Goal: Task Accomplishment & Management: Complete application form

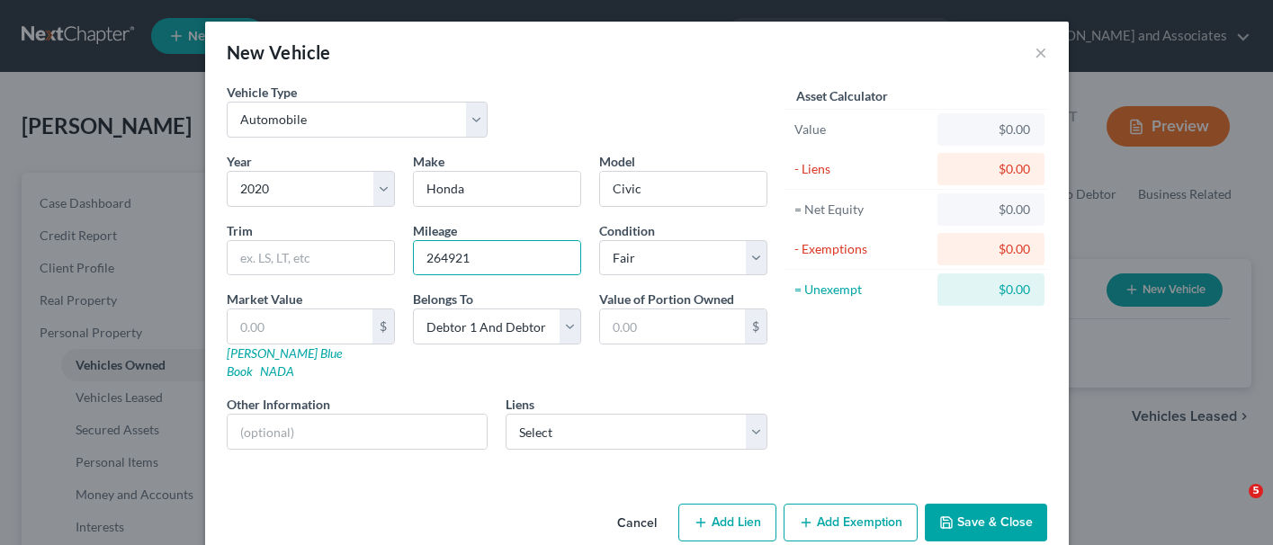
select select "0"
select select "6"
select select "3"
select select "2"
click at [302, 316] on input "text" at bounding box center [300, 326] width 145 height 34
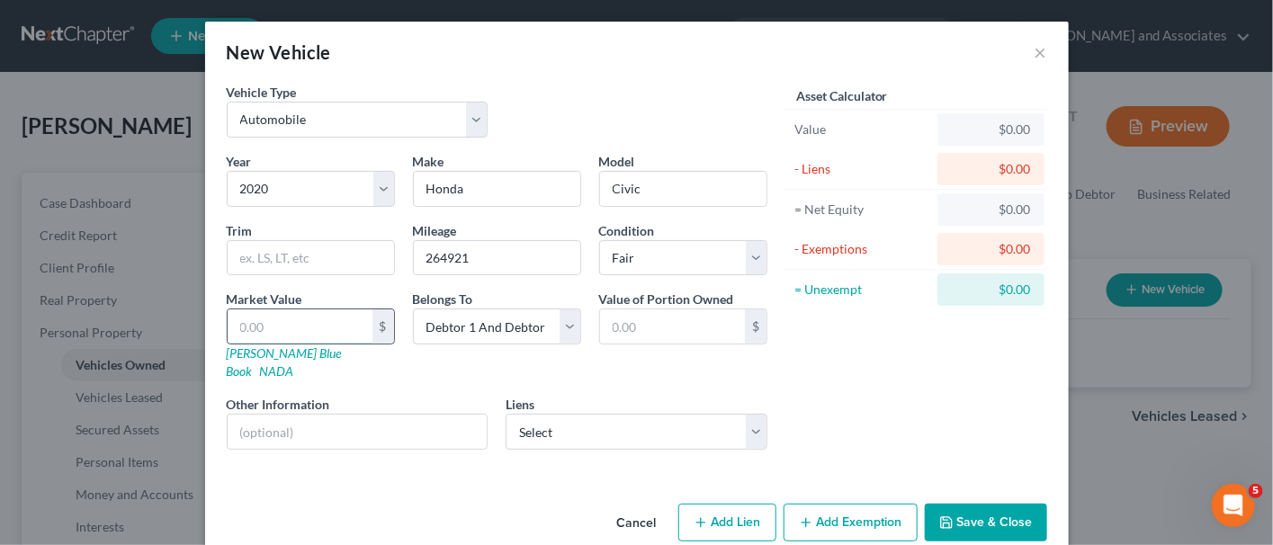
type input "5"
type input "5.00"
type input "59"
type input "59.00"
type input "598"
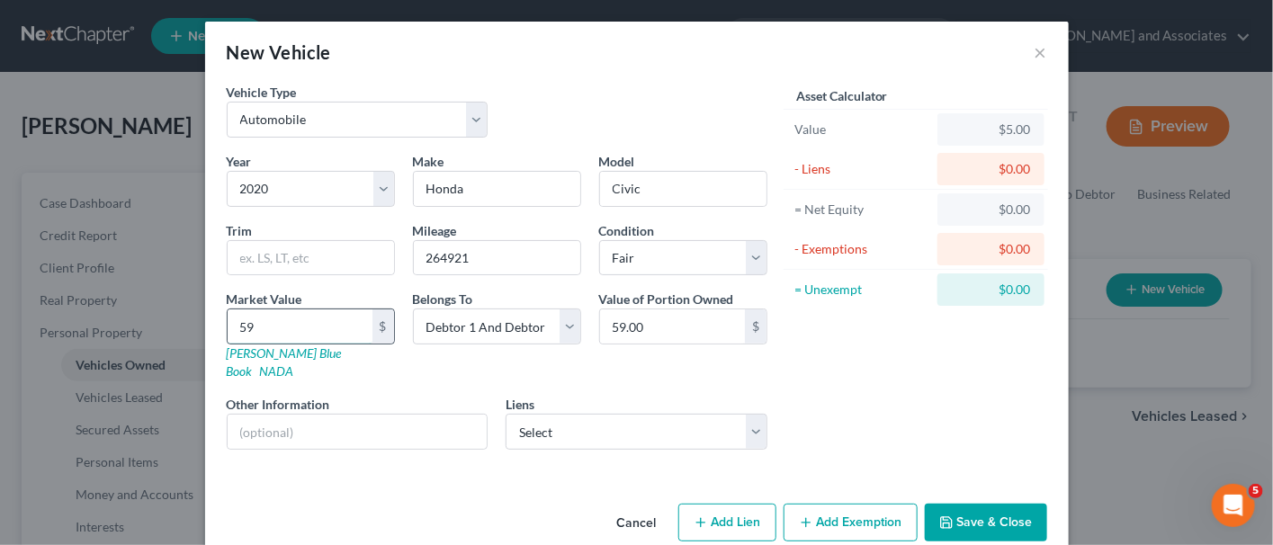
type input "598.00"
type input "5989"
type input "5,989.00"
type input "5,989"
click at [545, 414] on select "Select Am Honda Fin - $20,812.00 A L Financial Corp - $0.00" at bounding box center [637, 432] width 262 height 36
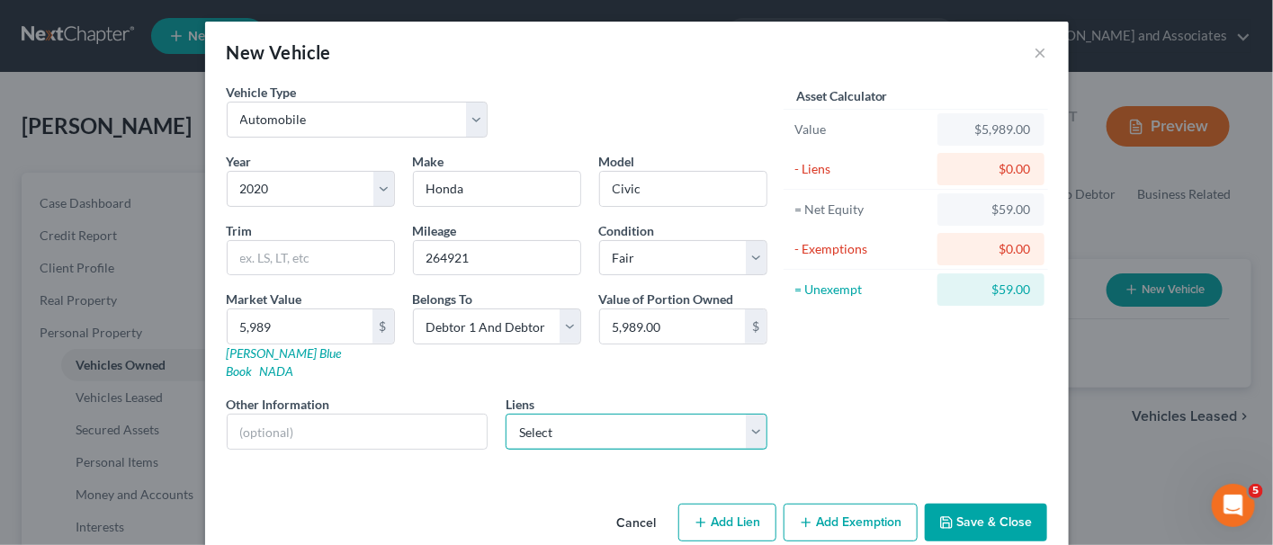
scroll to position [10, 0]
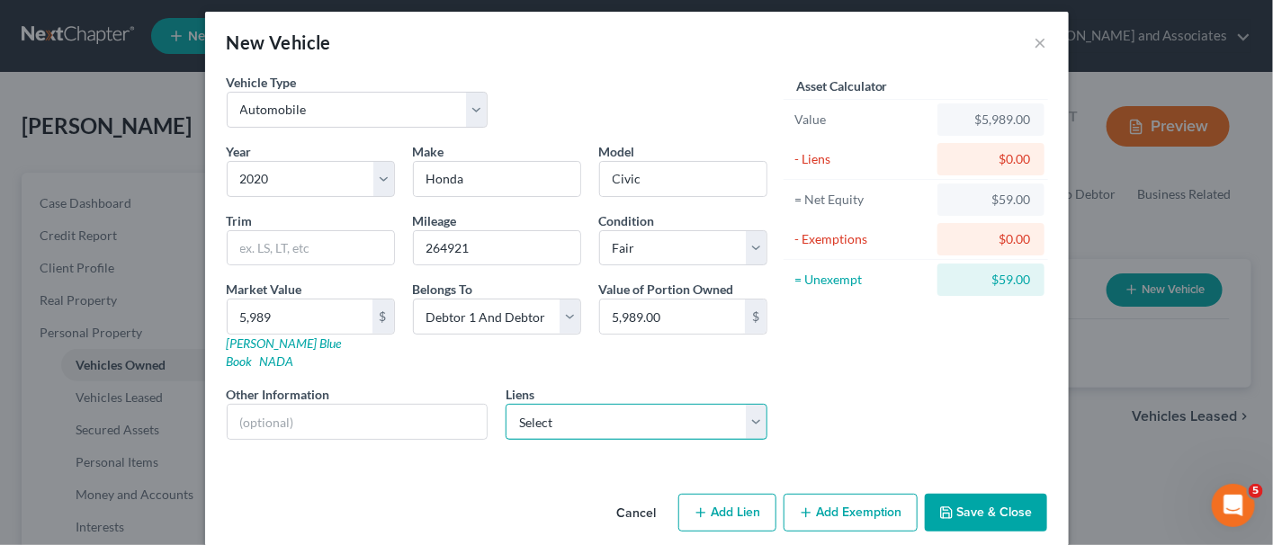
click at [721, 404] on select "Select Am Honda Fin - $20,812.00 A L Financial Corp - $0.00" at bounding box center [637, 422] width 262 height 36
select select "0"
click at [506, 404] on select "Select Am Honda Fin - $20,812.00 A L Financial Corp - $0.00" at bounding box center [637, 422] width 262 height 36
select select
select select "45"
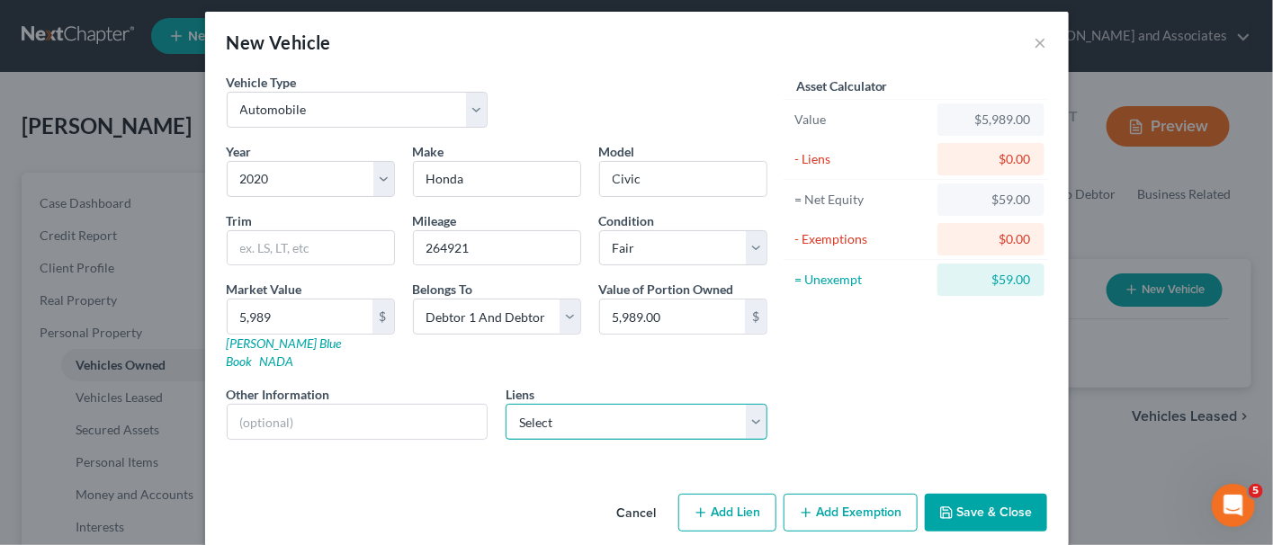
select select "2"
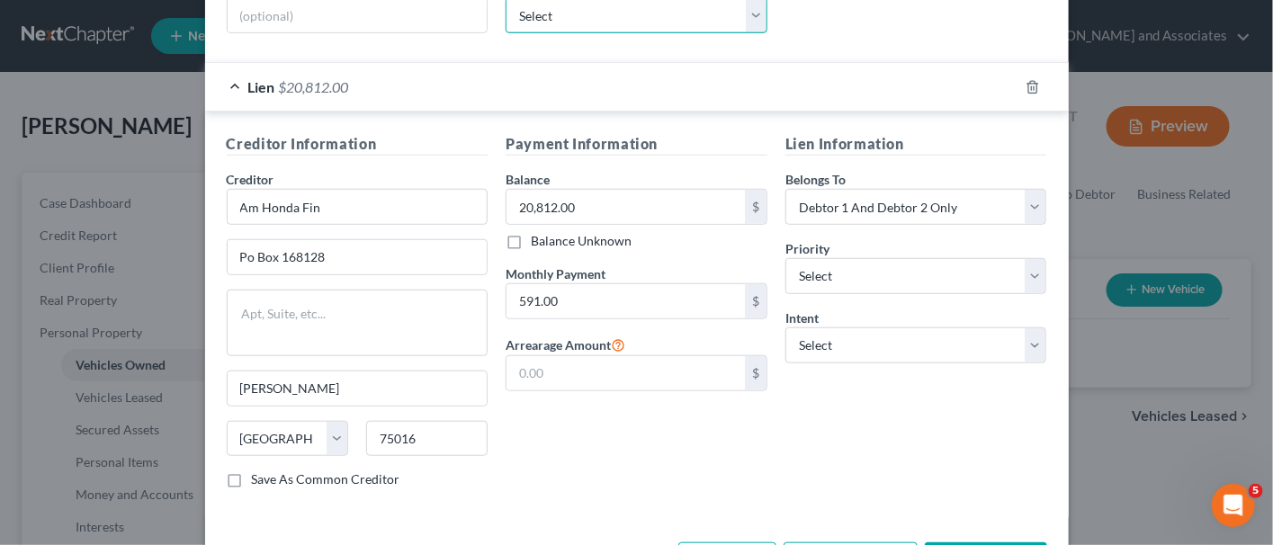
scroll to position [459, 0]
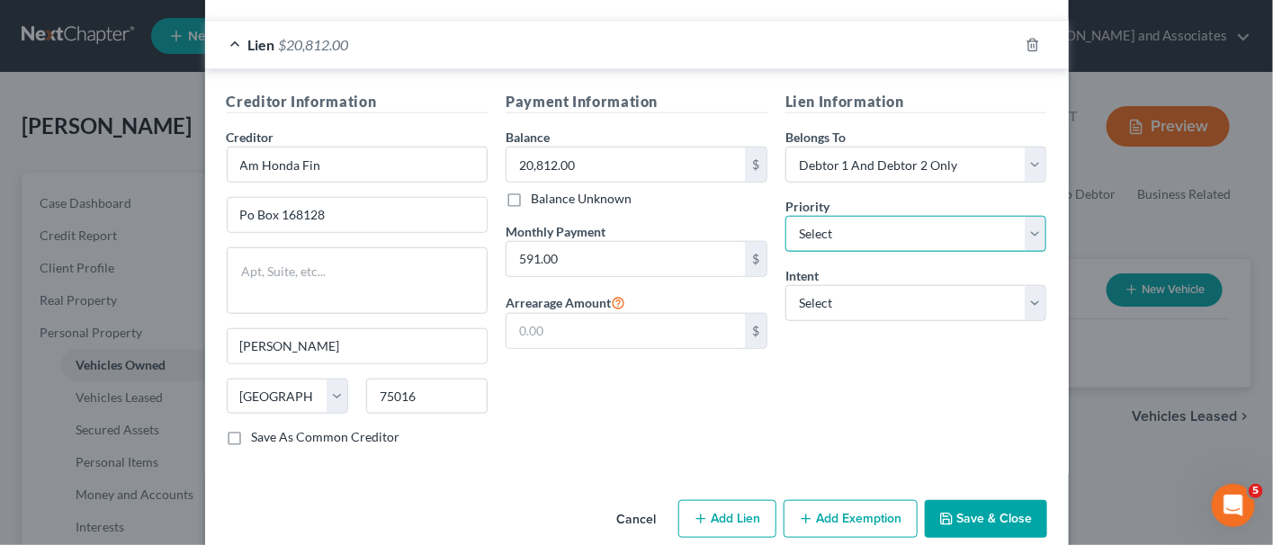
click at [811, 217] on select "Select 1st 2nd 3rd 4th 5th 6th 7th 8th 9th 10th 11th 12th 13th 14th 15th 16th 1…" at bounding box center [916, 234] width 262 height 36
click at [820, 216] on select "Select 1st 2nd 3rd 4th 5th 6th 7th 8th 9th 10th 11th 12th 13th 14th 15th 16th 1…" at bounding box center [916, 234] width 262 height 36
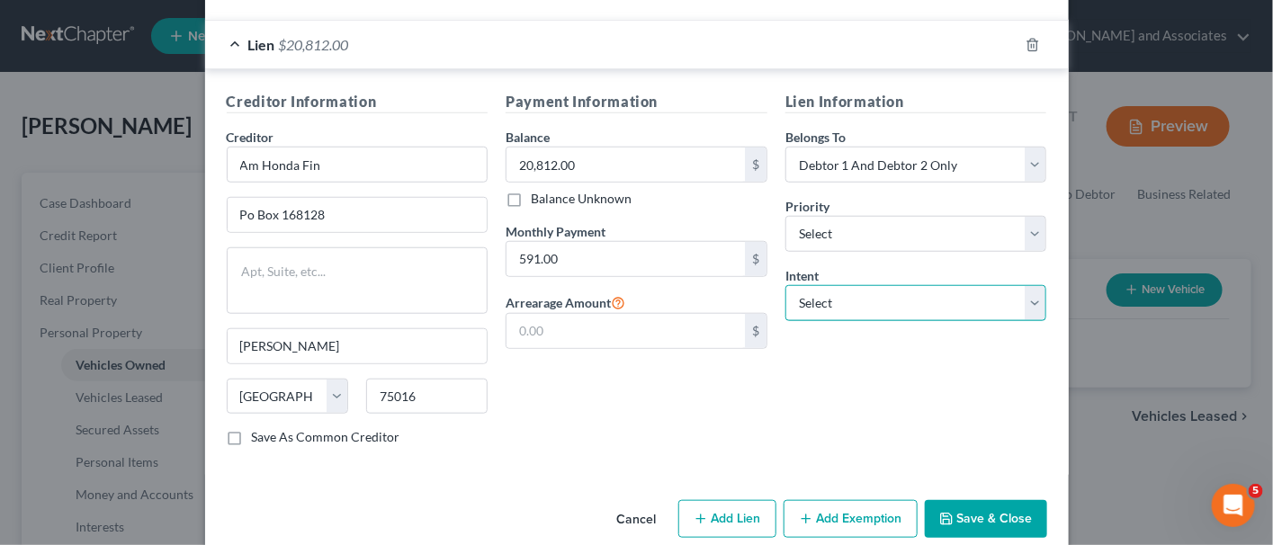
click at [828, 285] on select "Select Surrender Redeem Reaffirm Avoid Other" at bounding box center [916, 303] width 262 height 36
click at [831, 285] on select "Select Surrender Redeem Reaffirm Avoid Other" at bounding box center [916, 303] width 262 height 36
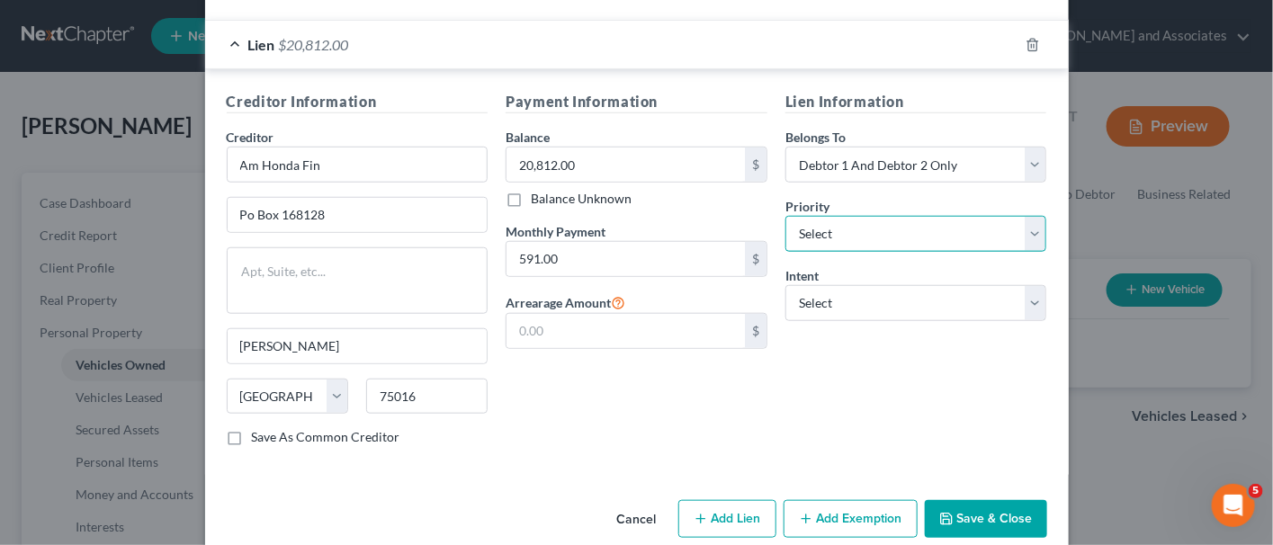
click at [801, 219] on select "Select 1st 2nd 3rd 4th 5th 6th 7th 8th 9th 10th 11th 12th 13th 14th 15th 16th 1…" at bounding box center [916, 234] width 262 height 36
click at [803, 216] on select "Select 1st 2nd 3rd 4th 5th 6th 7th 8th 9th 10th 11th 12th 13th 14th 15th 16th 1…" at bounding box center [916, 234] width 262 height 36
drag, startPoint x: 959, startPoint y: 490, endPoint x: 593, endPoint y: 415, distance: 373.8
click at [593, 415] on div "Payment Information Balance 20,812.00 $ Balance Unknown Balance Undetermined 20…" at bounding box center [637, 276] width 280 height 370
click at [903, 219] on select "Select 1st 2nd 3rd 4th 5th 6th 7th 8th 9th 10th 11th 12th 13th 14th 15th 16th 1…" at bounding box center [916, 234] width 262 height 36
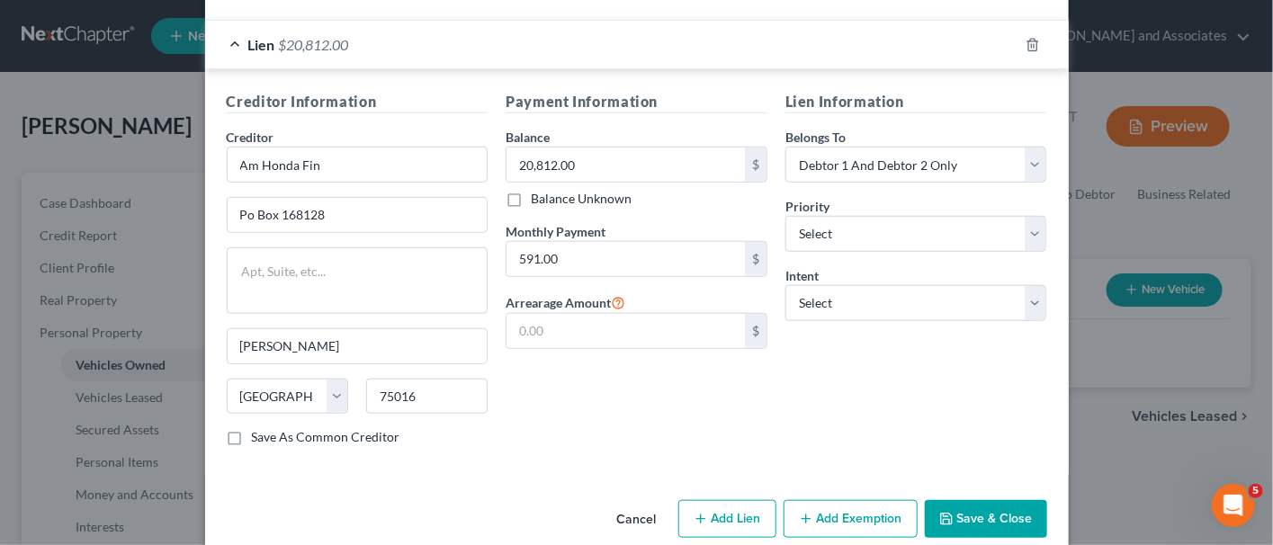
click at [928, 197] on div "Priority * Select 1st 2nd 3rd 4th 5th 6th 7th 8th 9th 10th 11th 12th 13th 14th …" at bounding box center [916, 224] width 262 height 55
click at [909, 285] on select "Select Surrender Redeem Reaffirm Avoid Other" at bounding box center [916, 303] width 262 height 36
click at [627, 419] on div "Payment Information Balance 20,812.00 $ Balance Unknown Balance Undetermined 20…" at bounding box center [637, 276] width 280 height 370
click at [952, 498] on button "Save & Close" at bounding box center [986, 517] width 122 height 38
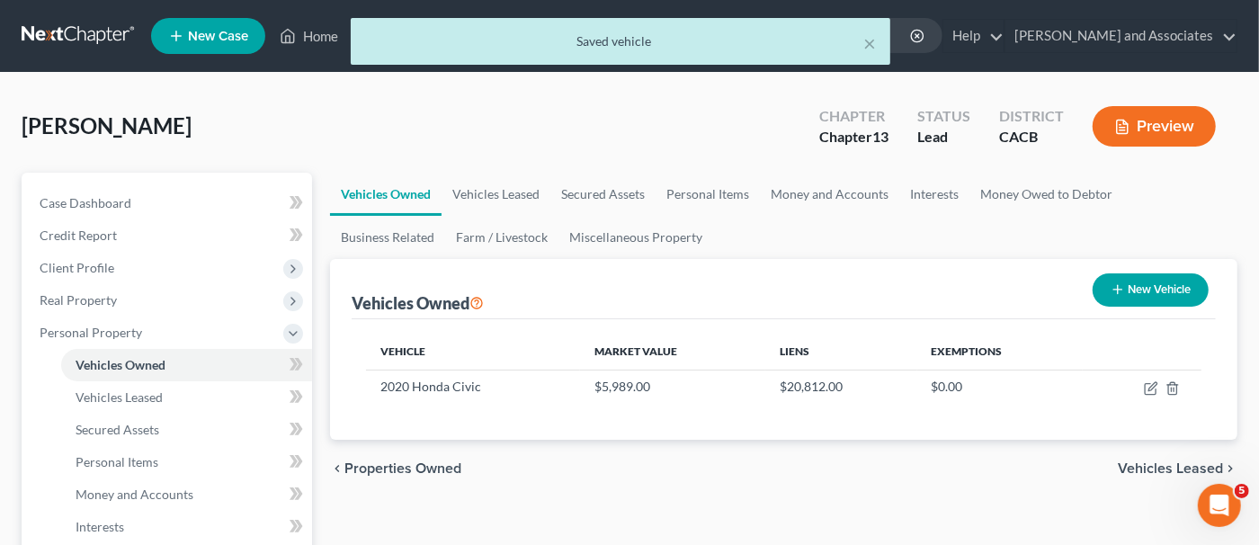
click at [1111, 283] on icon "button" at bounding box center [1118, 289] width 14 height 14
select select "0"
select select "2"
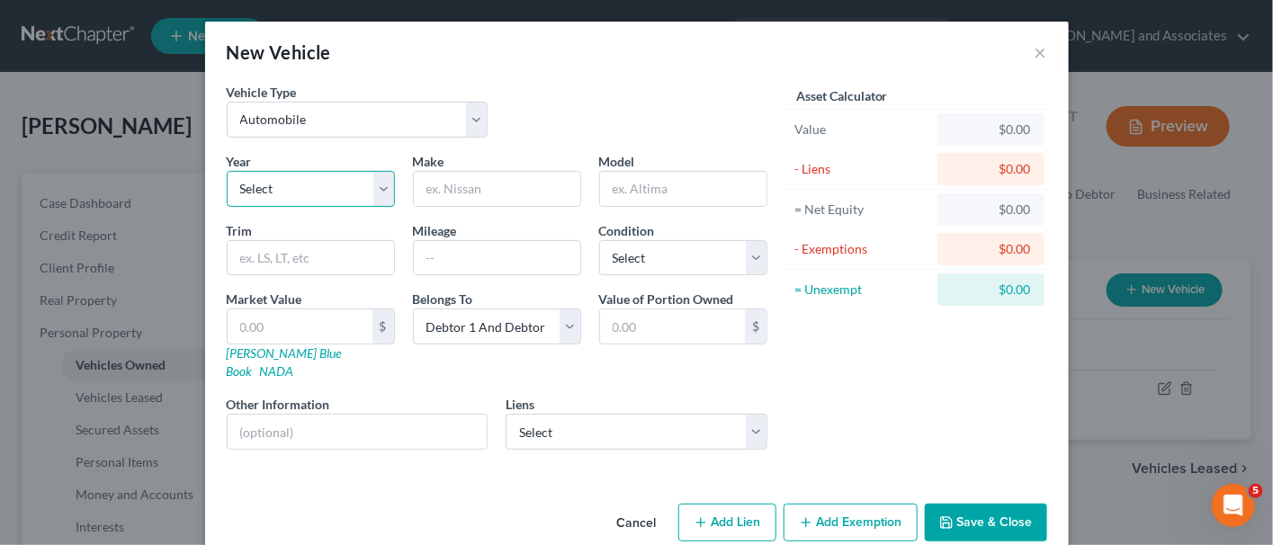
click at [330, 186] on select "Select 2026 2025 2024 2023 2022 2021 2020 2019 2018 2017 2016 2015 2014 2013 20…" at bounding box center [311, 189] width 168 height 36
select select "19"
click at [227, 171] on select "Select 2026 2025 2024 2023 2022 2021 2020 2019 2018 2017 2016 2015 2014 2013 20…" at bounding box center [311, 189] width 168 height 36
click at [466, 195] on input "text" at bounding box center [497, 189] width 166 height 34
type input "Chevrolet"
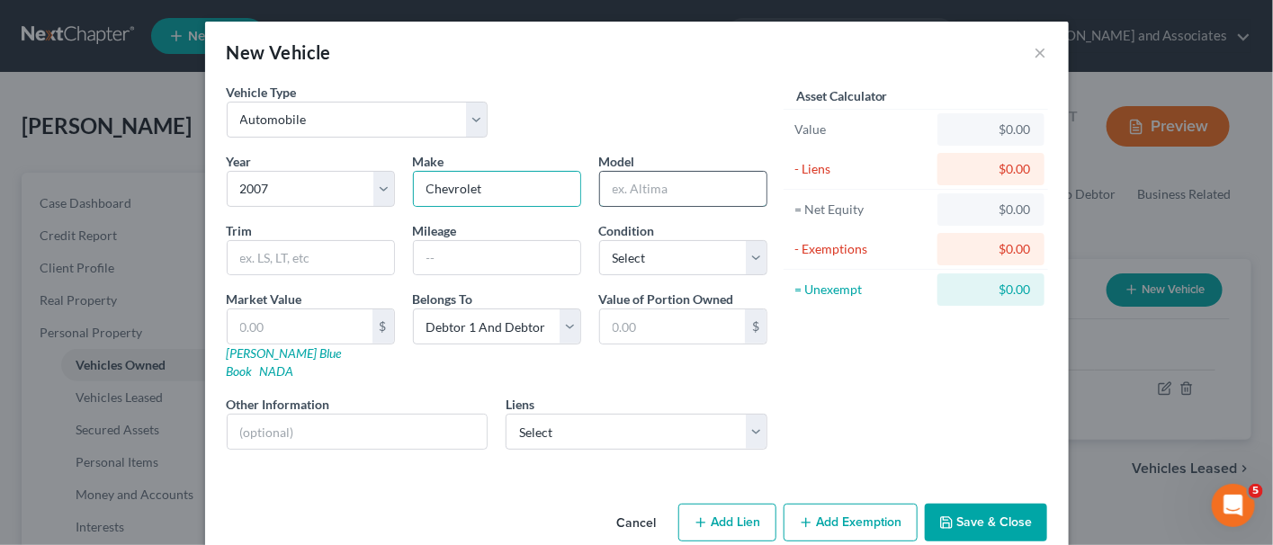
click at [662, 193] on input "text" at bounding box center [683, 189] width 166 height 34
type input "Equinox"
click at [524, 246] on input "text" at bounding box center [497, 258] width 166 height 34
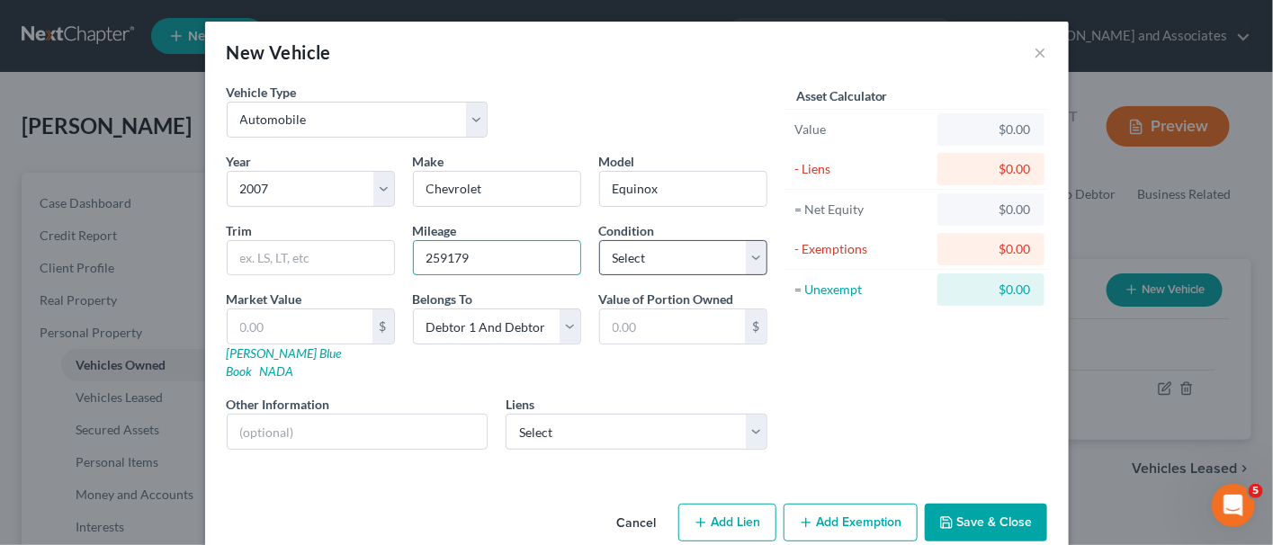
type input "259179"
click at [665, 264] on select "Select Excellent Very Good Good Fair Poor" at bounding box center [683, 258] width 168 height 36
click at [599, 240] on select "Select Excellent Very Good Good Fair Poor" at bounding box center [683, 258] width 168 height 36
click at [691, 258] on select "Select Excellent Very Good Good Fair Poor" at bounding box center [683, 258] width 168 height 36
select select "4"
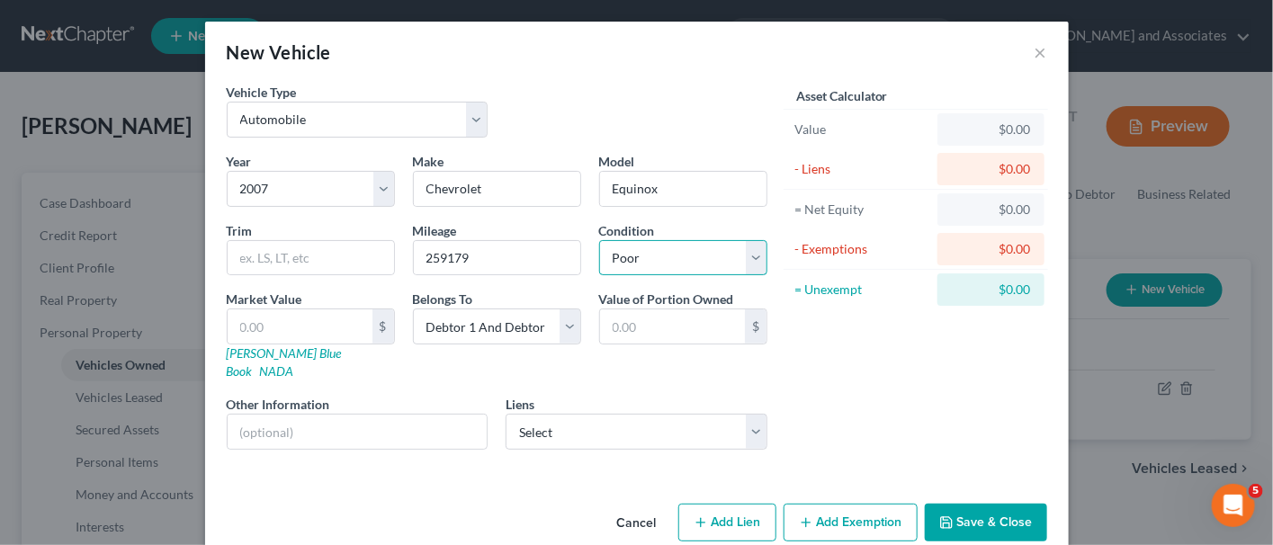
click at [599, 240] on select "Select Excellent Very Good Good Fair Poor" at bounding box center [683, 258] width 168 height 36
click at [288, 353] on link "[PERSON_NAME] Blue Book" at bounding box center [284, 361] width 115 height 33
click at [264, 324] on input "text" at bounding box center [300, 326] width 145 height 34
type input "1"
type input "1.00"
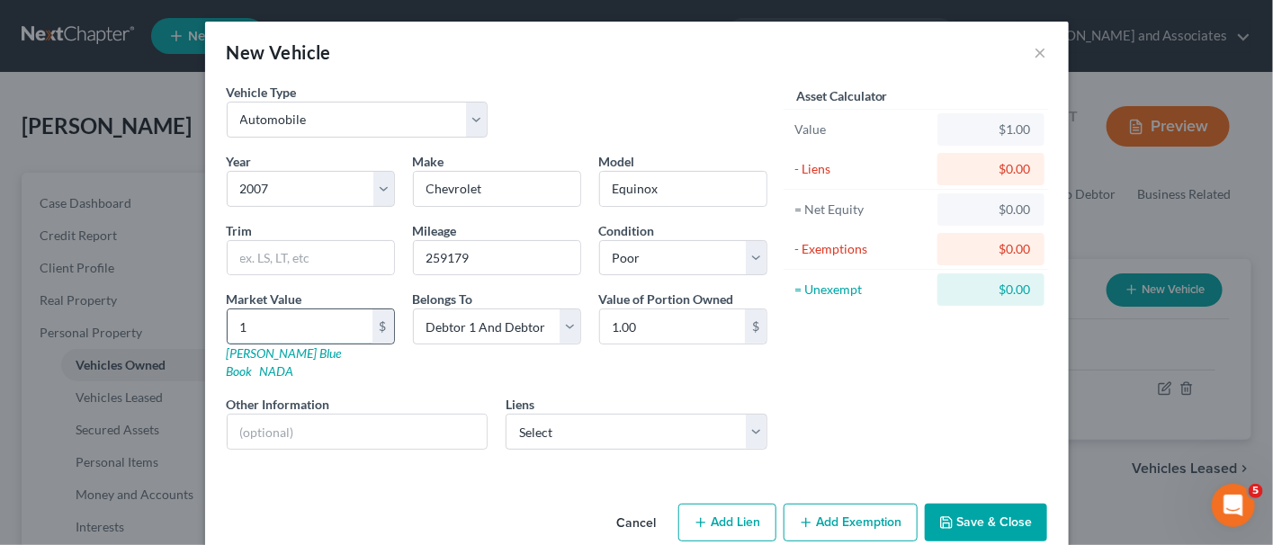
type input "19"
type input "19.00"
type input "196"
type input "196.00"
type input "1961"
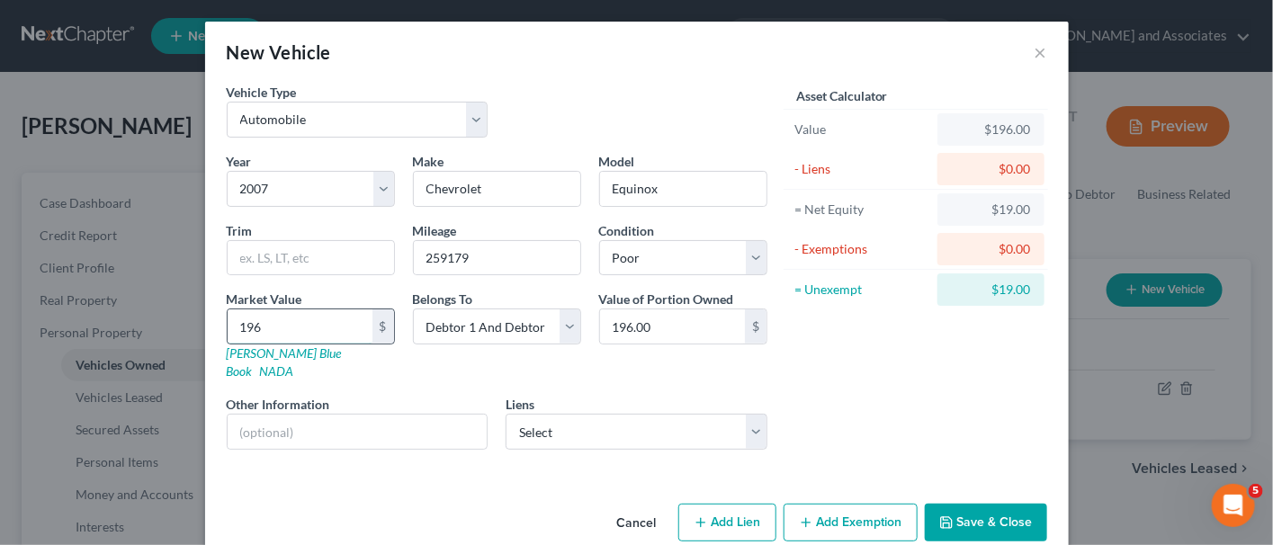
type input "1,961.00"
type input "1,961"
click at [533, 414] on select "Select A L Financial Corp - $0.00" at bounding box center [637, 432] width 262 height 36
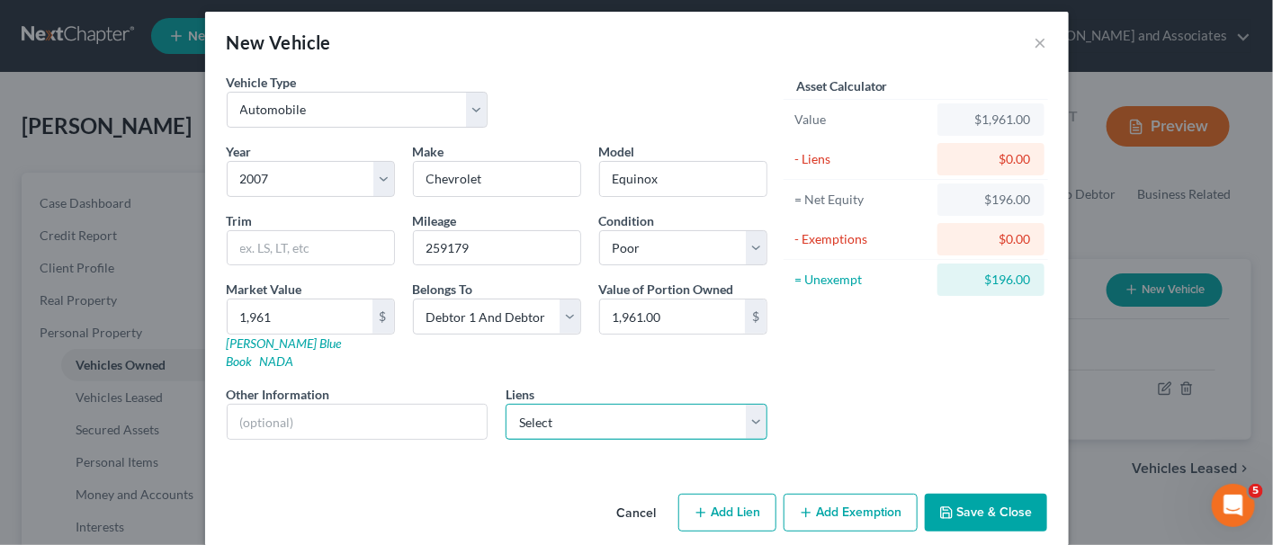
click at [637, 404] on select "Select A L Financial Corp - $0.00" at bounding box center [637, 422] width 262 height 36
click at [640, 385] on div "Liens Select A L Financial Corp - $0.00" at bounding box center [637, 412] width 262 height 55
click at [582, 404] on select "Select A L Financial Corp - $0.00" at bounding box center [637, 422] width 262 height 36
select select "4"
select select "0"
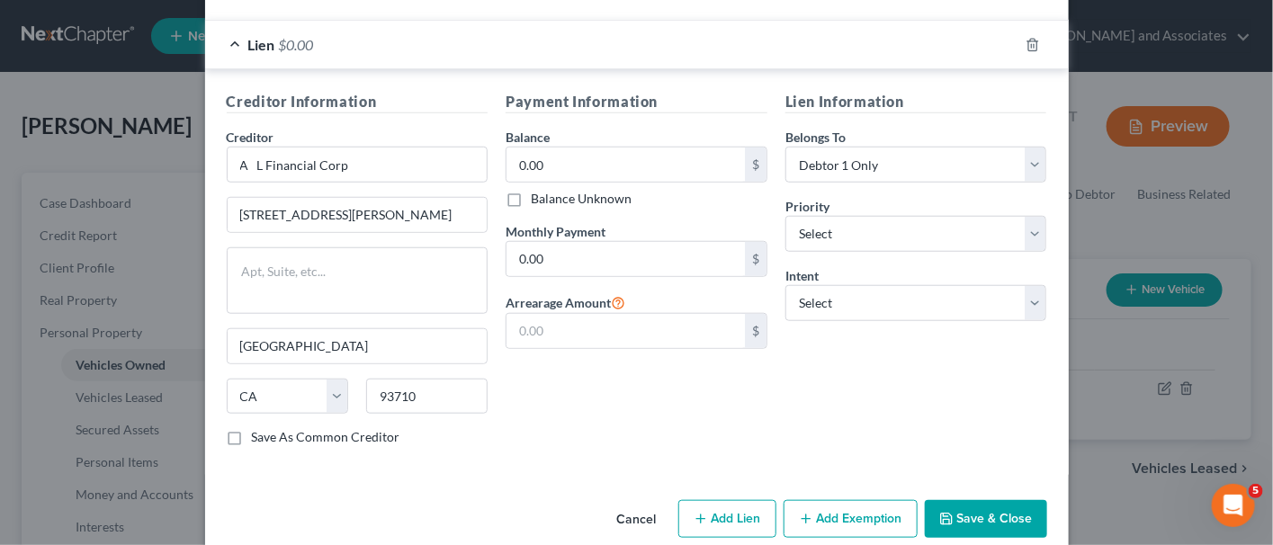
scroll to position [461, 0]
click at [1012, 498] on button "Save & Close" at bounding box center [986, 517] width 122 height 38
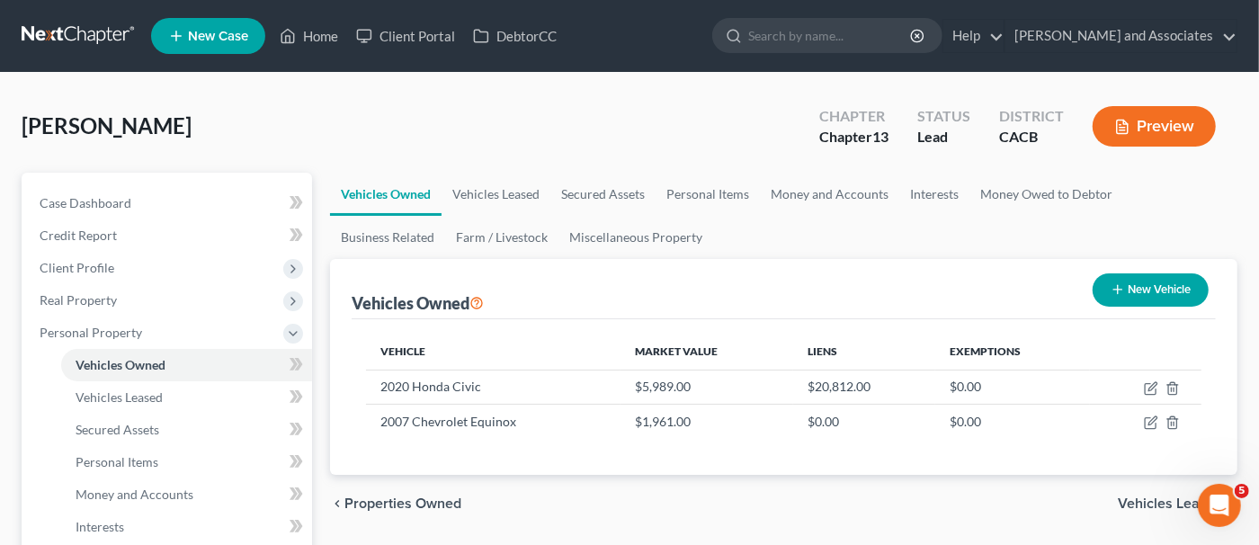
click at [1117, 286] on icon "button" at bounding box center [1118, 289] width 14 height 14
select select "0"
select select "2"
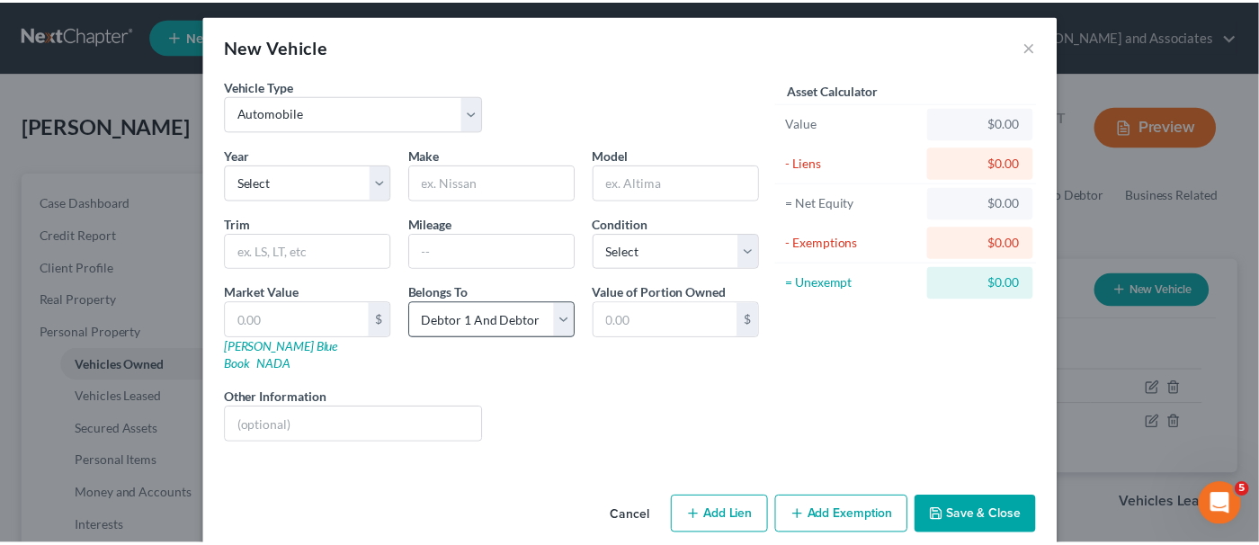
scroll to position [10, 0]
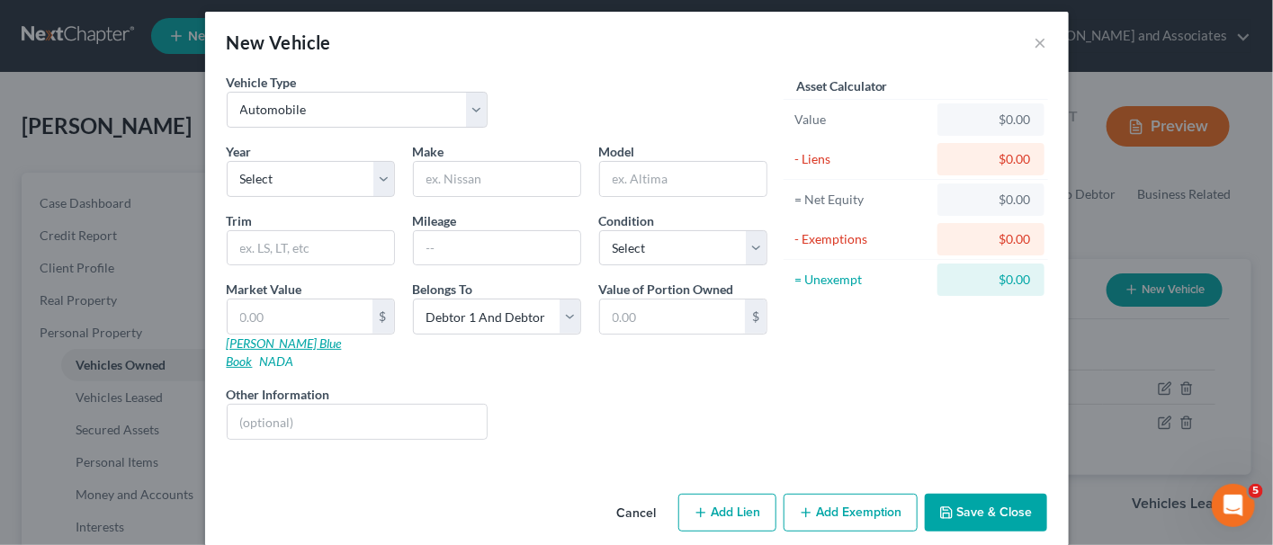
click at [268, 342] on link "[PERSON_NAME] Blue Book" at bounding box center [284, 352] width 115 height 33
click at [317, 108] on select "Select Automobile Truck Trailer Watercraft Aircraft Motor Home Atv Other Vehicle" at bounding box center [358, 110] width 262 height 36
click at [399, 86] on div "Vehicle Type Select Automobile Truck Trailer Watercraft Aircraft Motor Home Atv…" at bounding box center [358, 100] width 280 height 55
click at [303, 175] on select "Select 2026 2025 2024 2023 2022 2021 2020 2019 2018 2017 2016 2015 2014 2013 20…" at bounding box center [311, 179] width 168 height 36
select select "24"
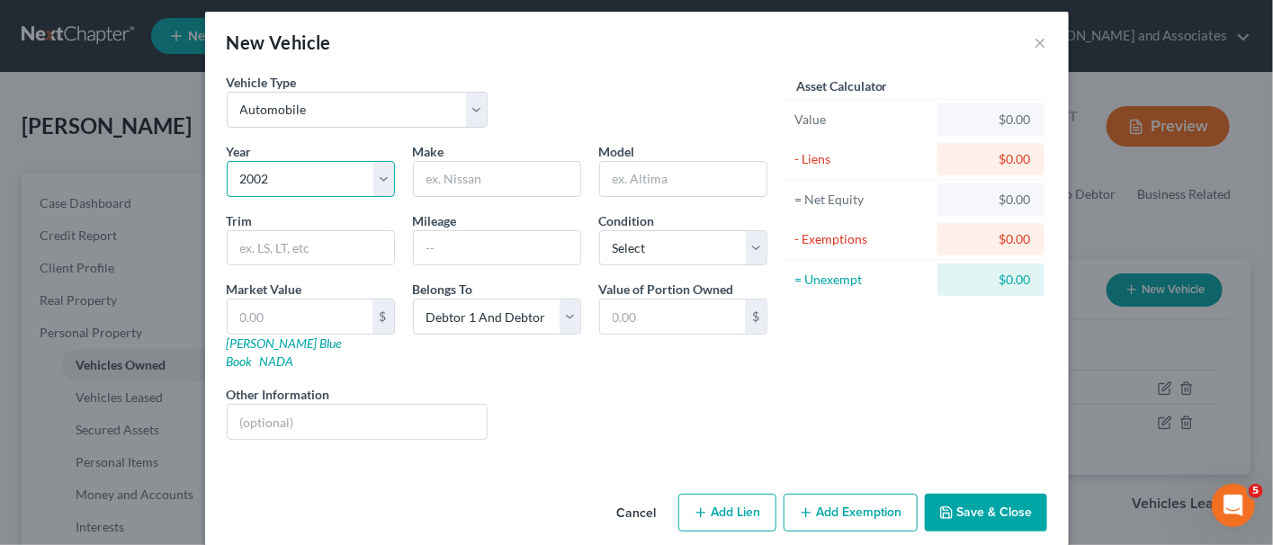
click at [227, 161] on select "Select 2026 2025 2024 2023 2022 2021 2020 2019 2018 2017 2016 2015 2014 2013 20…" at bounding box center [311, 179] width 168 height 36
click at [425, 175] on input "text" at bounding box center [497, 179] width 166 height 34
type input "Ford"
click at [608, 171] on input "text" at bounding box center [683, 179] width 166 height 34
click at [330, 175] on select "Select 2026 2025 2024 2023 2022 2021 2020 2019 2018 2017 2016 2015 2014 2013 20…" at bounding box center [311, 179] width 168 height 36
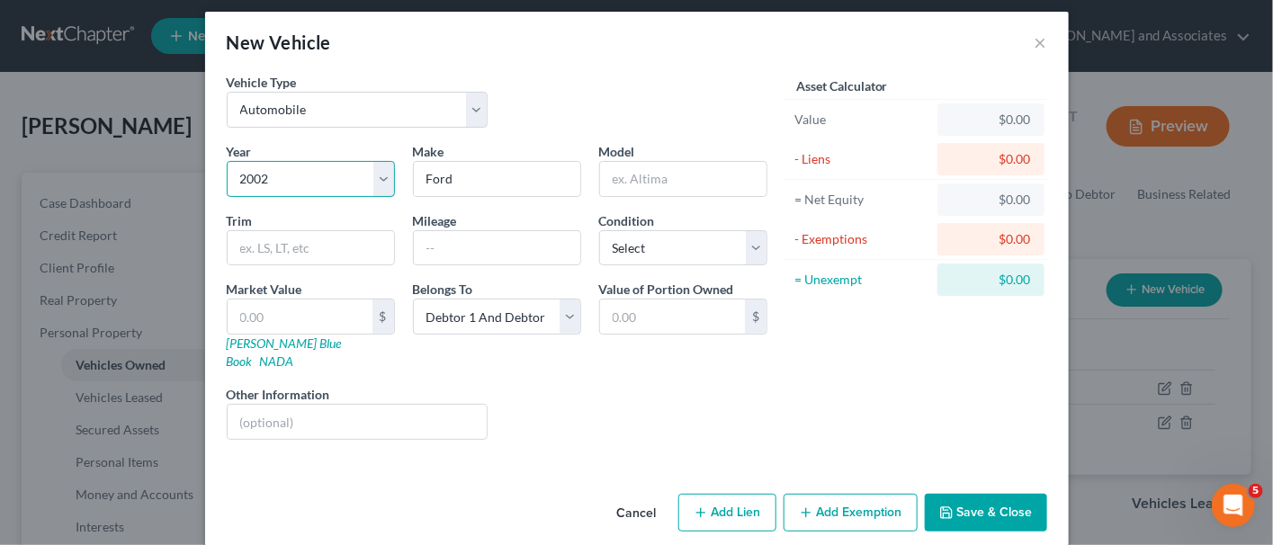
select select "23"
click at [227, 161] on select "Select 2026 2025 2024 2023 2022 2021 2020 2019 2018 2017 2016 2015 2014 2013 20…" at bounding box center [311, 179] width 168 height 36
click at [651, 167] on input "text" at bounding box center [683, 179] width 166 height 34
click at [634, 170] on input "KZ" at bounding box center [683, 179] width 166 height 34
click at [635, 169] on input "KZ" at bounding box center [683, 179] width 166 height 34
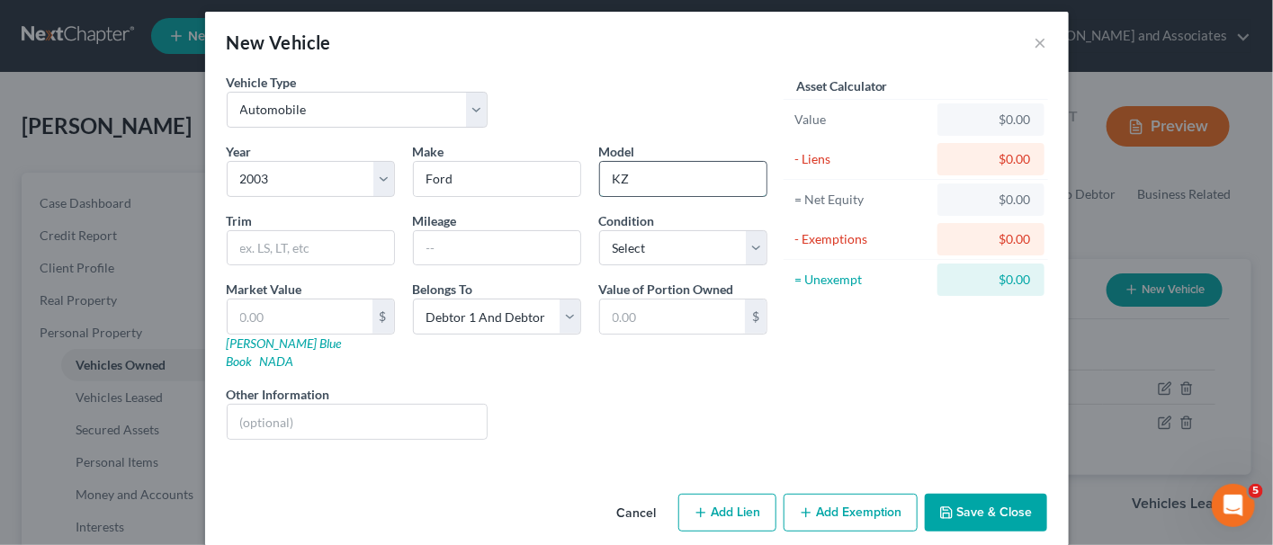
click at [635, 169] on input "KZ" at bounding box center [683, 179] width 166 height 34
type input "Econoline E350"
click at [502, 232] on input "text" at bounding box center [497, 248] width 166 height 34
type input "248806"
click at [665, 243] on select "Select Excellent Very Good Good Fair Poor" at bounding box center [683, 248] width 168 height 36
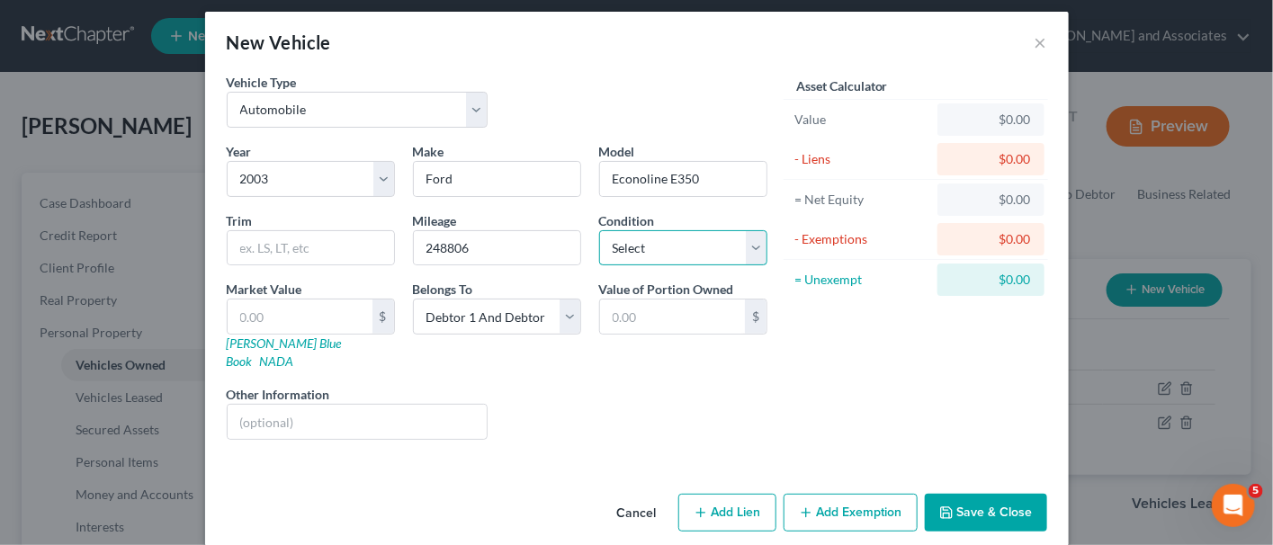
select select "3"
click at [599, 230] on select "Select Excellent Very Good Good Fair Poor" at bounding box center [683, 248] width 168 height 36
click at [263, 309] on input "text" at bounding box center [300, 317] width 145 height 34
type input "2"
type input "2.00"
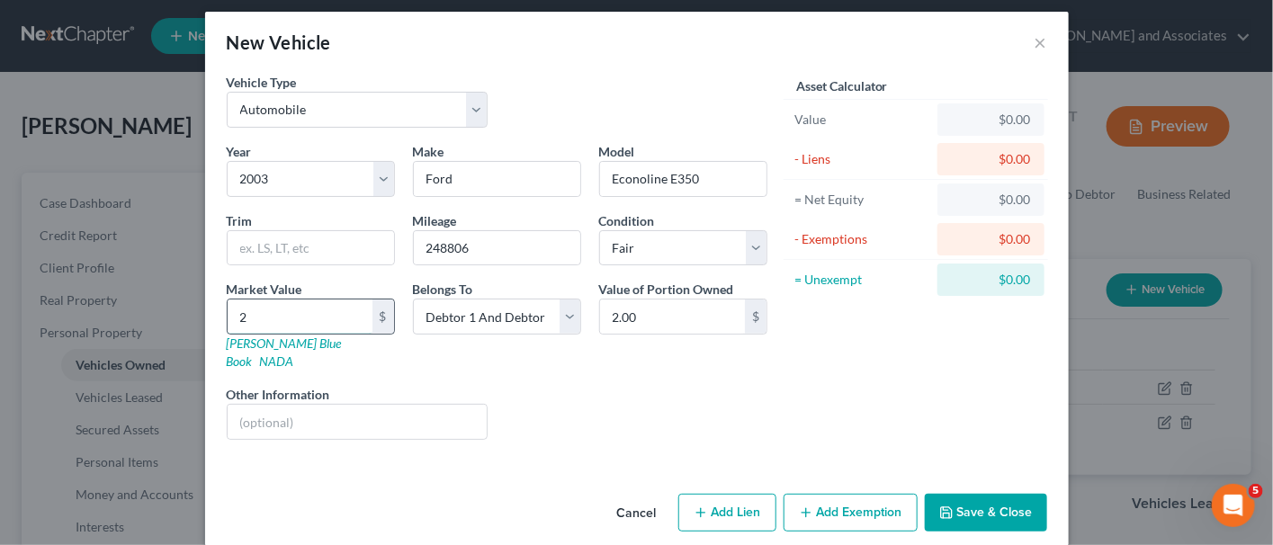
type input "24"
type input "24.00"
type input "242"
type input "242.00"
type input "2424"
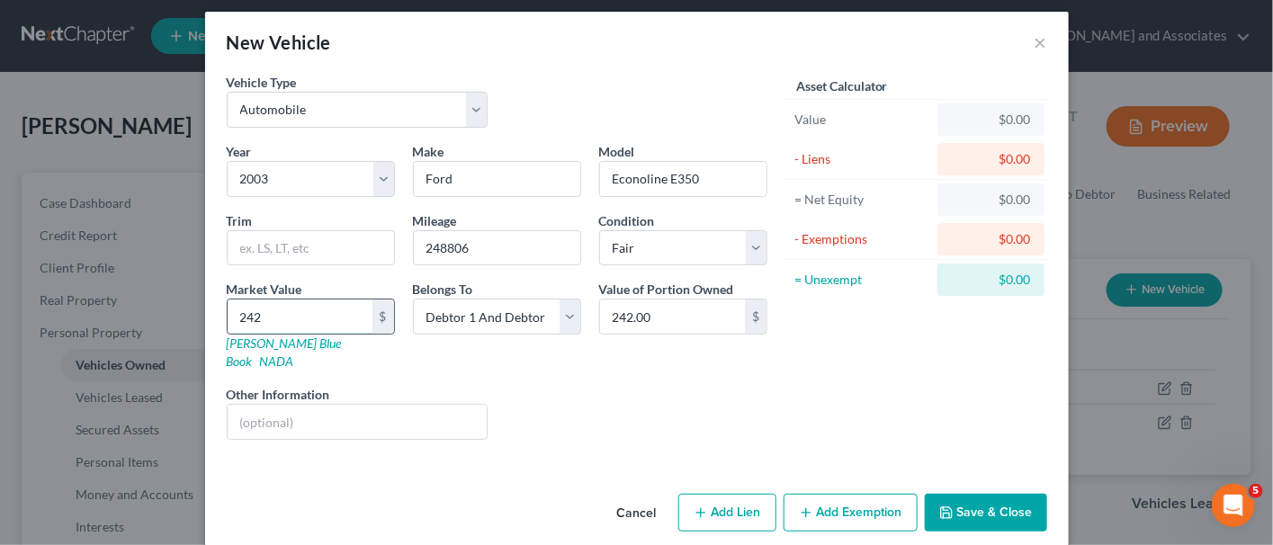
type input "2,424.00"
type input "2,424"
click at [1012, 495] on button "Save & Close" at bounding box center [986, 513] width 122 height 38
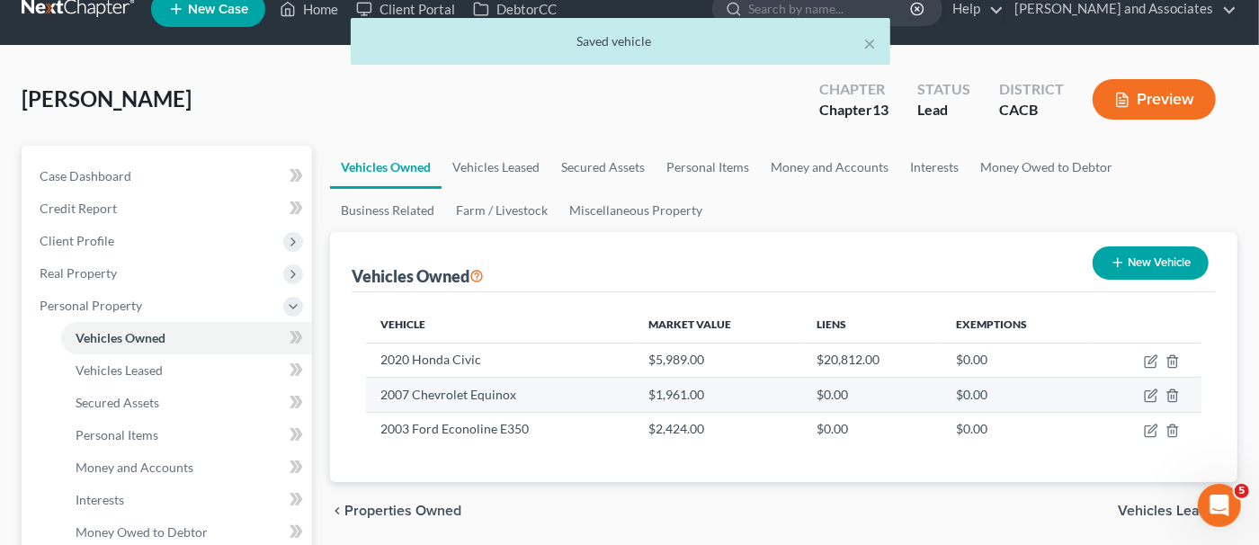
scroll to position [89, 0]
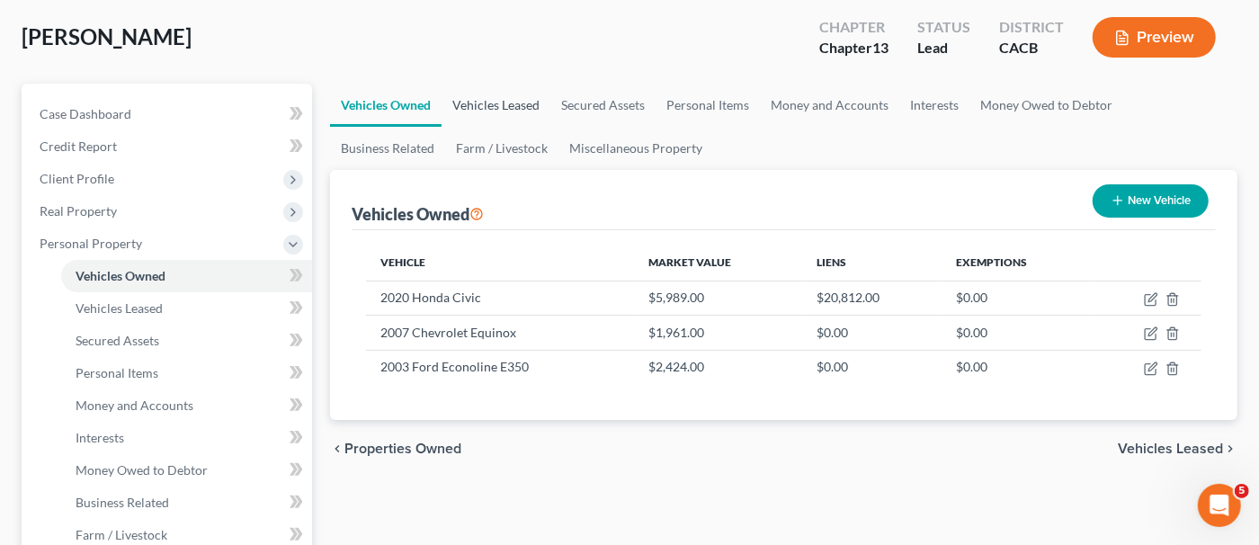
click at [501, 117] on link "Vehicles Leased" at bounding box center [496, 105] width 109 height 43
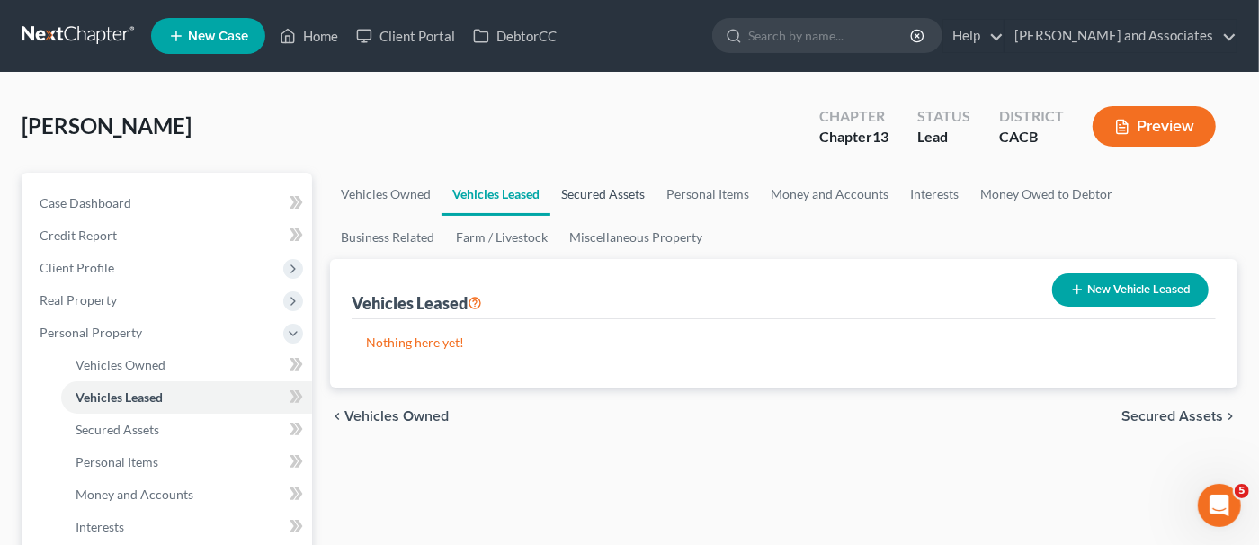
click at [598, 194] on link "Secured Assets" at bounding box center [603, 194] width 105 height 43
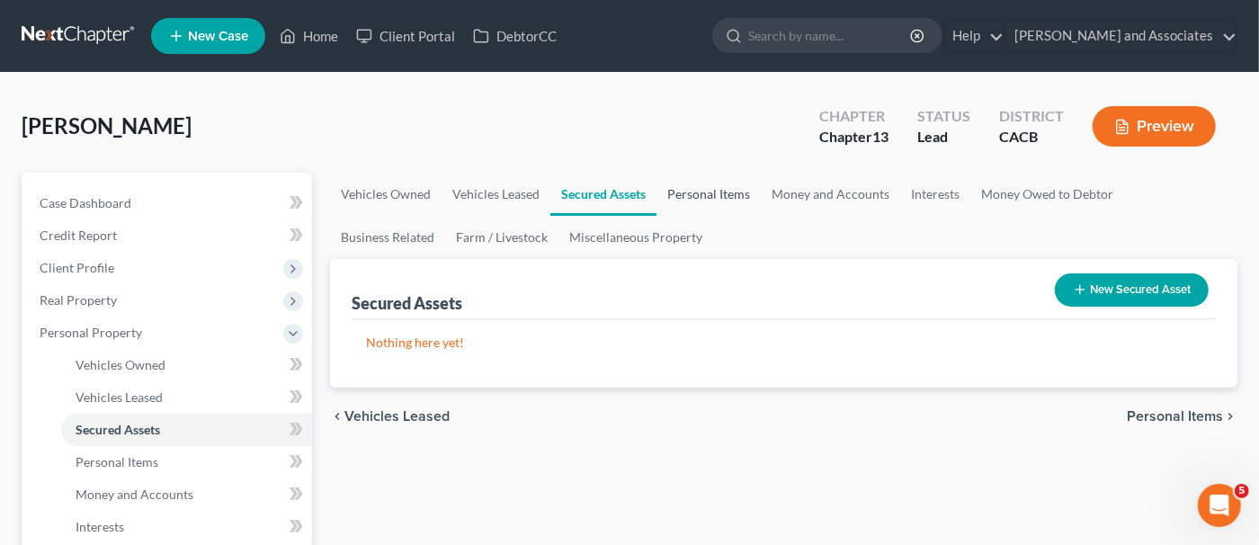
click at [727, 208] on link "Personal Items" at bounding box center [709, 194] width 104 height 43
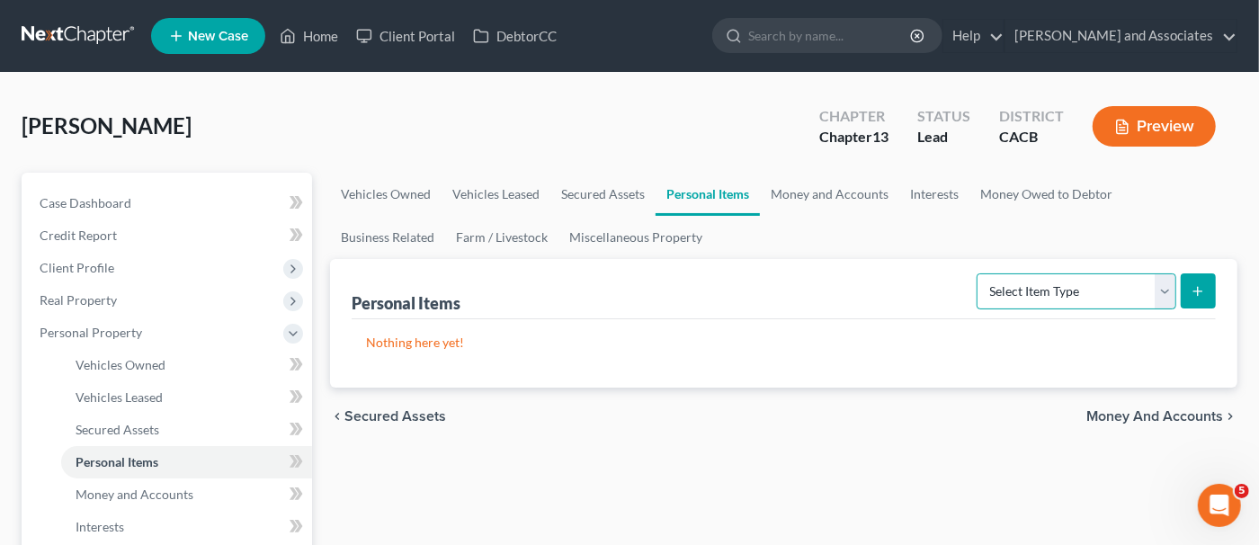
click at [1025, 291] on select "Select Item Type Clothing Collectibles Of Value Electronics Firearms Household …" at bounding box center [1077, 291] width 200 height 36
click at [585, 204] on link "Secured Assets" at bounding box center [603, 194] width 105 height 43
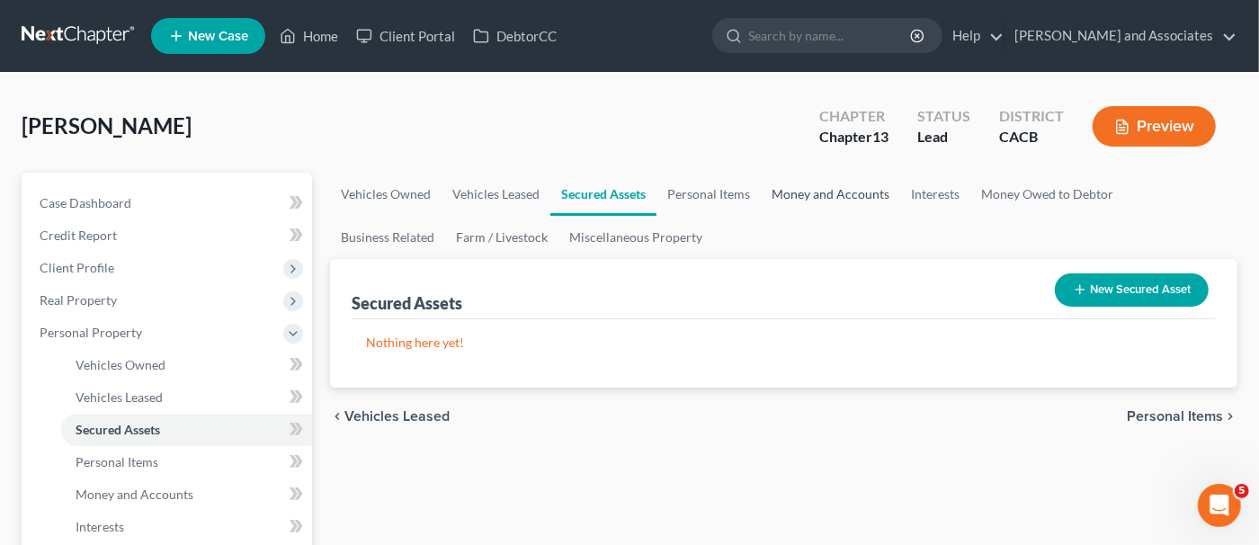
click at [792, 199] on link "Money and Accounts" at bounding box center [830, 194] width 139 height 43
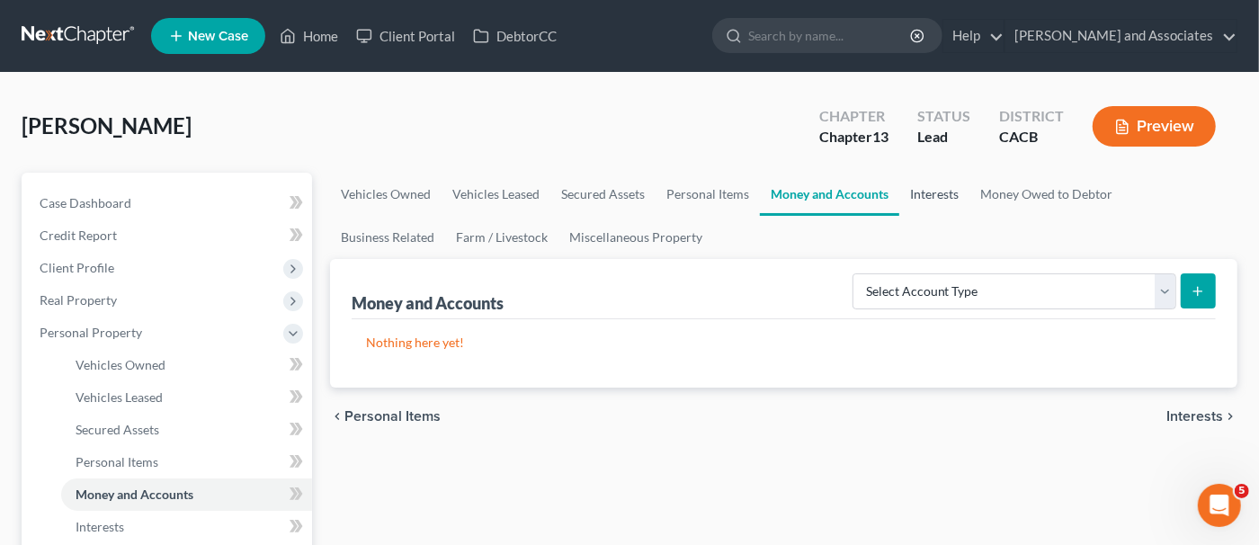
click at [929, 197] on link "Interests" at bounding box center [935, 194] width 70 height 43
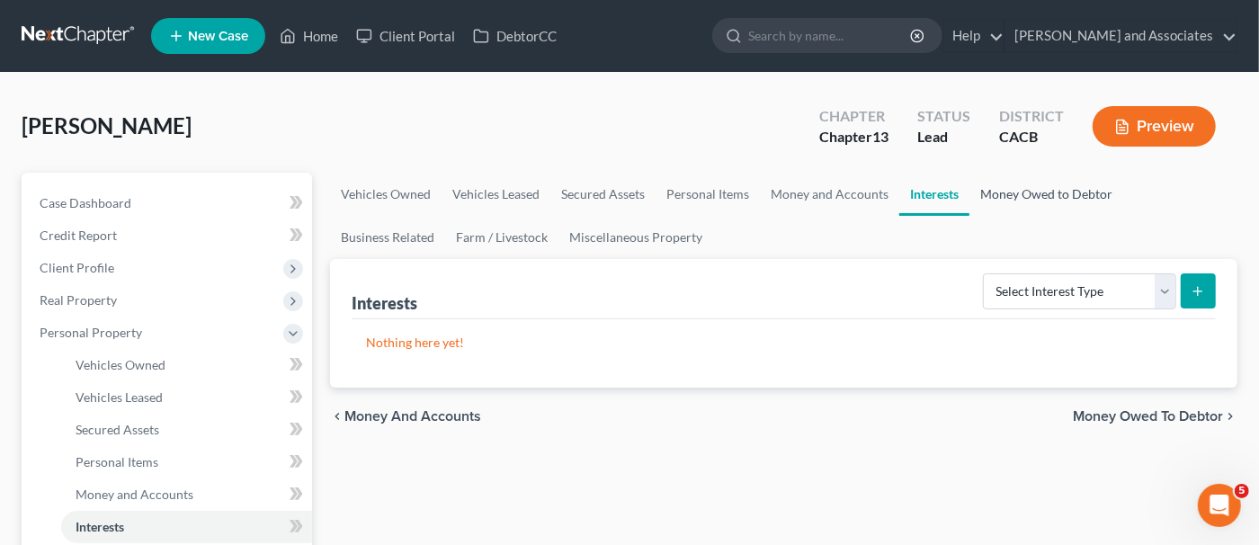
click at [1009, 193] on link "Money Owed to Debtor" at bounding box center [1047, 194] width 154 height 43
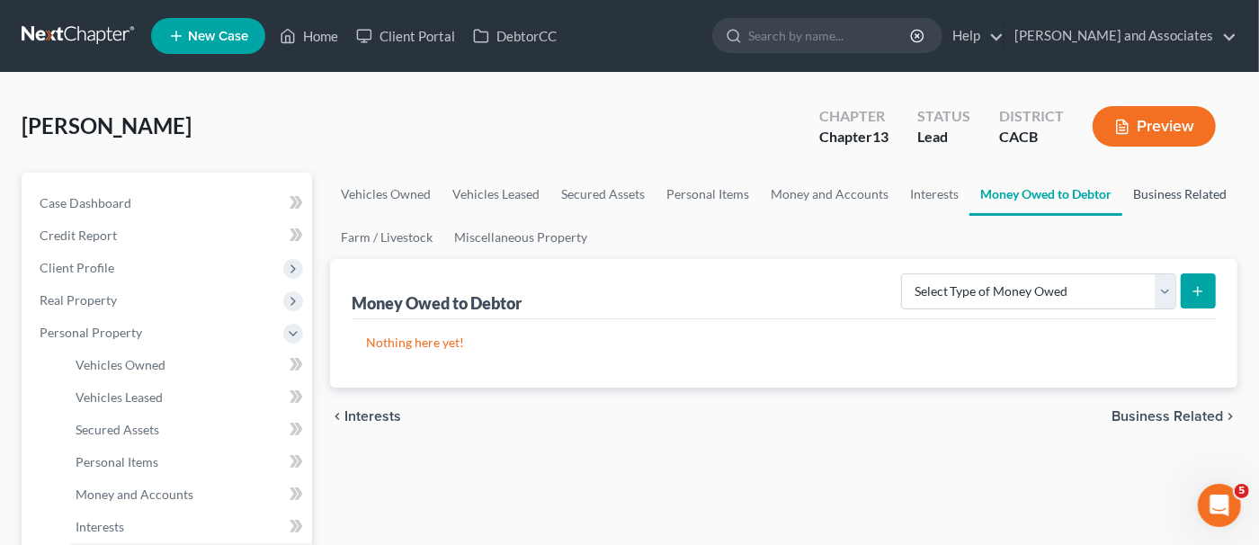
click at [1150, 189] on link "Business Related" at bounding box center [1180, 194] width 115 height 43
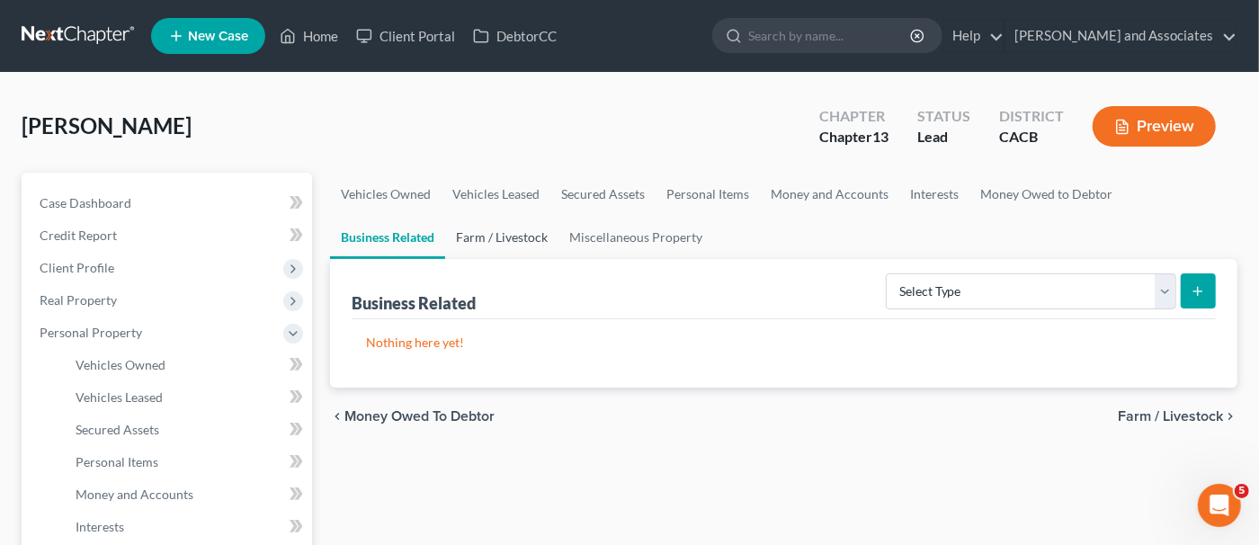
click at [445, 248] on link "Farm / Livestock" at bounding box center [501, 237] width 113 height 43
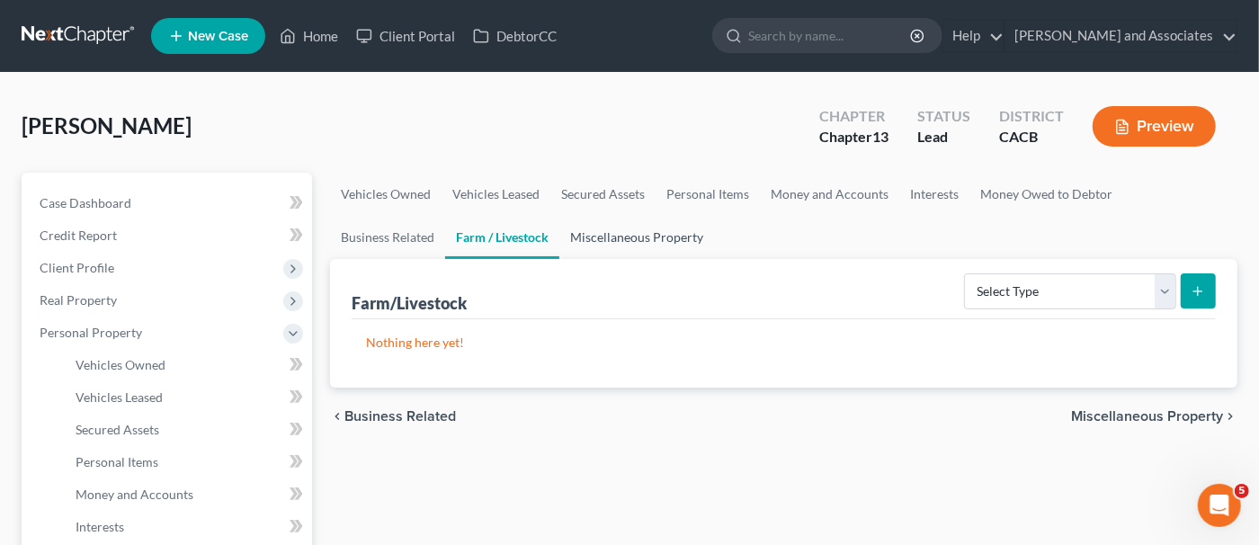
click at [560, 246] on link "Miscellaneous Property" at bounding box center [637, 237] width 155 height 43
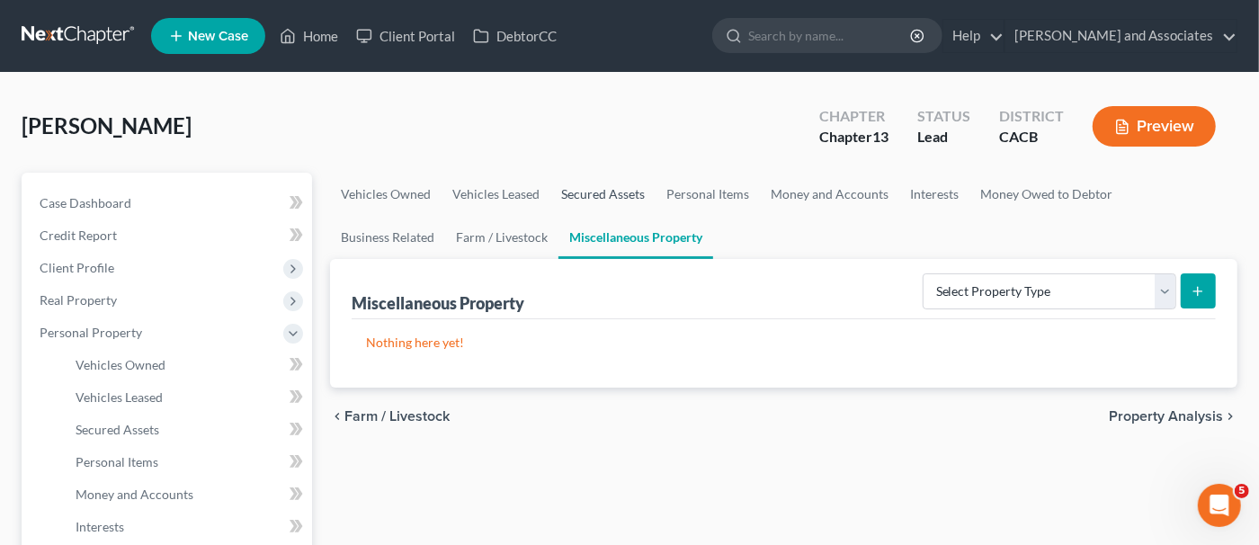
click at [639, 189] on link "Secured Assets" at bounding box center [603, 194] width 105 height 43
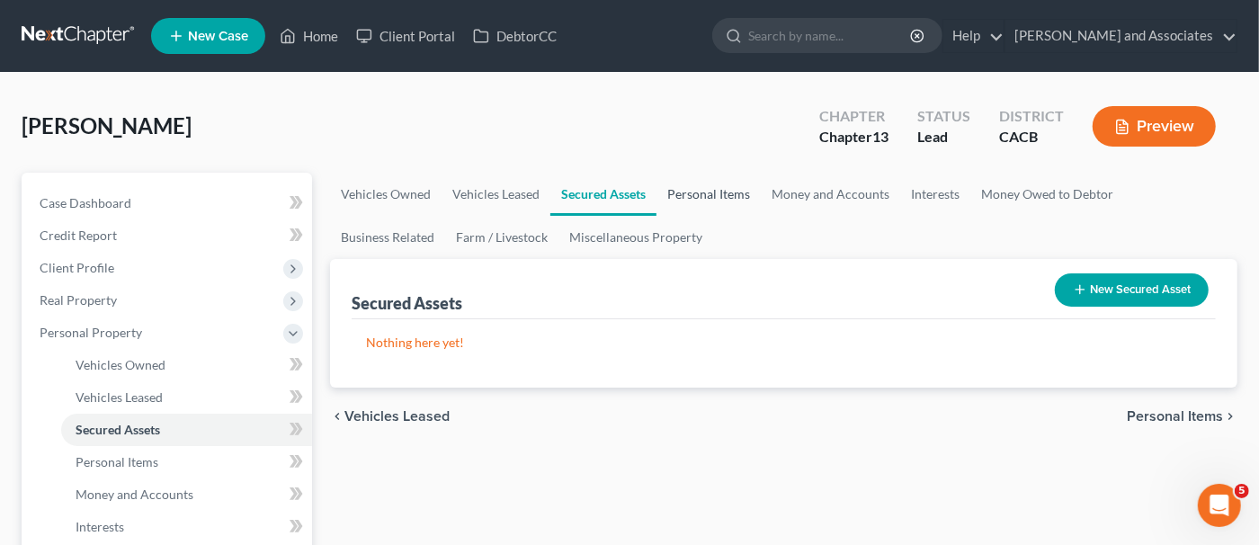
click at [721, 184] on link "Personal Items" at bounding box center [709, 194] width 104 height 43
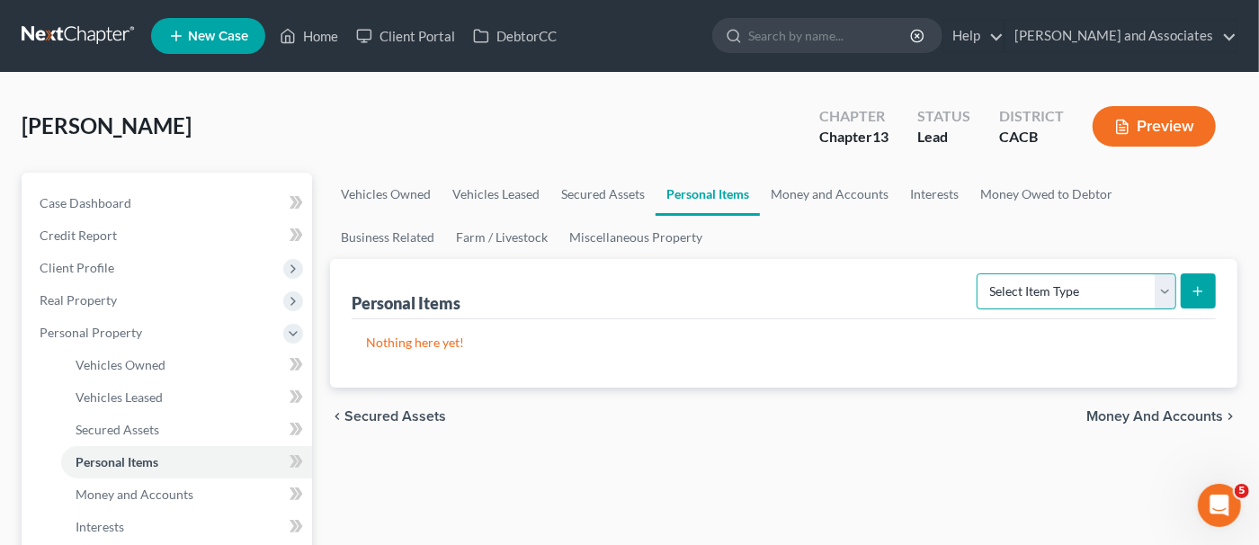
click at [1032, 282] on select "Select Item Type Clothing Collectibles Of Value Electronics Firearms Household …" at bounding box center [1077, 291] width 200 height 36
click at [860, 194] on link "Money and Accounts" at bounding box center [829, 194] width 139 height 43
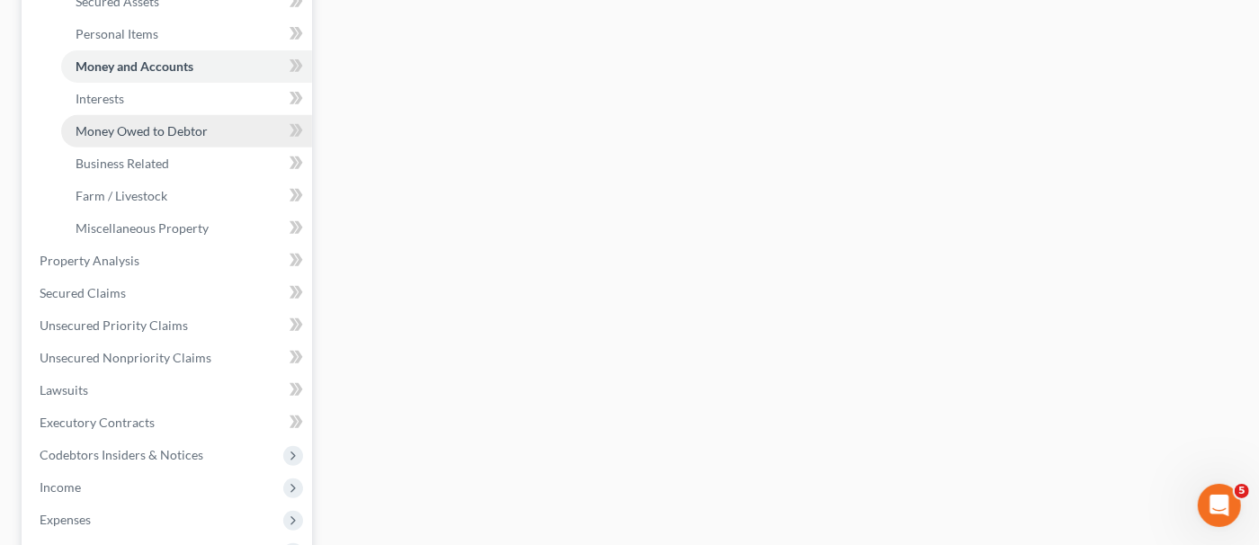
scroll to position [449, 0]
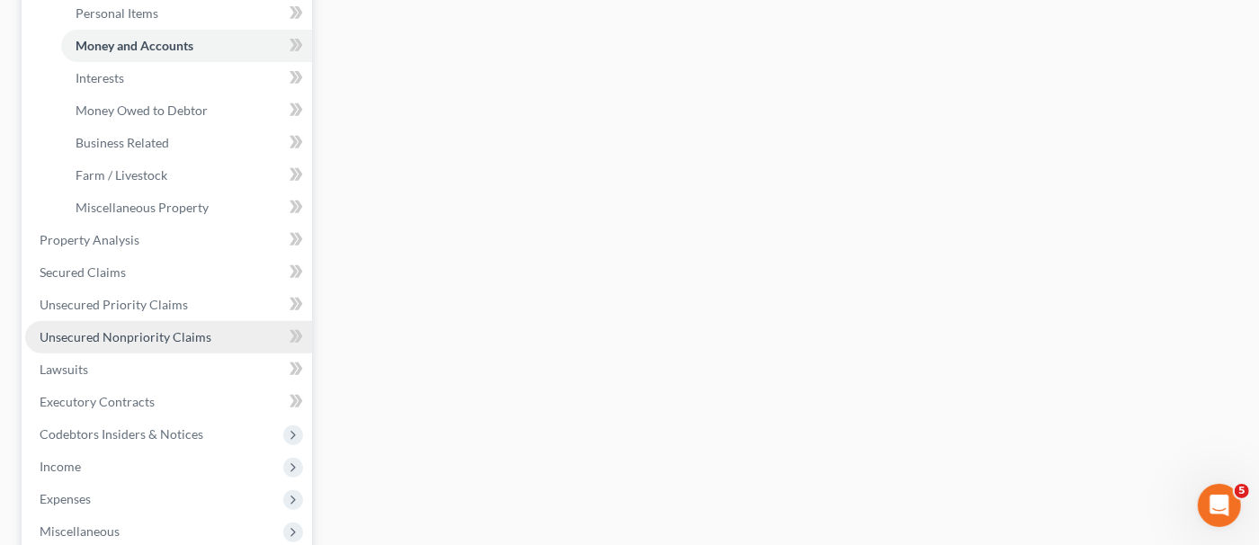
click at [219, 327] on link "Unsecured Nonpriority Claims" at bounding box center [168, 337] width 287 height 32
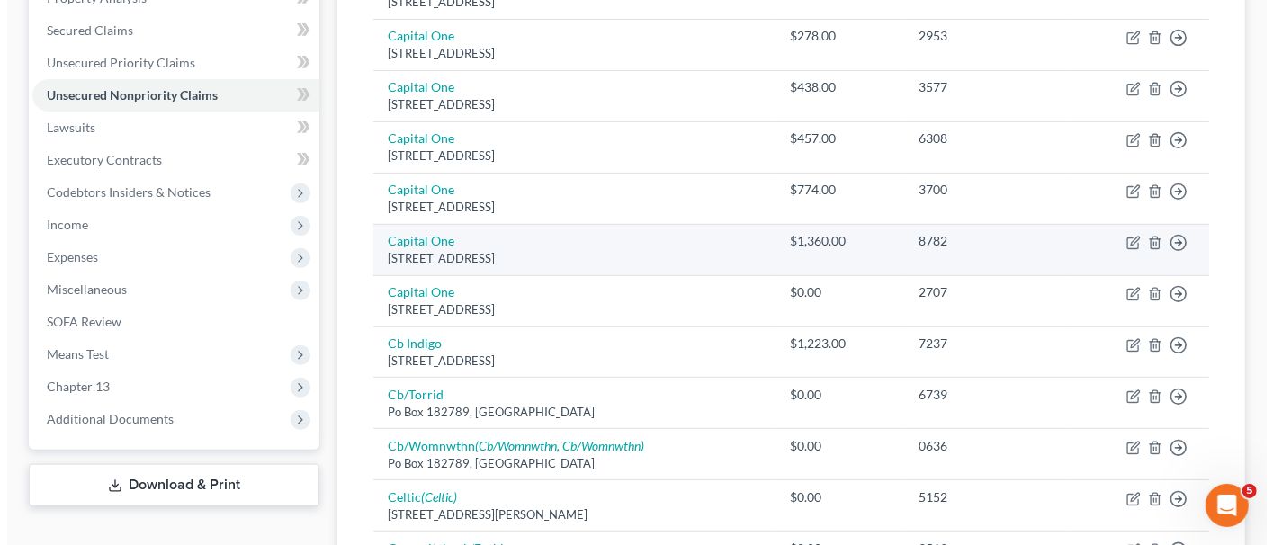
scroll to position [449, 0]
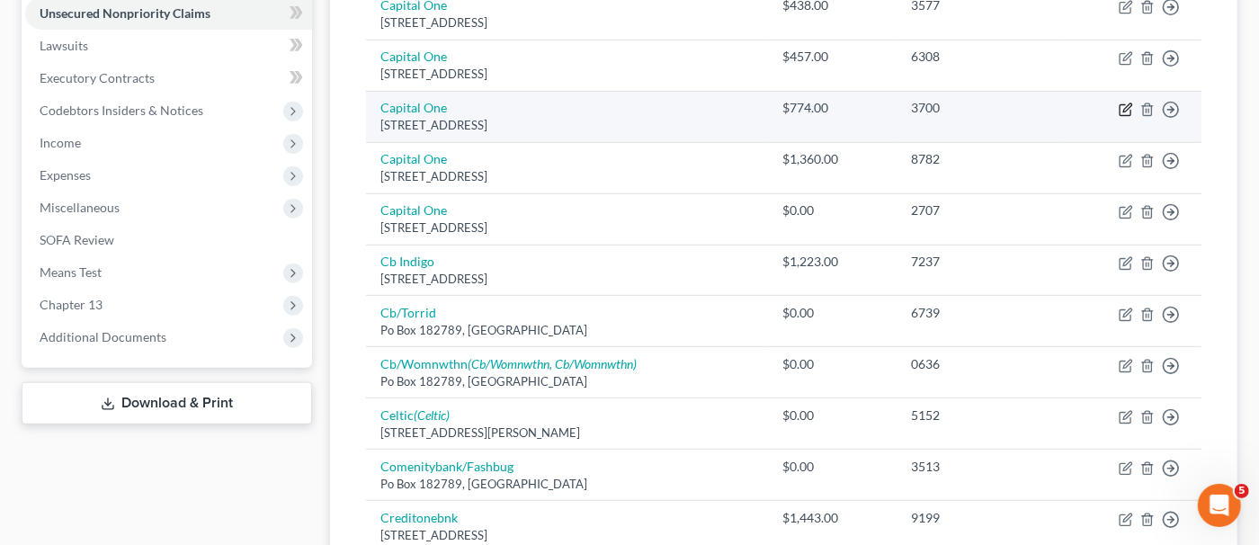
click at [1127, 108] on icon "button" at bounding box center [1126, 110] width 14 height 14
select select "46"
select select "2"
select select "0"
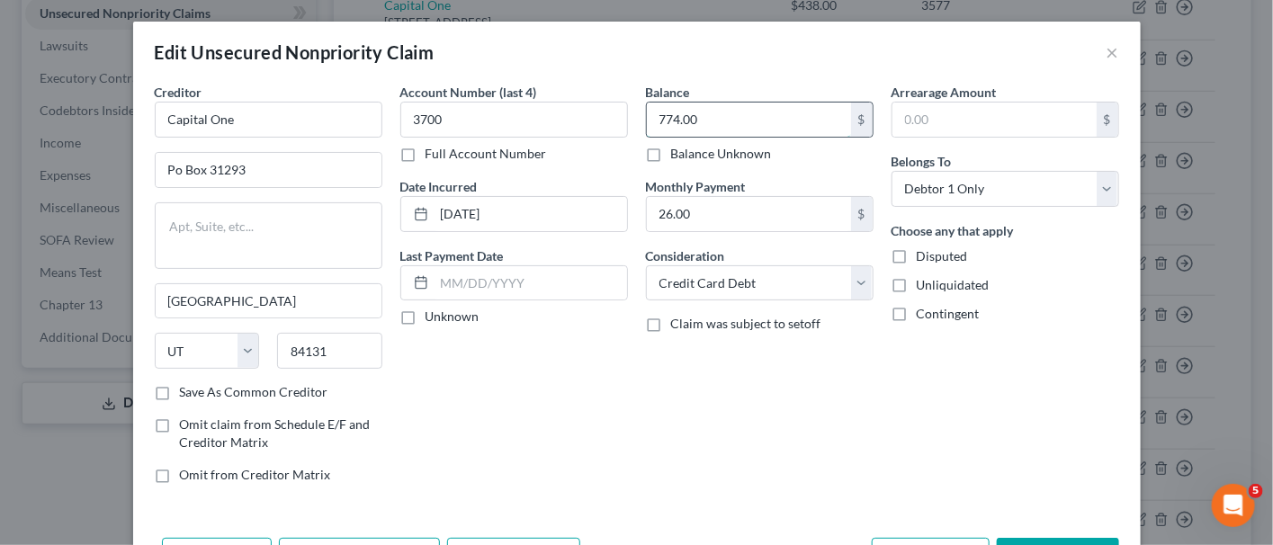
click at [733, 122] on input "774.00" at bounding box center [749, 120] width 204 height 34
click at [733, 121] on input "774.00" at bounding box center [749, 120] width 204 height 34
click at [707, 114] on input "774.00" at bounding box center [749, 120] width 204 height 34
click at [693, 121] on input "774.00" at bounding box center [749, 120] width 204 height 34
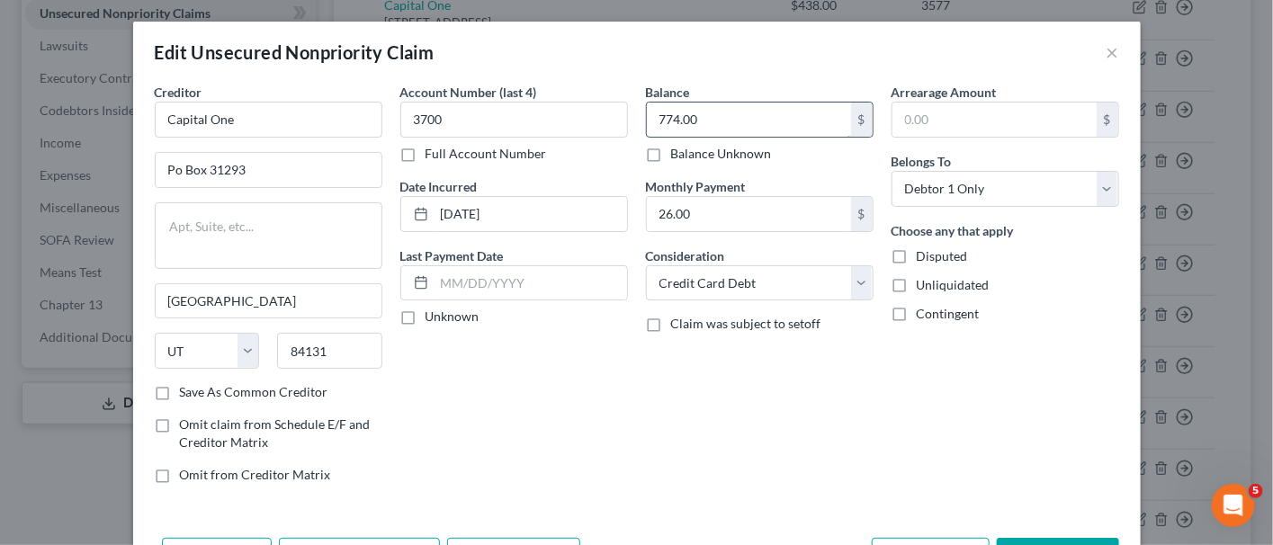
click at [688, 118] on input "774.00" at bounding box center [749, 120] width 204 height 34
click at [689, 118] on input "774.00" at bounding box center [749, 120] width 204 height 34
click at [712, 119] on input "774.00" at bounding box center [749, 120] width 204 height 34
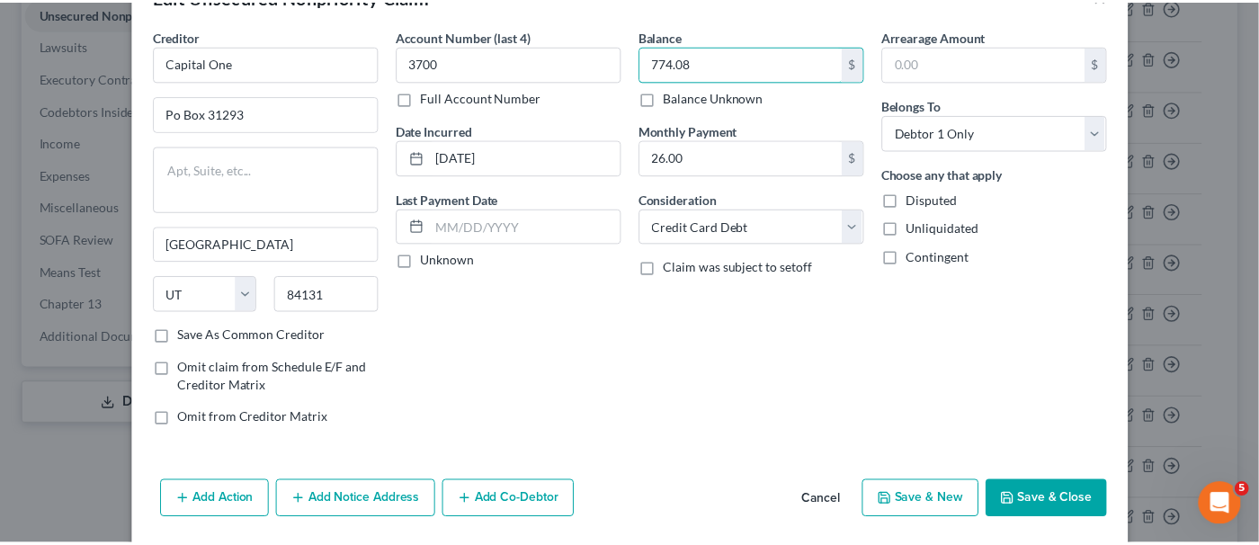
scroll to position [89, 0]
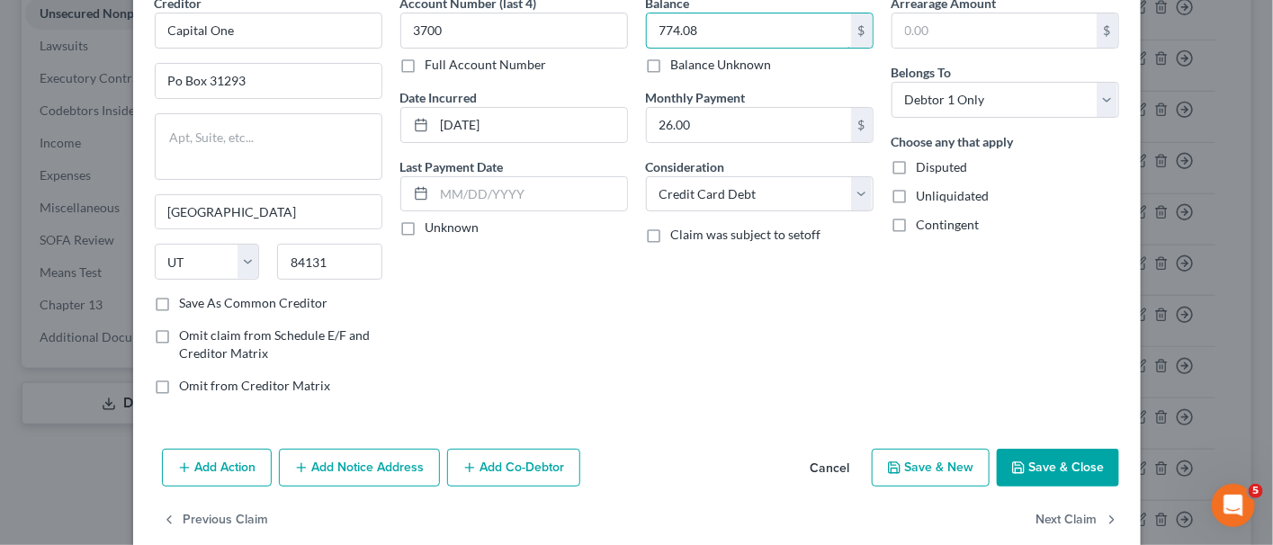
type input "774.08"
click at [1065, 442] on div "Add Action Add Notice Address Add Co-Debtor Cancel Save & New Save & Close" at bounding box center [636, 471] width 1007 height 59
click at [1068, 460] on button "Save & Close" at bounding box center [1058, 468] width 122 height 38
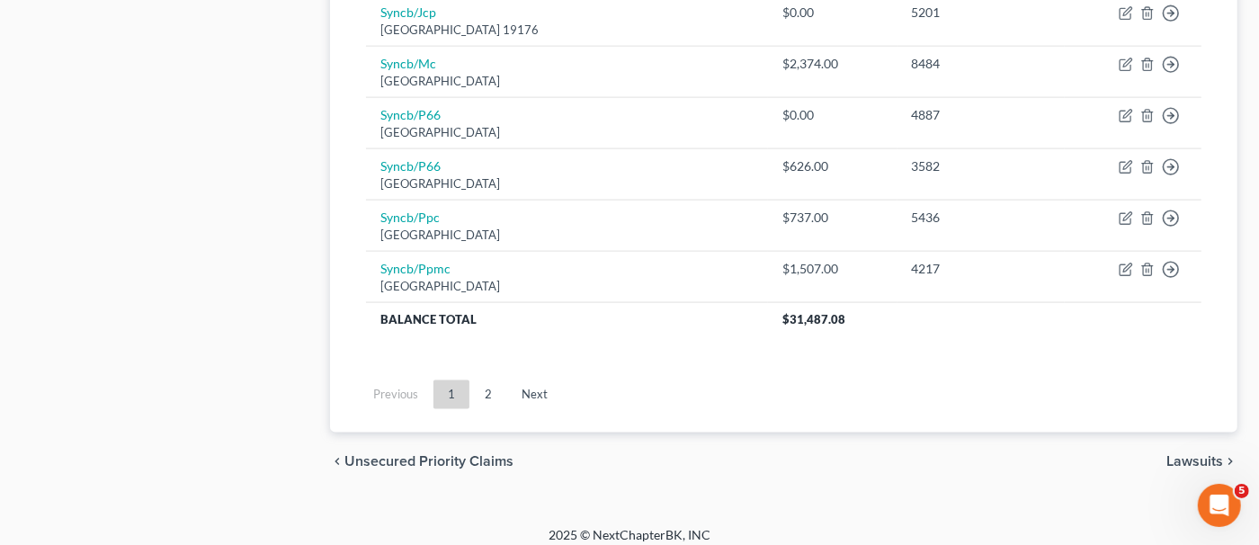
scroll to position [1339, 0]
click at [488, 389] on link "2" at bounding box center [488, 395] width 36 height 29
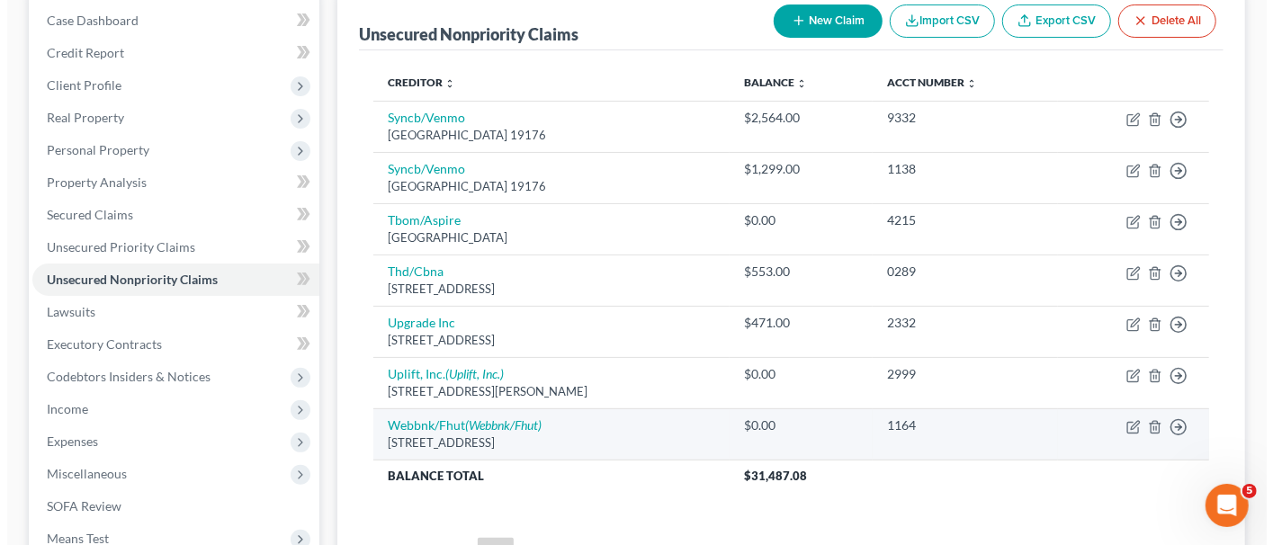
scroll to position [123, 0]
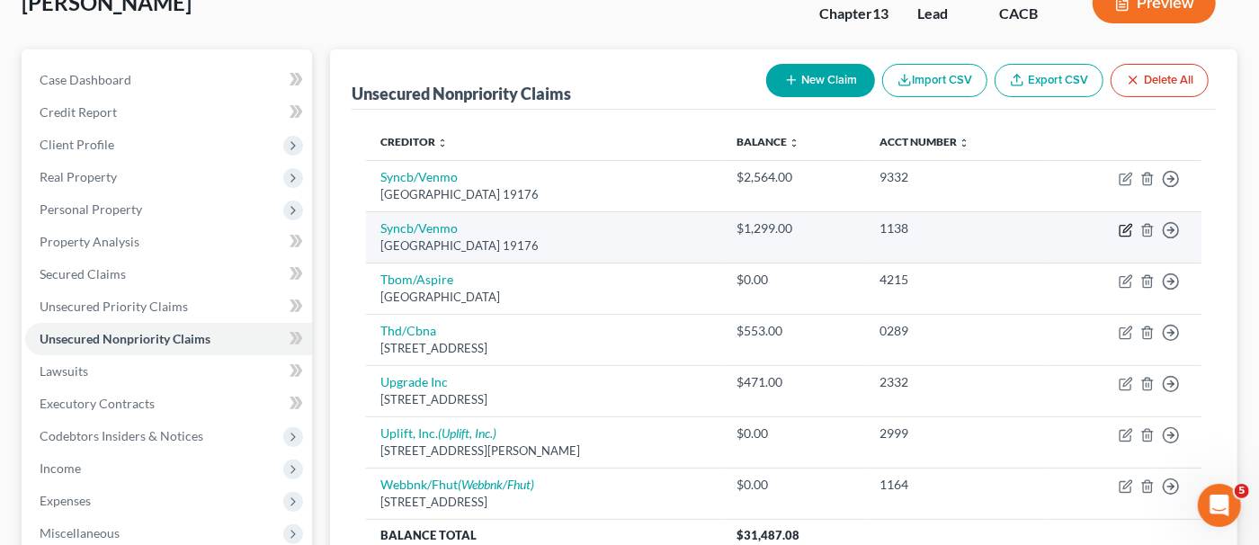
click at [1124, 229] on icon "button" at bounding box center [1126, 230] width 14 height 14
select select "39"
select select "2"
select select "0"
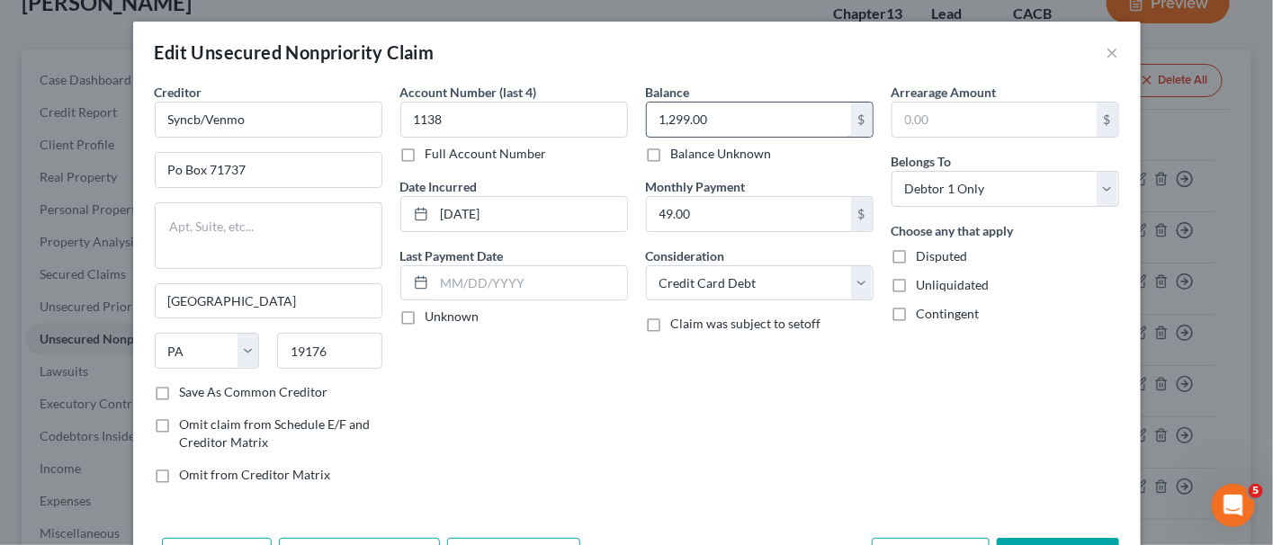
click at [717, 130] on input "1,299.00" at bounding box center [749, 120] width 204 height 34
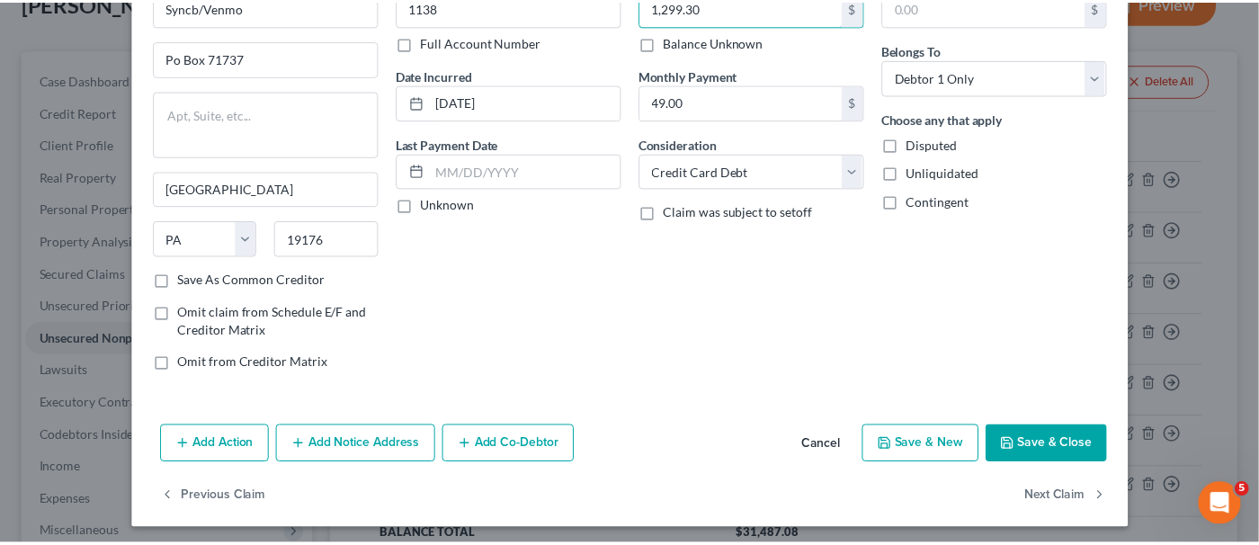
scroll to position [113, 0]
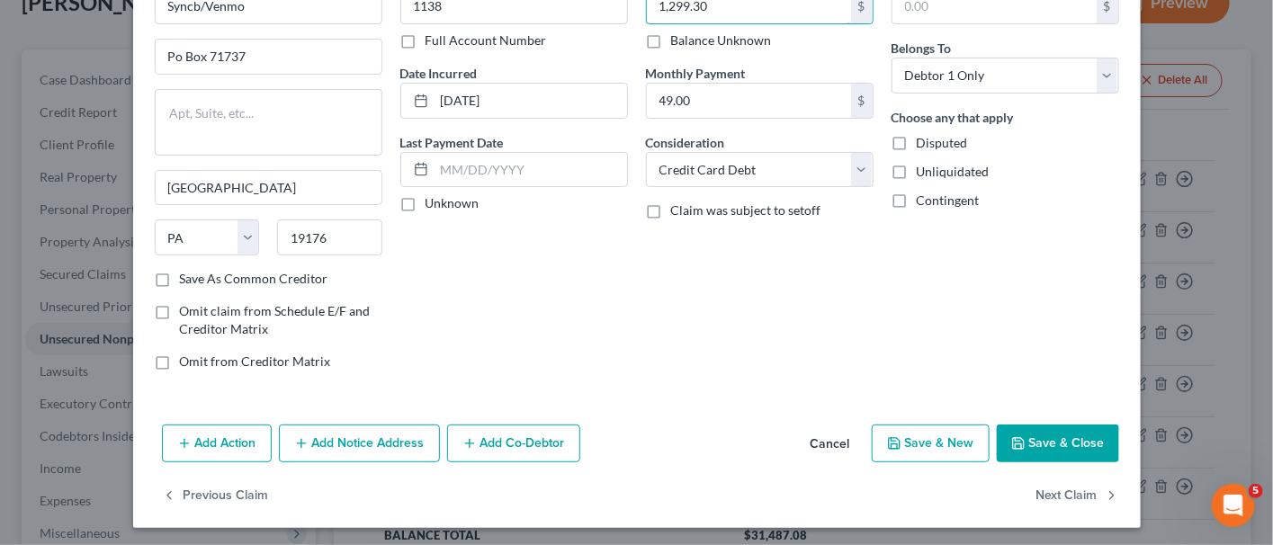
type input "1,299.30"
click at [1049, 430] on button "Save & Close" at bounding box center [1058, 444] width 122 height 38
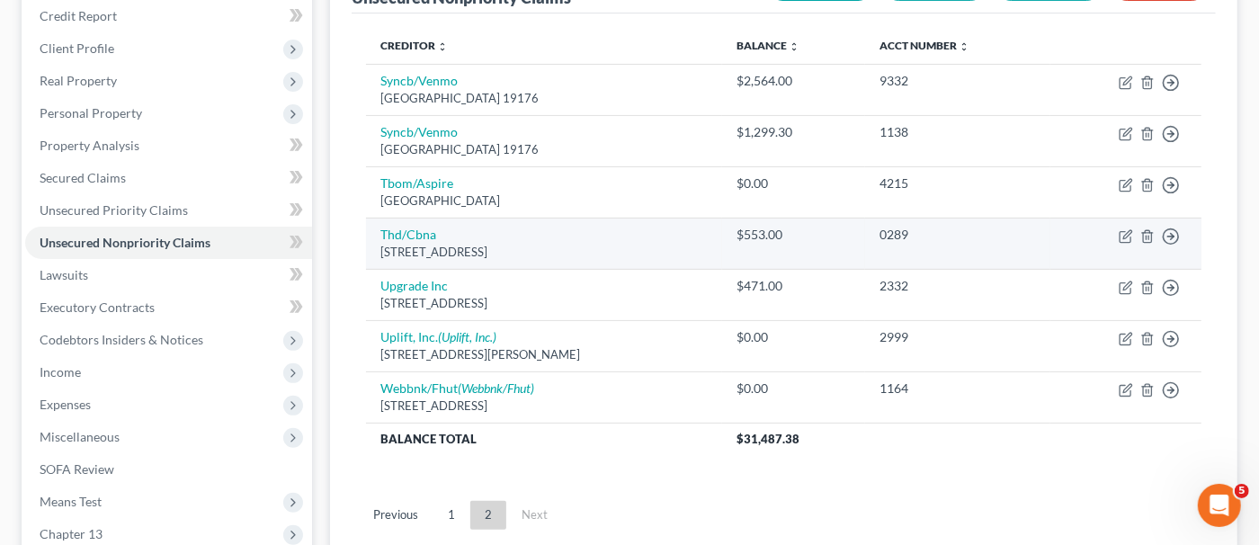
scroll to position [303, 0]
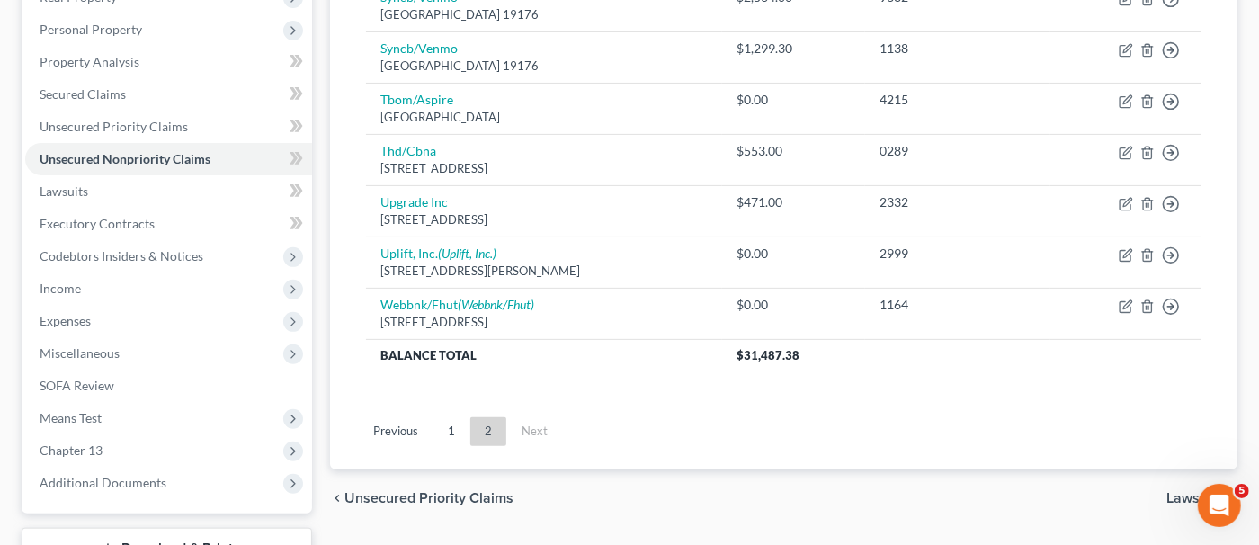
click at [458, 419] on link "1" at bounding box center [452, 431] width 36 height 29
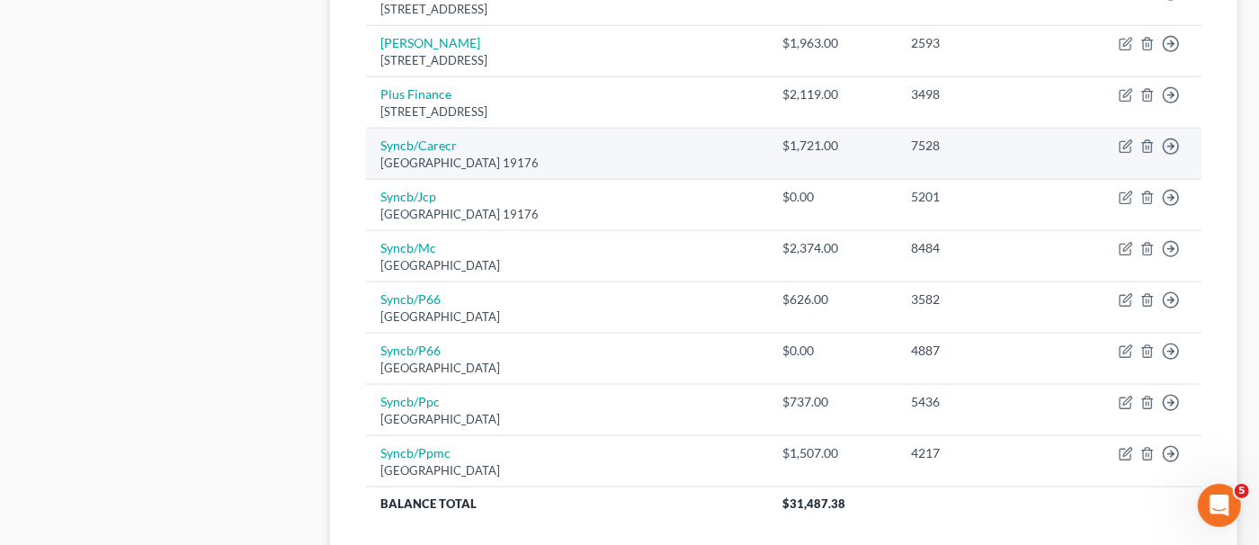
scroll to position [1349, 0]
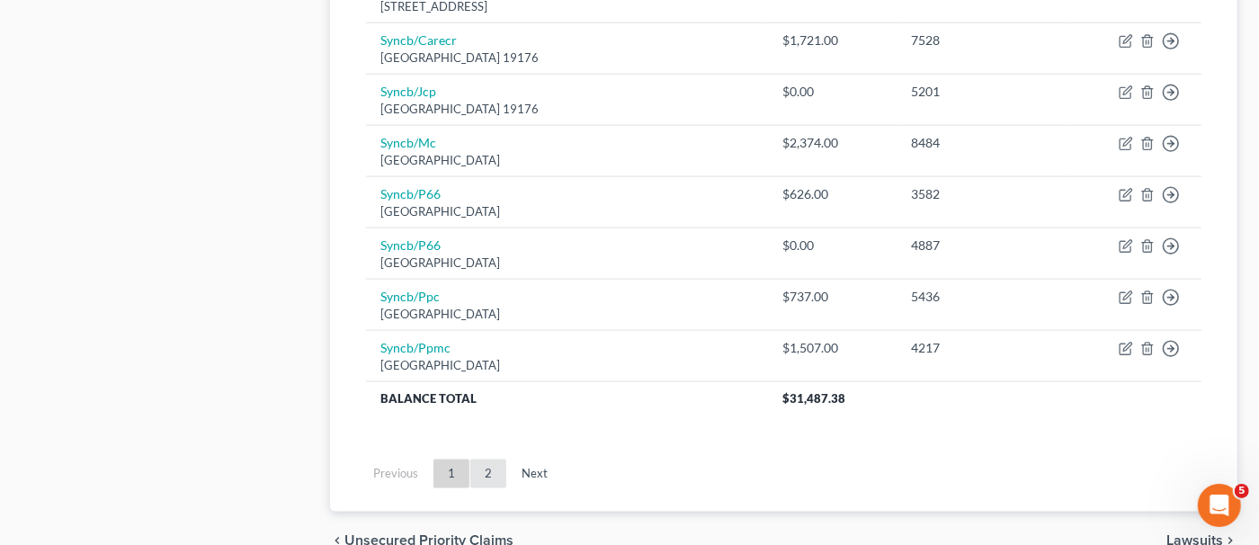
click at [479, 462] on link "2" at bounding box center [488, 474] width 36 height 29
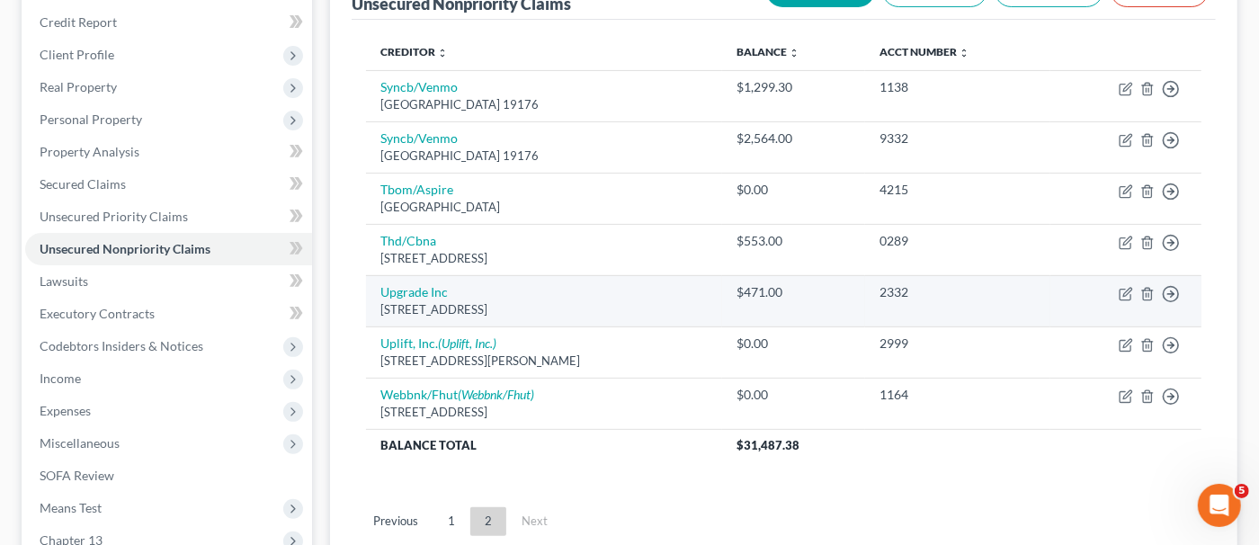
scroll to position [303, 0]
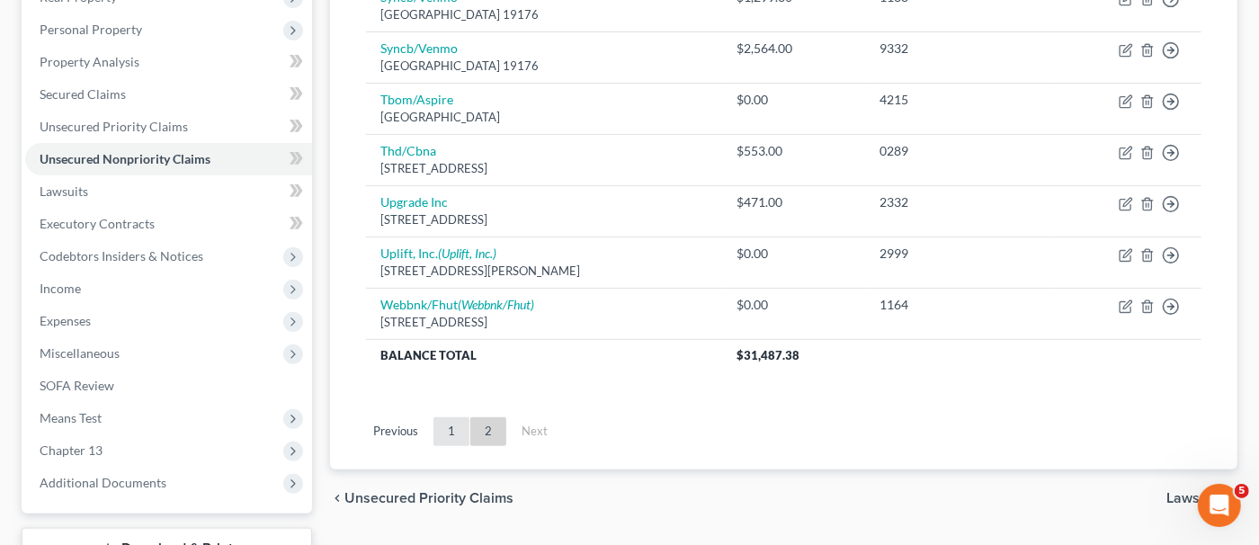
click at [446, 422] on link "1" at bounding box center [452, 431] width 36 height 29
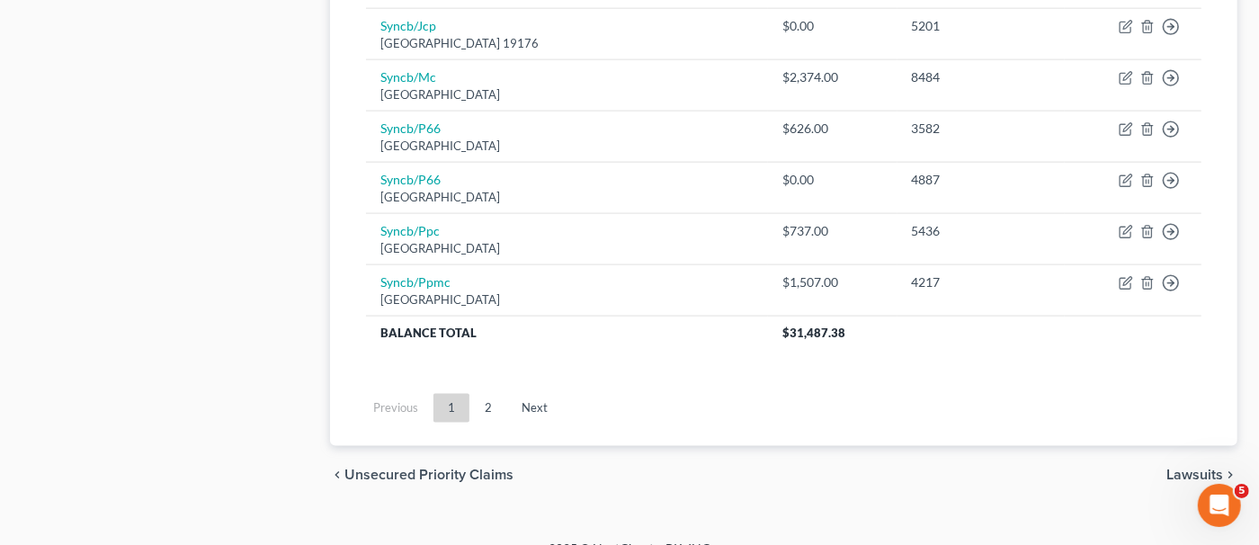
scroll to position [1518, 0]
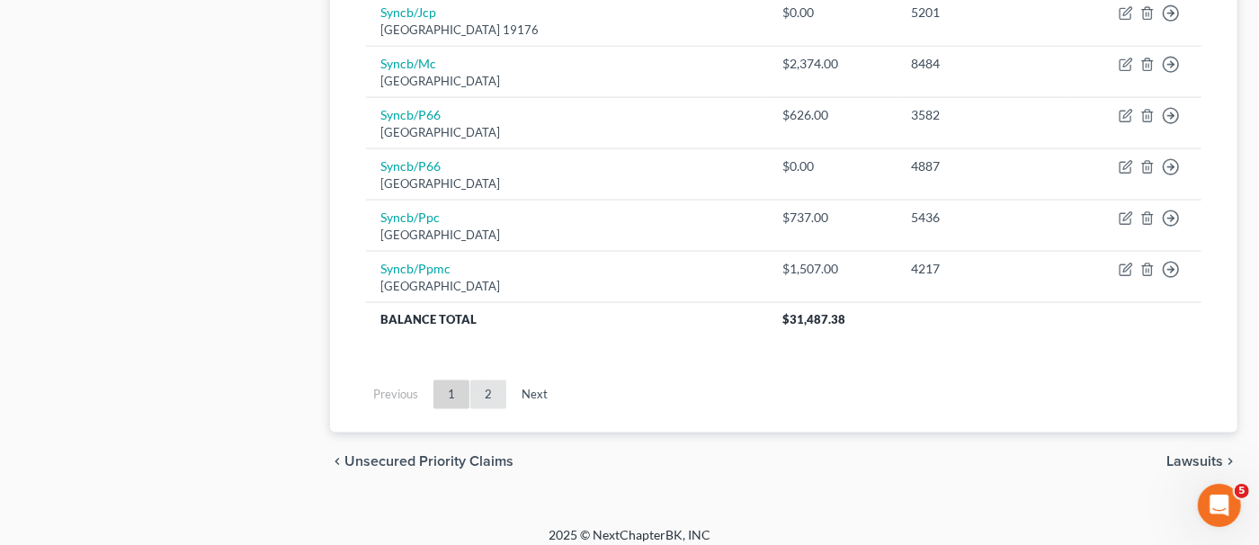
click at [482, 390] on link "2" at bounding box center [488, 395] width 36 height 29
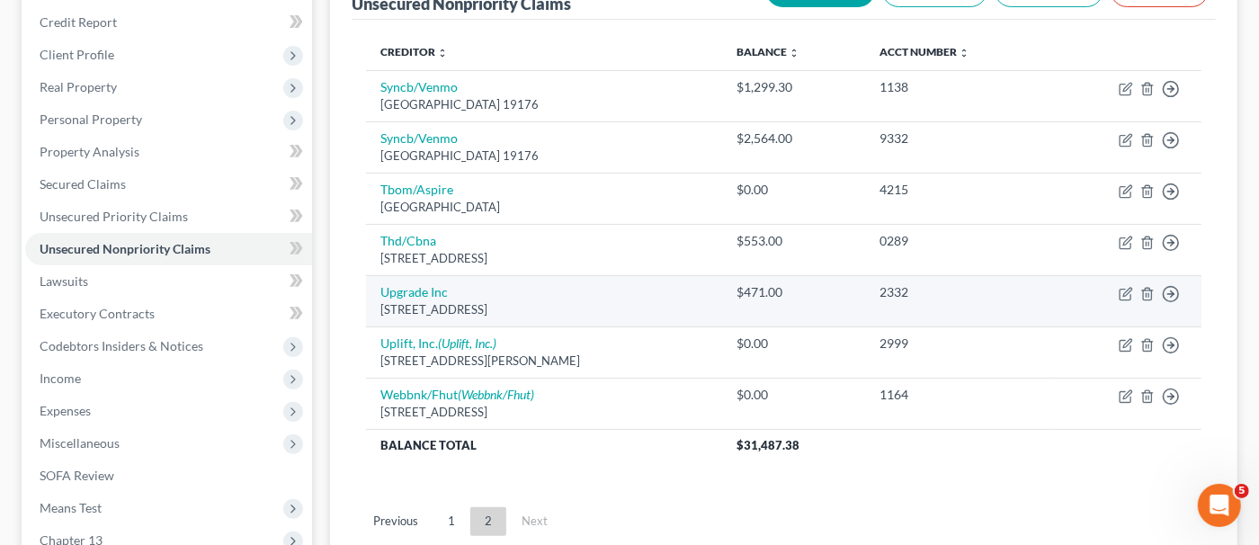
scroll to position [303, 0]
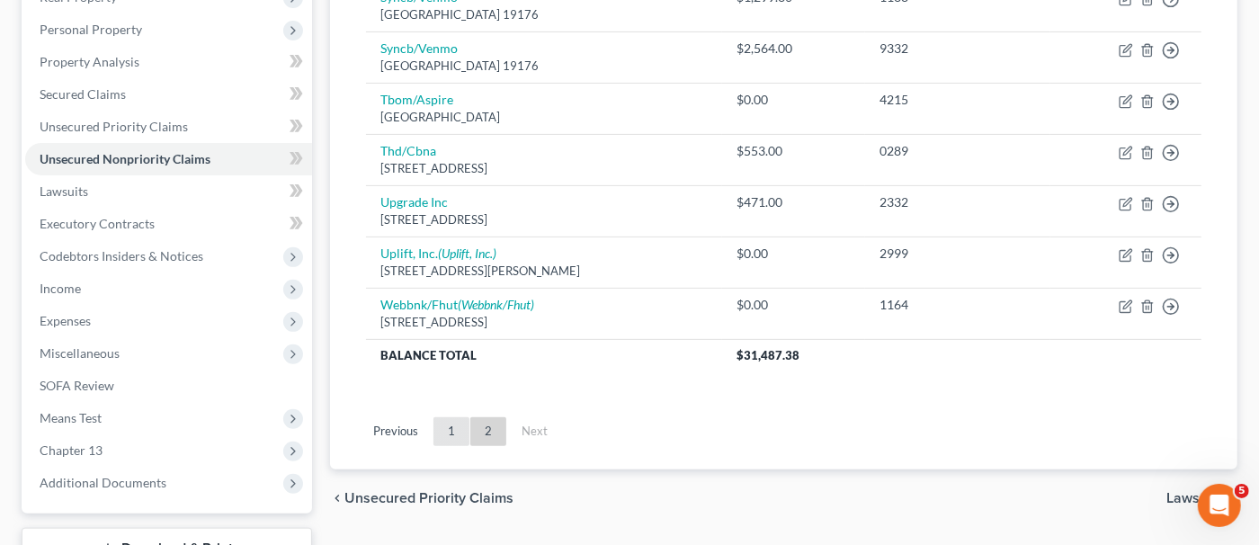
click at [453, 426] on link "1" at bounding box center [452, 431] width 36 height 29
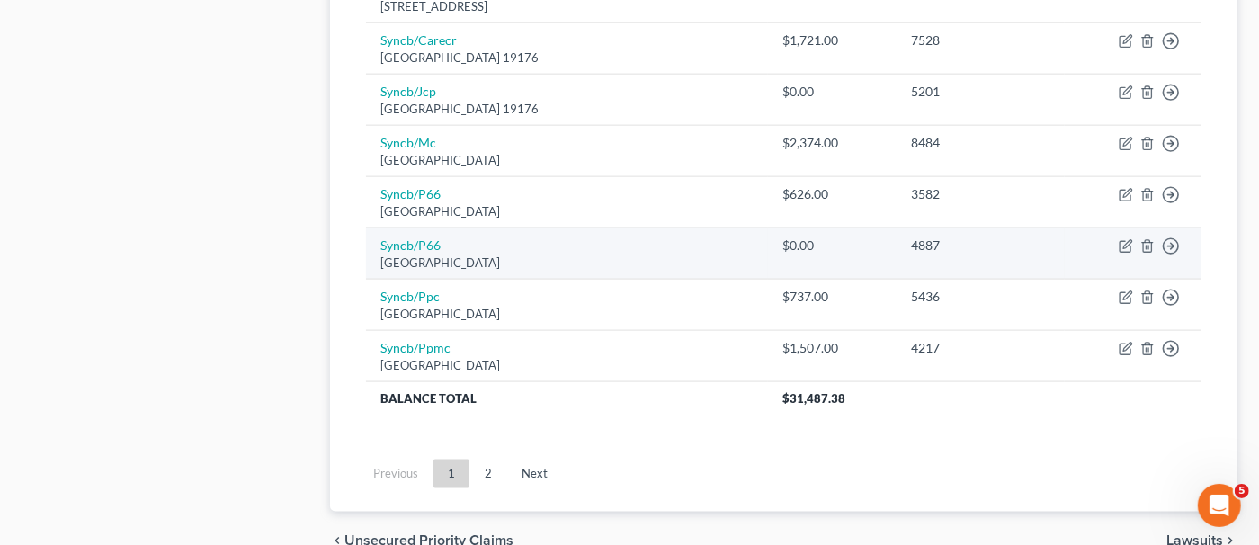
scroll to position [1473, 0]
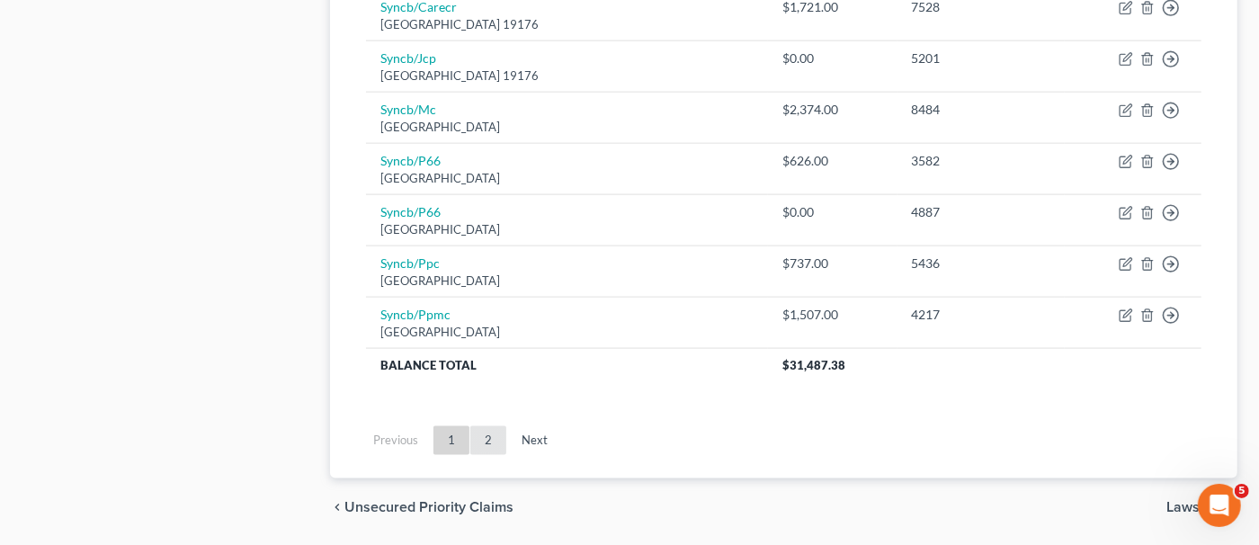
click at [486, 434] on link "2" at bounding box center [488, 440] width 36 height 29
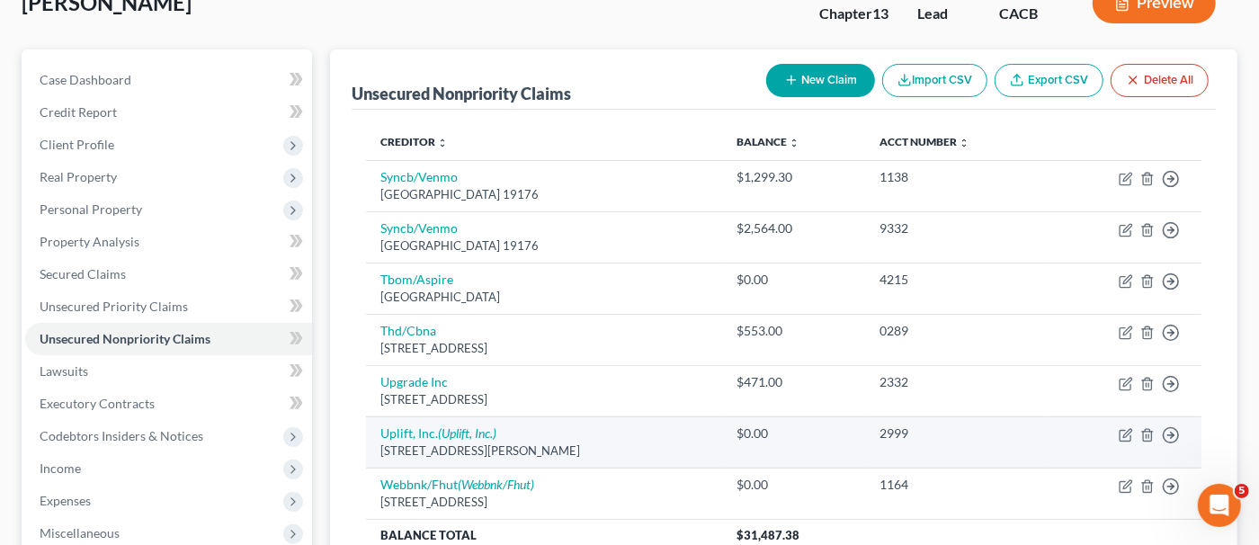
scroll to position [213, 0]
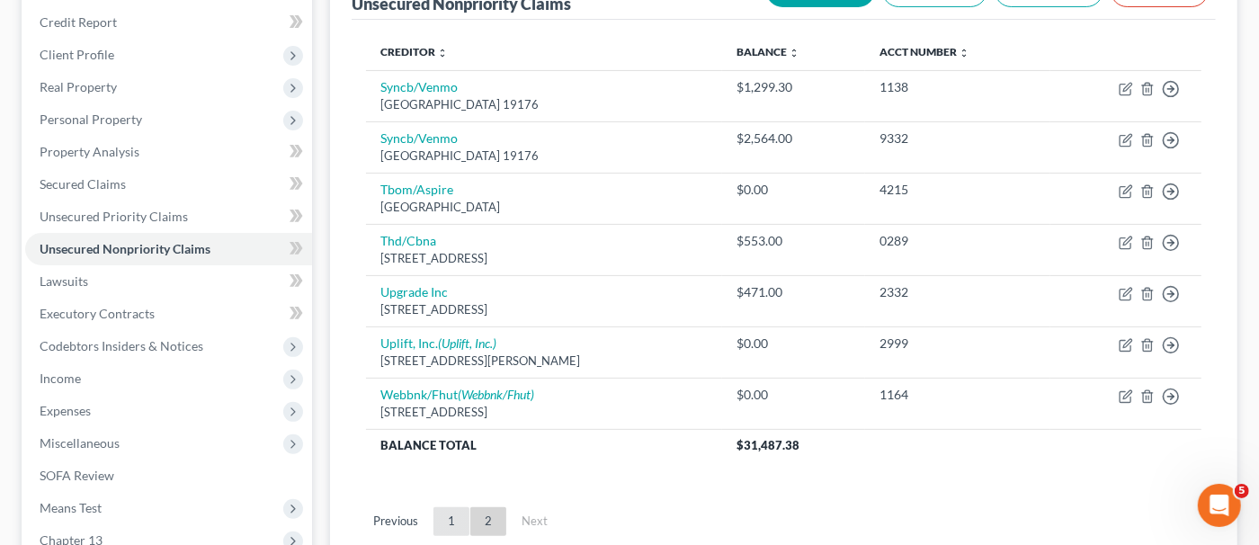
click at [457, 513] on link "1" at bounding box center [452, 521] width 36 height 29
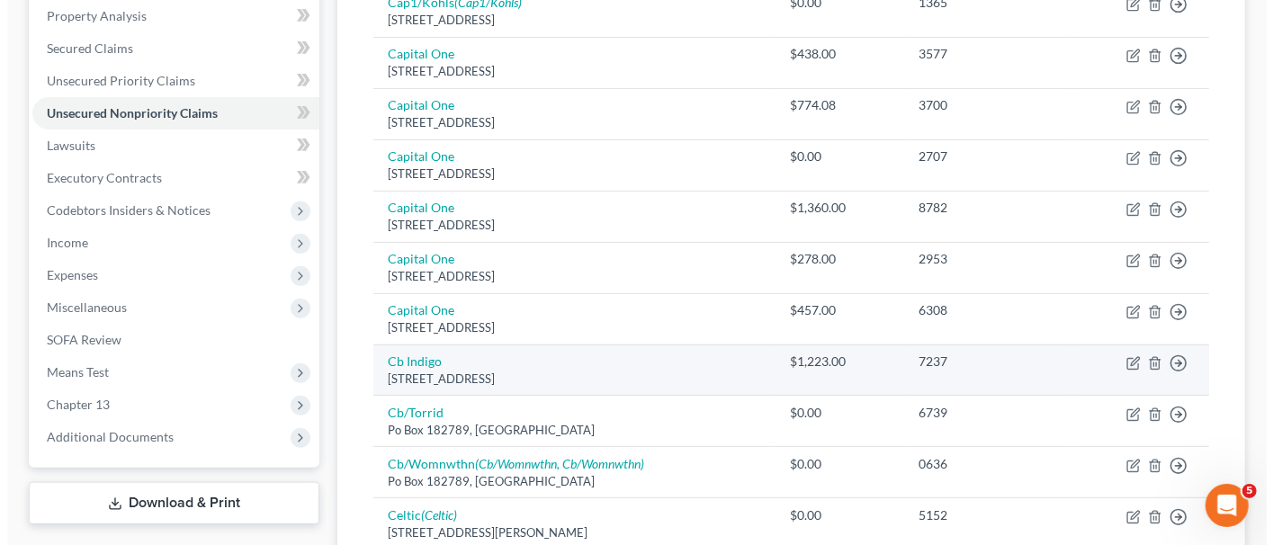
scroll to position [79, 0]
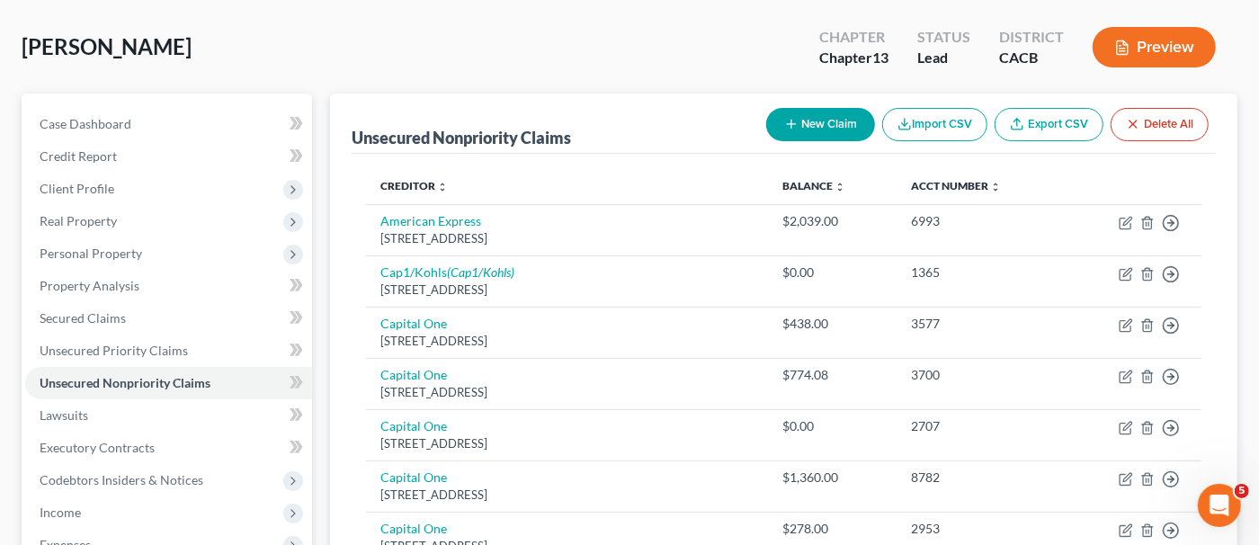
click at [841, 132] on button "New Claim" at bounding box center [820, 124] width 109 height 33
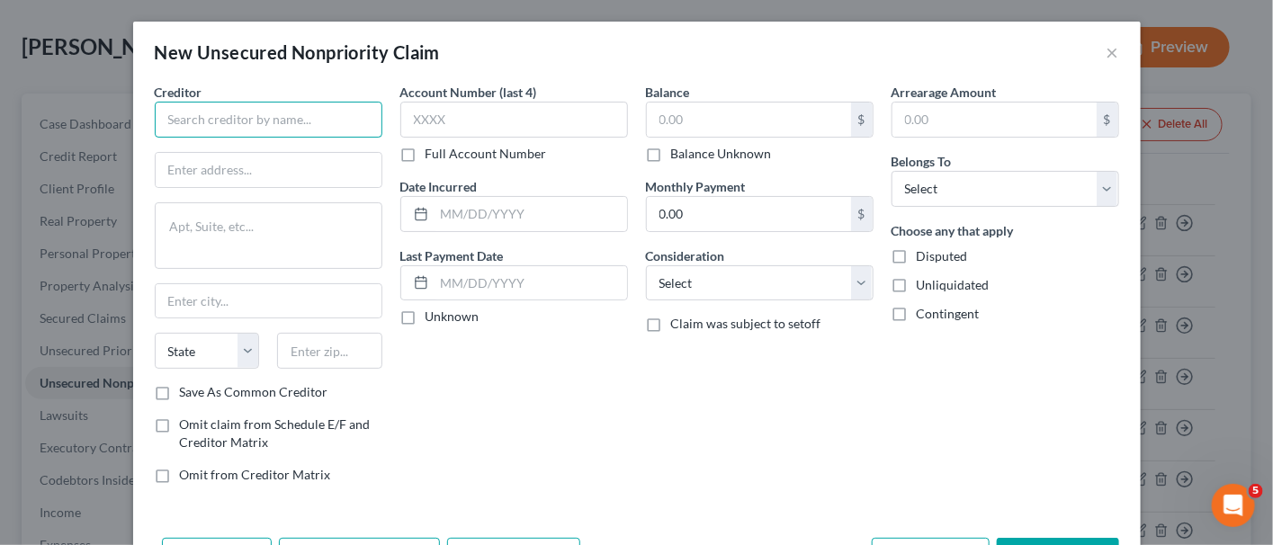
click at [228, 133] on input "text" at bounding box center [269, 120] width 228 height 36
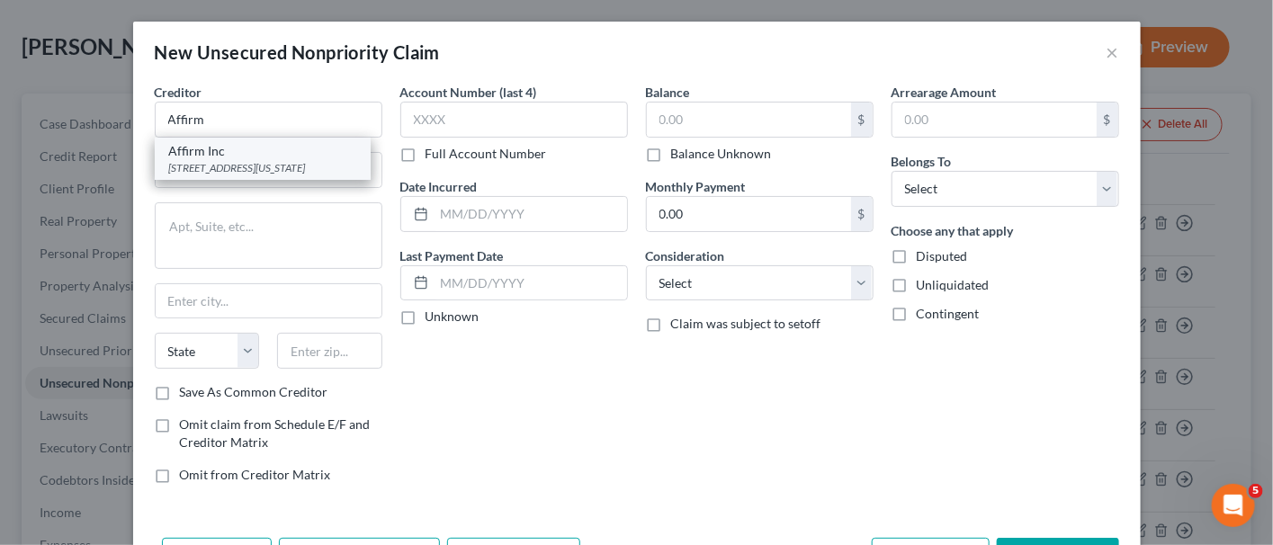
click at [282, 175] on div "[STREET_ADDRESS][US_STATE]" at bounding box center [262, 167] width 187 height 15
type input "Affirm Inc"
type input "[STREET_ADDRESS][US_STATE]"
type input "[GEOGRAPHIC_DATA]"
select select "4"
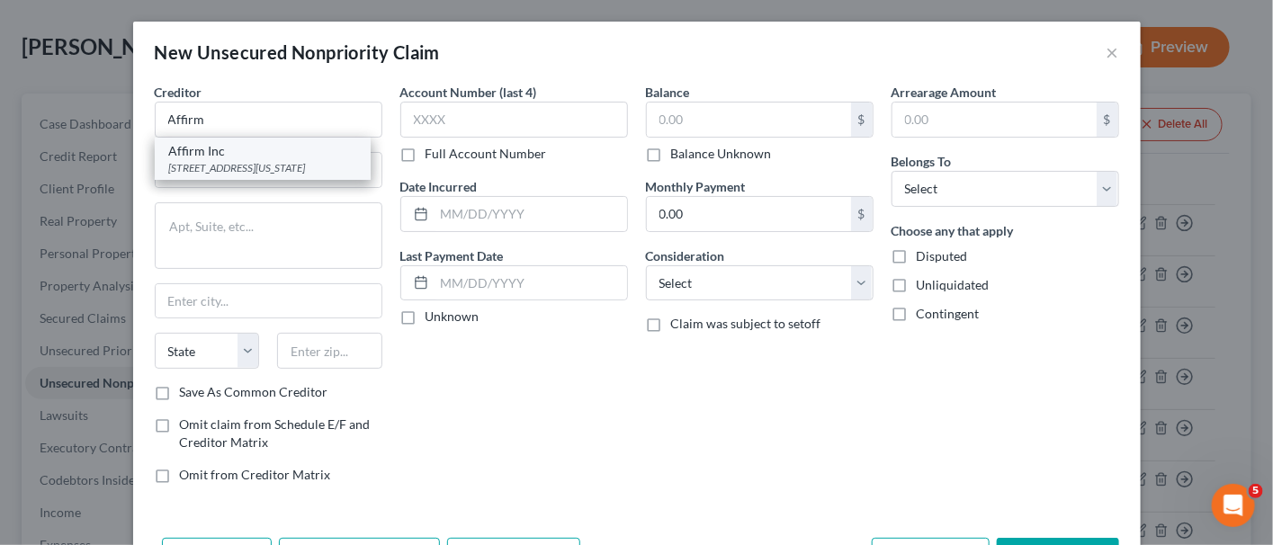
type input "94108"
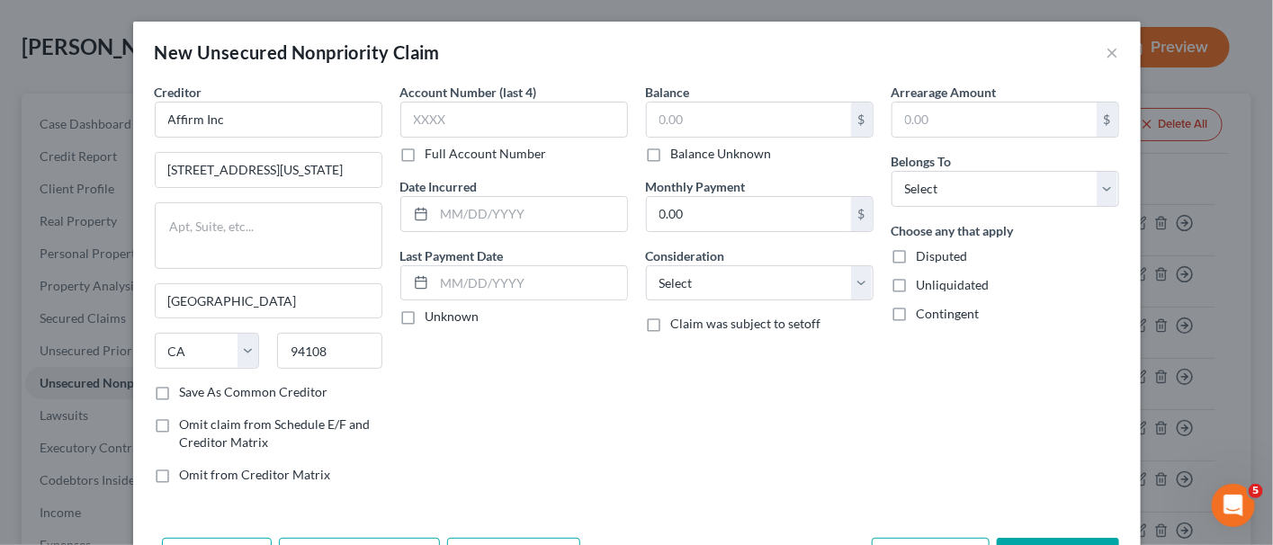
click at [180, 384] on label "Save As Common Creditor" at bounding box center [254, 392] width 148 height 18
click at [187, 384] on input "Save As Common Creditor" at bounding box center [193, 389] width 12 height 12
checkbox input "true"
click at [500, 128] on input "text" at bounding box center [514, 120] width 228 height 36
type input "7273"
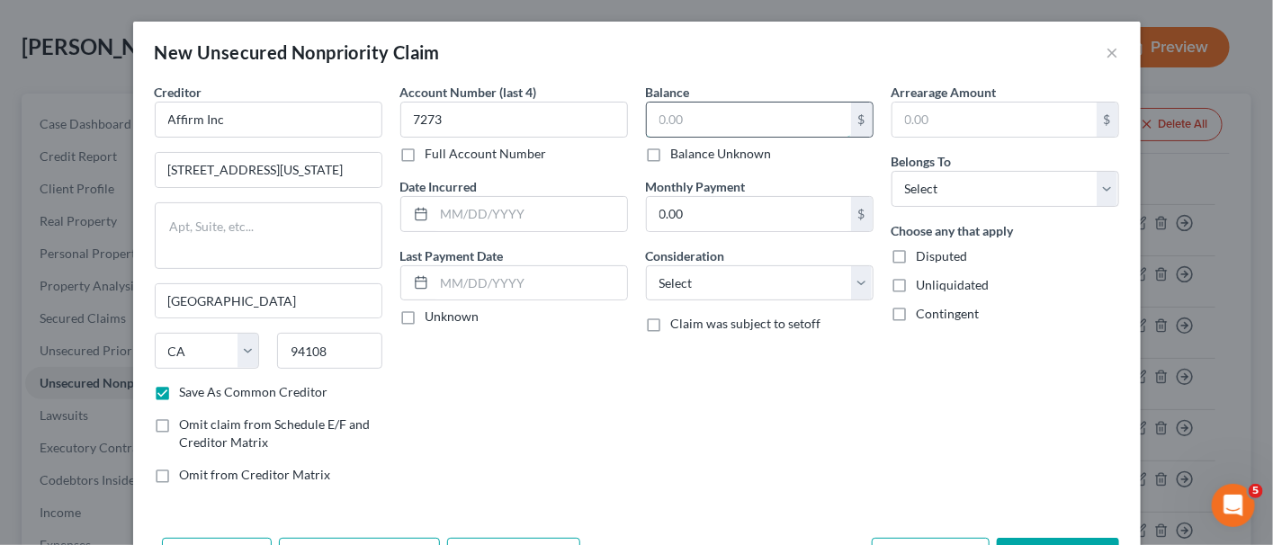
click at [775, 104] on input "text" at bounding box center [749, 120] width 204 height 34
type input "1,295.08"
click at [995, 181] on select "Select Debtor 1 Only Debtor 2 Only Debtor 1 And Debtor 2 Only At Least One Of T…" at bounding box center [1005, 189] width 228 height 36
select select "0"
click at [891, 171] on select "Select Debtor 1 Only Debtor 2 Only Debtor 1 And Debtor 2 Only At Least One Of T…" at bounding box center [1005, 189] width 228 height 36
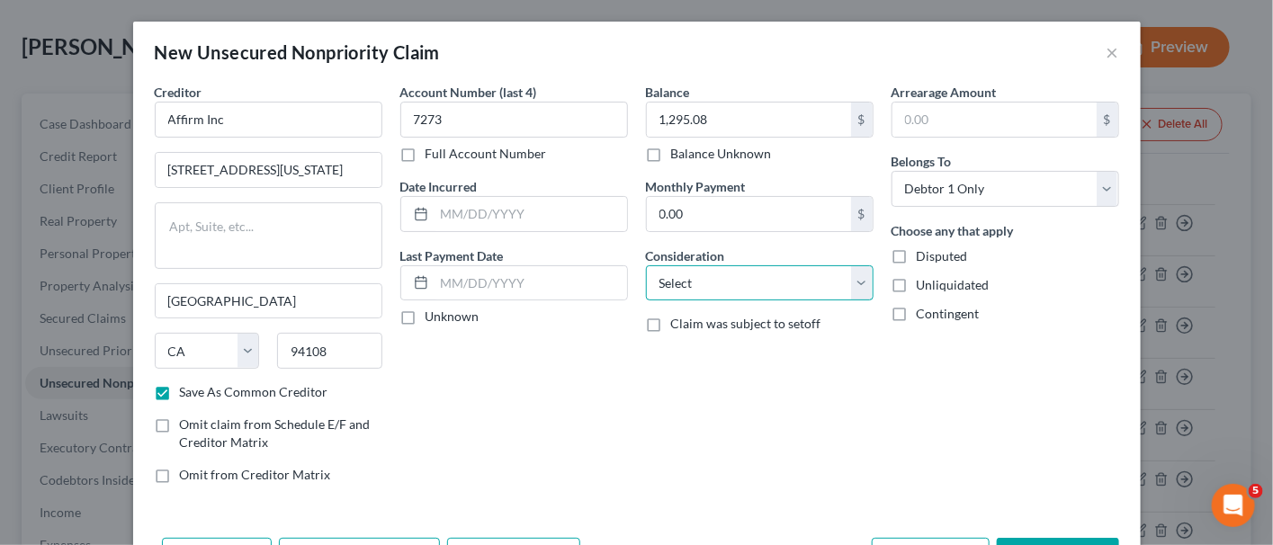
click at [830, 278] on select "Select Cable / Satellite Services Collection Agency Credit Card Debt Debt Couns…" at bounding box center [760, 283] width 228 height 36
select select "2"
click at [646, 265] on select "Select Cable / Satellite Services Collection Agency Credit Card Debt Debt Couns…" at bounding box center [760, 283] width 228 height 36
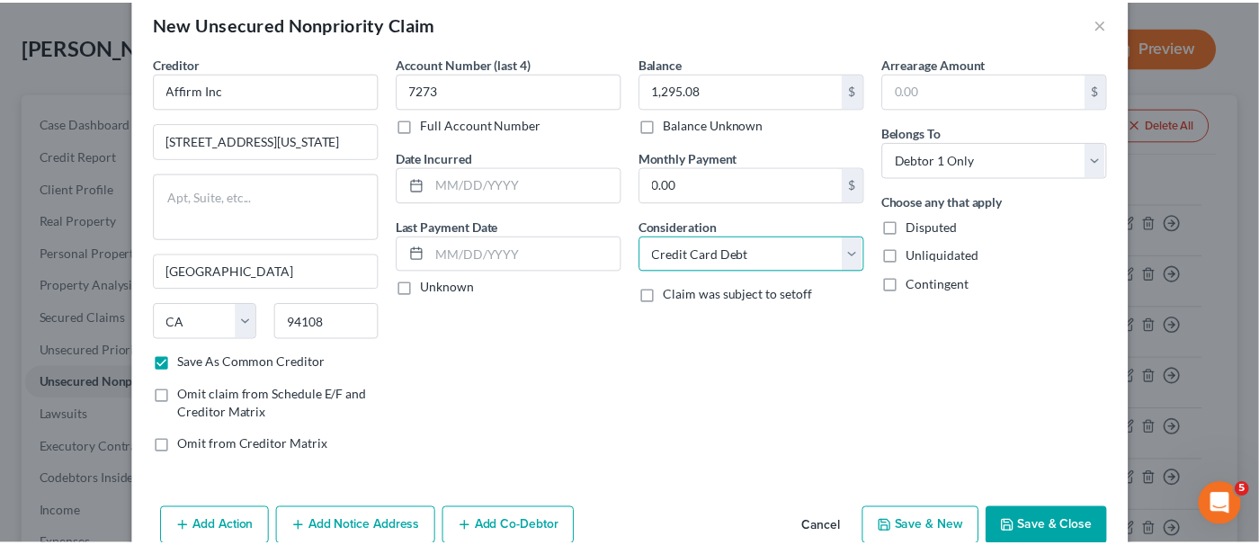
scroll to position [62, 0]
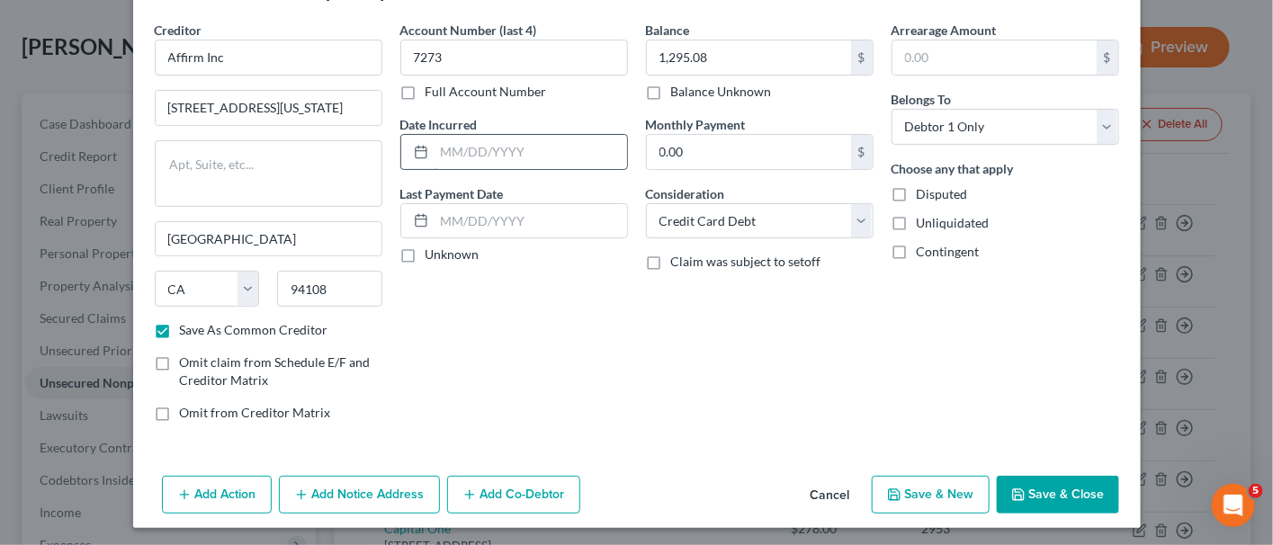
click at [494, 156] on input "text" at bounding box center [530, 152] width 193 height 34
click at [1046, 493] on button "Save & Close" at bounding box center [1058, 495] width 122 height 38
checkbox input "false"
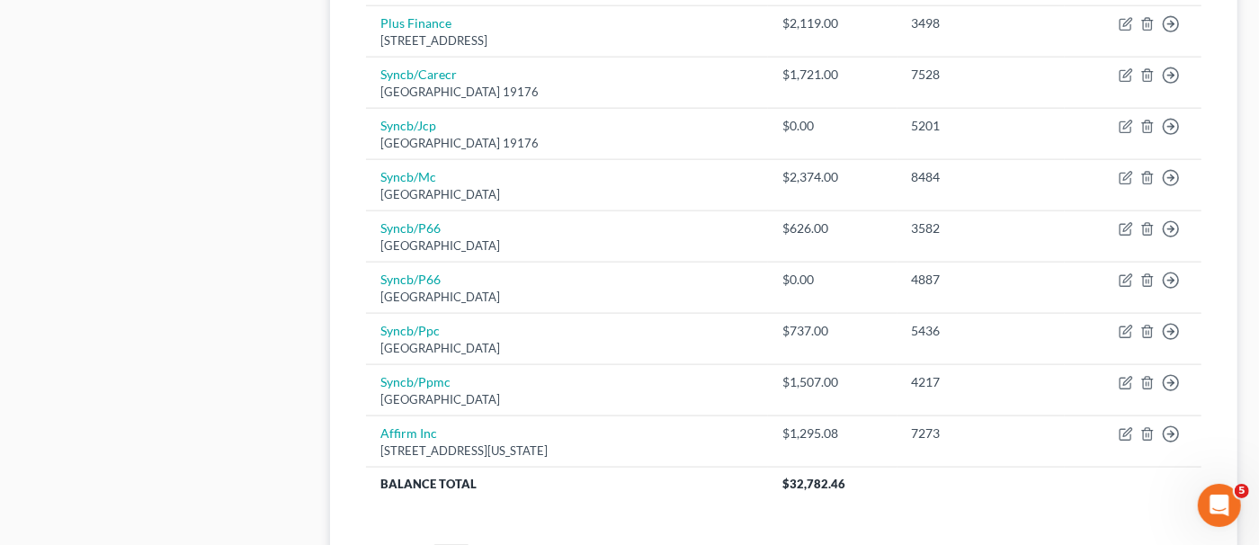
scroll to position [1428, 0]
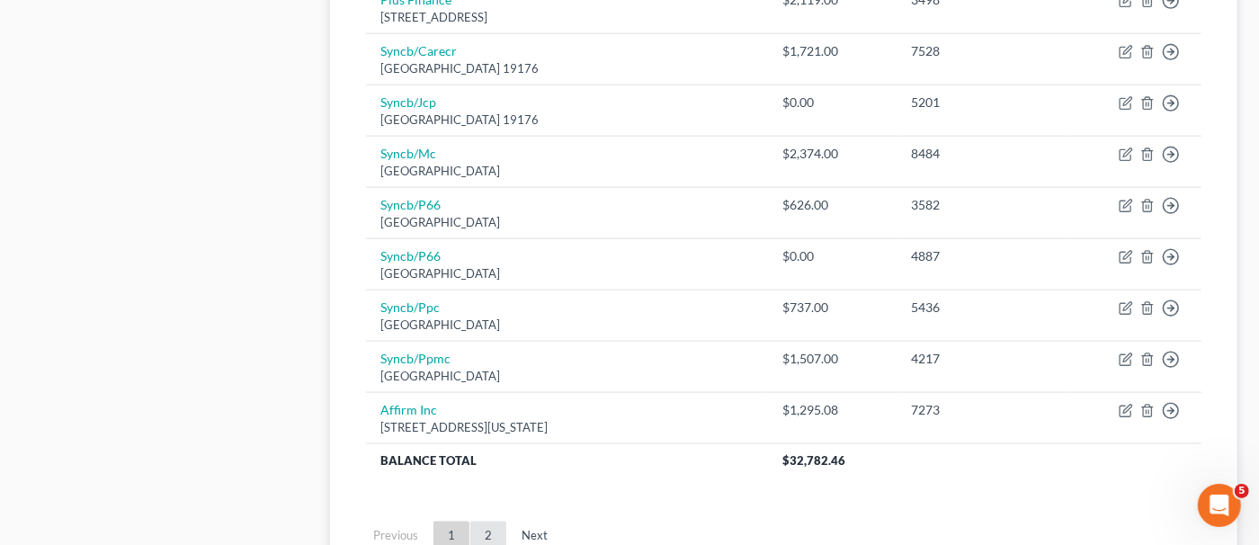
click at [493, 522] on link "2" at bounding box center [488, 536] width 36 height 29
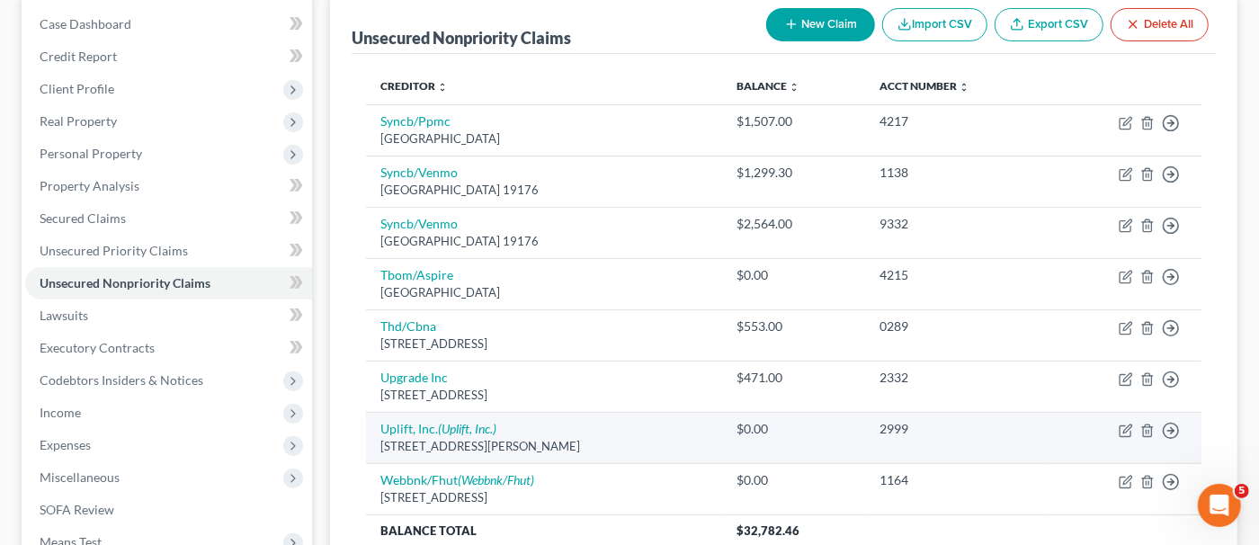
scroll to position [309, 0]
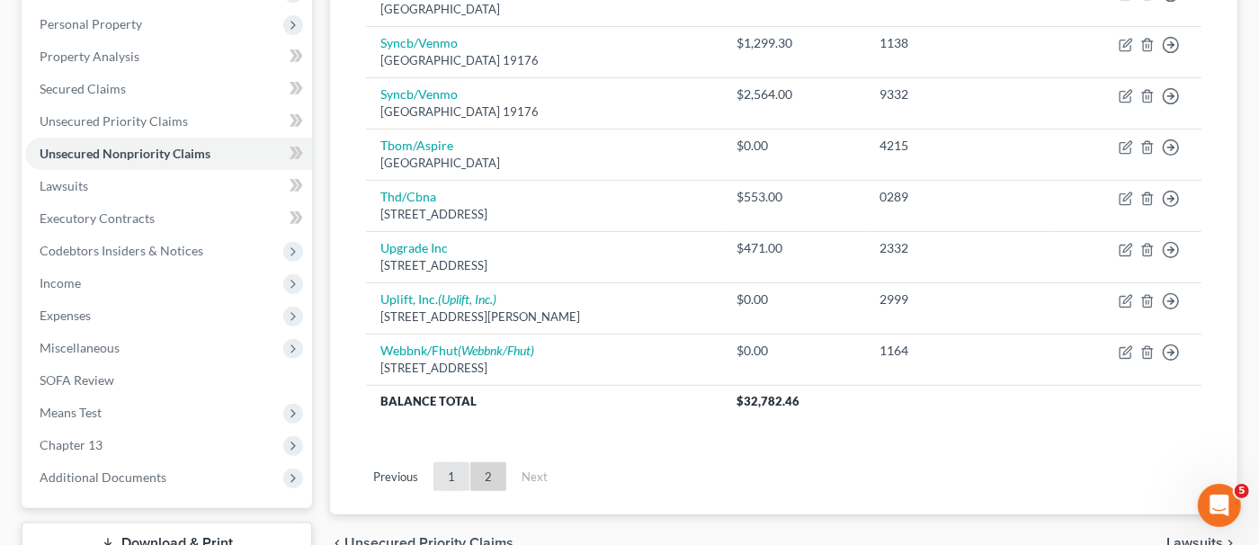
click at [445, 471] on link "1" at bounding box center [452, 476] width 36 height 29
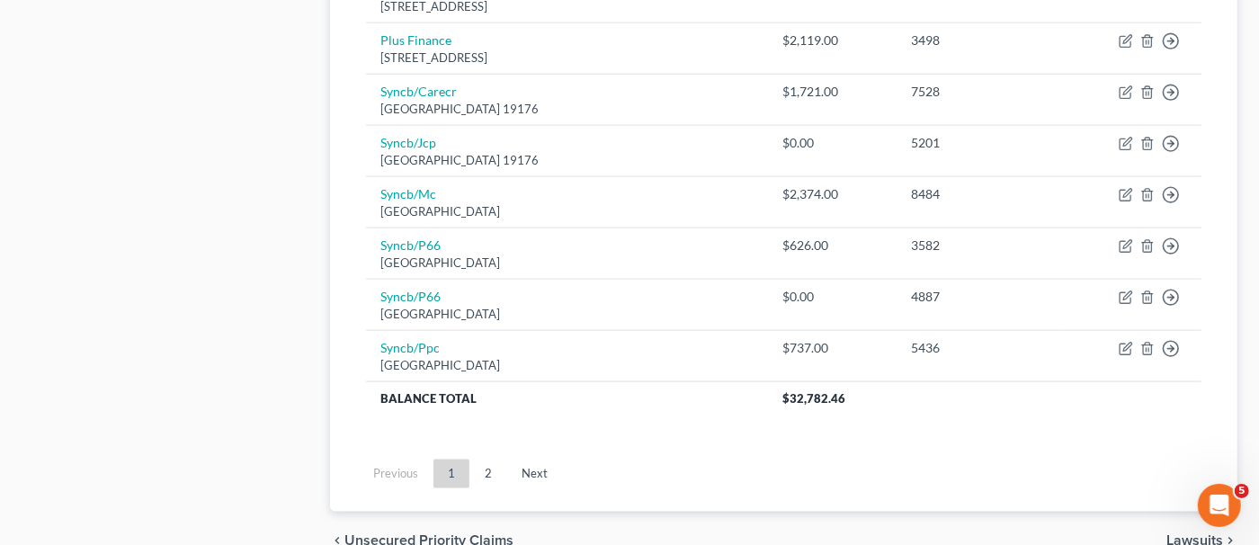
scroll to position [1518, 0]
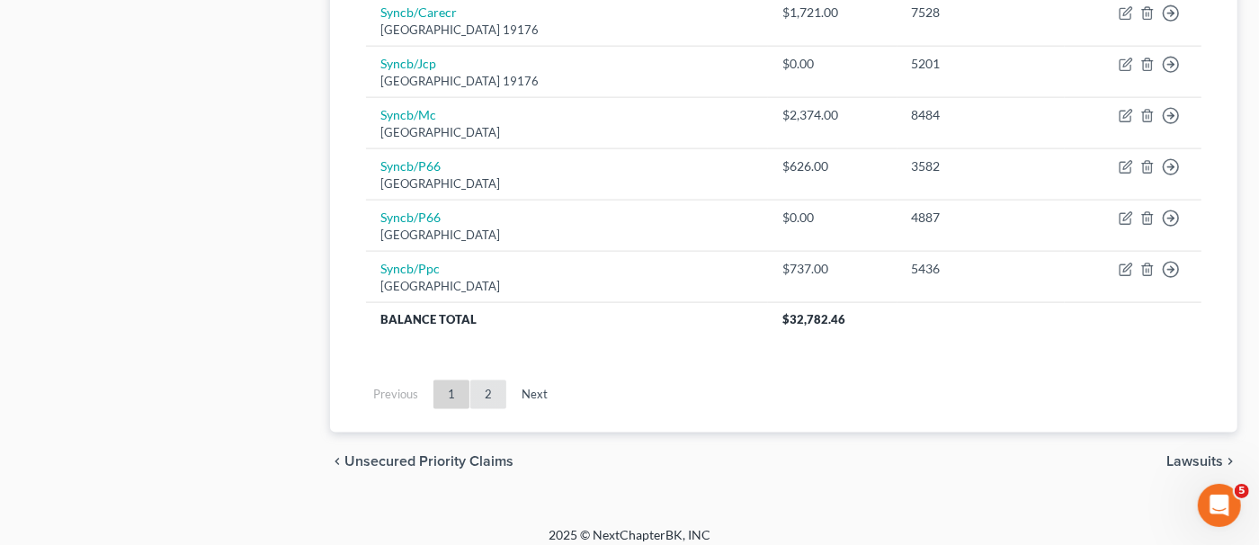
click at [482, 387] on link "2" at bounding box center [488, 395] width 36 height 29
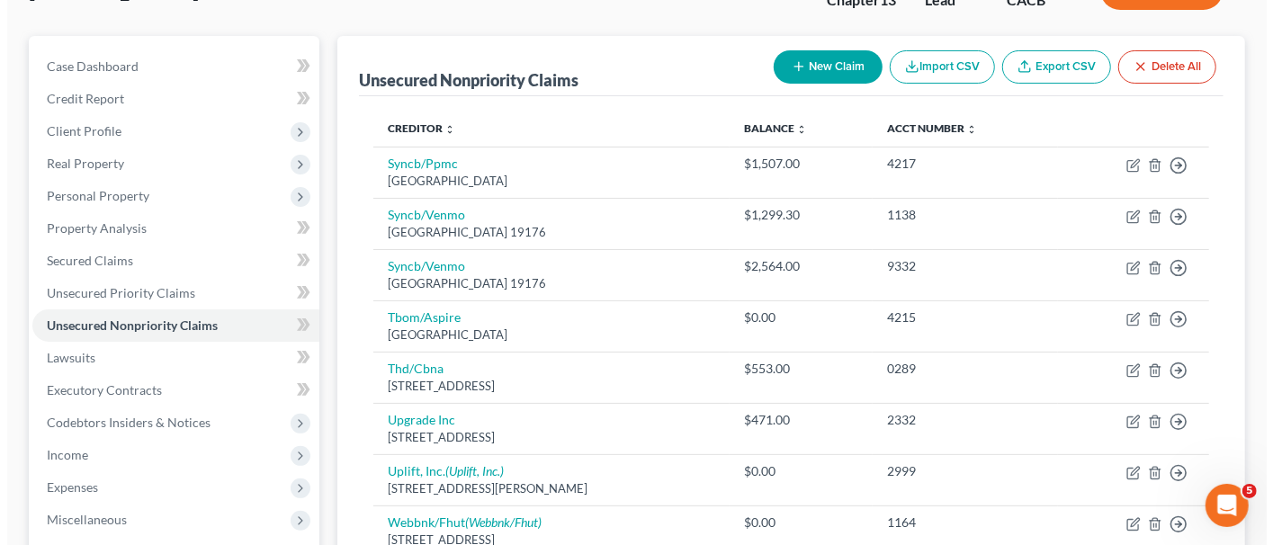
scroll to position [129, 0]
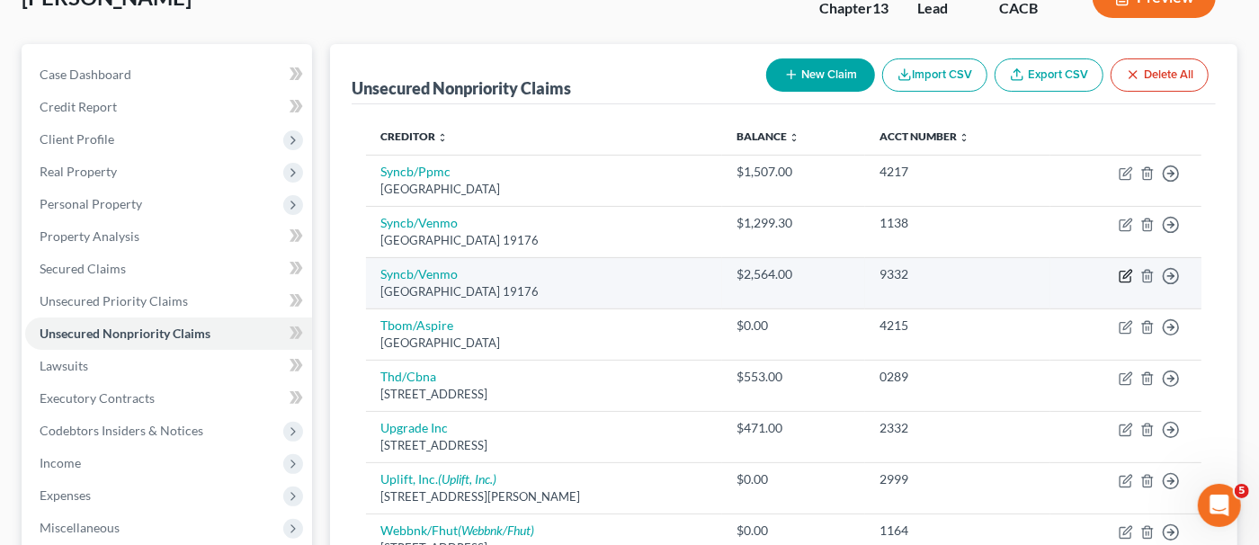
click at [1127, 271] on icon "button" at bounding box center [1128, 274] width 8 height 8
select select "39"
select select "2"
select select "1"
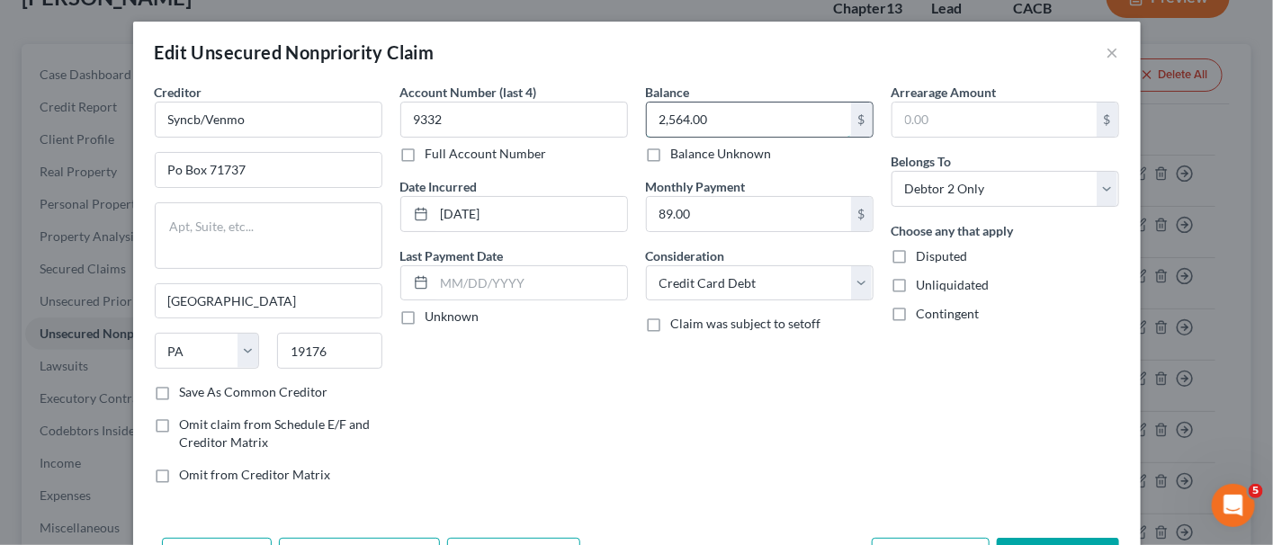
click at [721, 121] on input "2,564.00" at bounding box center [749, 120] width 204 height 34
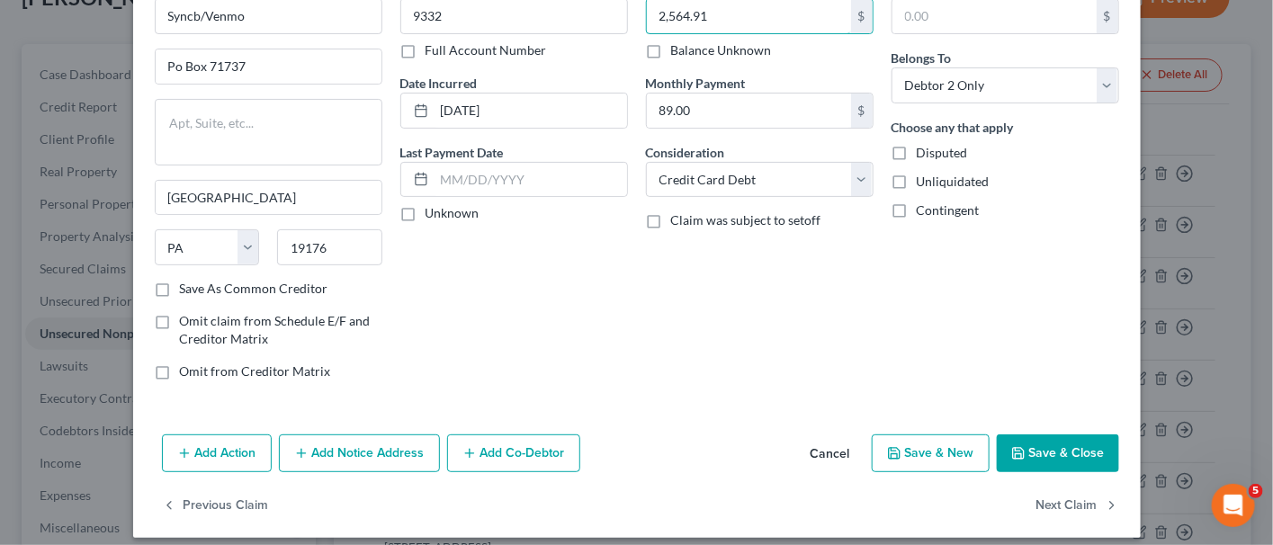
scroll to position [113, 0]
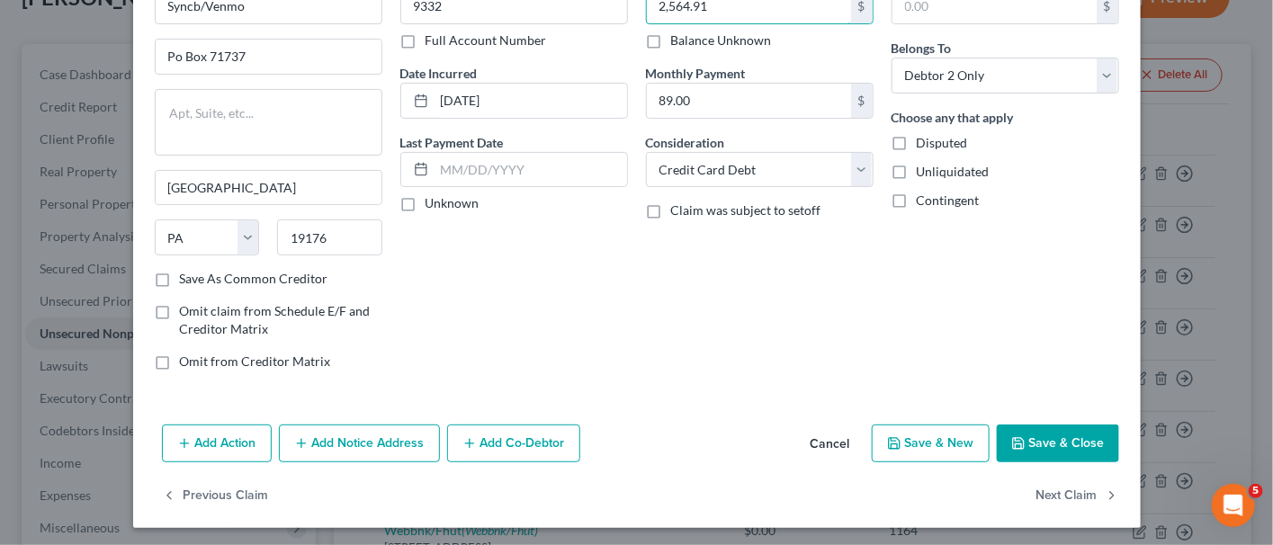
type input "2,564.91"
click at [1033, 425] on button "Save & Close" at bounding box center [1058, 444] width 122 height 38
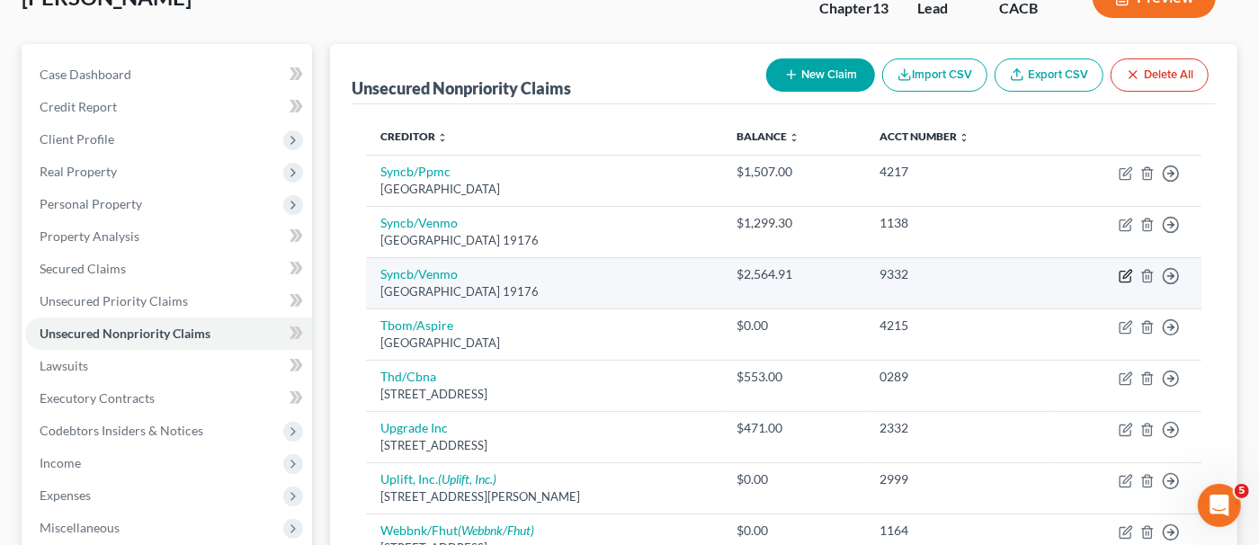
click at [1130, 269] on icon "button" at bounding box center [1126, 276] width 14 height 14
select select "39"
select select "2"
select select "1"
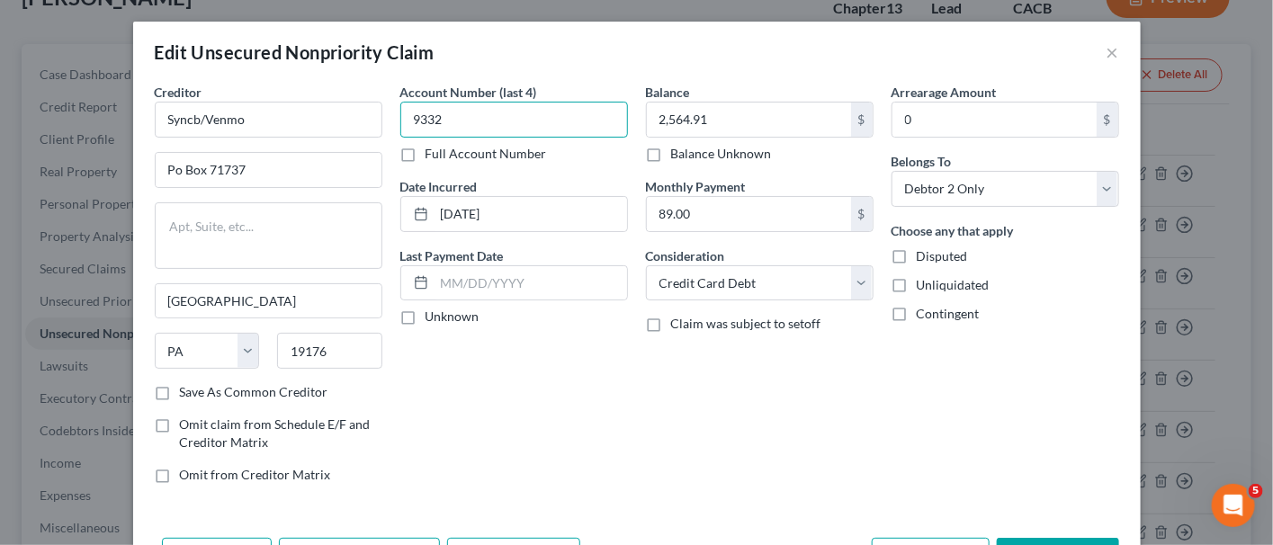
click at [506, 115] on input "9332" at bounding box center [514, 120] width 228 height 36
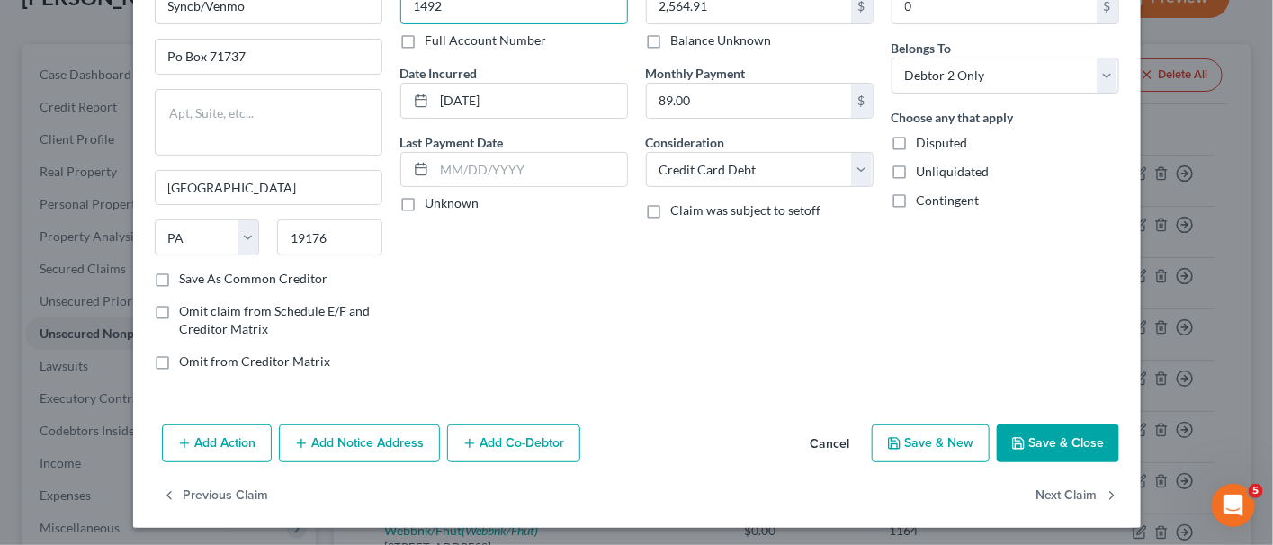
type input "1492"
click at [1052, 452] on button "Save & Close" at bounding box center [1058, 444] width 122 height 38
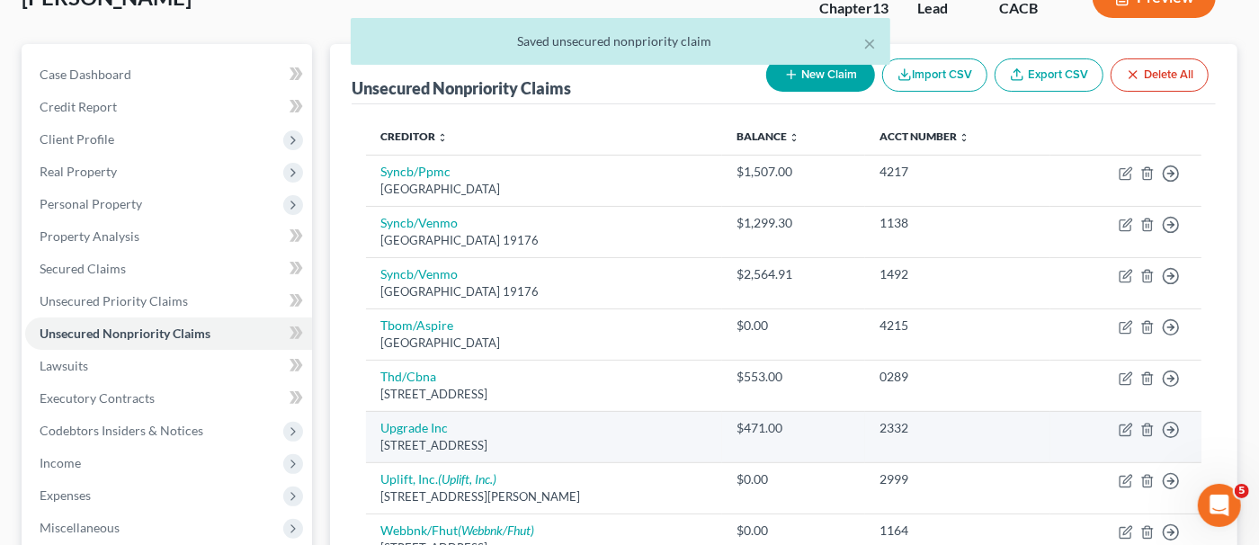
scroll to position [219, 0]
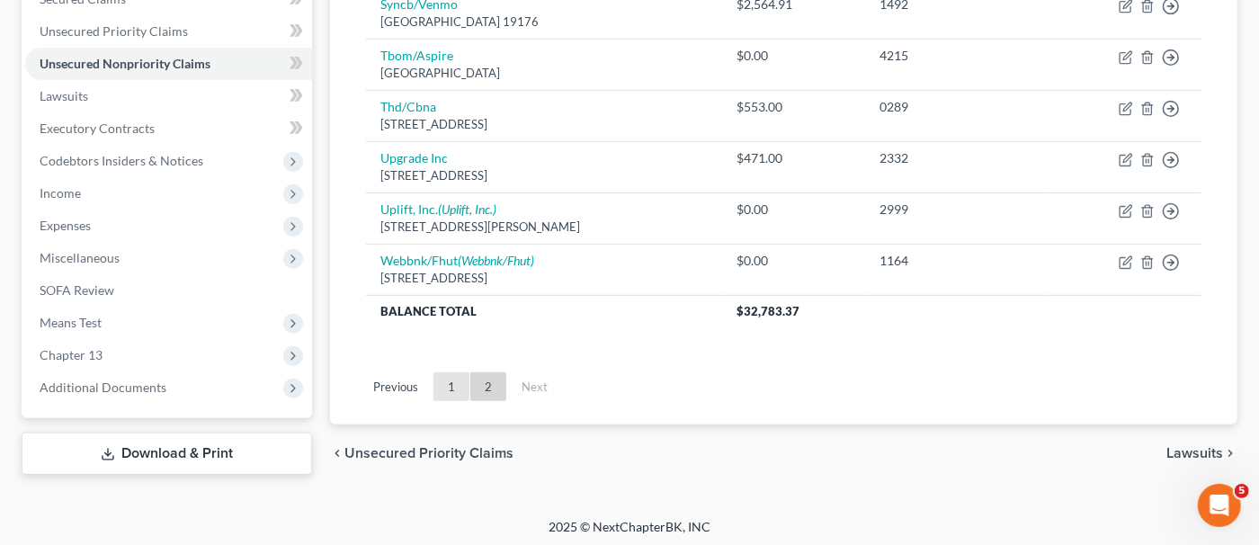
click at [456, 383] on link "1" at bounding box center [452, 386] width 36 height 29
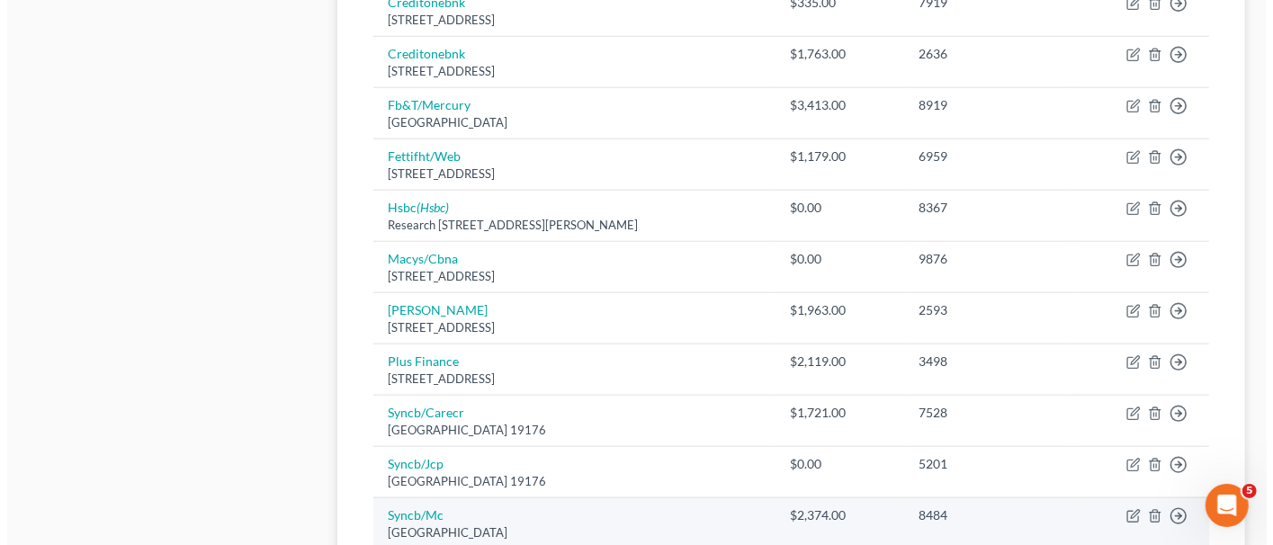
scroll to position [1388, 0]
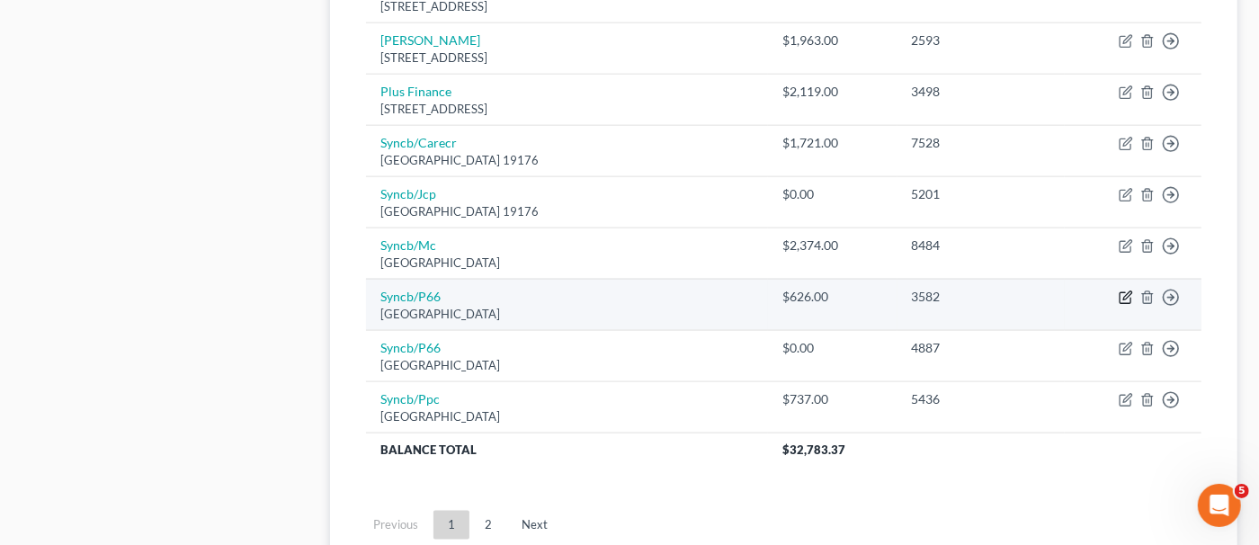
click at [1124, 291] on icon "button" at bounding box center [1128, 295] width 8 height 8
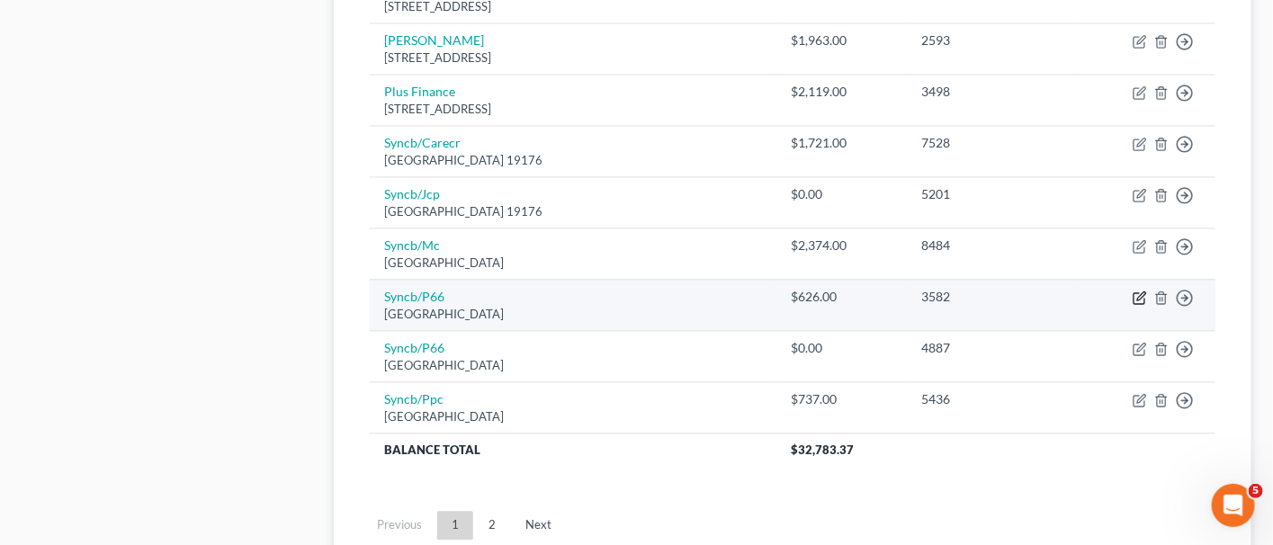
select select "39"
select select "2"
select select "1"
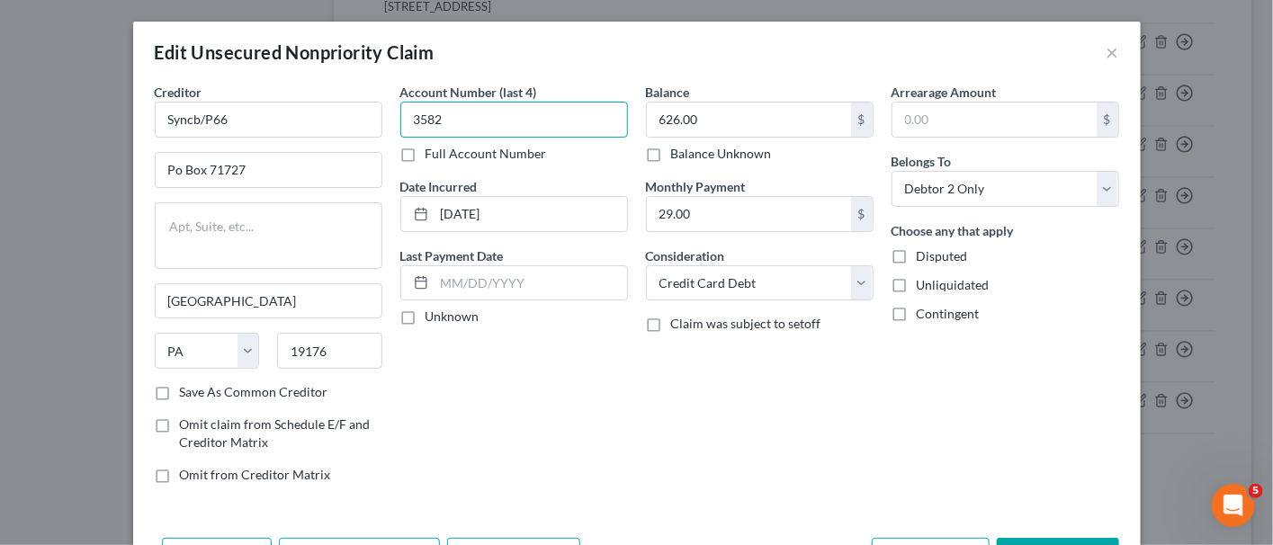
click at [468, 120] on input "3582" at bounding box center [514, 120] width 228 height 36
type input "5951"
click at [695, 117] on input "626.00" at bounding box center [749, 120] width 204 height 34
click at [696, 117] on input "626.00" at bounding box center [749, 120] width 204 height 34
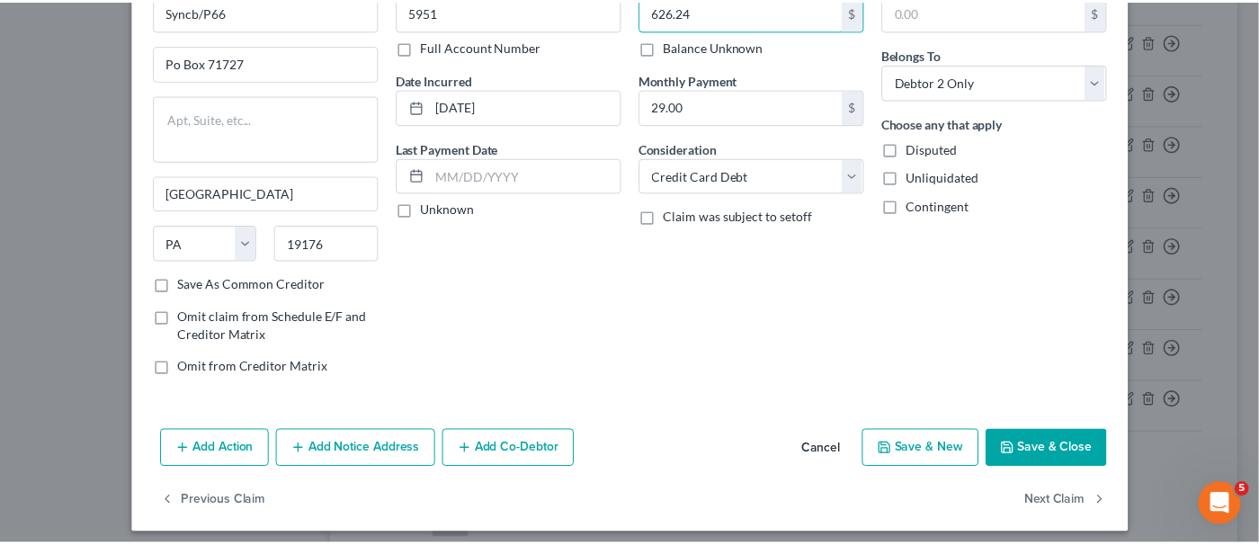
scroll to position [113, 0]
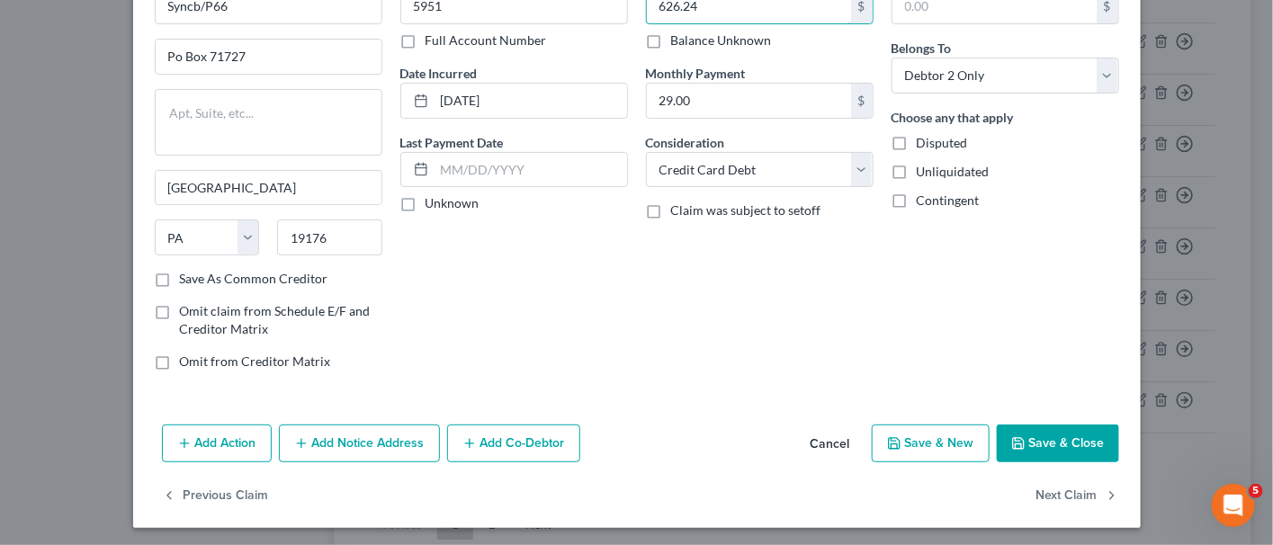
type input "626.24"
click at [1052, 425] on button "Save & Close" at bounding box center [1058, 444] width 122 height 38
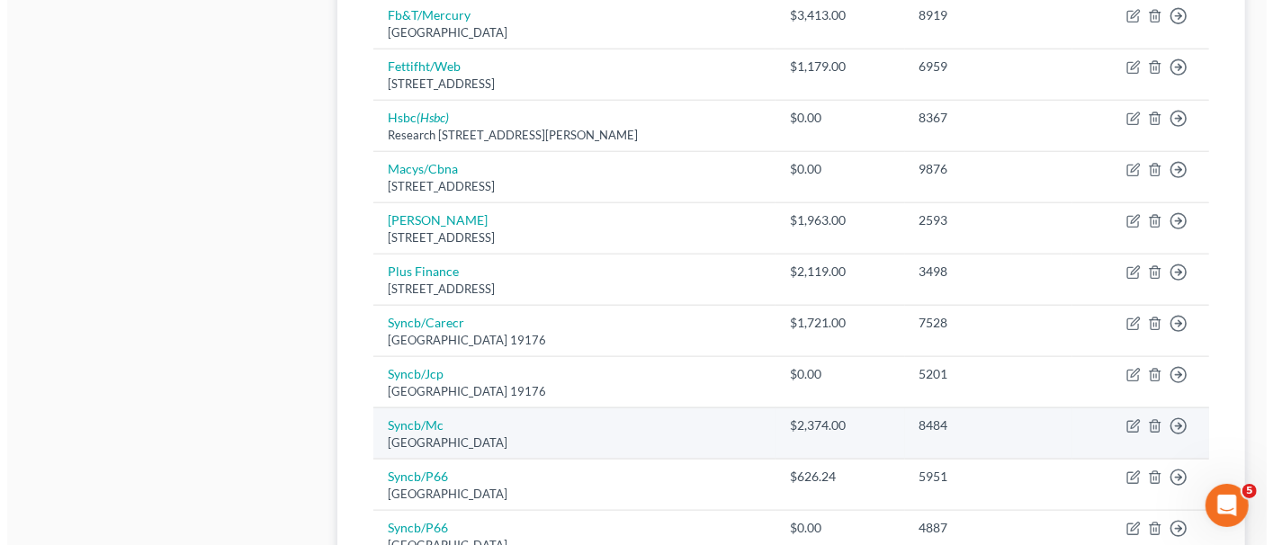
scroll to position [1299, 0]
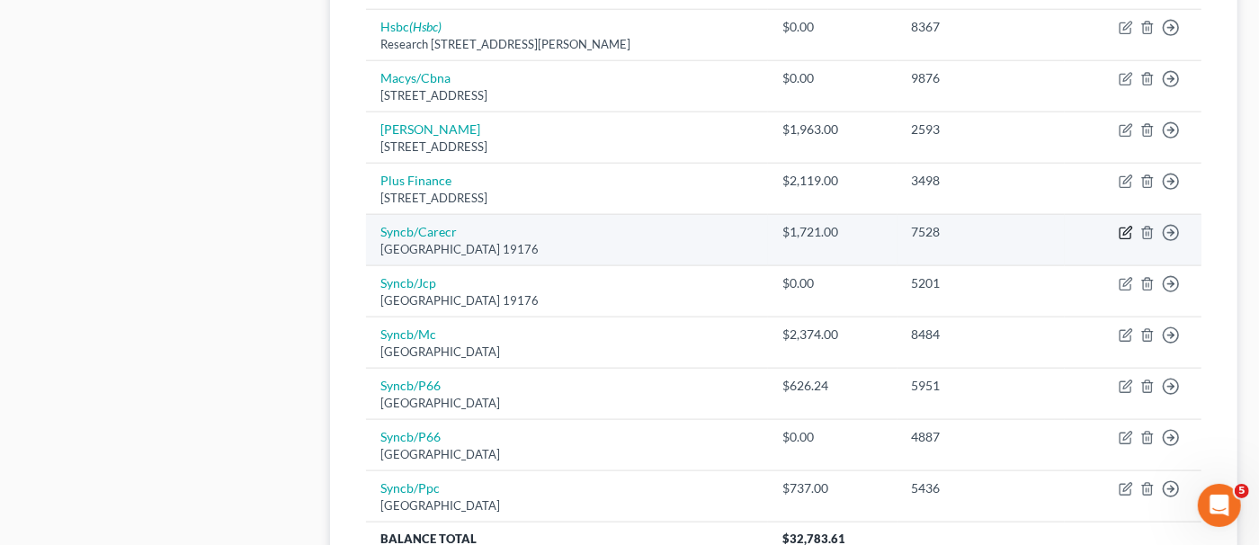
click at [1121, 226] on icon "button" at bounding box center [1126, 233] width 14 height 14
select select "39"
select select "2"
select select "1"
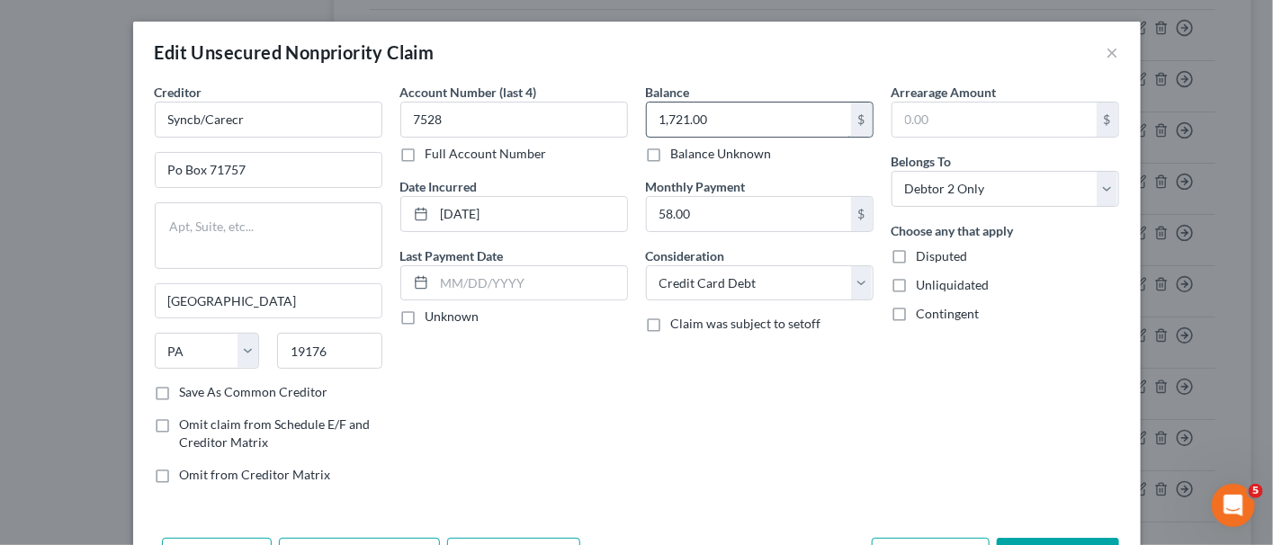
click at [766, 130] on input "1,721.00" at bounding box center [749, 120] width 204 height 34
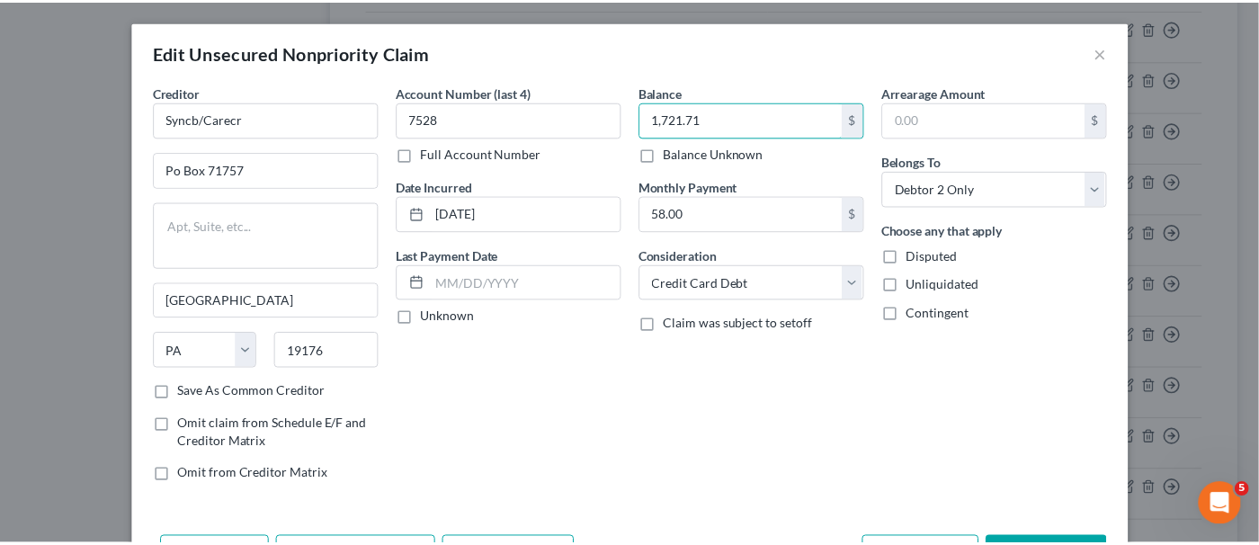
scroll to position [89, 0]
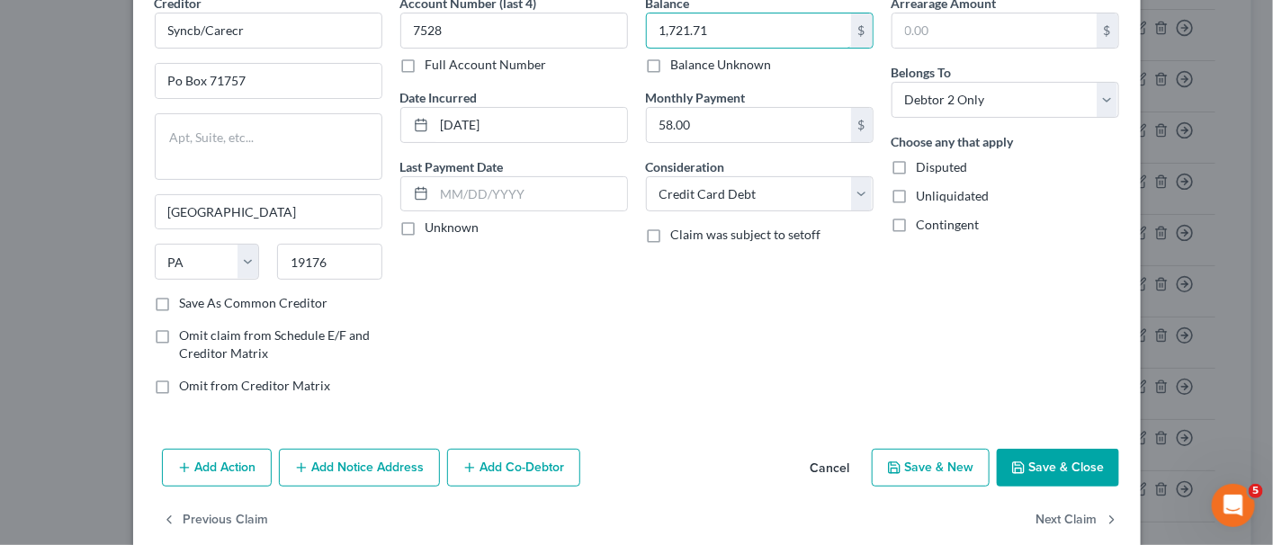
type input "1,721.71"
click at [1033, 450] on button "Save & Close" at bounding box center [1058, 468] width 122 height 38
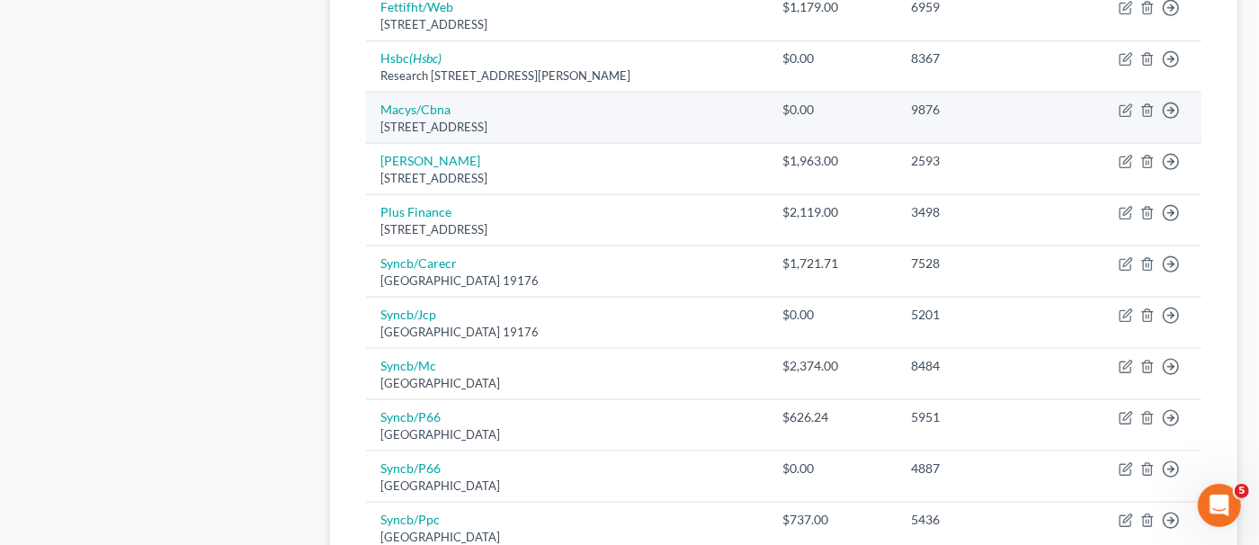
scroll to position [1299, 0]
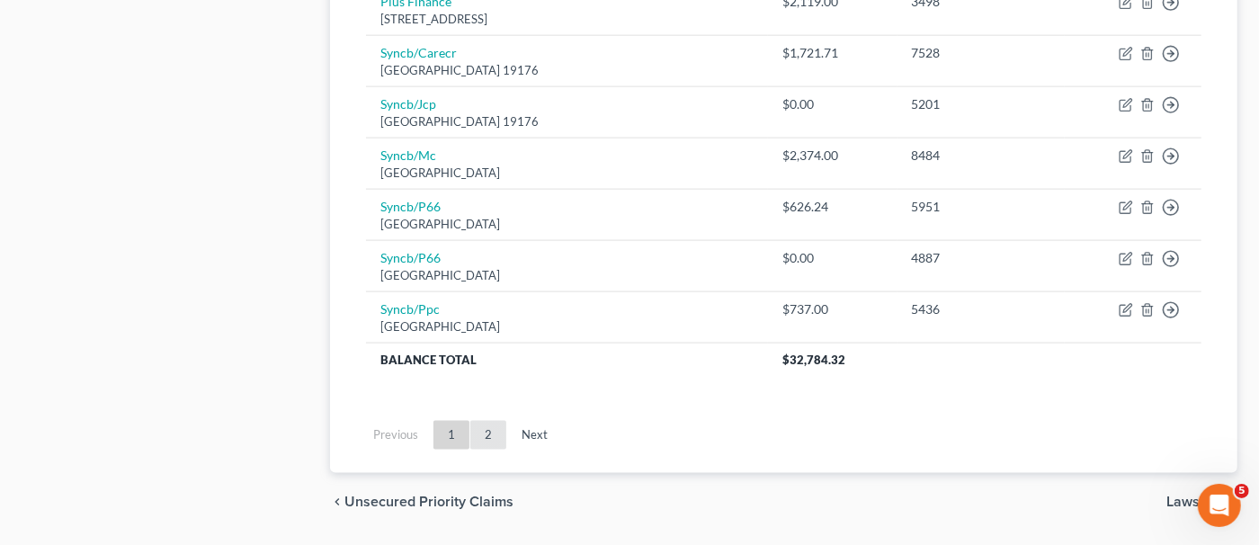
click at [490, 421] on link "2" at bounding box center [488, 435] width 36 height 29
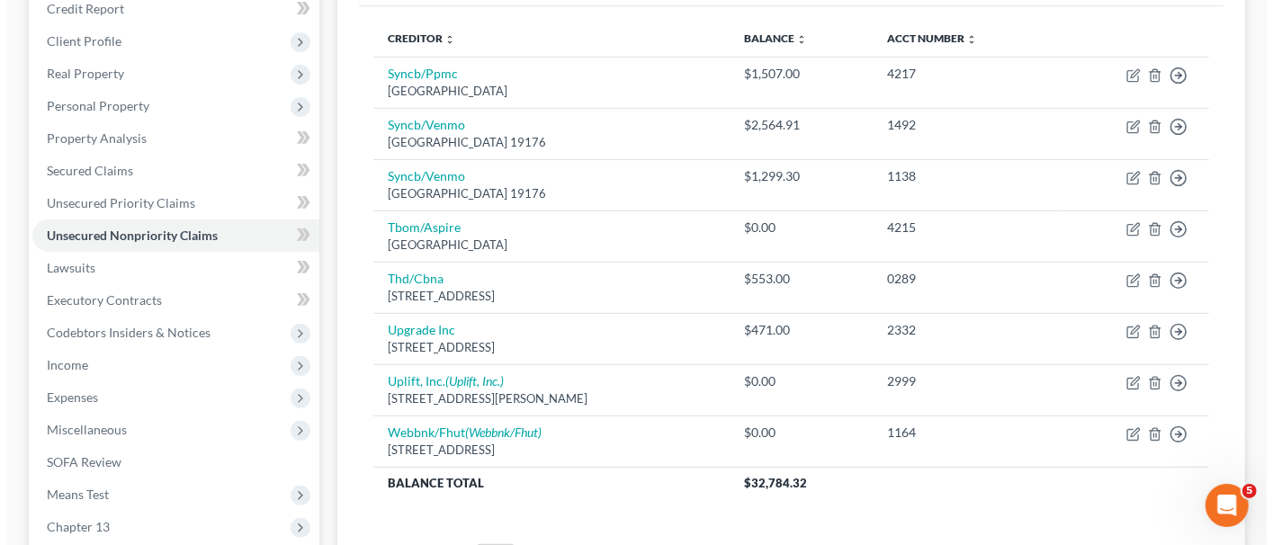
scroll to position [219, 0]
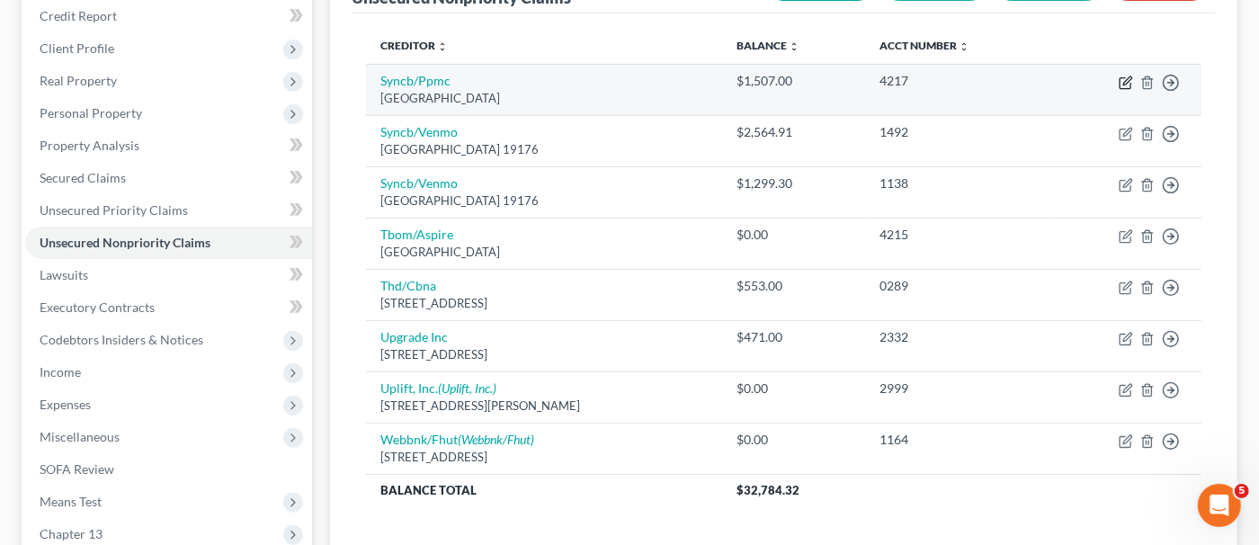
click at [1124, 85] on icon "button" at bounding box center [1126, 83] width 14 height 14
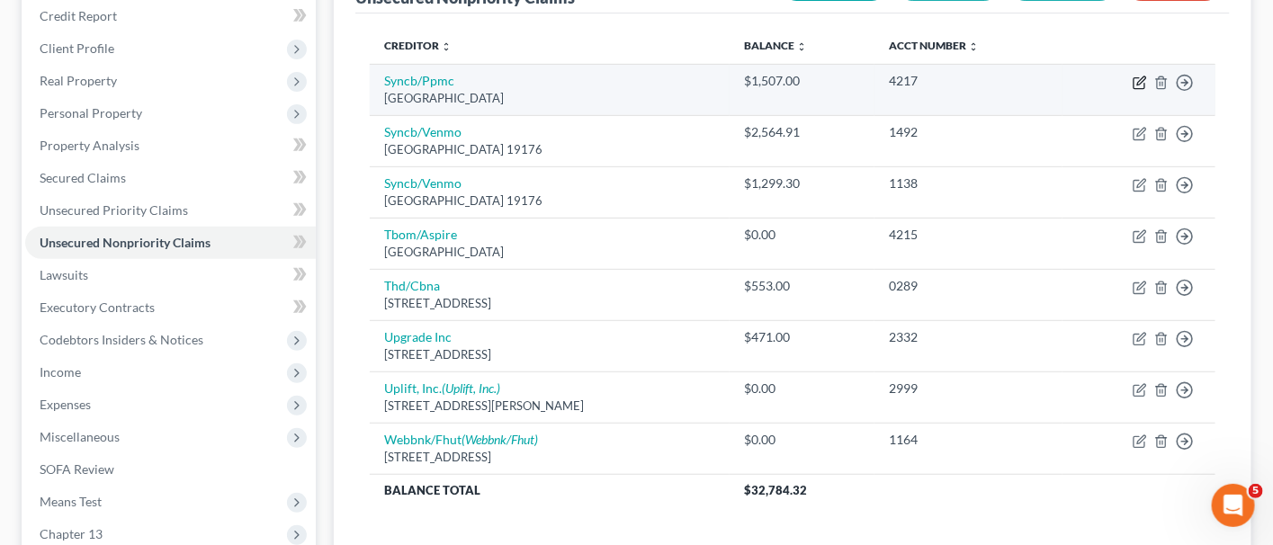
select select "39"
select select "2"
select select "1"
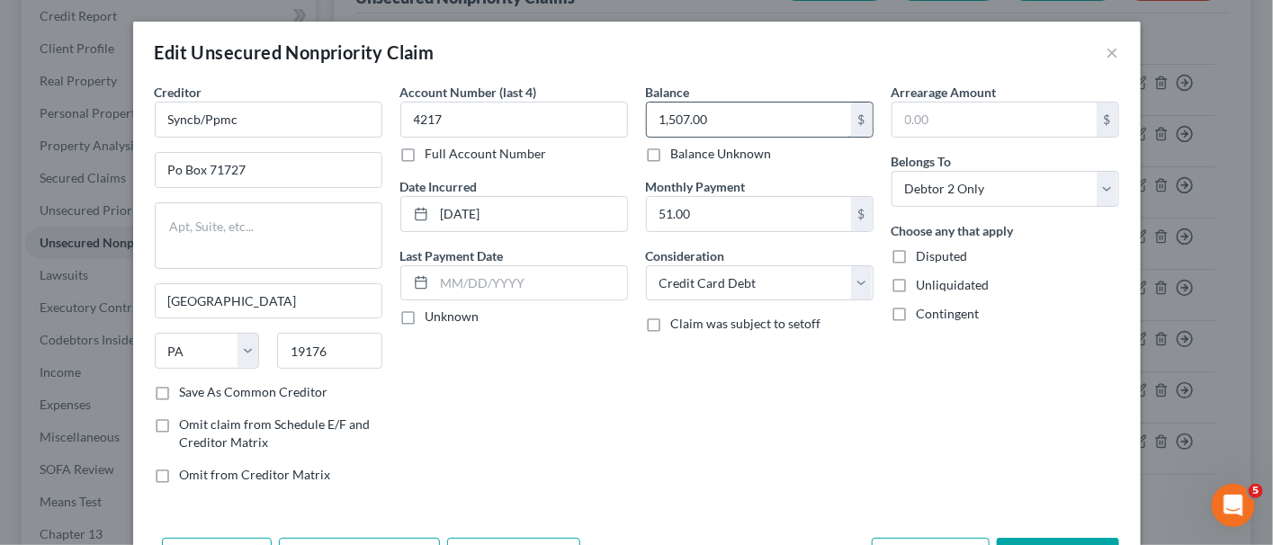
click at [688, 124] on input "1,507.00" at bounding box center [749, 120] width 204 height 34
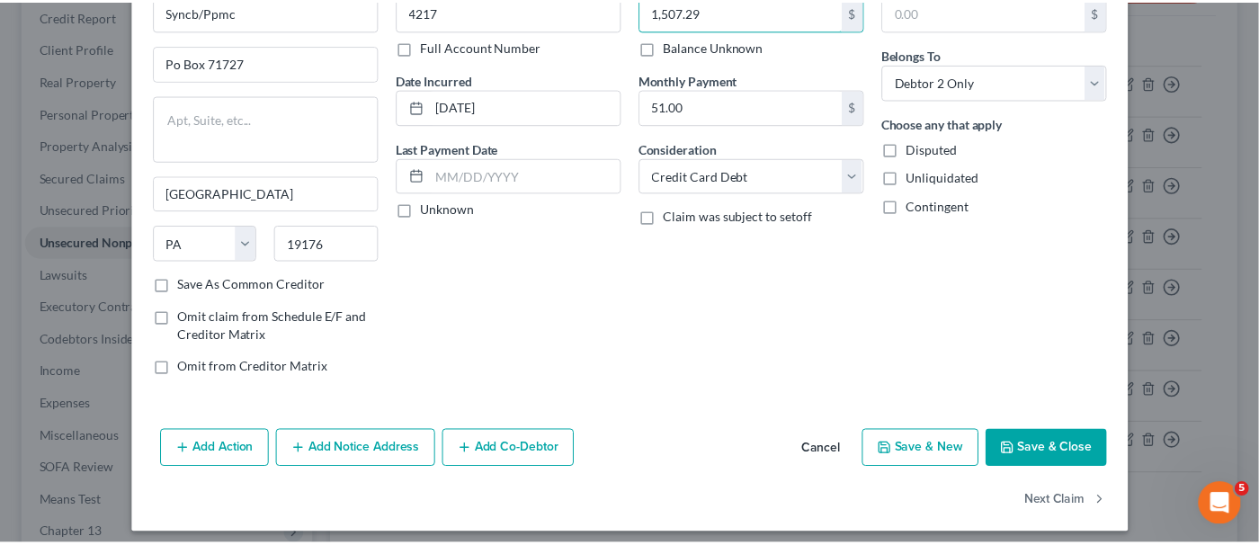
scroll to position [113, 0]
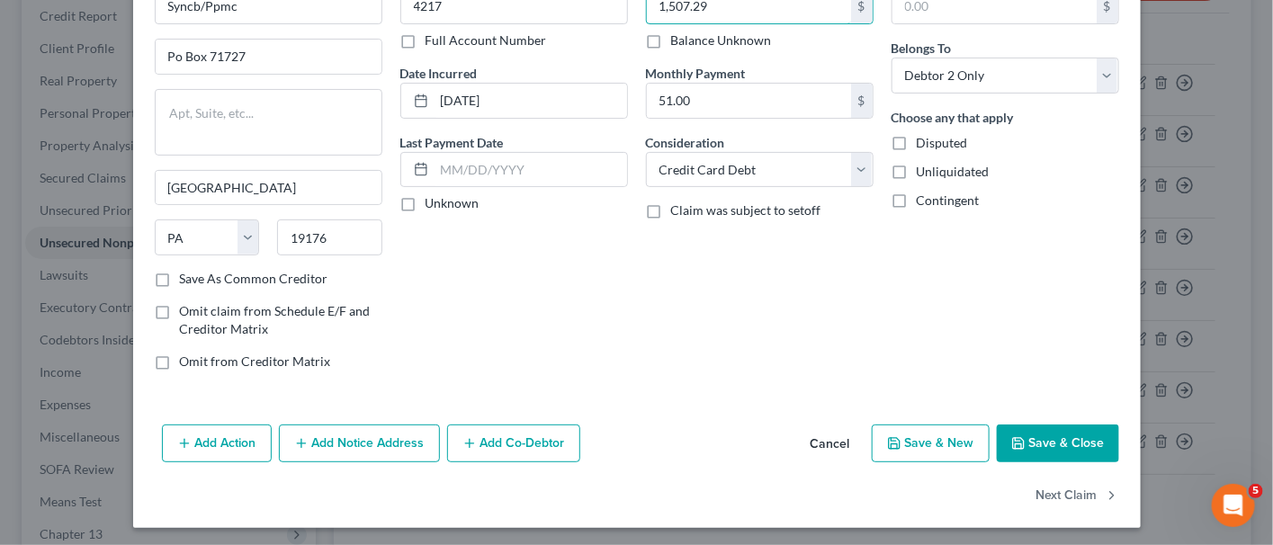
type input "1,507.29"
click at [1045, 435] on button "Save & Close" at bounding box center [1058, 444] width 122 height 38
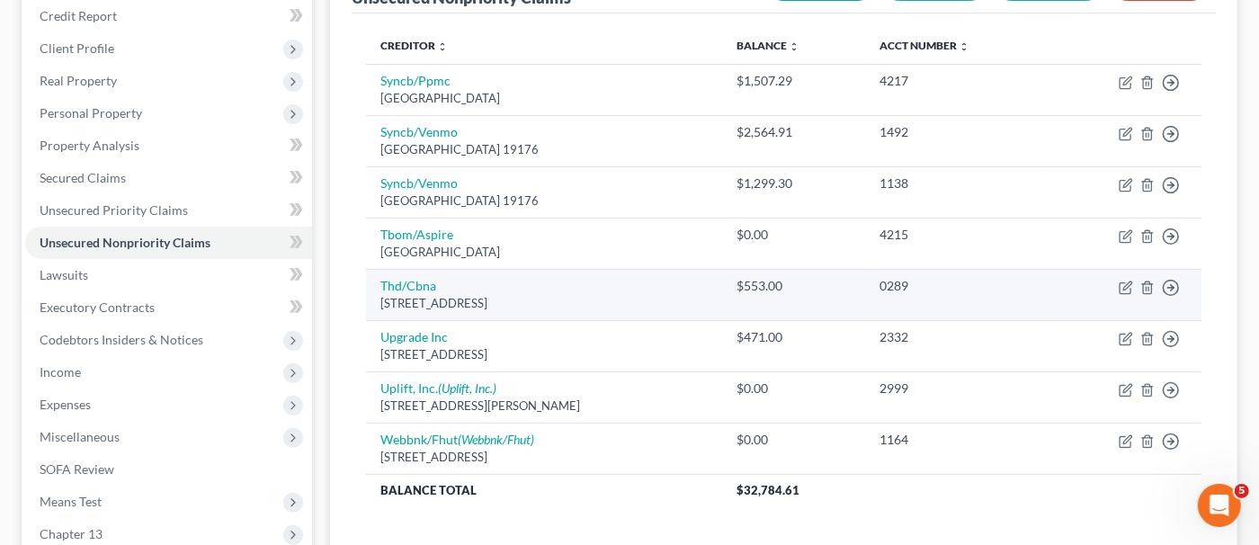
scroll to position [309, 0]
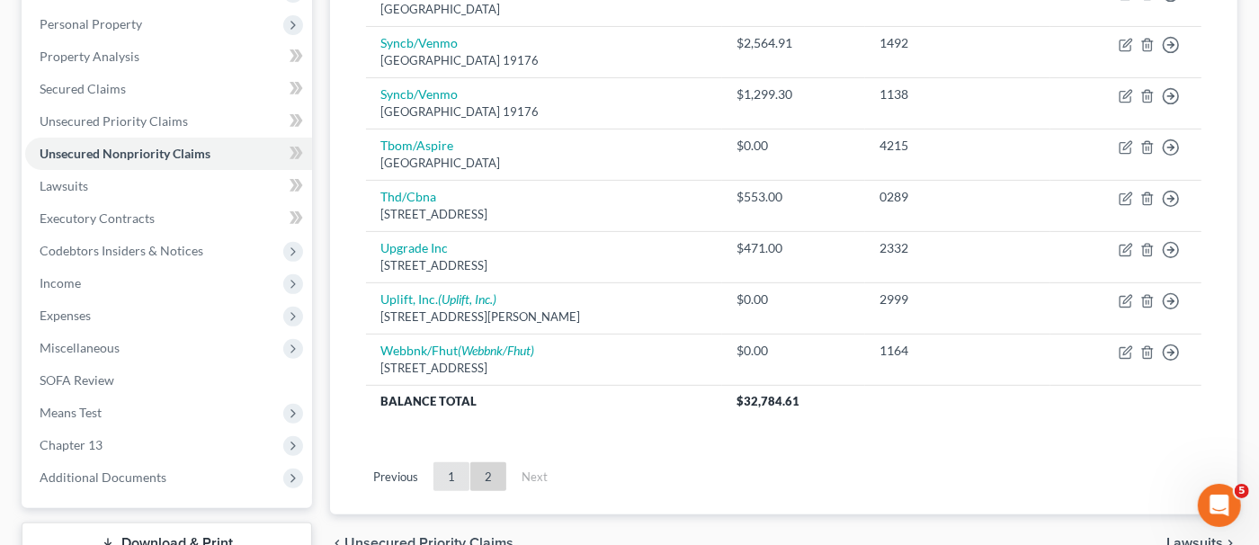
click at [450, 481] on link "1" at bounding box center [452, 476] width 36 height 29
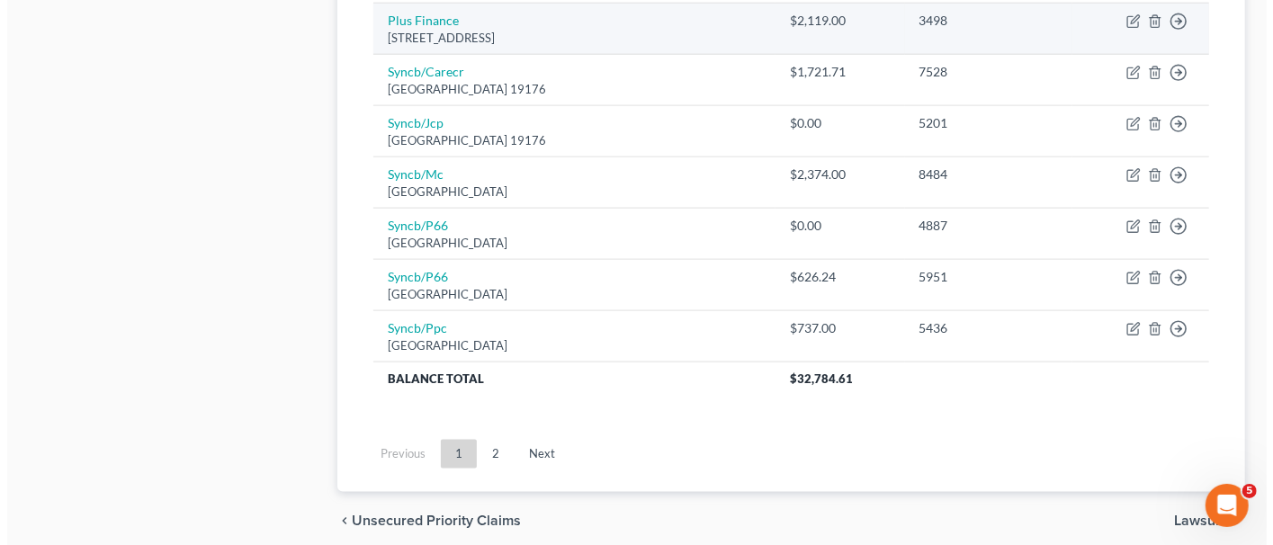
scroll to position [1478, 0]
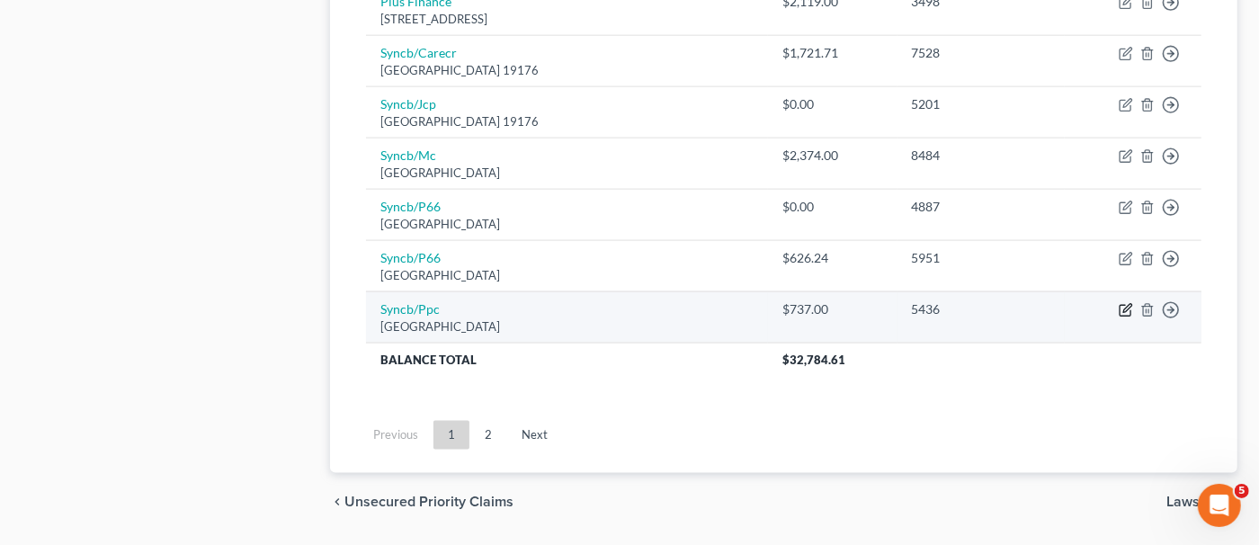
click at [1129, 304] on icon "button" at bounding box center [1128, 308] width 8 height 8
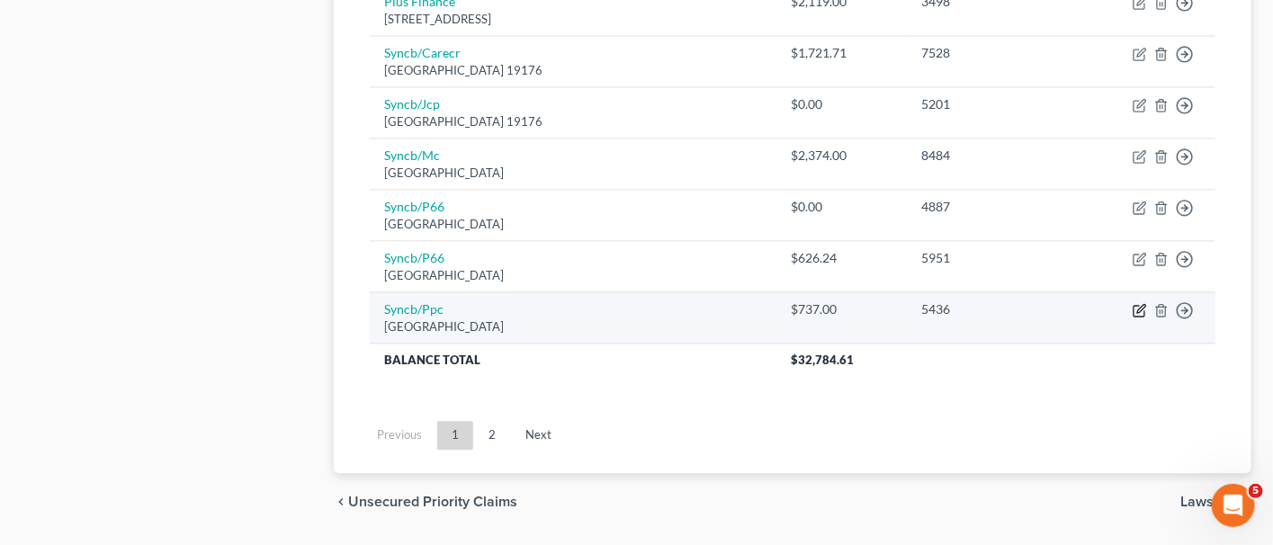
select select "39"
select select "2"
select select "1"
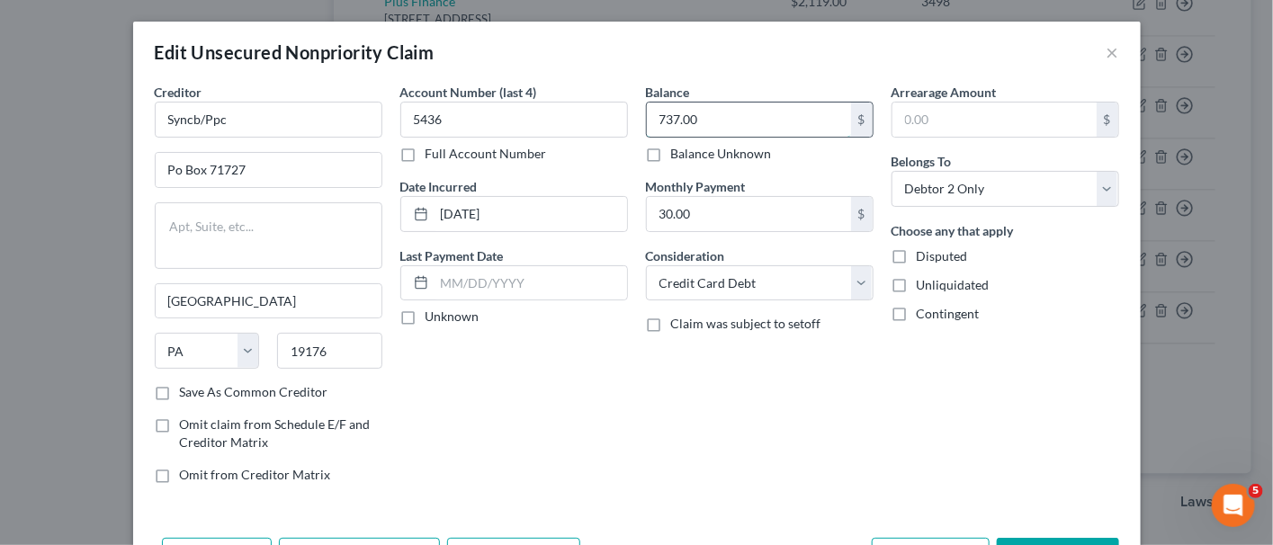
click at [696, 124] on input "737.00" at bounding box center [749, 120] width 204 height 34
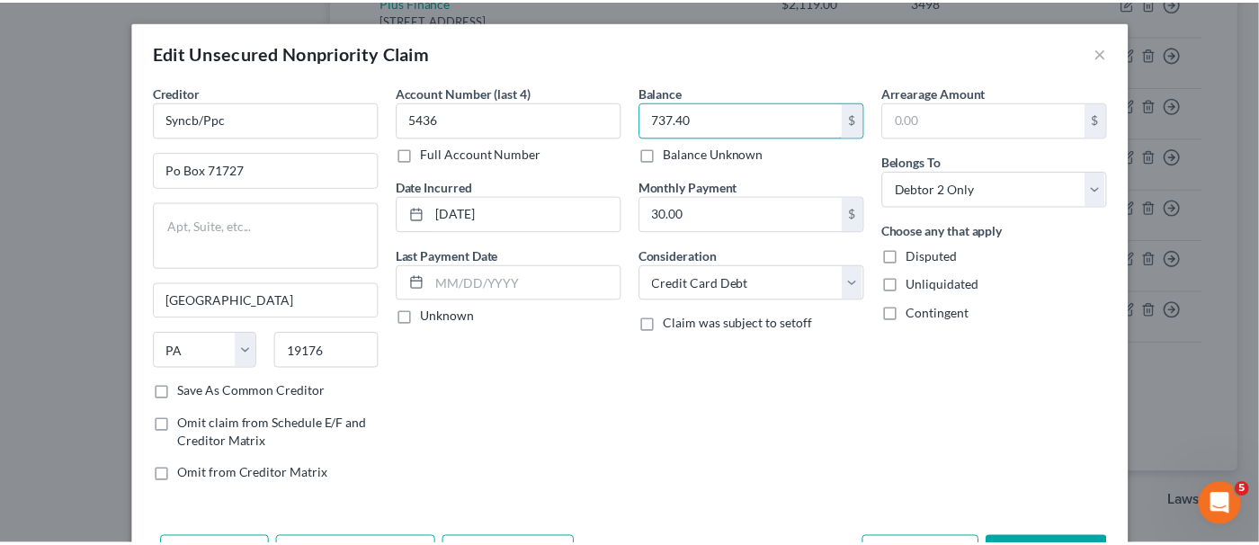
scroll to position [89, 0]
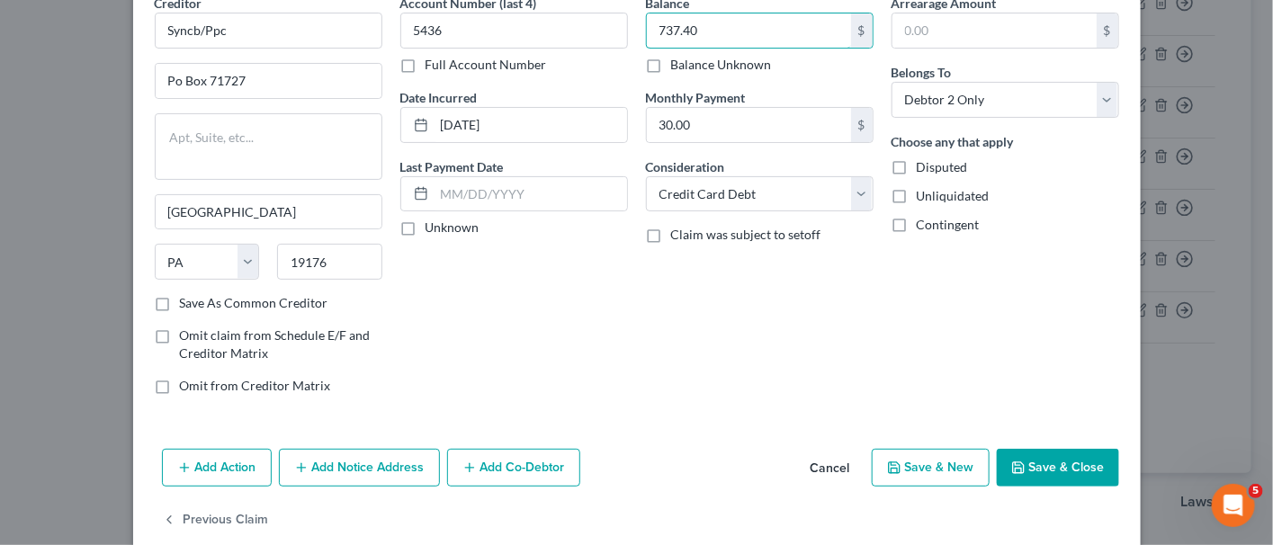
type input "737.40"
click at [1041, 456] on button "Save & Close" at bounding box center [1058, 468] width 122 height 38
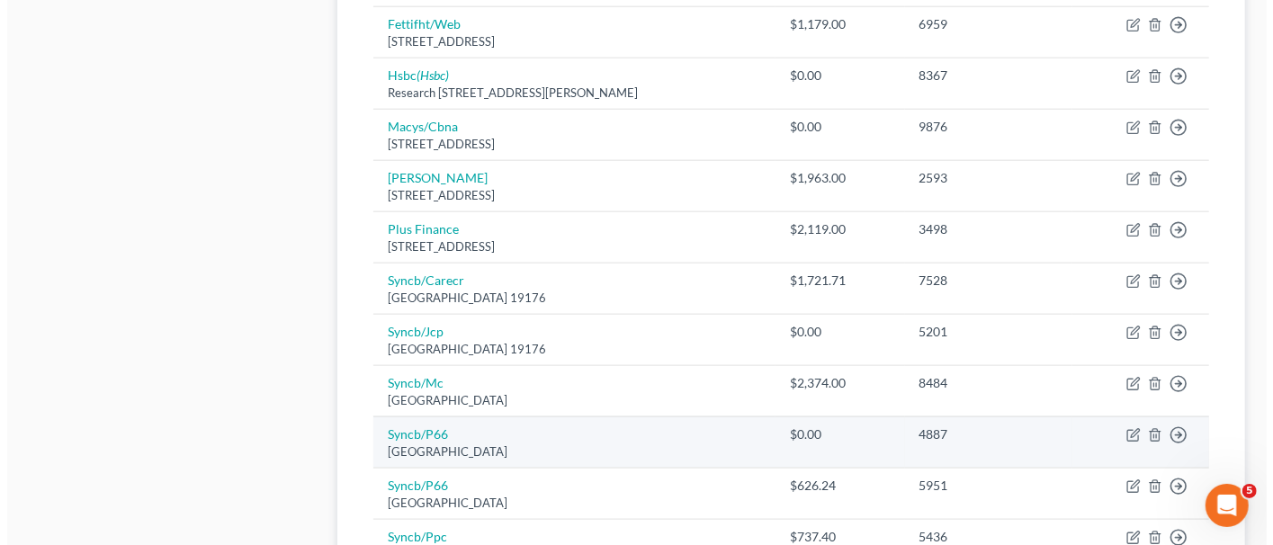
scroll to position [1208, 0]
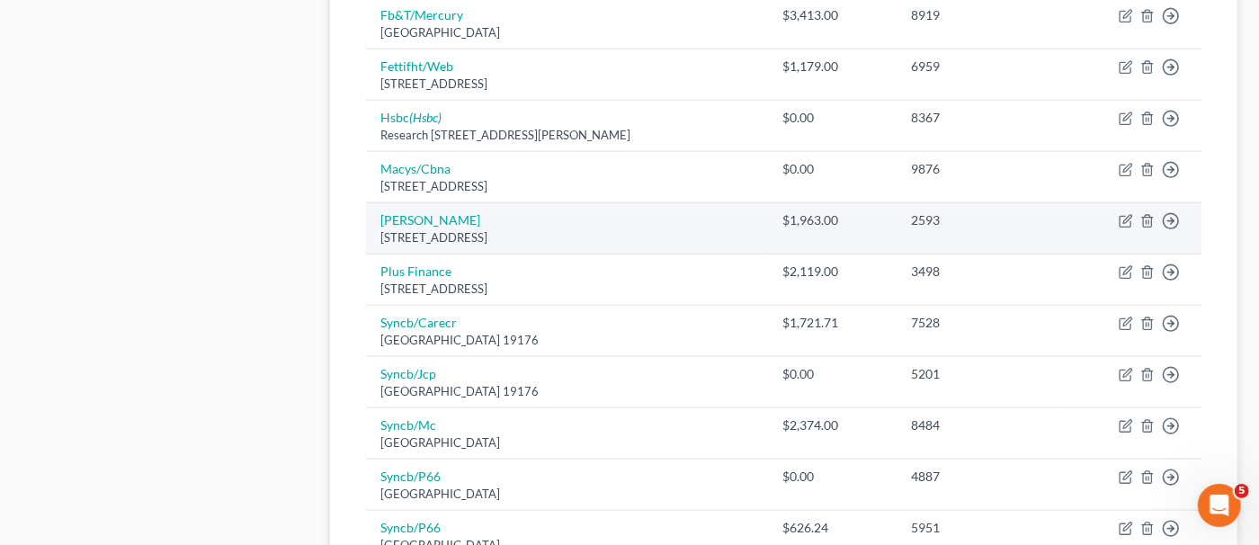
click at [1117, 206] on td "Move to D Move to E Move to G Move to Notice Only" at bounding box center [1133, 228] width 137 height 51
click at [1124, 214] on icon "button" at bounding box center [1126, 221] width 14 height 14
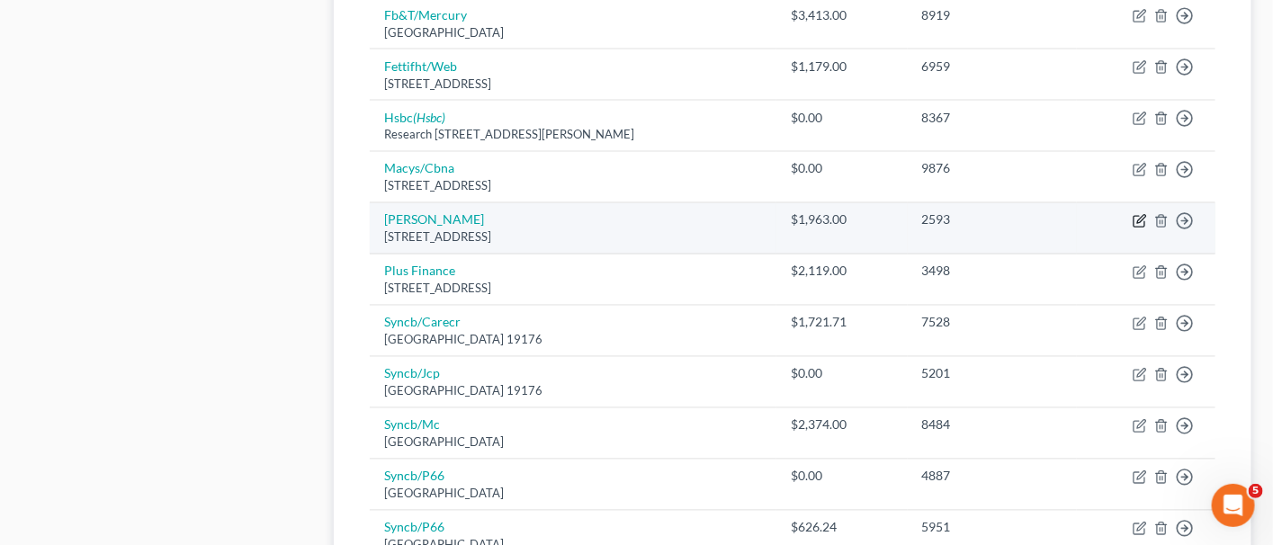
select select "35"
select select "2"
select select "1"
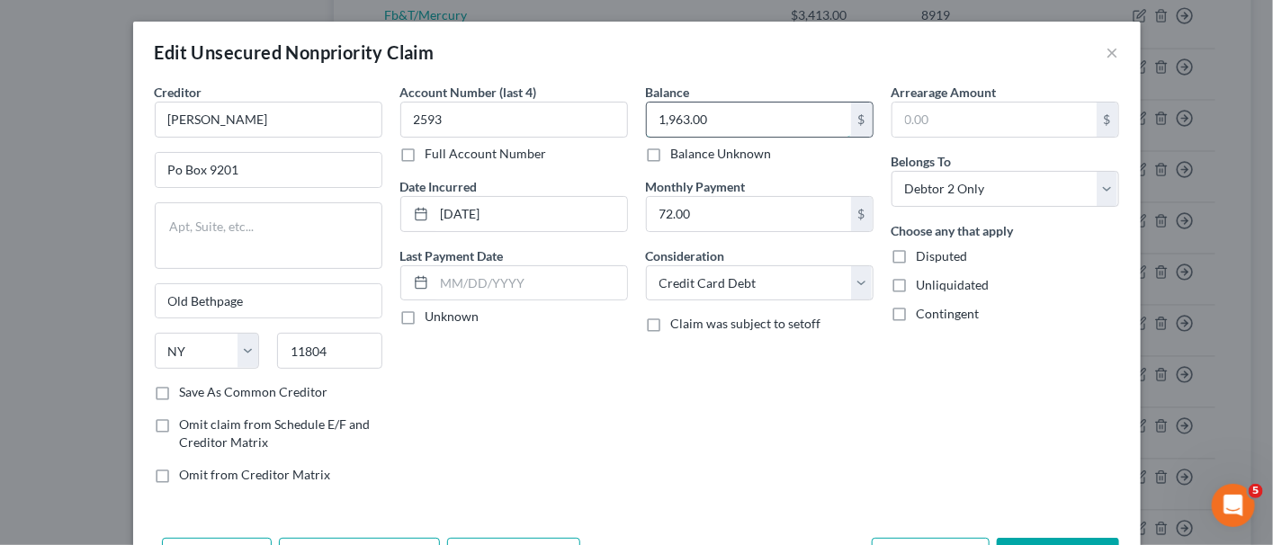
click at [683, 113] on input "1,963.00" at bounding box center [749, 120] width 204 height 34
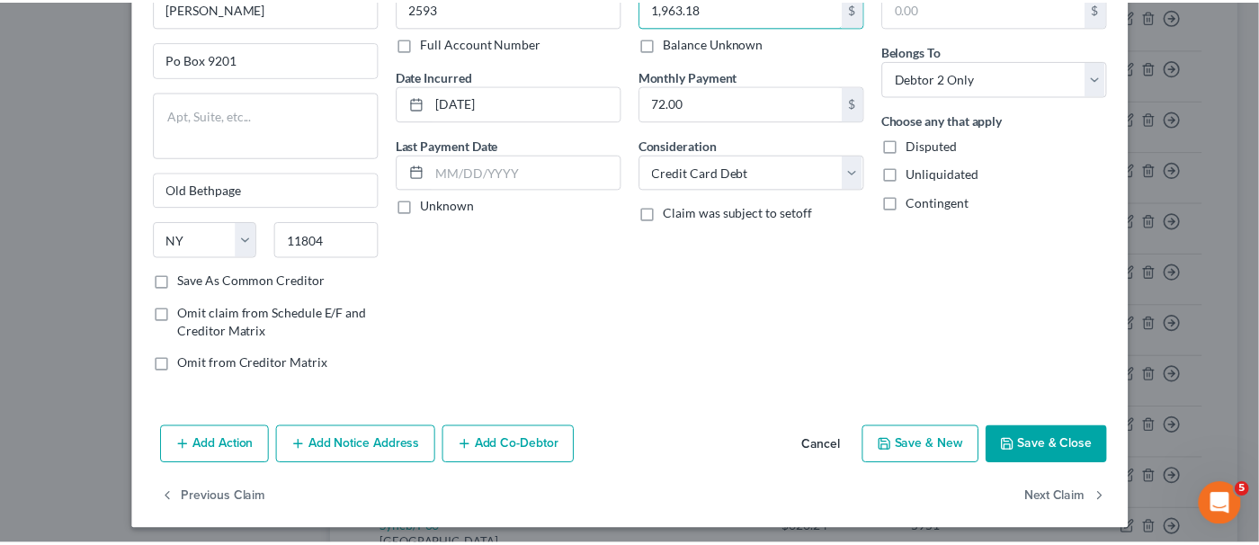
scroll to position [113, 0]
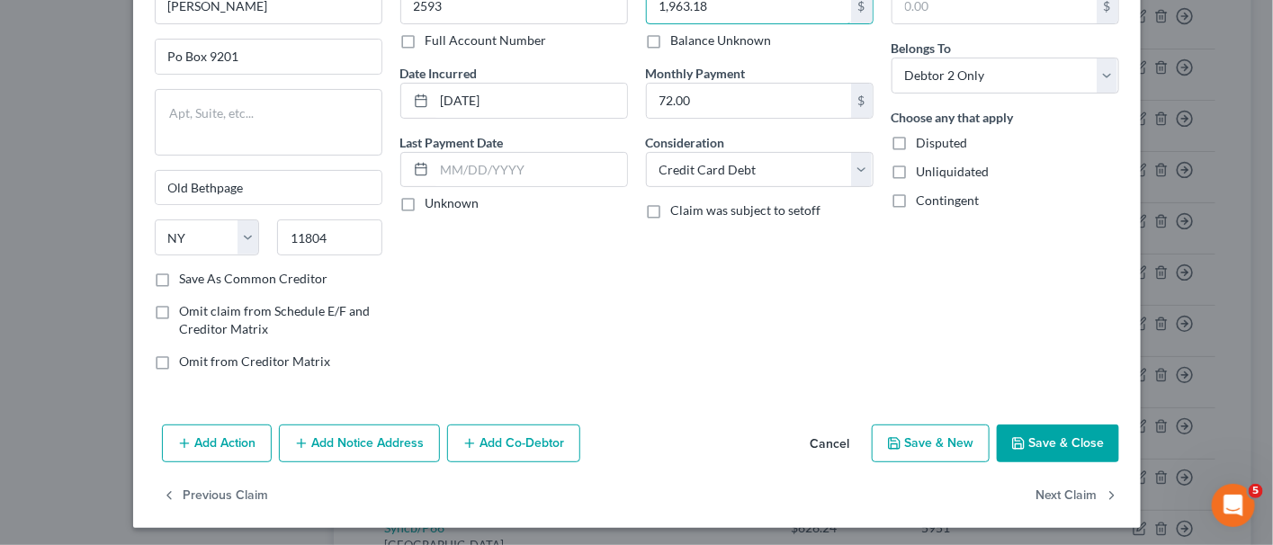
type input "1,963.18"
click at [1060, 428] on button "Save & Close" at bounding box center [1058, 444] width 122 height 38
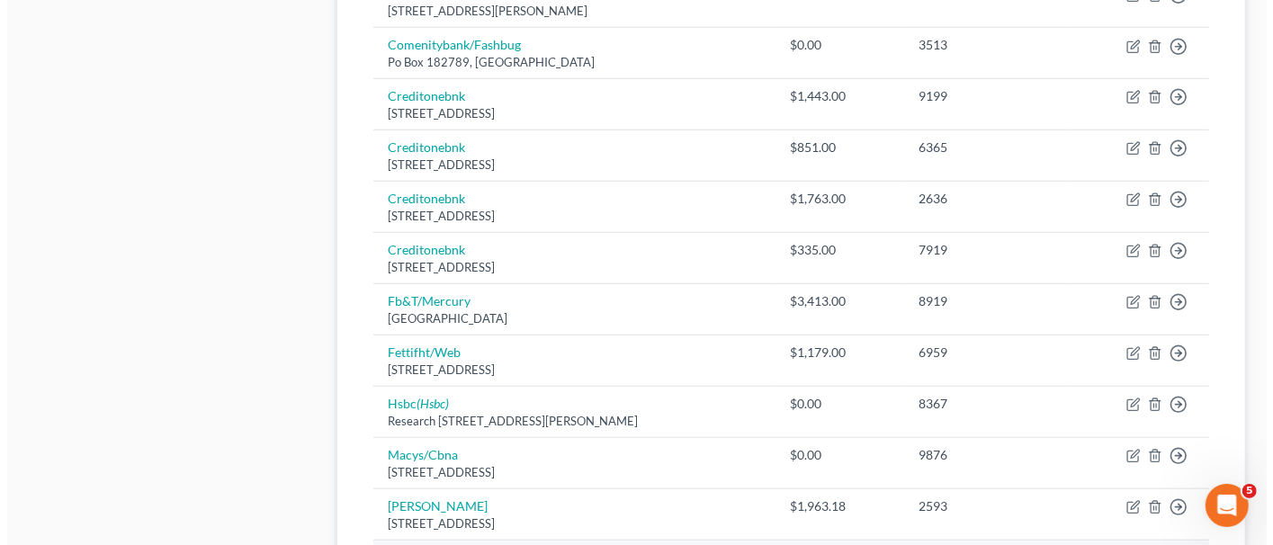
scroll to position [848, 0]
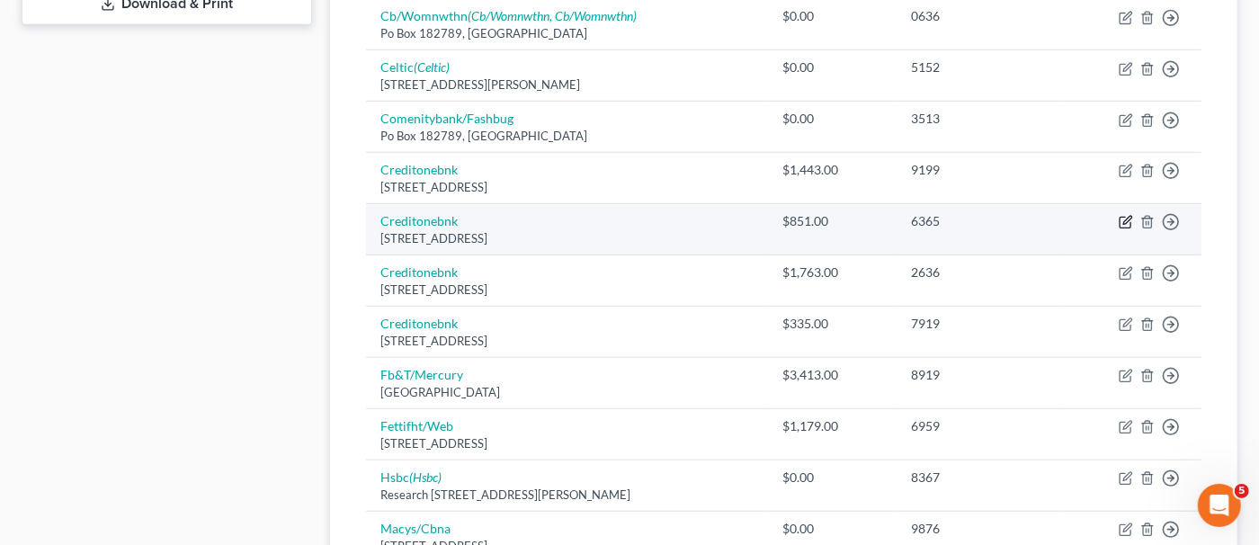
click at [1121, 218] on icon "button" at bounding box center [1125, 223] width 11 height 11
select select "31"
select select "2"
select select "1"
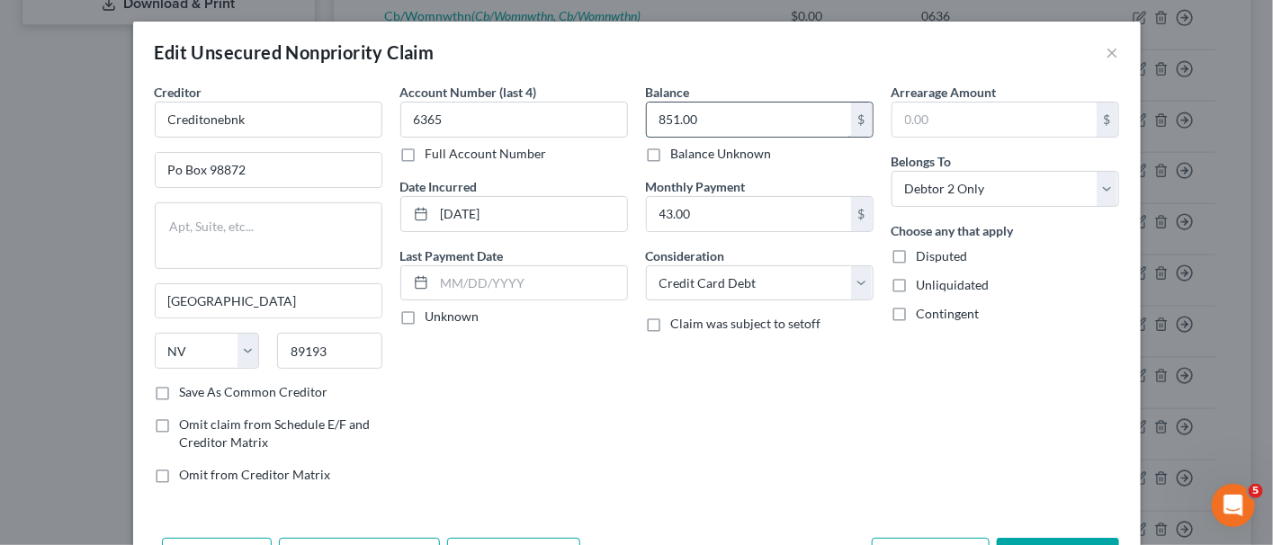
click at [695, 129] on input "851.00" at bounding box center [749, 120] width 204 height 34
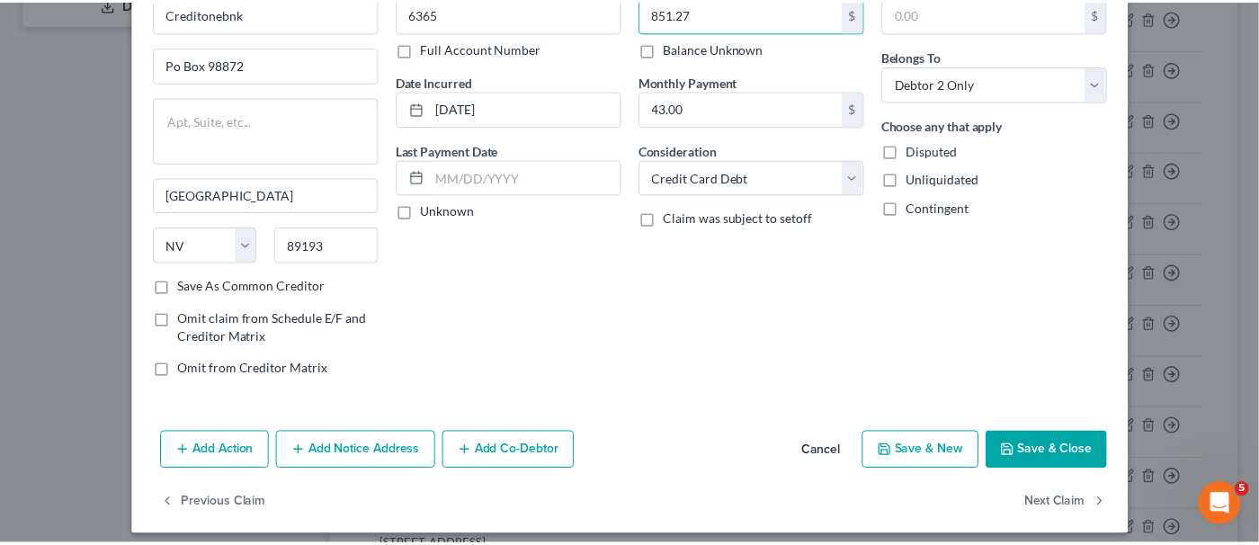
scroll to position [113, 0]
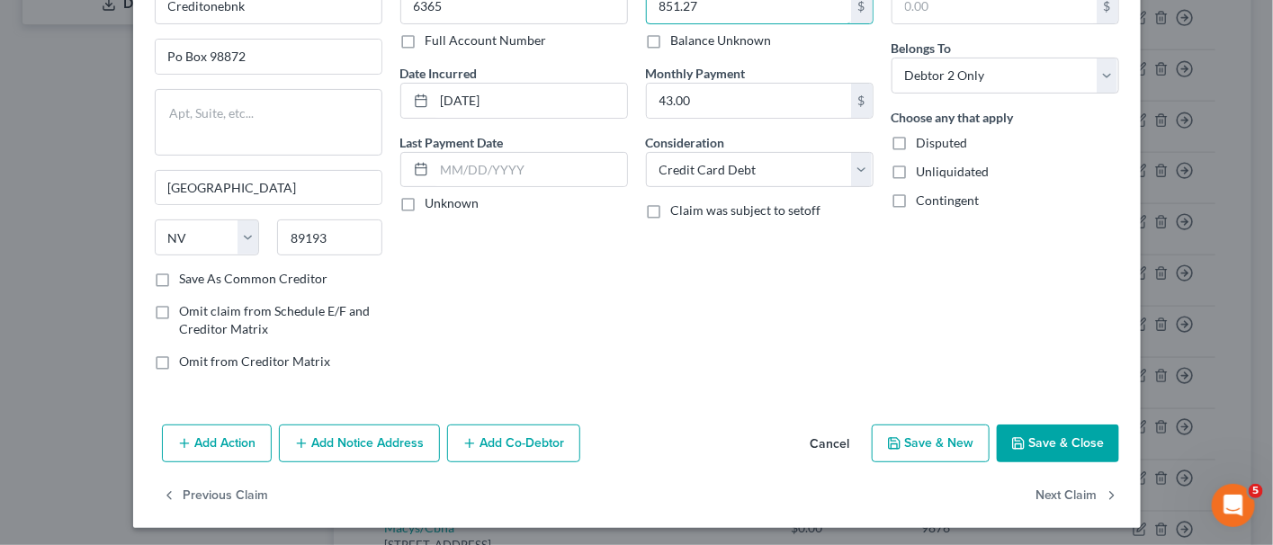
type input "851.27"
click at [1036, 436] on button "Save & Close" at bounding box center [1058, 444] width 122 height 38
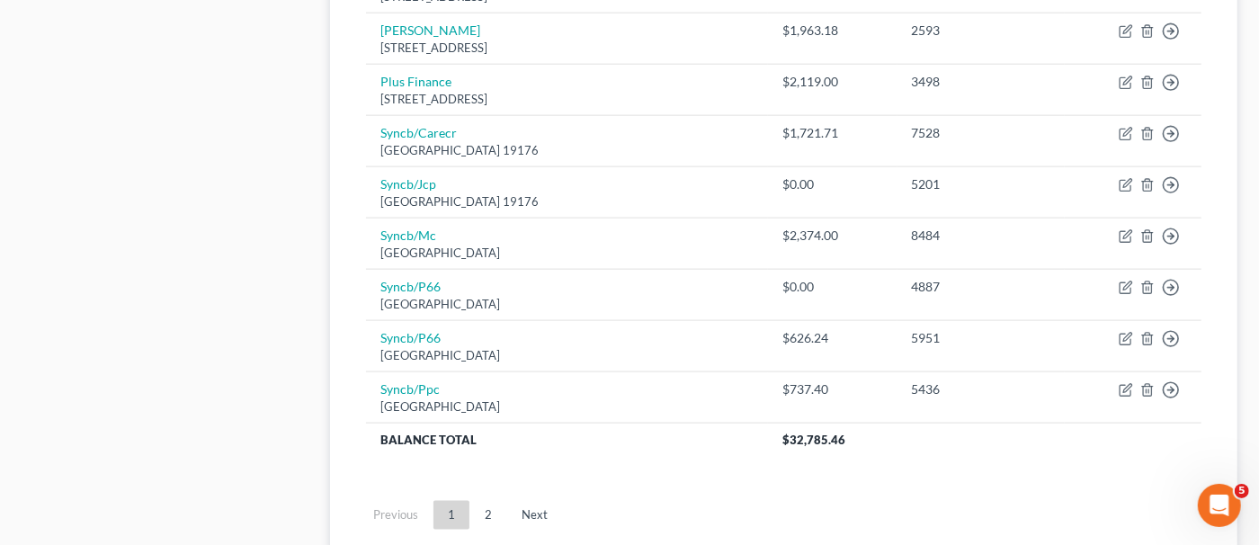
scroll to position [1439, 0]
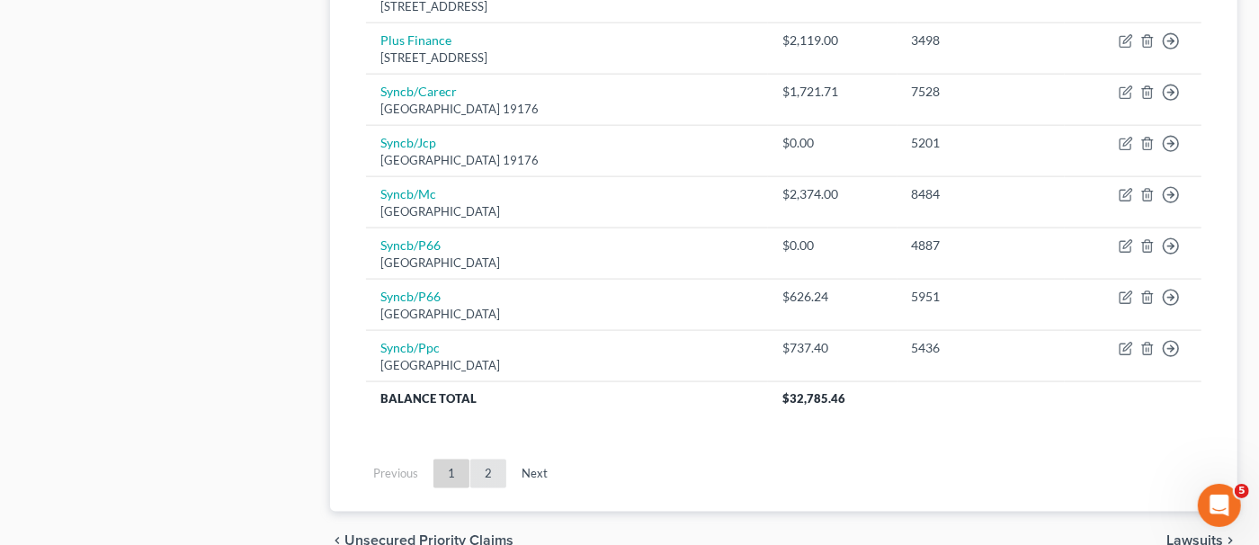
click at [486, 460] on link "2" at bounding box center [488, 474] width 36 height 29
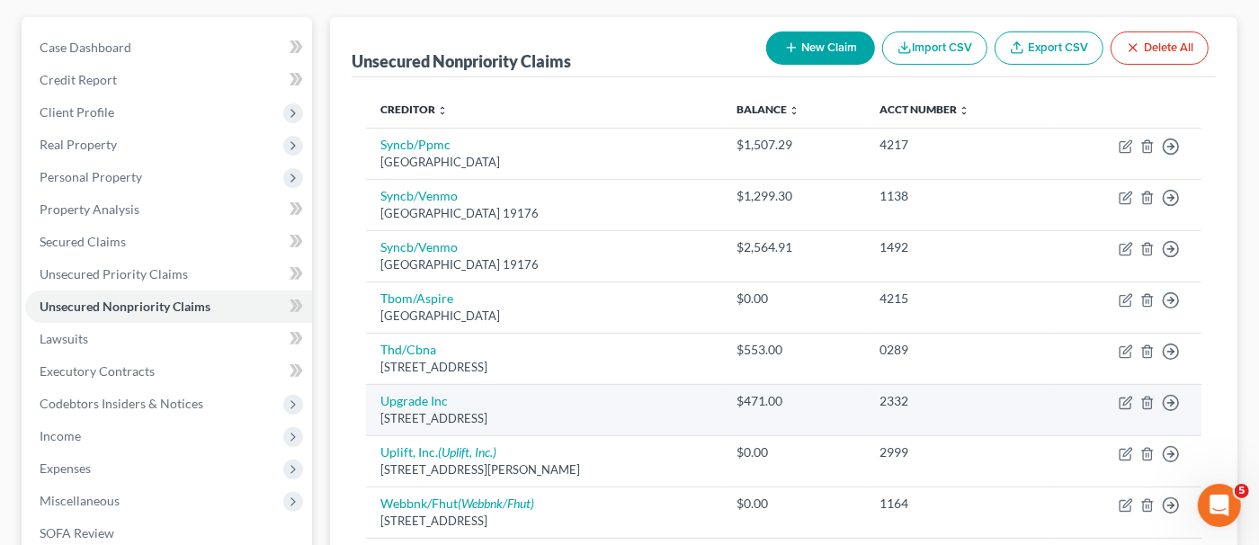
scroll to position [309, 0]
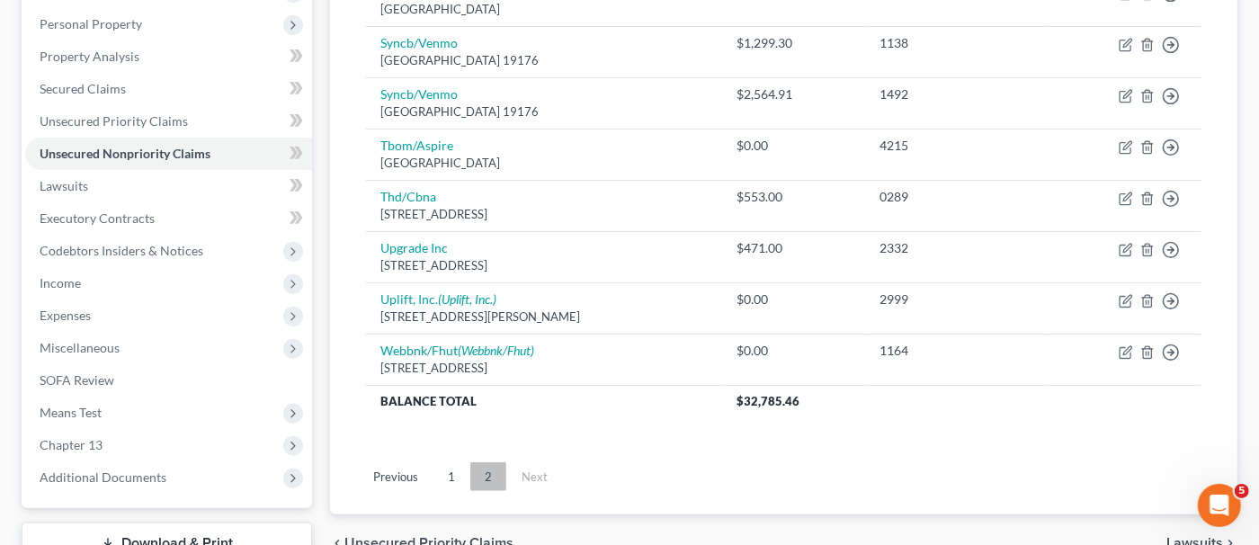
click at [470, 475] on link "2" at bounding box center [488, 476] width 36 height 29
click at [462, 473] on link "1" at bounding box center [452, 476] width 36 height 29
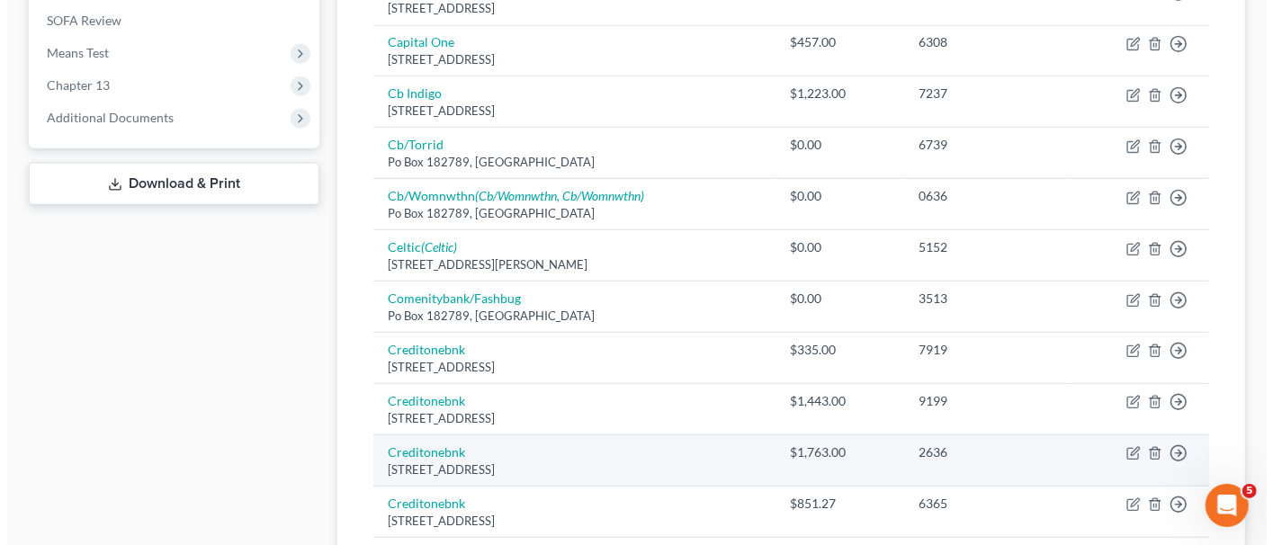
scroll to position [758, 0]
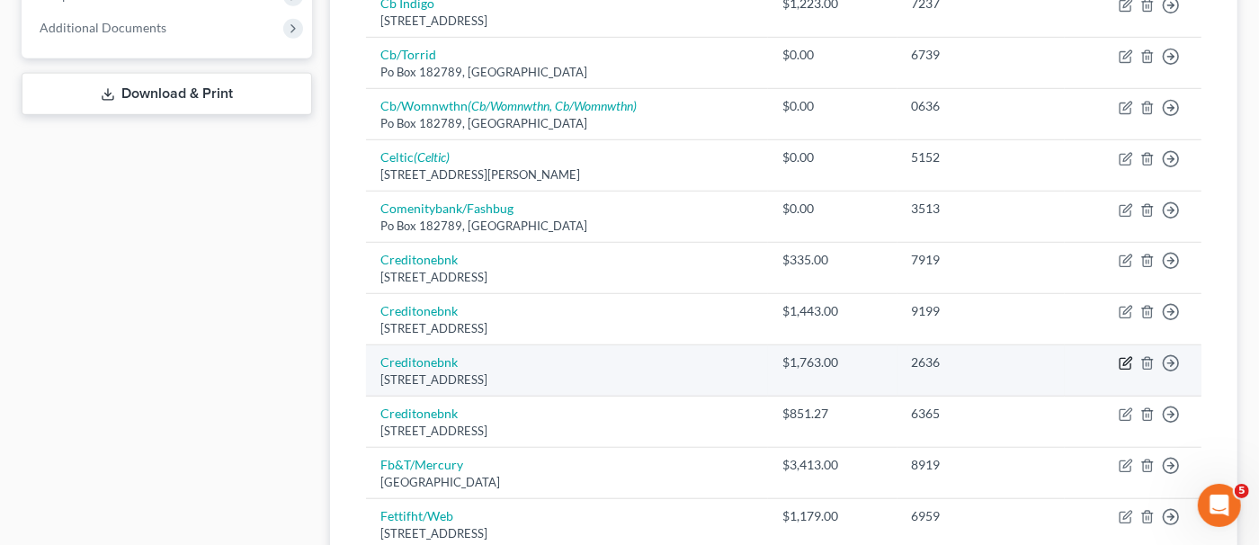
click at [1126, 361] on icon "button" at bounding box center [1125, 364] width 11 height 11
select select "31"
select select "2"
select select "1"
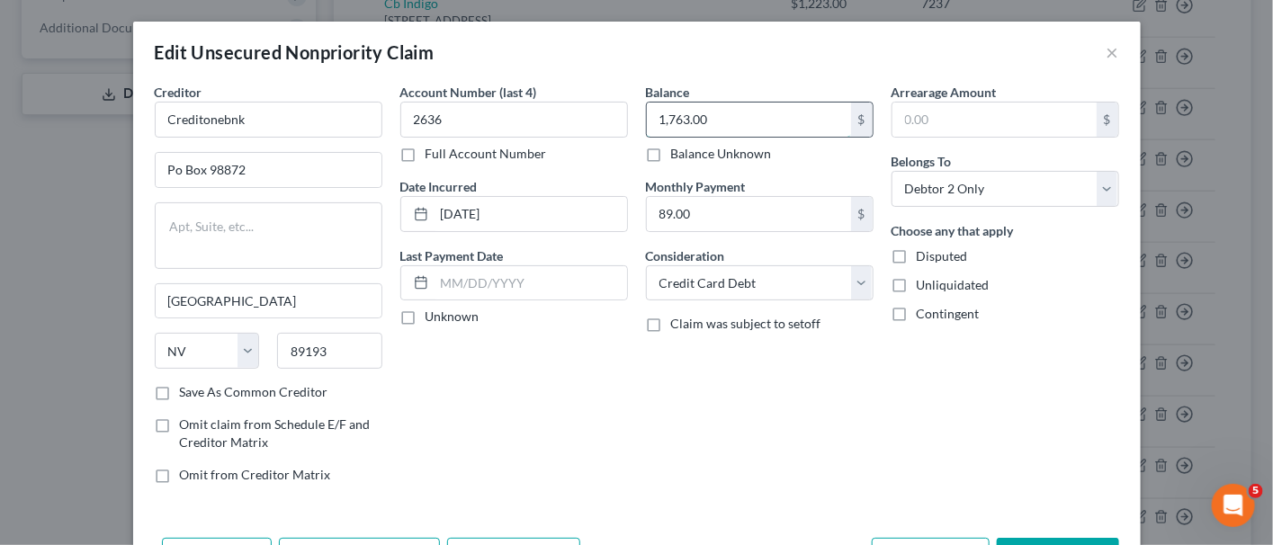
click at [687, 128] on input "1,763.00" at bounding box center [749, 120] width 204 height 34
type input "0"
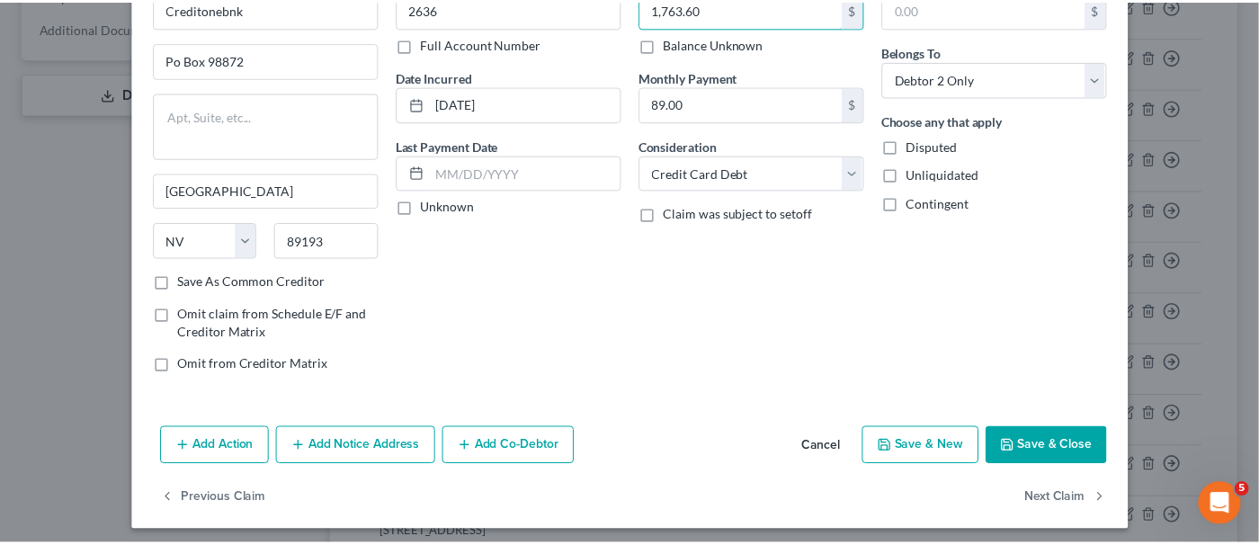
scroll to position [113, 0]
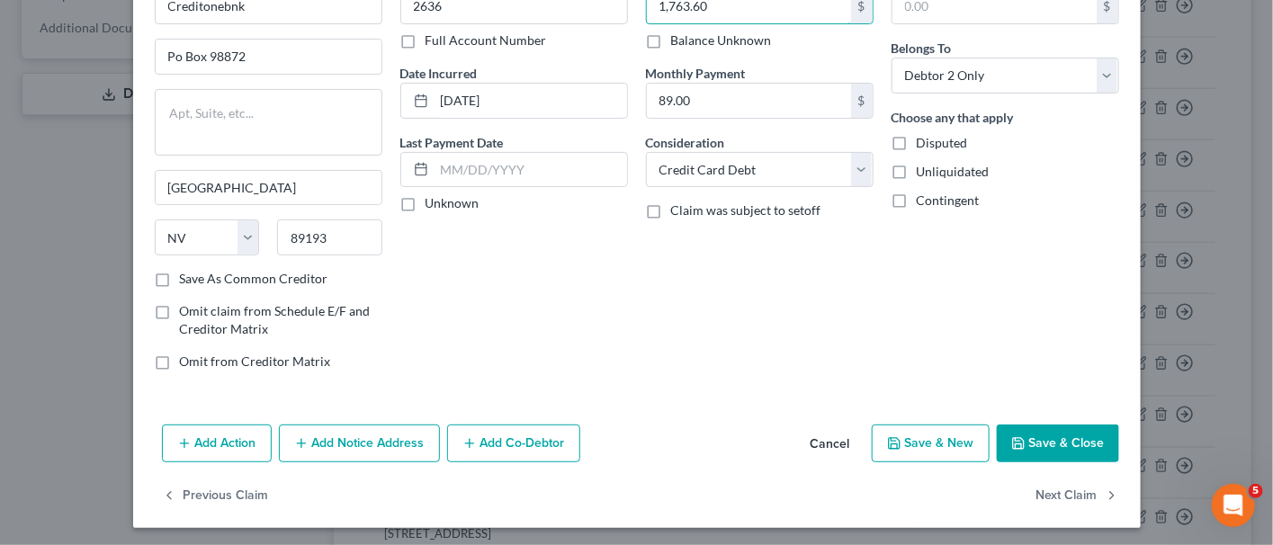
type input "1,763.60"
click at [1037, 442] on button "Save & Close" at bounding box center [1058, 444] width 122 height 38
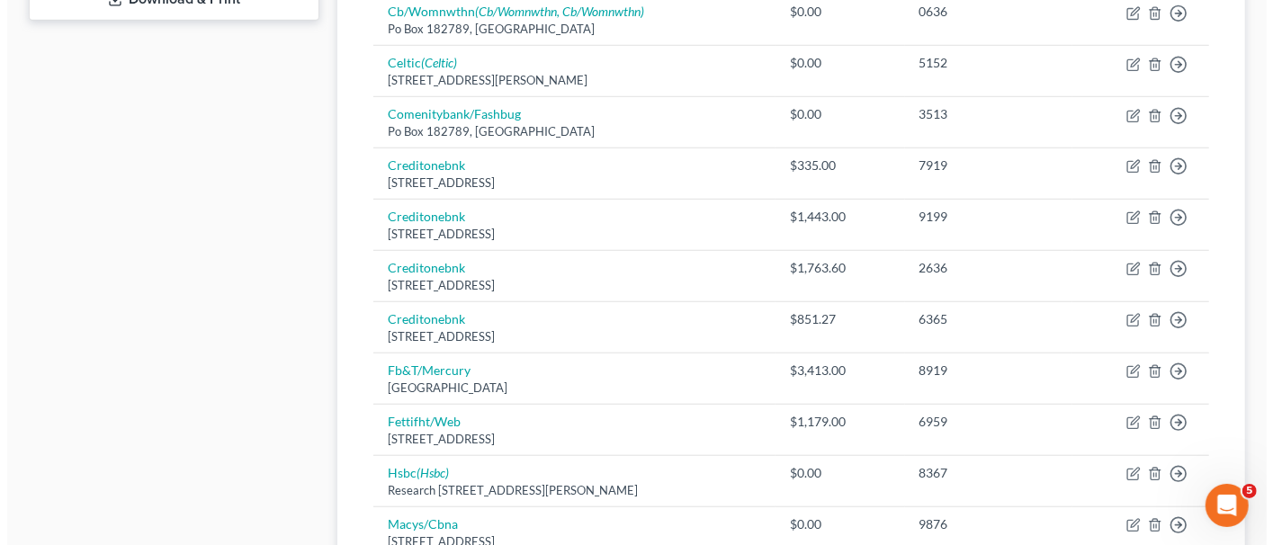
scroll to position [848, 0]
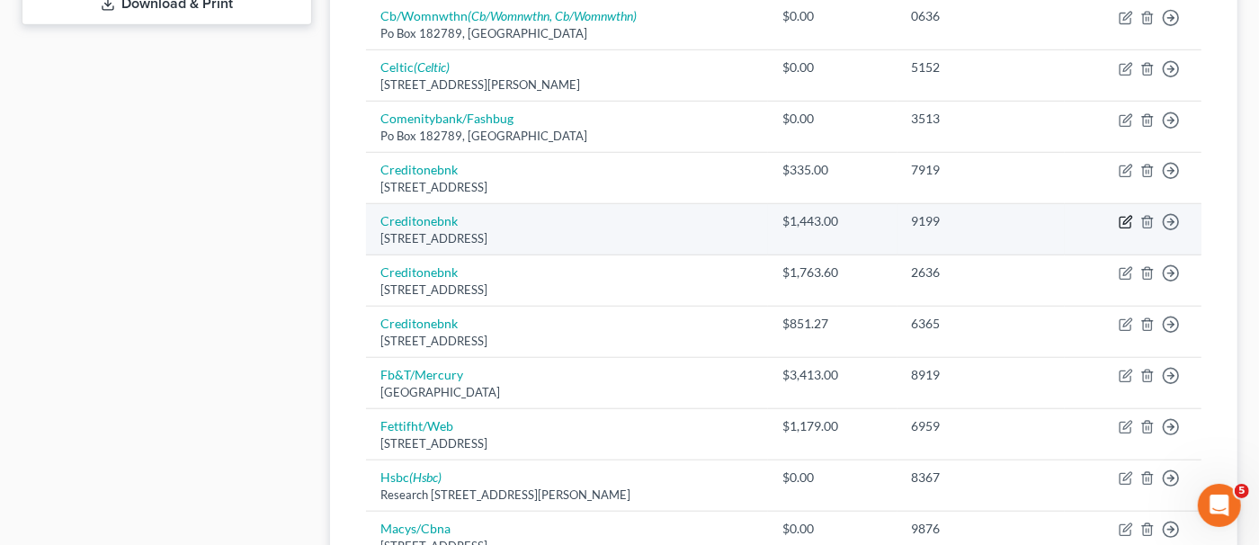
click at [1122, 218] on icon "button" at bounding box center [1126, 222] width 14 height 14
select select "31"
select select "2"
select select "0"
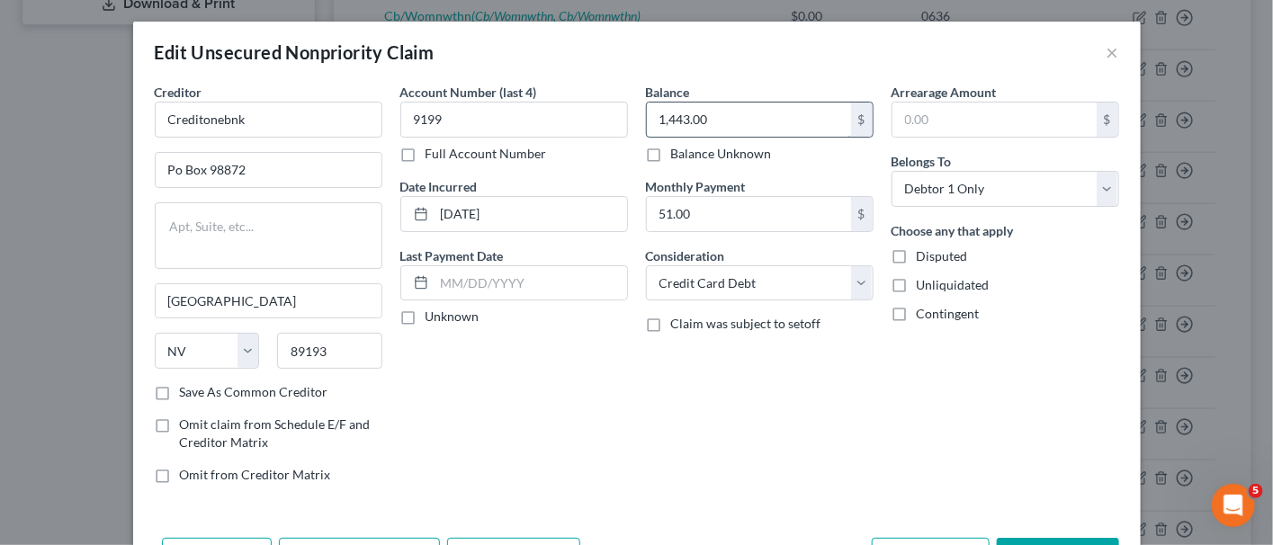
click at [687, 120] on input "1,443.00" at bounding box center [749, 120] width 204 height 34
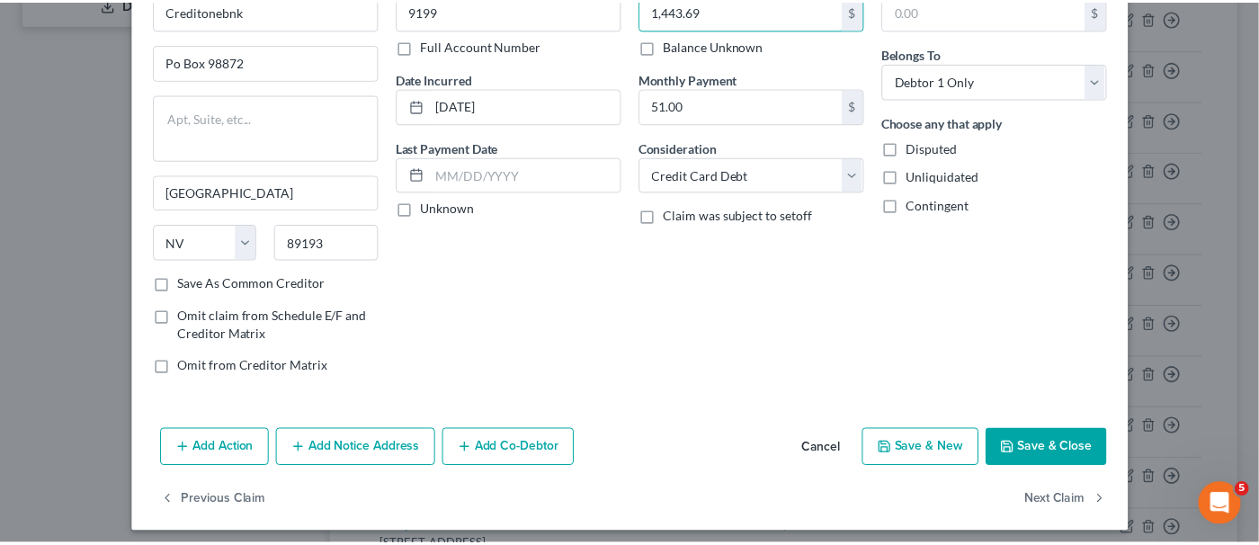
scroll to position [113, 0]
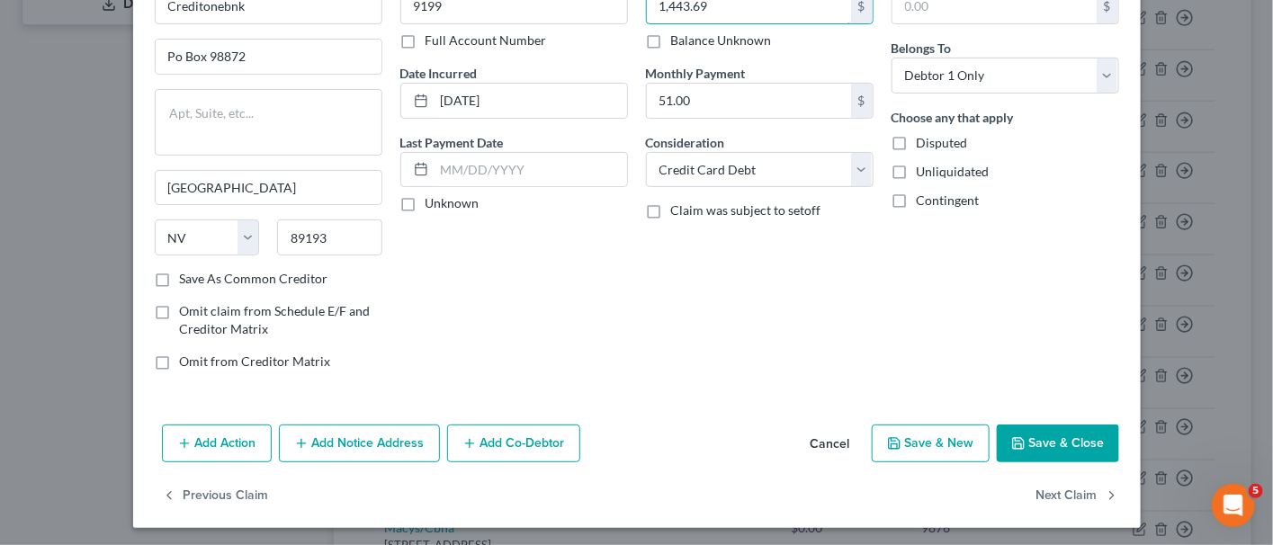
type input "1,443.69"
click at [1038, 431] on button "Save & Close" at bounding box center [1058, 444] width 122 height 38
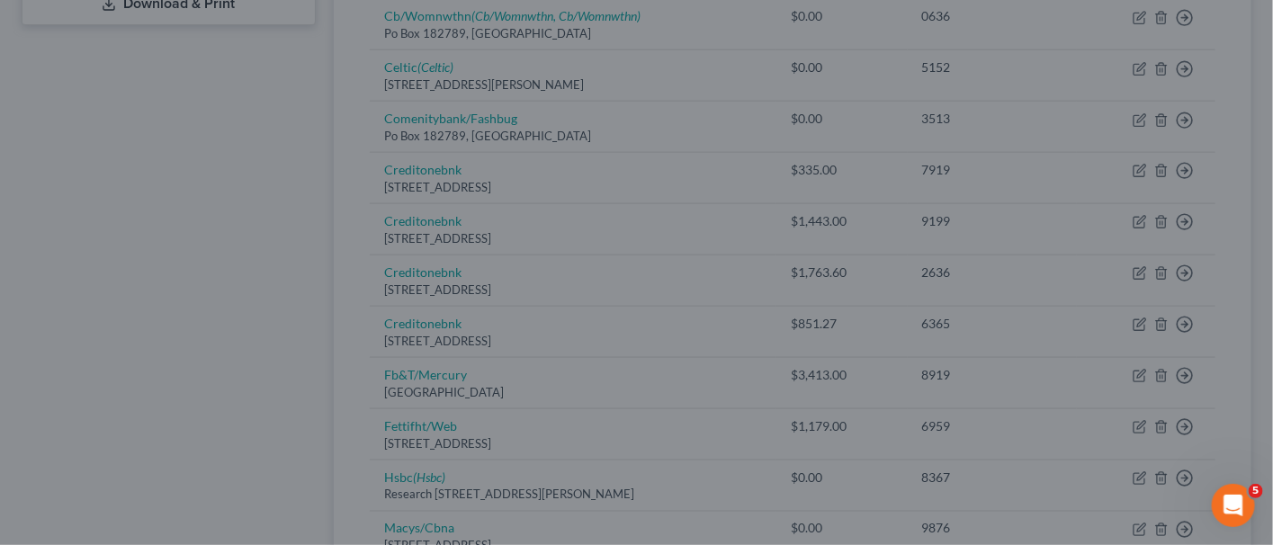
type input "0"
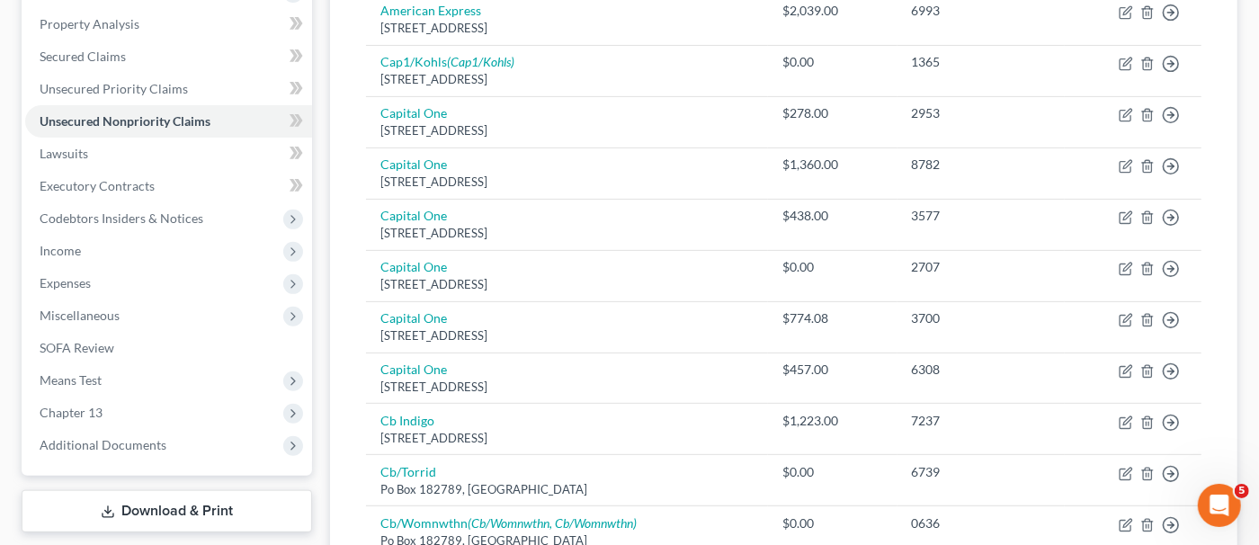
scroll to position [309, 0]
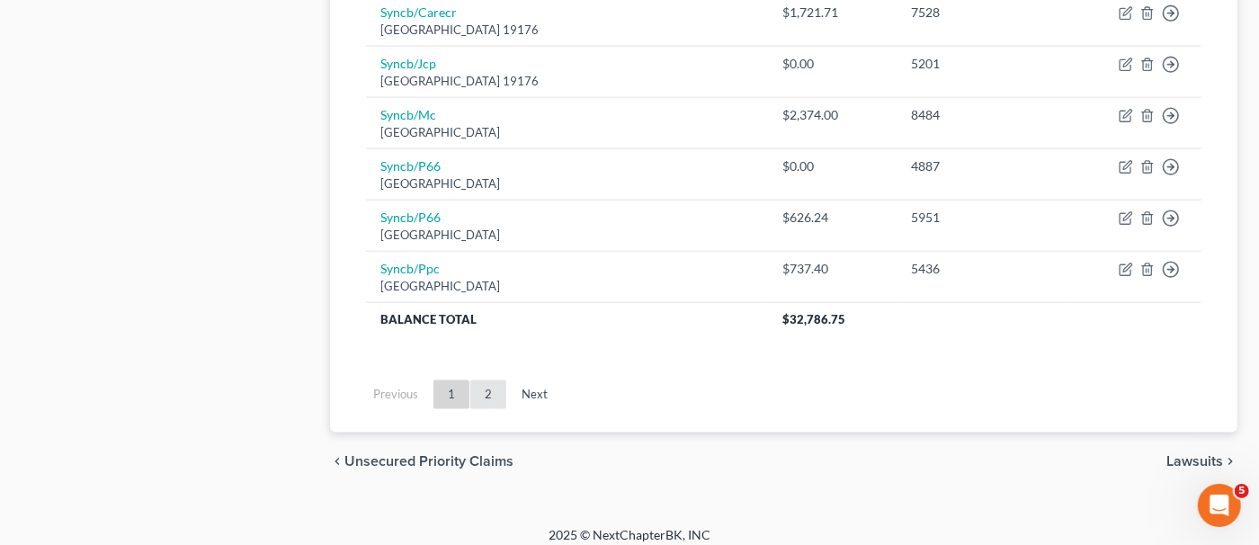
click at [490, 381] on link "2" at bounding box center [488, 395] width 36 height 29
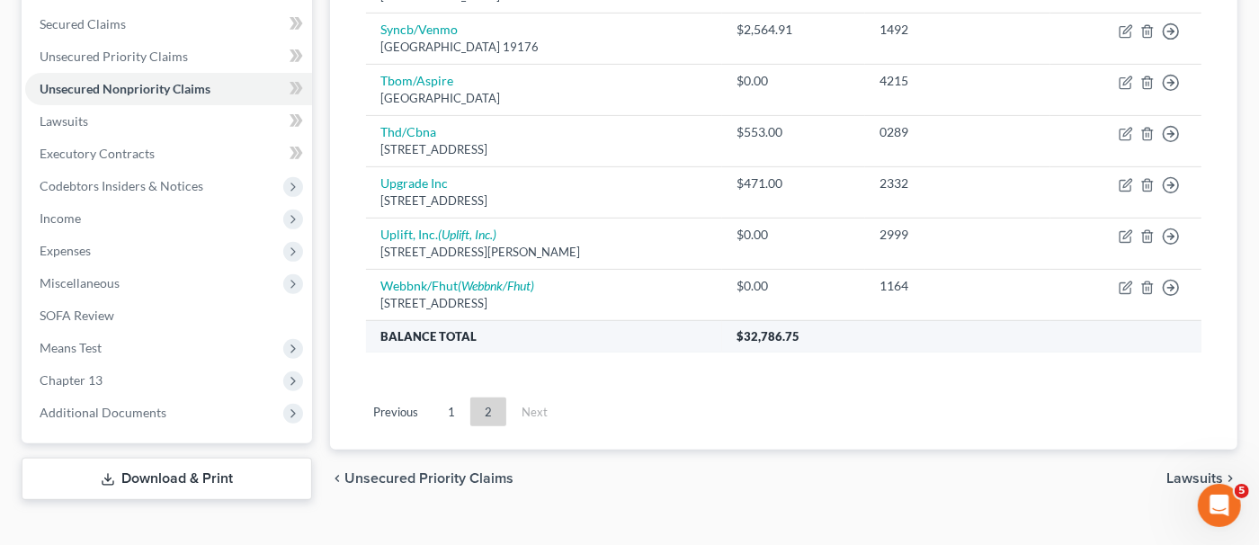
scroll to position [219, 0]
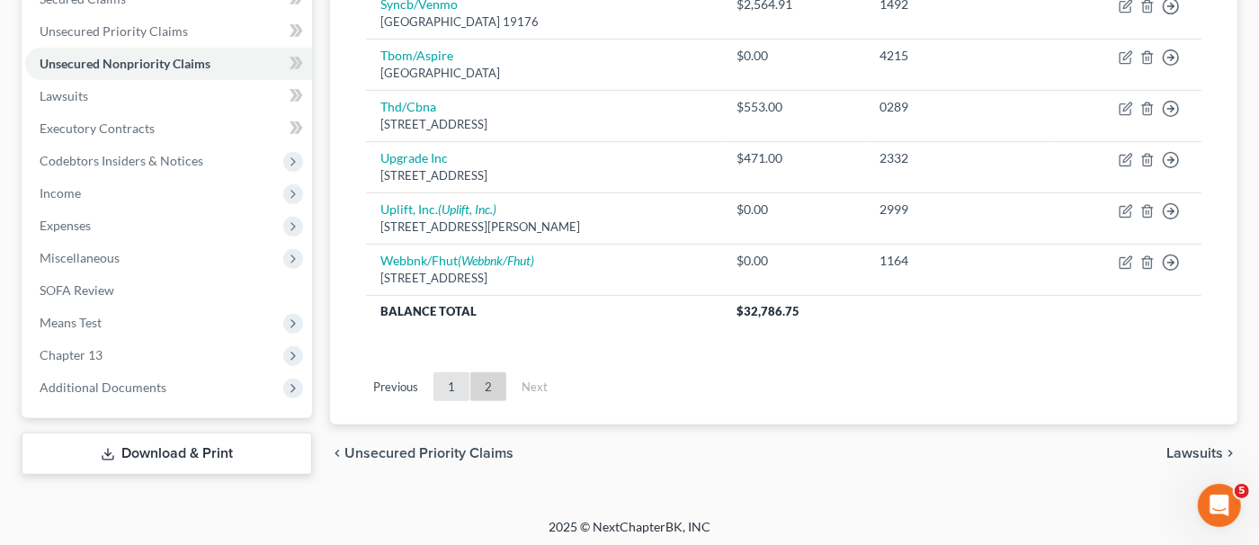
click at [443, 384] on link "1" at bounding box center [452, 386] width 36 height 29
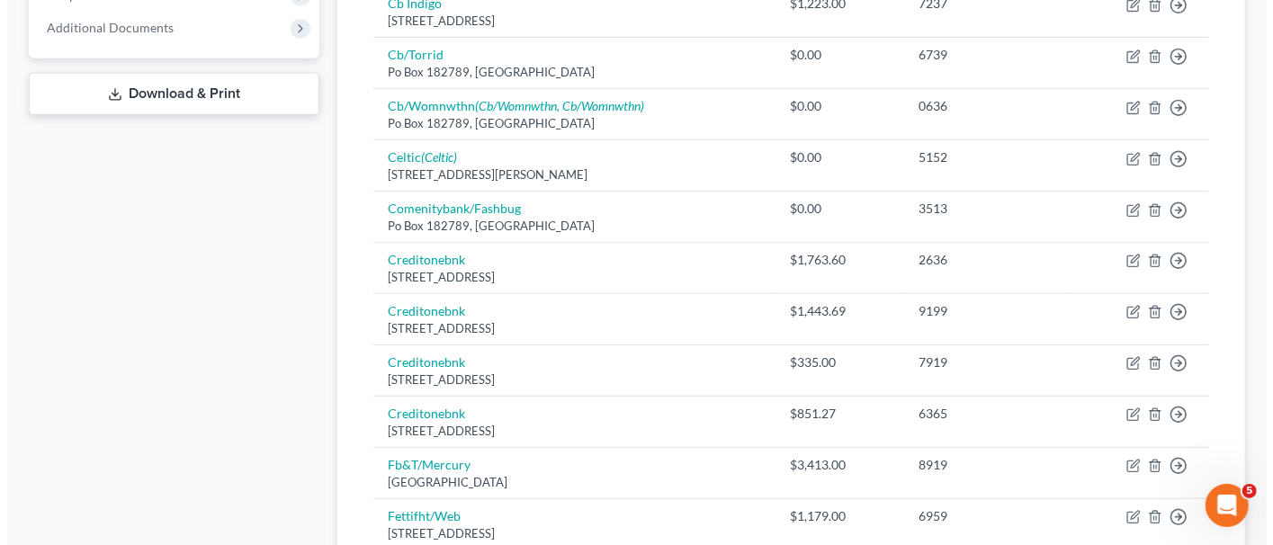
scroll to position [758, 0]
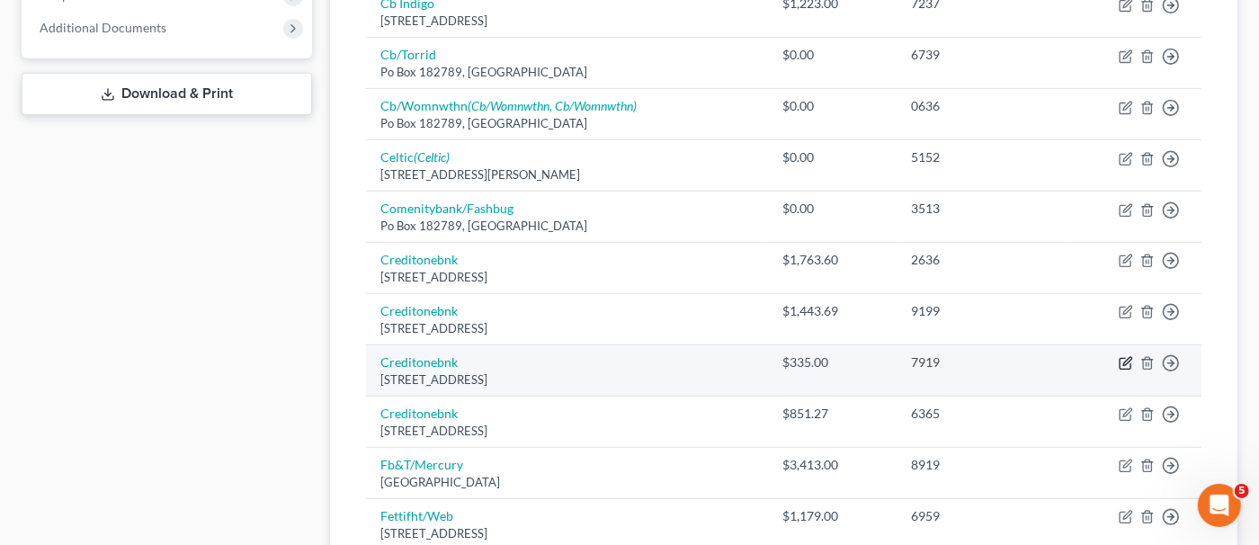
click at [1124, 356] on icon "button" at bounding box center [1126, 363] width 14 height 14
select select "31"
select select "2"
select select "0"
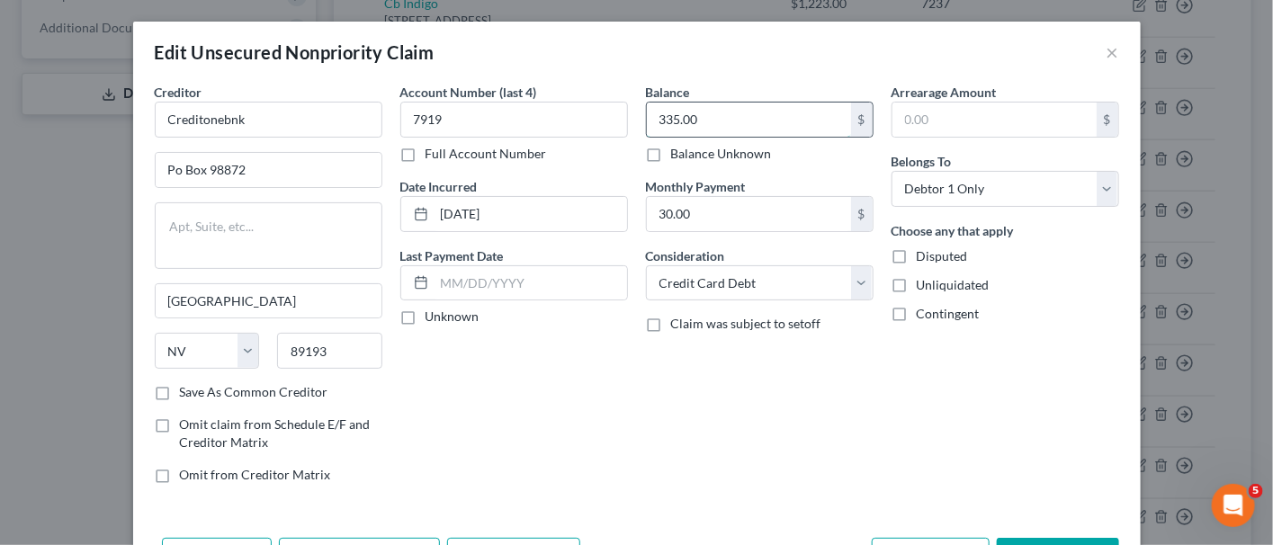
click at [707, 123] on input "335.00" at bounding box center [749, 120] width 204 height 34
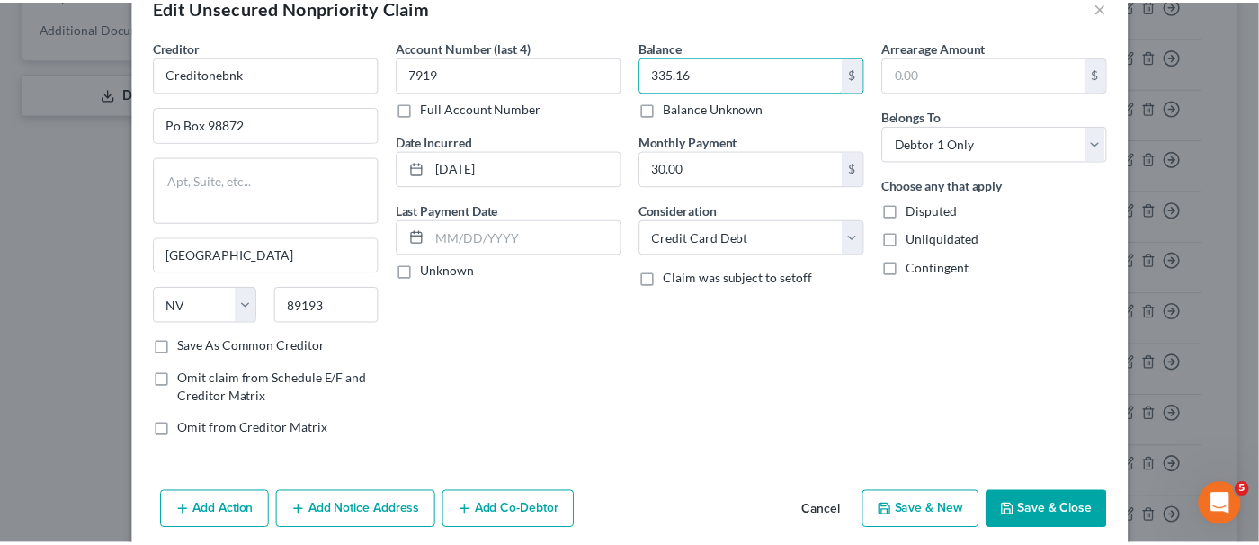
scroll to position [89, 0]
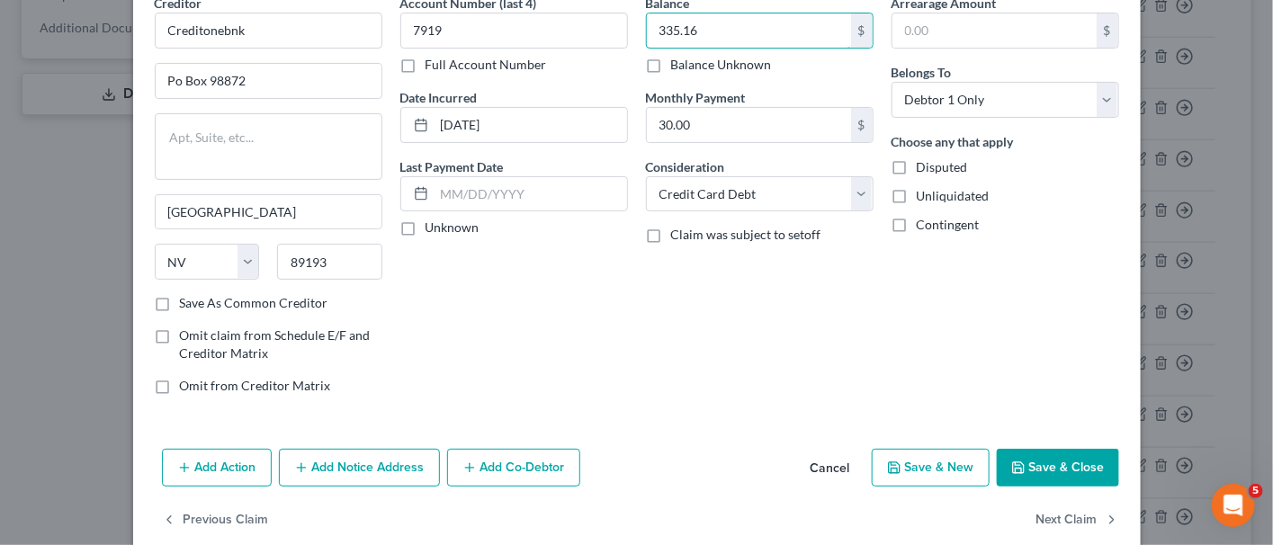
type input "335.16"
click at [1050, 449] on button "Save & Close" at bounding box center [1058, 468] width 122 height 38
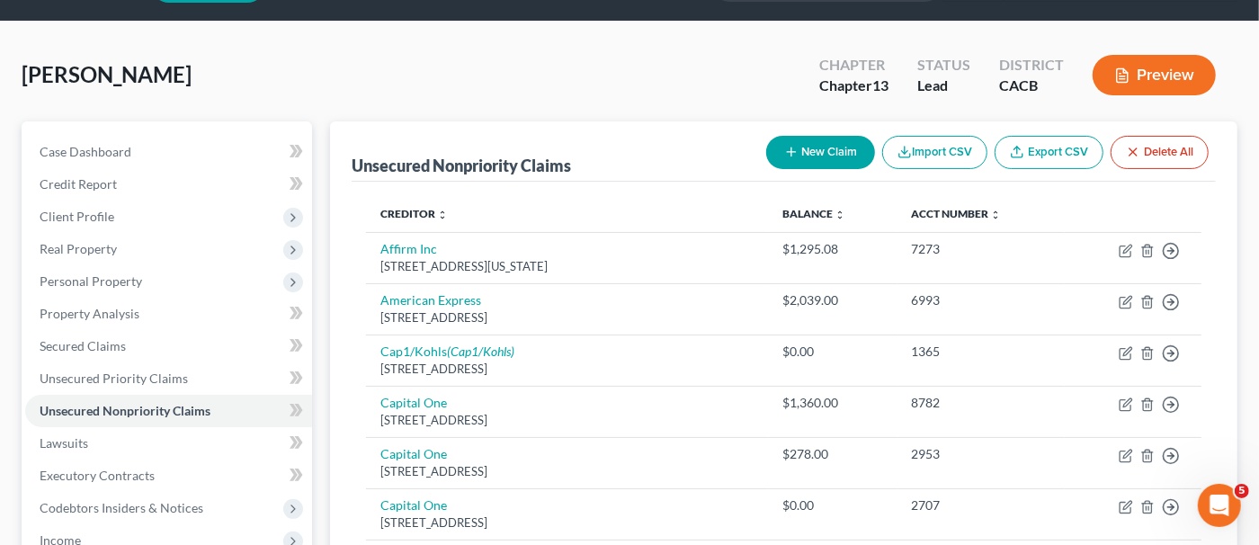
scroll to position [0, 0]
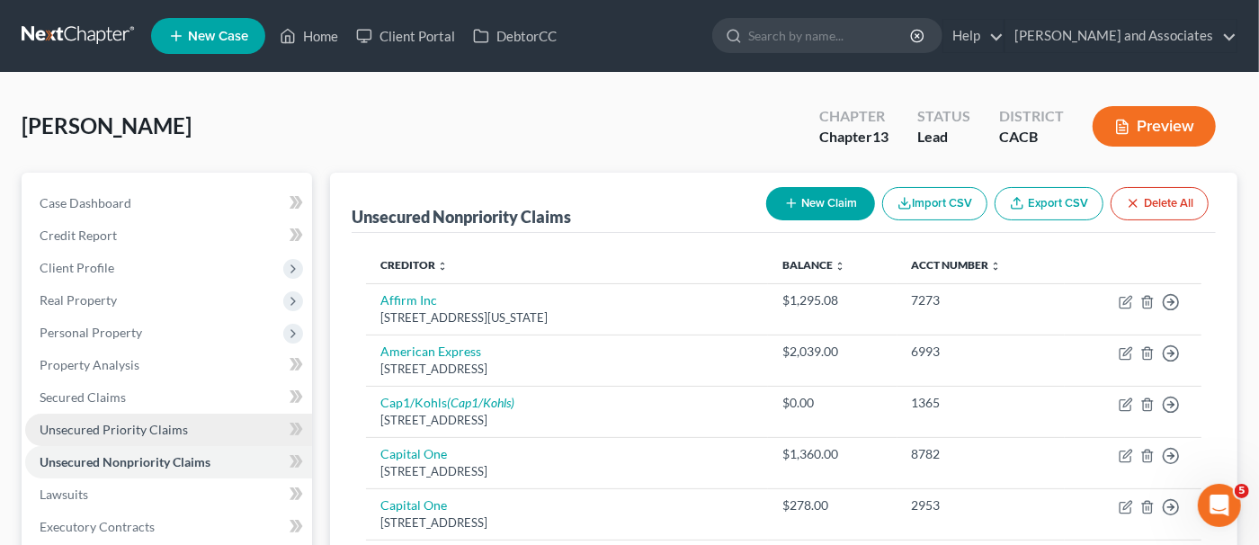
click at [192, 430] on link "Unsecured Priority Claims" at bounding box center [168, 430] width 287 height 32
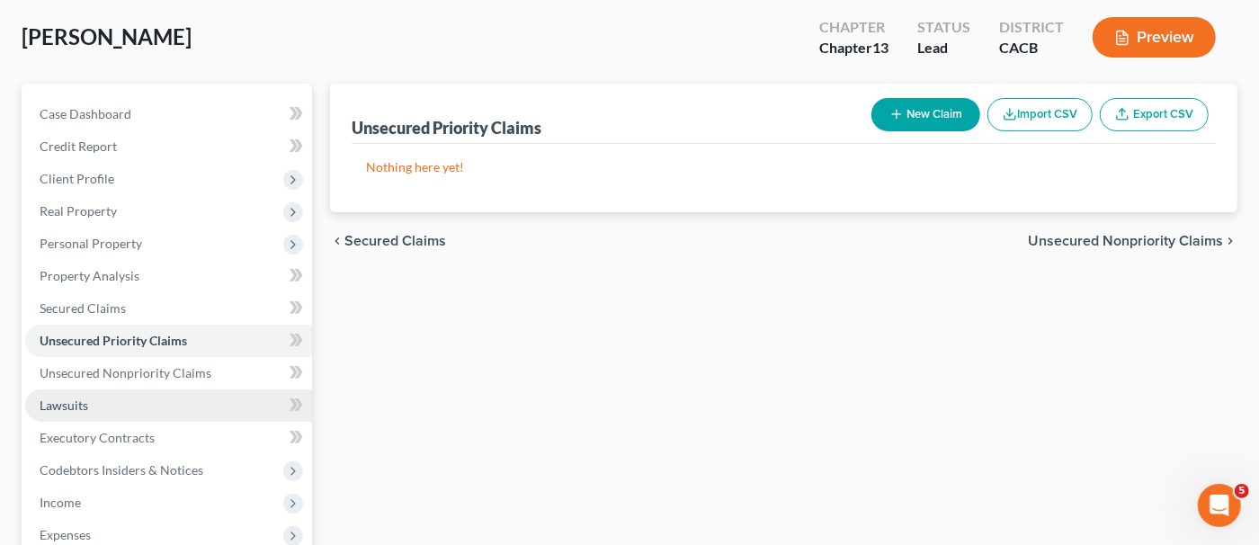
click at [197, 397] on link "Lawsuits" at bounding box center [168, 406] width 287 height 32
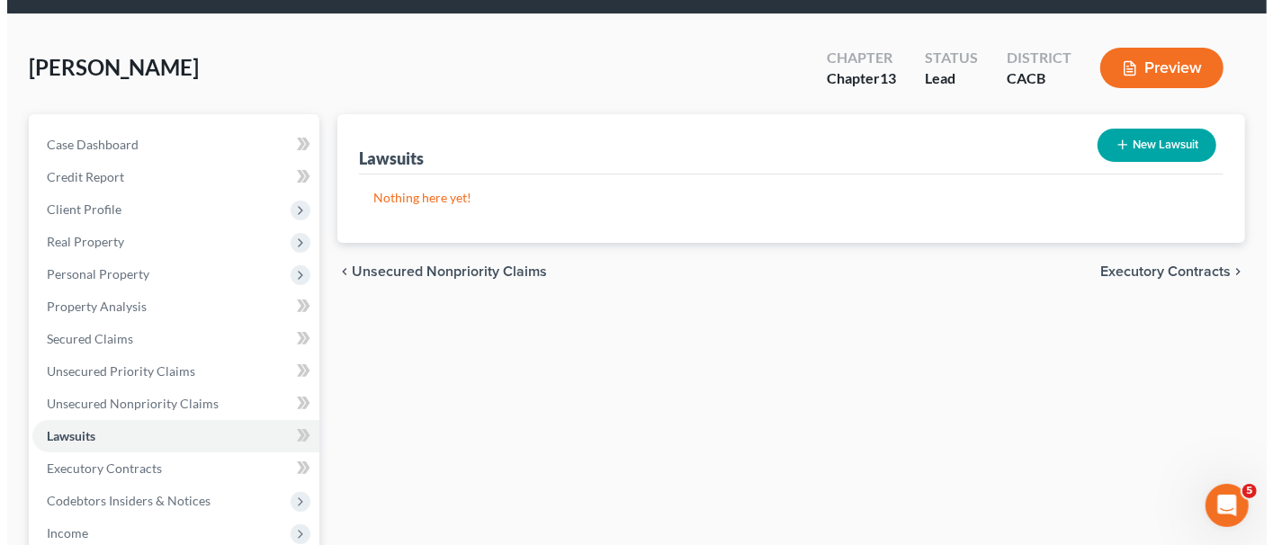
scroll to position [89, 0]
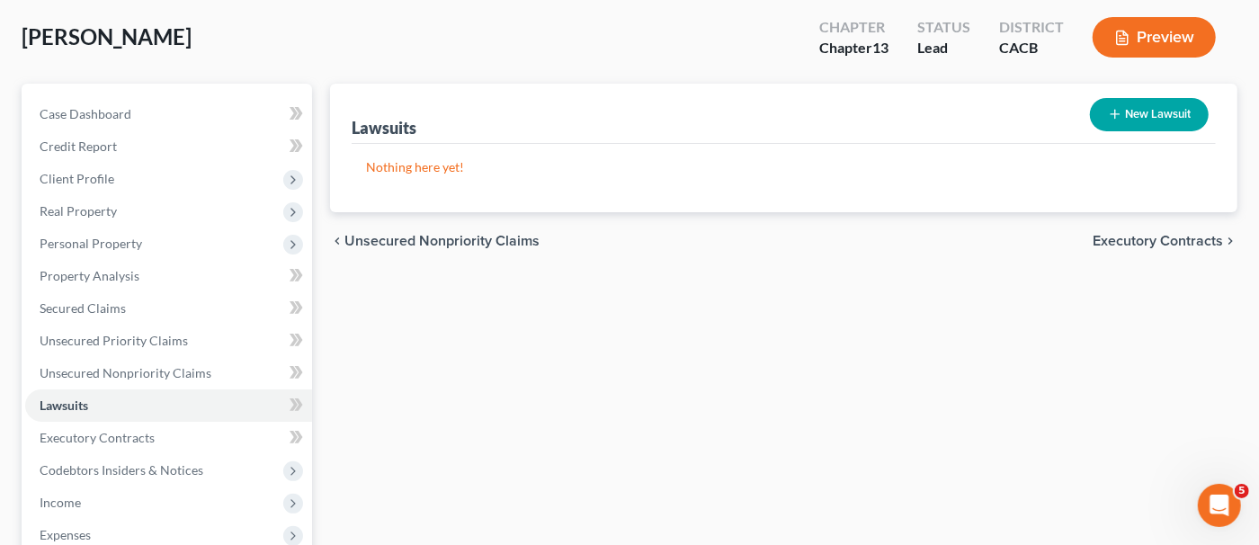
click at [1109, 118] on icon "button" at bounding box center [1115, 114] width 14 height 14
select select "0"
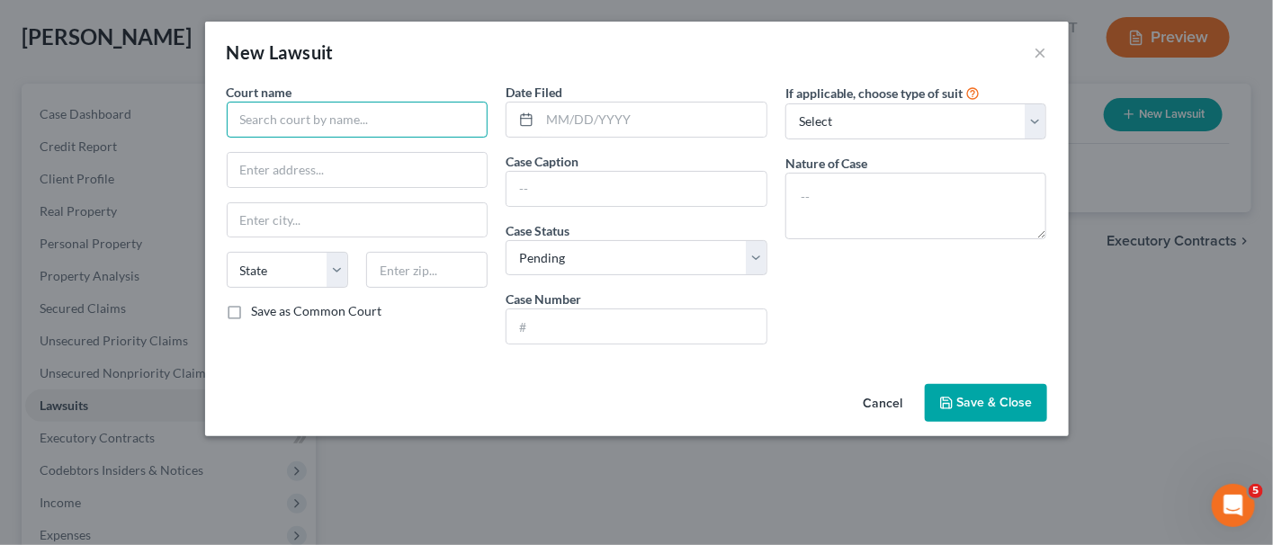
click at [309, 120] on input "text" at bounding box center [358, 120] width 262 height 36
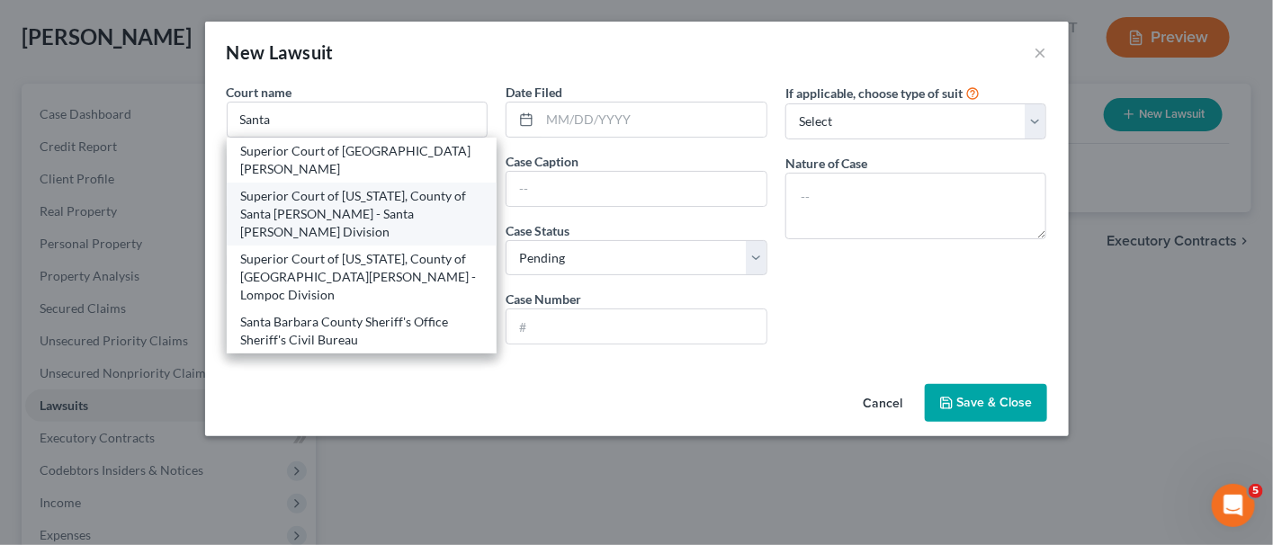
click at [354, 193] on div "Superior Court of [US_STATE], County of Santa [PERSON_NAME] - Santa [PERSON_NAM…" at bounding box center [362, 214] width 242 height 54
type input "Superior Court of [US_STATE], County of Santa [PERSON_NAME] - Santa [PERSON_NAM…"
type input "[STREET_ADDRESS]"
type input "Santa [PERSON_NAME]"
select select "4"
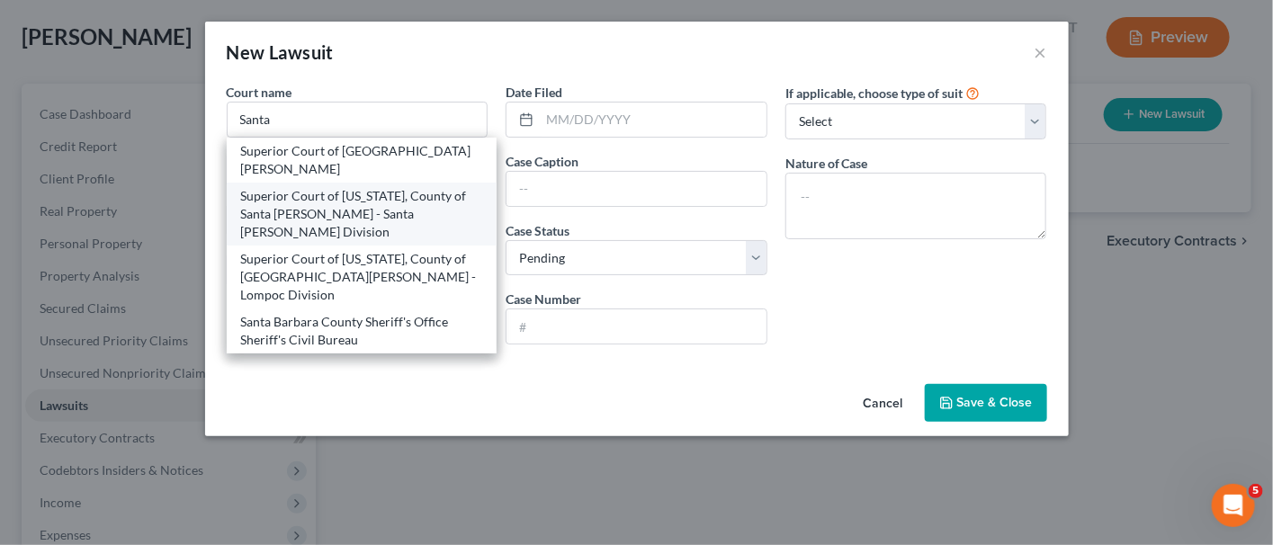
type input "93454"
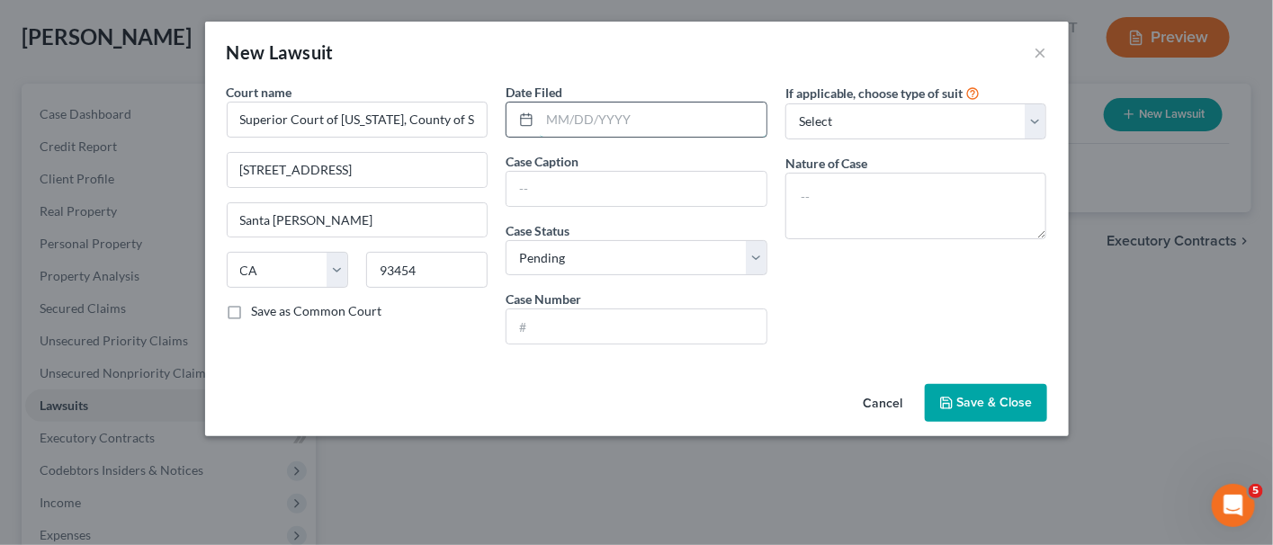
click at [623, 126] on input "text" at bounding box center [653, 120] width 227 height 34
click at [607, 324] on input "text" at bounding box center [636, 326] width 260 height 34
click at [603, 111] on input "text" at bounding box center [653, 120] width 227 height 34
click at [646, 175] on input "text" at bounding box center [636, 189] width 260 height 34
click at [679, 183] on input "CAPITAL ONE BANK ([GEOGRAPHIC_DATA]), N." at bounding box center [636, 189] width 260 height 34
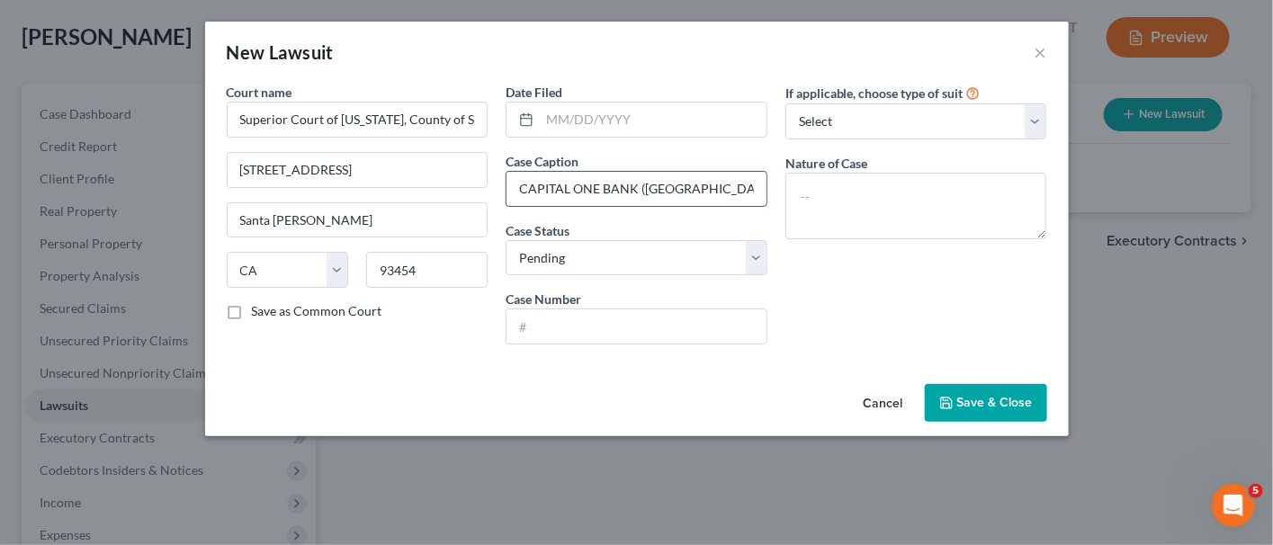
click at [679, 183] on input "CAPITAL ONE BANK ([GEOGRAPHIC_DATA]), N." at bounding box center [636, 189] width 260 height 34
type input "TARGET NATIONAL BANK ASSIGEE TD BANK USA N.A. vs. [PERSON_NAME]"
click at [686, 244] on select "Select Pending On Appeal Concluded" at bounding box center [637, 258] width 262 height 36
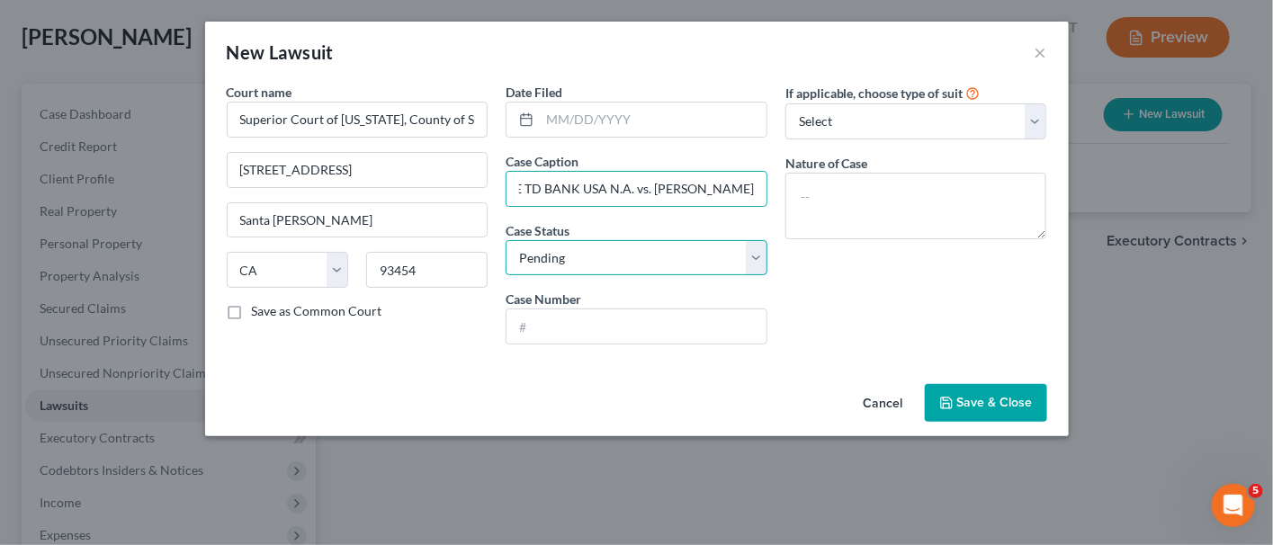
scroll to position [0, 0]
select select "2"
click at [506, 240] on select "Select Pending On Appeal Concluded" at bounding box center [637, 258] width 262 height 36
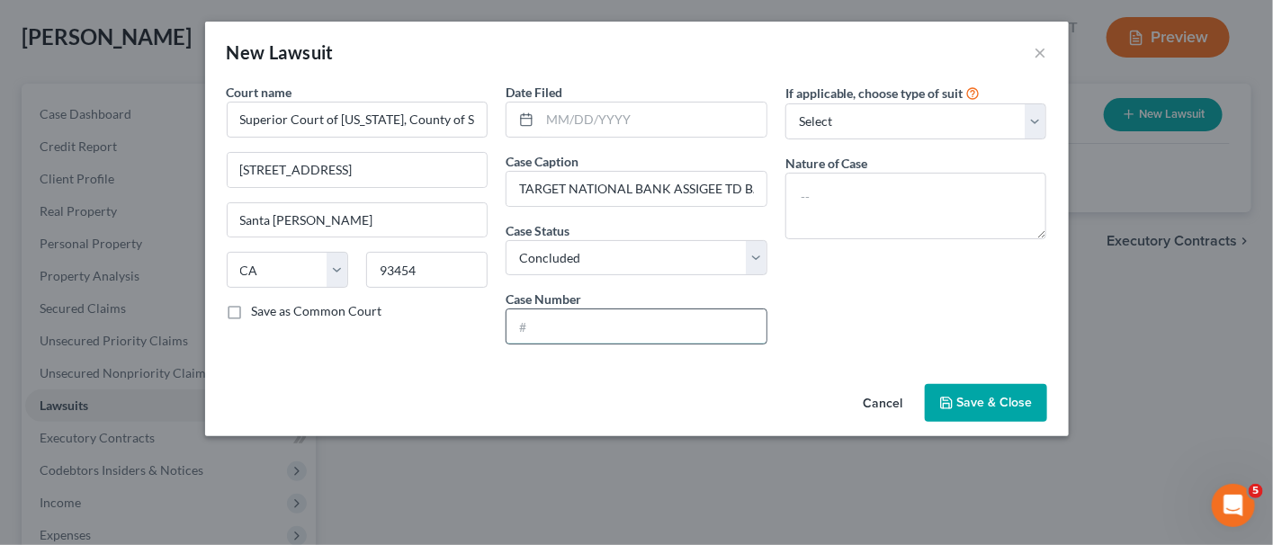
click at [651, 333] on input "text" at bounding box center [636, 326] width 260 height 34
type input "131798"
click at [901, 208] on textarea at bounding box center [916, 206] width 262 height 67
click at [699, 177] on input "TARGET NATIONAL BANK ASSIGEE TD BANK USA N.A. vs. [PERSON_NAME]" at bounding box center [636, 189] width 260 height 34
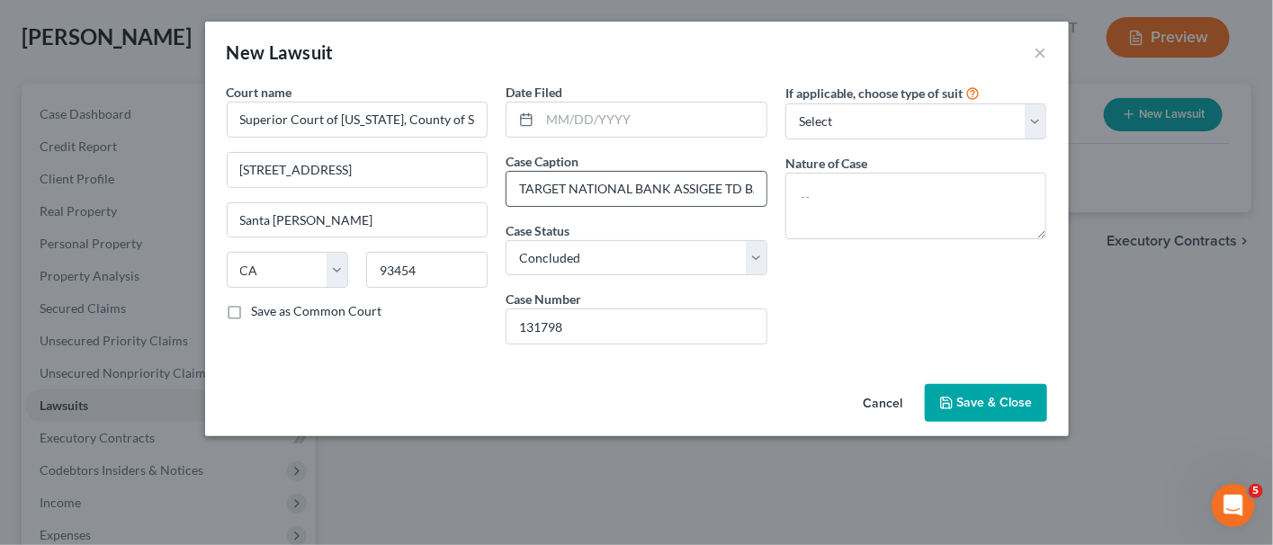
click at [700, 177] on input "TARGET NATIONAL BANK ASSIGEE TD BANK USA N.A. vs. [PERSON_NAME]" at bounding box center [636, 189] width 260 height 34
paste input "arget National Bank vs [PERSON_NAME] et al"
type input "Target National Bank vs [PERSON_NAME] et al"
drag, startPoint x: 839, startPoint y: 193, endPoint x: 872, endPoint y: 145, distance: 57.6
click at [839, 193] on textarea at bounding box center [916, 206] width 262 height 67
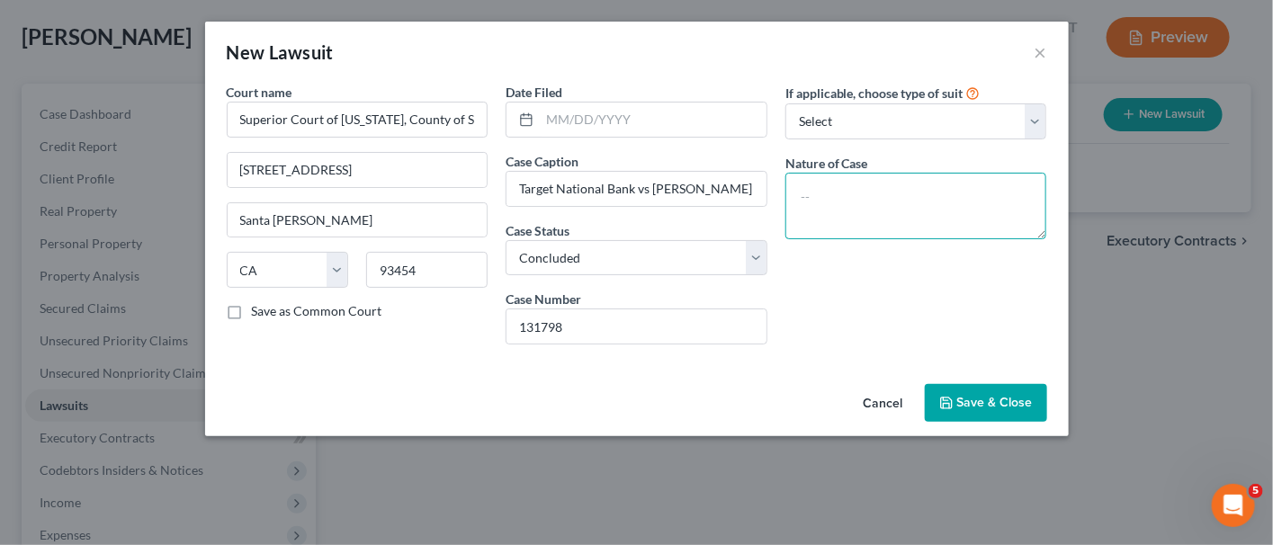
click at [887, 185] on textarea at bounding box center [916, 206] width 262 height 67
paste textarea "09-Contract - Collections - Civil (Limited)"
type textarea "09-Contract - Collections - Civil (Limited)"
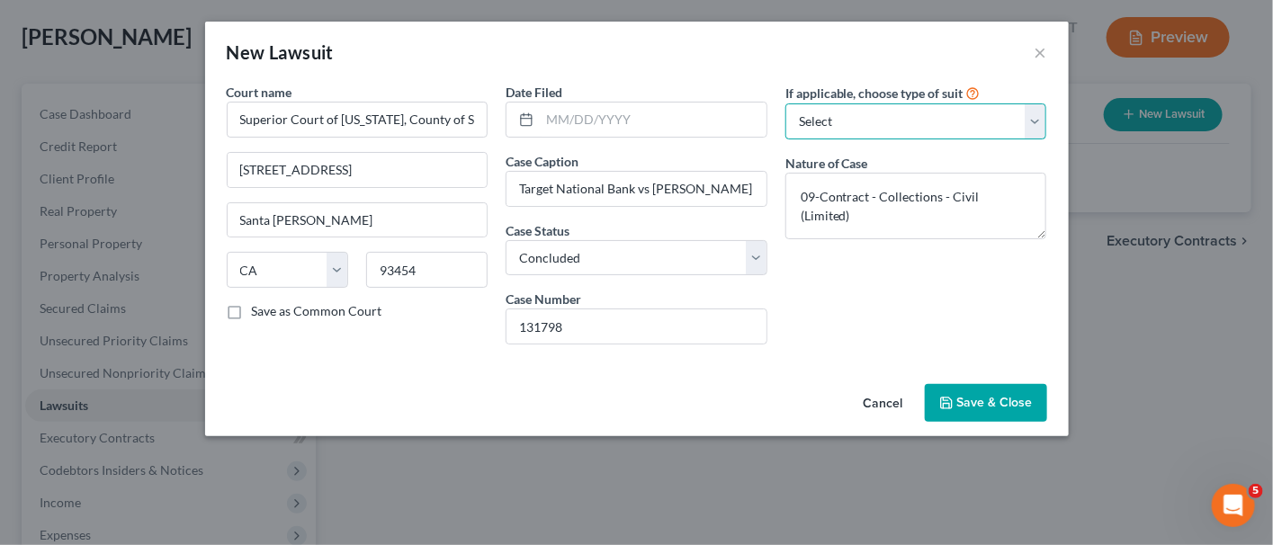
click at [930, 118] on select "Select Repossession Garnishment Foreclosure Attached, Seized, Or Levied Other" at bounding box center [916, 121] width 262 height 36
select select "3"
click at [785, 103] on select "Select Repossession Garnishment Foreclosure Attached, Seized, Or Levied Other" at bounding box center [916, 121] width 262 height 36
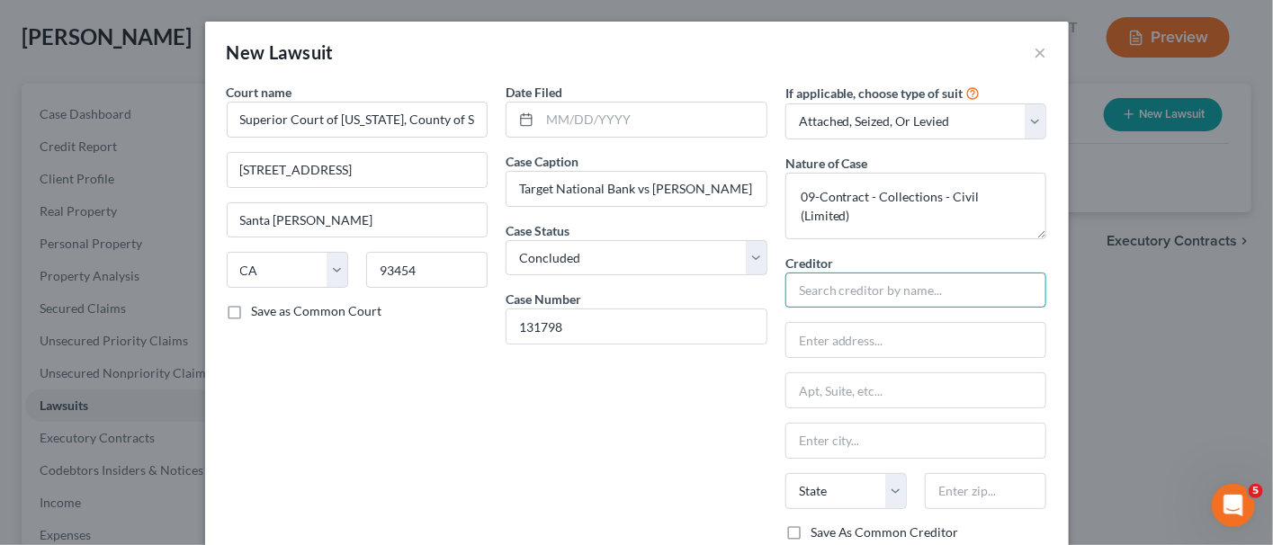
click at [875, 291] on input "text" at bounding box center [916, 291] width 262 height 36
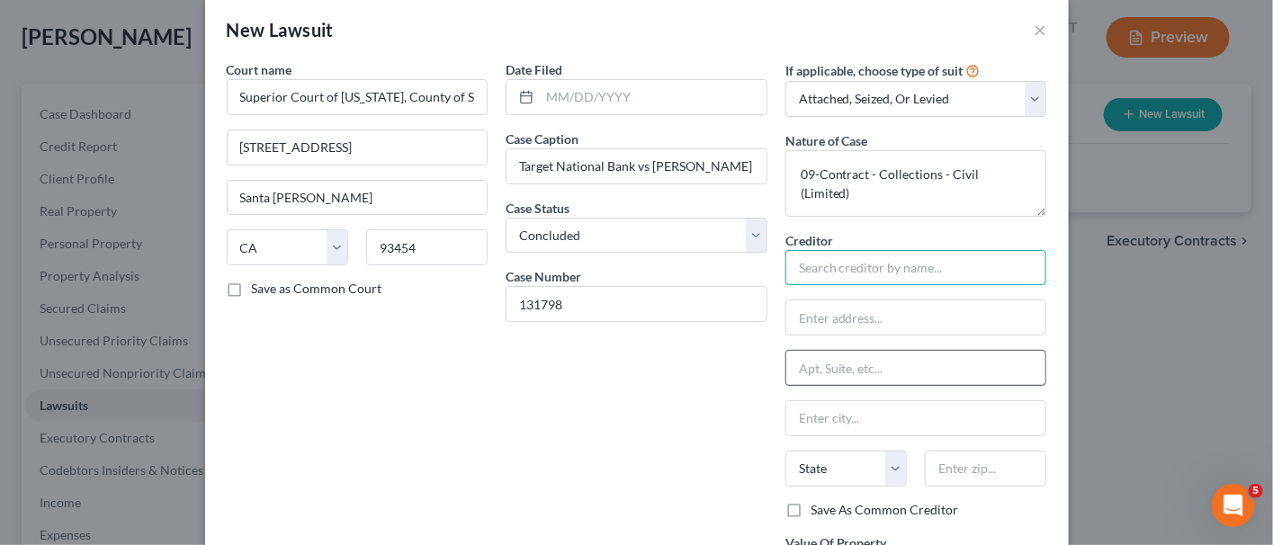
scroll to position [0, 0]
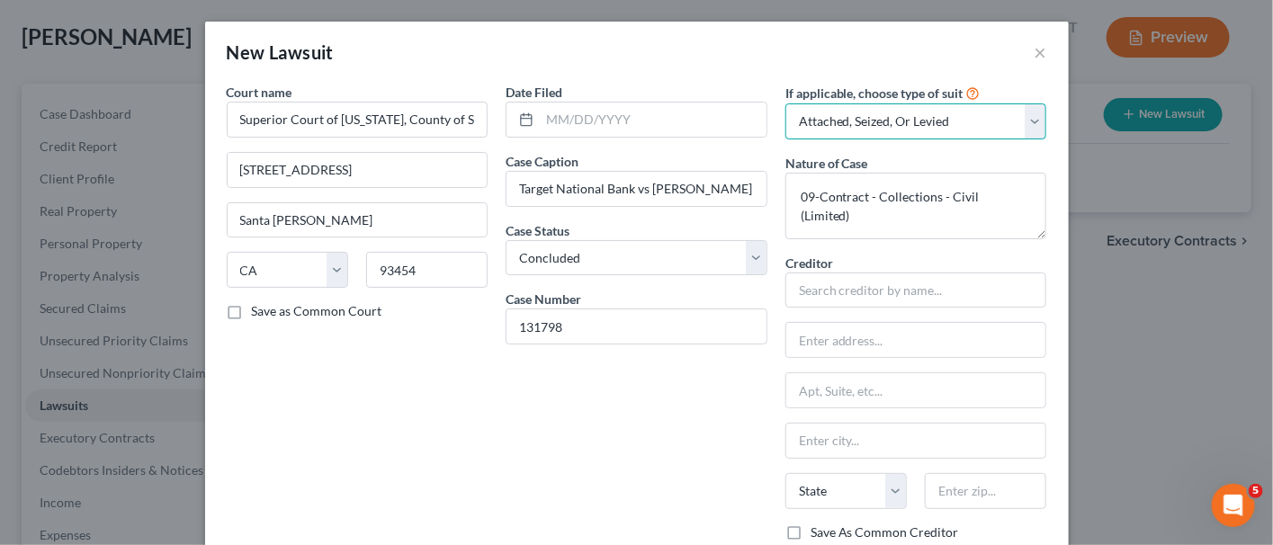
click at [992, 126] on select "Select Repossession Garnishment Foreclosure Attached, Seized, Or Levied Other" at bounding box center [916, 121] width 262 height 36
select select
click at [785, 103] on select "Select Repossession Garnishment Foreclosure Attached, Seized, Or Levied Other" at bounding box center [916, 121] width 262 height 36
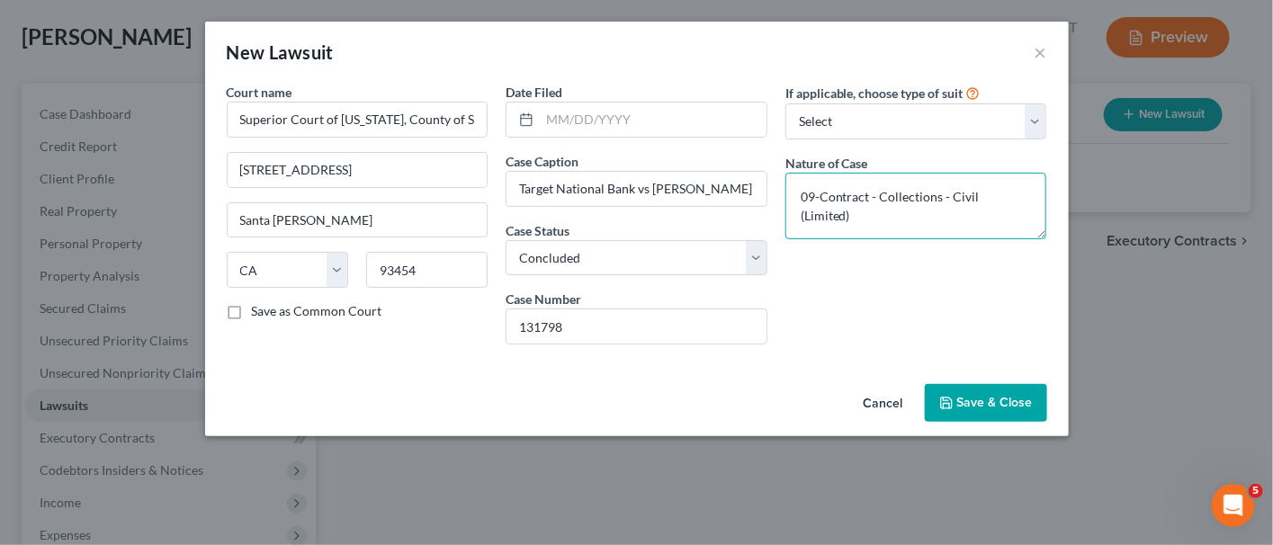
drag, startPoint x: 928, startPoint y: 202, endPoint x: 911, endPoint y: 201, distance: 17.1
click at [911, 201] on textarea "09-Contract - Collections - Civil (Limited)" at bounding box center [916, 206] width 262 height 67
click at [987, 407] on span "Save & Close" at bounding box center [995, 402] width 76 height 15
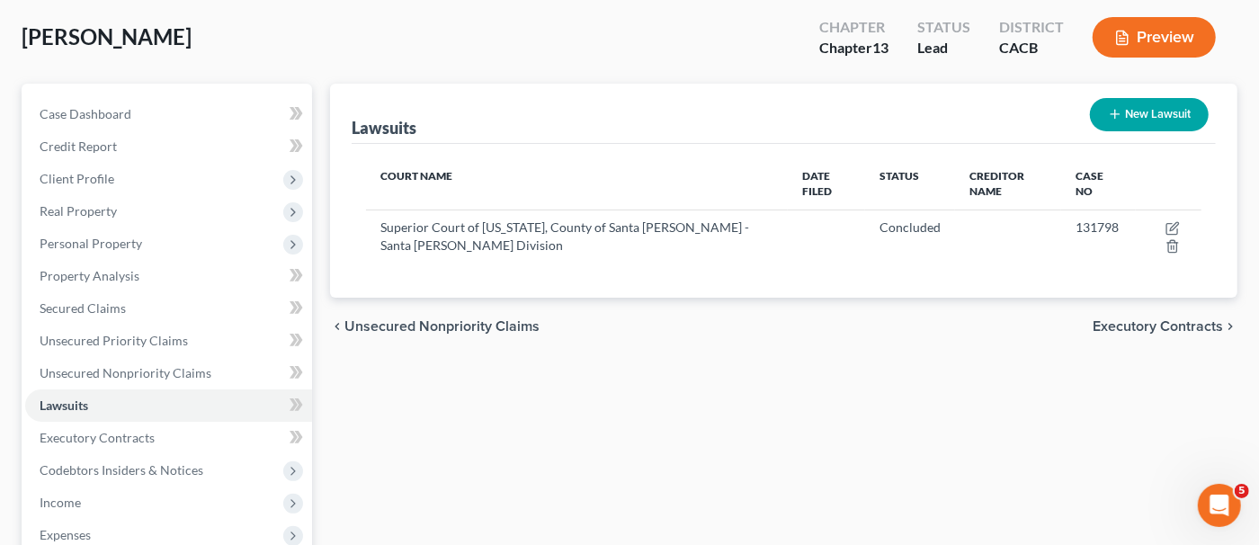
click at [1138, 121] on button "New Lawsuit" at bounding box center [1149, 114] width 119 height 33
select select "0"
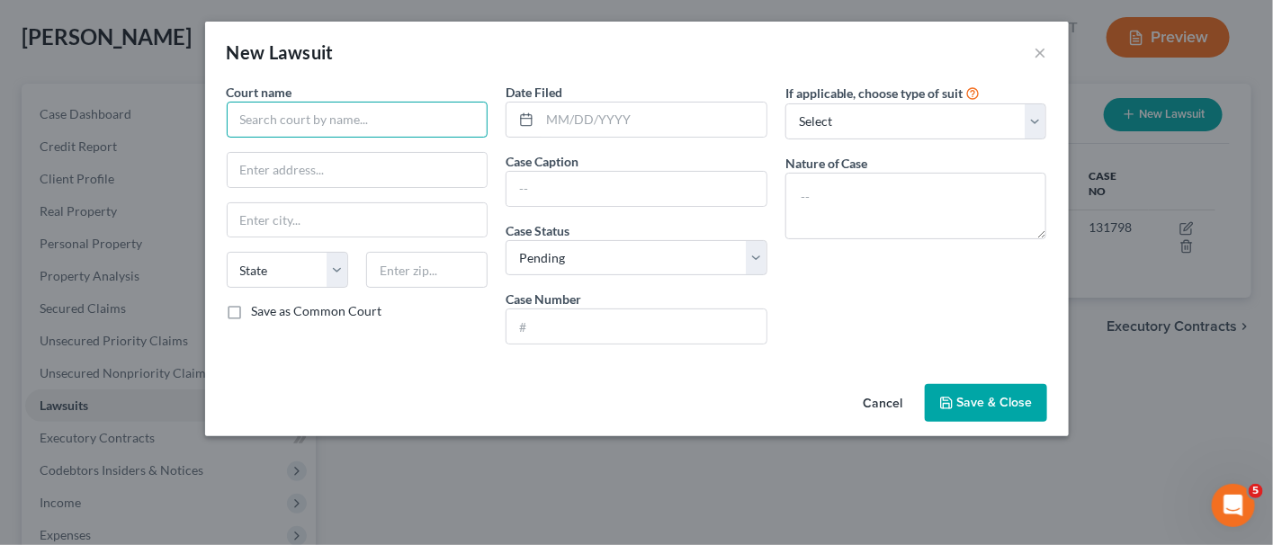
click at [417, 130] on input "text" at bounding box center [358, 120] width 262 height 36
click at [372, 123] on input "text" at bounding box center [358, 120] width 262 height 36
click at [444, 130] on input "text" at bounding box center [358, 120] width 262 height 36
type input "CITIBANK"
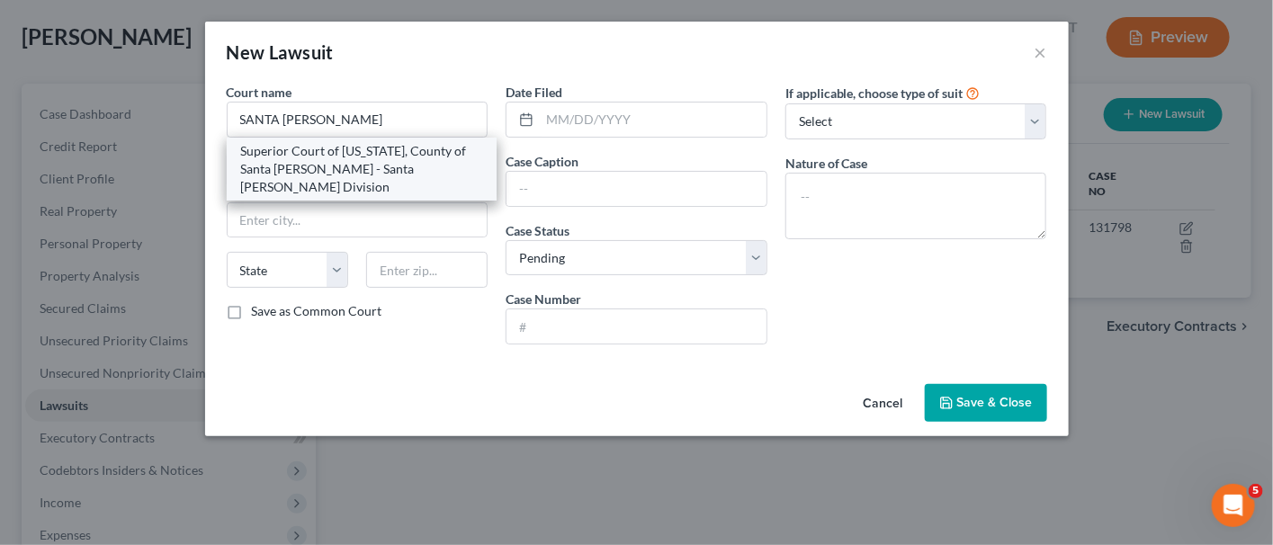
click at [442, 147] on div "Superior Court of [US_STATE], County of Santa [PERSON_NAME] - Santa [PERSON_NAM…" at bounding box center [362, 169] width 242 height 54
type input "Superior Court of [US_STATE], County of Santa [PERSON_NAME] - Santa [PERSON_NAM…"
type input "[STREET_ADDRESS]"
type input "Santa [PERSON_NAME]"
select select "4"
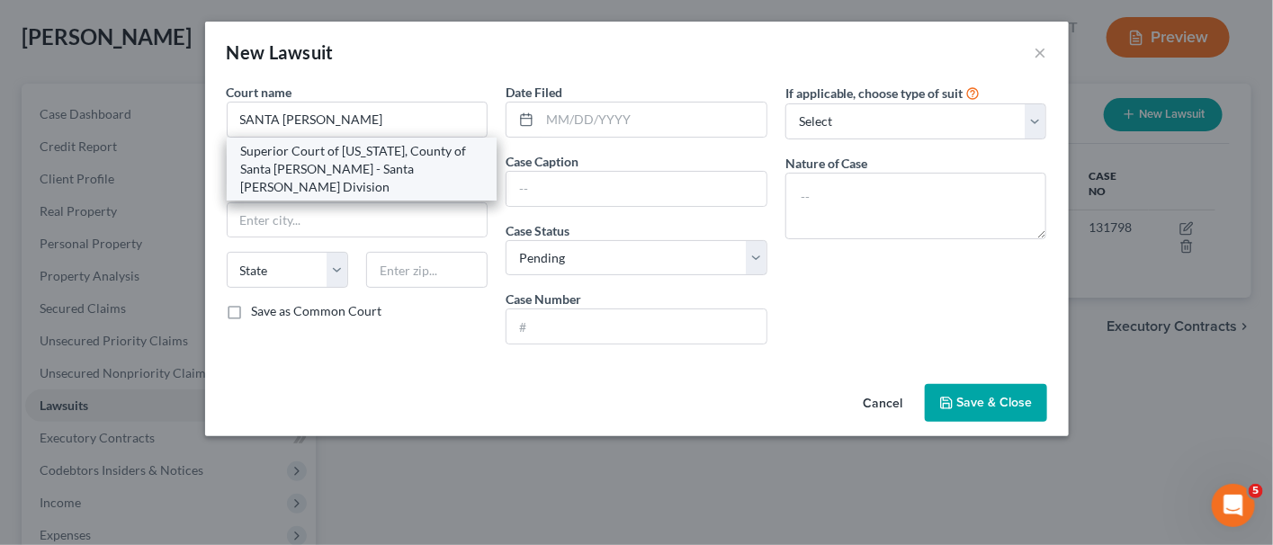
type input "93454"
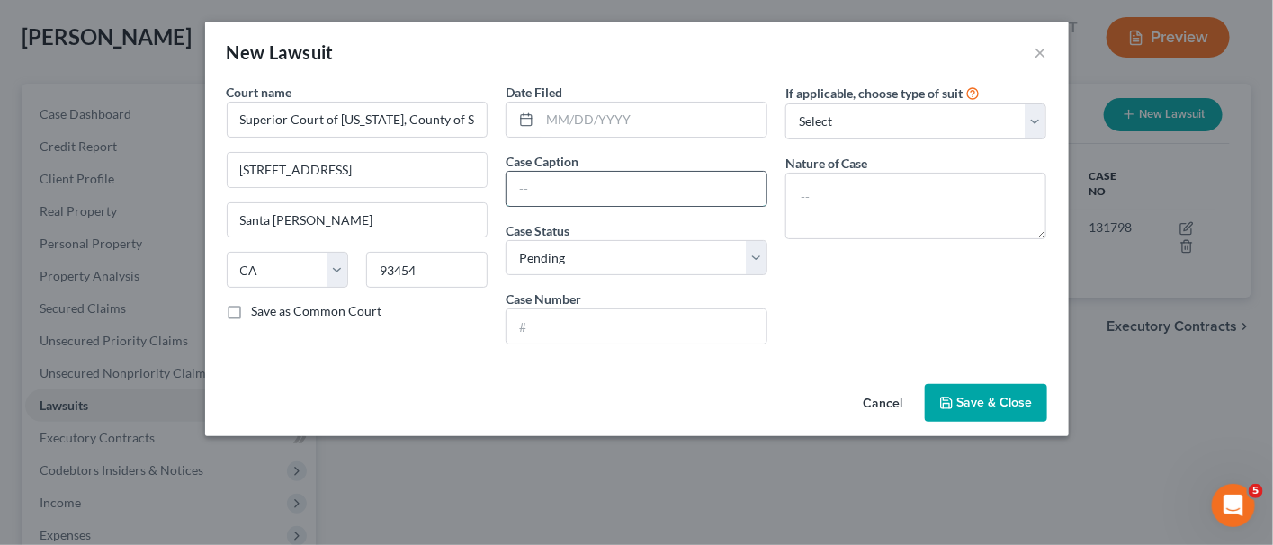
click at [574, 176] on input "text" at bounding box center [636, 189] width 260 height 34
paste input "Citibank [US_STATE] NA vs [PERSON_NAME]"
type input "Citibank [US_STATE] NA vs [PERSON_NAME]"
click at [613, 126] on input "text" at bounding box center [653, 120] width 227 height 34
paste input "[DATE]"
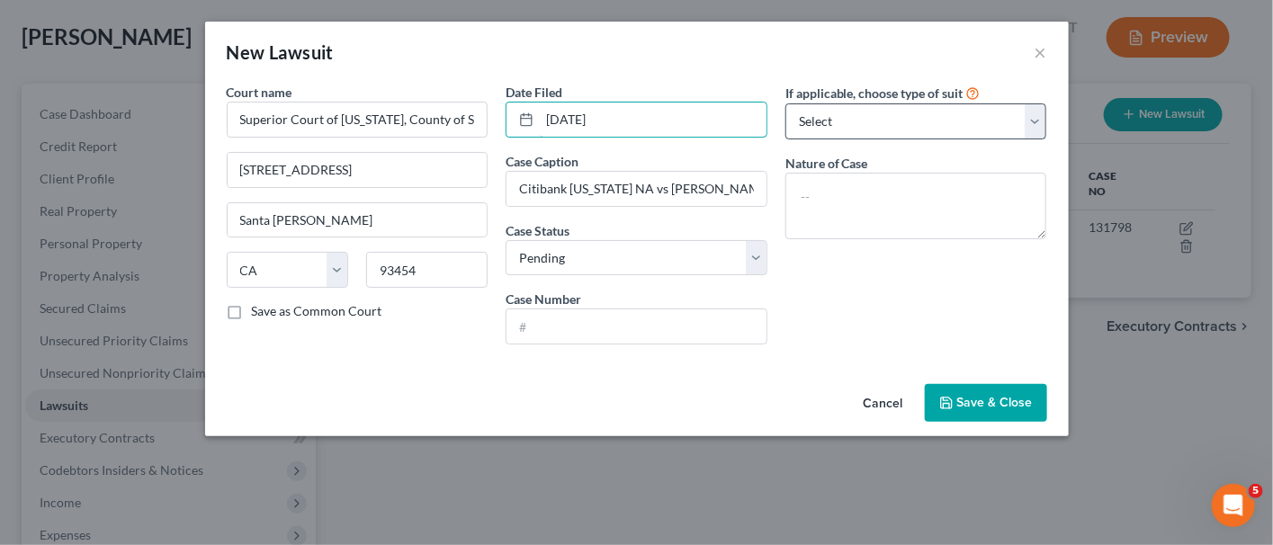
type input "[DATE]"
click at [872, 122] on select "Select Repossession Garnishment Foreclosure Attached, Seized, Or Levied Other" at bounding box center [916, 121] width 262 height 36
click at [880, 112] on select "Select Repossession Garnishment Foreclosure Attached, Seized, Or Levied Other" at bounding box center [916, 121] width 262 height 36
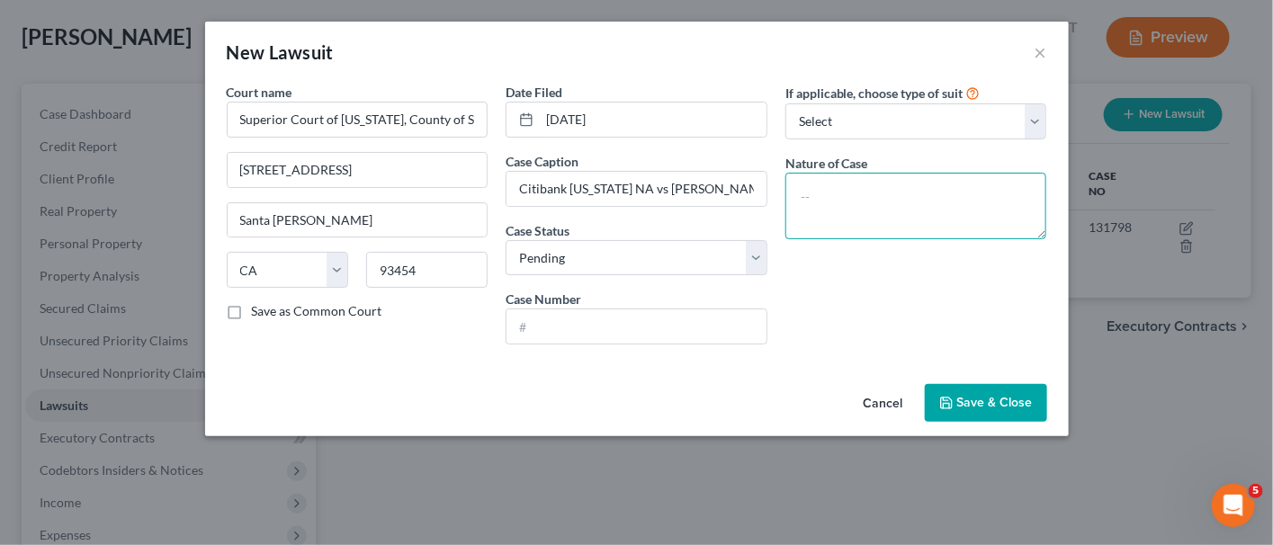
click at [824, 189] on textarea at bounding box center [916, 206] width 262 height 67
paste textarea "09-Contract - Collections - Civil (Limited)"
type textarea "09-Contract - Collections - Civil (Limited)"
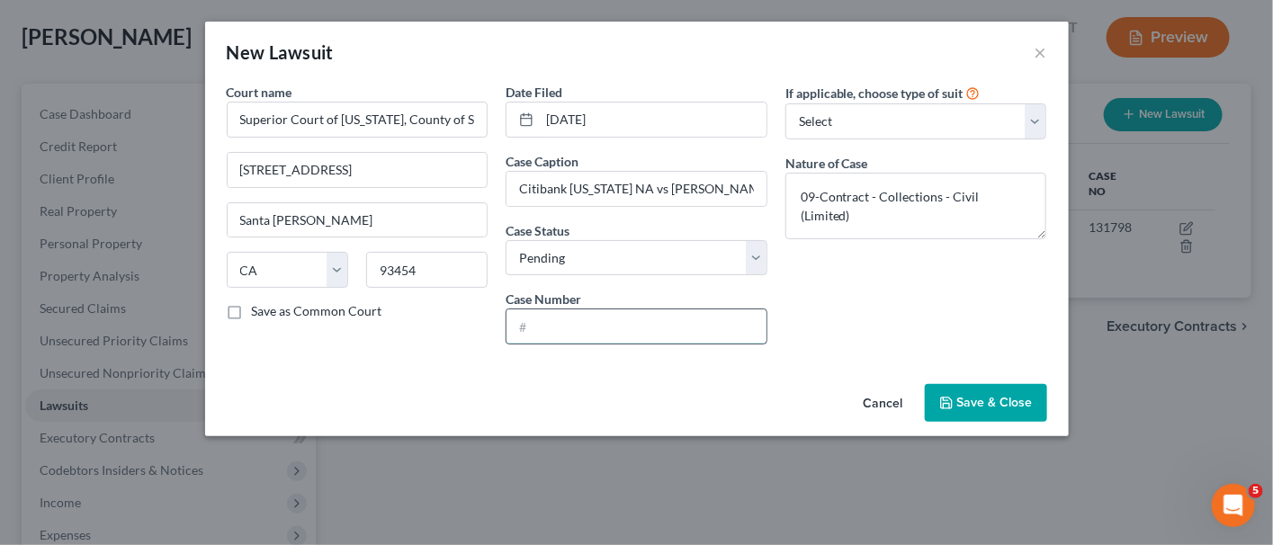
click at [667, 319] on input "text" at bounding box center [636, 326] width 260 height 34
type input "1317083"
click at [986, 390] on button "Save & Close" at bounding box center [986, 403] width 122 height 38
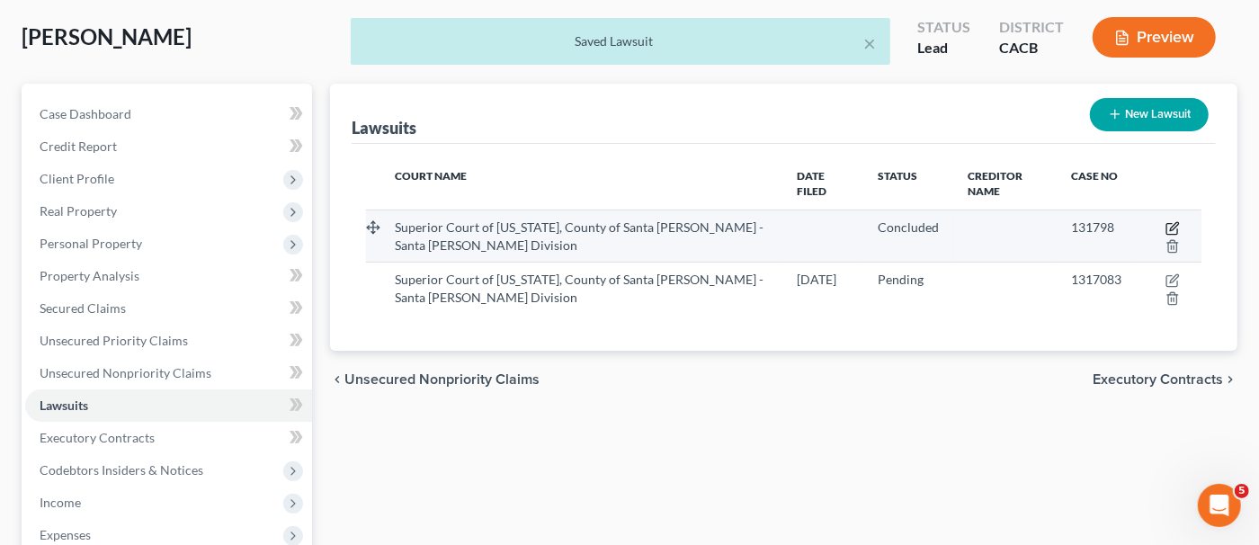
click at [1171, 223] on icon "button" at bounding box center [1173, 228] width 14 height 14
select select "4"
select select "2"
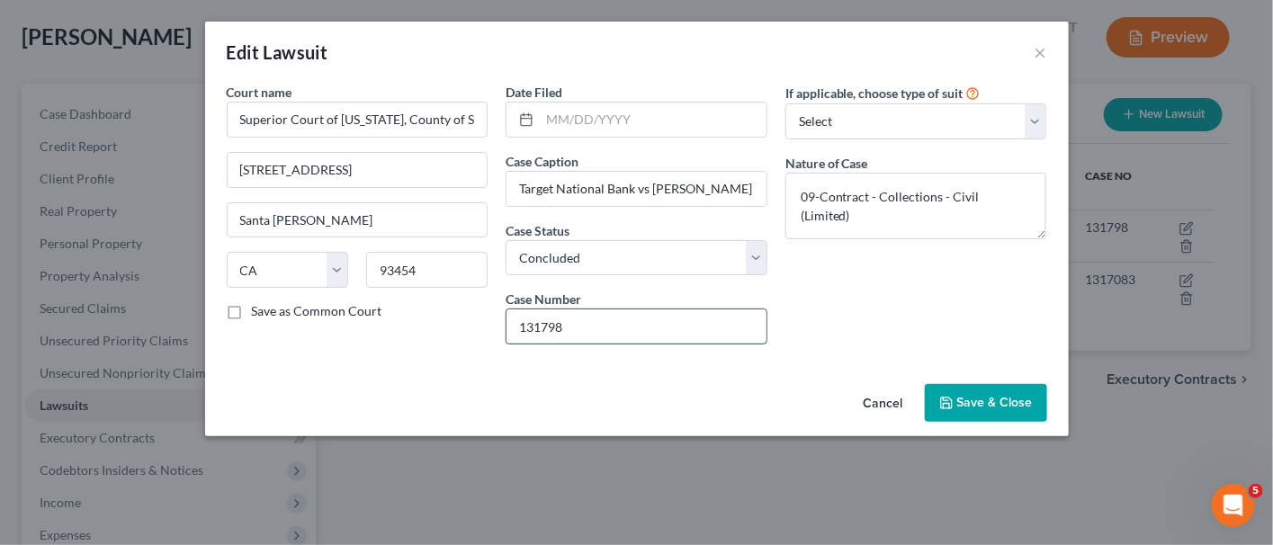
click at [546, 318] on input "131798" at bounding box center [636, 326] width 260 height 34
click at [549, 331] on input "131798" at bounding box center [636, 326] width 260 height 34
click at [569, 329] on input "1317698" at bounding box center [636, 326] width 260 height 34
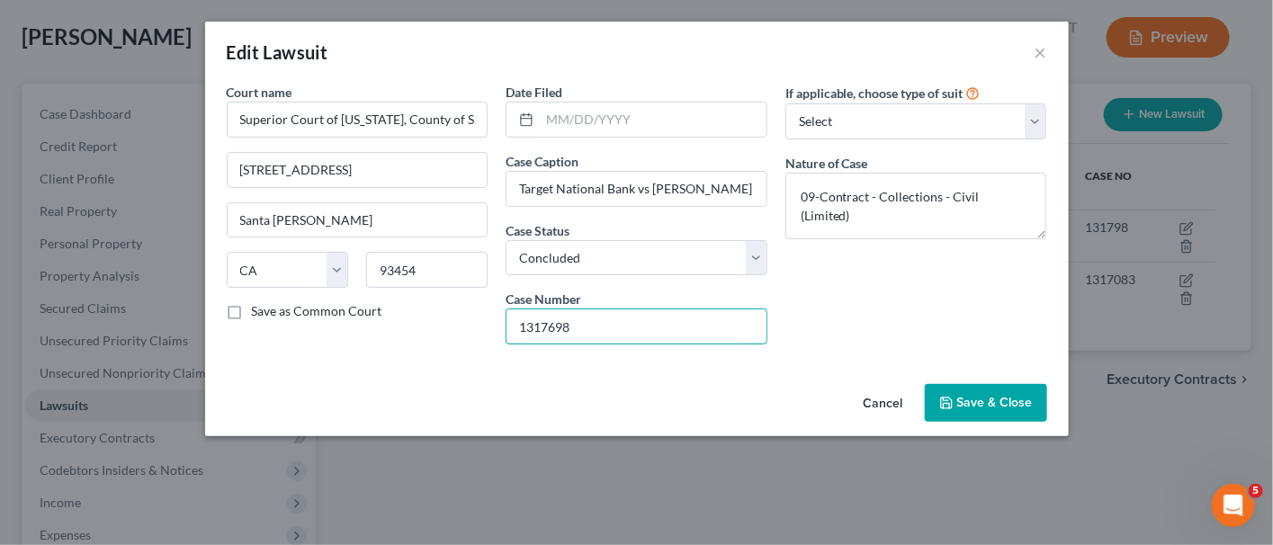
type input "1317698"
click at [620, 132] on input "text" at bounding box center [653, 120] width 227 height 34
paste input "[DATE]"
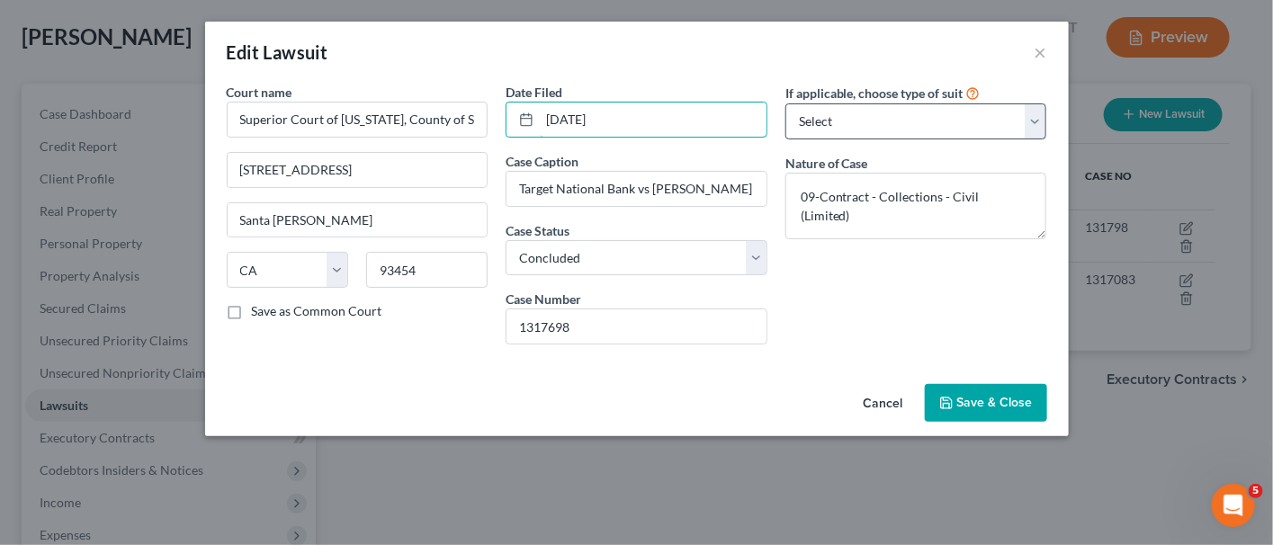
type input "[DATE]"
click at [889, 124] on select "Select Repossession Garnishment Foreclosure Attached, Seized, Or Levied Other" at bounding box center [916, 121] width 262 height 36
click at [899, 115] on select "Select Repossession Garnishment Foreclosure Attached, Seized, Or Levied Other" at bounding box center [916, 121] width 262 height 36
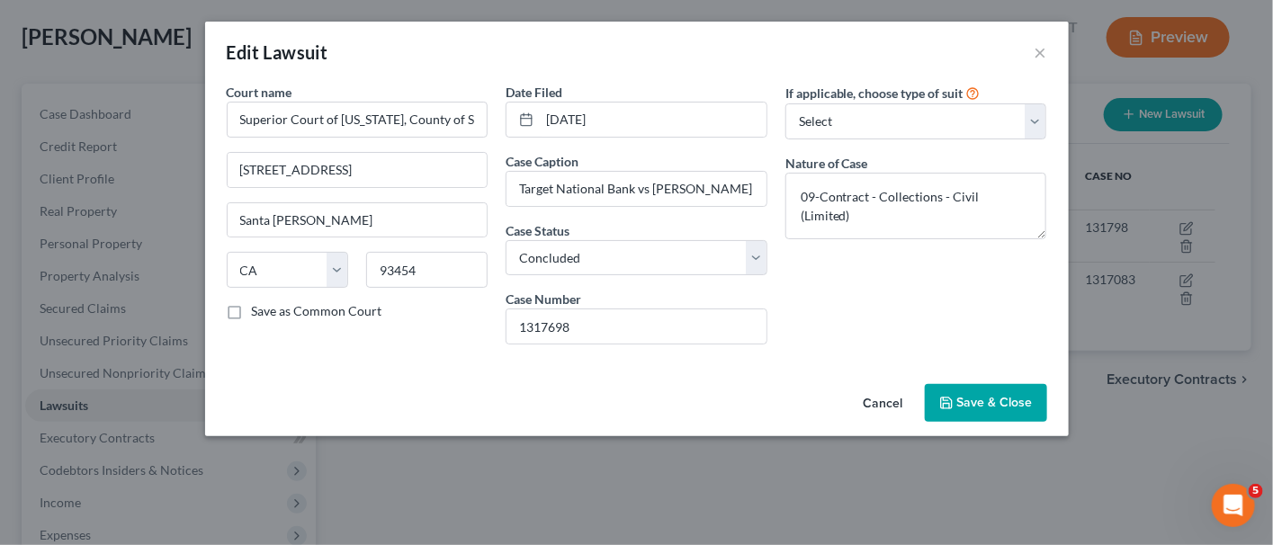
click at [1023, 408] on button "Save & Close" at bounding box center [986, 403] width 122 height 38
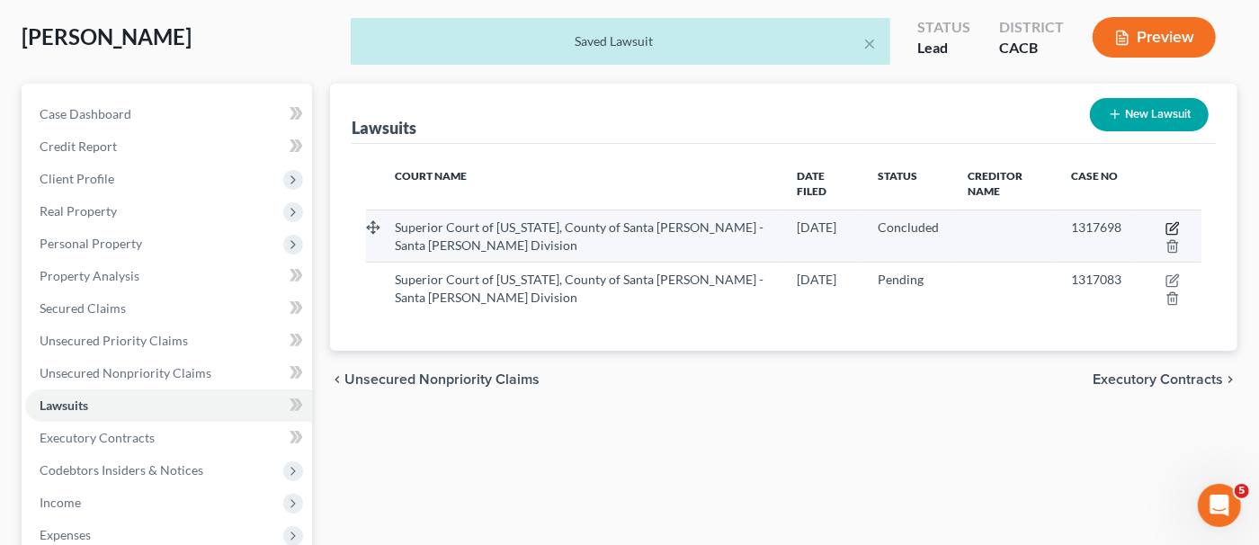
click at [1173, 223] on icon "button" at bounding box center [1174, 226] width 8 height 8
select select "4"
select select "2"
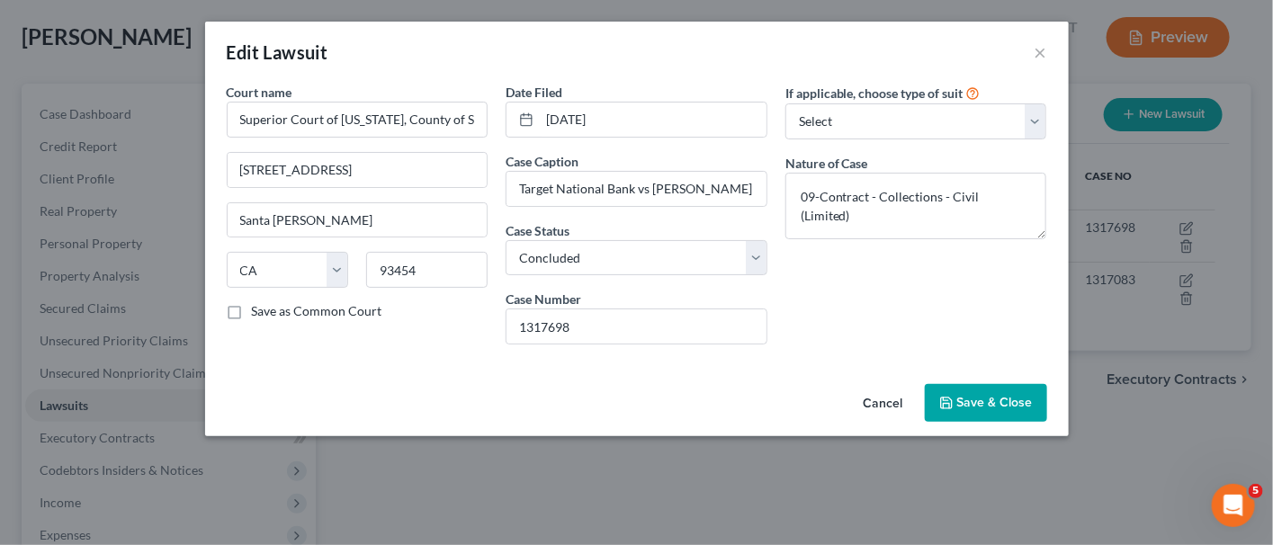
click at [1004, 395] on span "Save & Close" at bounding box center [995, 402] width 76 height 15
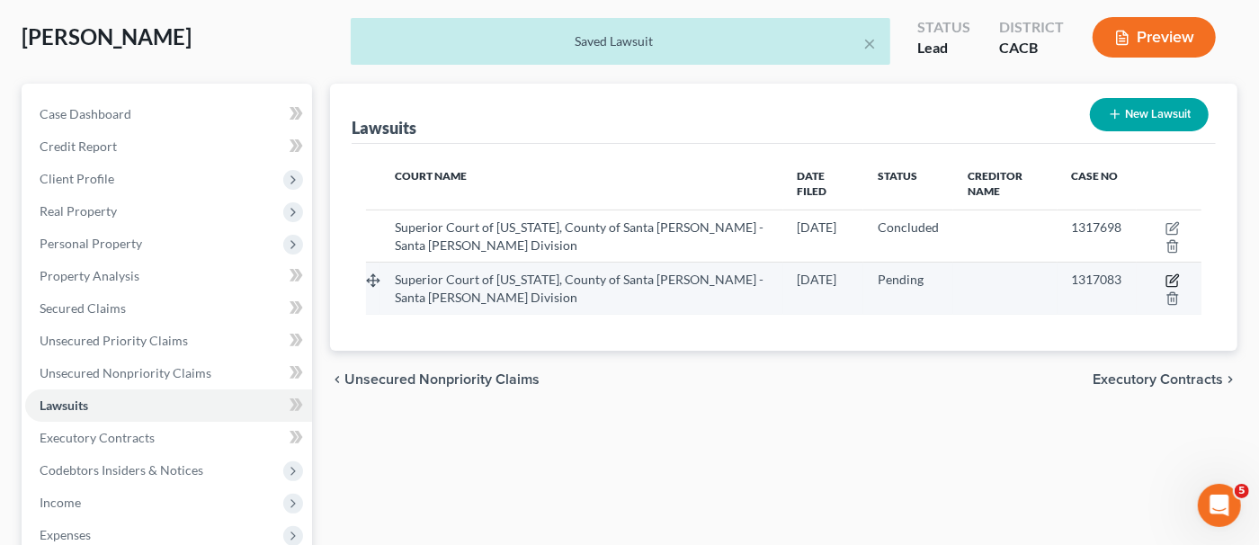
click at [1178, 273] on icon "button" at bounding box center [1173, 280] width 14 height 14
select select "4"
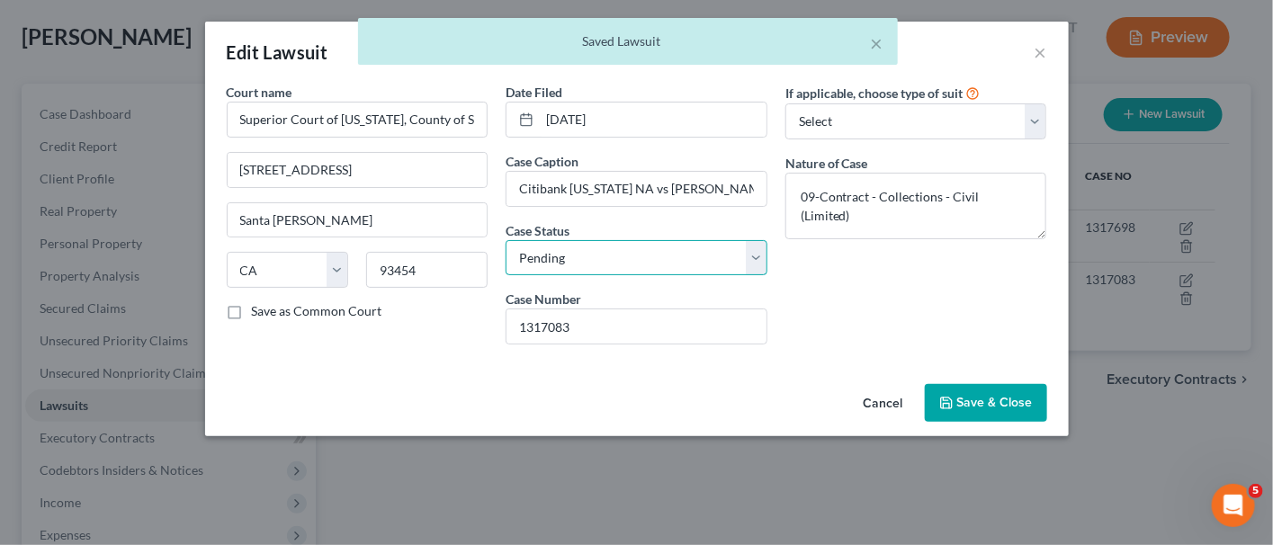
click at [682, 249] on select "Select Pending On Appeal Concluded" at bounding box center [637, 258] width 262 height 36
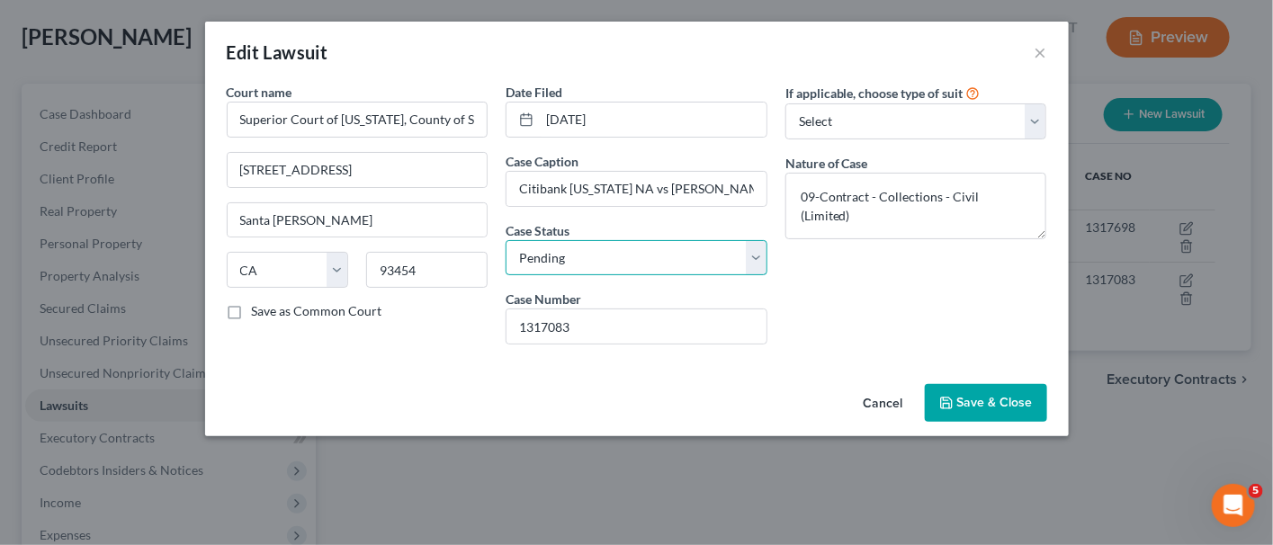
select select "2"
click at [506, 240] on select "Select Pending On Appeal Concluded" at bounding box center [637, 258] width 262 height 36
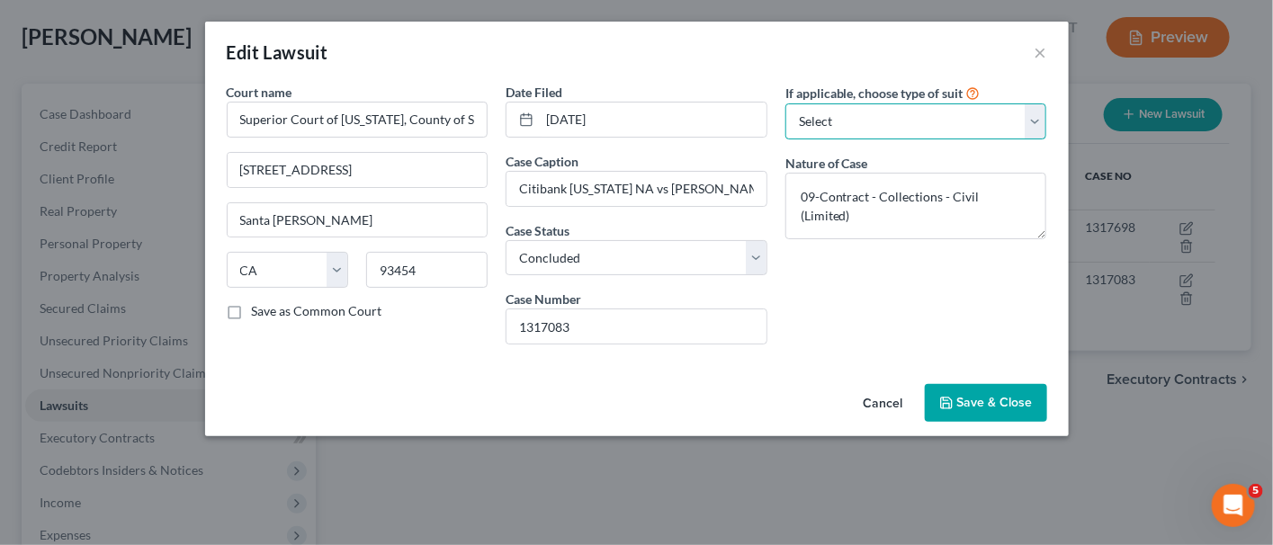
click at [979, 126] on select "Select Repossession Garnishment Foreclosure Attached, Seized, Or Levied Other" at bounding box center [916, 121] width 262 height 36
click at [1022, 409] on button "Save & Close" at bounding box center [986, 403] width 122 height 38
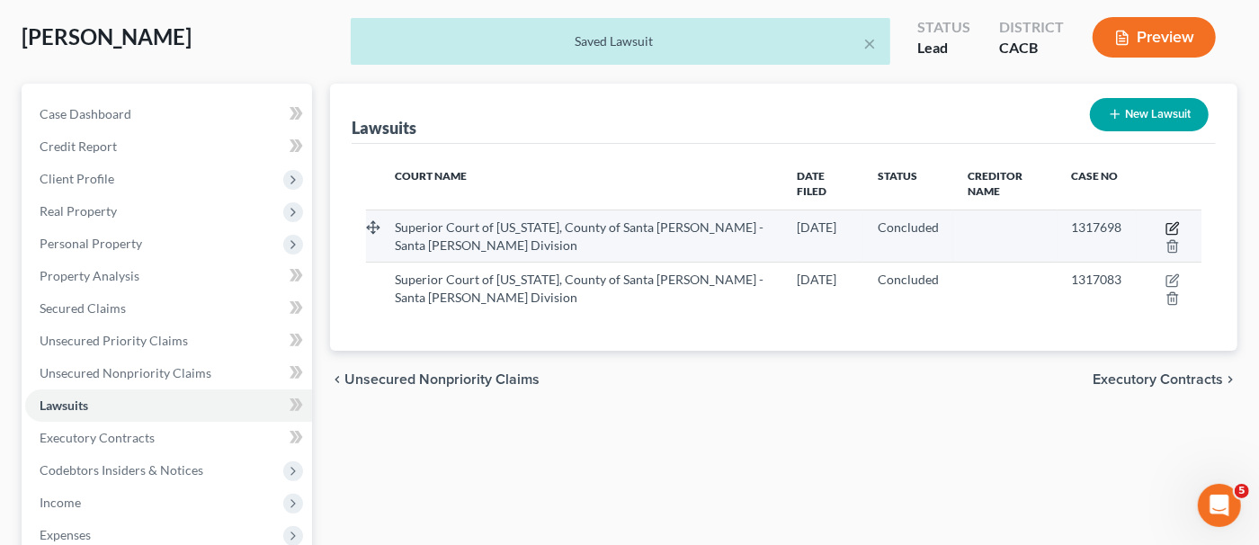
click at [1177, 222] on icon "button" at bounding box center [1174, 226] width 8 height 8
select select "4"
select select "2"
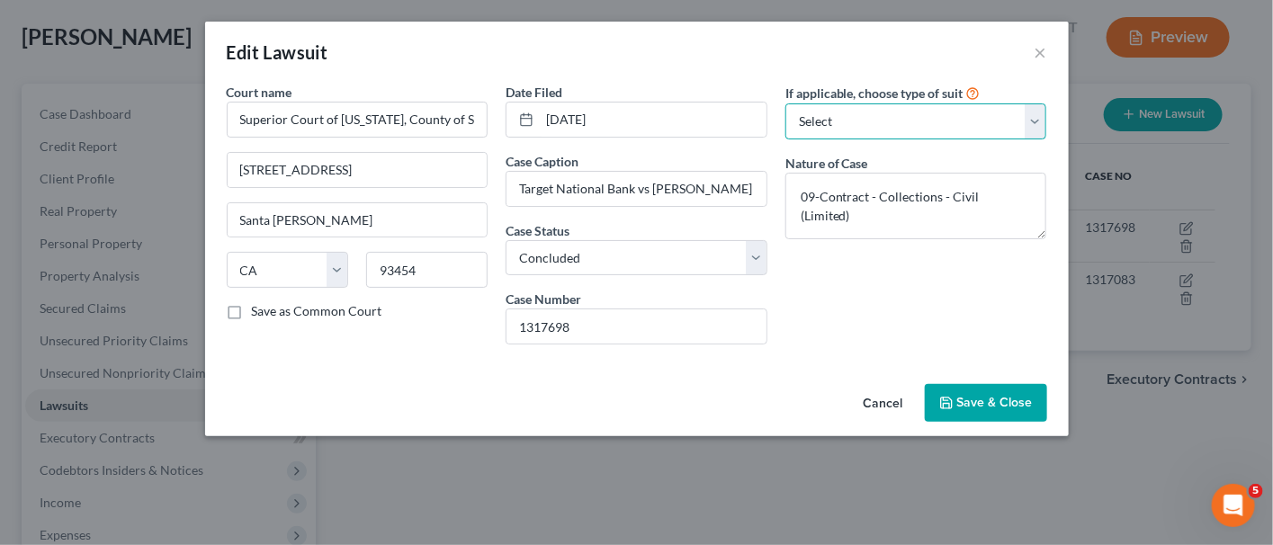
click at [978, 116] on select "Select Repossession Garnishment Foreclosure Attached, Seized, Or Levied Other" at bounding box center [916, 121] width 262 height 36
select select "4"
click at [785, 103] on select "Select Repossession Garnishment Foreclosure Attached, Seized, Or Levied Other" at bounding box center [916, 121] width 262 height 36
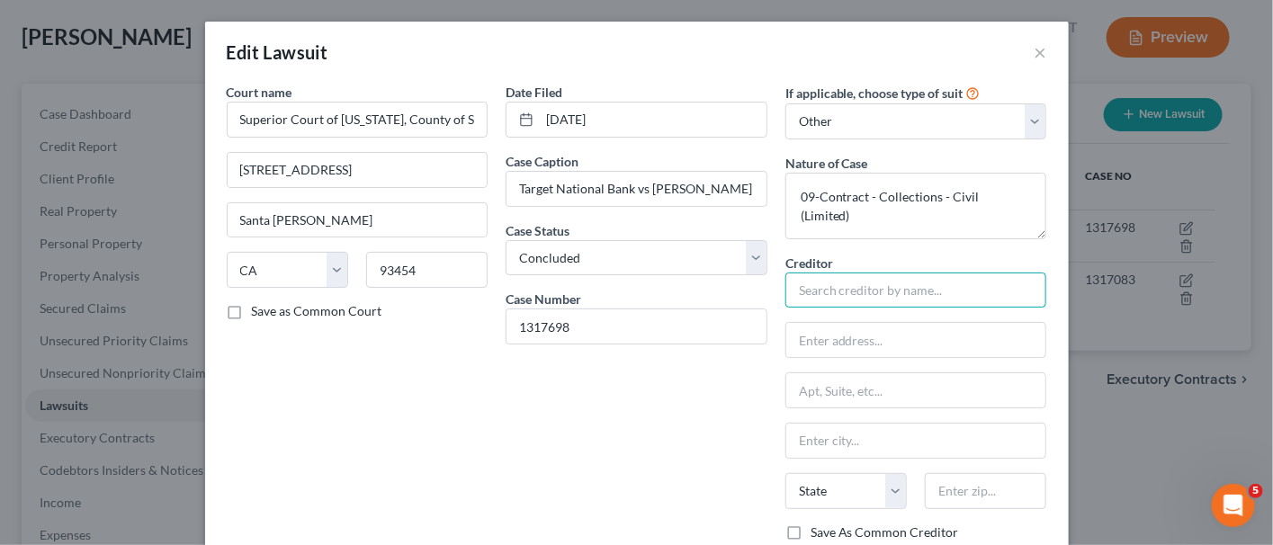
click at [865, 292] on input "text" at bounding box center [916, 291] width 262 height 36
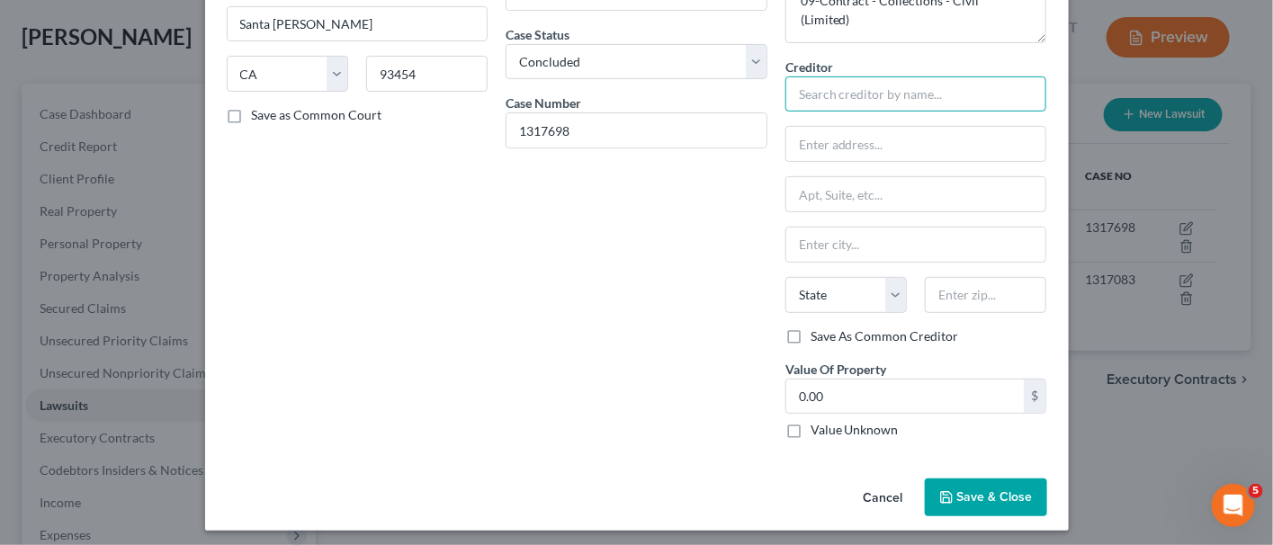
scroll to position [17, 0]
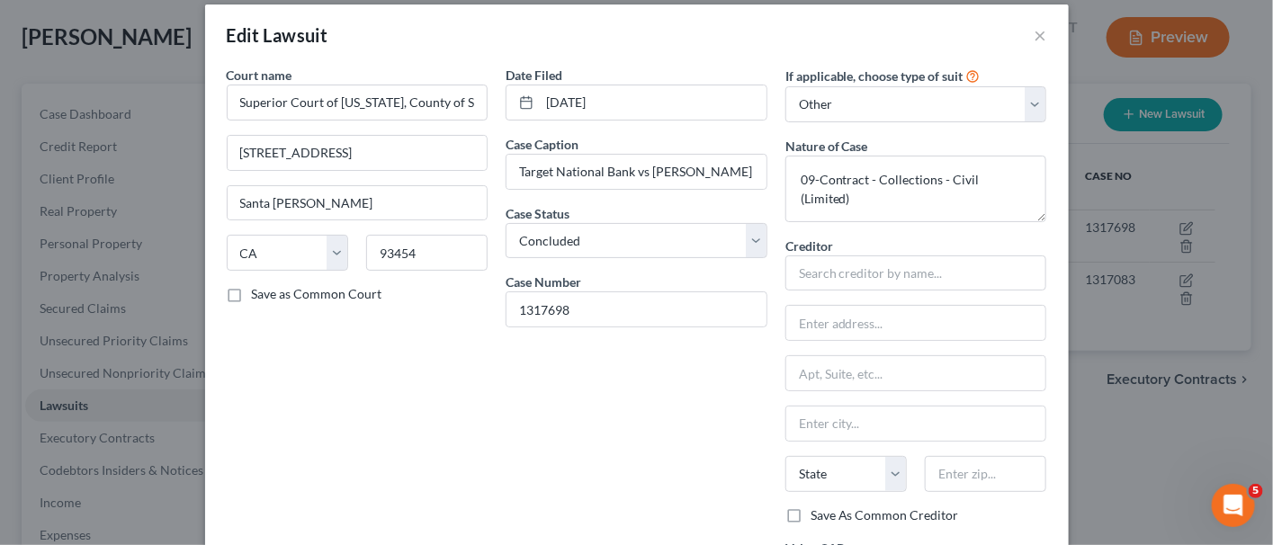
click at [883, 291] on div "Creditor * State [US_STATE] AK AR AZ CA CO [GEOGRAPHIC_DATA] DE DC [GEOGRAPHIC_…" at bounding box center [916, 372] width 262 height 270
click at [886, 278] on input "text" at bounding box center [916, 273] width 262 height 36
paste input "Target National Bank"
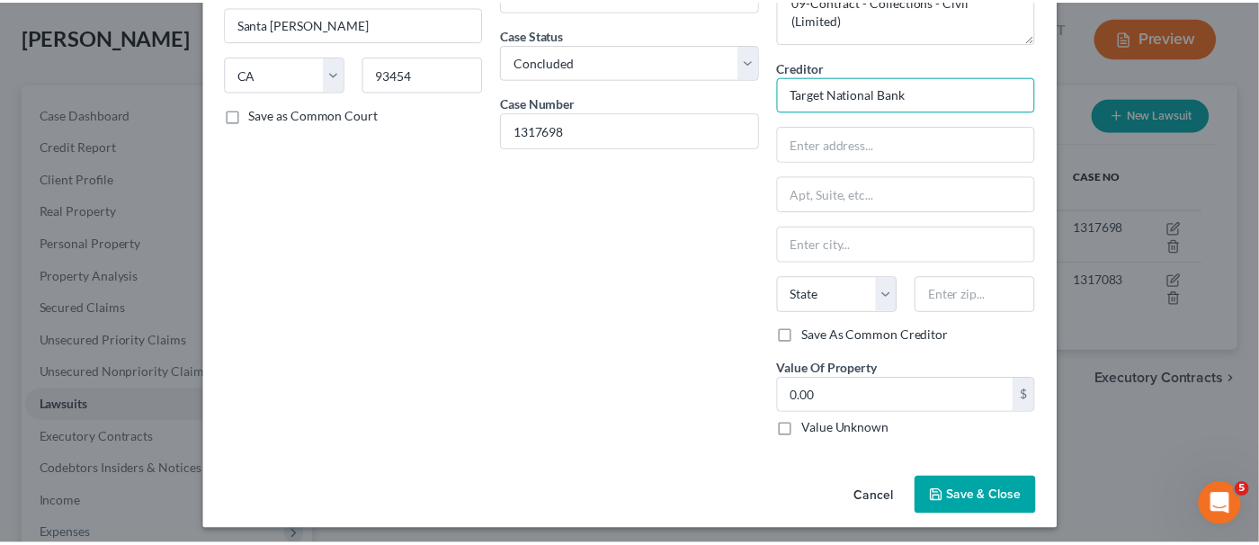
scroll to position [196, 0]
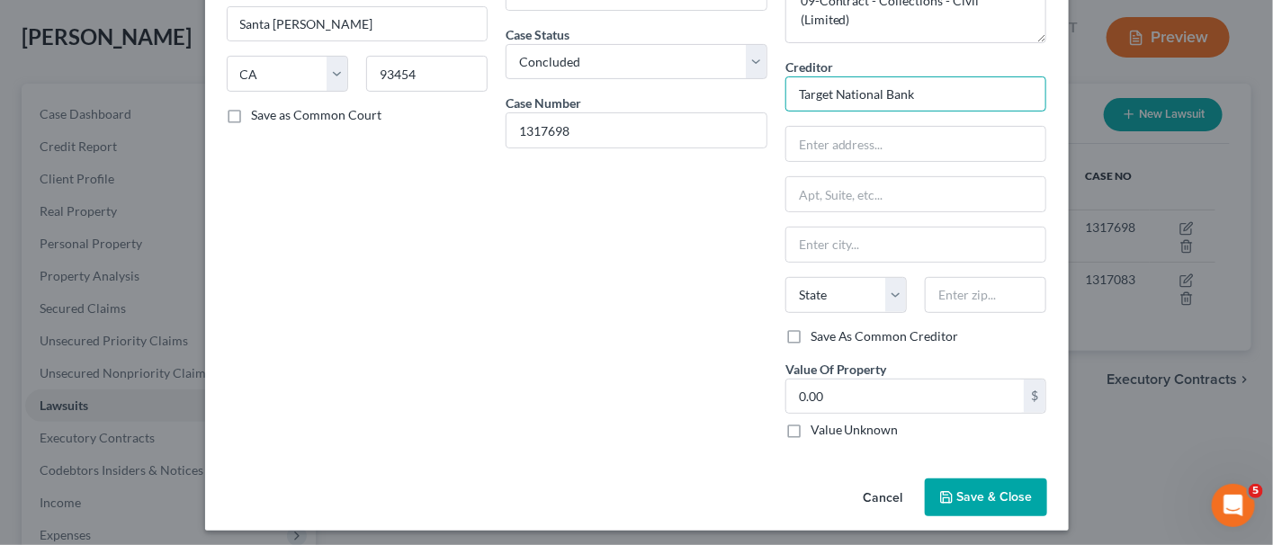
type input "Target National Bank"
click at [884, 500] on button "Cancel" at bounding box center [883, 498] width 68 height 36
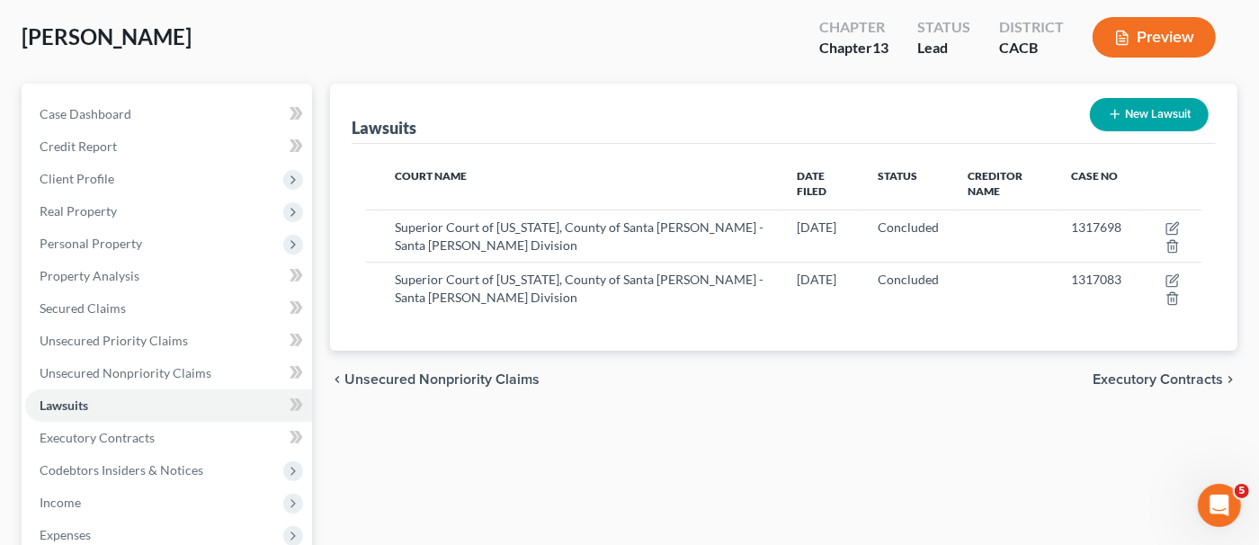
click at [812, 337] on div "Court Name Date Filed Status Creditor Name Case No Superior Court of [US_STATE]…" at bounding box center [784, 247] width 864 height 207
click at [843, 311] on div "Court Name Date Filed Status Creditor Name Case No Superior Court of [US_STATE]…" at bounding box center [784, 247] width 864 height 207
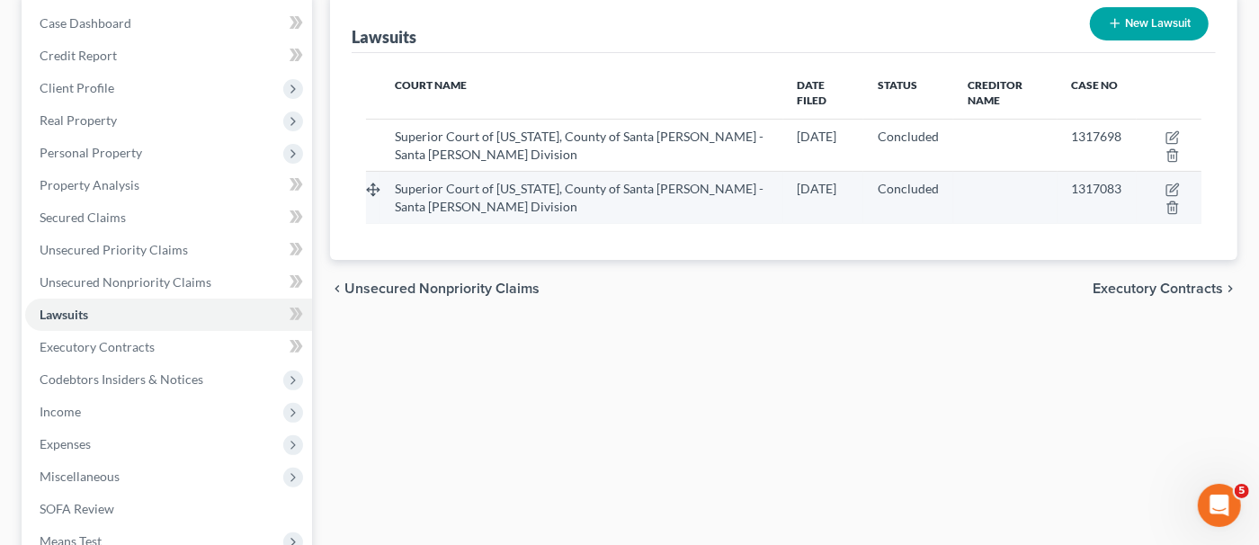
scroll to position [89, 0]
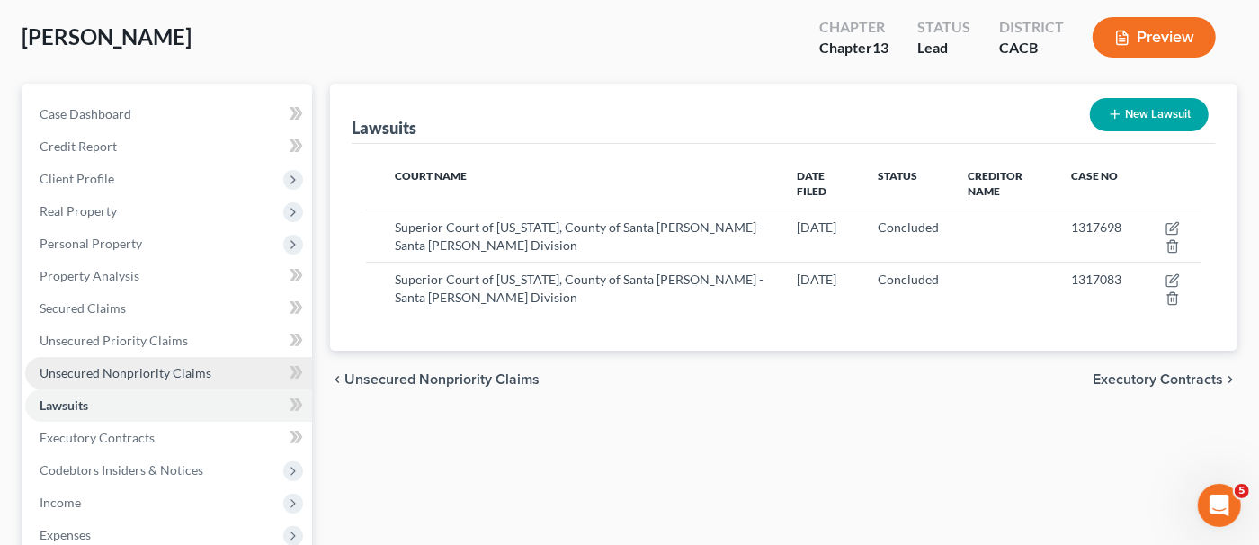
click at [148, 368] on span "Unsecured Nonpriority Claims" at bounding box center [126, 372] width 172 height 15
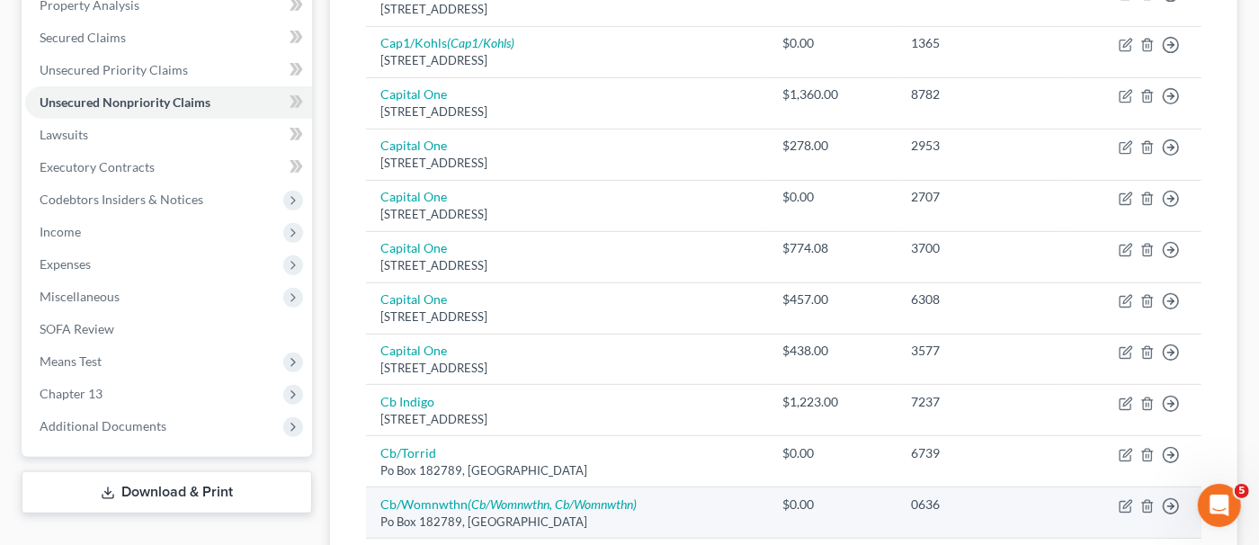
scroll to position [89, 0]
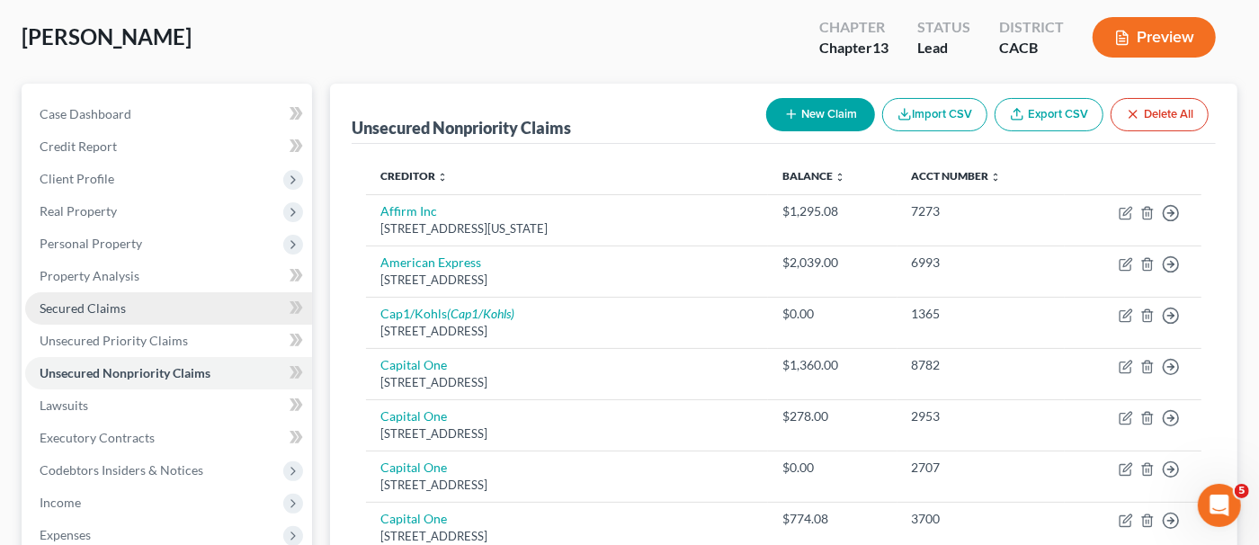
click at [198, 300] on link "Secured Claims" at bounding box center [168, 308] width 287 height 32
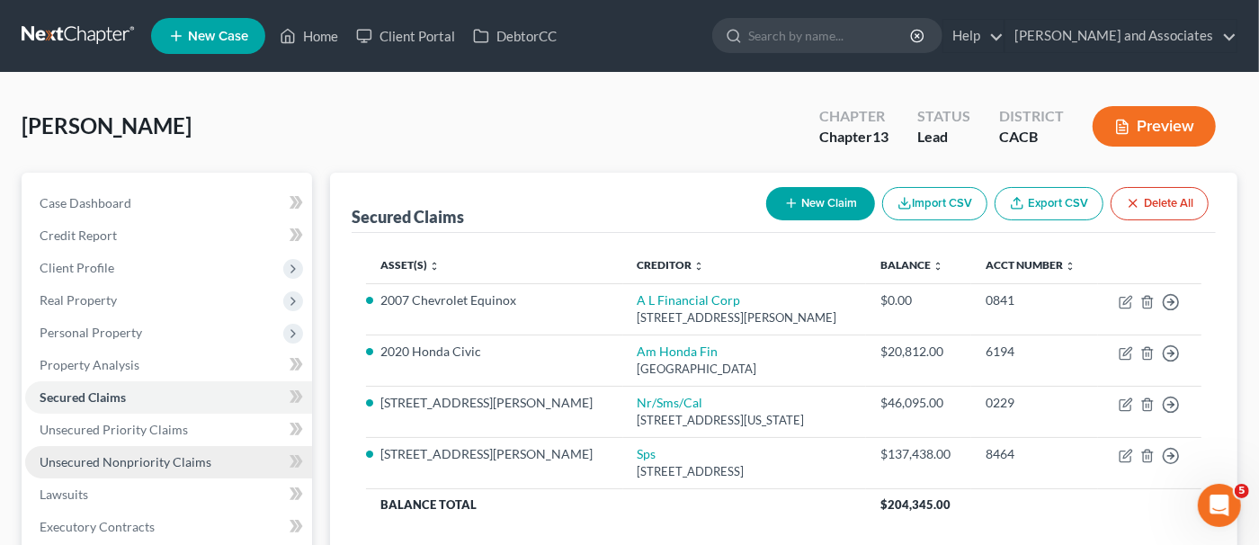
click at [138, 454] on span "Unsecured Nonpriority Claims" at bounding box center [126, 461] width 172 height 15
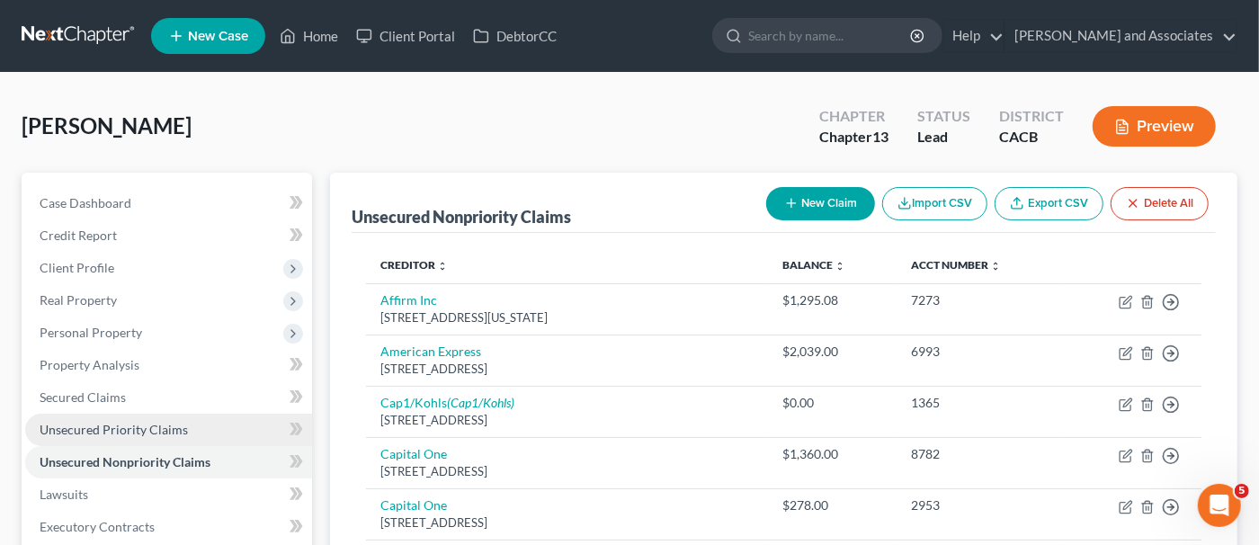
click at [111, 431] on span "Unsecured Priority Claims" at bounding box center [114, 429] width 148 height 15
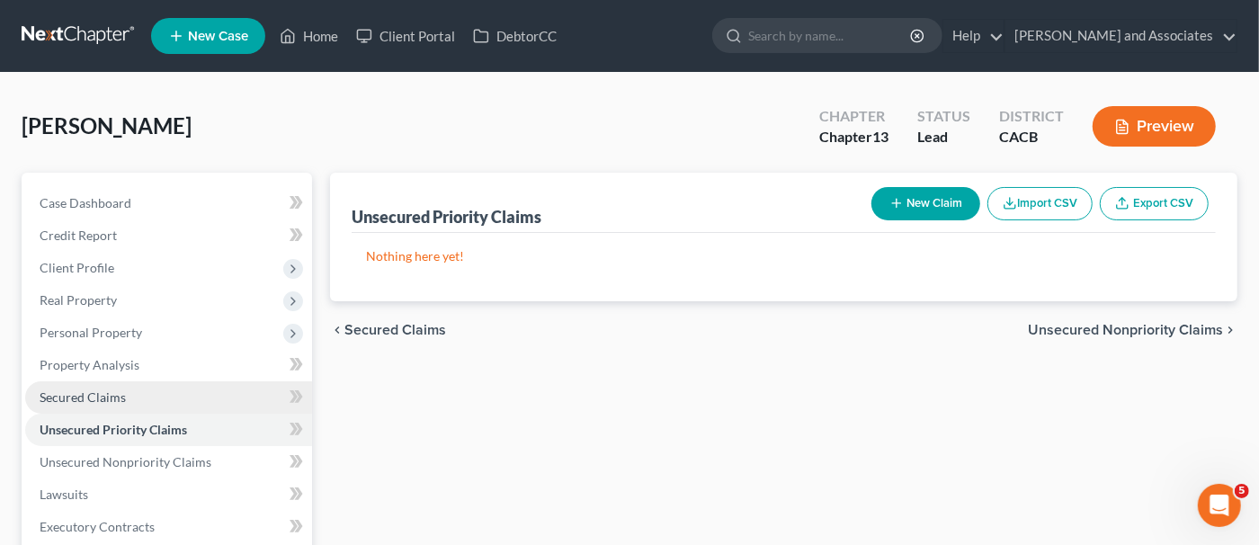
click at [131, 385] on link "Secured Claims" at bounding box center [168, 397] width 287 height 32
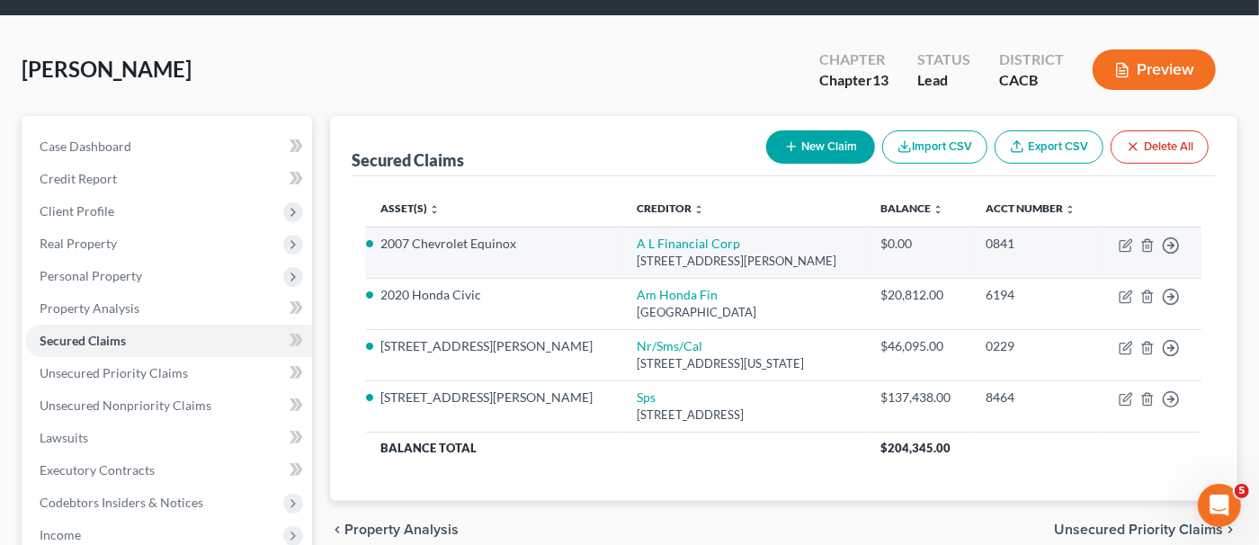
scroll to position [89, 0]
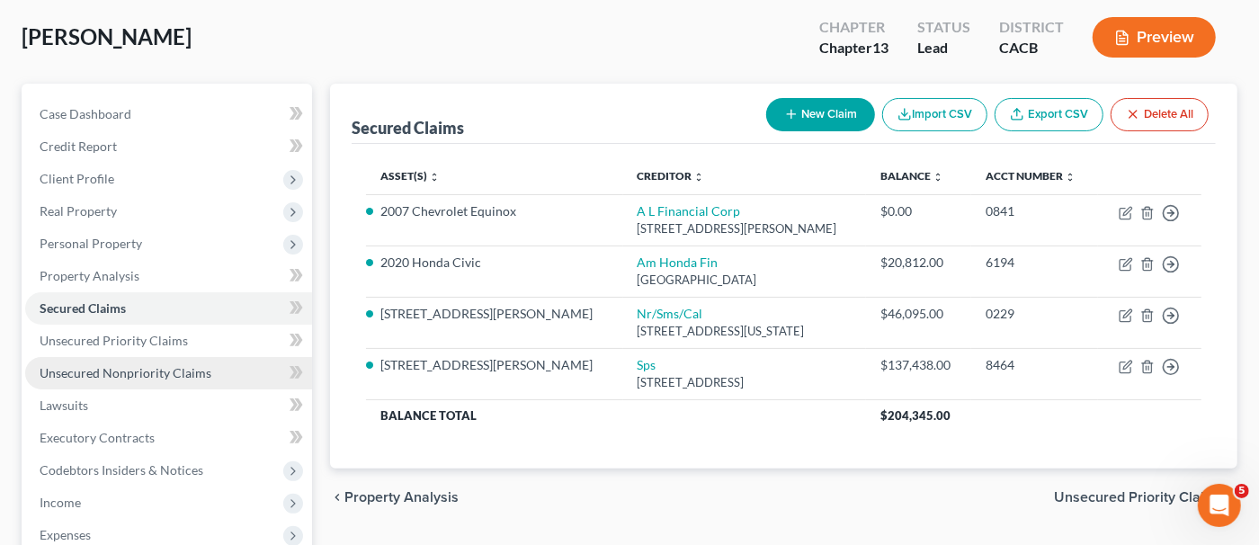
click at [153, 367] on span "Unsecured Nonpriority Claims" at bounding box center [126, 372] width 172 height 15
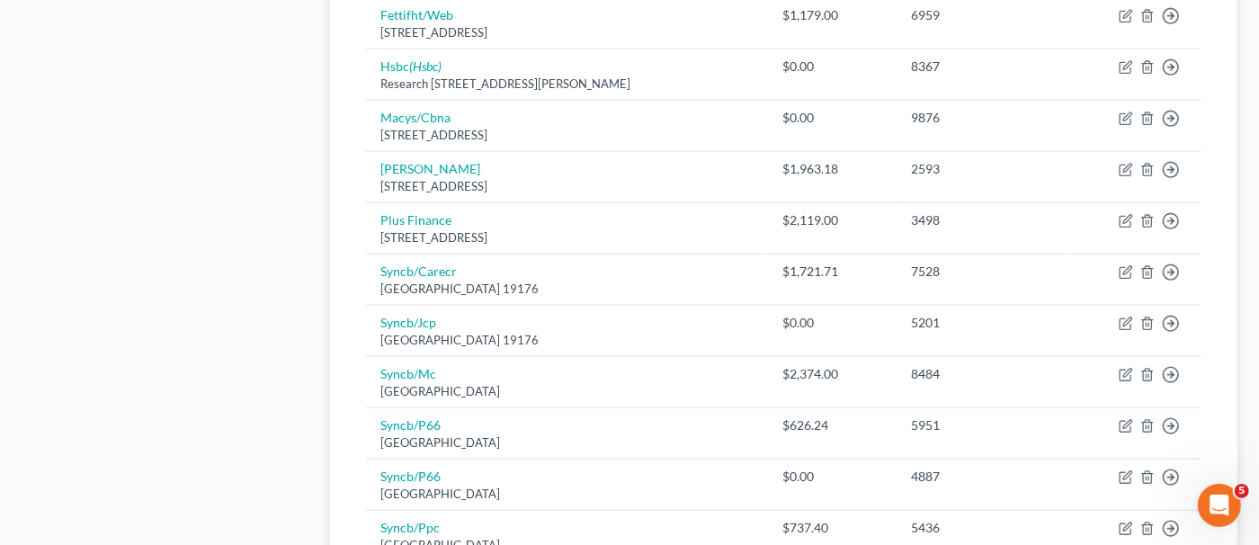
scroll to position [1518, 0]
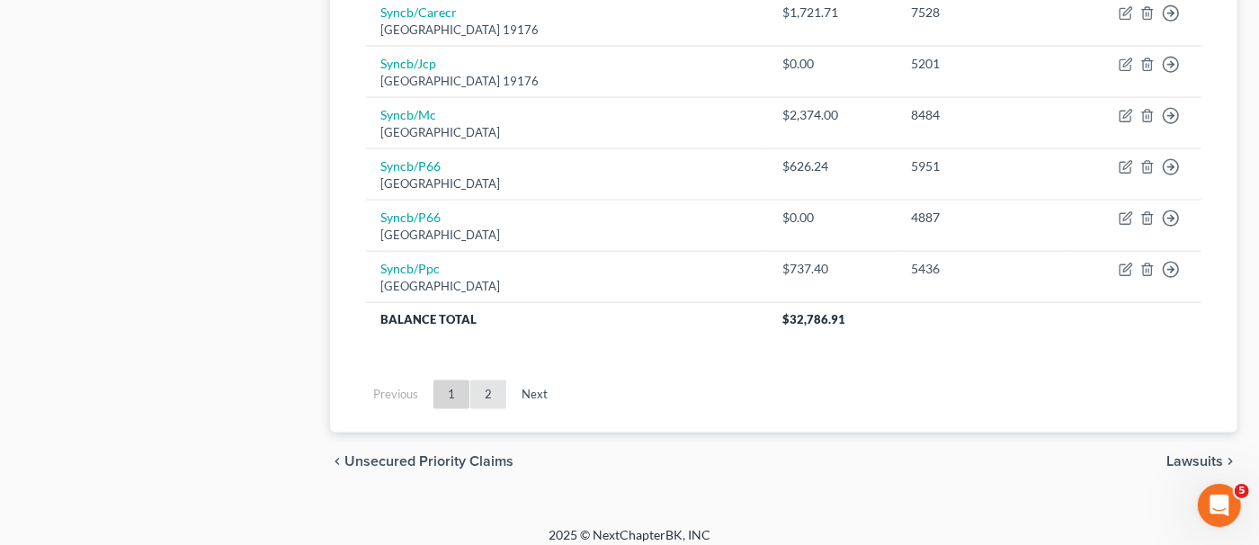
click at [488, 381] on link "2" at bounding box center [488, 395] width 36 height 29
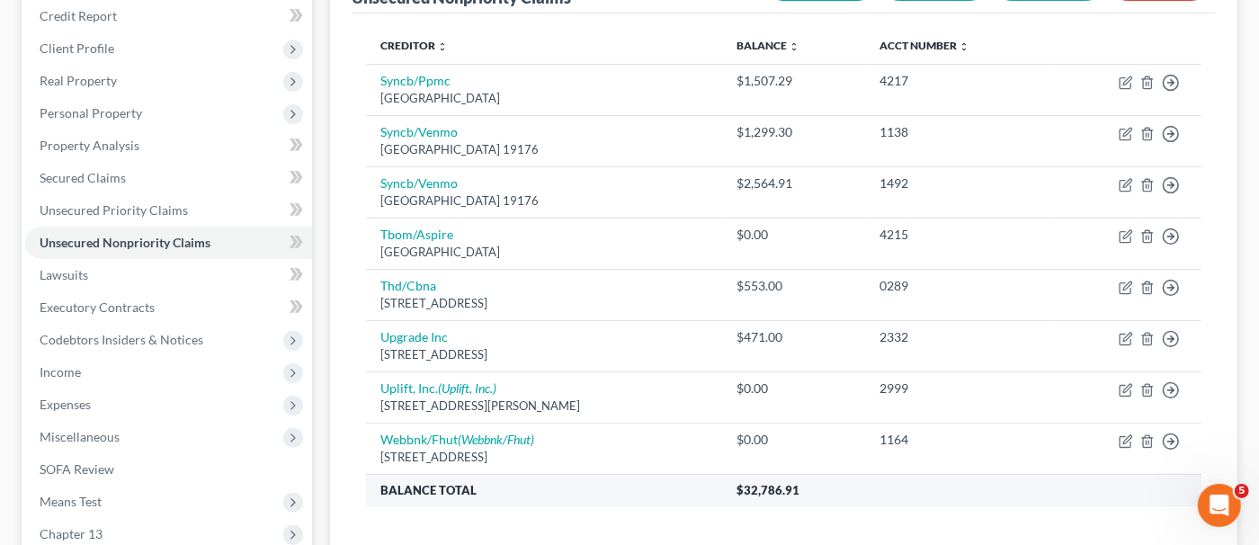
scroll to position [309, 0]
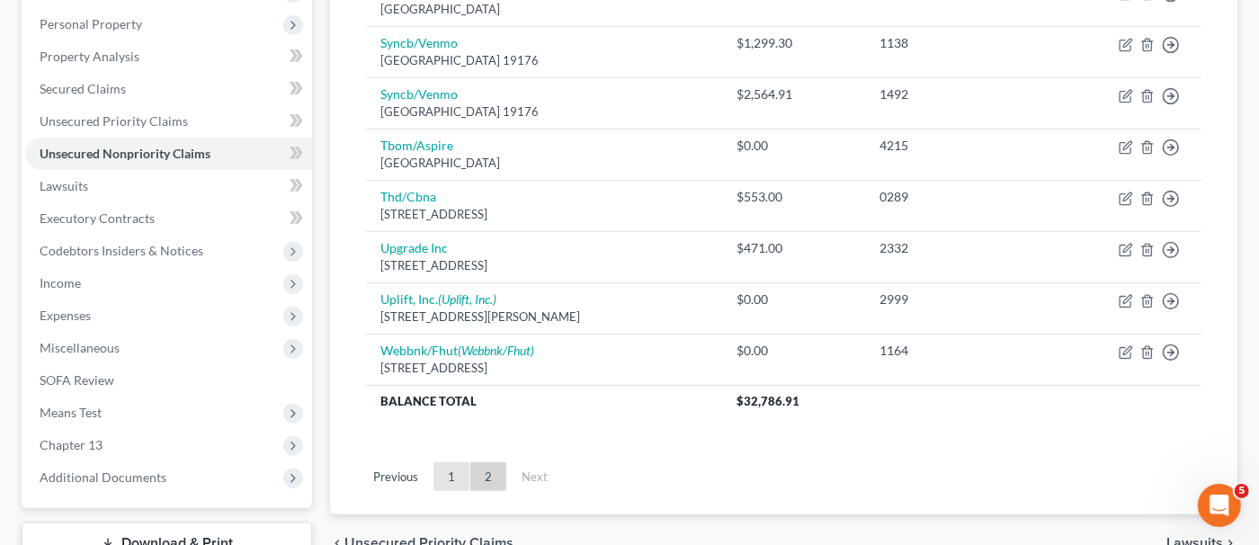
click at [458, 473] on link "1" at bounding box center [452, 476] width 36 height 29
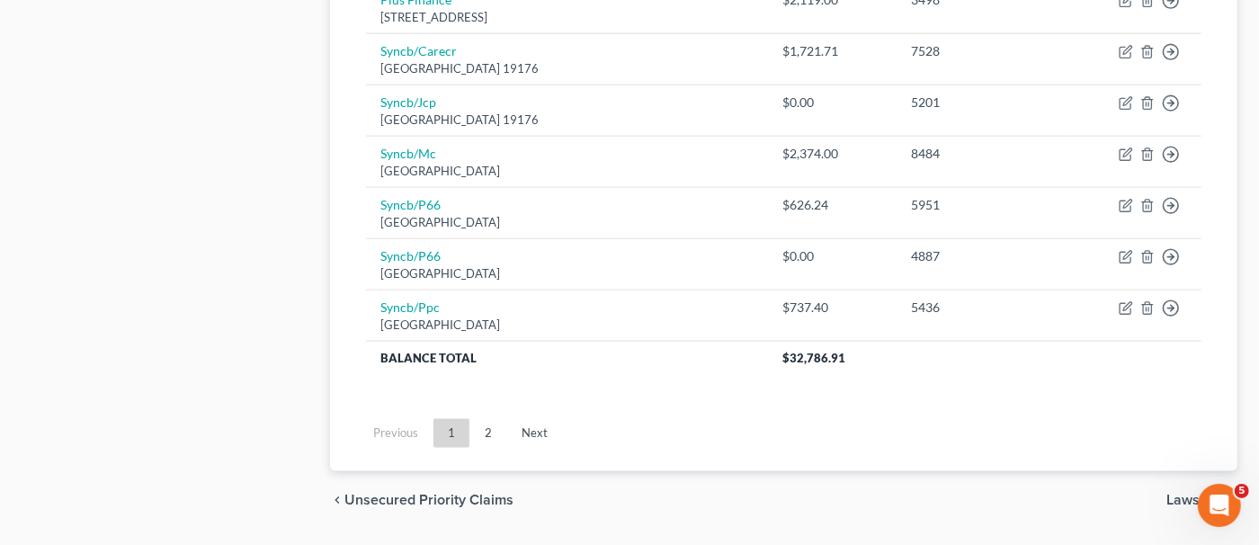
scroll to position [1518, 0]
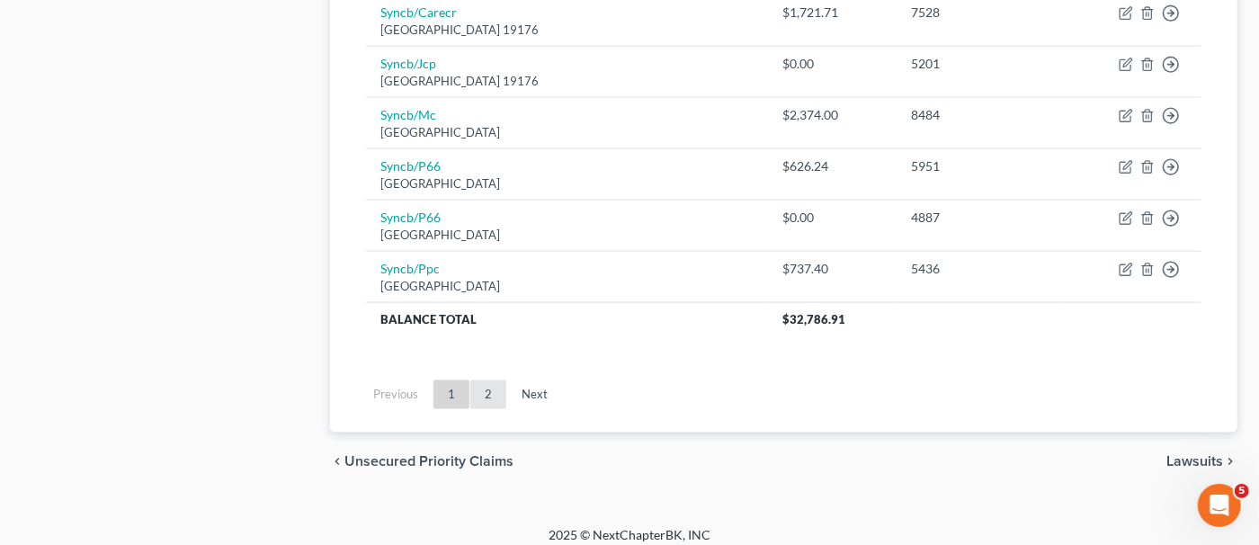
click at [497, 381] on link "2" at bounding box center [488, 395] width 36 height 29
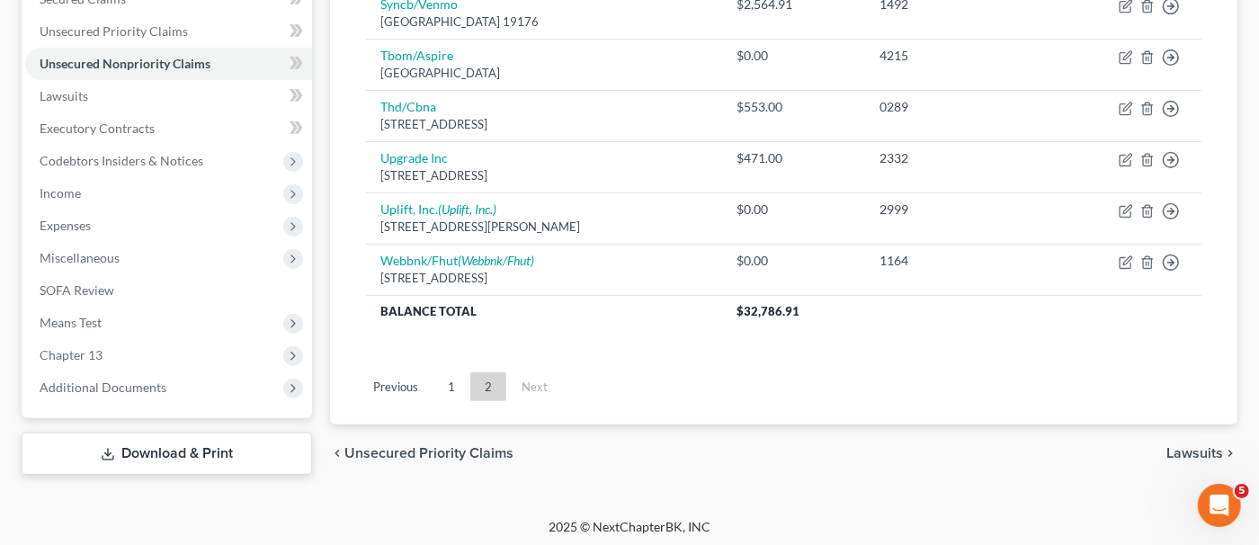
scroll to position [398, 0]
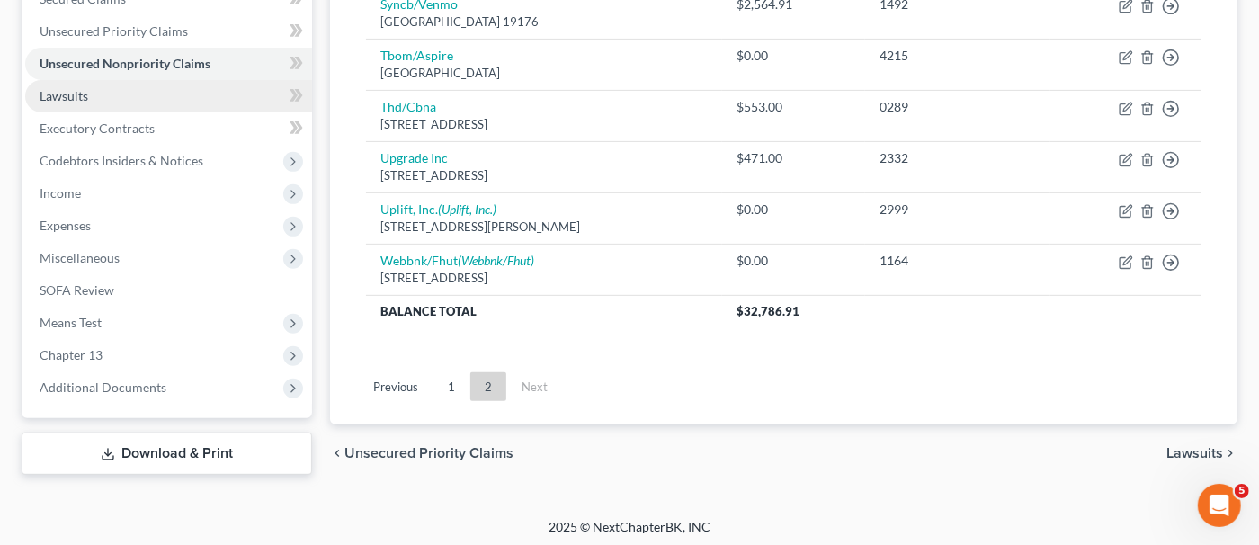
click at [84, 109] on link "Lawsuits" at bounding box center [168, 96] width 287 height 32
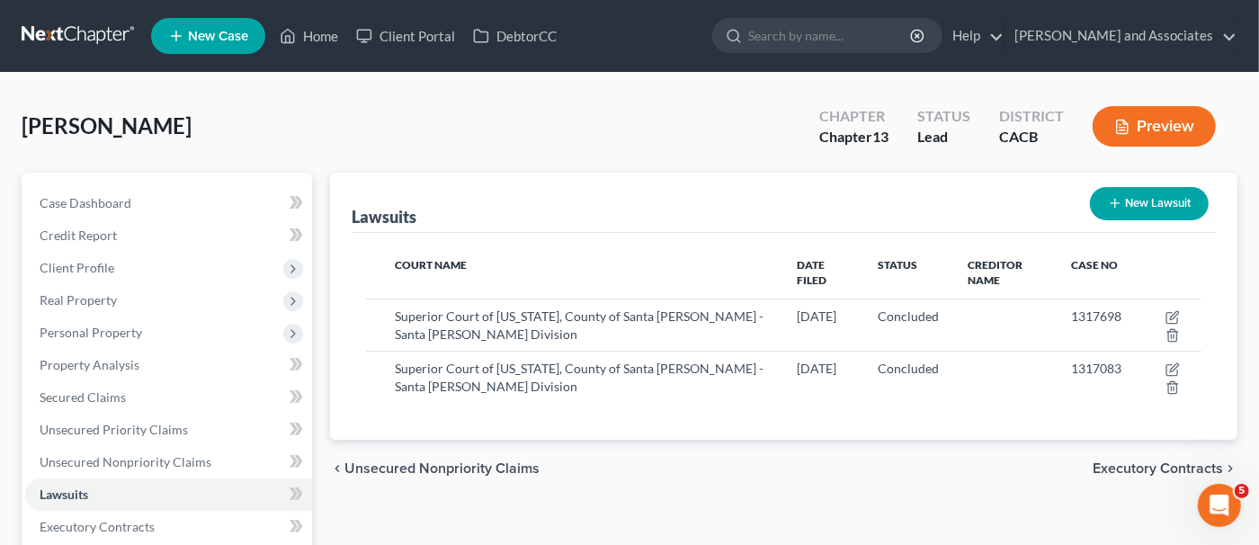
click at [1186, 206] on button "New Lawsuit" at bounding box center [1149, 203] width 119 height 33
select select "0"
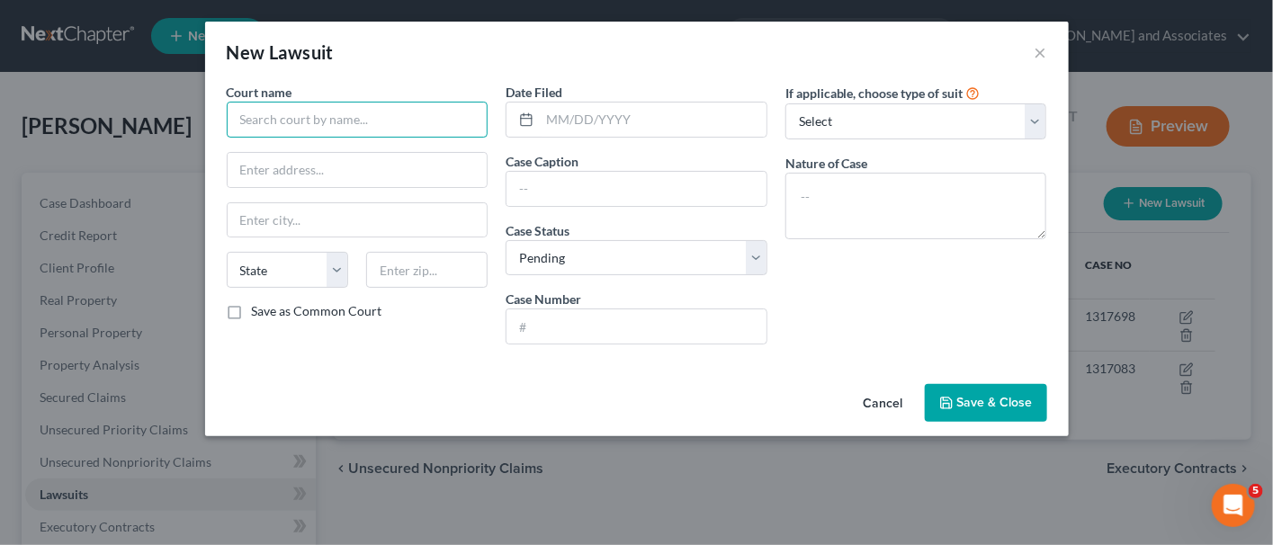
click at [382, 128] on input "text" at bounding box center [358, 120] width 262 height 36
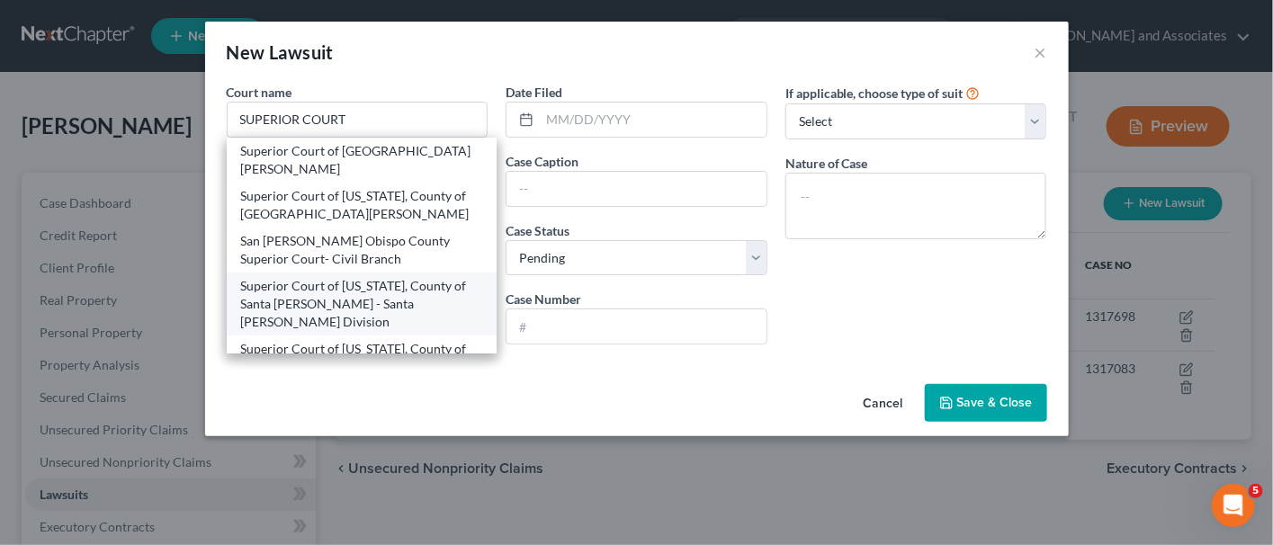
click at [401, 277] on div "Superior Court of [US_STATE], County of Santa [PERSON_NAME] - Santa [PERSON_NAM…" at bounding box center [362, 304] width 242 height 54
type input "Superior Court of [US_STATE], County of Santa [PERSON_NAME] - Santa [PERSON_NAM…"
type input "[STREET_ADDRESS]"
type input "Santa [PERSON_NAME]"
select select "4"
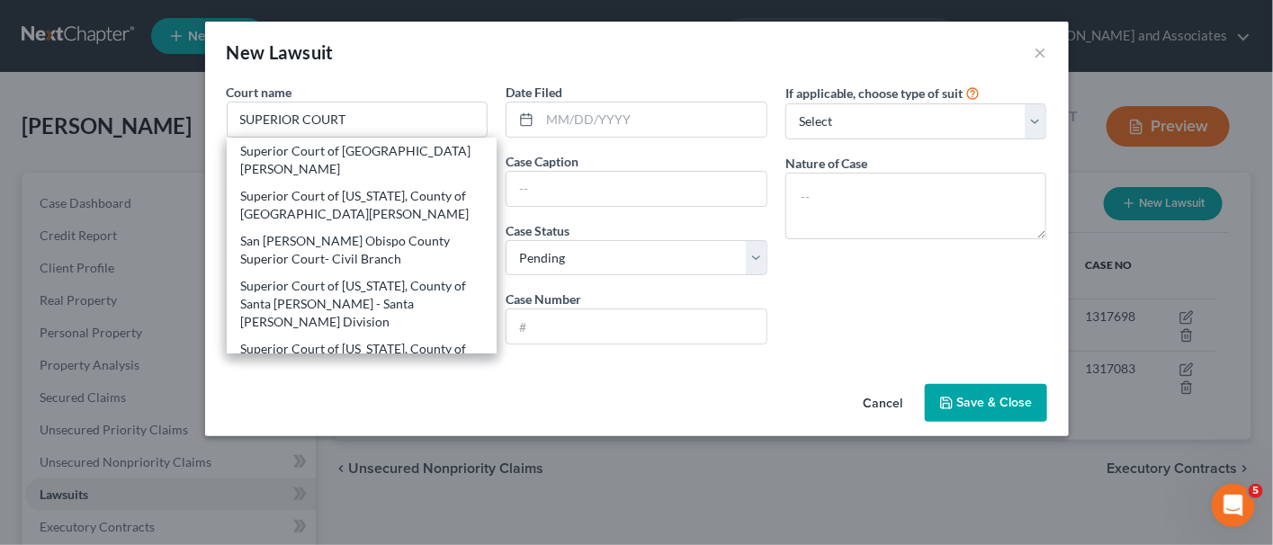
type input "93454"
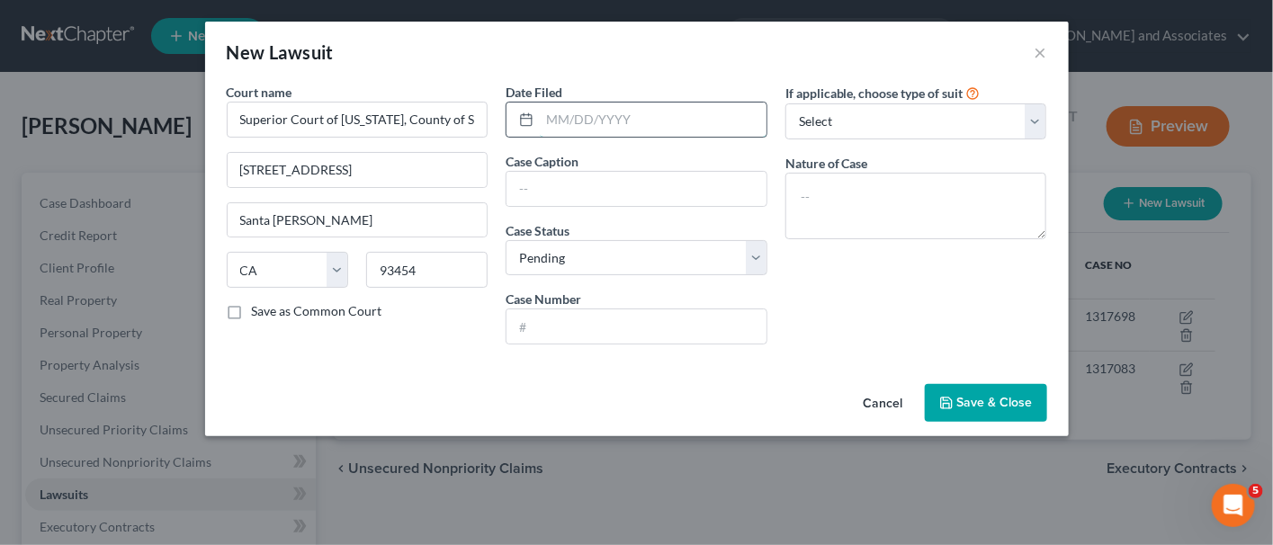
click at [590, 125] on input "text" at bounding box center [653, 120] width 227 height 34
click at [619, 320] on input "text" at bounding box center [636, 326] width 260 height 34
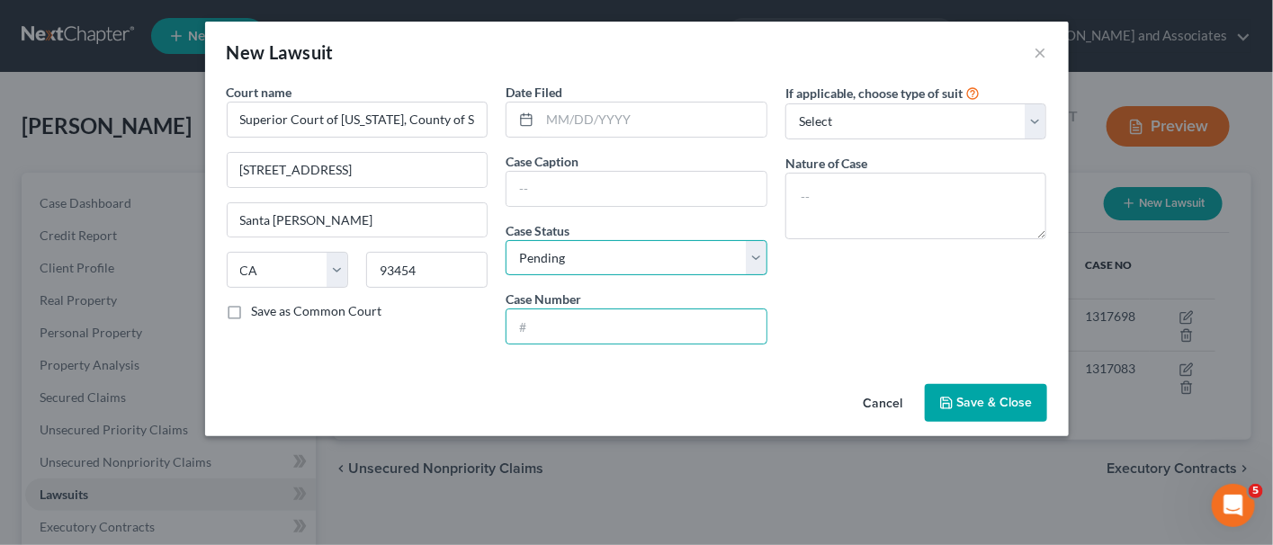
click at [623, 248] on select "Select Pending On Appeal Concluded" at bounding box center [637, 258] width 262 height 36
select select "2"
click at [506, 240] on select "Select Pending On Appeal Concluded" at bounding box center [637, 258] width 262 height 36
click at [615, 318] on input "text" at bounding box center [636, 326] width 260 height 34
click at [567, 322] on input "18CV06278" at bounding box center [636, 326] width 260 height 34
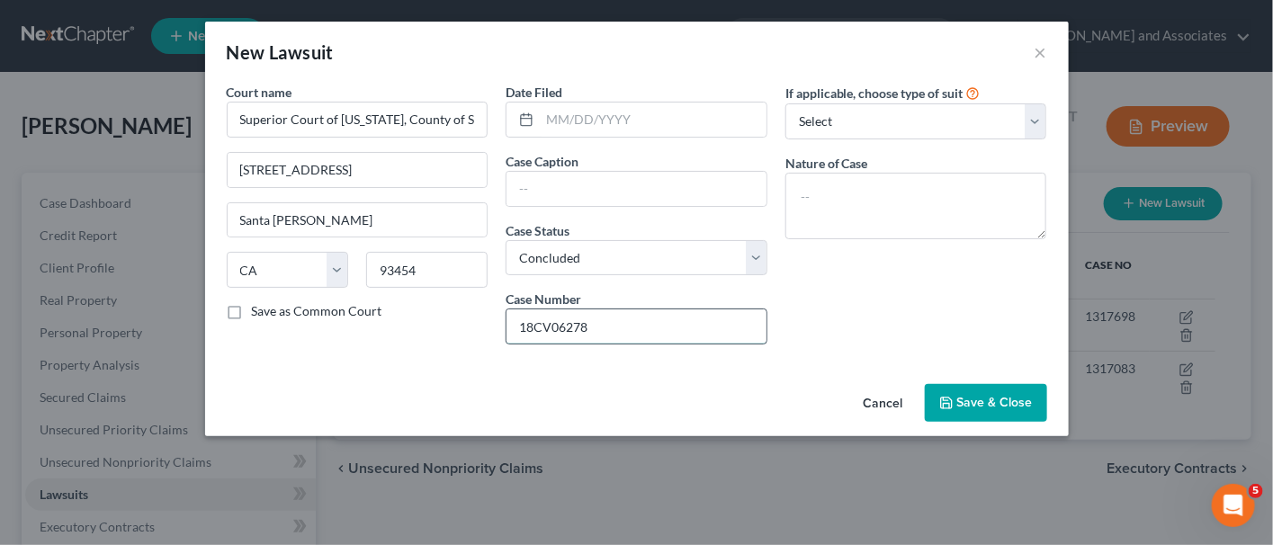
click at [567, 322] on input "18CV06278" at bounding box center [636, 326] width 260 height 34
type input "18CV06278"
click at [595, 186] on input "text" at bounding box center [636, 189] width 260 height 34
paste input "Discover Bank vs [PERSON_NAME]"
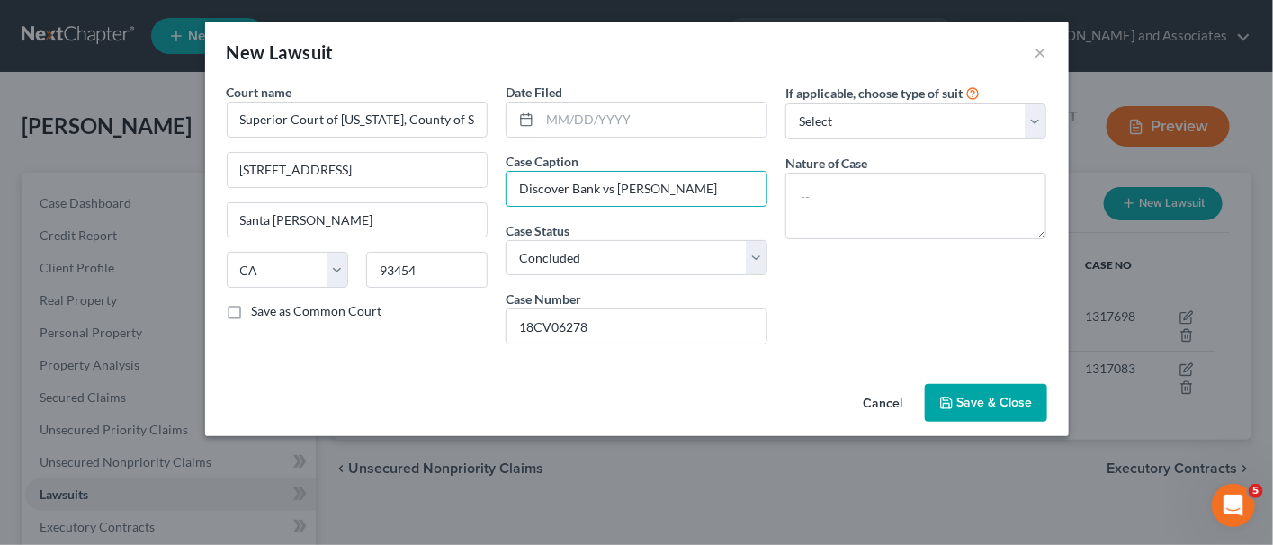
type input "Discover Bank vs [PERSON_NAME]"
click at [674, 126] on input "text" at bounding box center [653, 120] width 227 height 34
paste input "[DATE]"
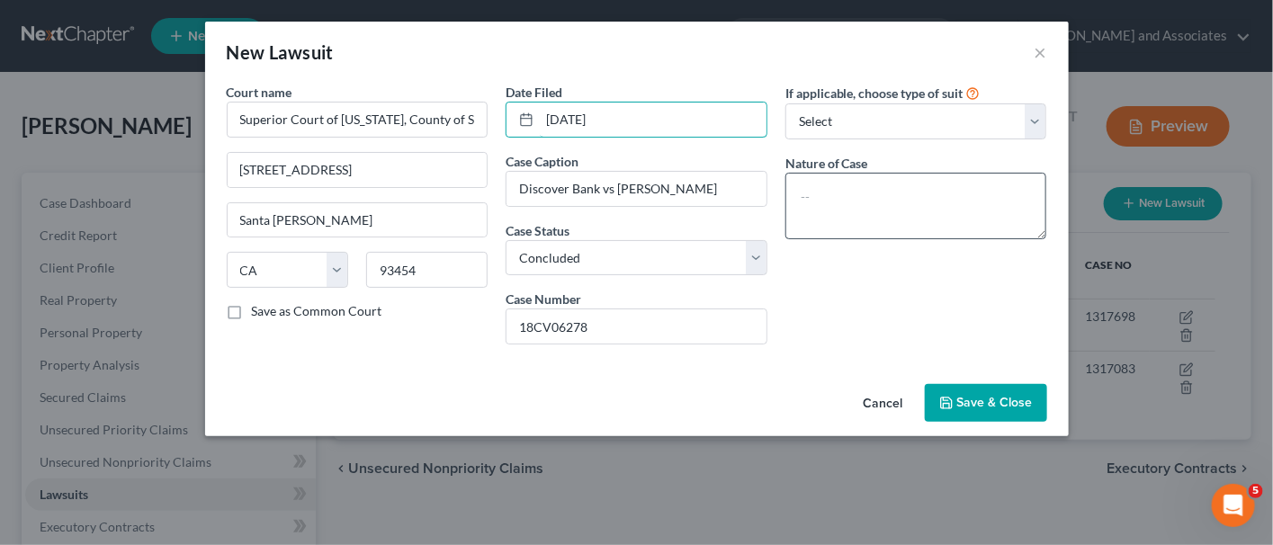
type input "[DATE]"
click at [873, 220] on textarea at bounding box center [916, 206] width 262 height 67
paste textarea "Limited Rule 3.740 Collections (09) - under 10,000"
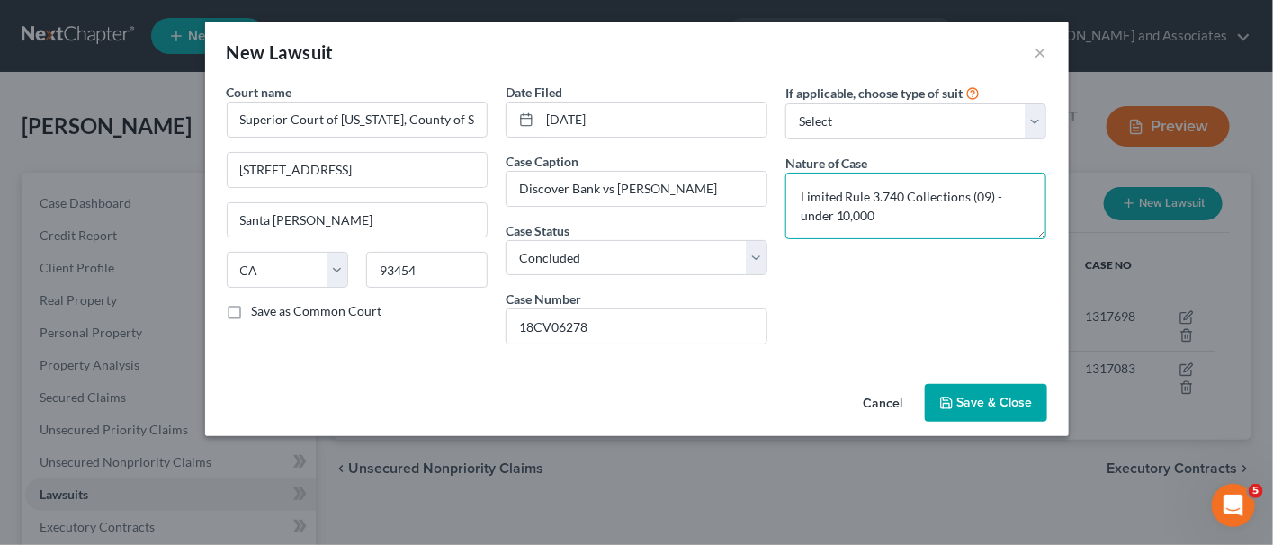
scroll to position [22, 0]
type textarea "Limited Rule 3.740 Collections (09) - under 10,000"
click at [992, 397] on span "Save & Close" at bounding box center [995, 402] width 76 height 15
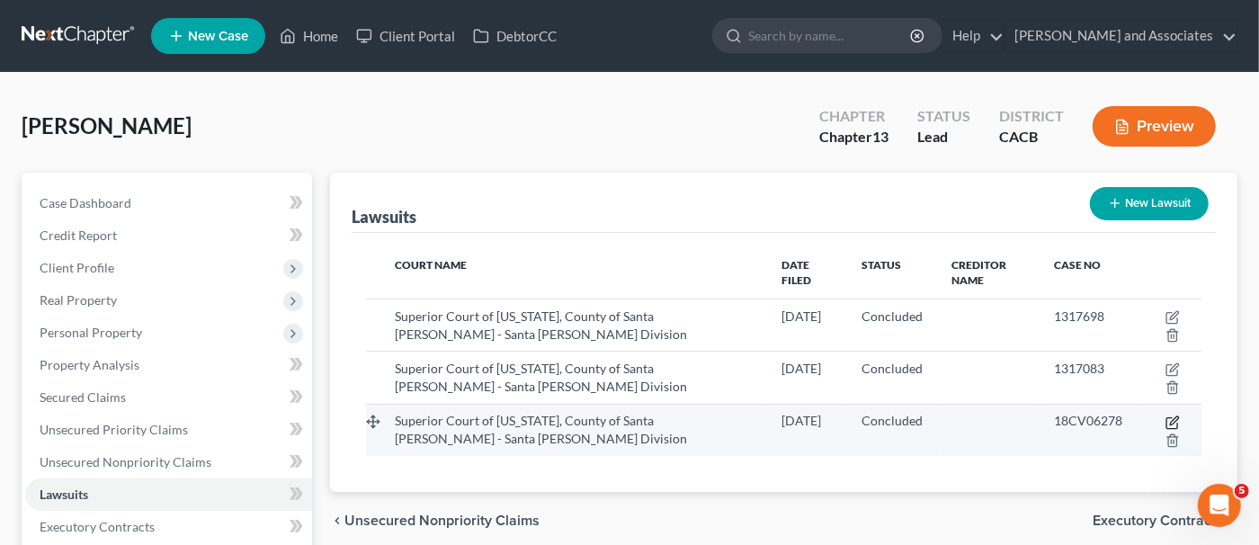
click at [1174, 416] on icon "button" at bounding box center [1173, 423] width 14 height 14
select select "4"
select select "2"
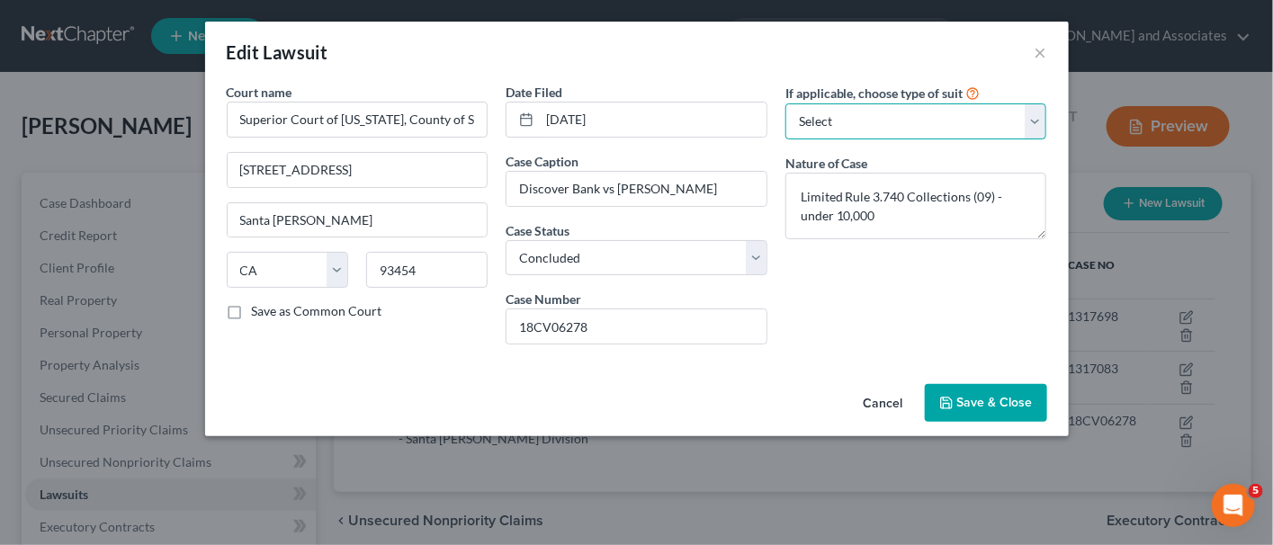
click at [889, 111] on select "Select Repossession Garnishment Foreclosure Attached, Seized, Or Levied Other" at bounding box center [916, 121] width 262 height 36
select select "3"
click at [785, 103] on select "Select Repossession Garnishment Foreclosure Attached, Seized, Or Levied Other" at bounding box center [916, 121] width 262 height 36
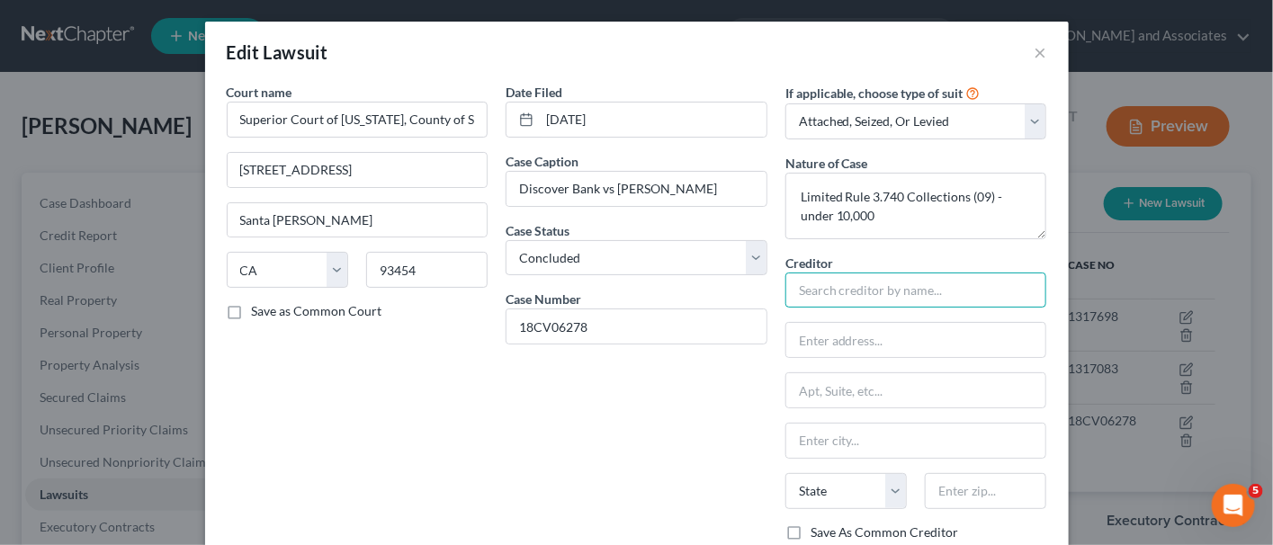
click at [880, 286] on input "text" at bounding box center [916, 291] width 262 height 36
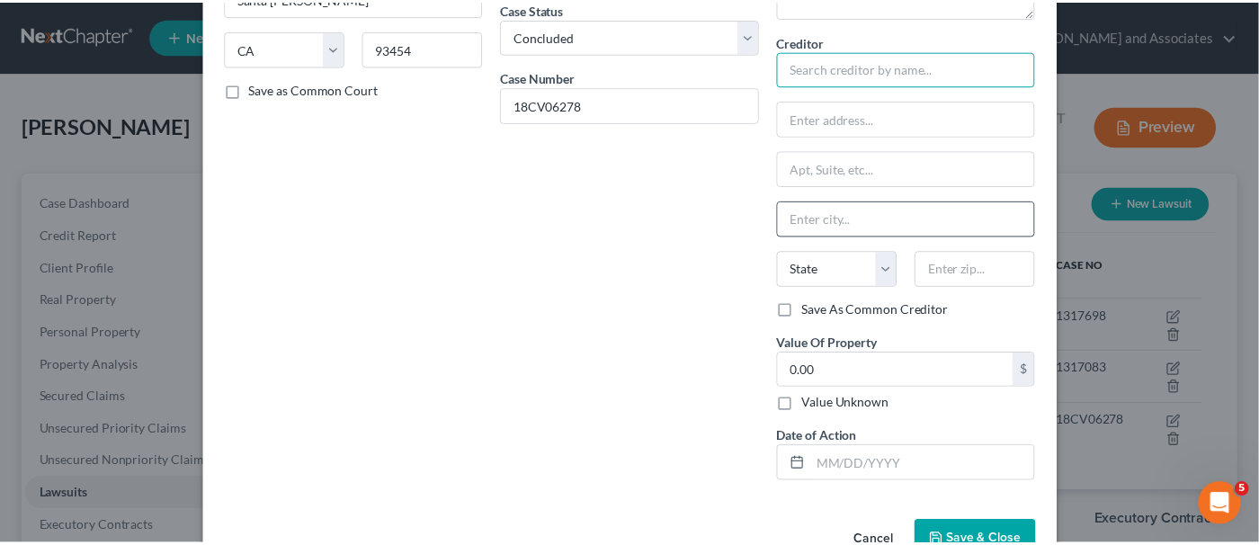
scroll to position [264, 0]
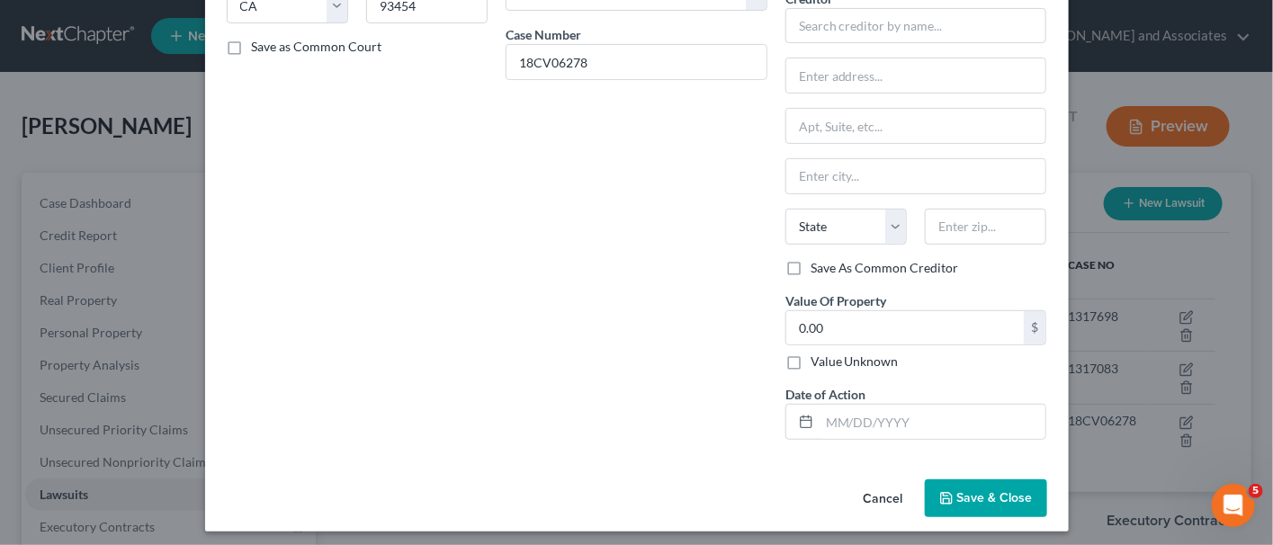
click at [884, 493] on button "Cancel" at bounding box center [883, 499] width 68 height 36
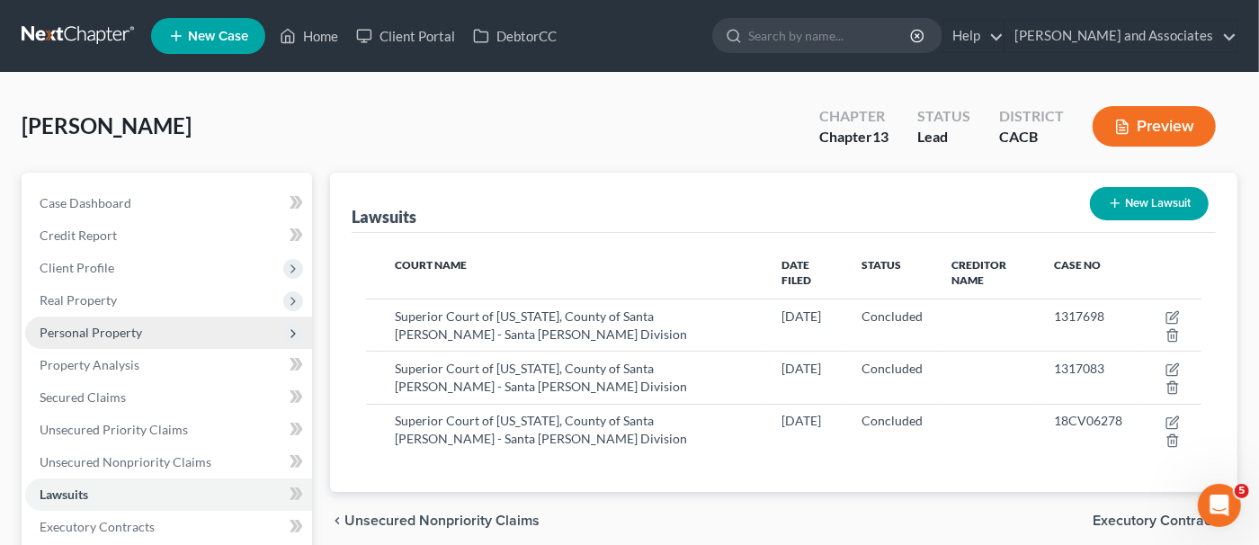
click at [140, 331] on span "Personal Property" at bounding box center [168, 333] width 287 height 32
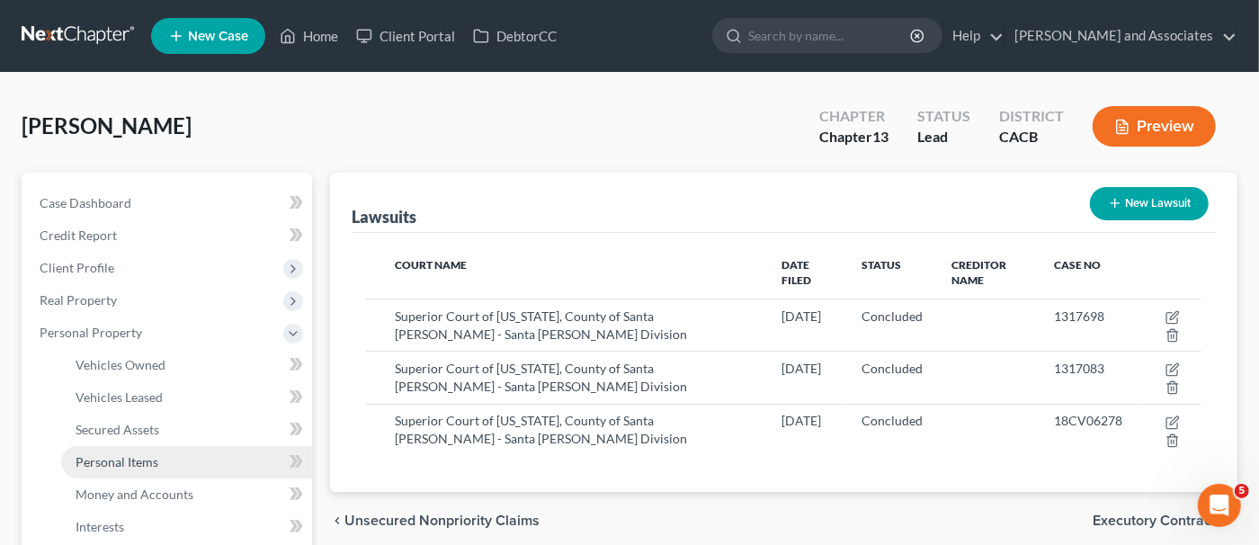
click at [183, 456] on link "Personal Items" at bounding box center [186, 462] width 251 height 32
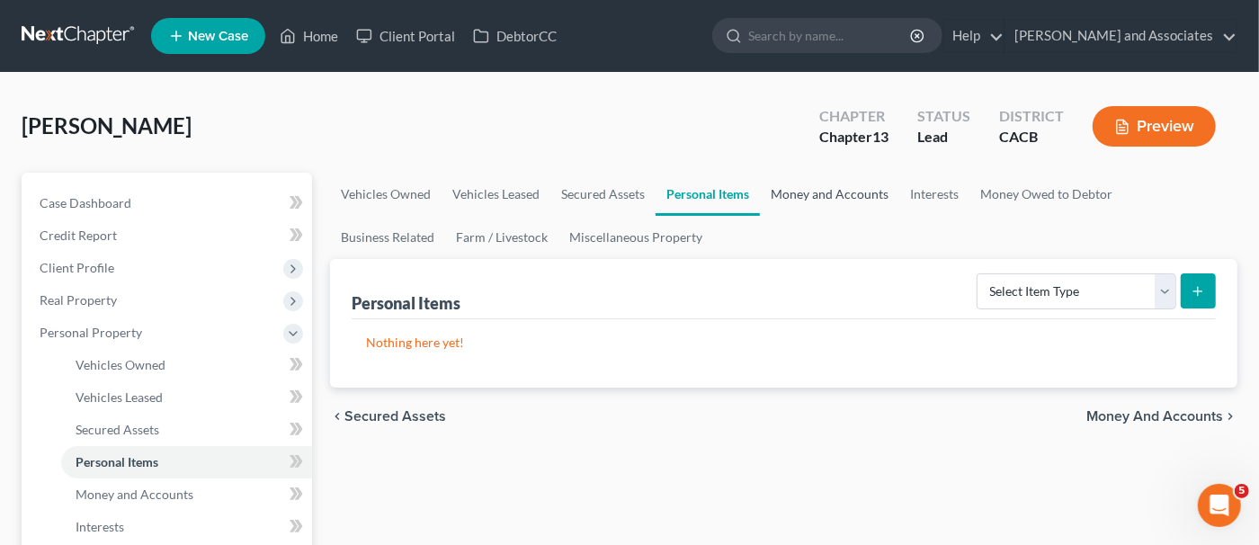
click at [819, 198] on link "Money and Accounts" at bounding box center [829, 194] width 139 height 43
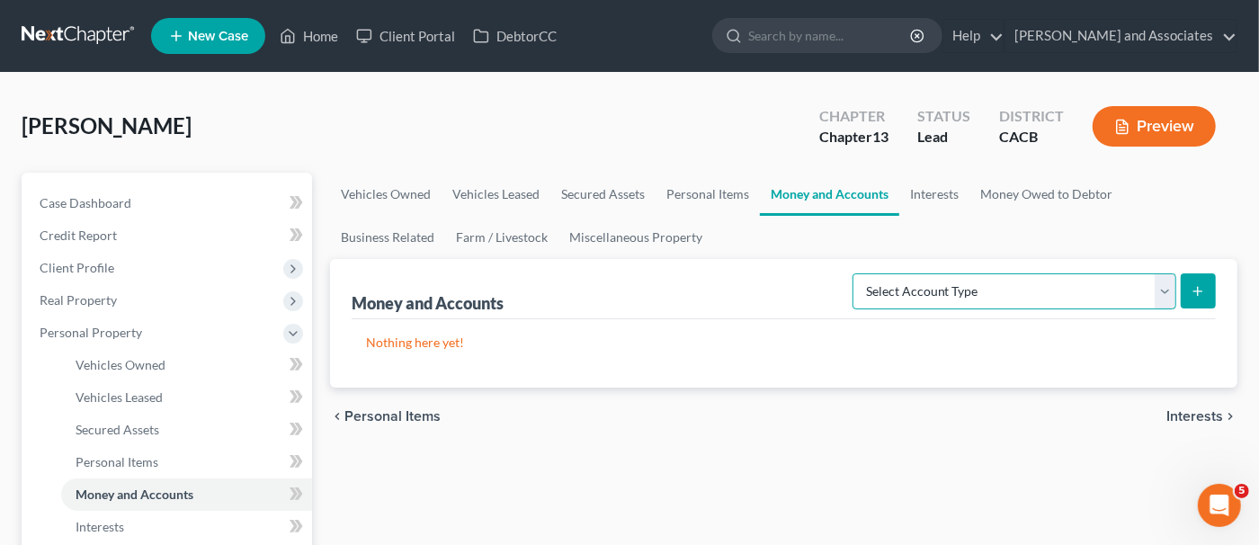
click at [951, 289] on select "Select Account Type Brokerage Cash on Hand Certificates of Deposit Checking Acc…" at bounding box center [1015, 291] width 324 height 36
select select "checking"
click at [857, 273] on select "Select Account Type Brokerage Cash on Hand Certificates of Deposit Checking Acc…" at bounding box center [1015, 291] width 324 height 36
click at [1205, 286] on button "submit" at bounding box center [1198, 290] width 35 height 35
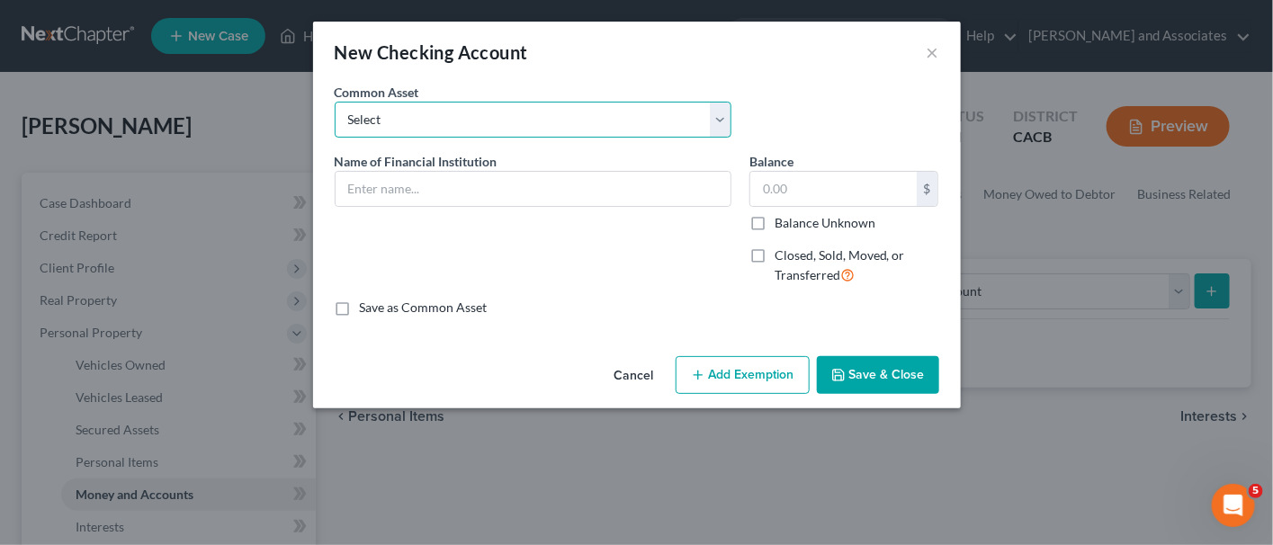
click at [555, 121] on select "Select Union Bank #3106 Bank of America #2997 [PERSON_NAME] Fargo #7849 [PERSON…" at bounding box center [533, 120] width 397 height 36
click at [568, 118] on select "Select Union Bank #3106 Bank of America #2997 [PERSON_NAME] Fargo #7849 [PERSON…" at bounding box center [533, 120] width 397 height 36
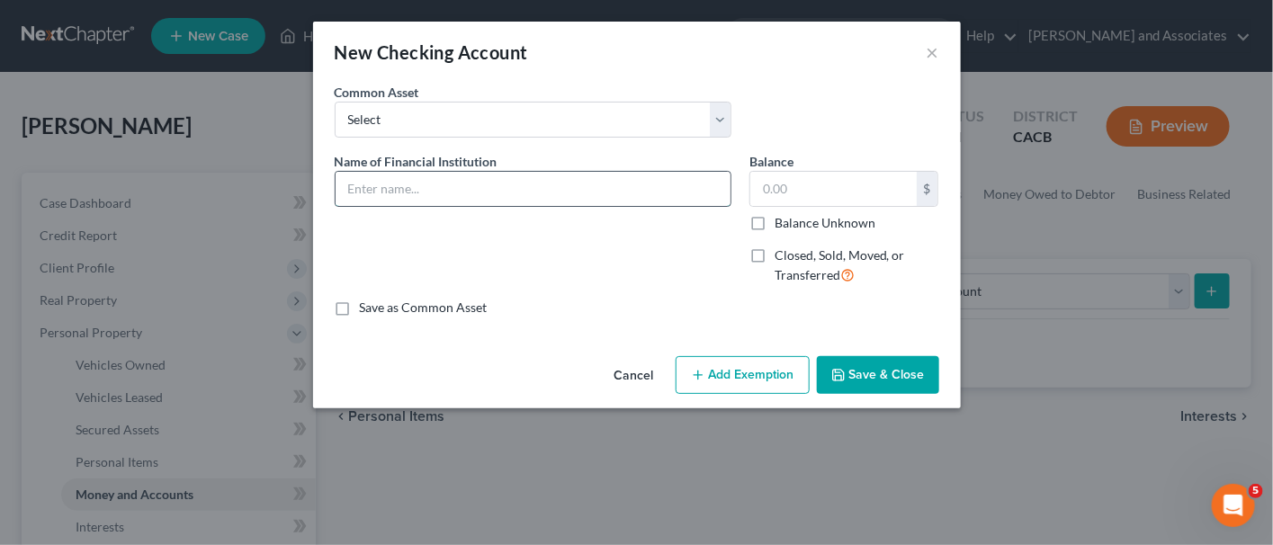
click at [518, 174] on input "text" at bounding box center [533, 189] width 395 height 34
type input "uber"
type input "U"
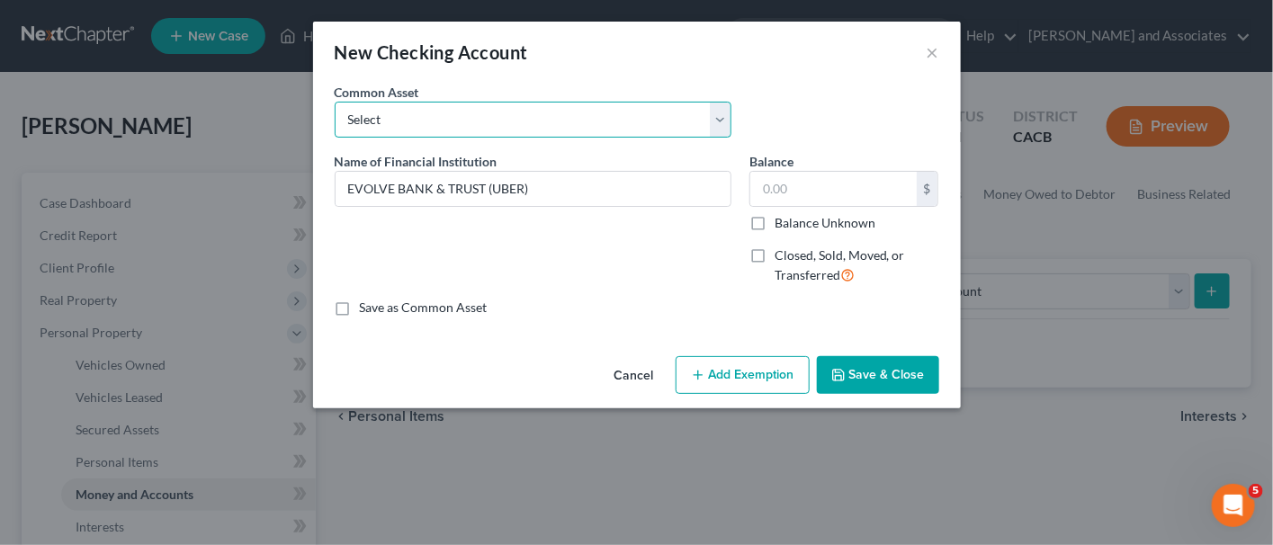
drag, startPoint x: 728, startPoint y: 133, endPoint x: 723, endPoint y: 121, distance: 12.5
click at [724, 124] on select "Select Union Bank #3106 Bank of America #2997 [PERSON_NAME] Fargo #7849 [PERSON…" at bounding box center [533, 120] width 397 height 36
click at [723, 121] on select "Select Union Bank #3106 Bank of America #2997 [PERSON_NAME] Fargo #7849 [PERSON…" at bounding box center [533, 120] width 397 height 36
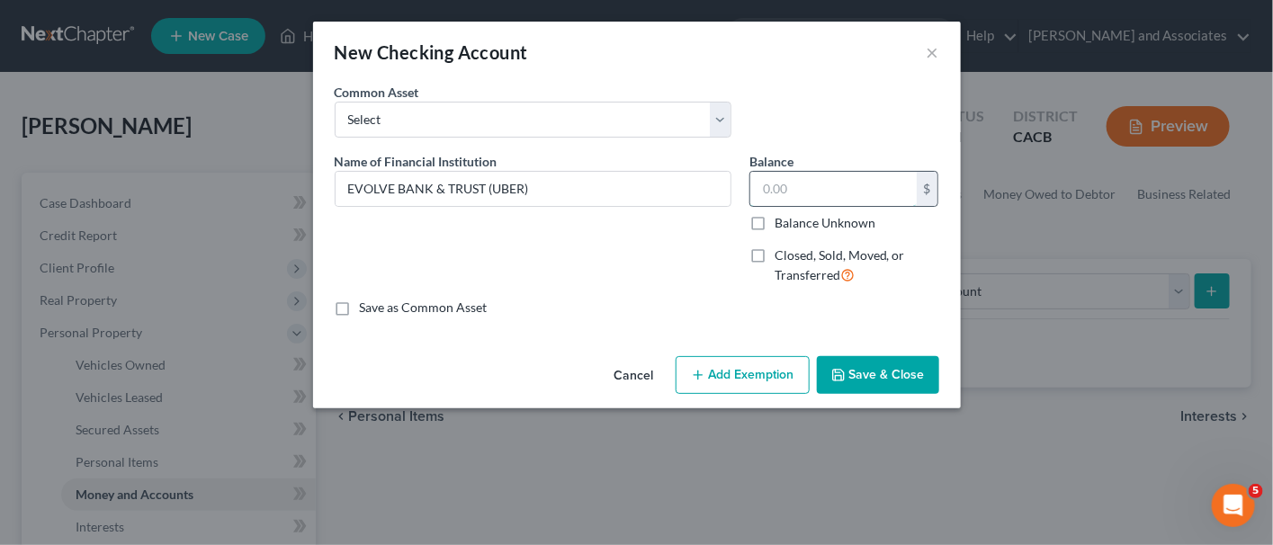
click at [834, 183] on input "text" at bounding box center [833, 189] width 166 height 34
click at [654, 192] on input "EVOLVE BANK & TRUST (UBER)" at bounding box center [533, 189] width 395 height 34
type input "EVOLVE BANK & TRUST (UBER) #8804"
click at [793, 183] on input "text" at bounding box center [833, 189] width 166 height 34
type input "5.00"
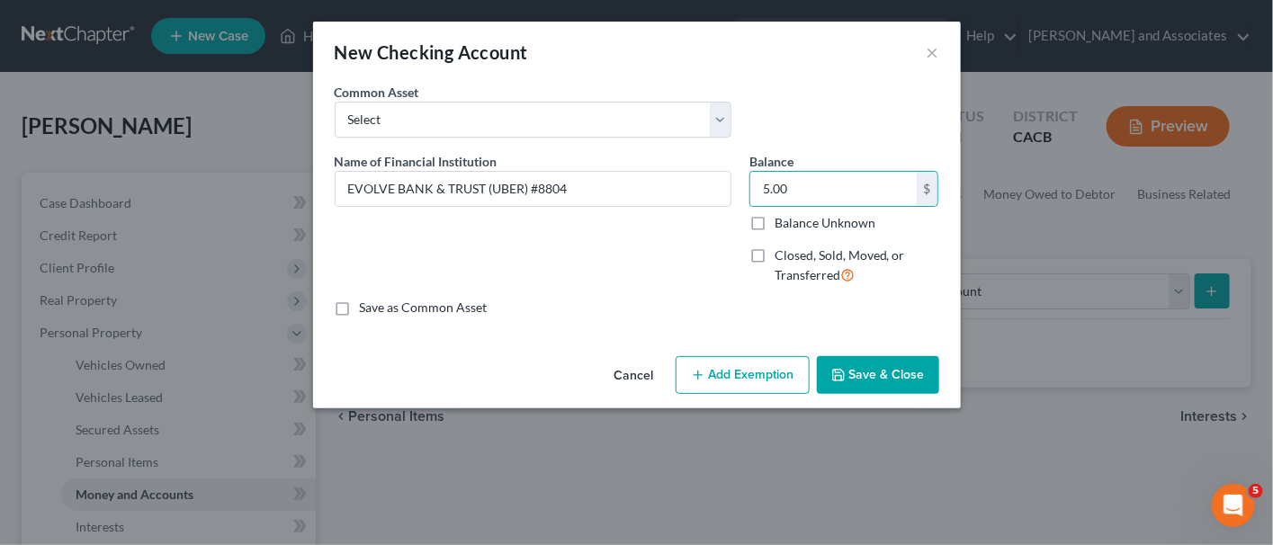
click at [917, 378] on button "Save & Close" at bounding box center [878, 375] width 122 height 38
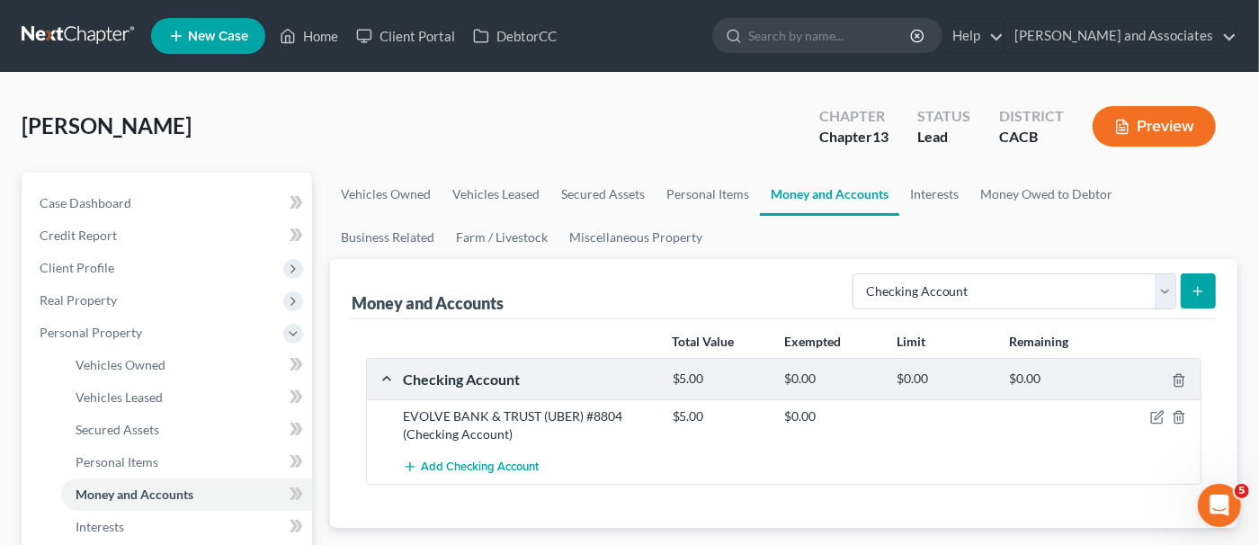
click at [1202, 295] on icon "submit" at bounding box center [1198, 291] width 14 height 14
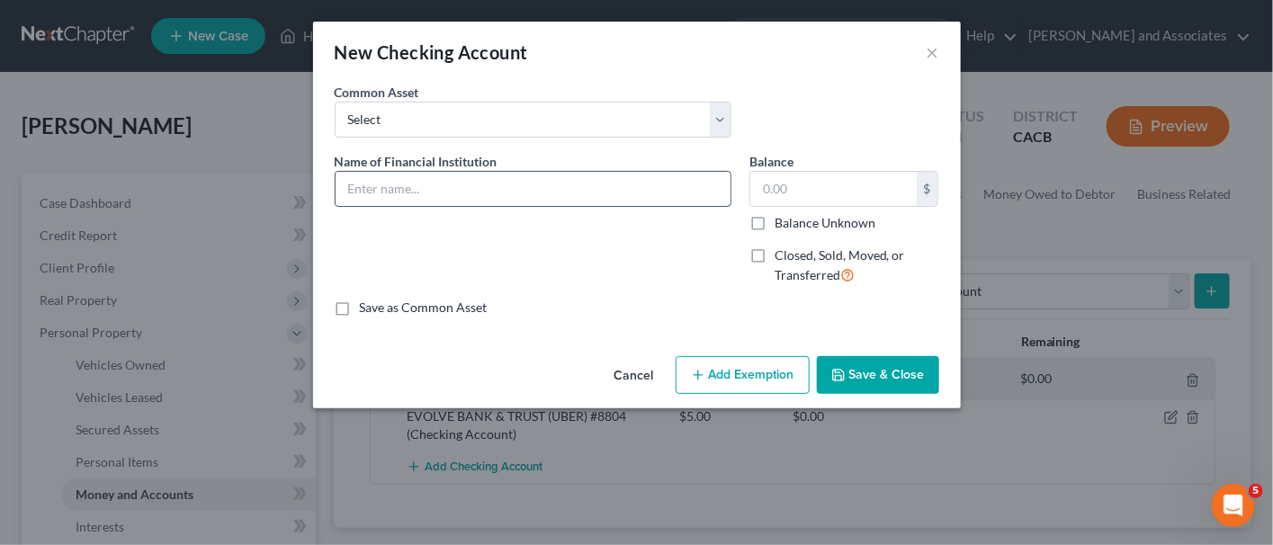
click at [473, 175] on input "text" at bounding box center [533, 189] width 395 height 34
type input "COASTHILLS XX22 (FREEDOM PLUS CHECKING XX81)"
click at [794, 195] on input "text" at bounding box center [833, 189] width 166 height 34
type input "605.34"
click at [871, 378] on button "Save & Close" at bounding box center [878, 375] width 122 height 38
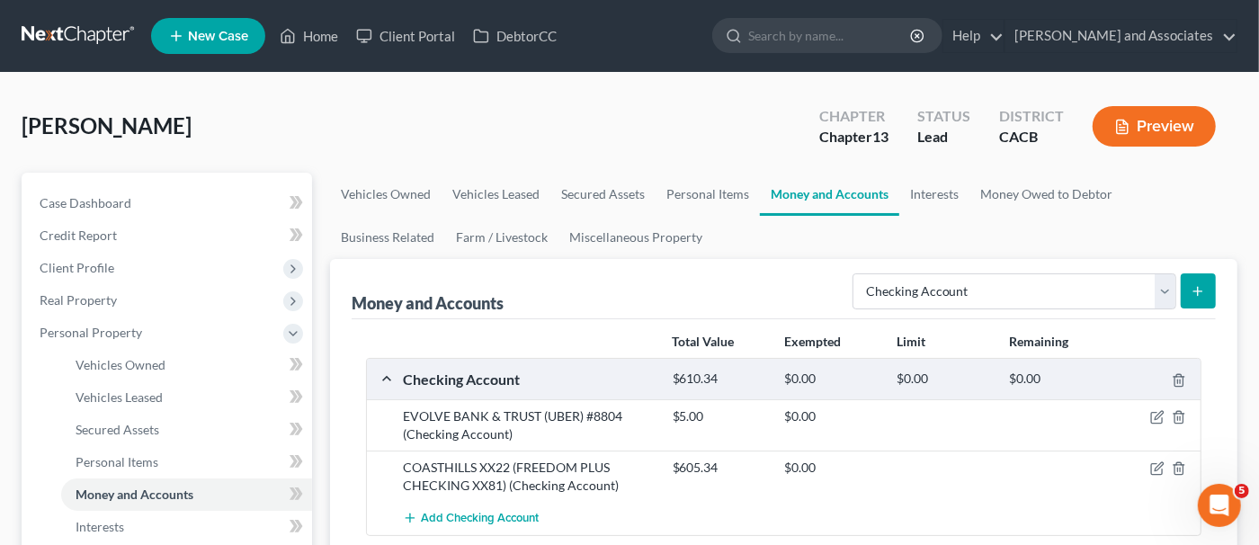
click at [1204, 296] on icon "submit" at bounding box center [1198, 291] width 14 height 14
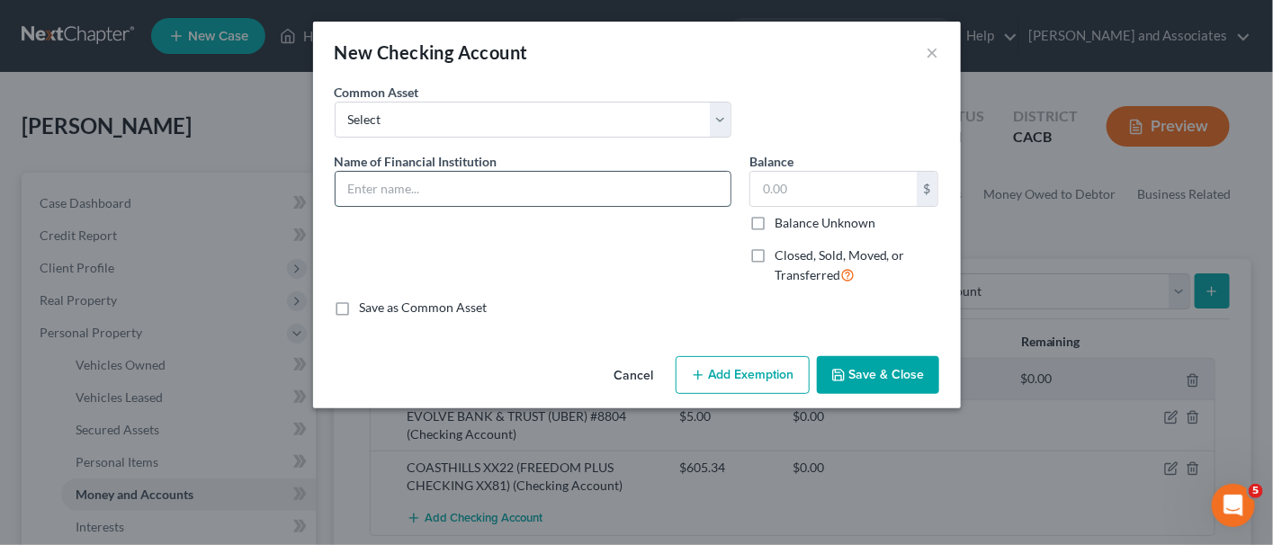
click at [524, 177] on input "text" at bounding box center [533, 189] width 395 height 34
type input "COASTHILLS XX22 ////"
click at [651, 363] on button "Cancel" at bounding box center [634, 376] width 68 height 36
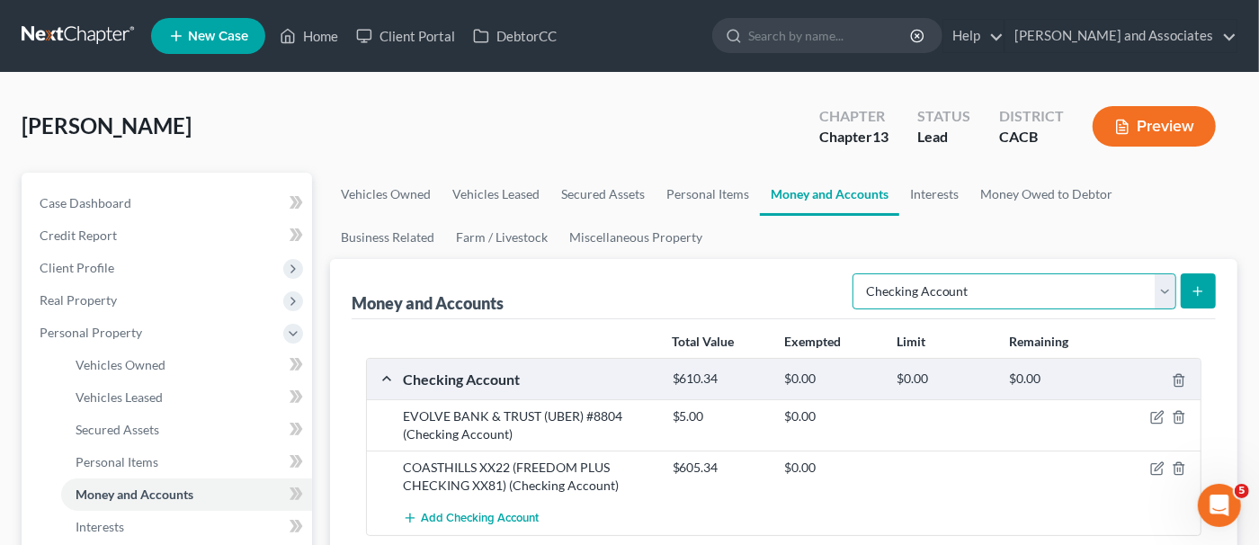
click at [1113, 299] on select "Select Account Type Brokerage Cash on Hand Certificates of Deposit Checking Acc…" at bounding box center [1015, 291] width 324 height 36
select select "savings"
click at [857, 273] on select "Select Account Type Brokerage Cash on Hand Certificates of Deposit Checking Acc…" at bounding box center [1015, 291] width 324 height 36
click at [1210, 277] on button "submit" at bounding box center [1198, 290] width 35 height 35
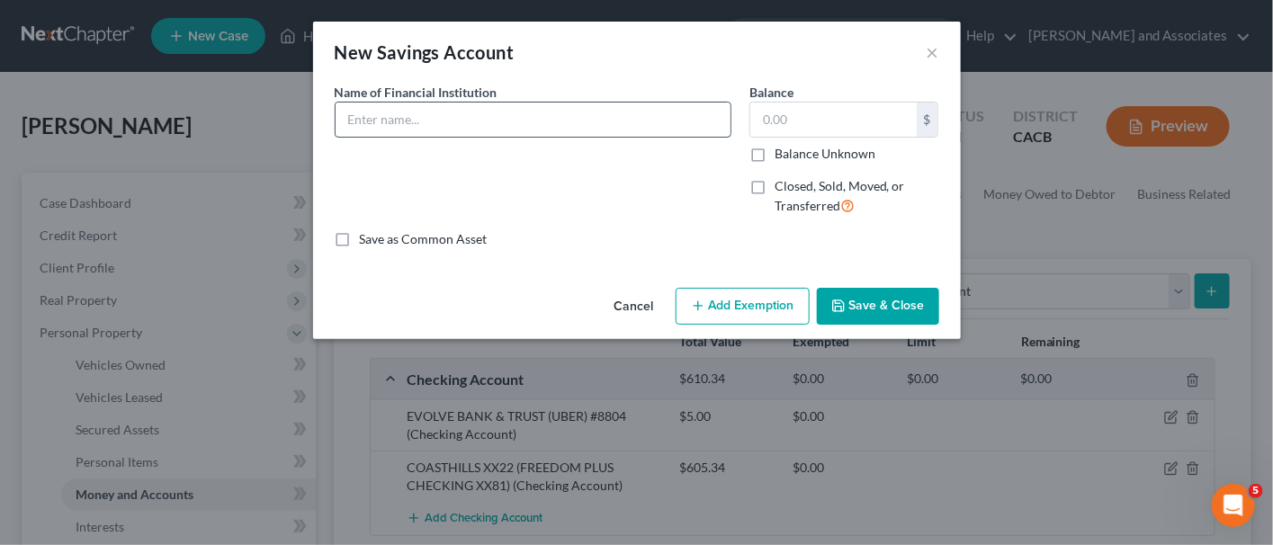
click at [588, 132] on input "text" at bounding box center [533, 120] width 395 height 34
type input "COASTHILLS XX22 (BASIC SHARES XX00)"
click at [809, 127] on input "text" at bounding box center [833, 120] width 166 height 34
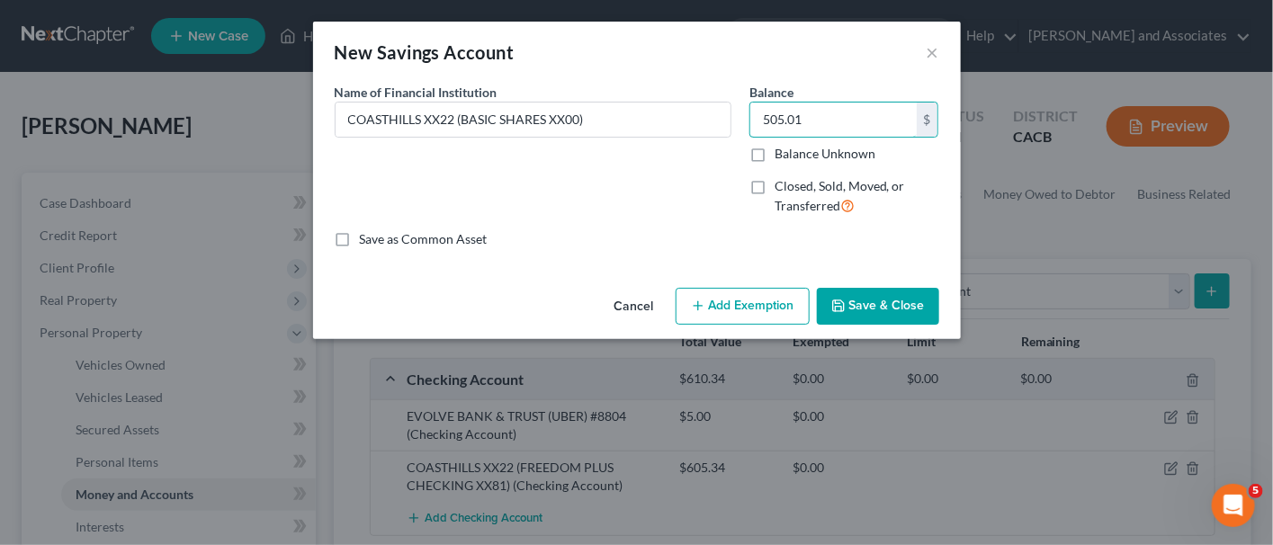
type input "505.01"
click at [883, 295] on button "Save & Close" at bounding box center [878, 307] width 122 height 38
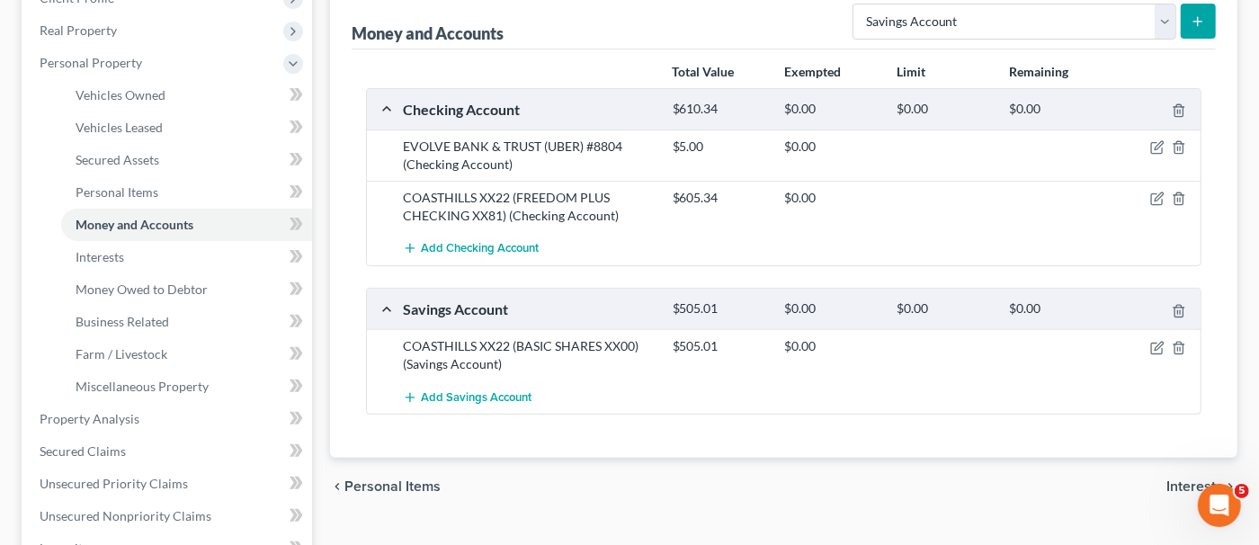
scroll to position [180, 0]
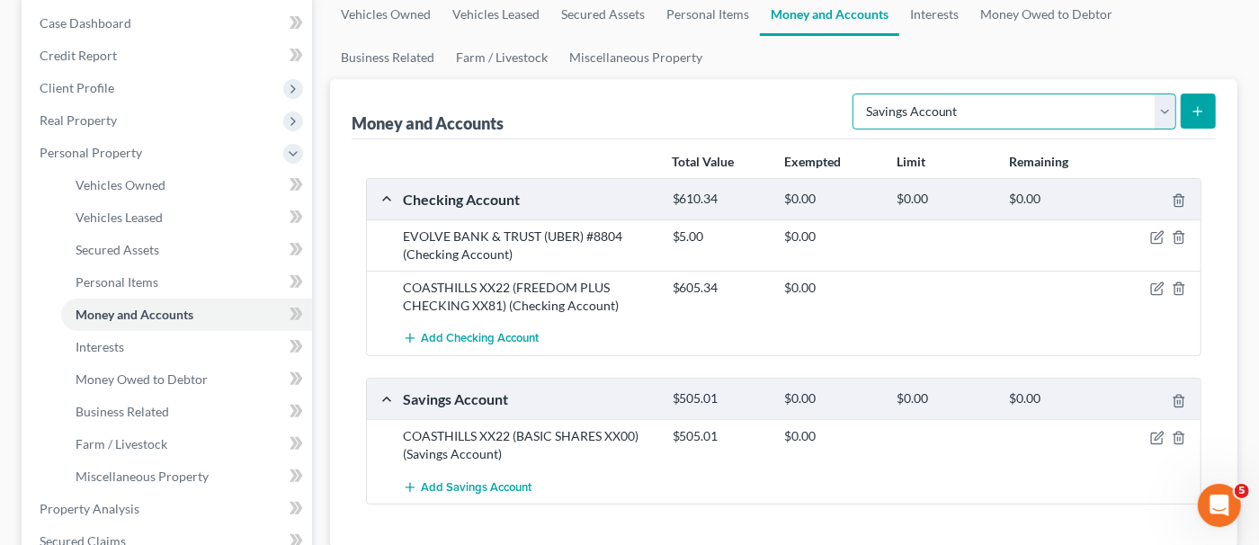
click at [972, 120] on select "Select Account Type Brokerage Cash on Hand Certificates of Deposit Checking Acc…" at bounding box center [1015, 112] width 324 height 36
select select "checking"
click at [857, 94] on select "Select Account Type Brokerage Cash on Hand Certificates of Deposit Checking Acc…" at bounding box center [1015, 112] width 324 height 36
click at [508, 338] on span "Add Checking Account" at bounding box center [480, 339] width 118 height 14
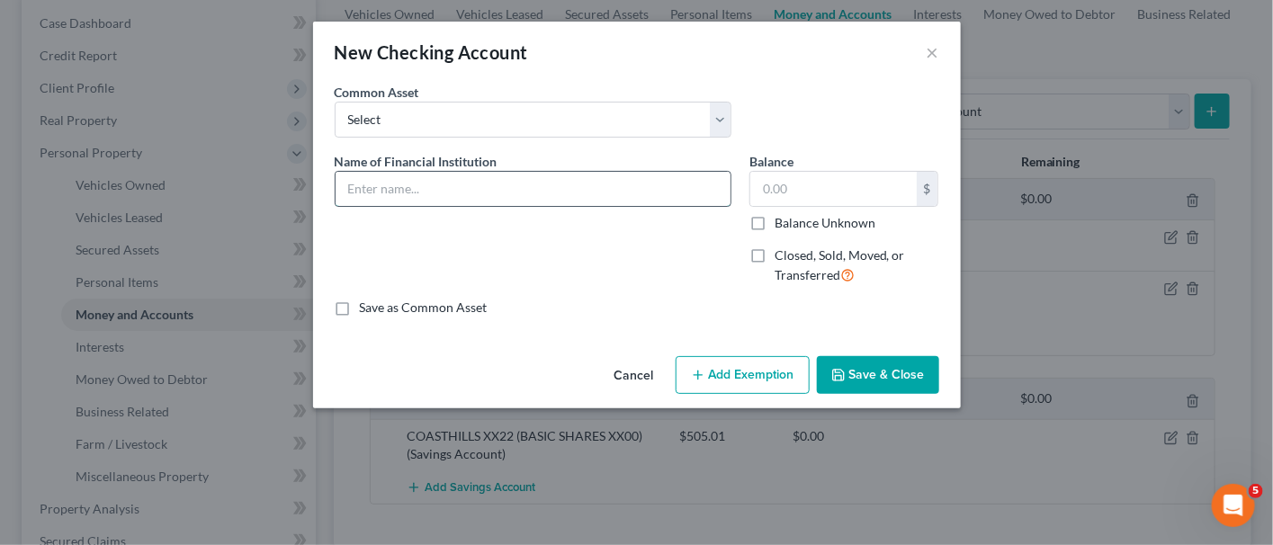
click at [515, 195] on input "text" at bounding box center [533, 189] width 395 height 34
type input "COASTHILLS XX09 (FREEDOM PLUS CHECKING XX80)"
click at [817, 181] on input "text" at bounding box center [833, 189] width 166 height 34
type input "23.29"
click at [926, 363] on button "Save & Close" at bounding box center [878, 375] width 122 height 38
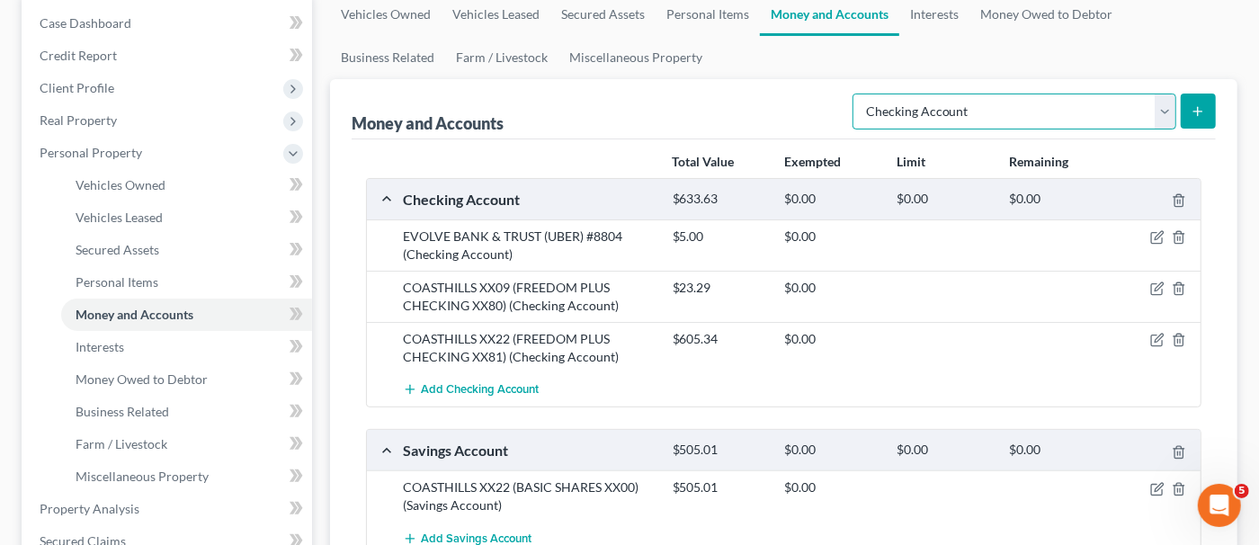
click at [1034, 121] on select "Select Account Type Brokerage Cash on Hand Certificates of Deposit Checking Acc…" at bounding box center [1015, 112] width 324 height 36
select select "savings"
click at [857, 94] on select "Select Account Type Brokerage Cash on Hand Certificates of Deposit Checking Acc…" at bounding box center [1015, 112] width 324 height 36
click at [1196, 105] on icon "submit" at bounding box center [1198, 111] width 14 height 14
click at [1212, 102] on button "submit" at bounding box center [1198, 111] width 35 height 35
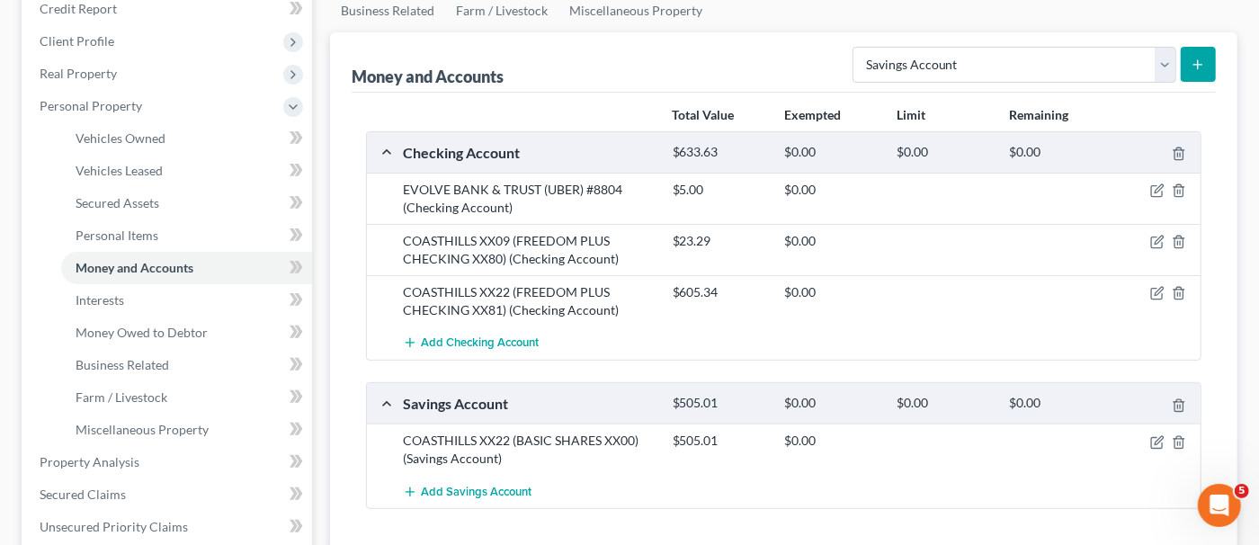
scroll to position [449, 0]
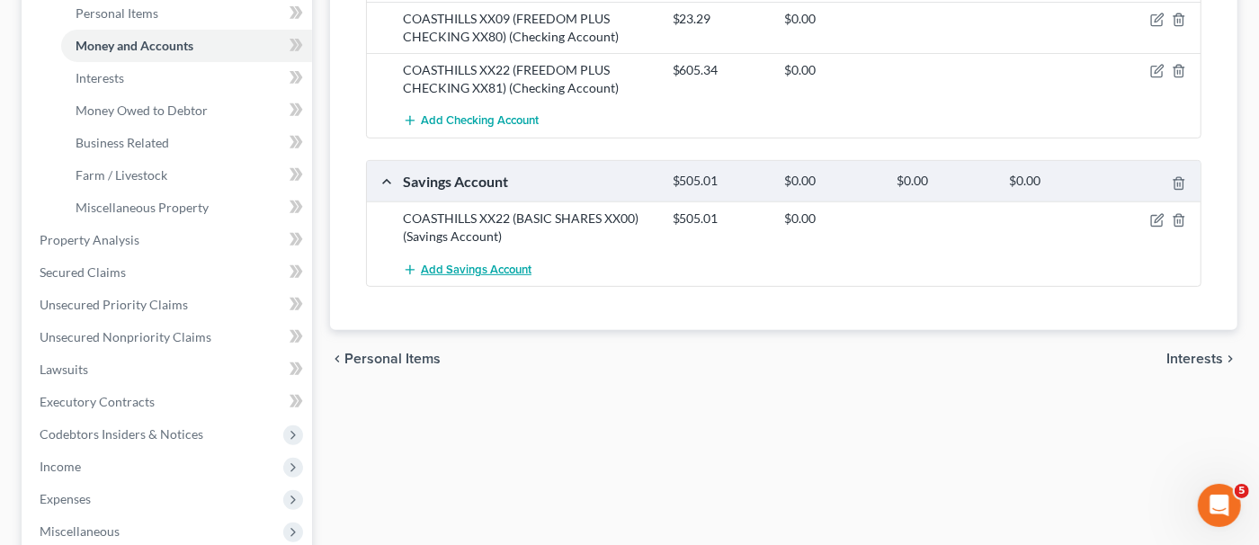
click at [513, 253] on button "Add Savings Account" at bounding box center [467, 269] width 129 height 33
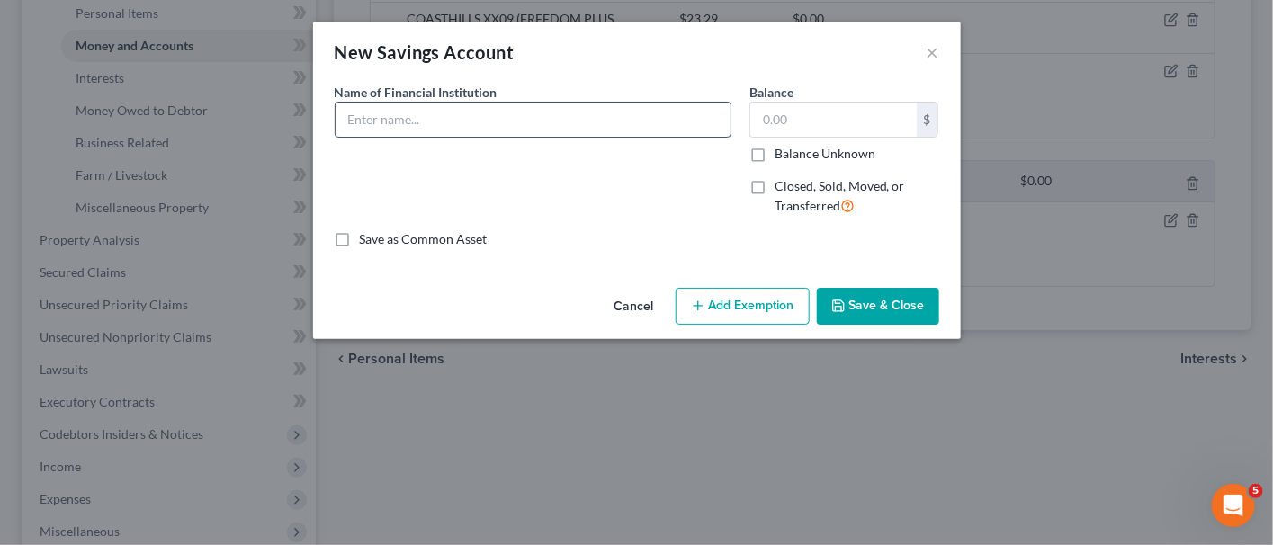
click at [549, 123] on input "text" at bounding box center [533, 120] width 395 height 34
type input "COASTHILLS XX09 (BASIC SHARES XX01)"
click at [853, 127] on input "text" at bounding box center [833, 120] width 166 height 34
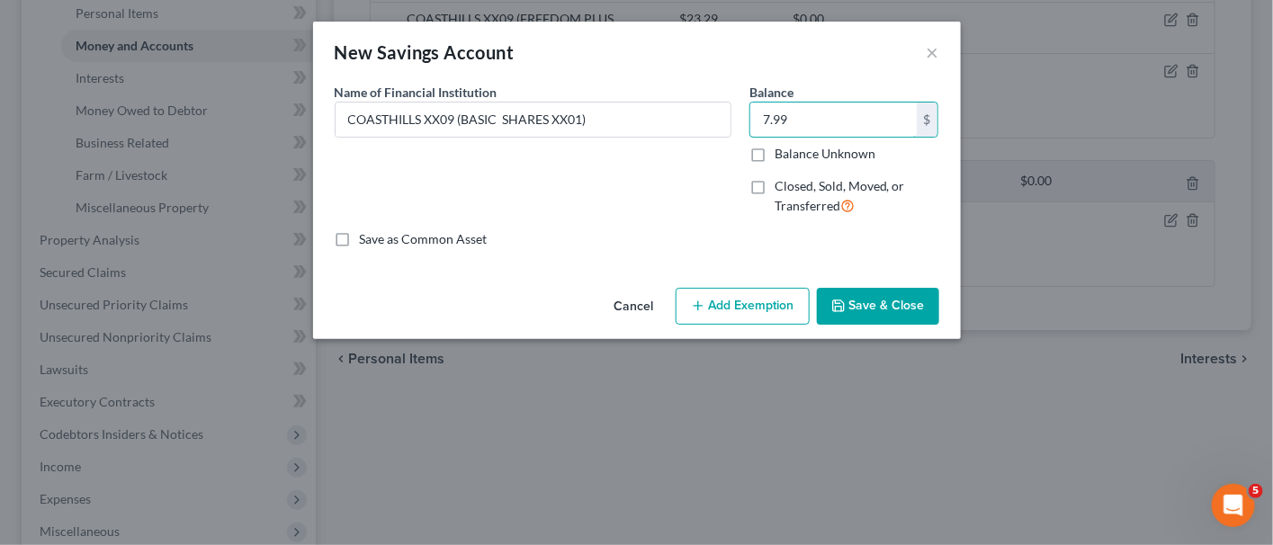
type input "7.99"
click at [927, 301] on button "Save & Close" at bounding box center [878, 307] width 122 height 38
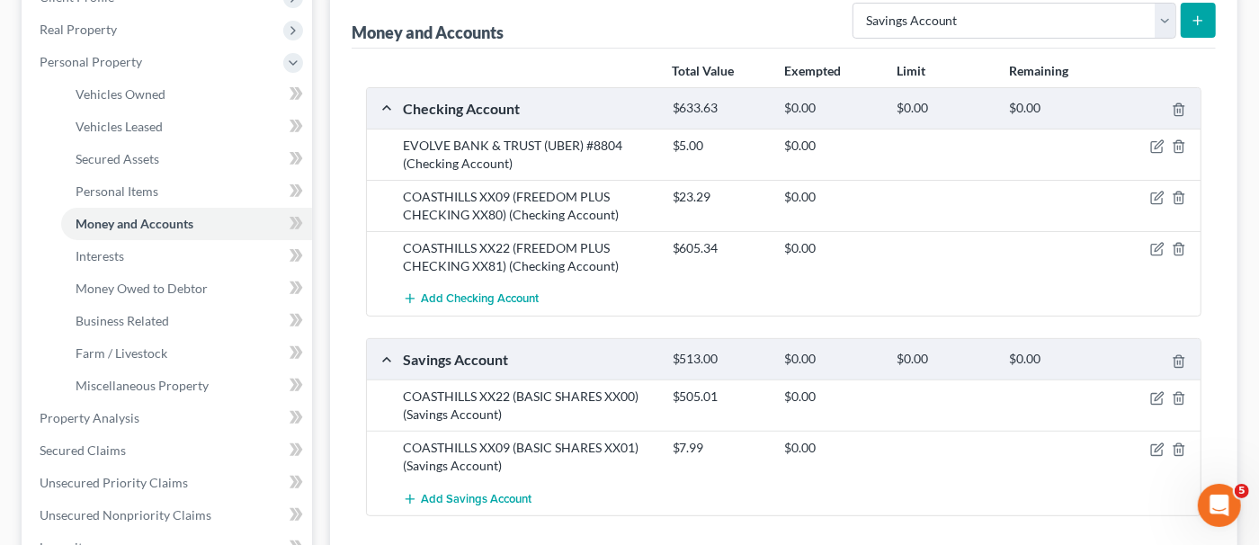
scroll to position [270, 0]
click at [515, 302] on span "Add Checking Account" at bounding box center [480, 300] width 118 height 14
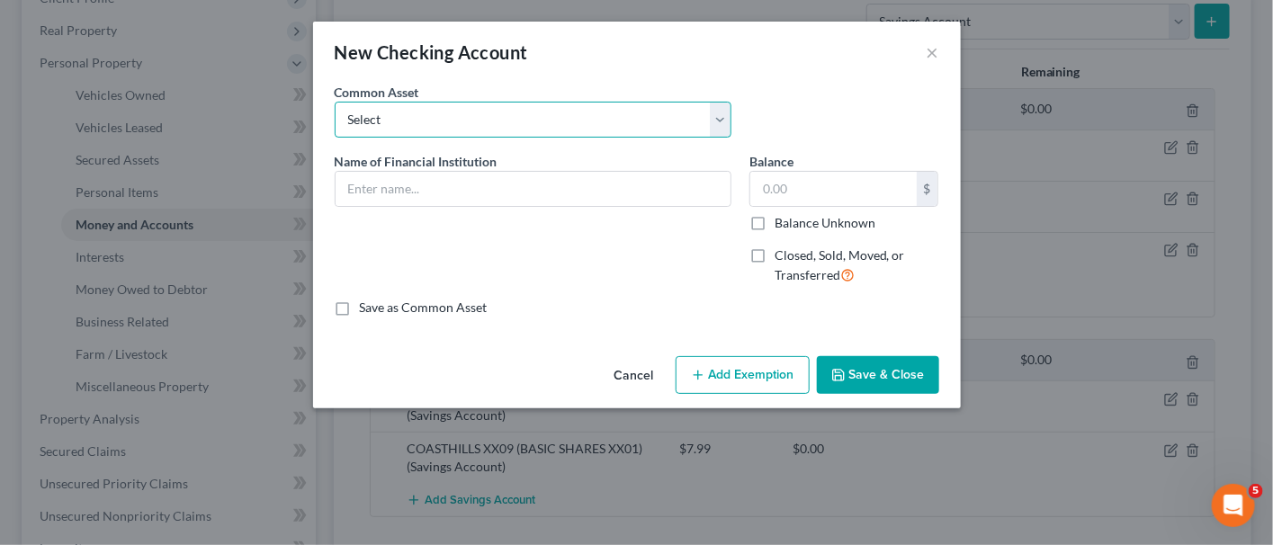
click at [576, 136] on select "Select Union Bank #3106 Bank of America #2997 [PERSON_NAME] Fargo #7849 [PERSON…" at bounding box center [533, 120] width 397 height 36
click at [605, 108] on select "Select Union Bank #3106 Bank of America #2997 [PERSON_NAME] Fargo #7849 [PERSON…" at bounding box center [533, 120] width 397 height 36
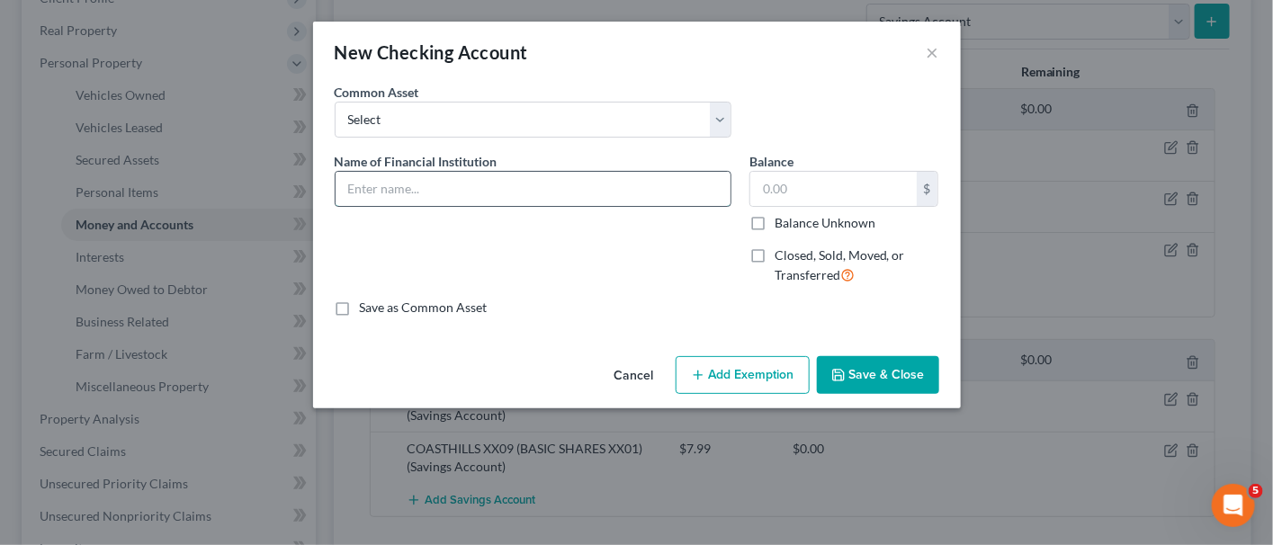
click at [591, 194] on input "text" at bounding box center [533, 189] width 395 height 34
type input "SESLOC #7697"
click at [830, 183] on input "text" at bounding box center [833, 189] width 166 height 34
type input "41.07"
click at [889, 368] on button "Save & Close" at bounding box center [878, 375] width 122 height 38
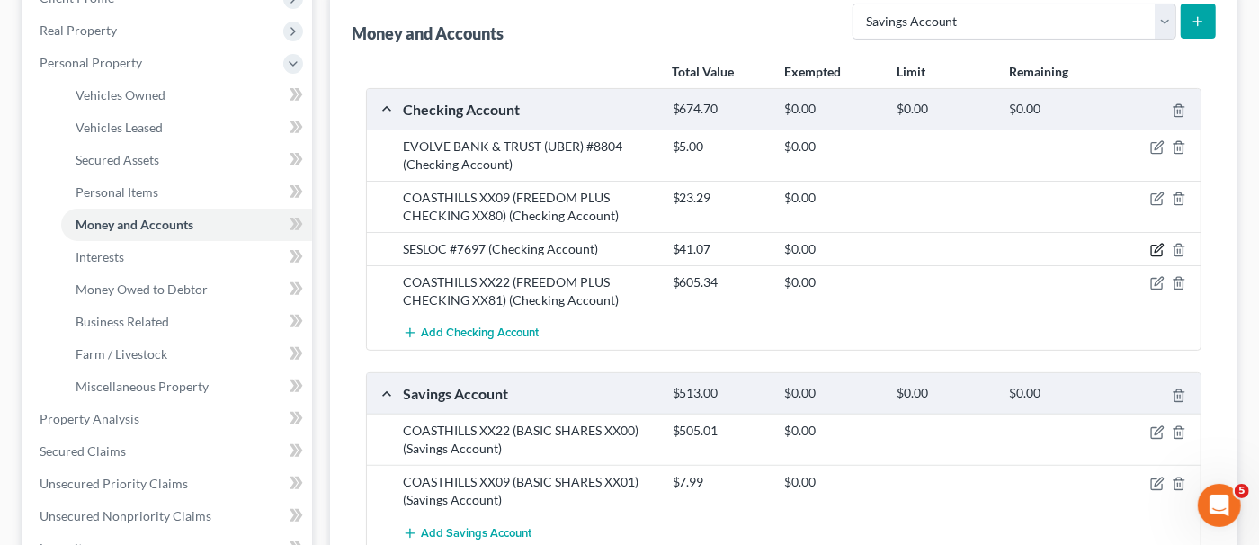
click at [1153, 249] on icon "button" at bounding box center [1158, 250] width 14 height 14
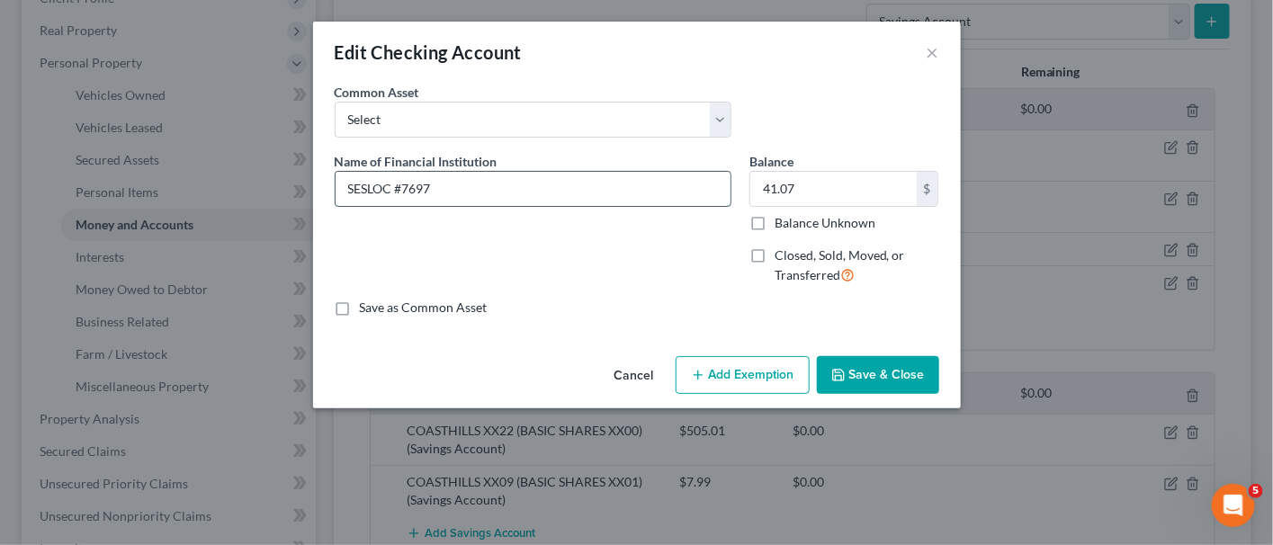
click at [485, 201] on input "SESLOC #7697" at bounding box center [533, 189] width 395 height 34
type input "SESLOC #7697 (BASIC BUSINESS CHECKING ID 1080)"
click at [884, 385] on button "Save & Close" at bounding box center [878, 375] width 122 height 38
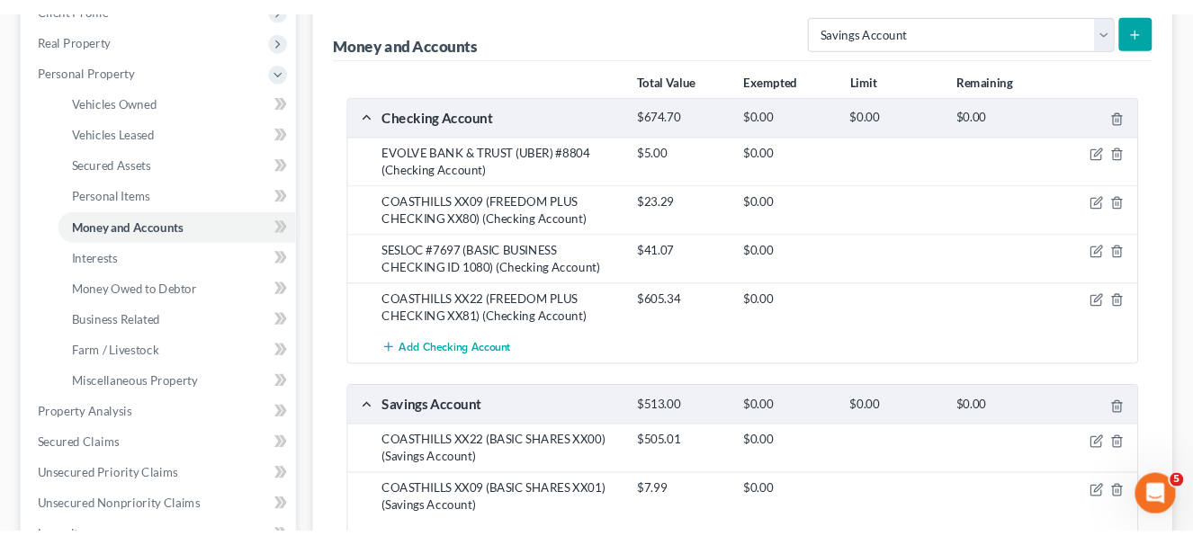
scroll to position [360, 0]
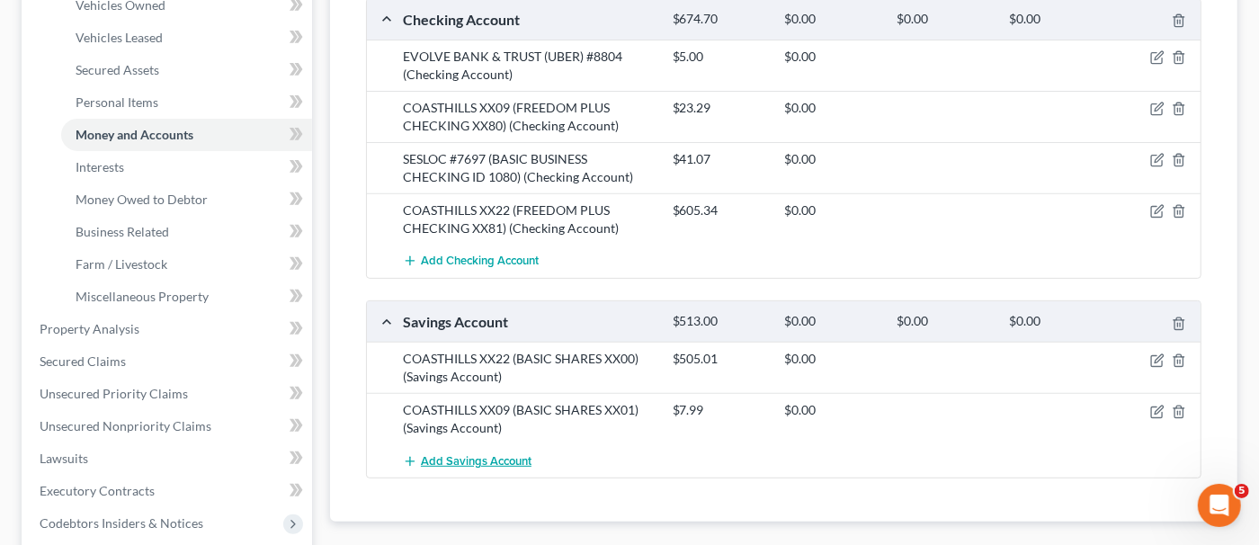
click at [508, 446] on button "Add Savings Account" at bounding box center [467, 460] width 129 height 33
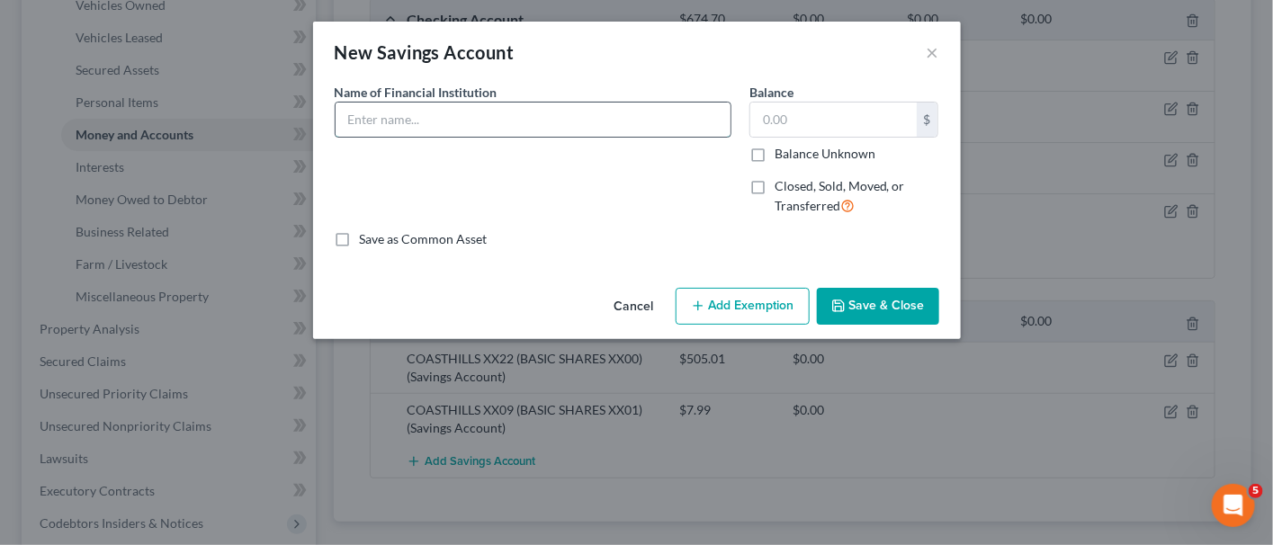
click at [506, 115] on input "text" at bounding box center [533, 120] width 395 height 34
type input "SESLOC CREI"
click at [649, 309] on button "Cancel" at bounding box center [634, 308] width 68 height 36
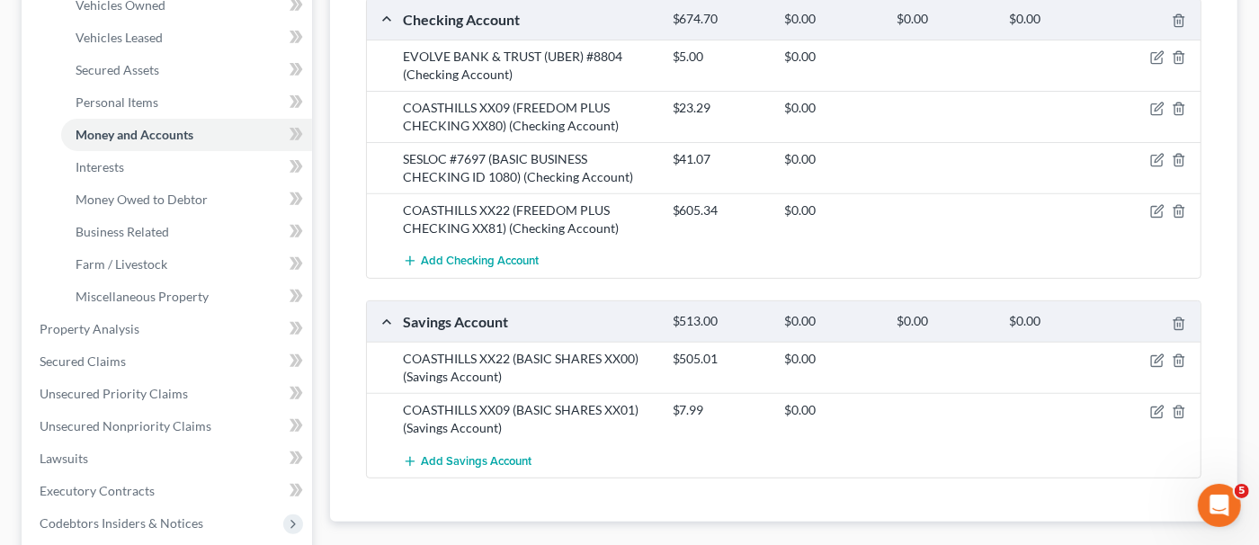
click at [1155, 150] on div at bounding box center [1158, 159] width 90 height 18
click at [492, 455] on span "Add Savings Account" at bounding box center [476, 461] width 111 height 14
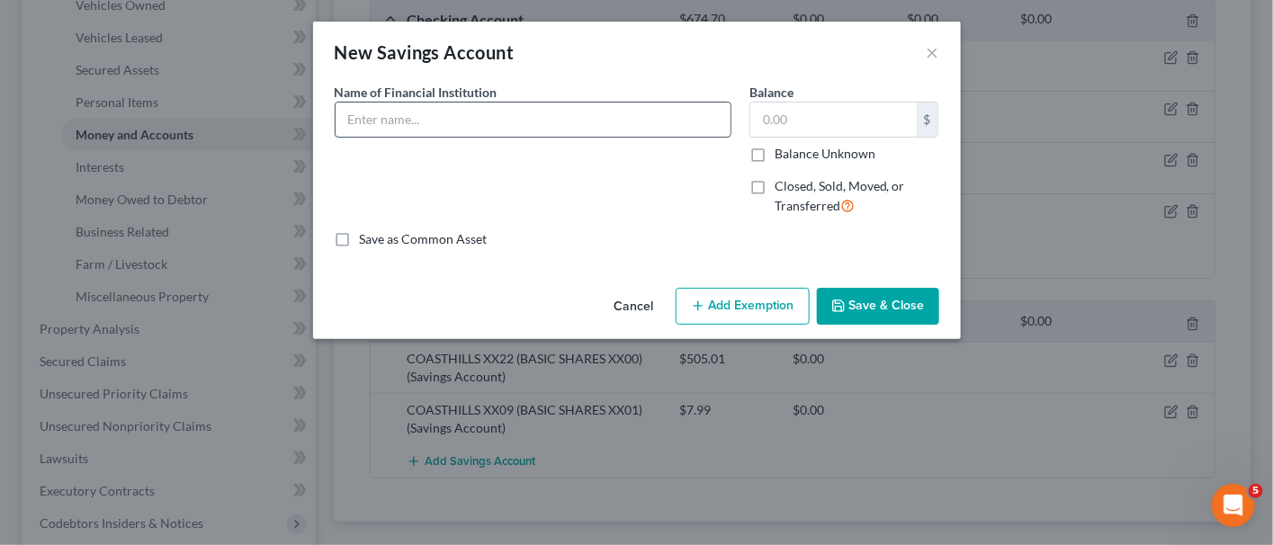
click at [473, 126] on input "text" at bounding box center [533, 120] width 395 height 34
type input "SESLOC #7696 (BUSINESS PRIMARY SHARE ID 0001)"
click at [827, 130] on input "text" at bounding box center [833, 120] width 166 height 34
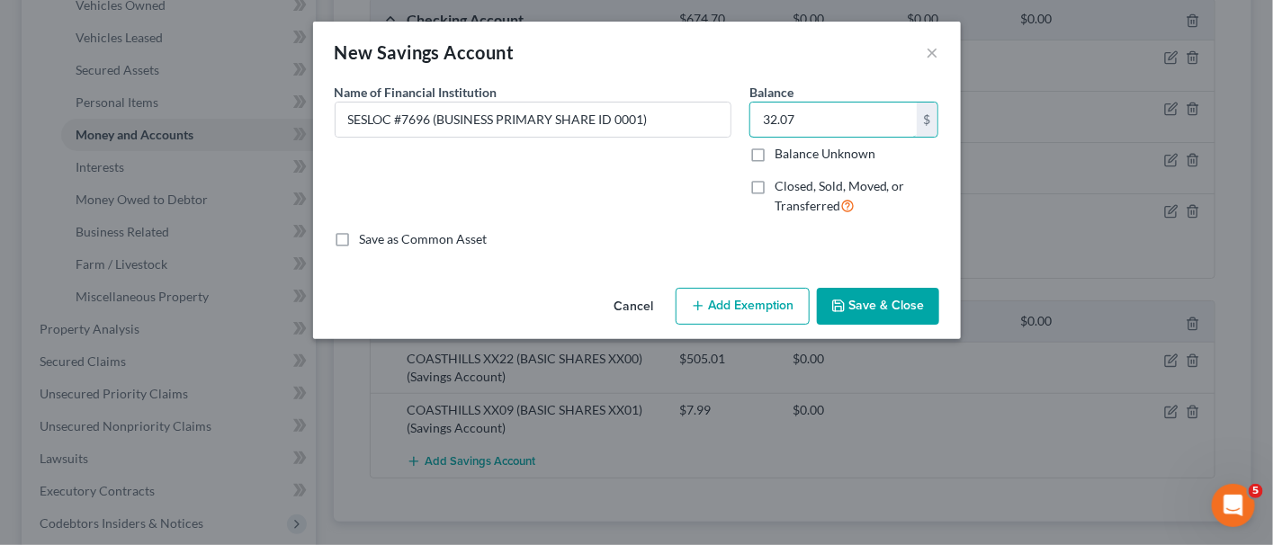
type input "32.07"
click at [887, 293] on button "Save & Close" at bounding box center [878, 307] width 122 height 38
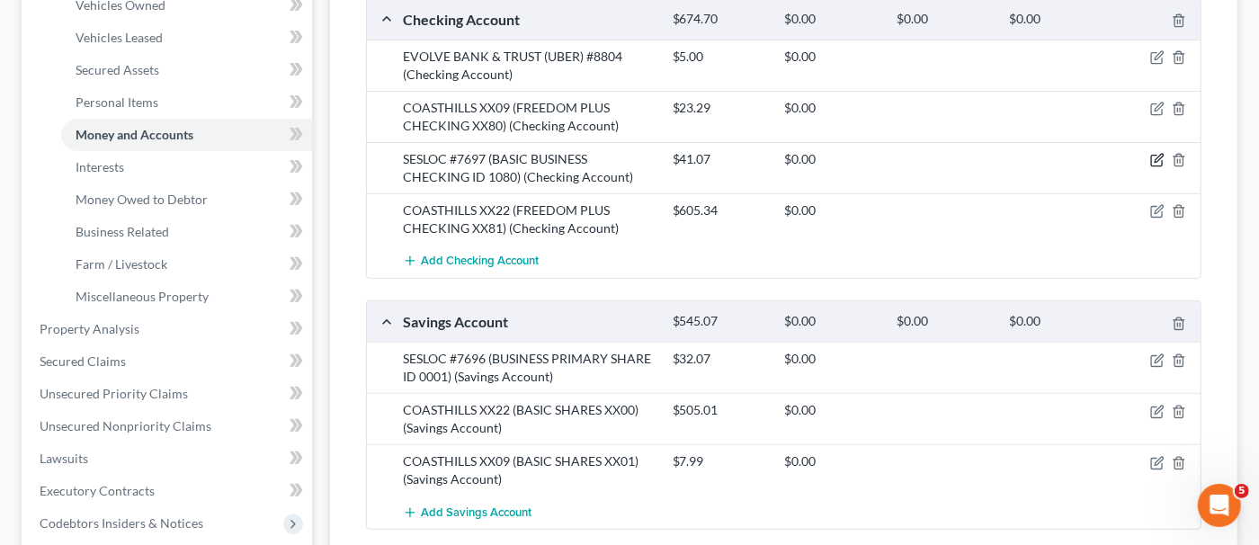
click at [1157, 157] on icon "button" at bounding box center [1158, 160] width 14 height 14
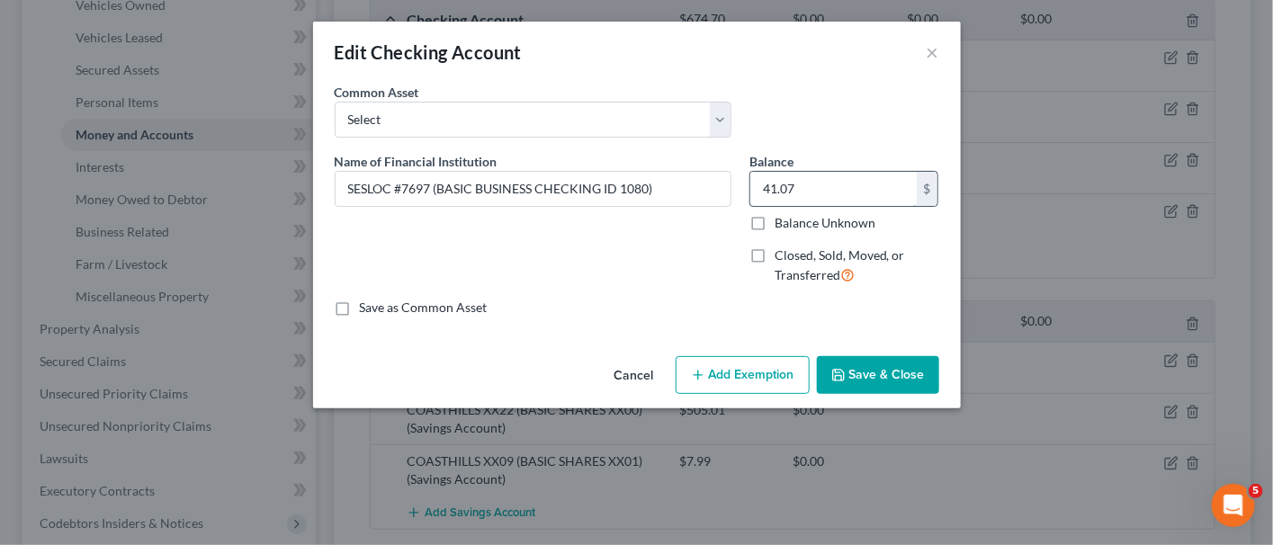
click at [828, 196] on input "41.07" at bounding box center [833, 189] width 166 height 34
type input "9.00"
click at [891, 369] on button "Save & Close" at bounding box center [878, 375] width 122 height 38
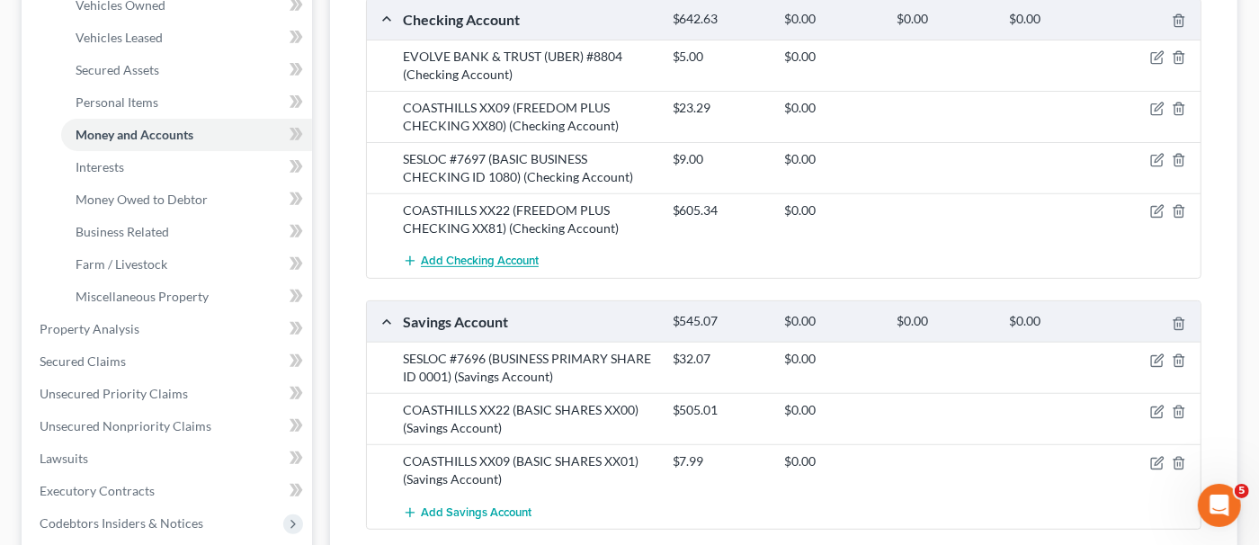
click at [462, 255] on span "Add Checking Account" at bounding box center [480, 262] width 118 height 14
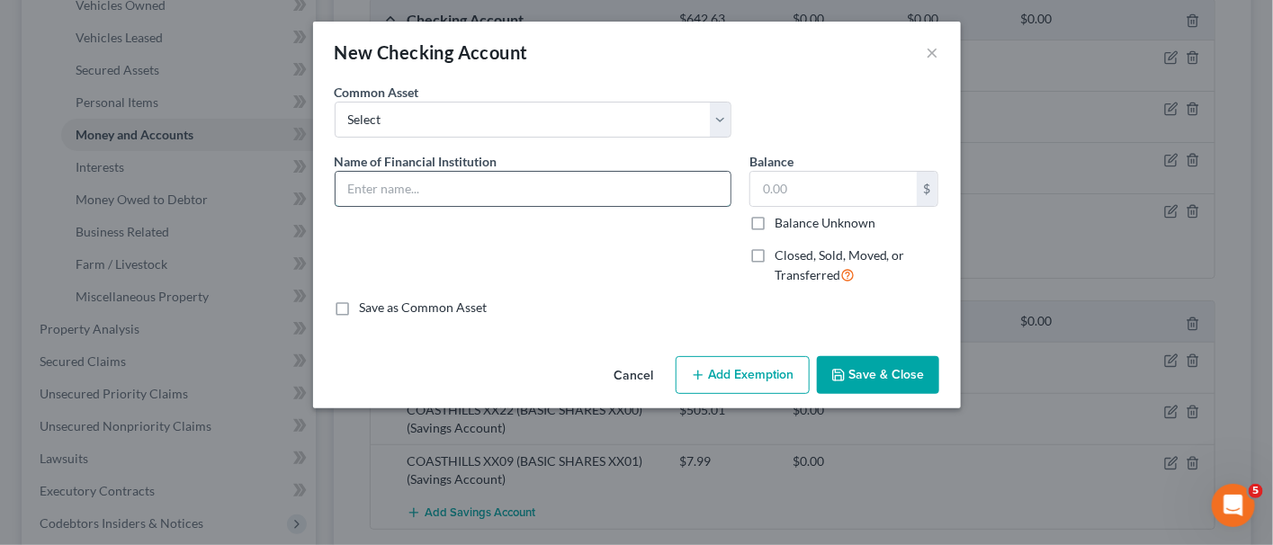
click at [467, 200] on input "text" at bounding box center [533, 189] width 395 height 34
type input "c"
type input "CASH APP"
click at [573, 45] on div "New Checking Account ×" at bounding box center [637, 52] width 648 height 61
click at [835, 189] on input "text" at bounding box center [833, 189] width 166 height 34
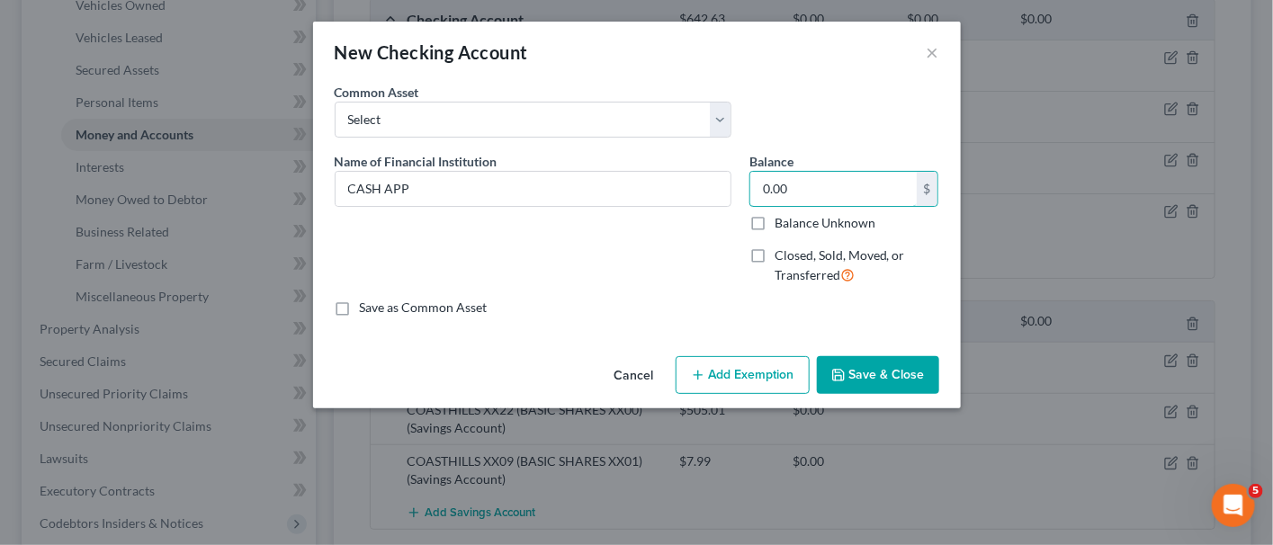
type input "0.00"
click at [891, 362] on button "Save & Close" at bounding box center [878, 375] width 122 height 38
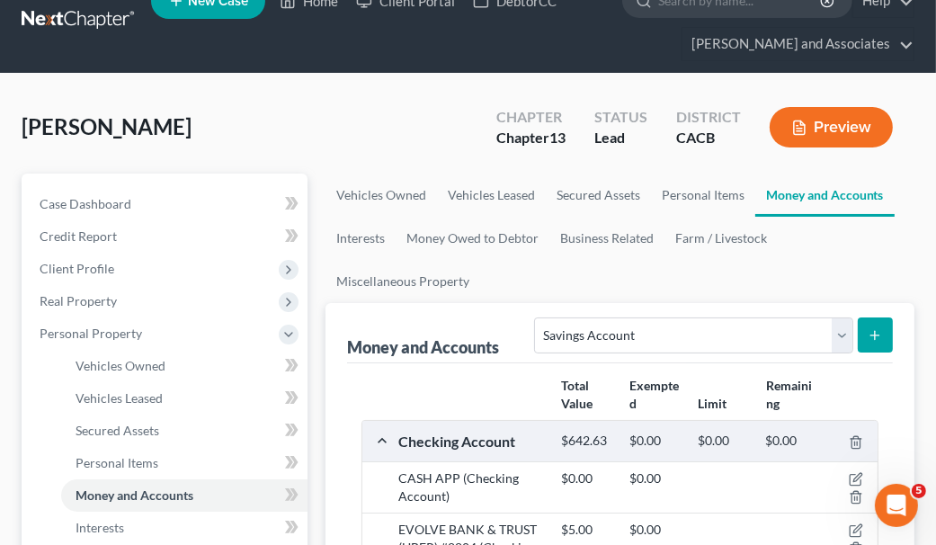
scroll to position [121, 0]
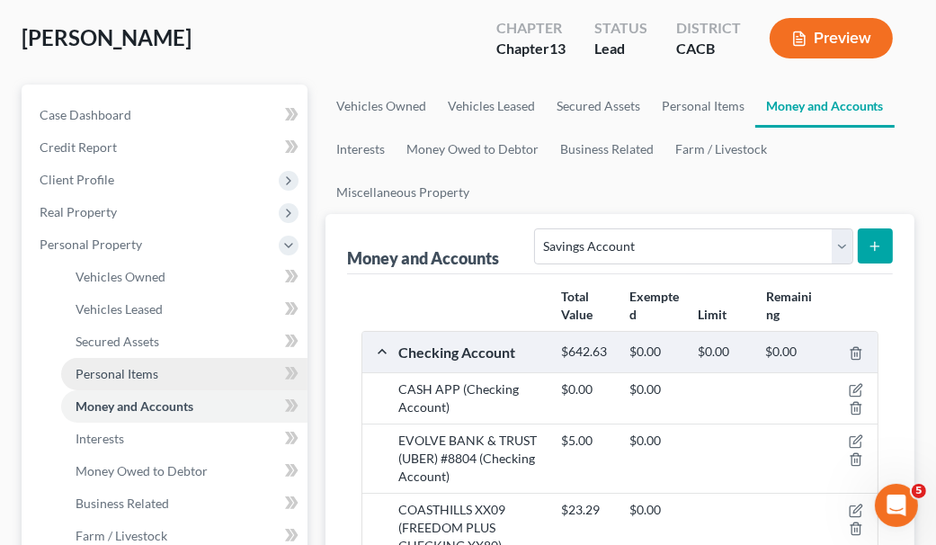
click at [216, 375] on link "Personal Items" at bounding box center [184, 374] width 246 height 32
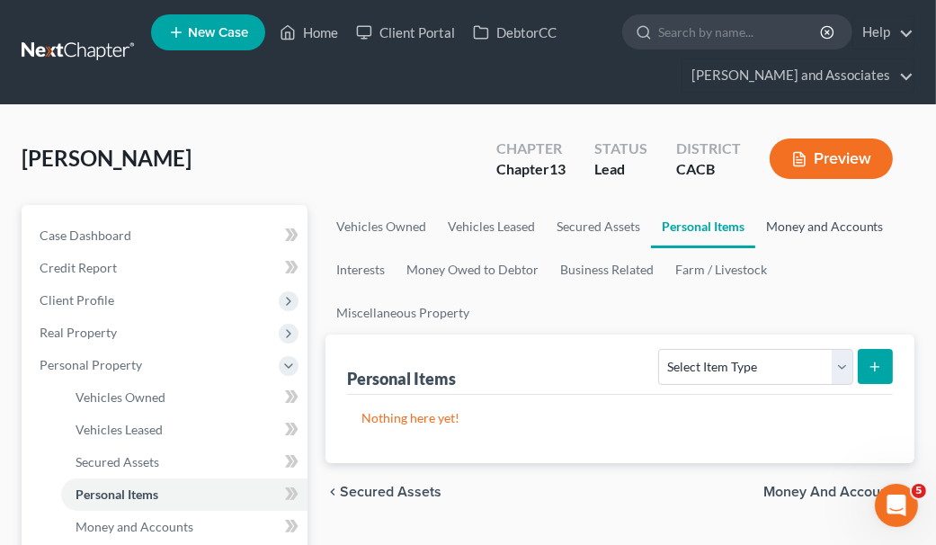
click at [813, 241] on link "Money and Accounts" at bounding box center [825, 226] width 139 height 43
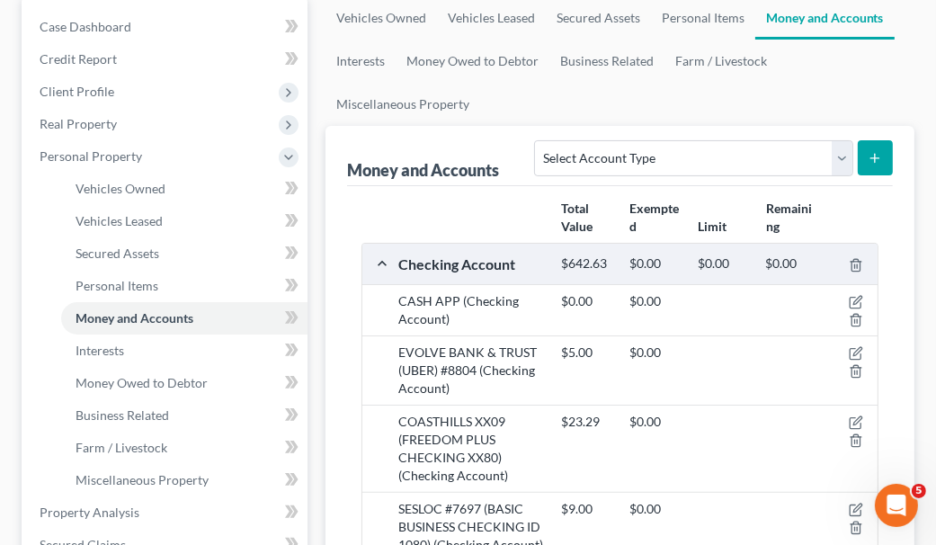
scroll to position [89, 0]
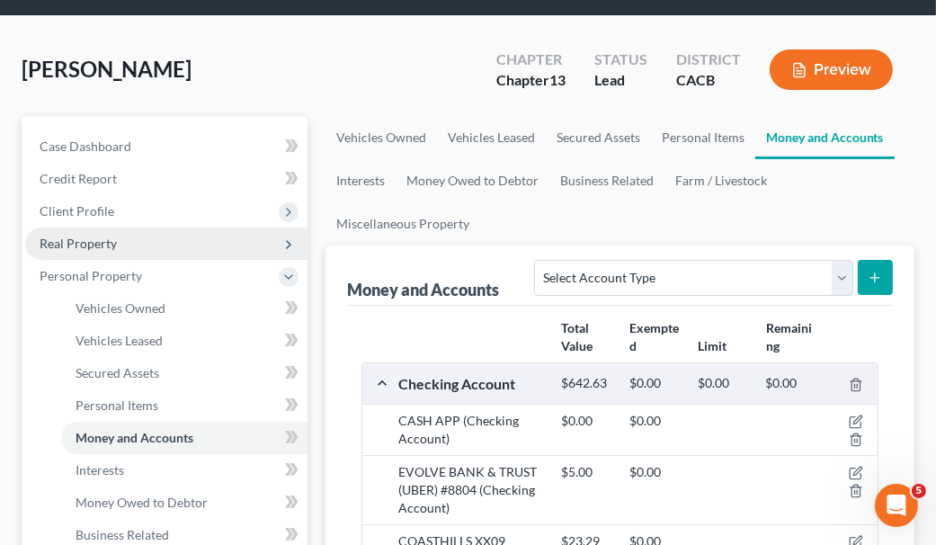
drag, startPoint x: 146, startPoint y: 267, endPoint x: 211, endPoint y: 224, distance: 78.6
click at [146, 267] on span "Personal Property" at bounding box center [166, 276] width 282 height 32
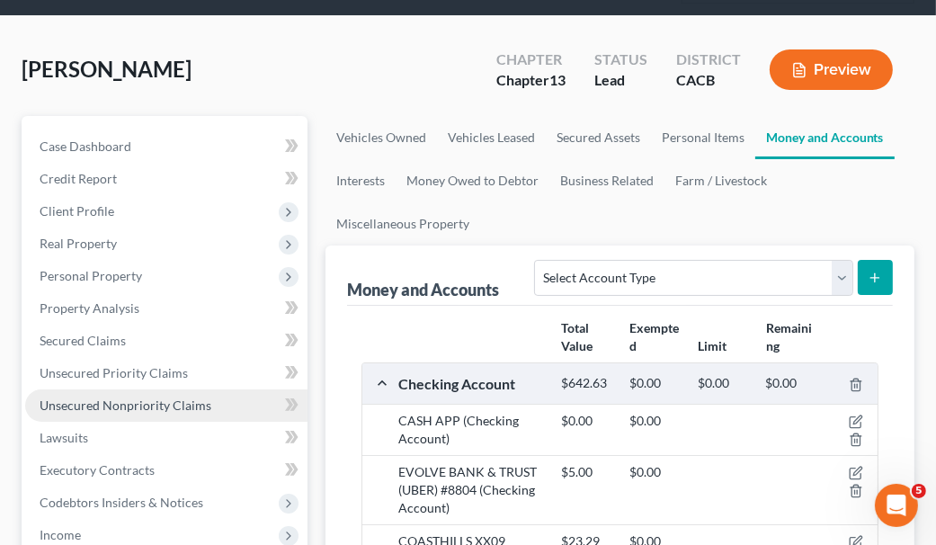
click at [168, 398] on span "Unsecured Nonpriority Claims" at bounding box center [126, 405] width 172 height 15
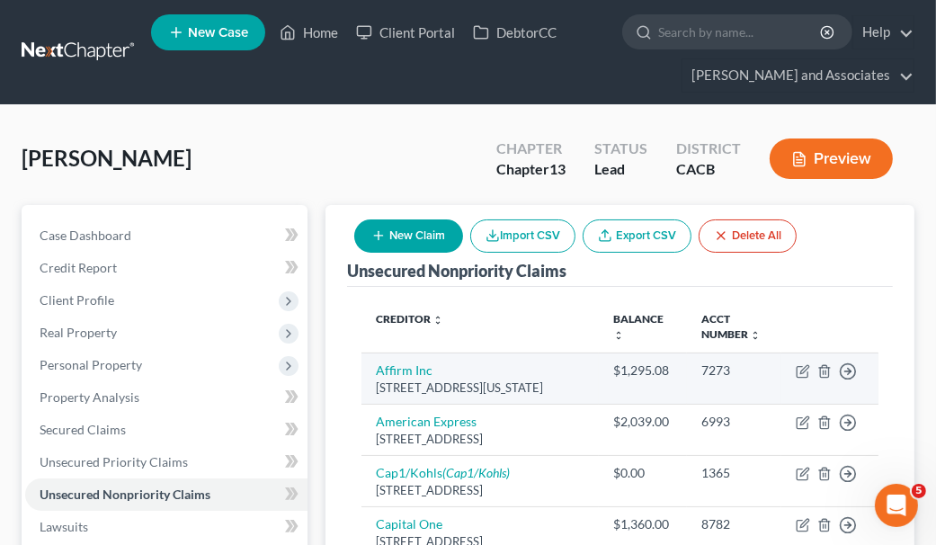
click at [25, 479] on link "Unsecured Nonpriority Claims" at bounding box center [166, 495] width 282 height 32
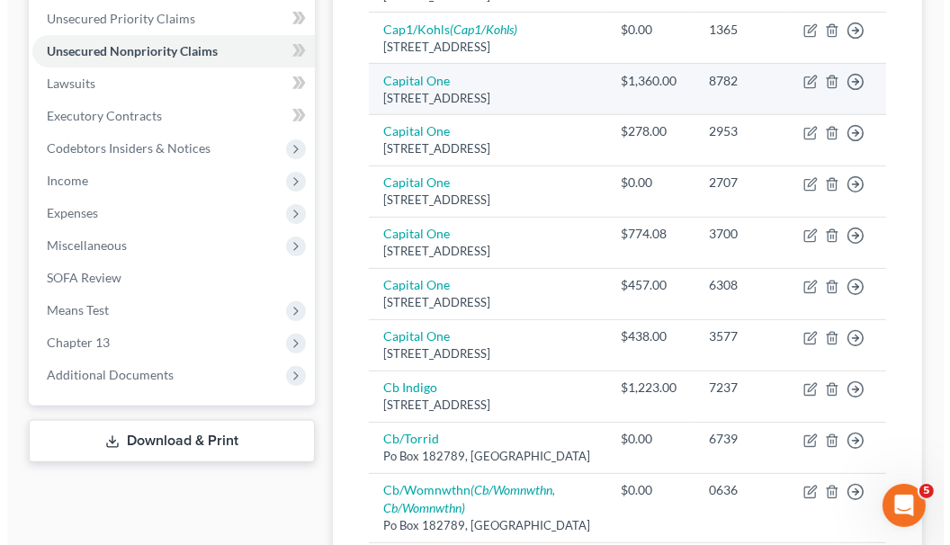
scroll to position [449, 0]
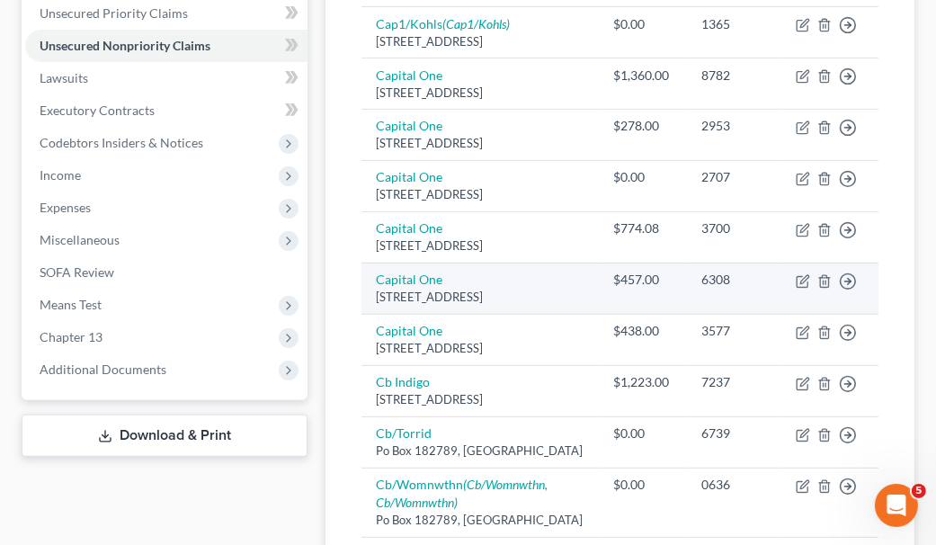
click at [652, 289] on div "$457.00" at bounding box center [642, 280] width 59 height 18
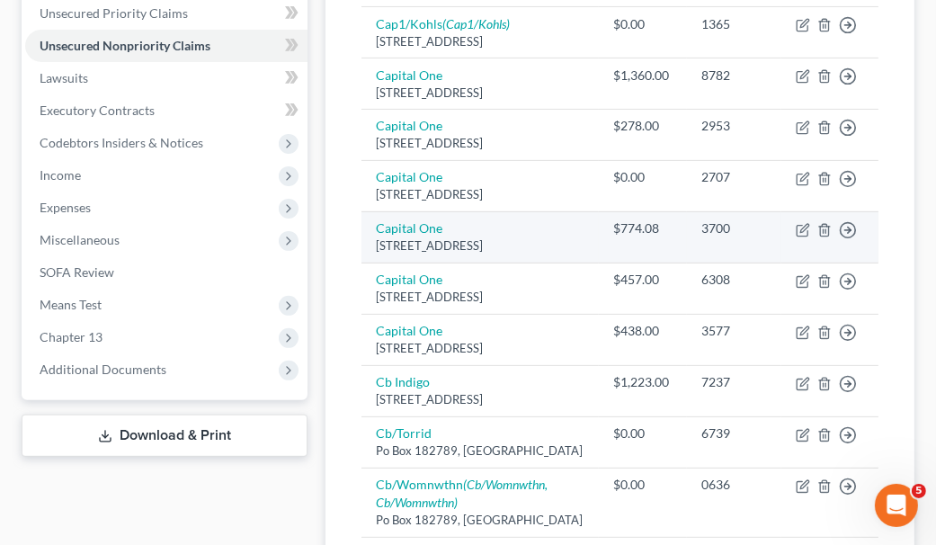
click at [518, 255] on div "[STREET_ADDRESS]" at bounding box center [481, 245] width 210 height 17
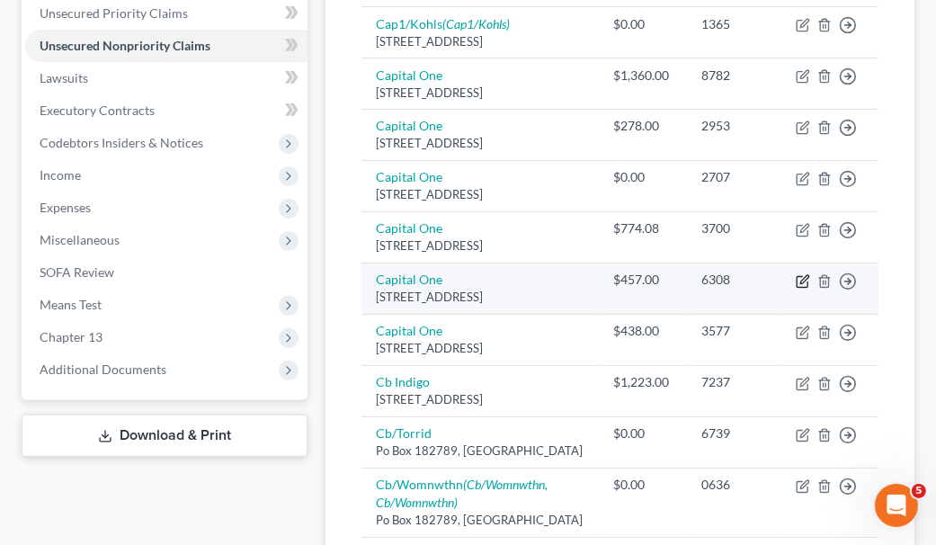
click at [802, 289] on icon "button" at bounding box center [803, 281] width 14 height 14
select select "46"
select select "2"
select select "1"
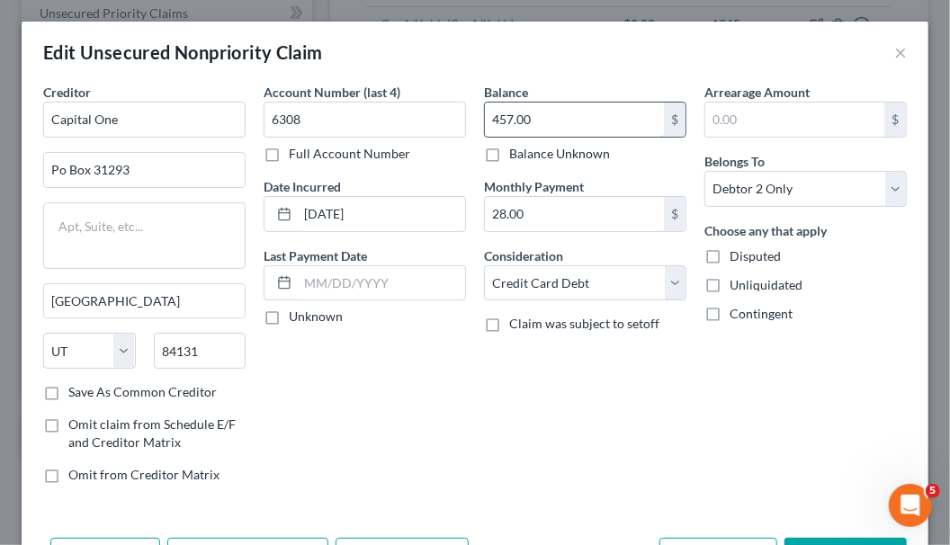
click at [524, 119] on input "457.00" at bounding box center [574, 120] width 179 height 34
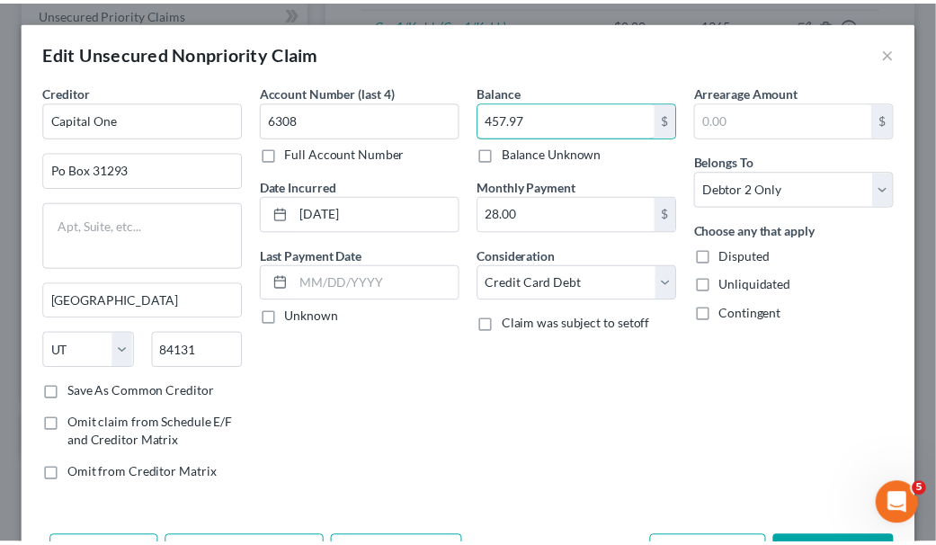
scroll to position [89, 0]
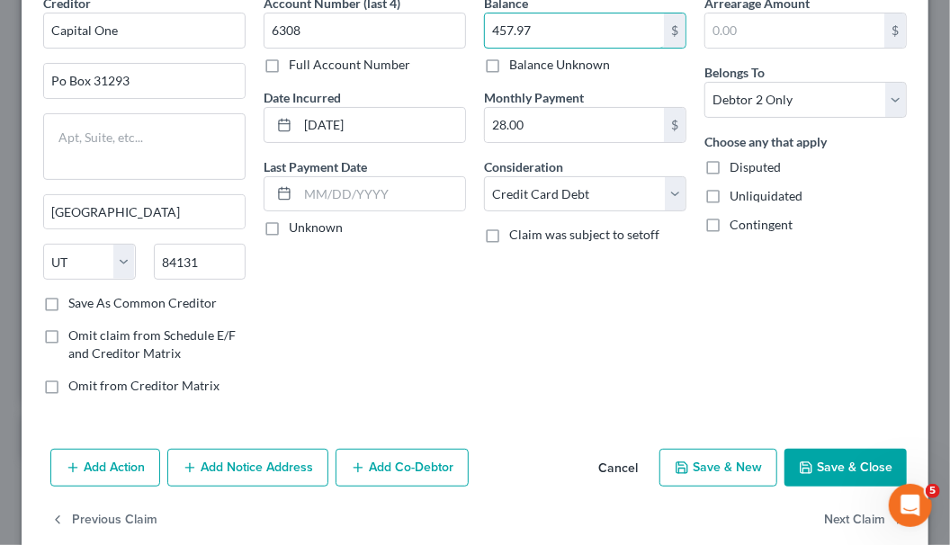
type input "457.97"
click at [843, 466] on button "Save & Close" at bounding box center [845, 468] width 122 height 38
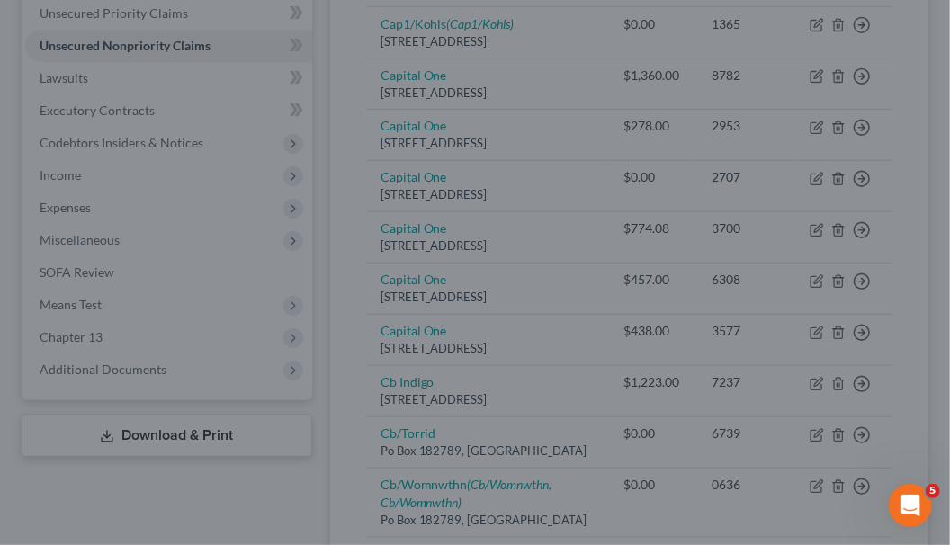
type input "0"
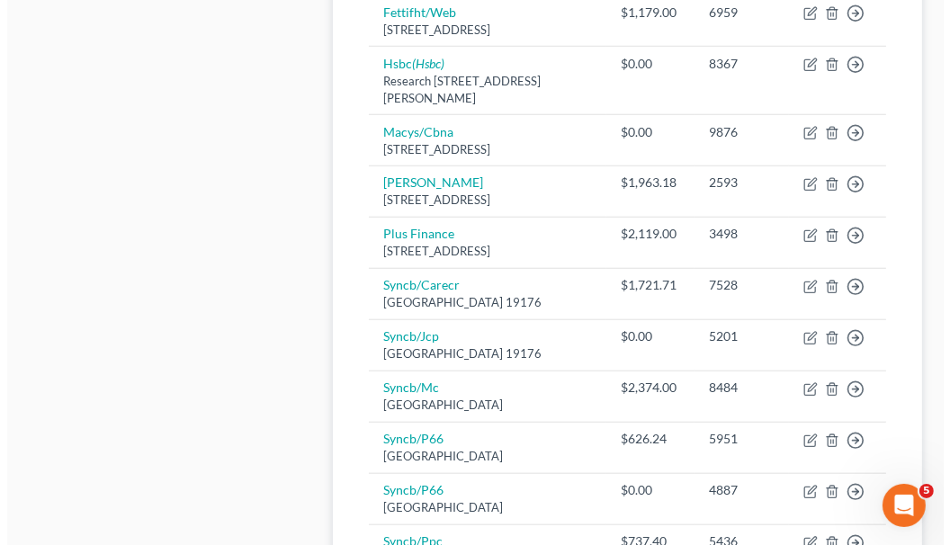
scroll to position [1619, 0]
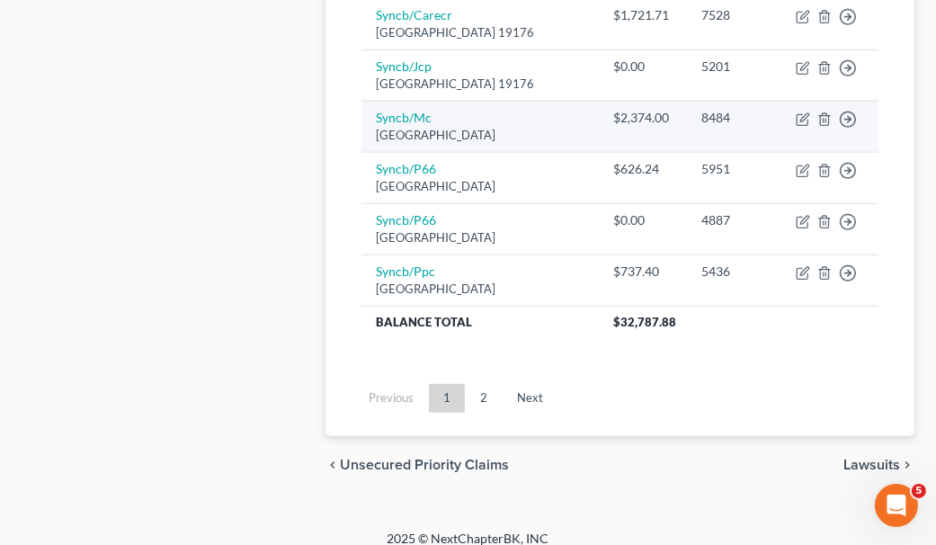
click at [655, 152] on td "$2,374.00" at bounding box center [643, 126] width 88 height 51
click at [795, 152] on td "Move to D Move to E Move to G Move to Notice Only" at bounding box center [830, 126] width 97 height 51
click at [796, 127] on icon "button" at bounding box center [803, 119] width 14 height 14
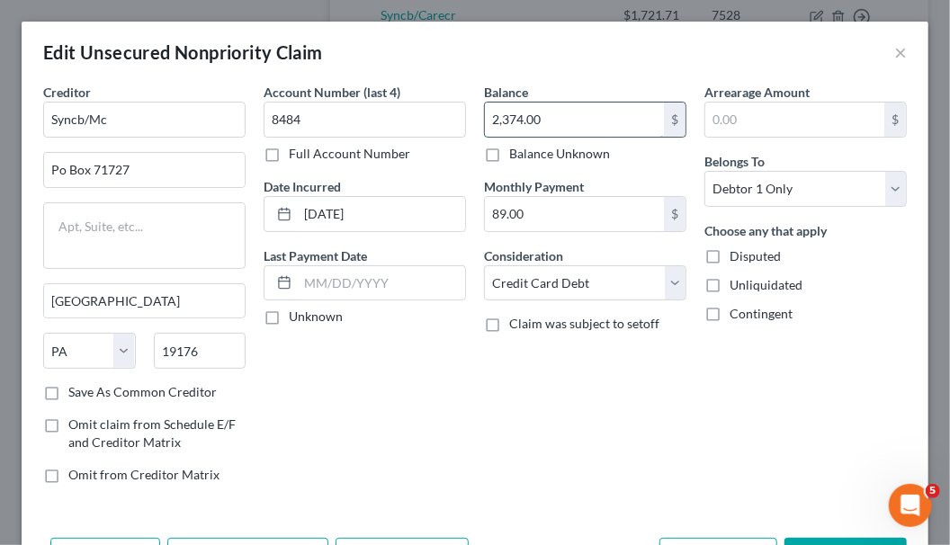
click at [500, 115] on input "2,374.00" at bounding box center [574, 120] width 179 height 34
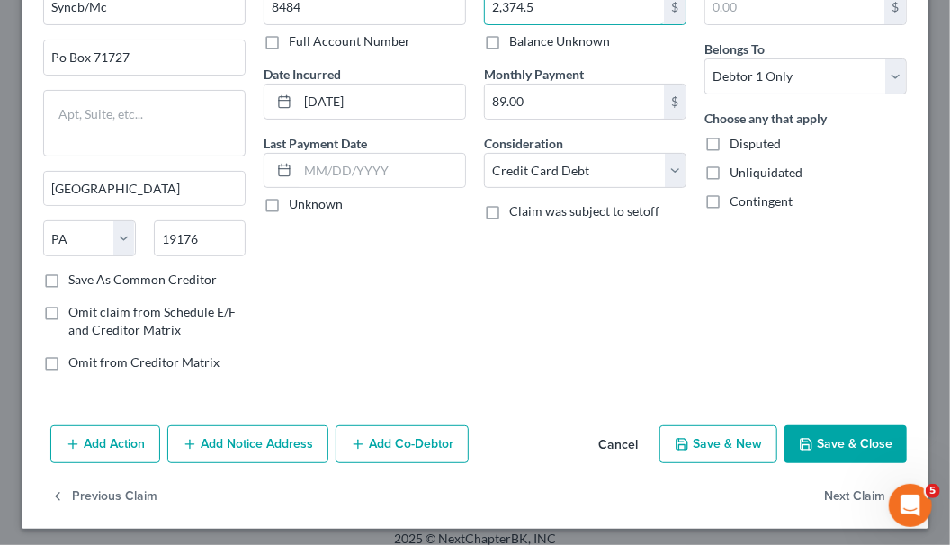
scroll to position [113, 0]
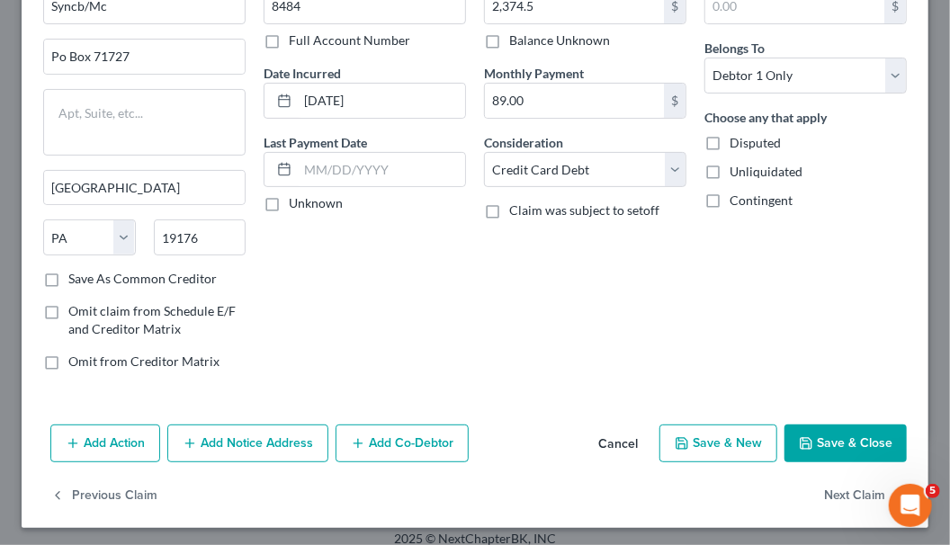
click at [832, 425] on button "Save & Close" at bounding box center [845, 444] width 122 height 38
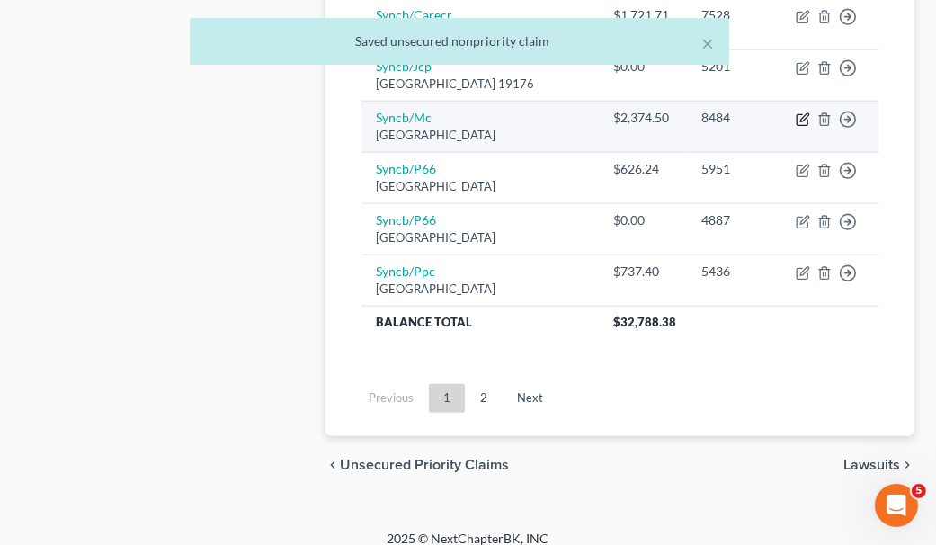
click at [810, 127] on icon "button" at bounding box center [803, 119] width 14 height 14
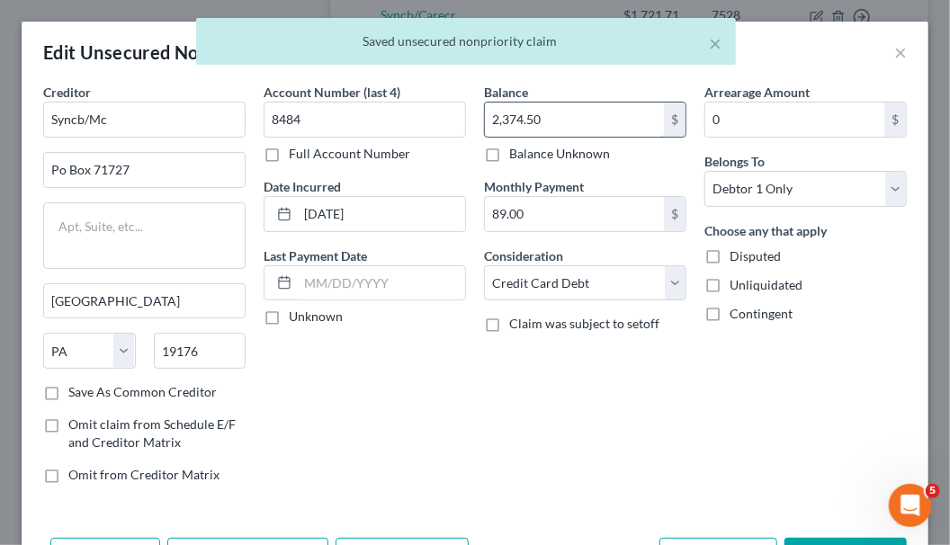
click at [576, 124] on input "2,374.50" at bounding box center [574, 120] width 179 height 34
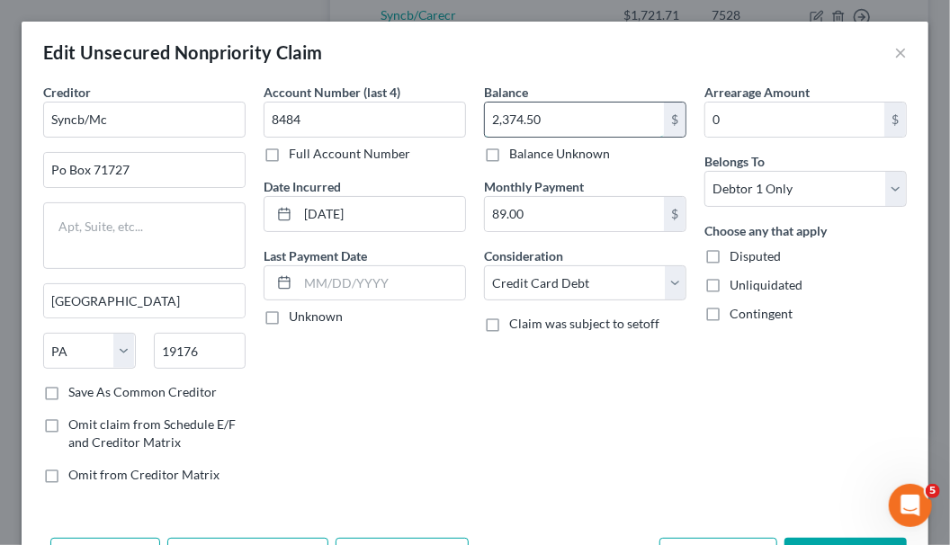
click at [576, 124] on input "2,374.50" at bounding box center [574, 120] width 179 height 34
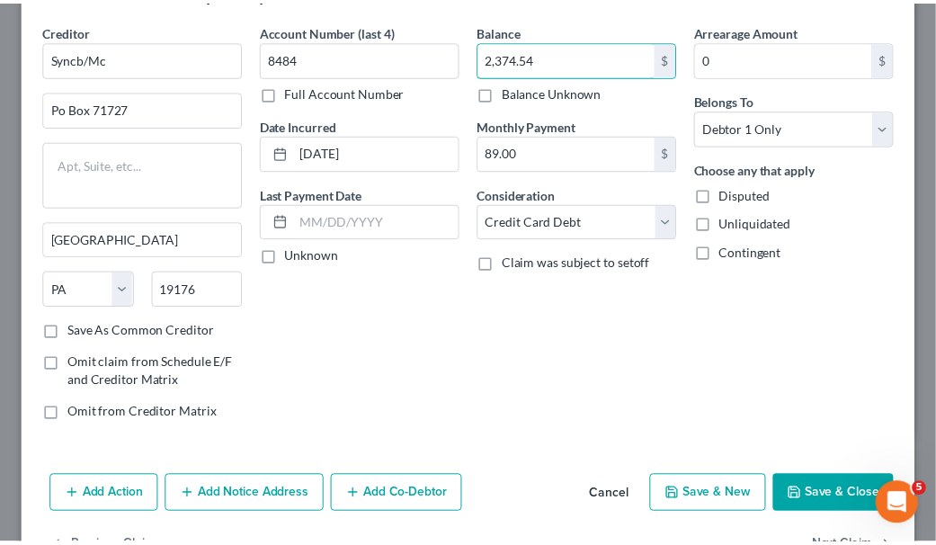
scroll to position [89, 0]
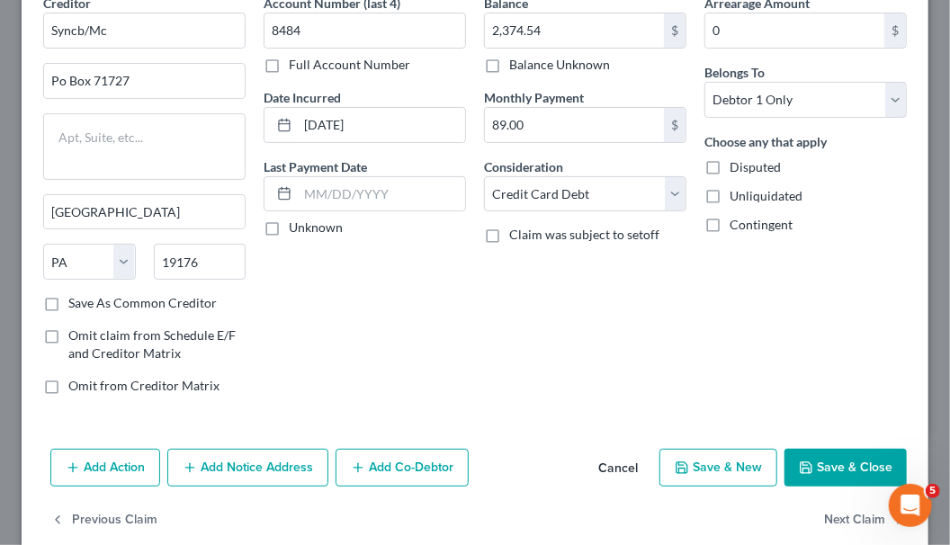
click at [818, 470] on button "Save & Close" at bounding box center [845, 468] width 122 height 38
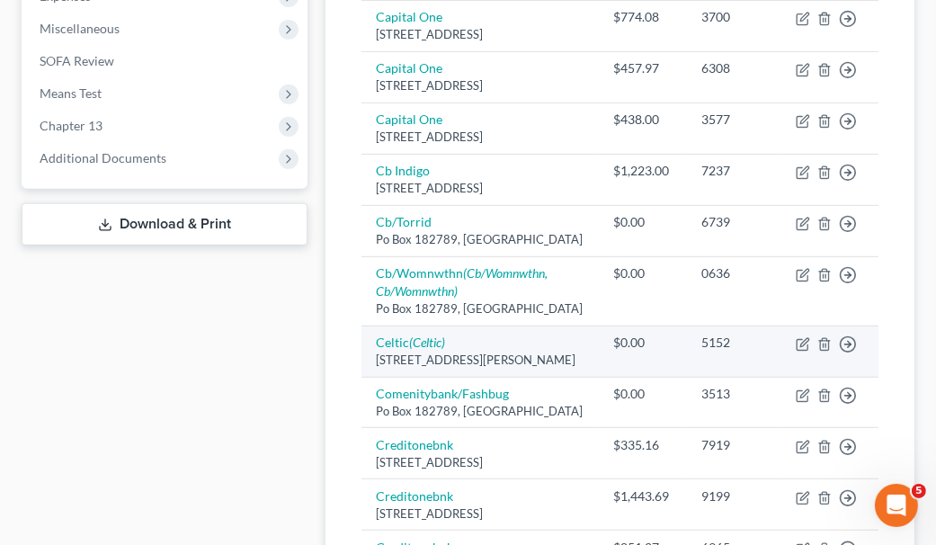
scroll to position [630, 0]
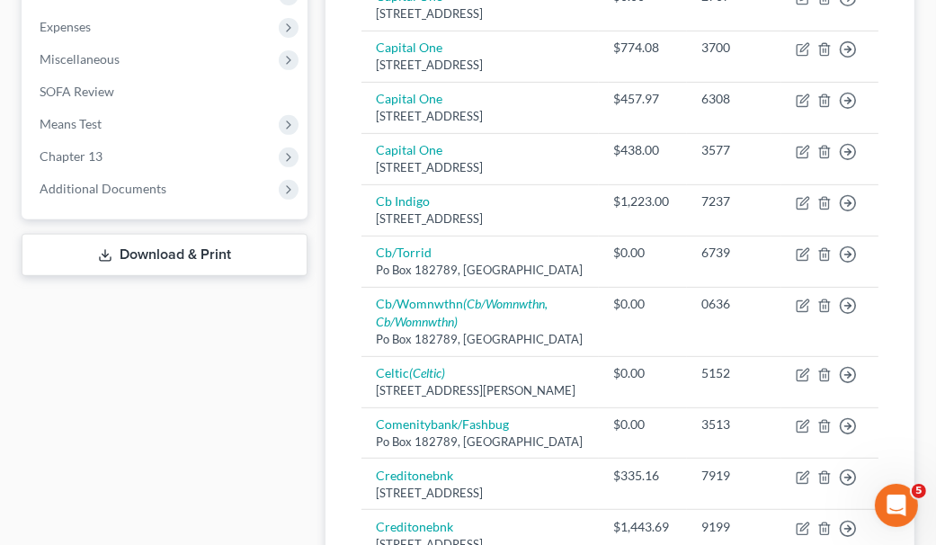
click at [257, 371] on div "Case Dashboard Payments Invoices Payments Payments Credit Report Client Profile" at bounding box center [165, 529] width 304 height 1908
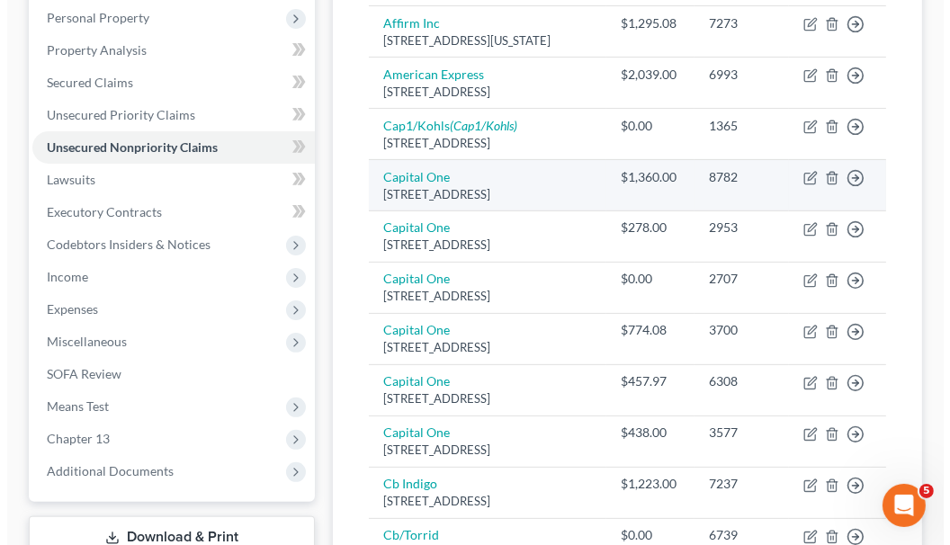
scroll to position [449, 0]
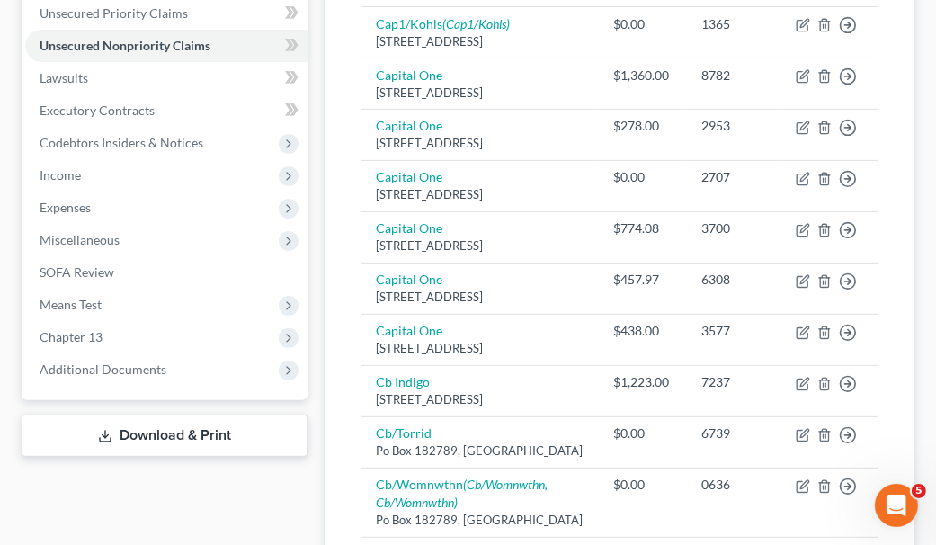
drag, startPoint x: 260, startPoint y: 500, endPoint x: 276, endPoint y: 490, distance: 19.0
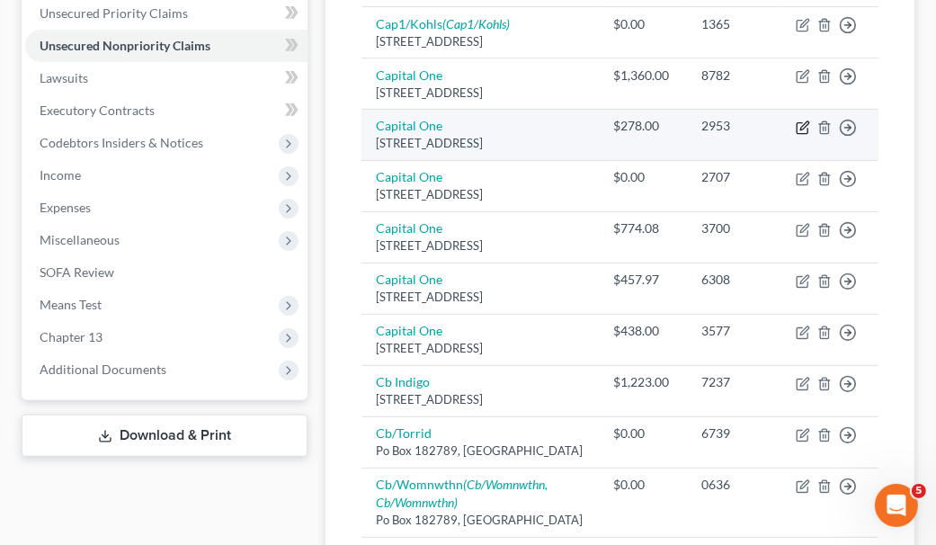
click at [804, 134] on icon "button" at bounding box center [802, 128] width 11 height 11
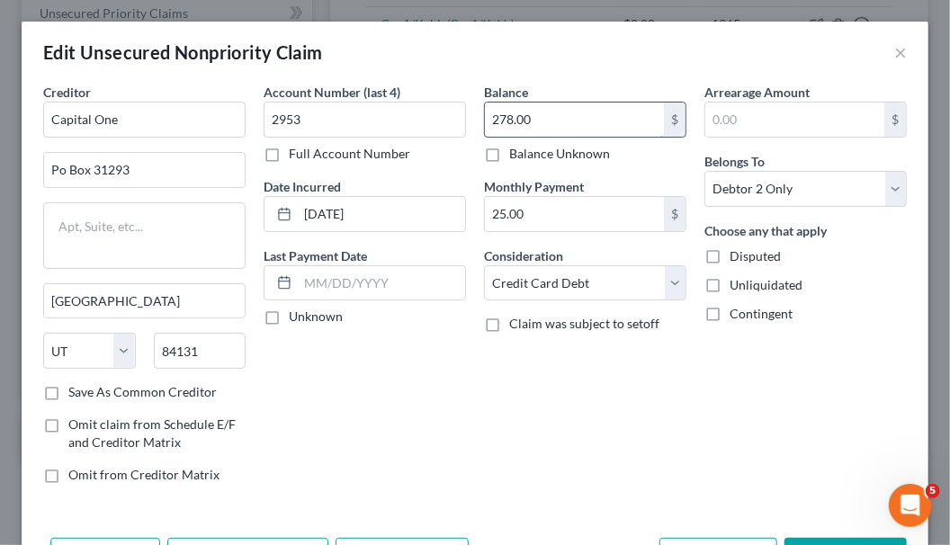
click at [558, 128] on input "278.00" at bounding box center [574, 120] width 179 height 34
click at [559, 128] on input "278.00" at bounding box center [574, 120] width 179 height 34
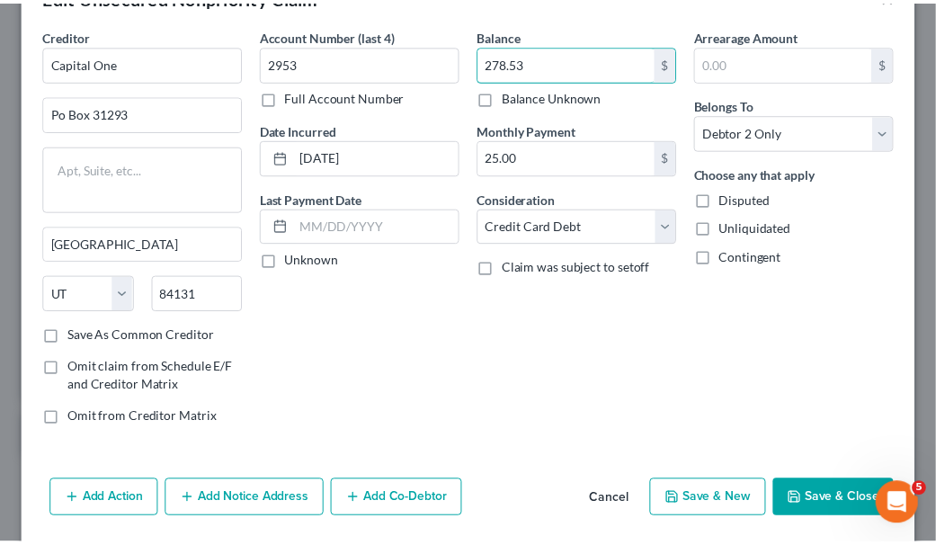
scroll to position [89, 0]
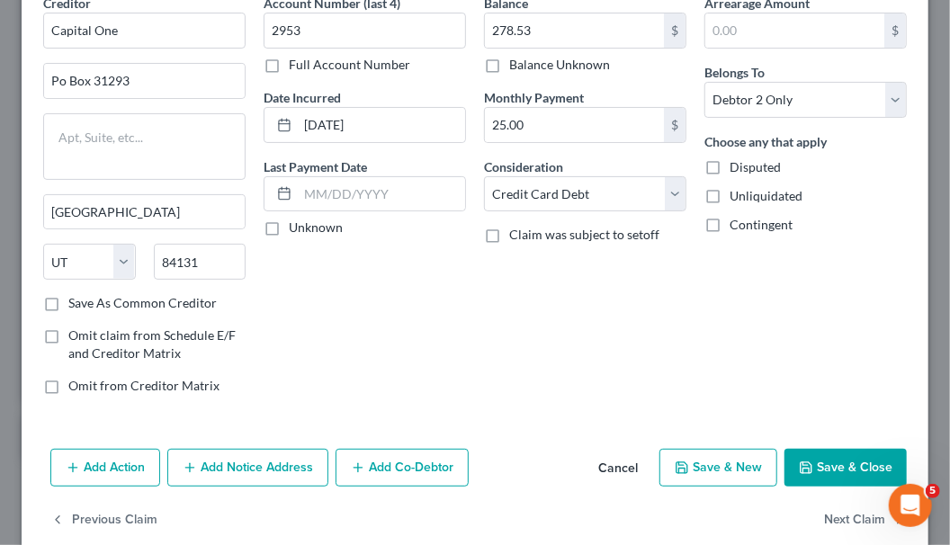
click at [855, 449] on button "Save & Close" at bounding box center [845, 468] width 122 height 38
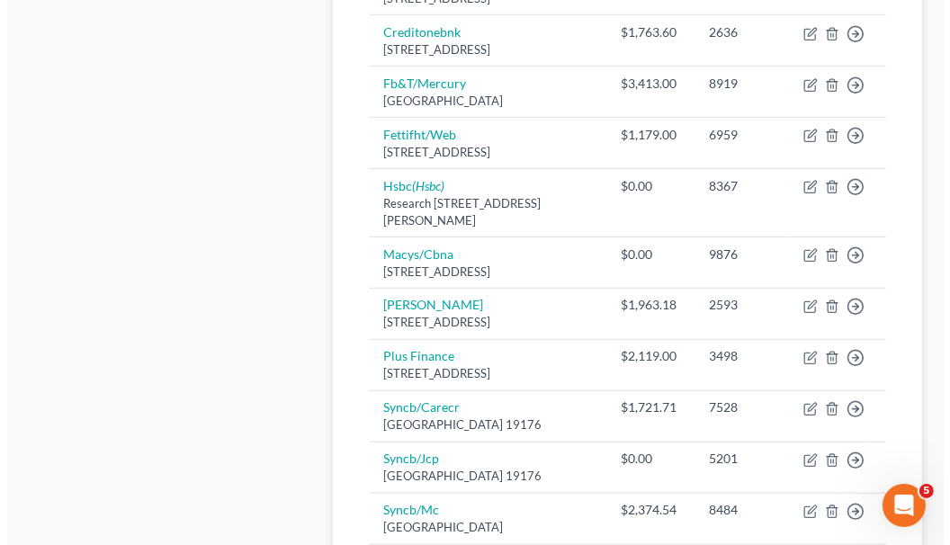
scroll to position [1259, 0]
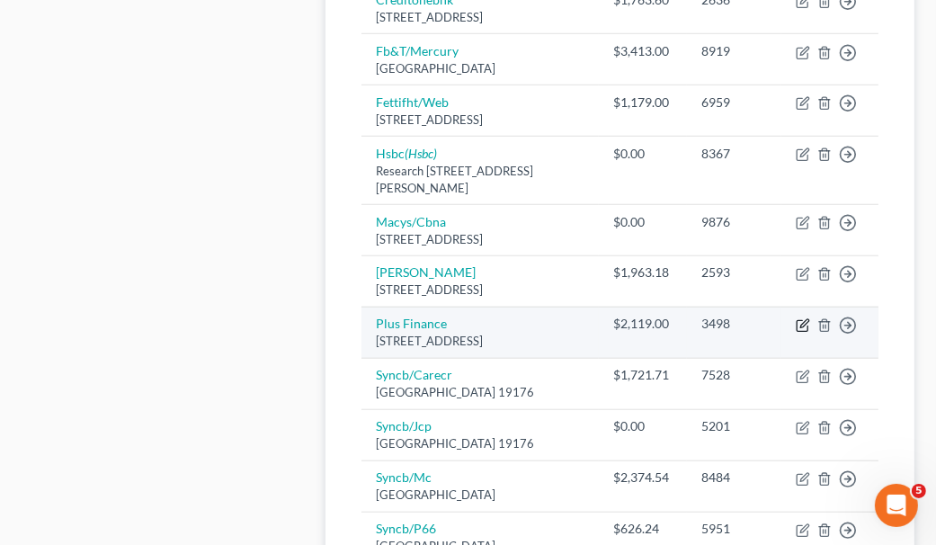
click at [805, 333] on icon "button" at bounding box center [803, 325] width 14 height 14
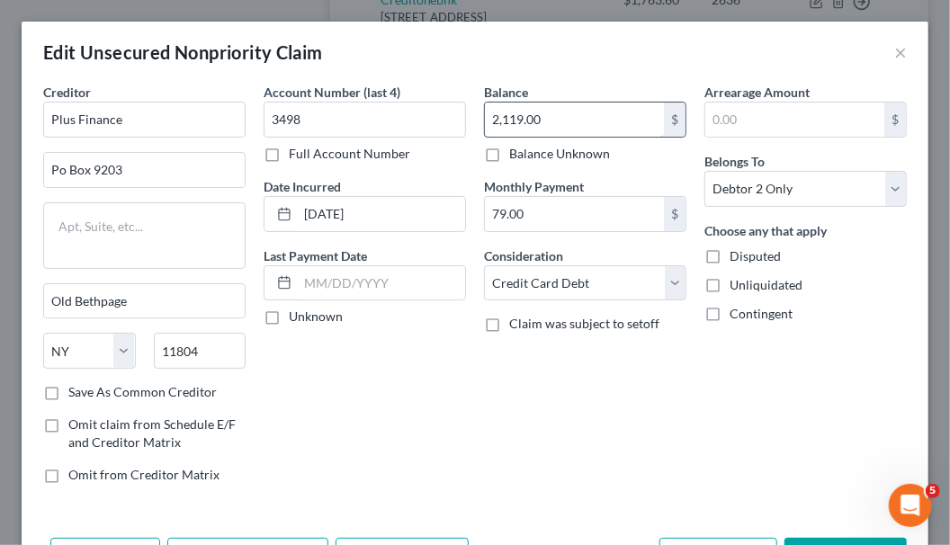
click at [553, 119] on input "2,119.00" at bounding box center [574, 120] width 179 height 34
click at [554, 119] on input "2,119.00" at bounding box center [574, 120] width 179 height 34
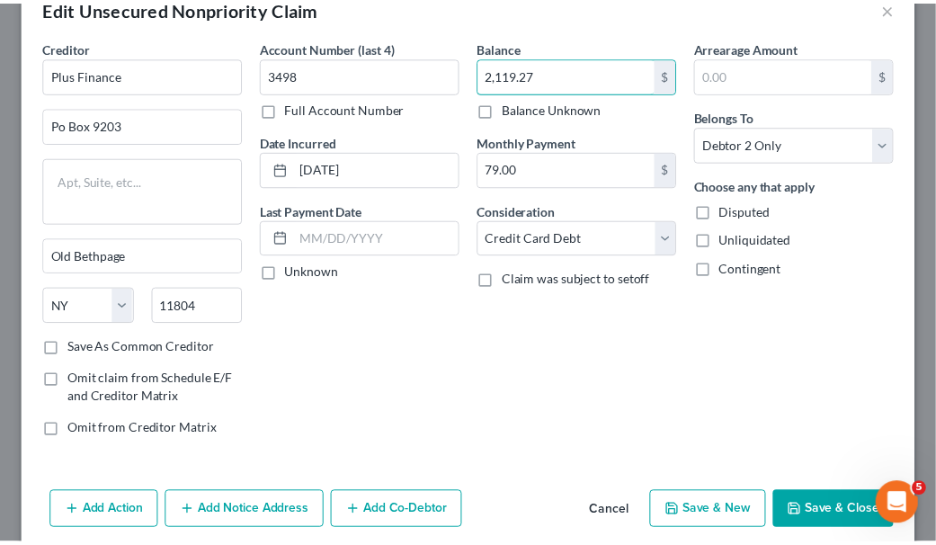
scroll to position [89, 0]
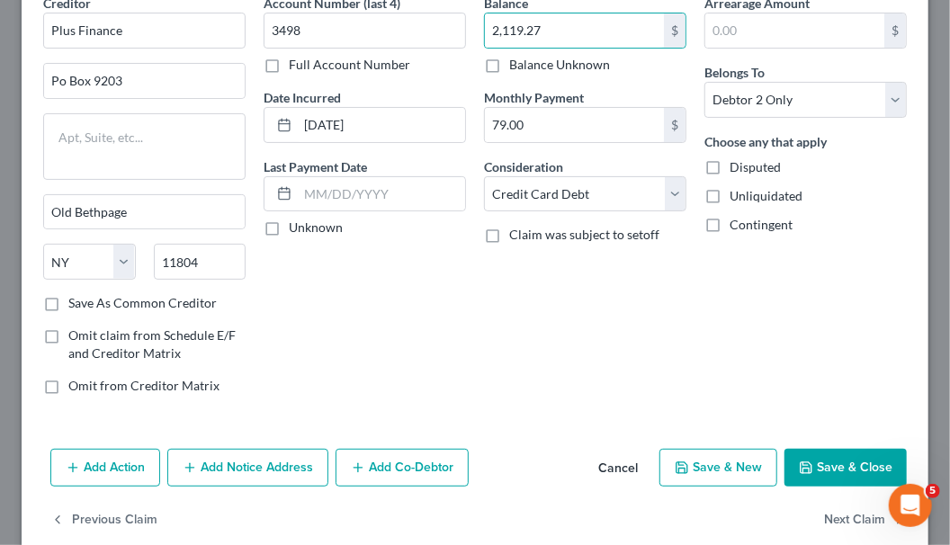
click at [850, 460] on button "Save & Close" at bounding box center [845, 468] width 122 height 38
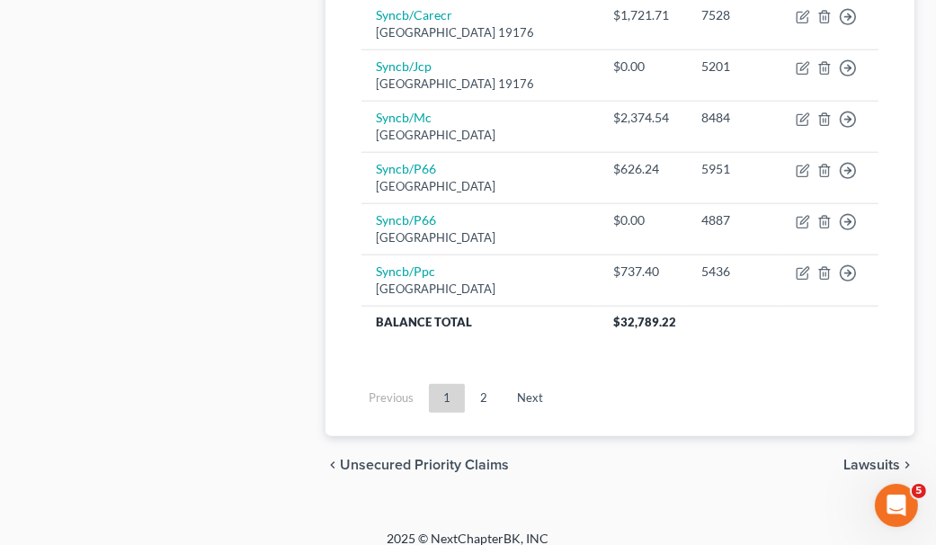
click at [481, 413] on link "2" at bounding box center [484, 398] width 36 height 29
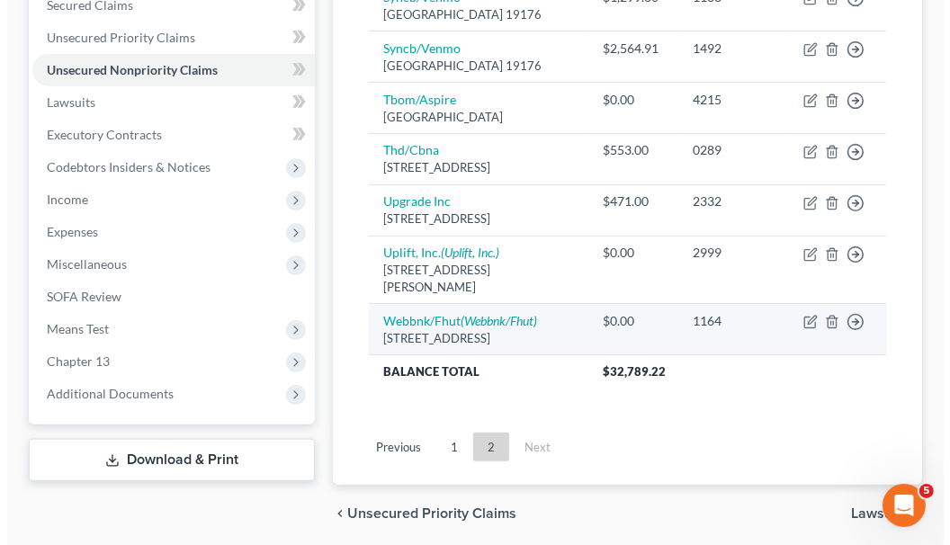
scroll to position [501, 0]
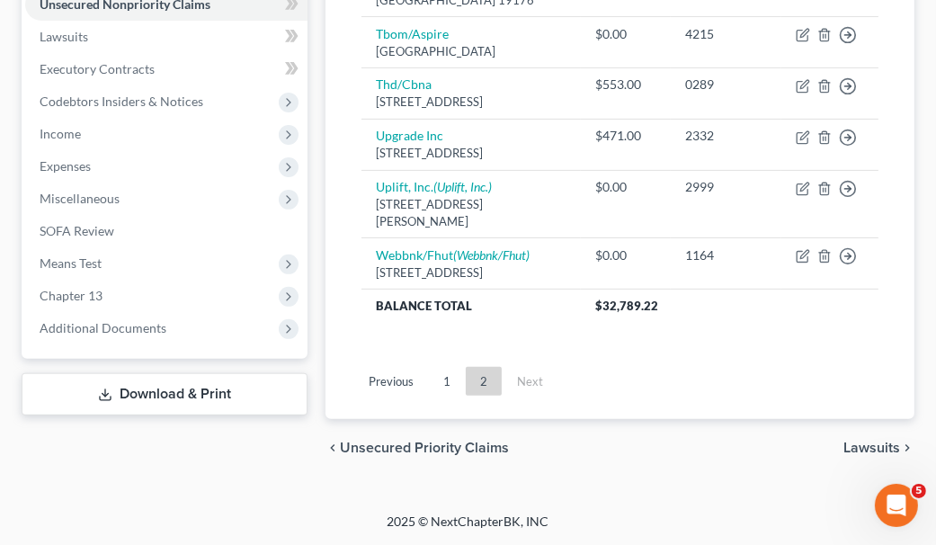
click at [580, 359] on ul "Previous 1 2 Next" at bounding box center [620, 381] width 546 height 47
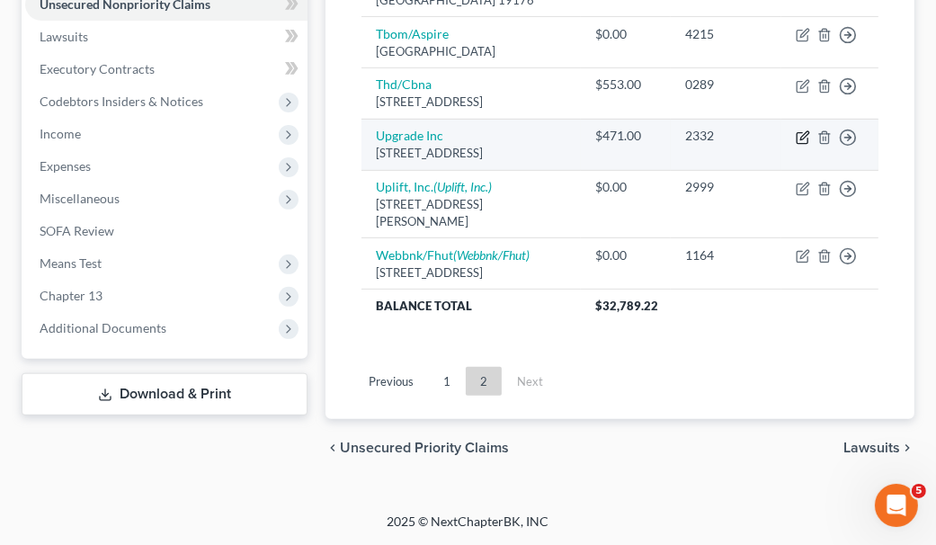
click at [802, 133] on icon "button" at bounding box center [802, 138] width 11 height 11
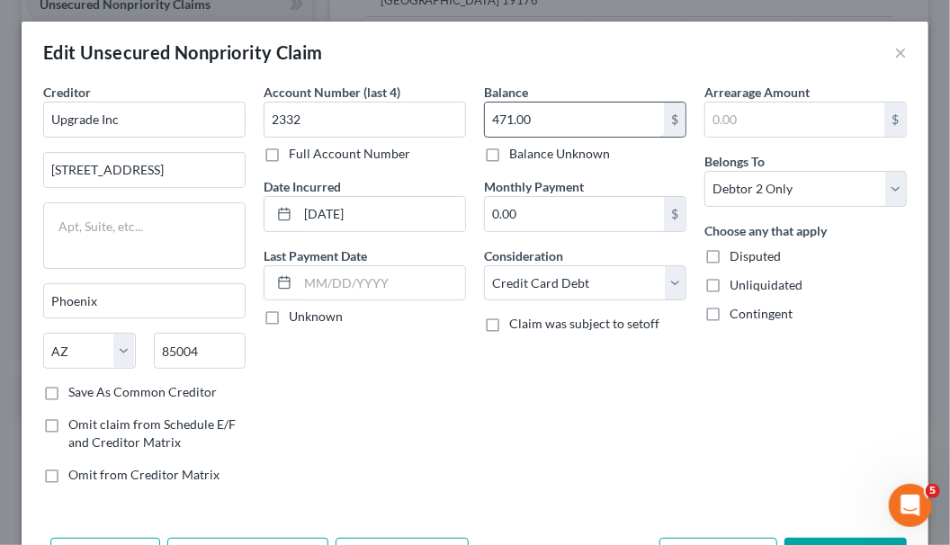
click at [523, 123] on input "471.00" at bounding box center [574, 120] width 179 height 34
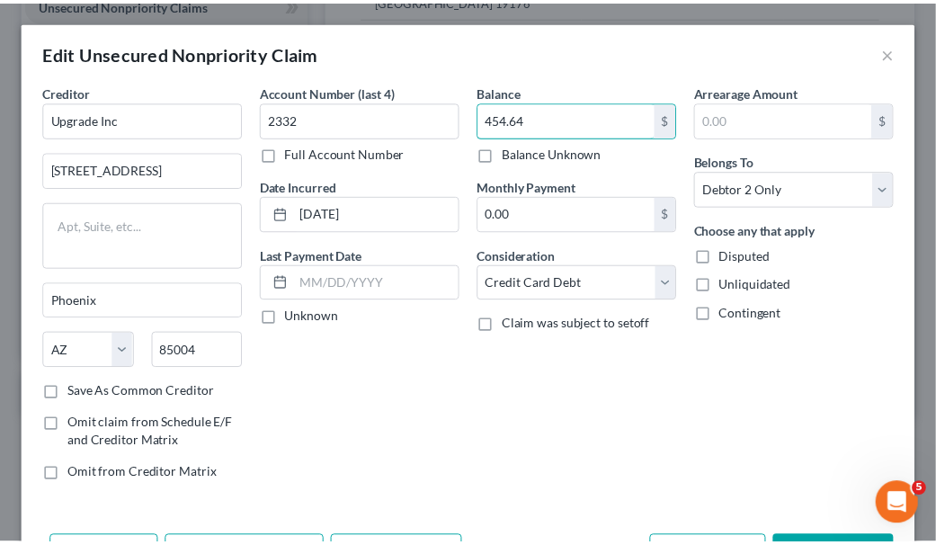
scroll to position [89, 0]
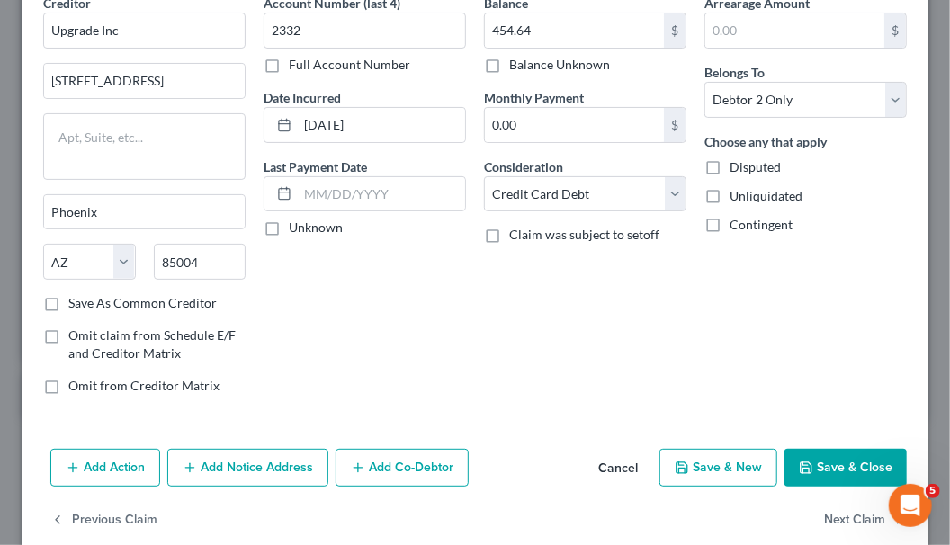
click at [867, 450] on button "Save & Close" at bounding box center [845, 468] width 122 height 38
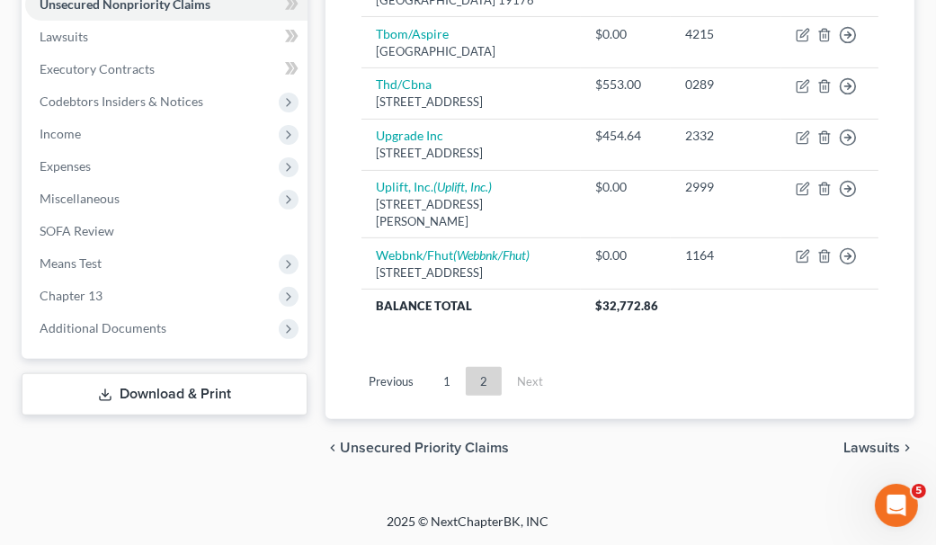
click at [609, 414] on div "Previous 1 2 Next" at bounding box center [620, 388] width 546 height 61
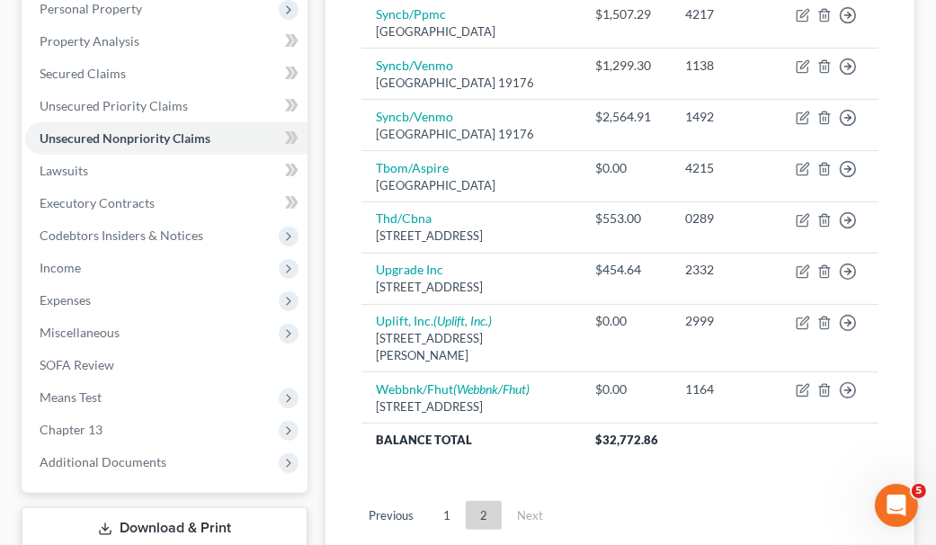
scroll to position [410, 0]
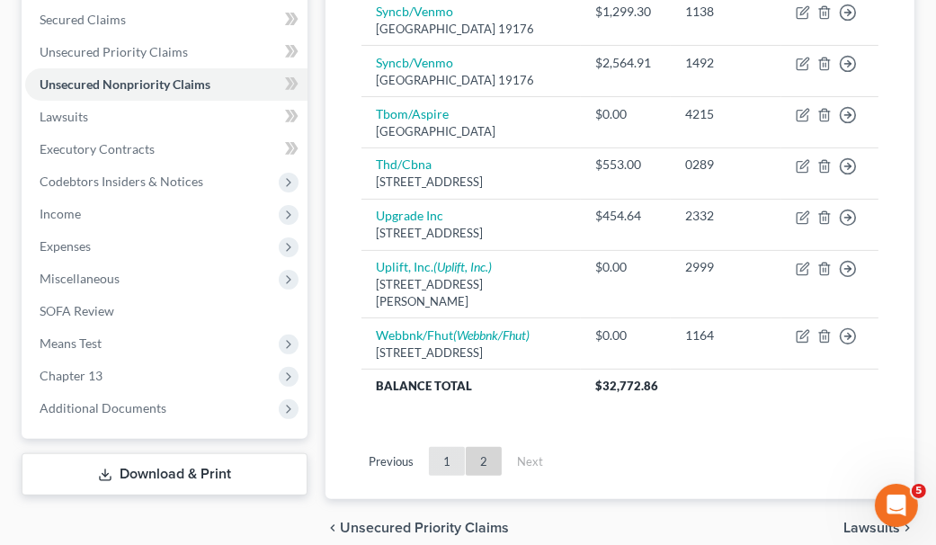
click at [454, 473] on link "1" at bounding box center [447, 461] width 36 height 29
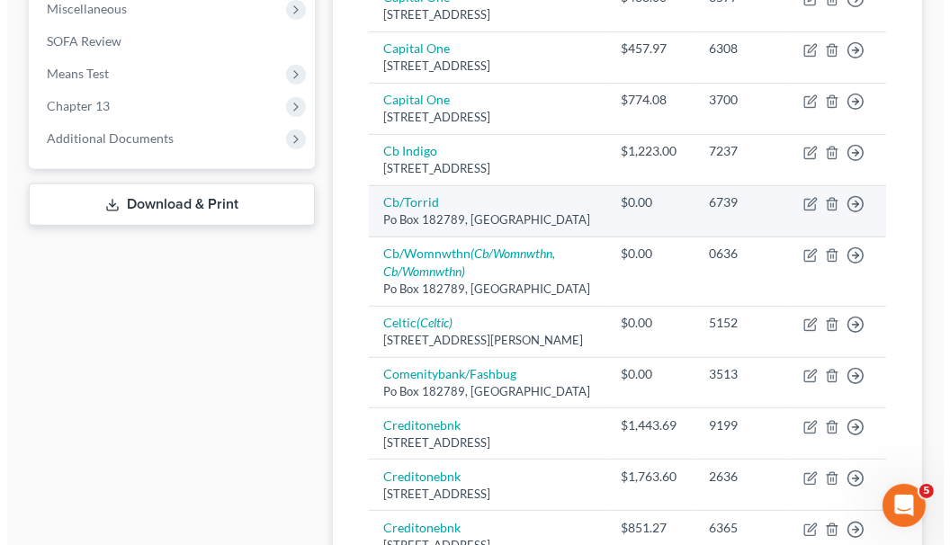
scroll to position [590, 0]
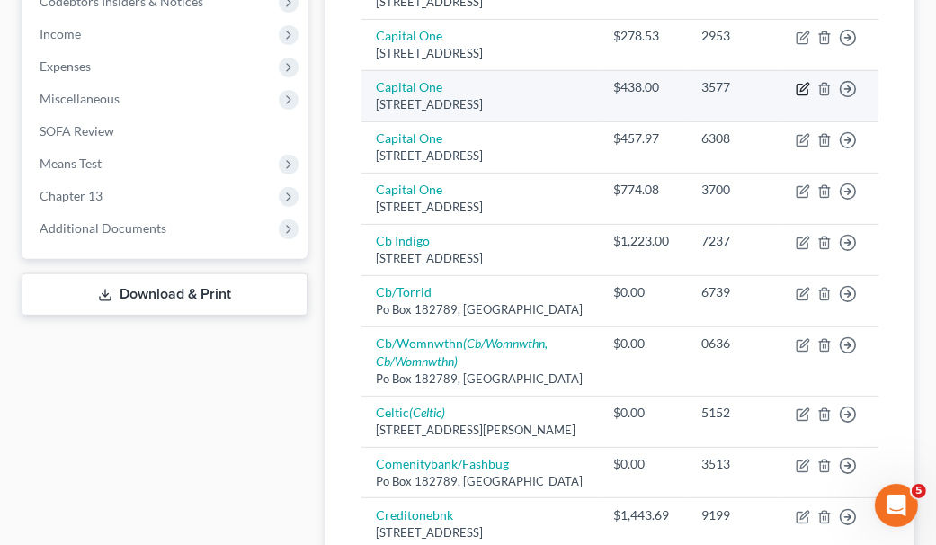
click at [800, 96] on icon "button" at bounding box center [803, 89] width 14 height 14
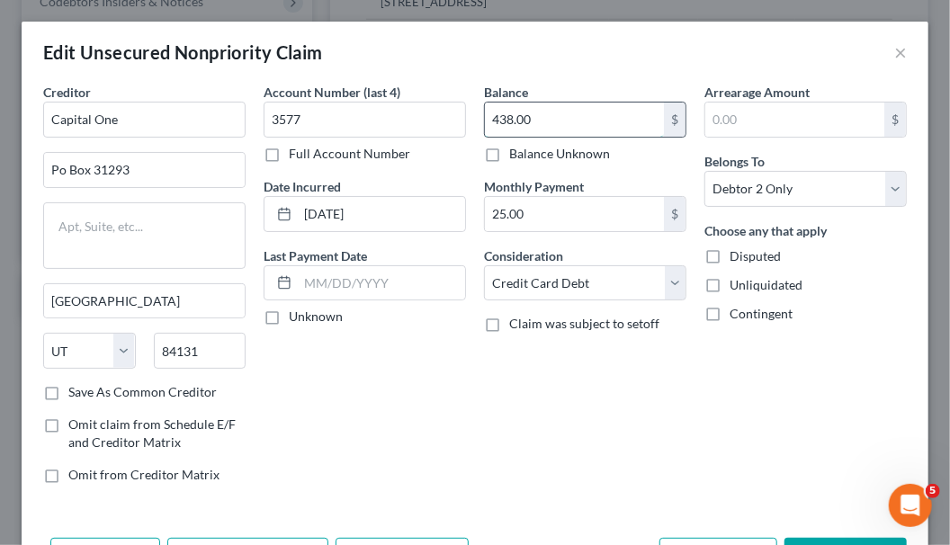
click at [558, 125] on input "438.00" at bounding box center [574, 120] width 179 height 34
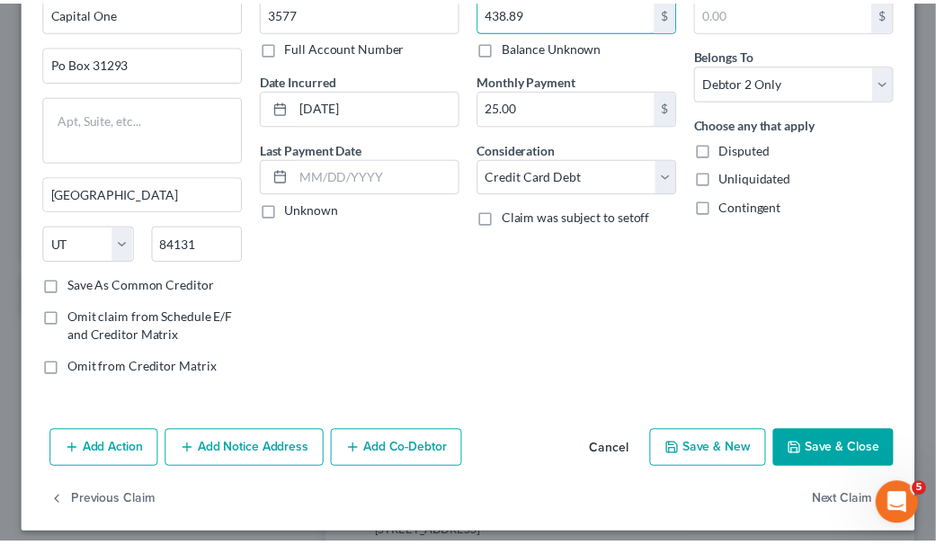
scroll to position [113, 0]
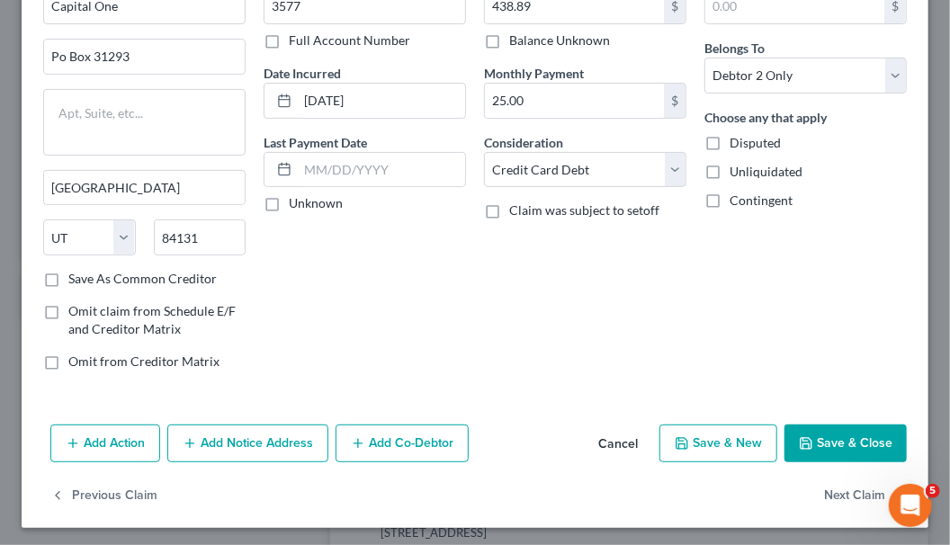
drag, startPoint x: 821, startPoint y: 452, endPoint x: 837, endPoint y: 441, distance: 20.0
click at [821, 452] on button "Save & Close" at bounding box center [845, 444] width 122 height 38
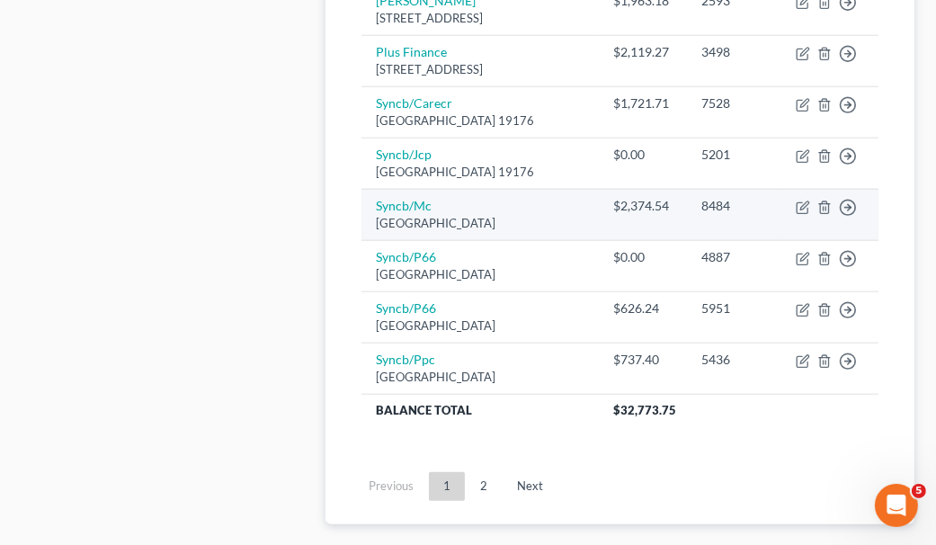
scroll to position [1580, 0]
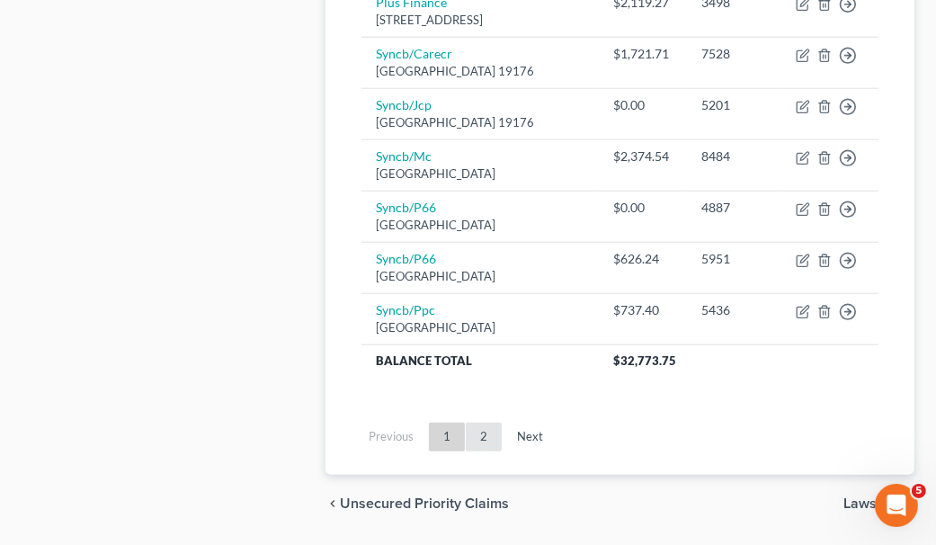
click at [477, 452] on link "2" at bounding box center [484, 437] width 36 height 29
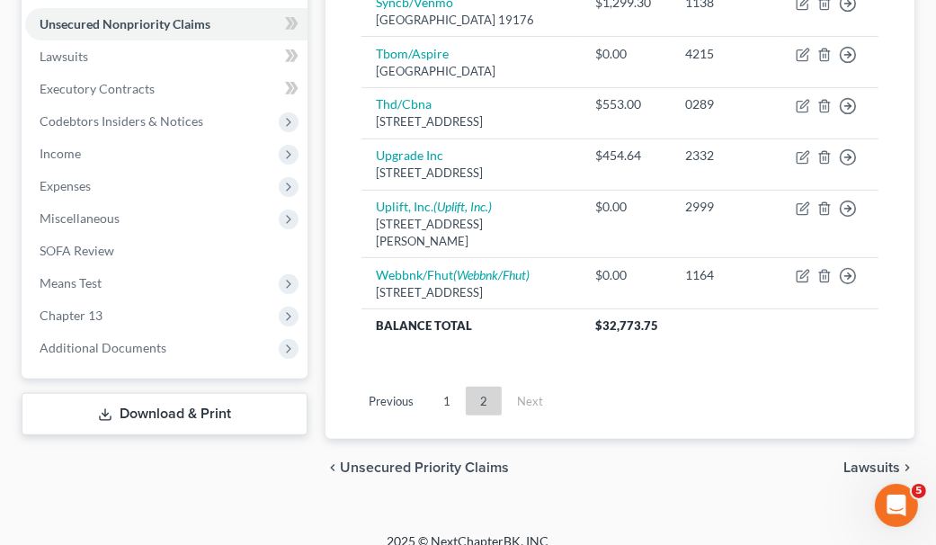
scroll to position [501, 0]
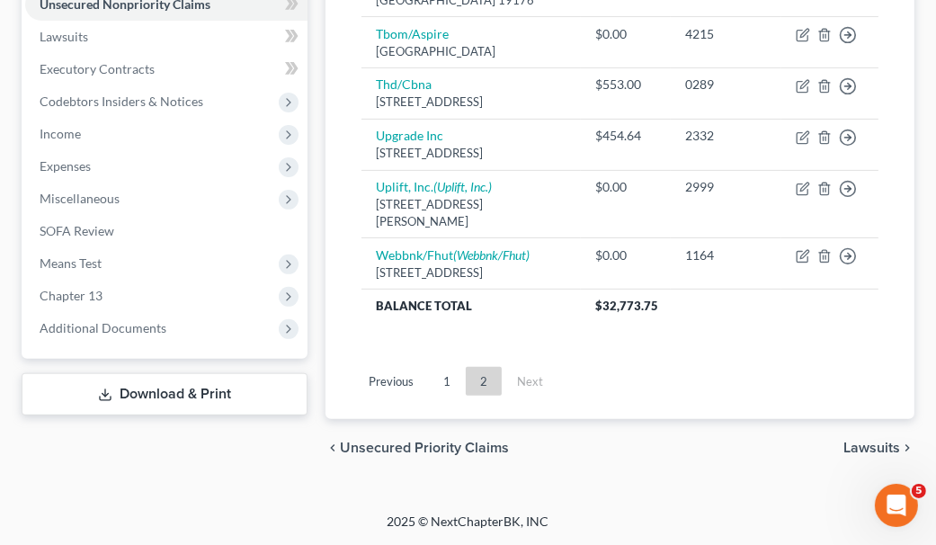
click at [622, 379] on ul "Previous 1 2 Next" at bounding box center [620, 381] width 546 height 47
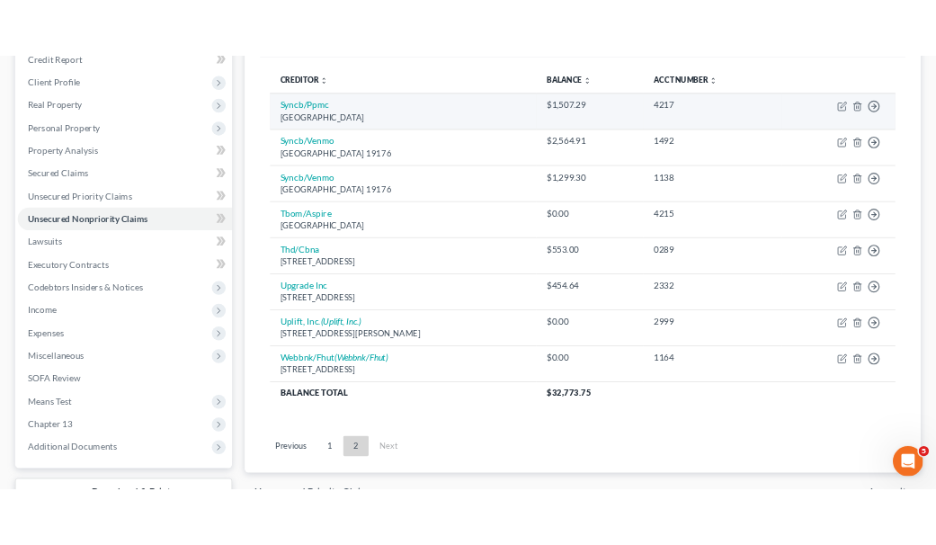
scroll to position [270, 0]
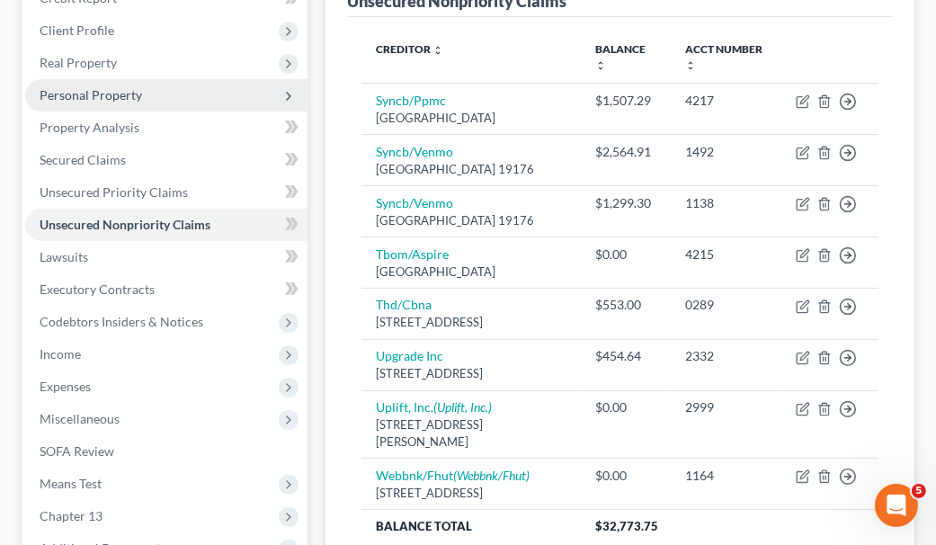
click at [183, 98] on span "Personal Property" at bounding box center [166, 95] width 282 height 32
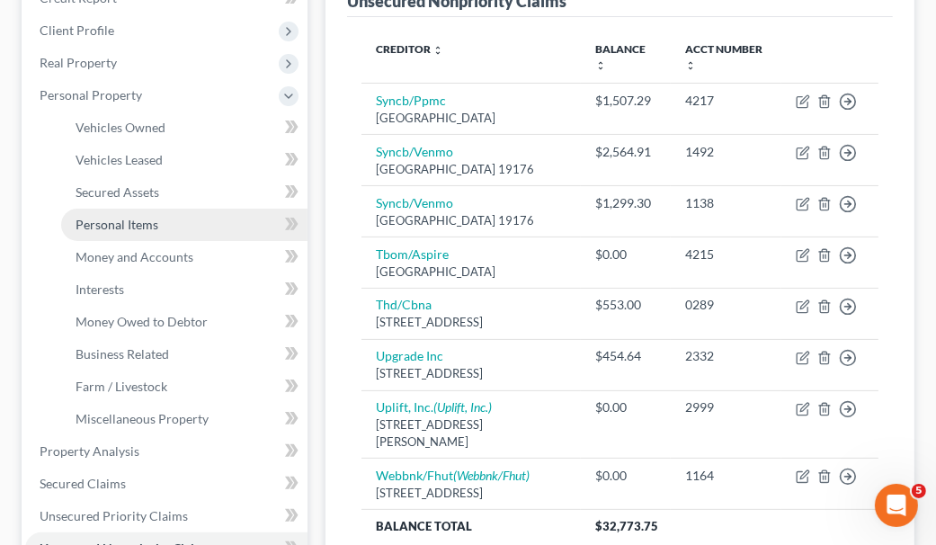
click at [195, 212] on link "Personal Items" at bounding box center [184, 225] width 246 height 32
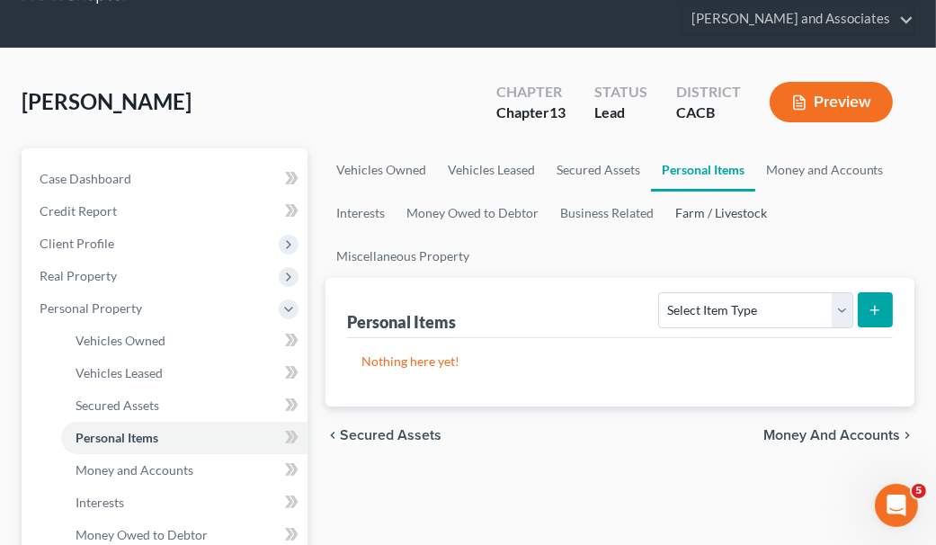
scroll to position [89, 0]
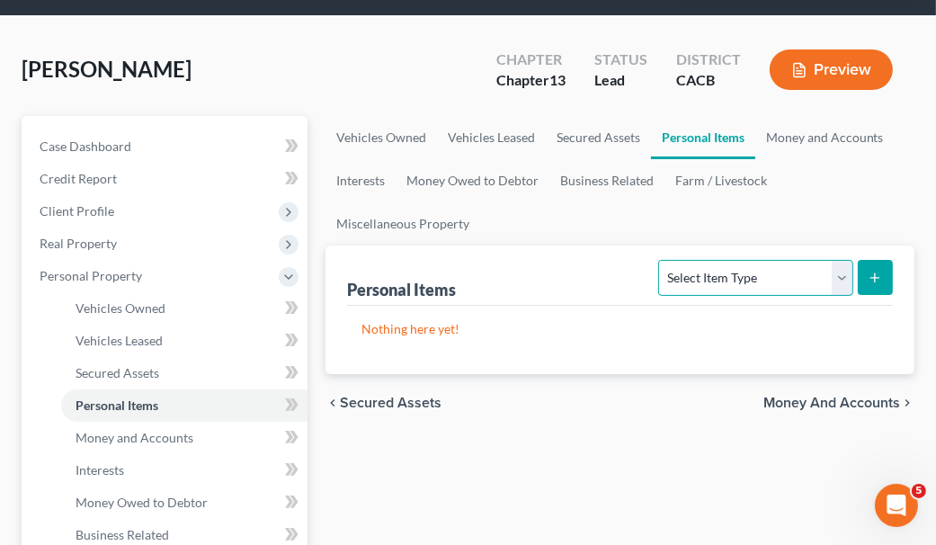
click at [767, 274] on select "Select Item Type Clothing Collectibles Of Value Electronics Firearms Household …" at bounding box center [755, 278] width 194 height 36
click at [662, 260] on select "Select Item Type Clothing Collectibles Of Value Electronics Firearms Household …" at bounding box center [755, 278] width 194 height 36
click at [758, 285] on select "Select Item Type Clothing Collectibles Of Value Electronics Firearms Household …" at bounding box center [755, 278] width 194 height 36
click at [623, 136] on link "Secured Assets" at bounding box center [598, 137] width 105 height 43
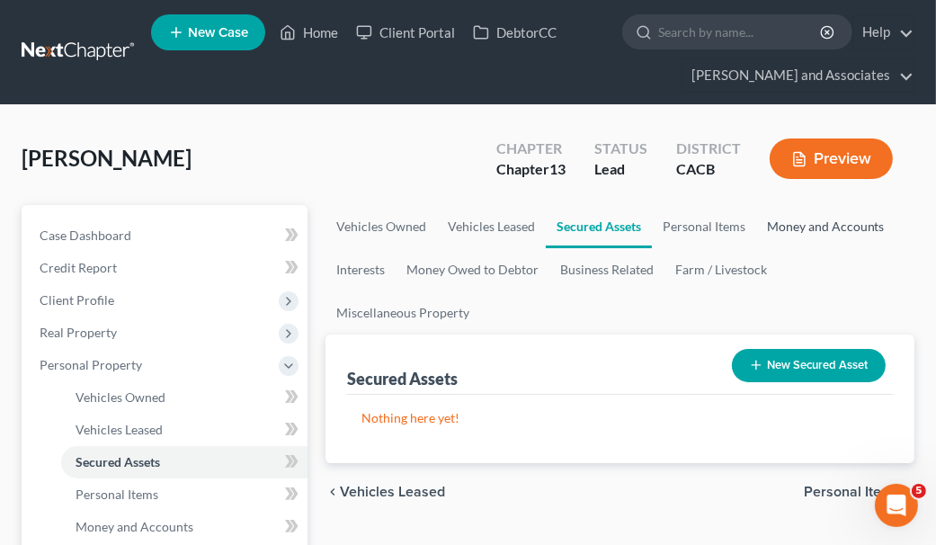
click at [828, 237] on link "Money and Accounts" at bounding box center [826, 226] width 139 height 43
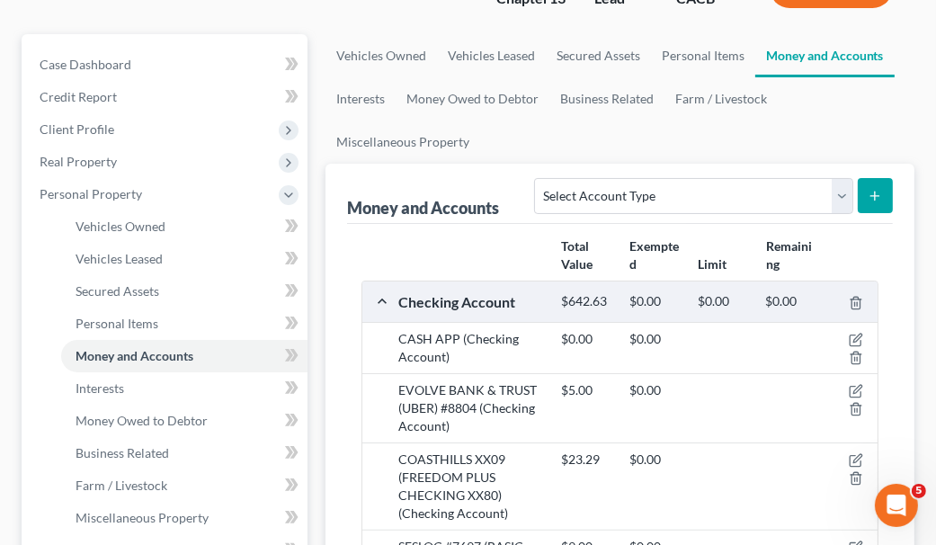
scroll to position [180, 0]
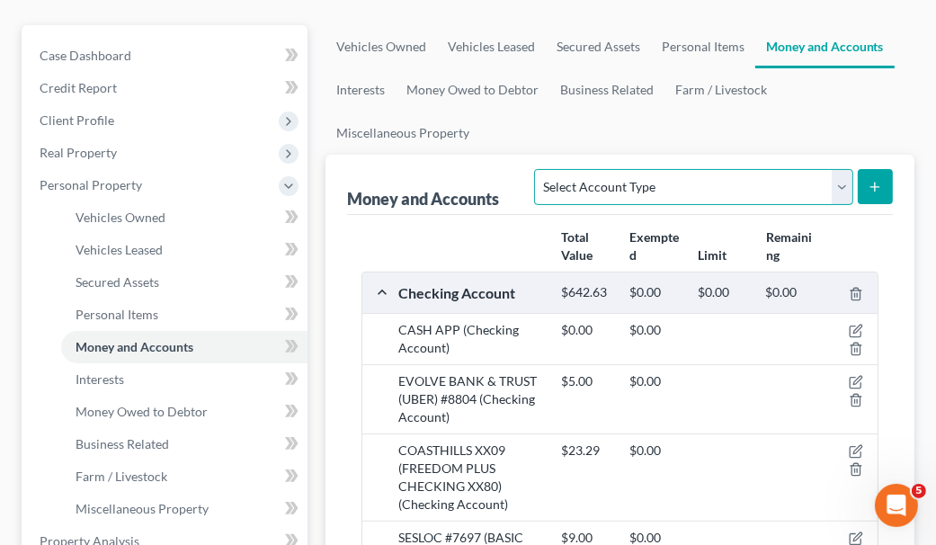
click at [775, 184] on select "Select Account Type Brokerage Cash on Hand Certificates of Deposit Checking Acc…" at bounding box center [693, 187] width 318 height 36
click at [540, 169] on select "Select Account Type Brokerage Cash on Hand Certificates of Deposit Checking Acc…" at bounding box center [693, 187] width 318 height 36
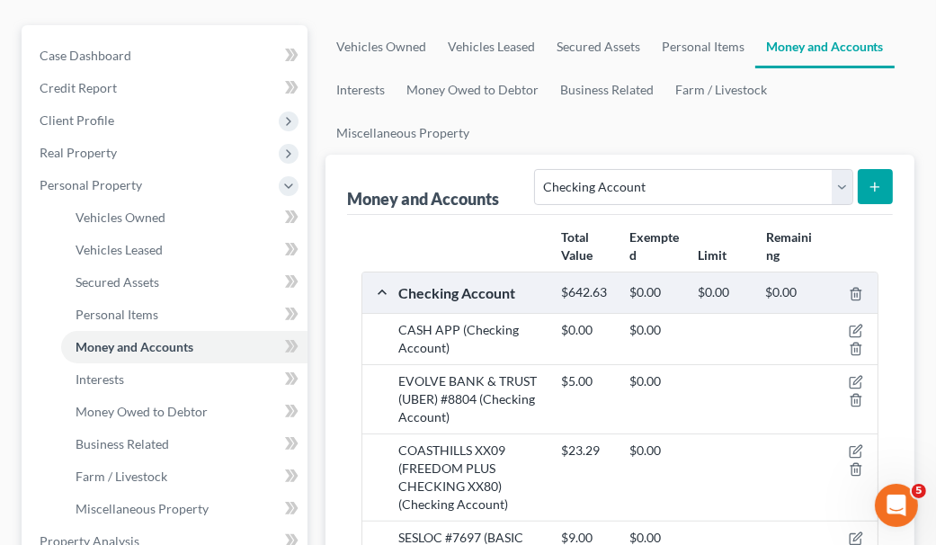
click at [874, 190] on icon "submit" at bounding box center [875, 187] width 14 height 14
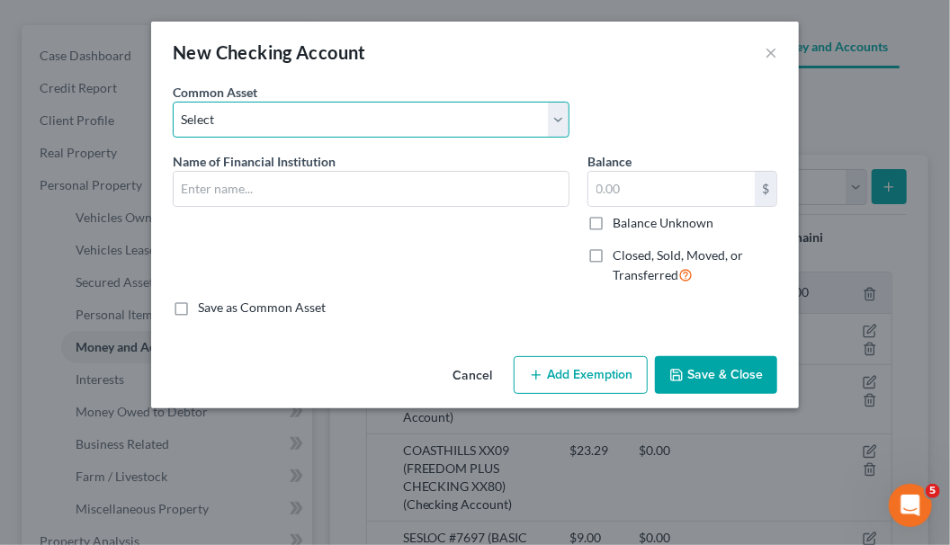
click at [443, 123] on select "Select Union Bank #3106 Bank of America #2997 [PERSON_NAME] Fargo #7849 [PERSON…" at bounding box center [371, 120] width 397 height 36
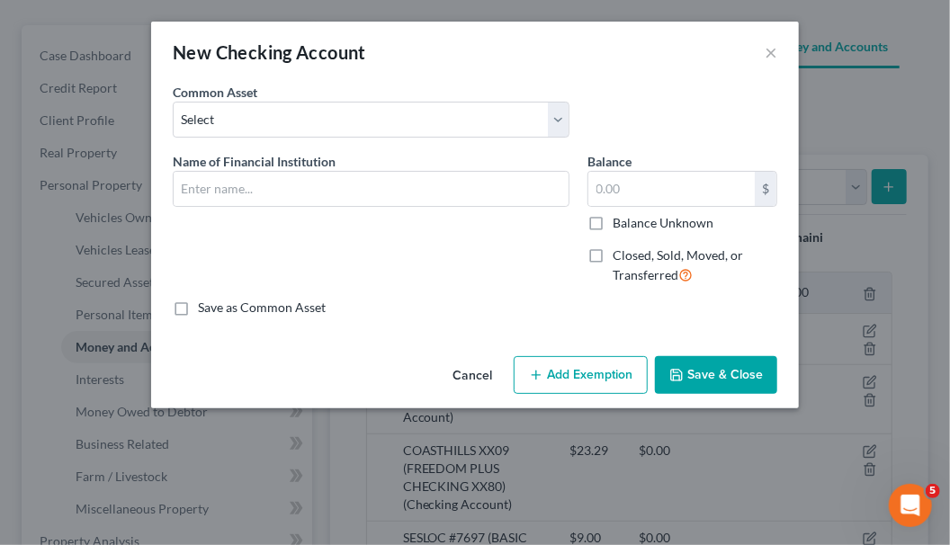
click at [511, 83] on div "Common Asset Select Union Bank #3106 Bank of America #2997 [PERSON_NAME] Fargo …" at bounding box center [371, 110] width 415 height 55
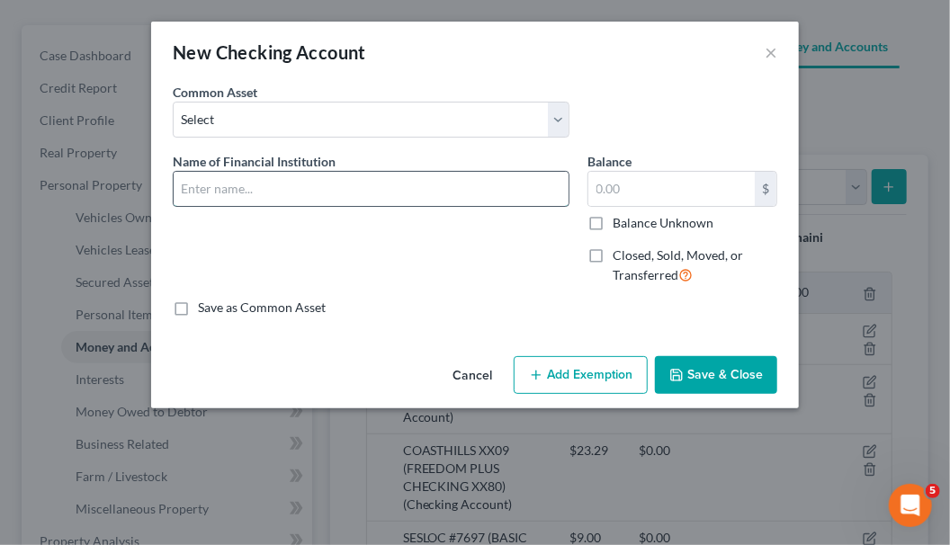
click at [492, 195] on input "text" at bounding box center [371, 189] width 395 height 34
click at [401, 199] on input "text" at bounding box center [371, 189] width 395 height 34
paste input "The Bancorp Bank, N.A."
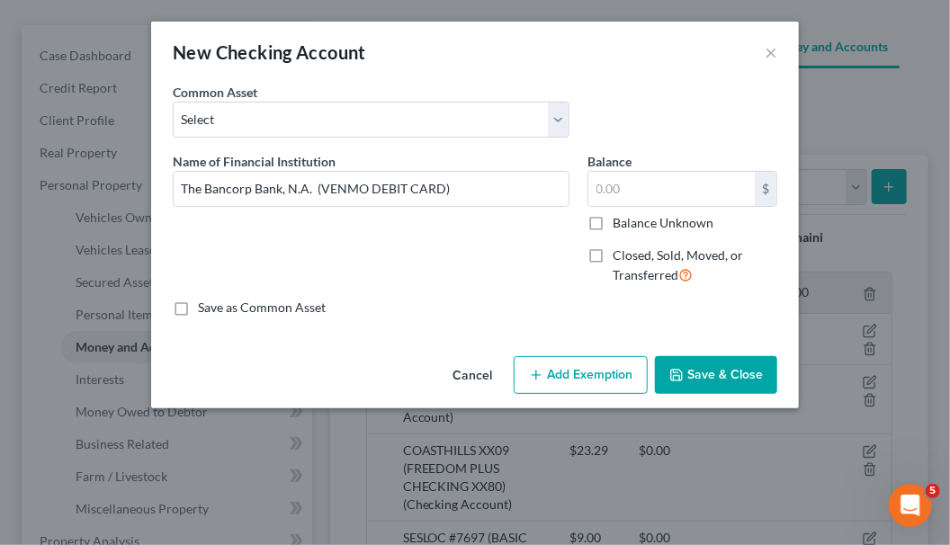
click at [687, 364] on button "Save & Close" at bounding box center [716, 375] width 122 height 38
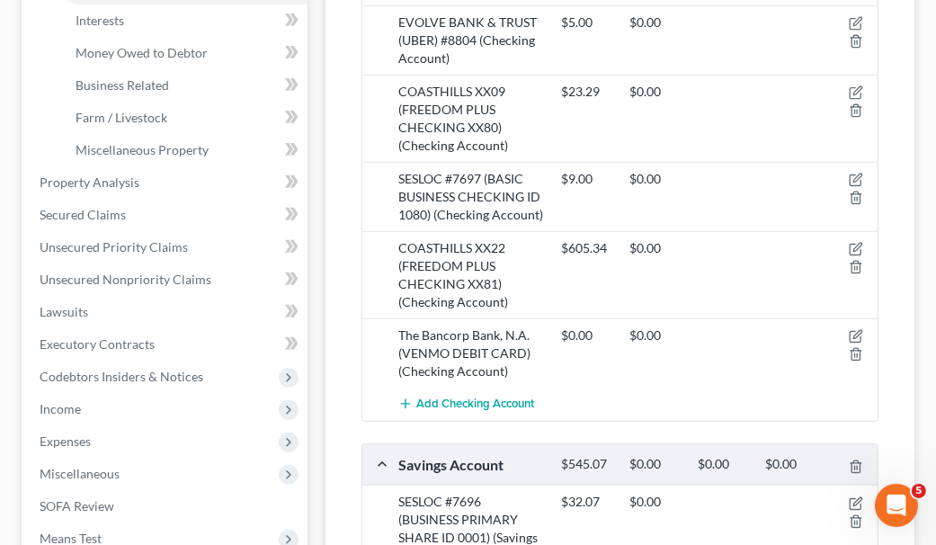
scroll to position [540, 0]
click at [501, 390] on button "Add Checking Account" at bounding box center [466, 403] width 136 height 33
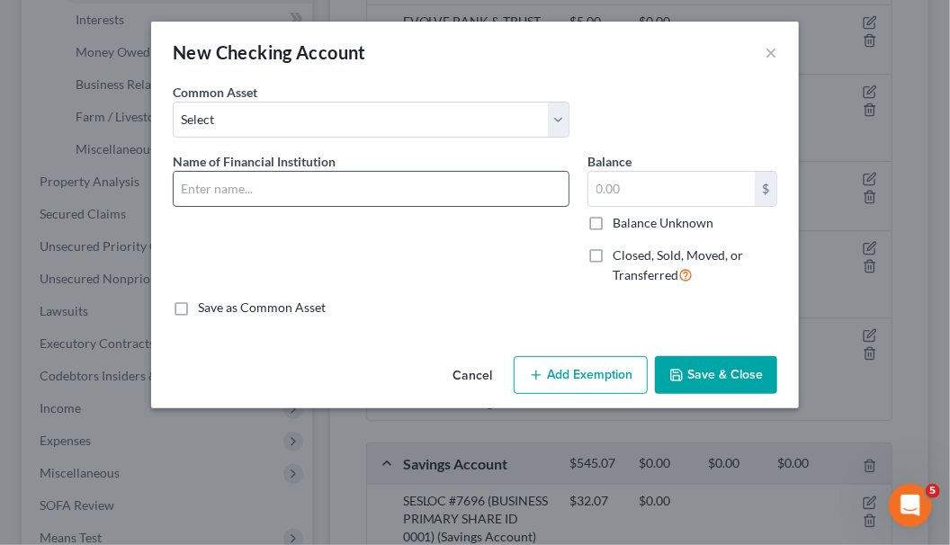
click at [408, 199] on input "text" at bounding box center [371, 189] width 395 height 34
paste input "The Bancorp Bank, N.A."
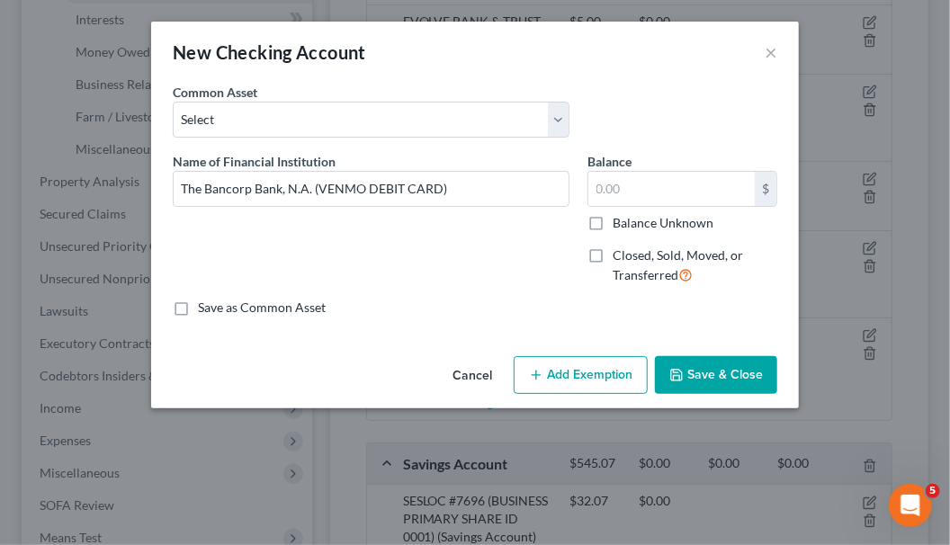
click at [687, 370] on button "Save & Close" at bounding box center [716, 375] width 122 height 38
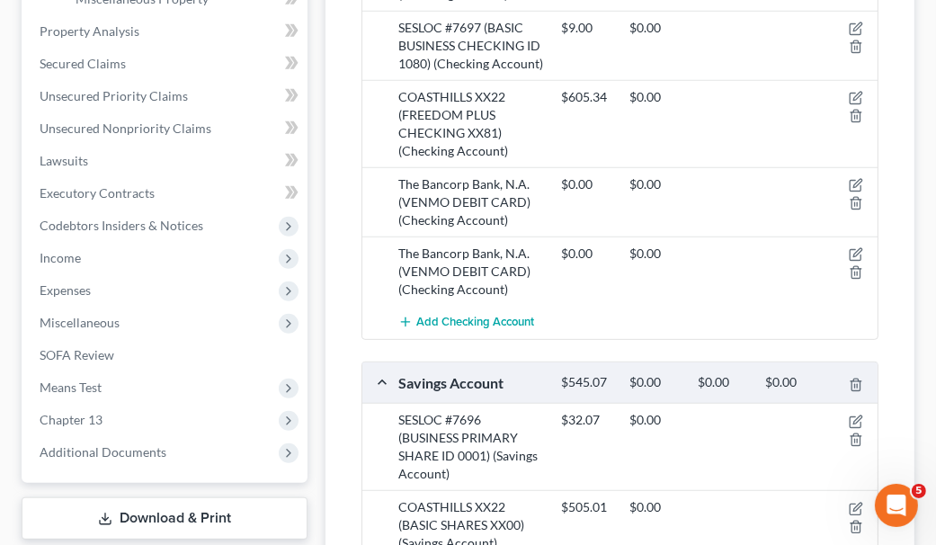
scroll to position [720, 0]
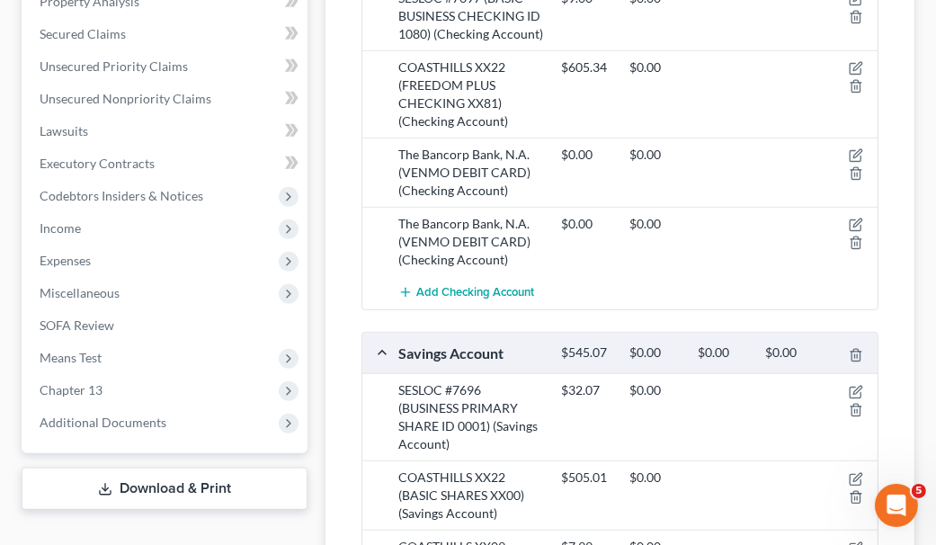
click at [486, 221] on div "The Bancorp Bank, N.A. (VENMO DEBIT CARD) (Checking Account)" at bounding box center [472, 242] width 164 height 54
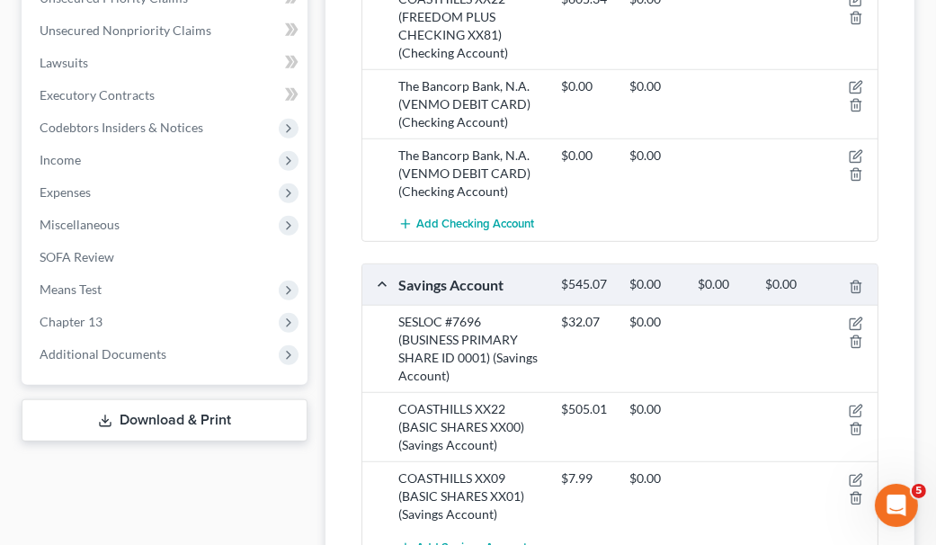
scroll to position [698, 0]
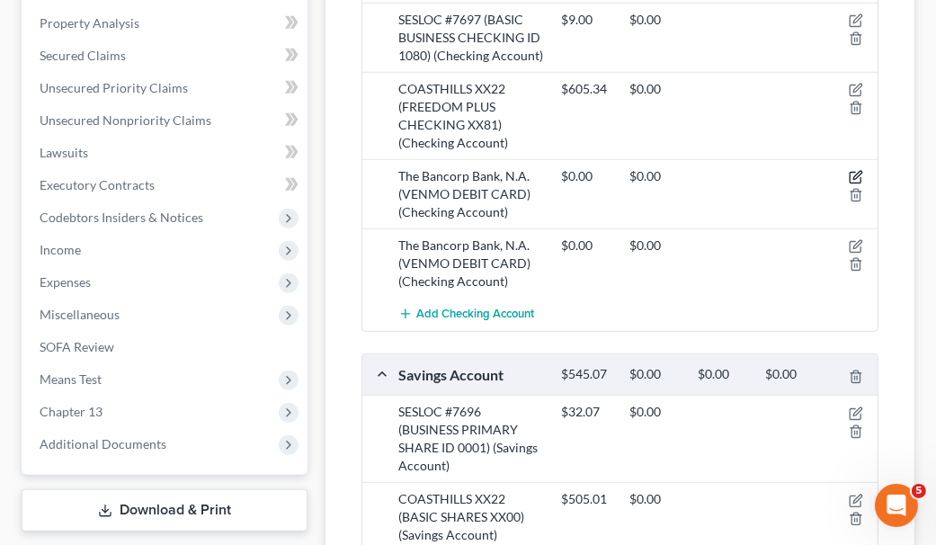
click at [852, 171] on icon "button" at bounding box center [856, 177] width 14 height 14
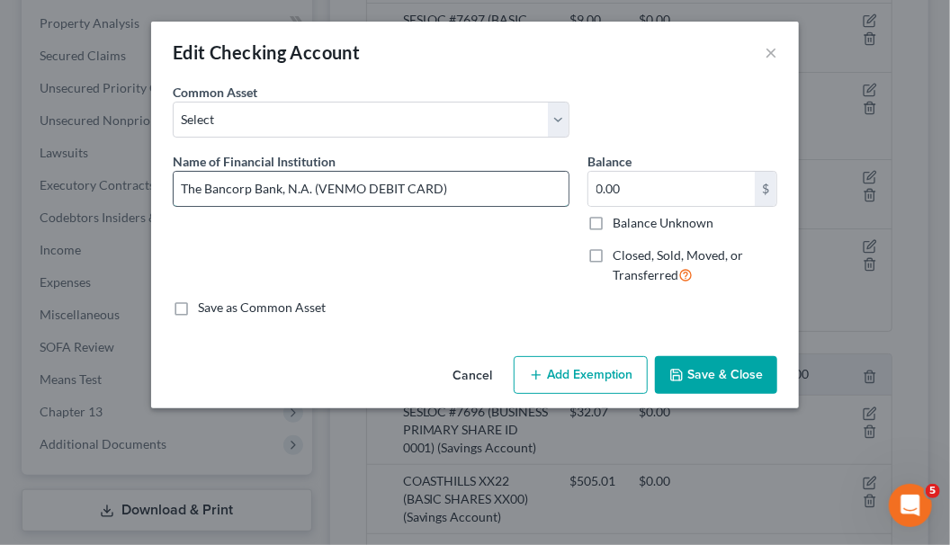
click at [315, 192] on input "The Bancorp Bank, N.A. (VENMO DEBIT CARD)" at bounding box center [371, 189] width 395 height 34
click at [310, 184] on input "The Bancorp Bank, N.A. (VENMO DEBIT CARD)" at bounding box center [371, 189] width 395 height 34
click at [707, 372] on button "Save & Close" at bounding box center [716, 375] width 122 height 38
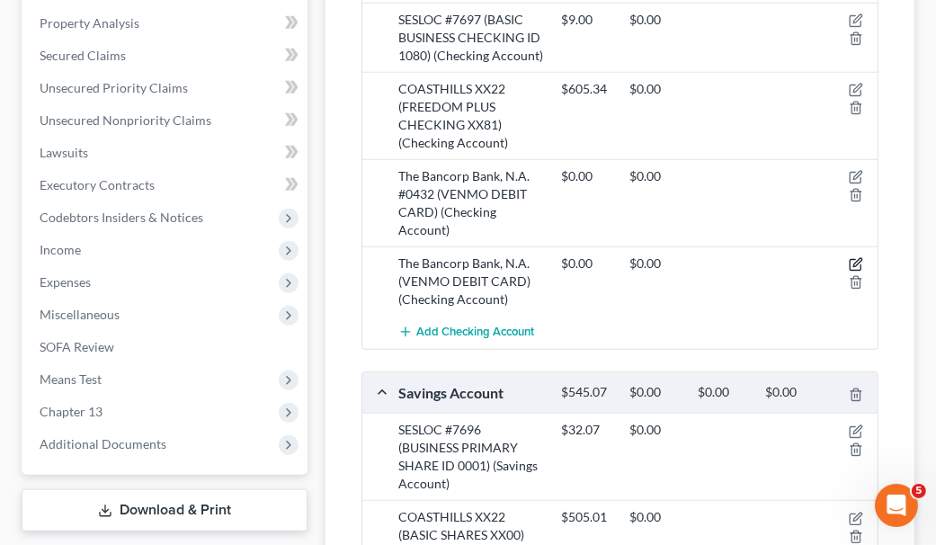
click at [853, 257] on icon "button" at bounding box center [856, 264] width 14 height 14
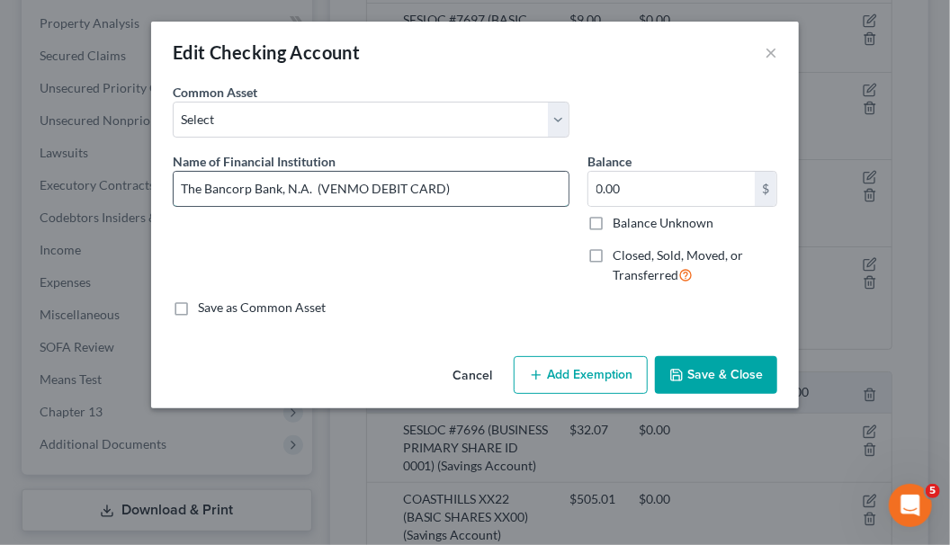
click at [311, 193] on input "The Bancorp Bank, N.A. (VENMO DEBIT CARD)" at bounding box center [371, 189] width 395 height 34
click at [684, 381] on button "Save & Close" at bounding box center [716, 375] width 122 height 38
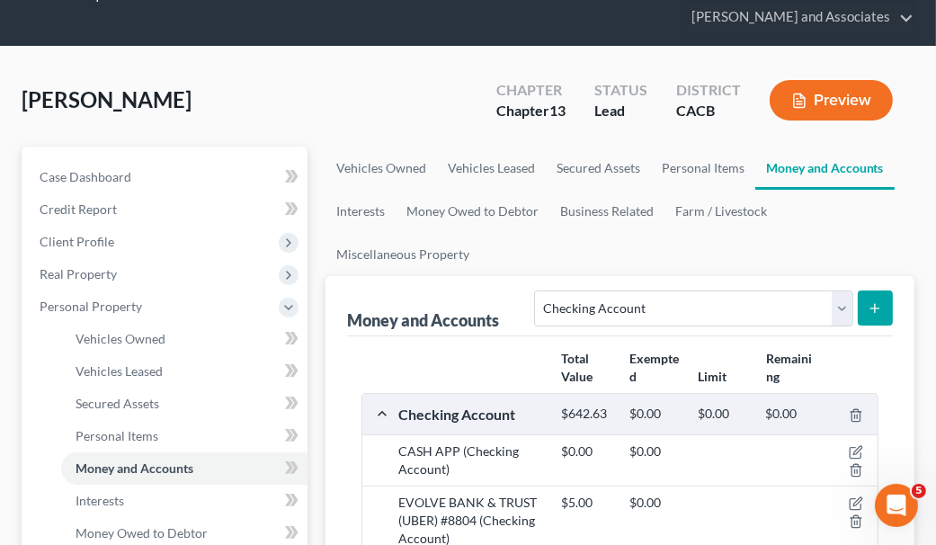
scroll to position [0, 0]
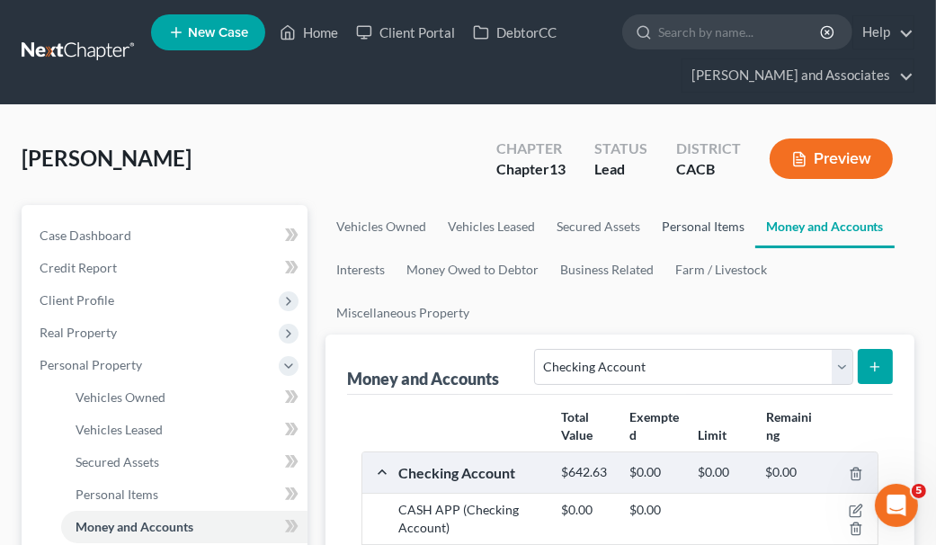
click at [704, 222] on link "Personal Items" at bounding box center [703, 226] width 104 height 43
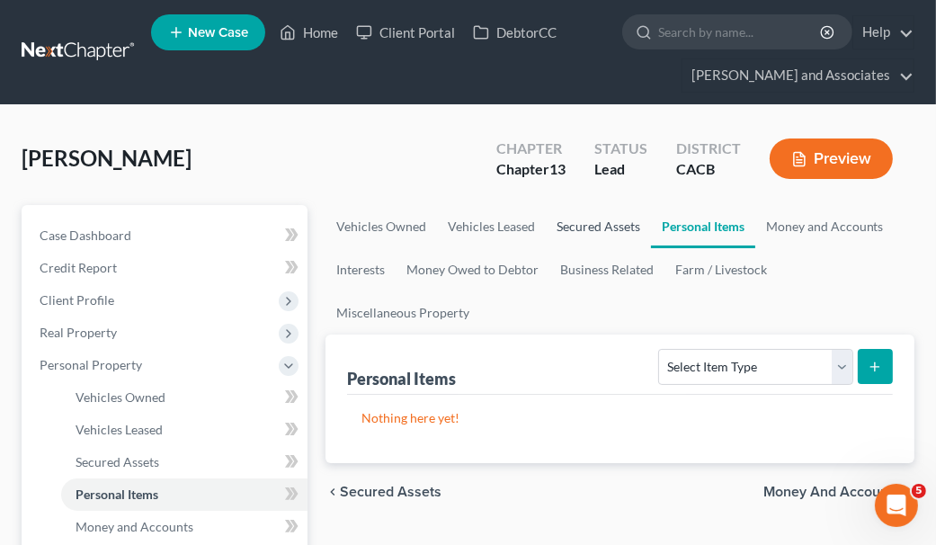
click at [583, 219] on link "Secured Assets" at bounding box center [598, 226] width 105 height 43
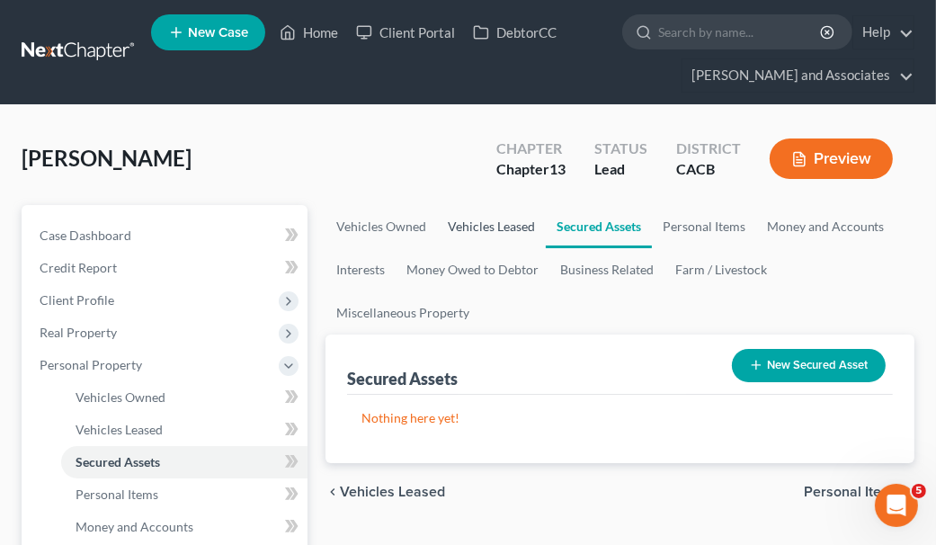
click at [509, 220] on link "Vehicles Leased" at bounding box center [491, 226] width 109 height 43
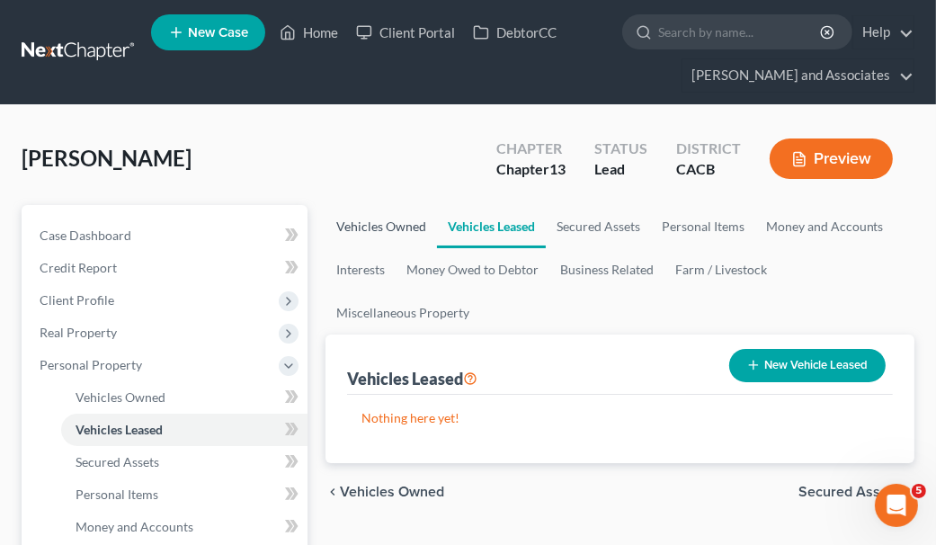
click at [383, 218] on link "Vehicles Owned" at bounding box center [382, 226] width 112 height 43
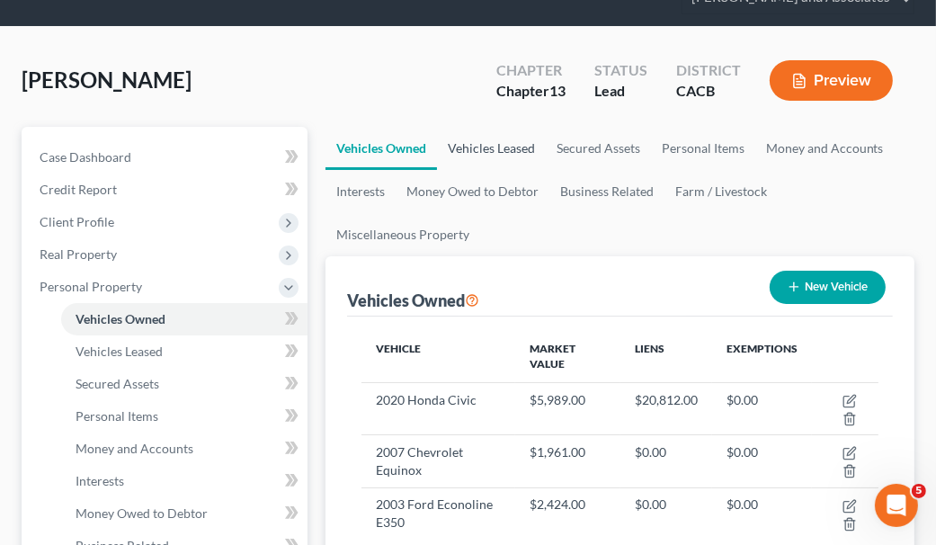
scroll to position [180, 0]
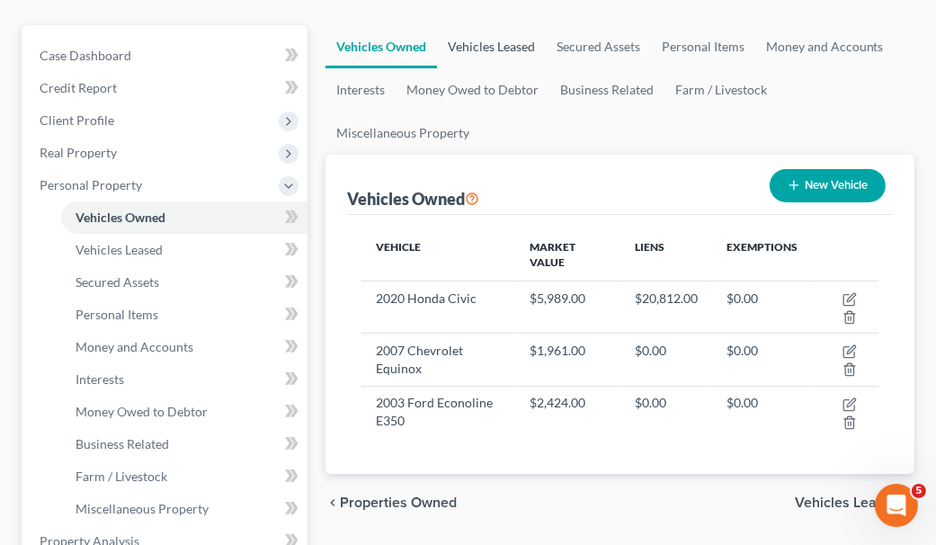
click at [486, 37] on link "Vehicles Leased" at bounding box center [491, 46] width 109 height 43
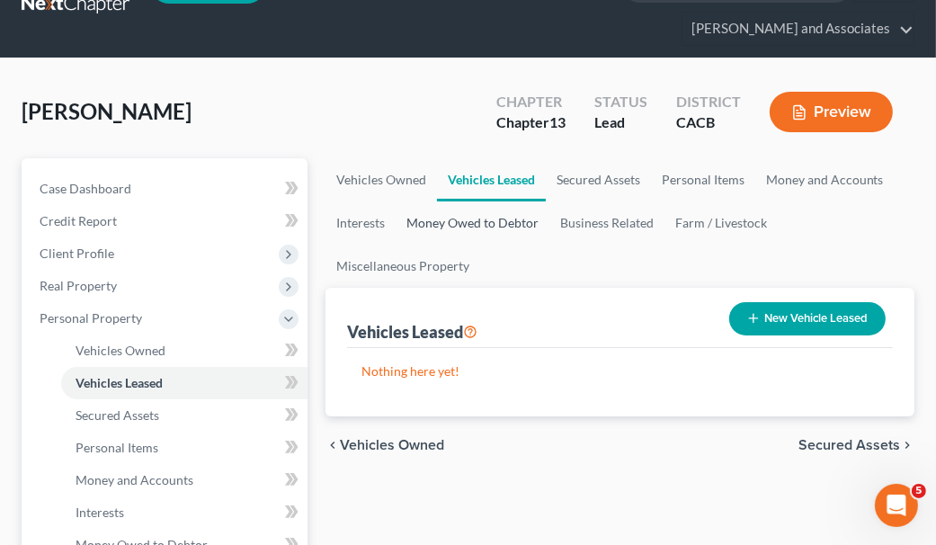
scroll to position [89, 0]
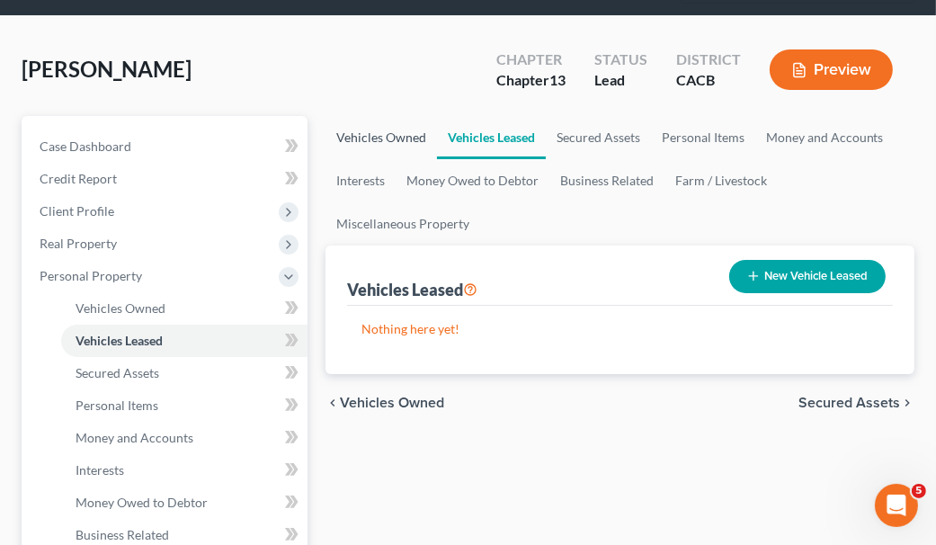
click at [405, 140] on link "Vehicles Owned" at bounding box center [382, 137] width 112 height 43
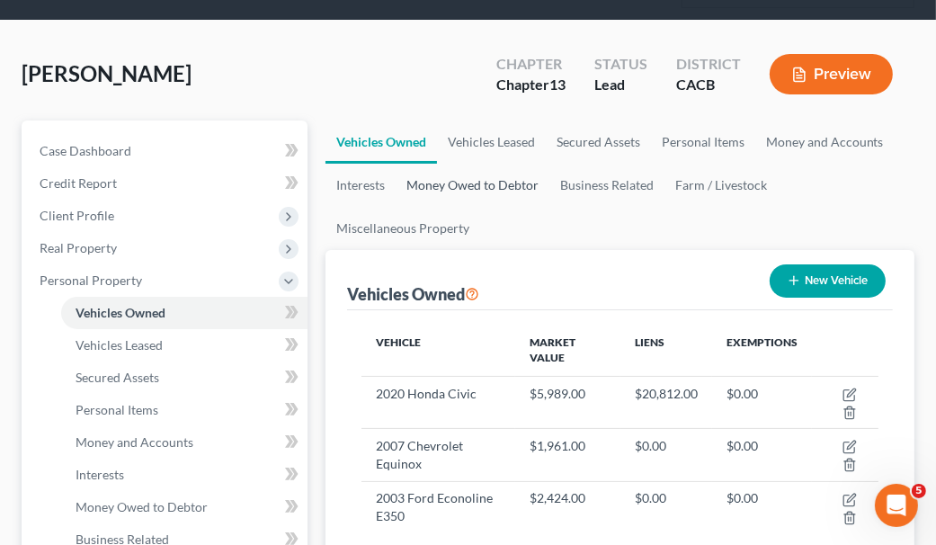
scroll to position [180, 0]
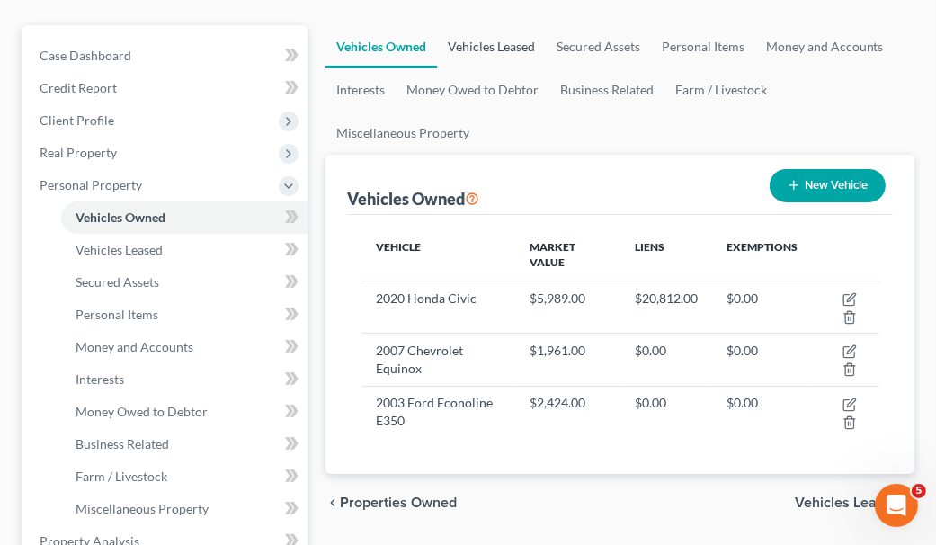
click at [478, 51] on link "Vehicles Leased" at bounding box center [491, 46] width 109 height 43
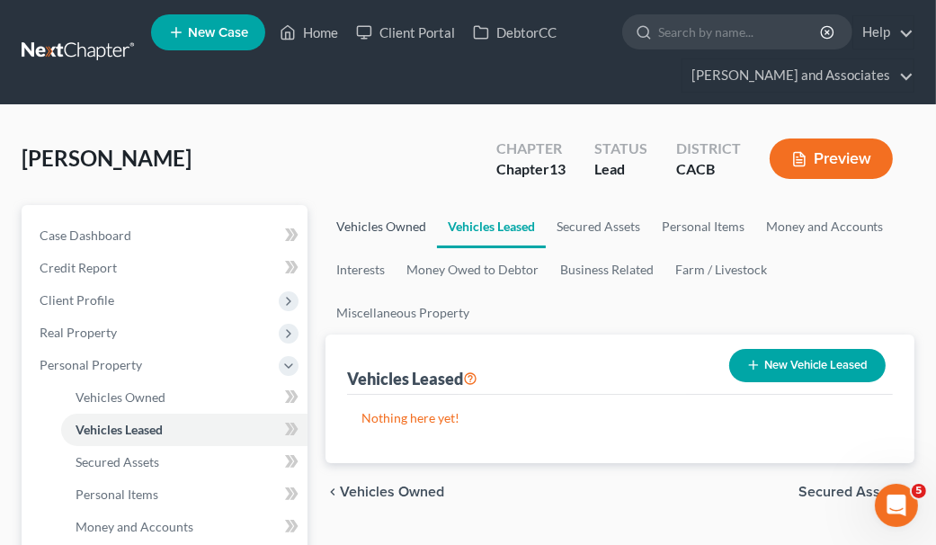
click at [349, 219] on link "Vehicles Owned" at bounding box center [382, 226] width 112 height 43
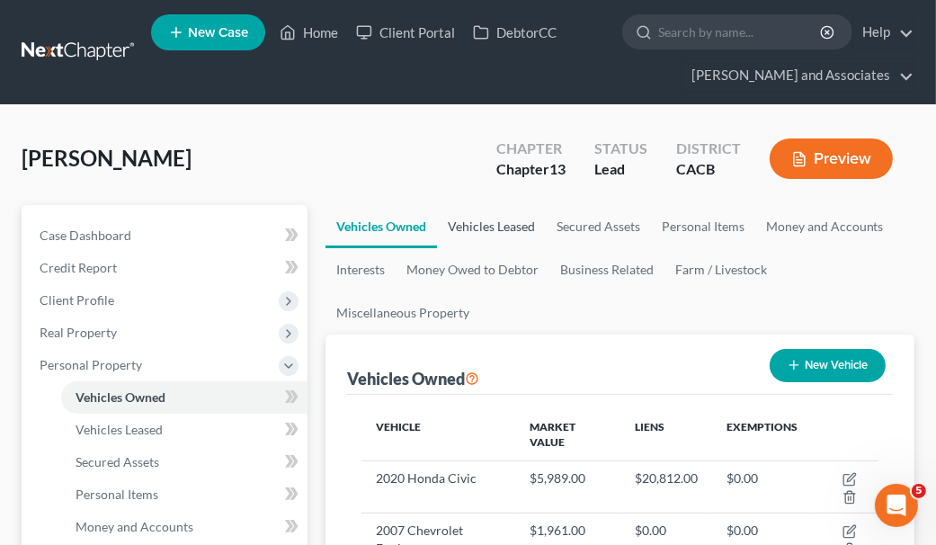
click at [465, 230] on link "Vehicles Leased" at bounding box center [491, 226] width 109 height 43
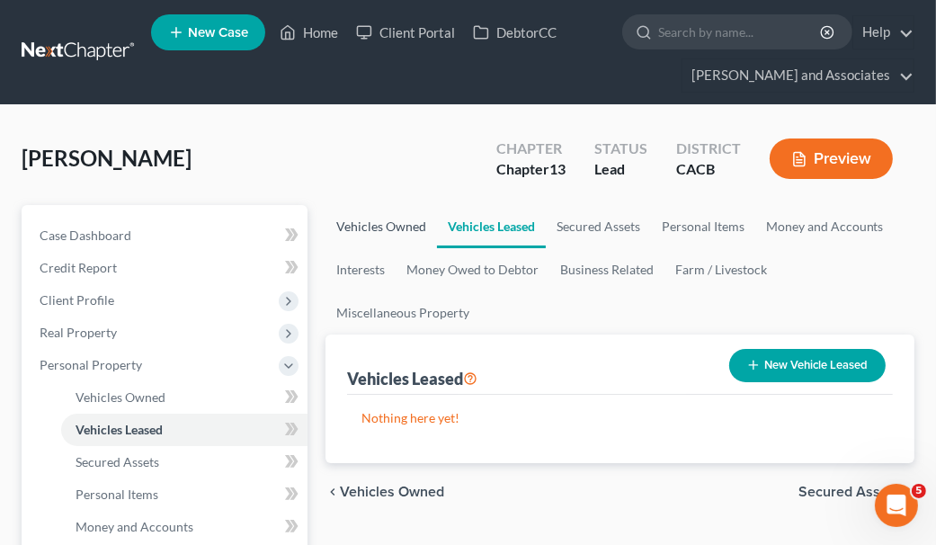
click at [389, 216] on link "Vehicles Owned" at bounding box center [382, 226] width 112 height 43
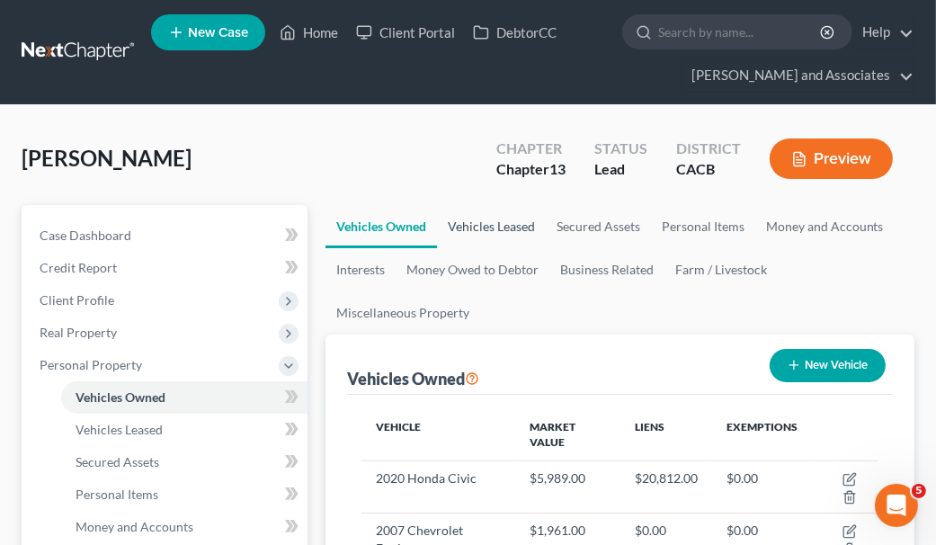
click at [502, 234] on link "Vehicles Leased" at bounding box center [491, 226] width 109 height 43
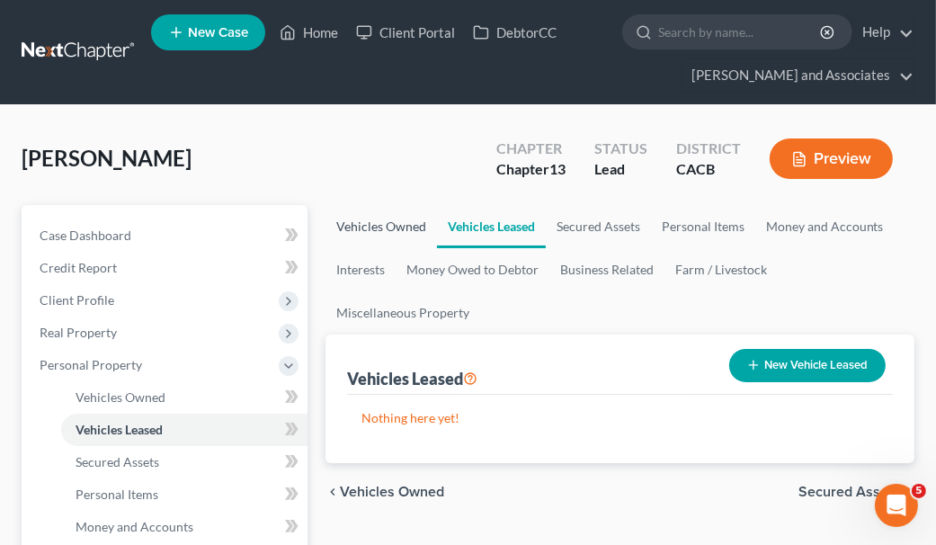
click at [417, 227] on link "Vehicles Owned" at bounding box center [382, 226] width 112 height 43
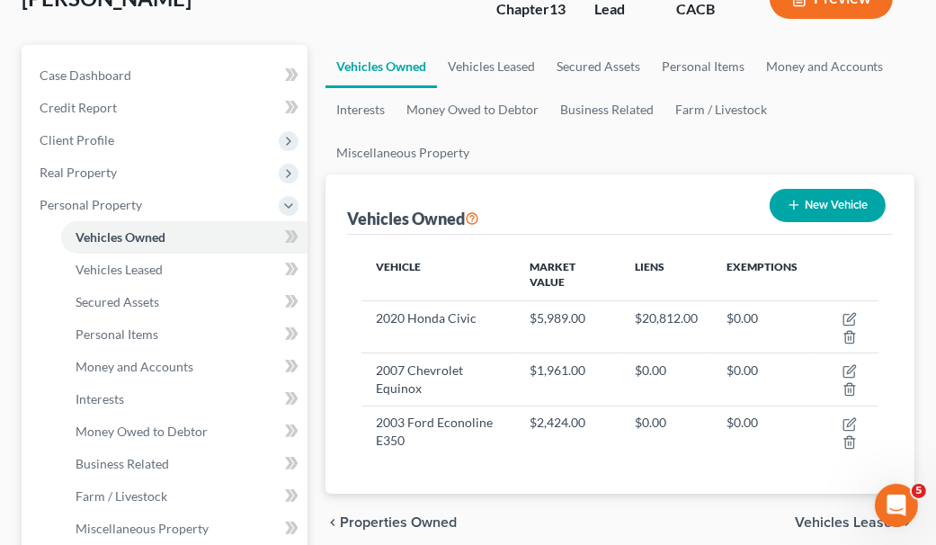
scroll to position [180, 0]
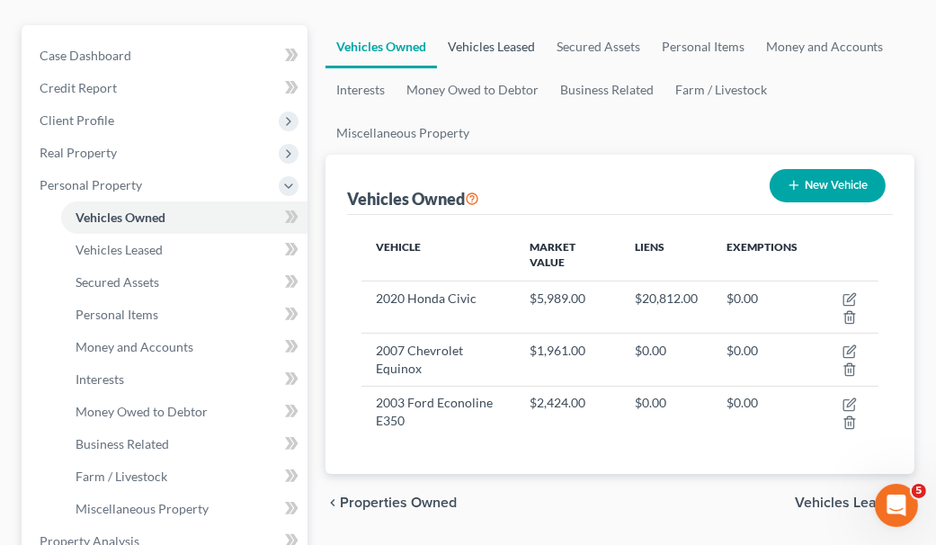
click at [515, 62] on link "Vehicles Leased" at bounding box center [491, 46] width 109 height 43
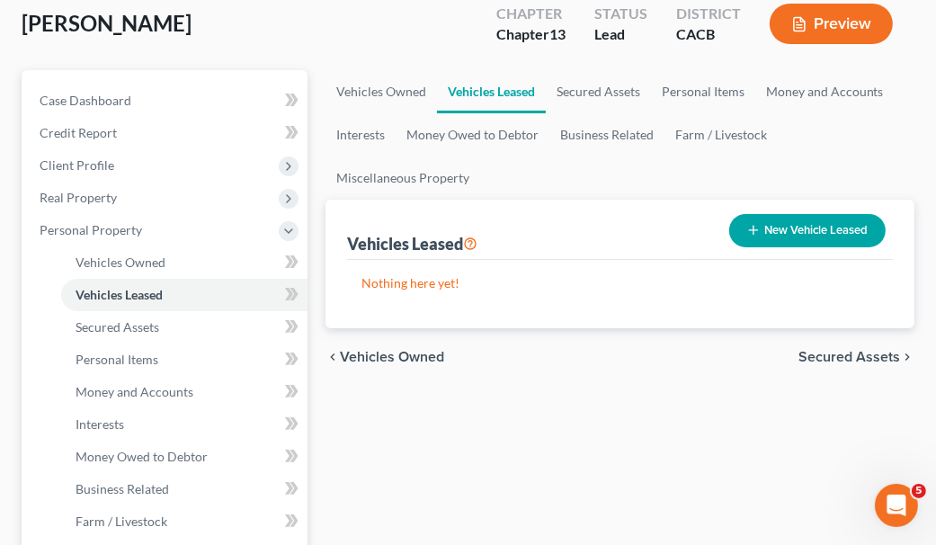
scroll to position [6, 0]
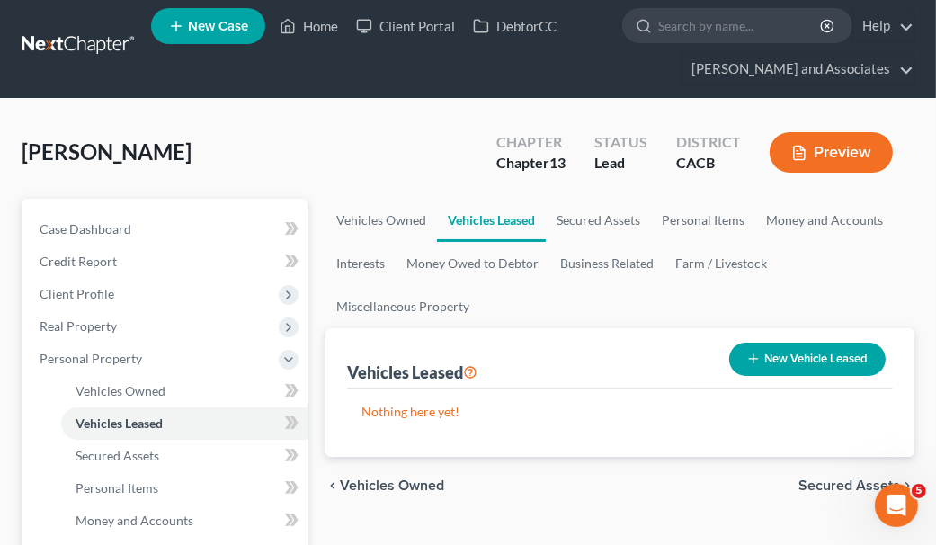
click at [566, 46] on ul "New Case Home Client Portal DebtorCC - No Result - See all results Or Press Ent…" at bounding box center [533, 46] width 764 height 86
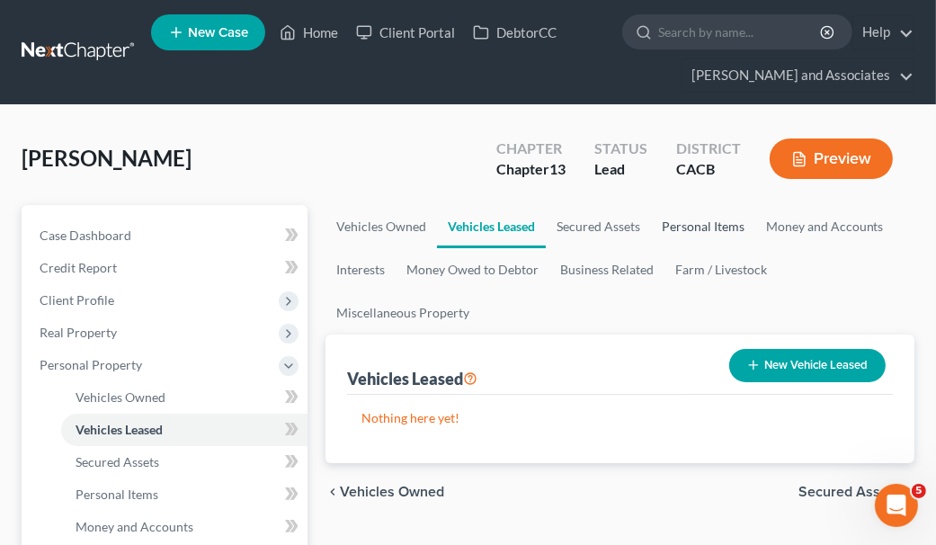
click at [659, 219] on link "Personal Items" at bounding box center [703, 226] width 104 height 43
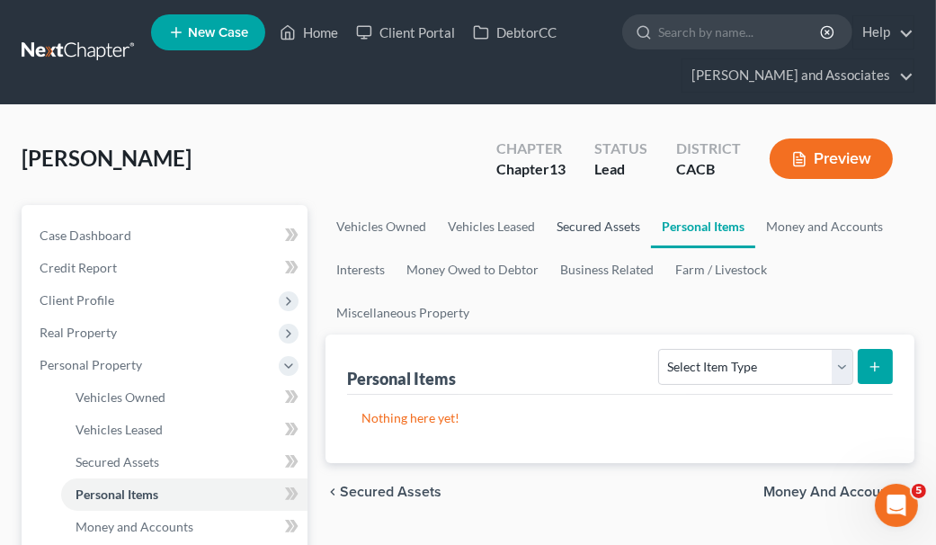
click at [631, 219] on link "Secured Assets" at bounding box center [598, 226] width 105 height 43
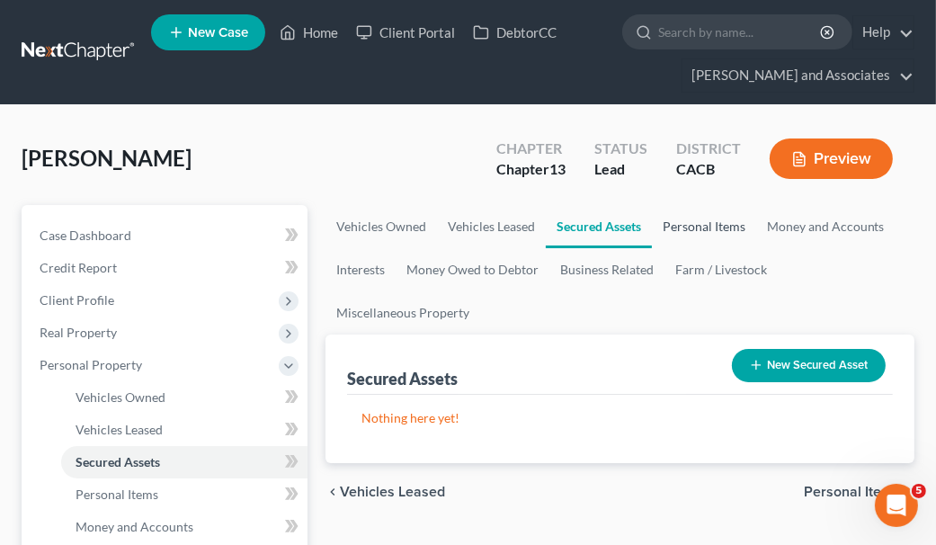
click at [703, 225] on link "Personal Items" at bounding box center [704, 226] width 104 height 43
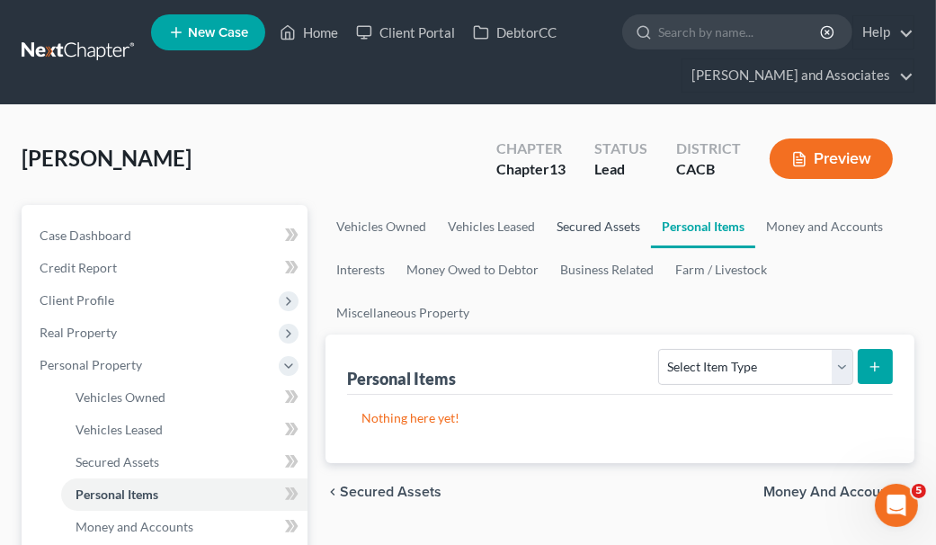
click at [622, 227] on link "Secured Assets" at bounding box center [598, 226] width 105 height 43
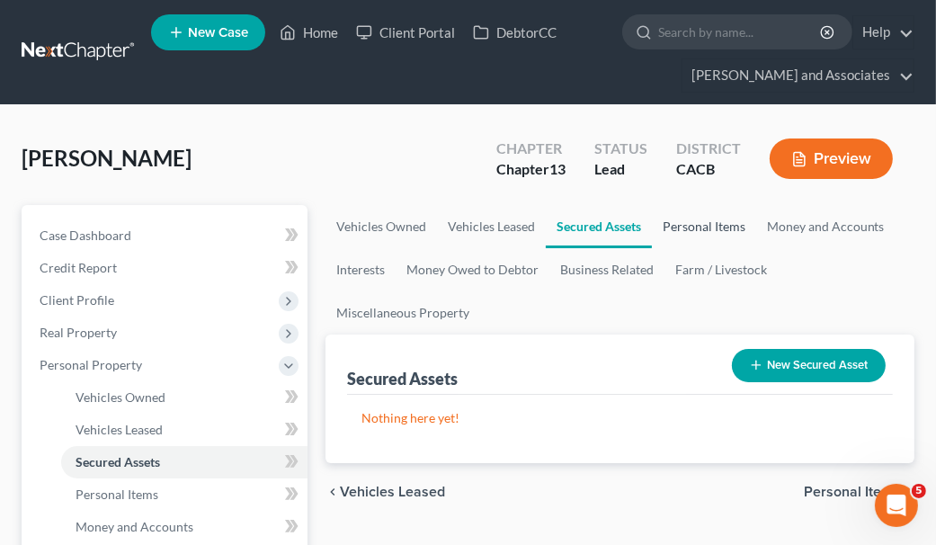
click at [676, 228] on link "Personal Items" at bounding box center [704, 226] width 104 height 43
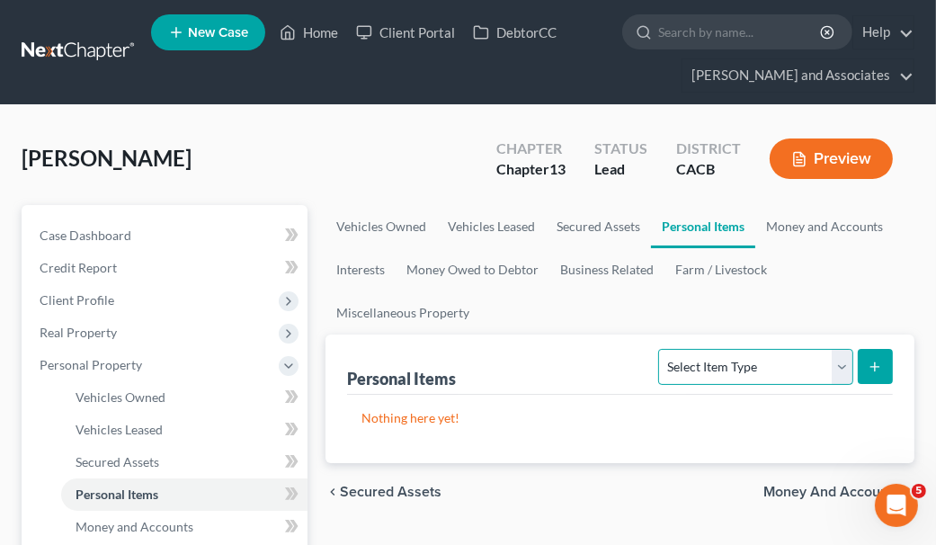
click at [811, 350] on select "Select Item Type Clothing Collectibles Of Value Electronics Firearms Household …" at bounding box center [755, 367] width 194 height 36
drag, startPoint x: 920, startPoint y: 290, endPoint x: 902, endPoint y: 292, distance: 18.2
click at [834, 234] on link "Money and Accounts" at bounding box center [825, 226] width 139 height 43
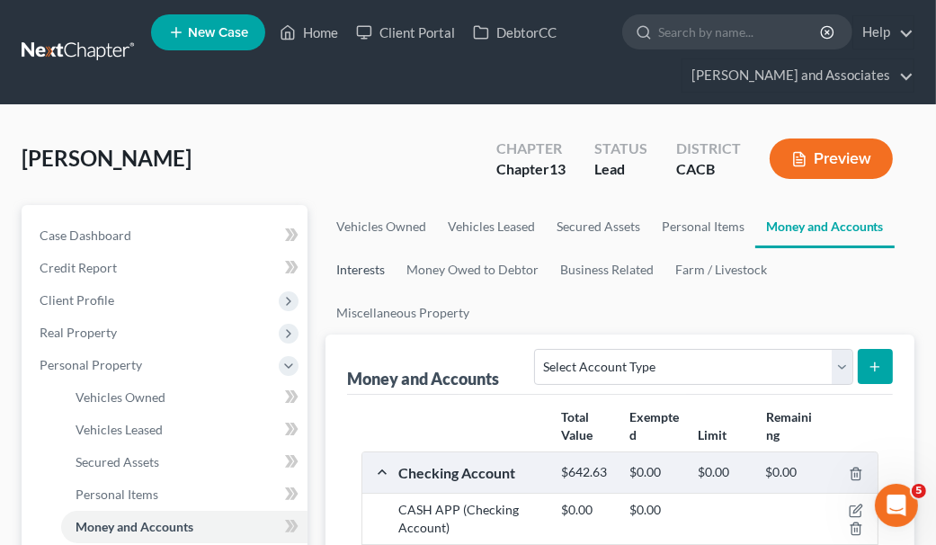
click at [382, 259] on link "Interests" at bounding box center [361, 269] width 70 height 43
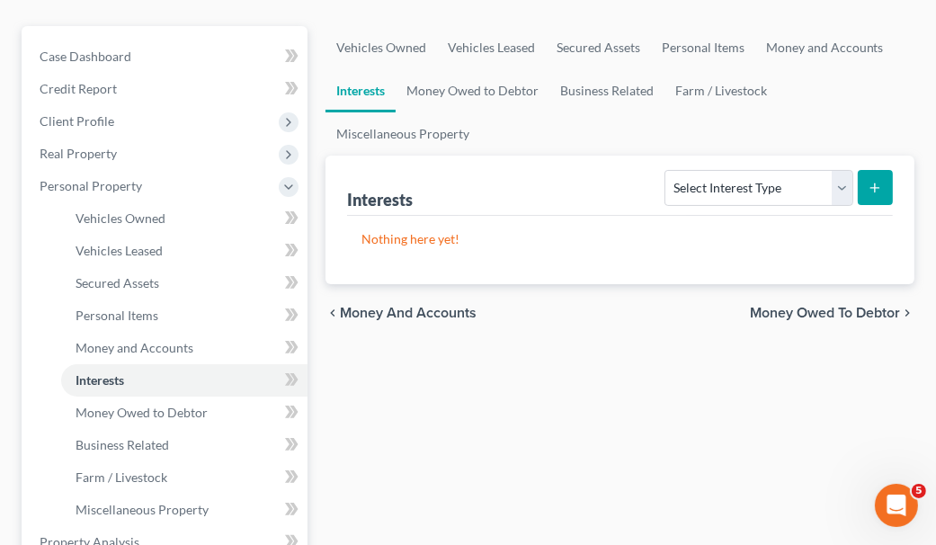
scroll to position [180, 0]
click at [752, 201] on form "Select Interest Type 401K Annuity Bond Education IRA Government Bond Government…" at bounding box center [779, 187] width 228 height 37
click at [760, 187] on select "Select Interest Type 401K Annuity Bond Education IRA Government Bond Government…" at bounding box center [759, 187] width 188 height 36
drag, startPoint x: 569, startPoint y: 285, endPoint x: 481, endPoint y: 134, distance: 174.5
click at [569, 284] on div "chevron_left Money and Accounts Money Owed to Debtor chevron_right" at bounding box center [620, 312] width 589 height 58
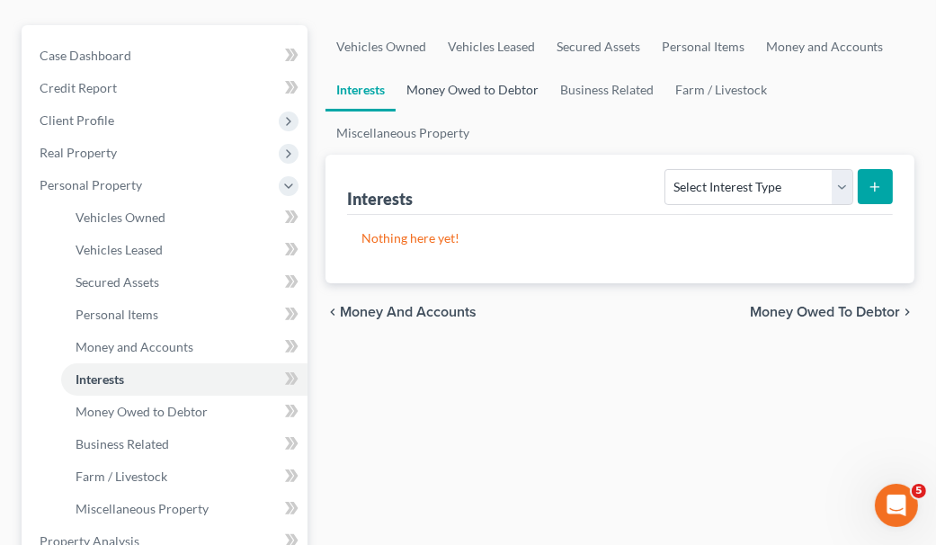
click at [446, 102] on link "Money Owed to Debtor" at bounding box center [473, 89] width 154 height 43
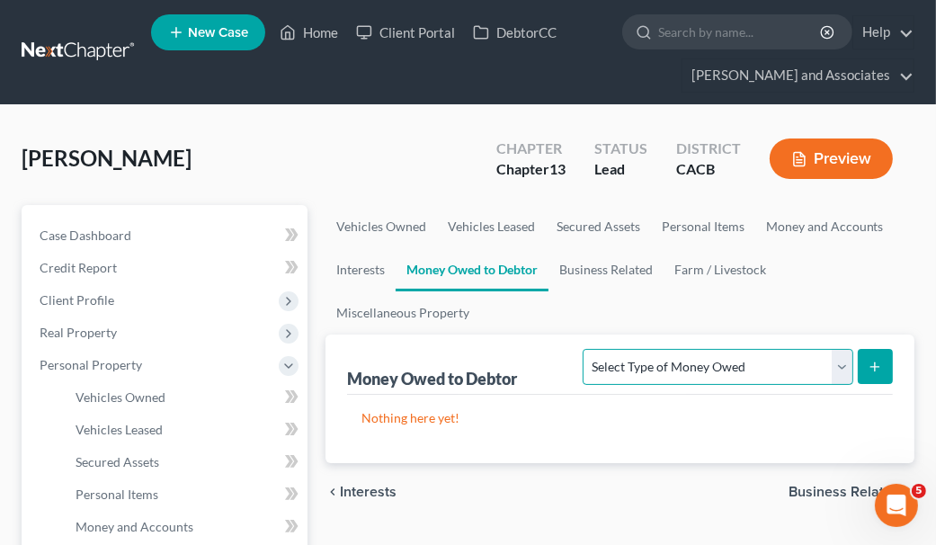
click at [801, 349] on select "Select Type of Money Owed Accounts Receivable Alimony Child Support Claims Agai…" at bounding box center [718, 367] width 270 height 36
click at [533, 355] on div "Money Owed to Debtor Select Type of Money Owed Accounts Receivable Alimony Chil…" at bounding box center [620, 365] width 546 height 60
click at [579, 267] on link "Business Related" at bounding box center [606, 269] width 115 height 43
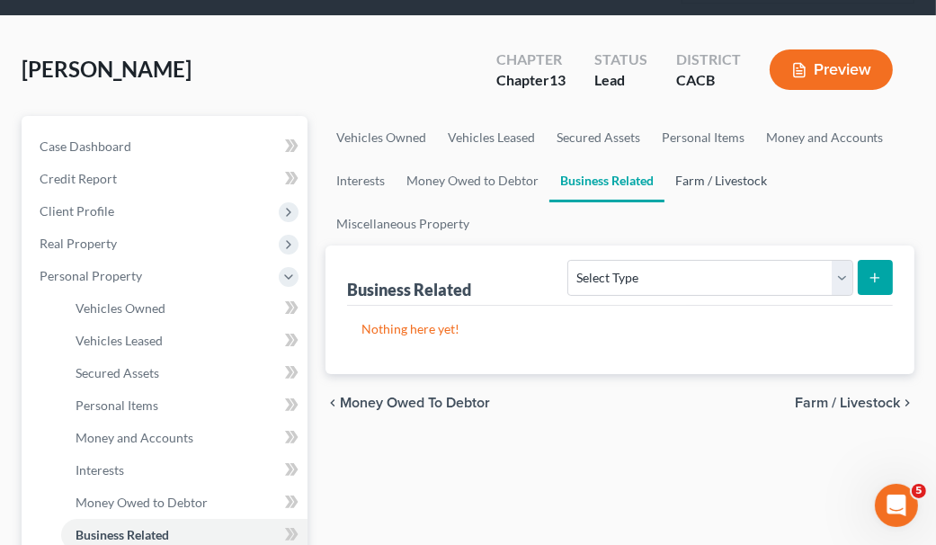
click at [704, 180] on link "Farm / Livestock" at bounding box center [721, 180] width 113 height 43
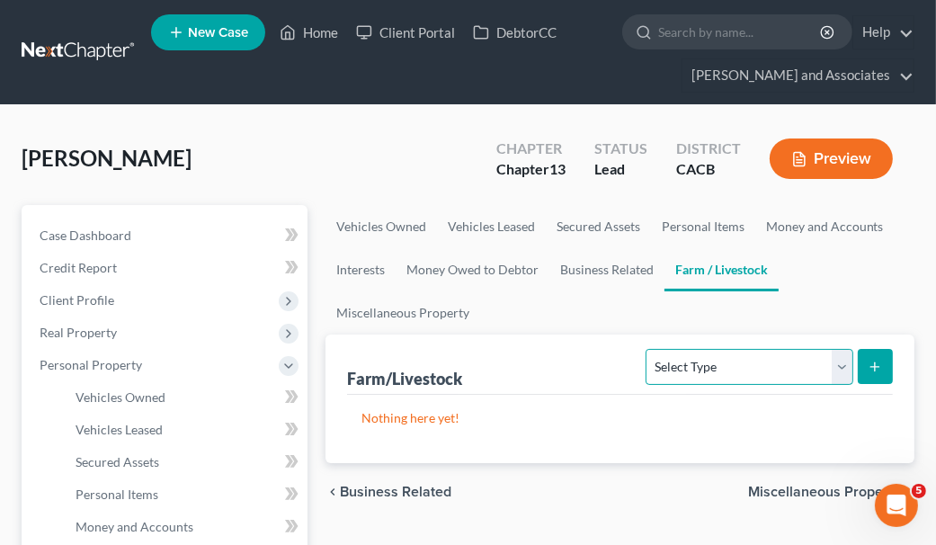
click at [766, 355] on select "Select Type Animals & Livestock Crops: Growing or Harvested Farming Equipment F…" at bounding box center [749, 367] width 207 height 36
click at [775, 291] on ul "Vehicles Owned Vehicles Leased Secured Assets Personal Items Money and Accounts…" at bounding box center [620, 270] width 589 height 130
click at [366, 314] on link "Miscellaneous Property" at bounding box center [403, 312] width 155 height 43
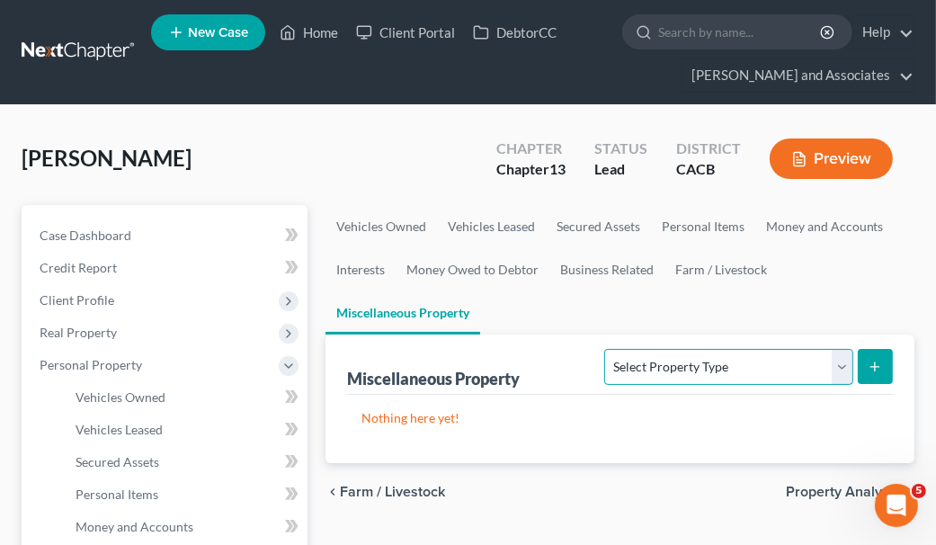
click at [690, 360] on select "Select Property Type Assigned for Creditor Benefit [DATE] Holding for Another N…" at bounding box center [728, 367] width 248 height 36
click at [696, 325] on ul "Vehicles Owned Vehicles Leased Secured Assets Personal Items Money and Accounts…" at bounding box center [620, 270] width 589 height 130
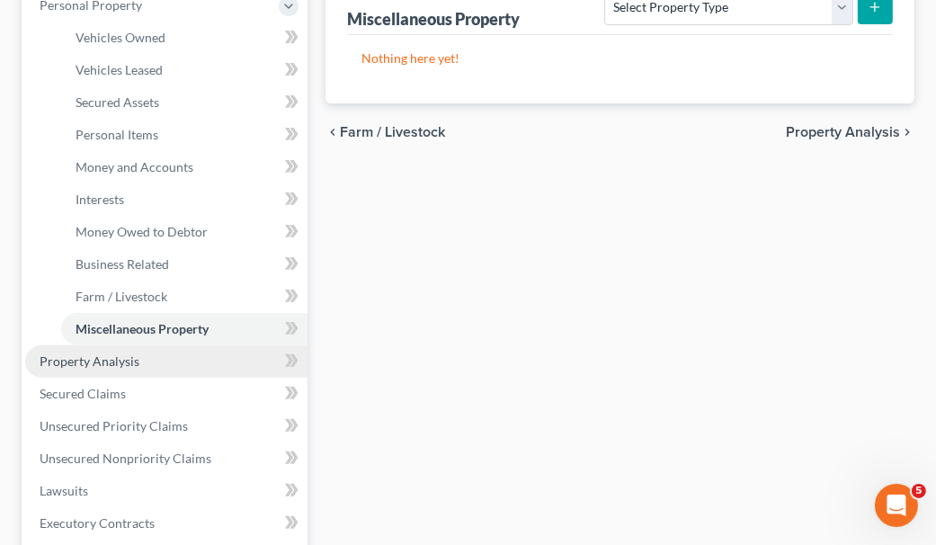
click at [201, 364] on link "Property Analysis" at bounding box center [166, 361] width 282 height 32
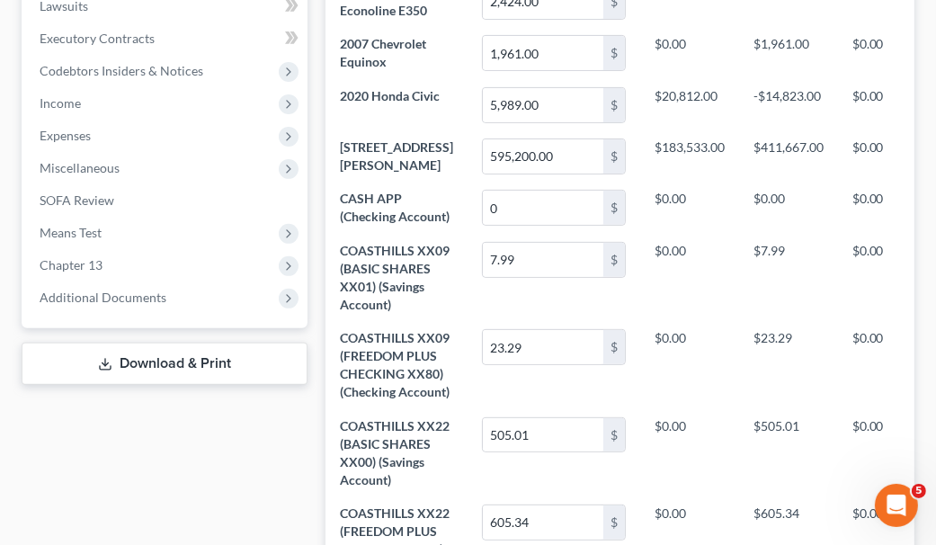
scroll to position [540, 0]
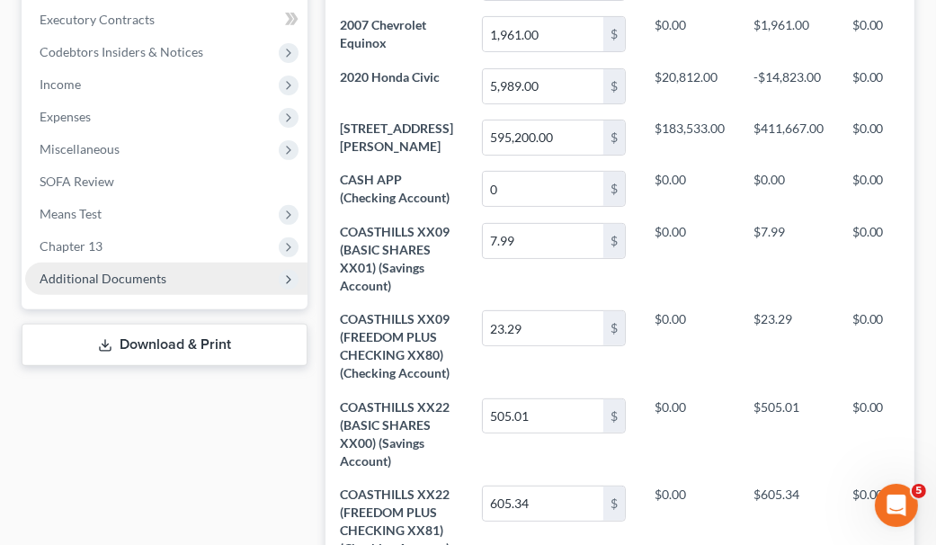
click at [157, 274] on span "Additional Documents" at bounding box center [103, 278] width 127 height 15
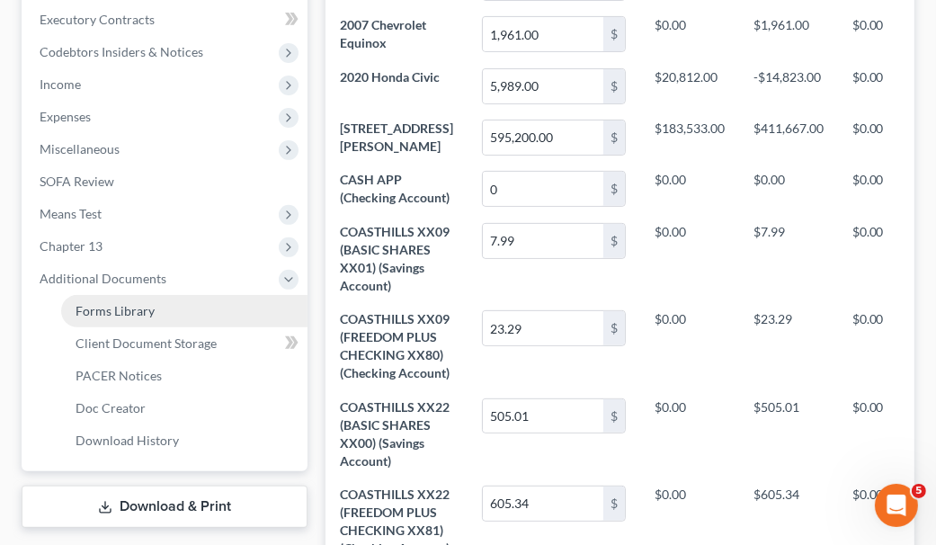
click at [184, 315] on link "Forms Library" at bounding box center [184, 311] width 246 height 32
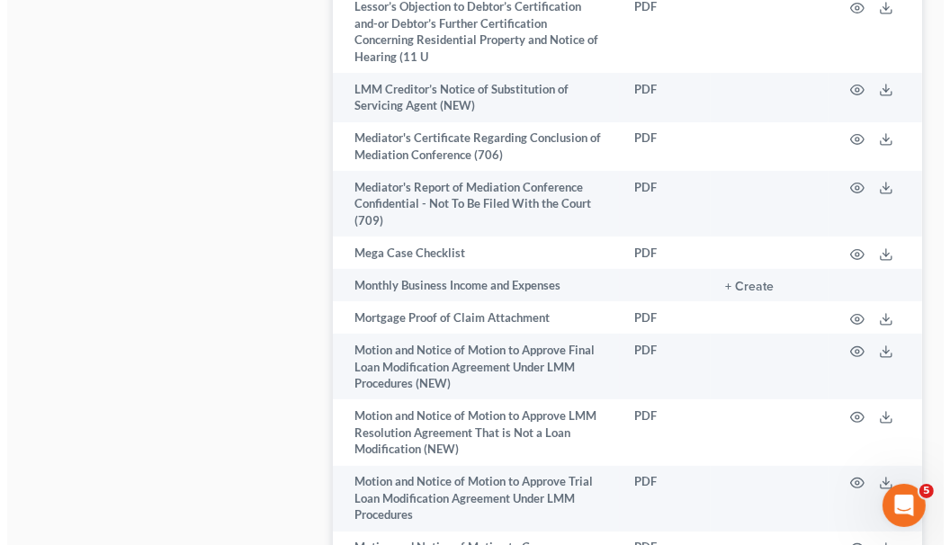
scroll to position [6027, 0]
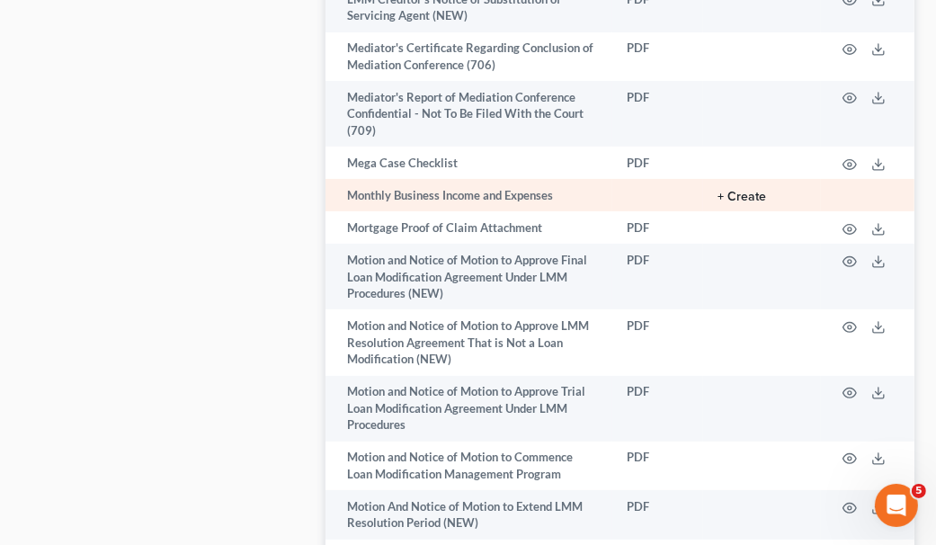
click at [758, 191] on button "+ Create" at bounding box center [742, 197] width 49 height 13
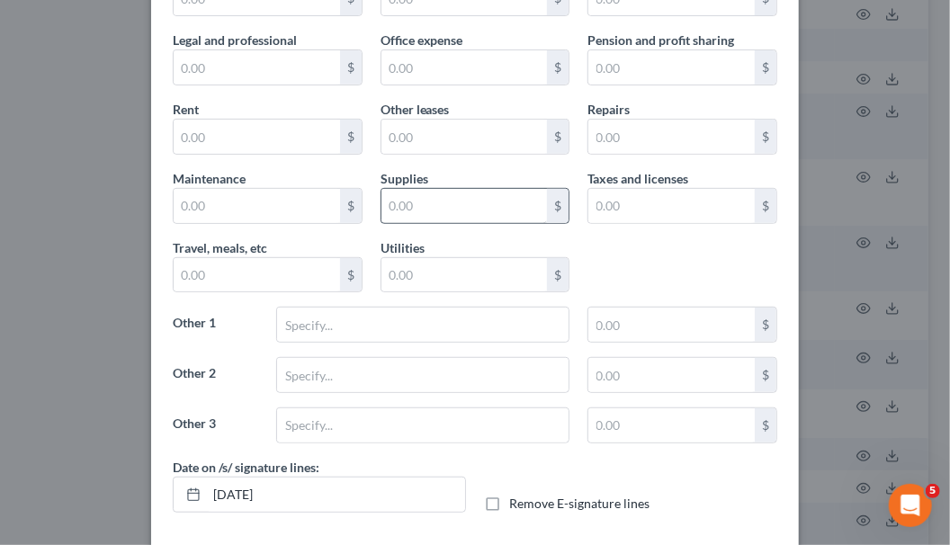
scroll to position [330, 0]
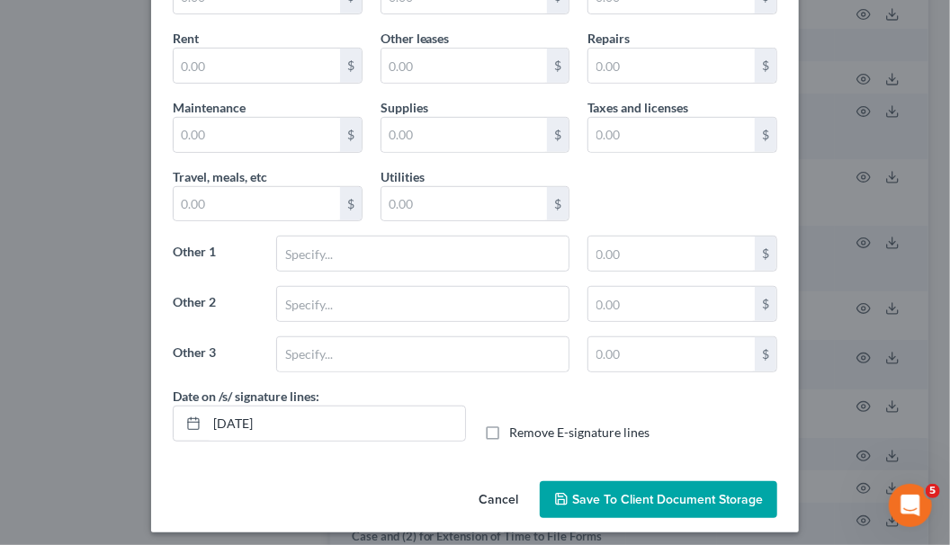
click at [598, 481] on button "Save to Client Document Storage" at bounding box center [658, 500] width 237 height 38
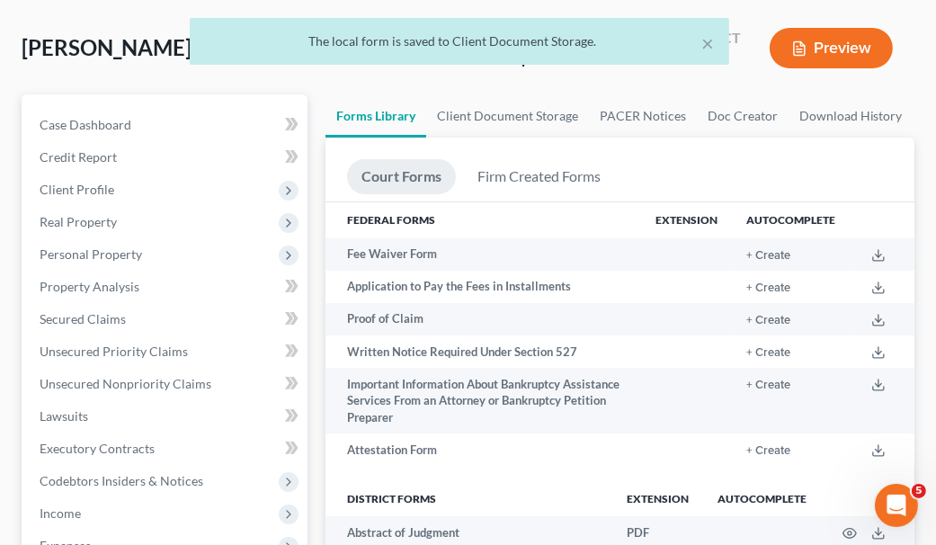
scroll to position [0, 0]
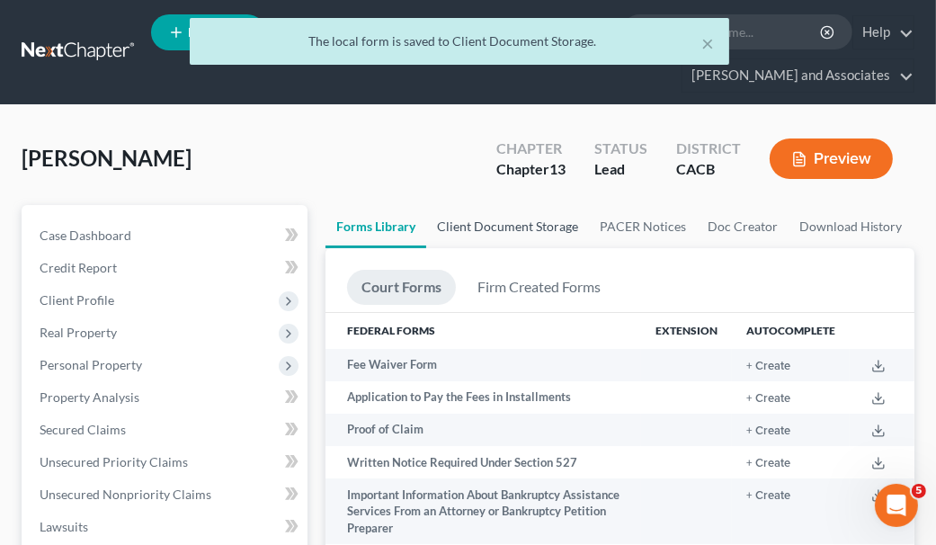
click at [517, 220] on link "Client Document Storage" at bounding box center [507, 226] width 163 height 43
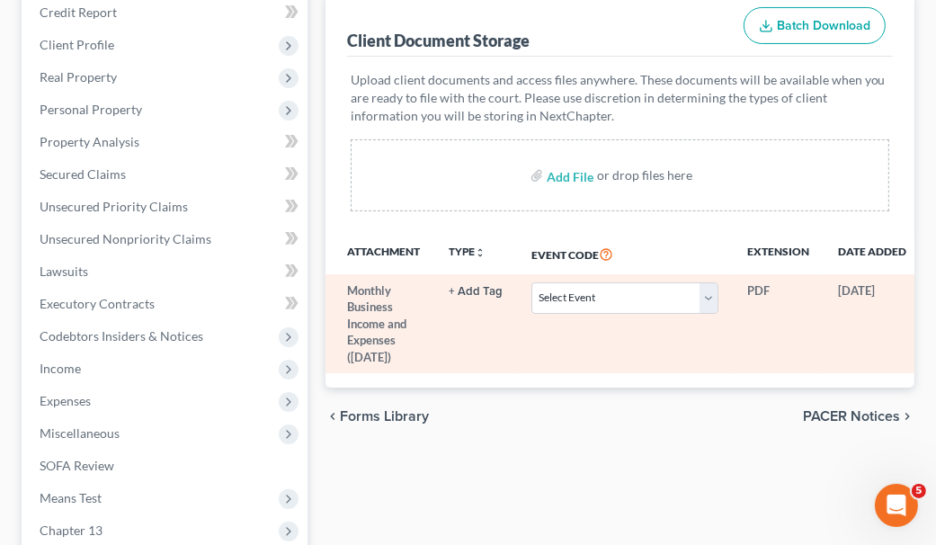
scroll to position [270, 0]
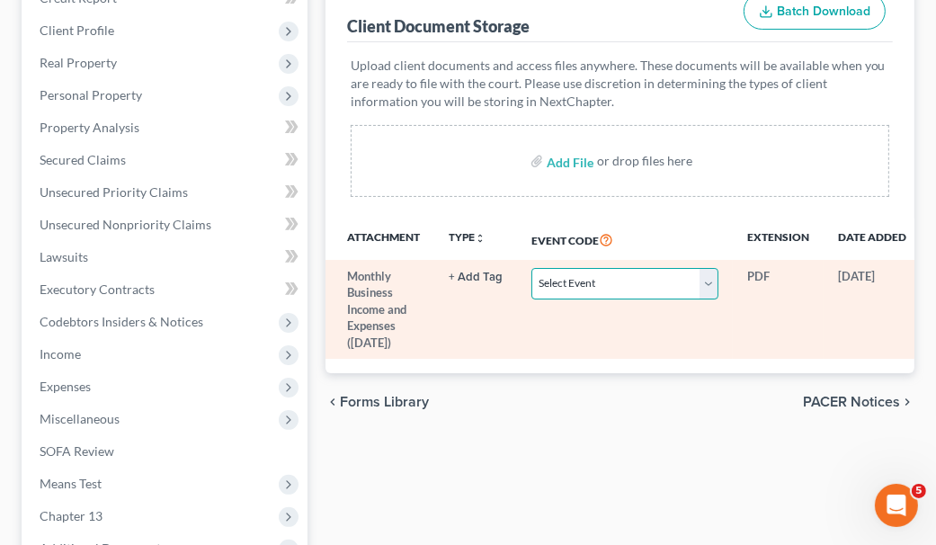
click at [681, 280] on select "Select Event Amended Chapter 11 Plan Amended Chapter 11 Small Business Plan Ame…" at bounding box center [625, 283] width 187 height 31
drag, startPoint x: 709, startPoint y: 324, endPoint x: 667, endPoint y: 312, distance: 43.0
click at [709, 325] on td "Select Event Amended Chapter 11 Plan Amended Chapter 11 Small Business Plan Ame…" at bounding box center [625, 309] width 216 height 99
click at [387, 291] on td "Monthly Business Income and Expenses ([DATE])" at bounding box center [380, 309] width 109 height 99
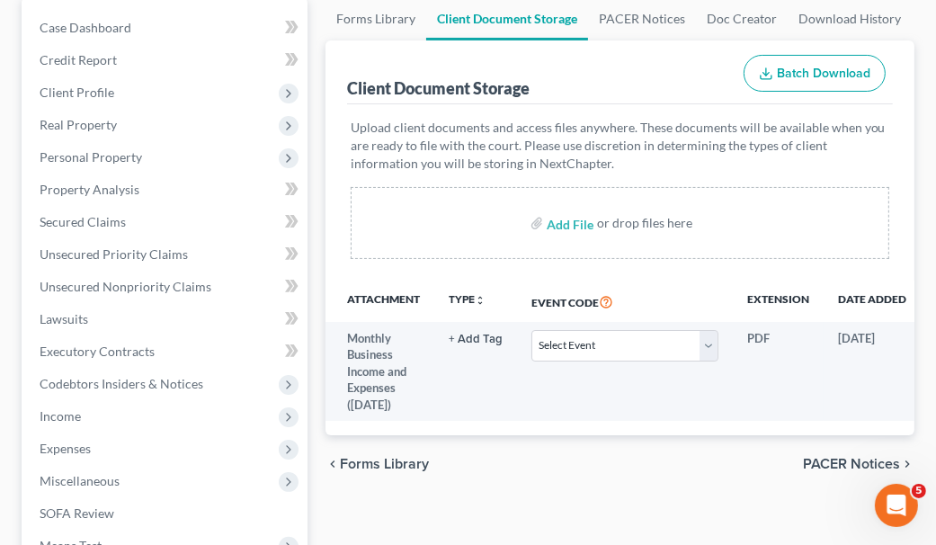
scroll to position [89, 0]
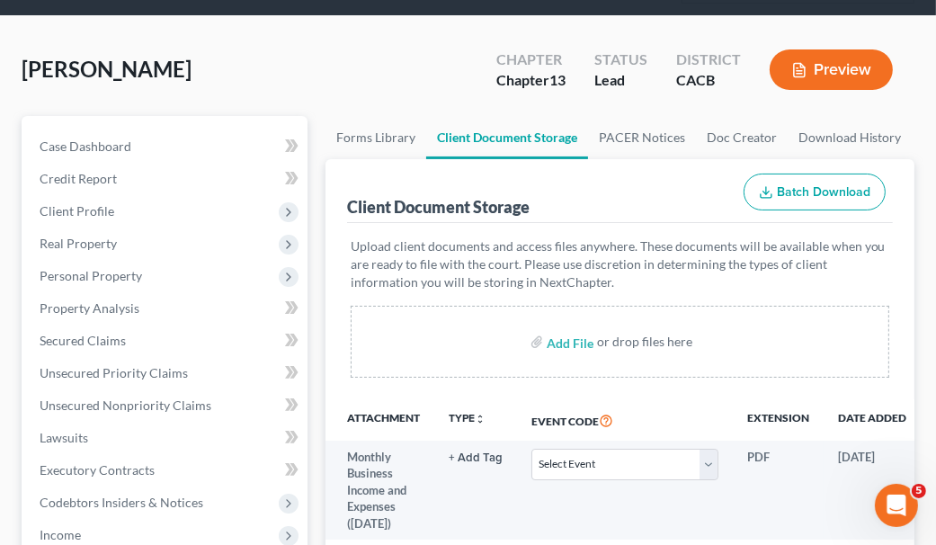
click at [801, 180] on button "Batch Download" at bounding box center [815, 193] width 142 height 38
click at [828, 201] on button "Batch Download" at bounding box center [815, 193] width 142 height 38
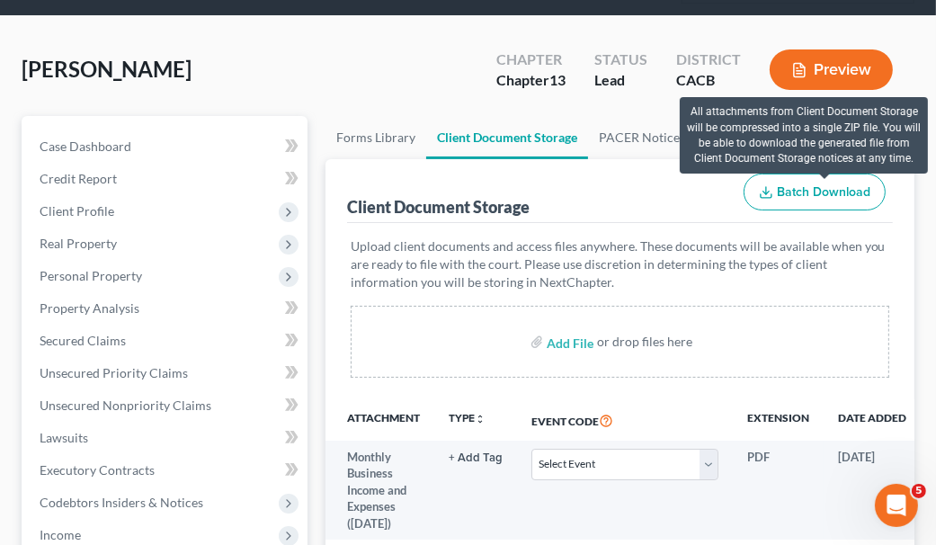
click at [805, 186] on span "Batch Download" at bounding box center [824, 191] width 94 height 15
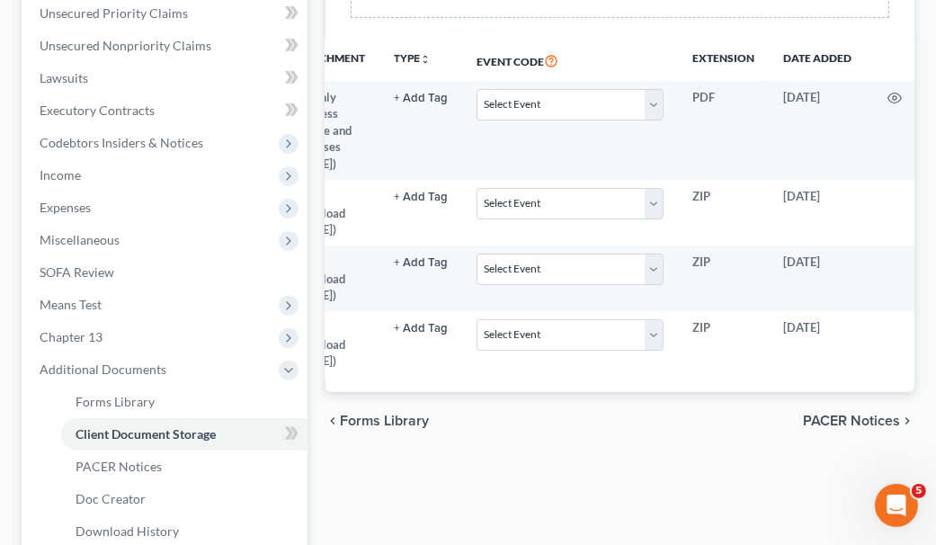
scroll to position [0, 155]
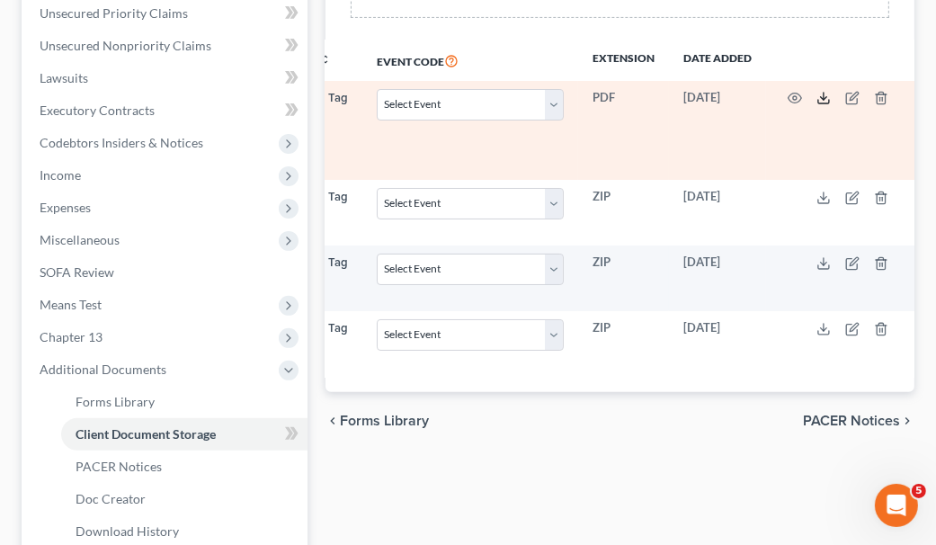
click at [822, 96] on icon at bounding box center [824, 98] width 14 height 14
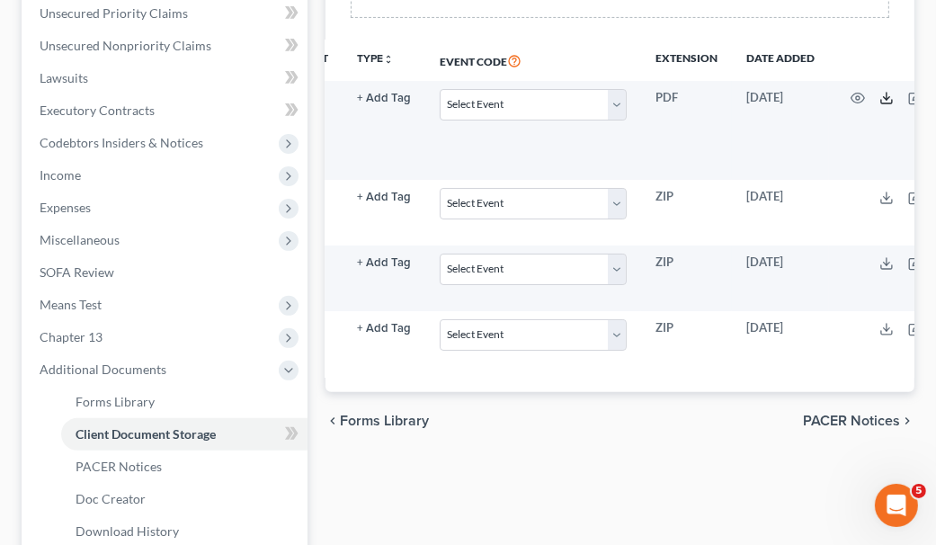
scroll to position [0, 0]
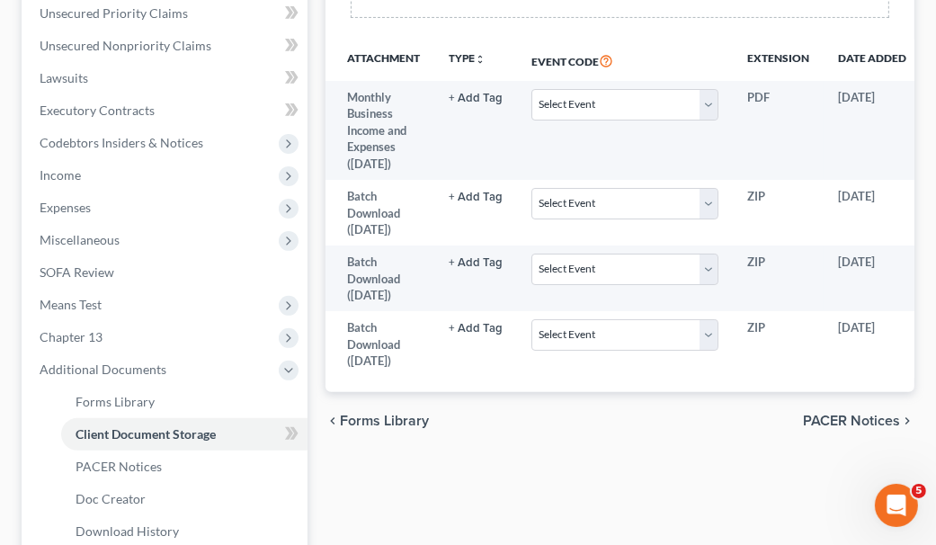
click at [372, 473] on div "Forms Library Client Document Storage PACER Notices Doc Creator Download Histor…" at bounding box center [620, 187] width 607 height 863
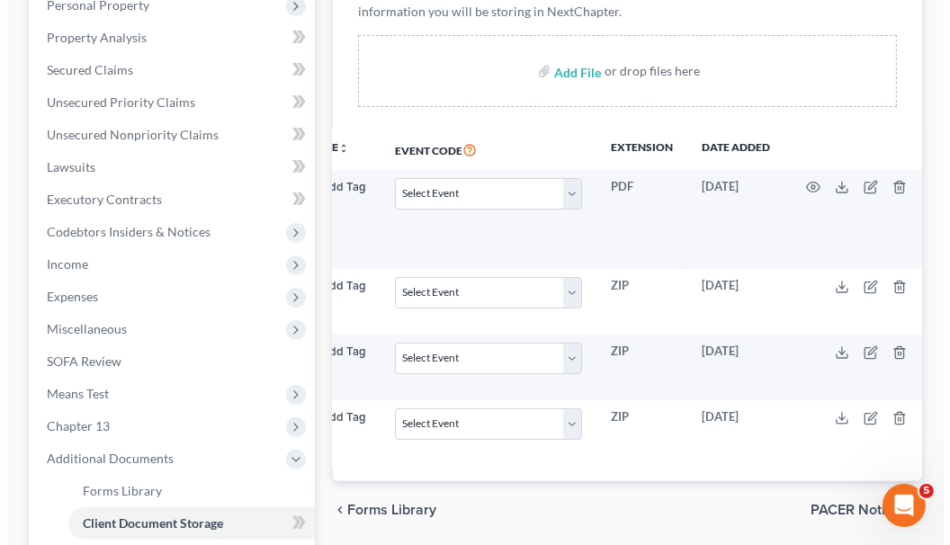
scroll to position [0, 155]
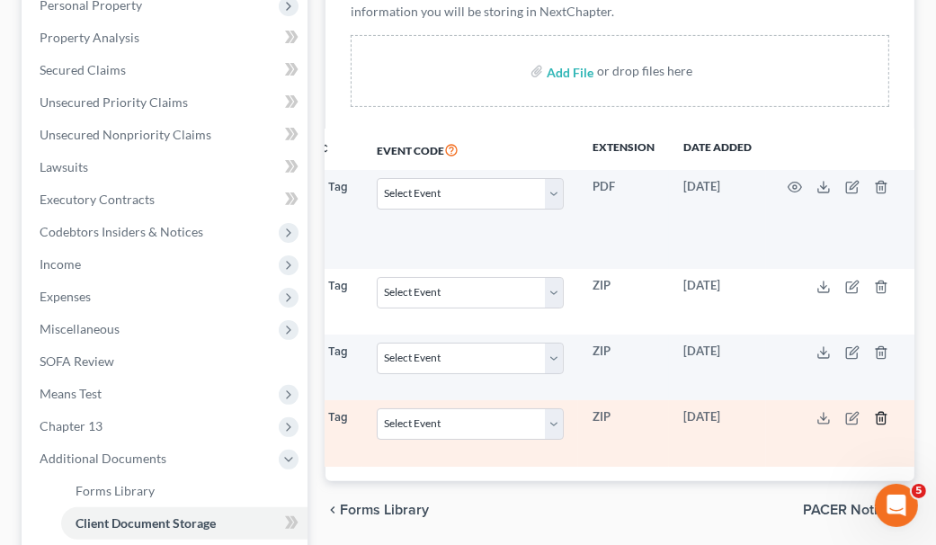
click at [879, 413] on icon "button" at bounding box center [881, 418] width 14 height 14
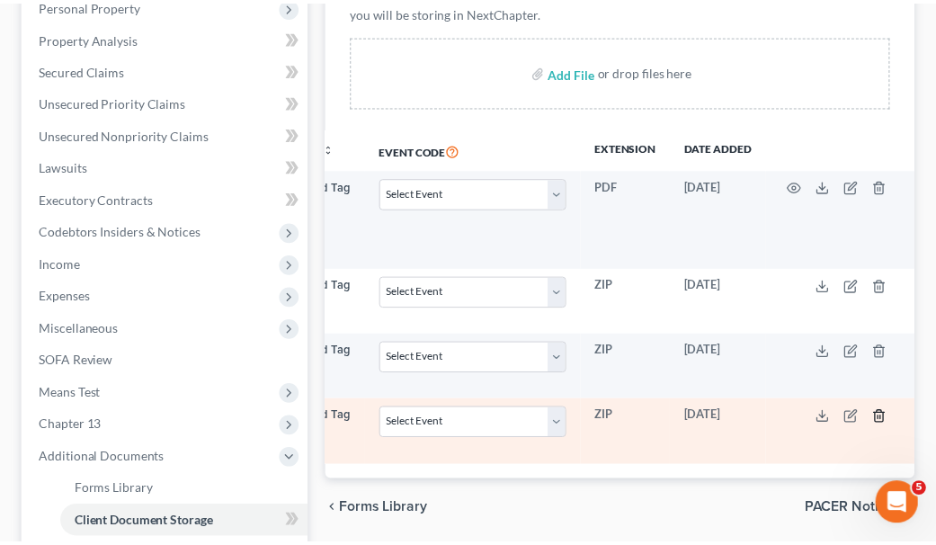
scroll to position [0, 146]
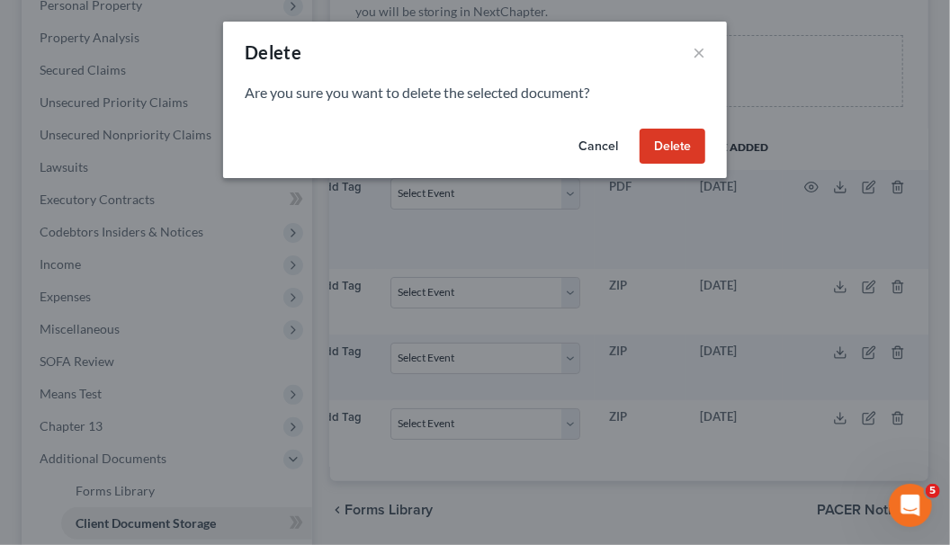
click at [665, 145] on button "Delete" at bounding box center [673, 147] width 66 height 36
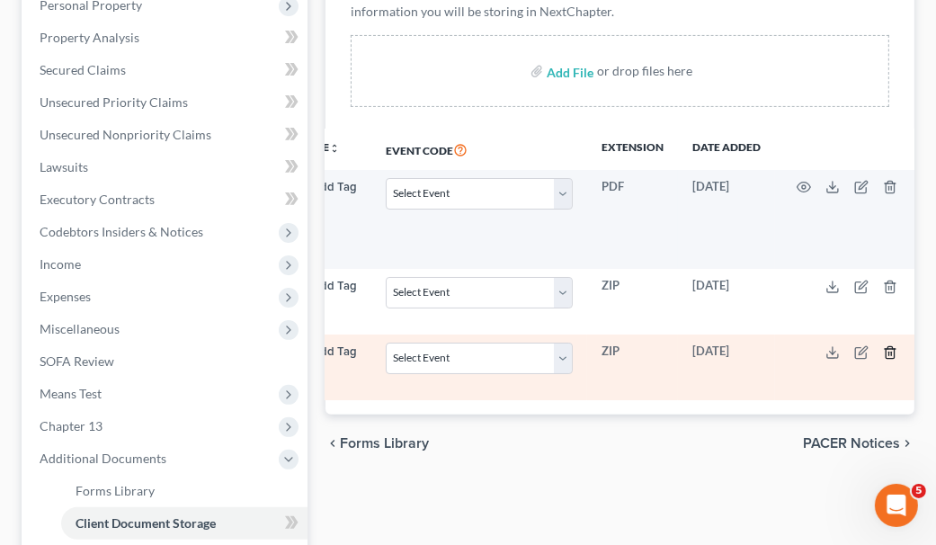
click at [891, 346] on icon "button" at bounding box center [890, 352] width 8 height 12
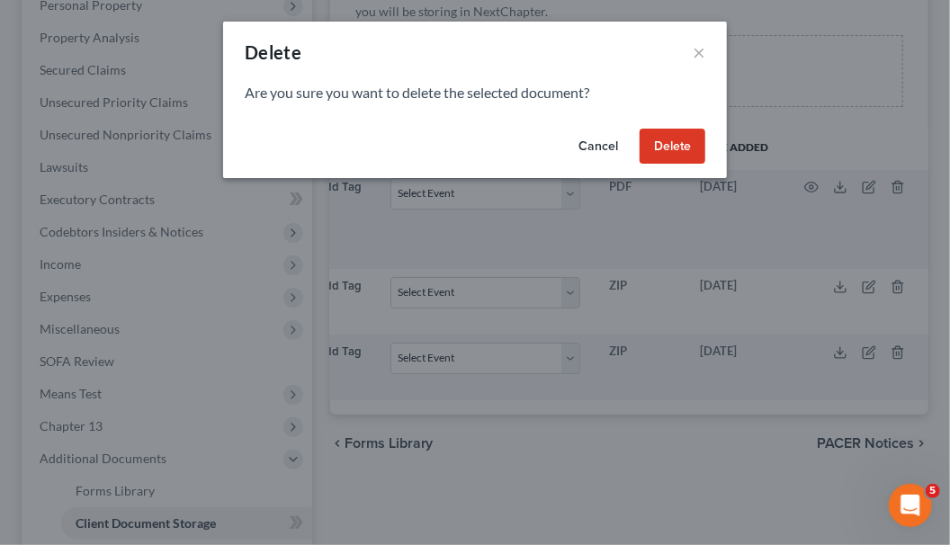
click at [679, 151] on button "Delete" at bounding box center [673, 147] width 66 height 36
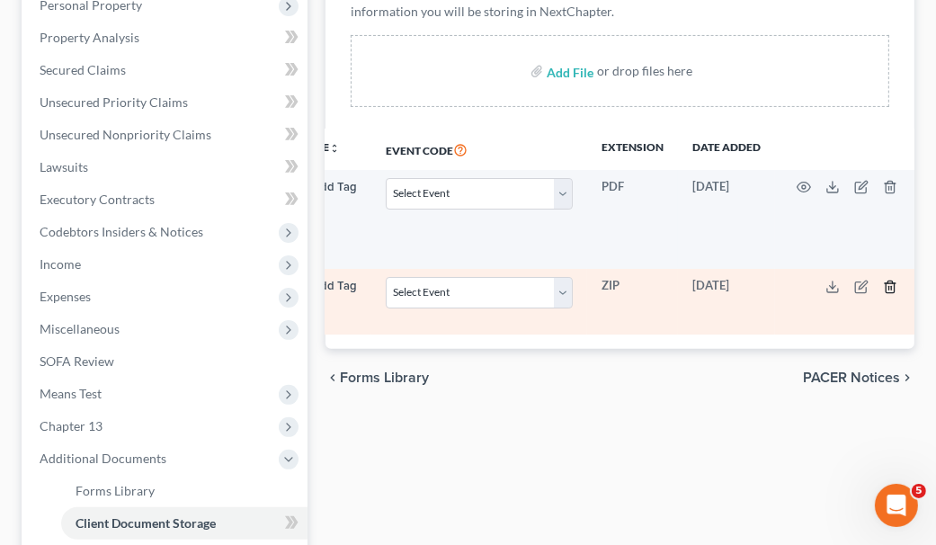
click at [886, 286] on icon "button" at bounding box center [890, 287] width 8 height 12
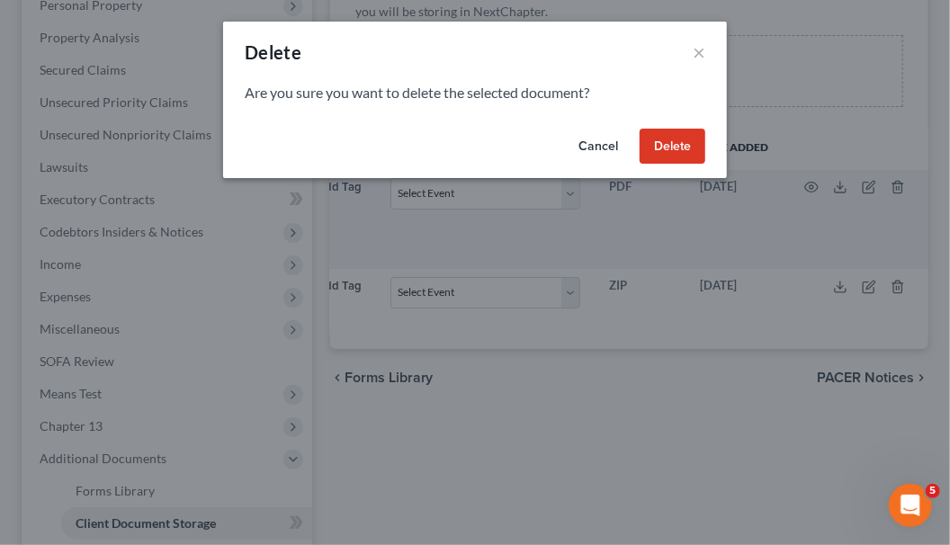
drag, startPoint x: 660, startPoint y: 144, endPoint x: 667, endPoint y: 165, distance: 21.6
click at [660, 144] on button "Delete" at bounding box center [673, 147] width 66 height 36
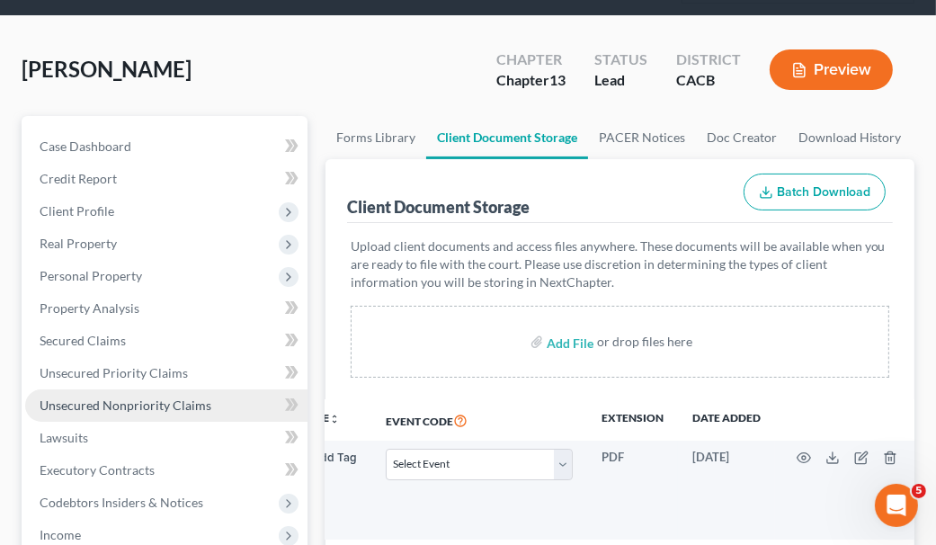
scroll to position [180, 0]
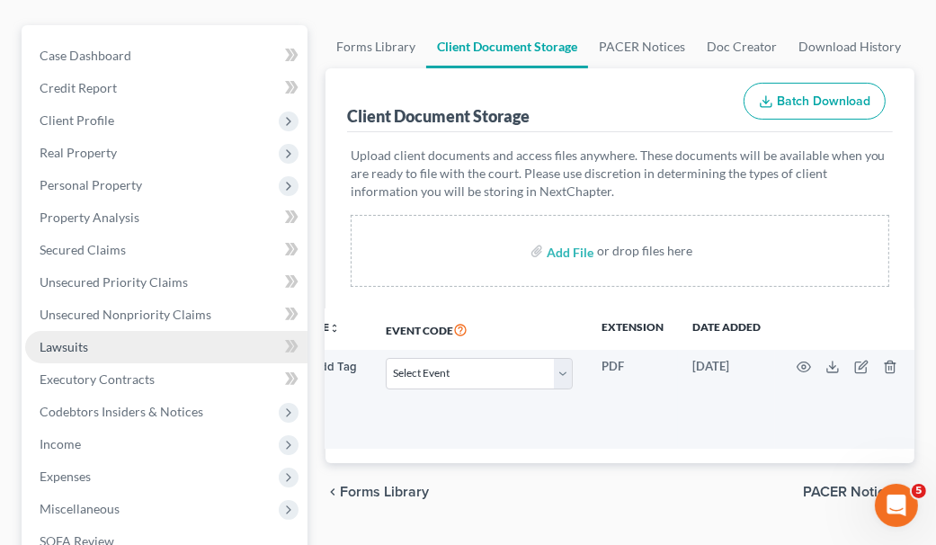
click at [121, 353] on link "Lawsuits" at bounding box center [166, 347] width 282 height 32
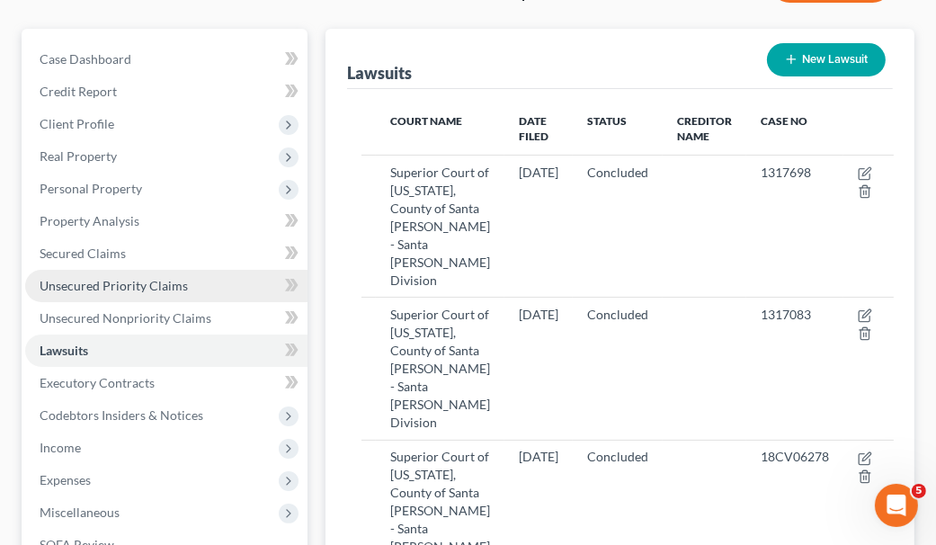
scroll to position [180, 0]
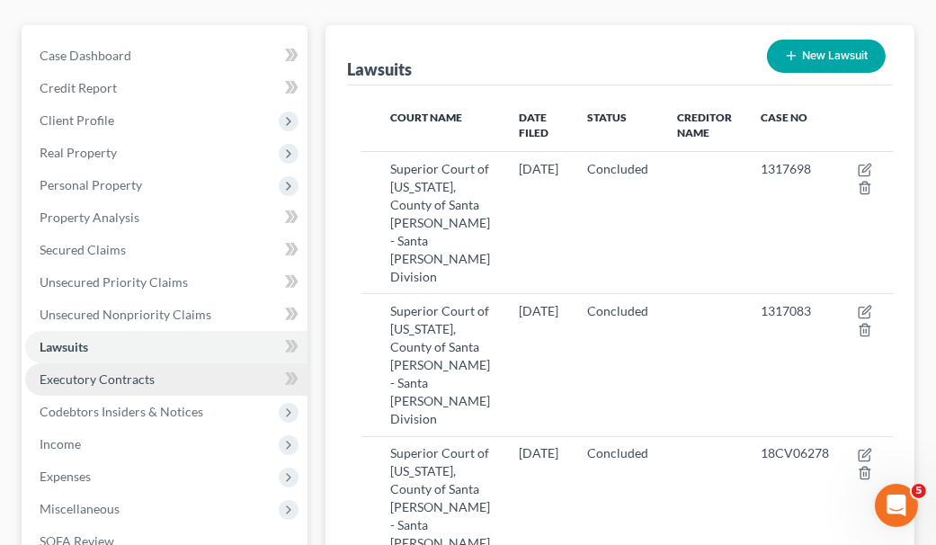
click at [158, 381] on link "Executory Contracts" at bounding box center [166, 379] width 282 height 32
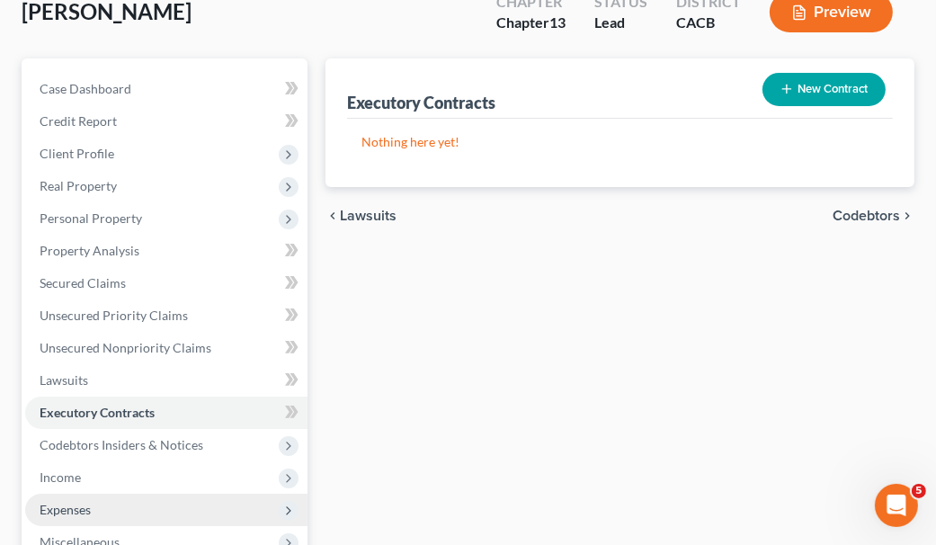
scroll to position [180, 0]
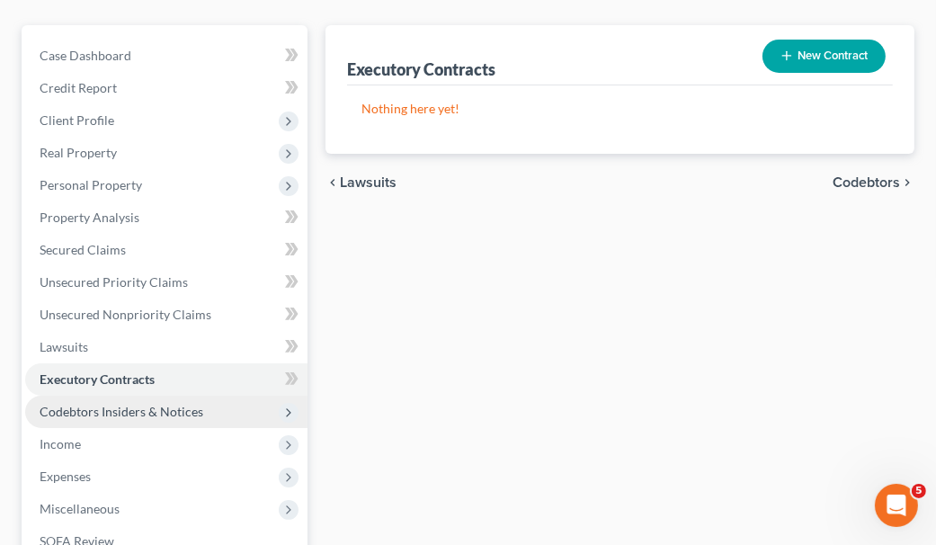
click at [165, 414] on span "Codebtors Insiders & Notices" at bounding box center [122, 411] width 164 height 15
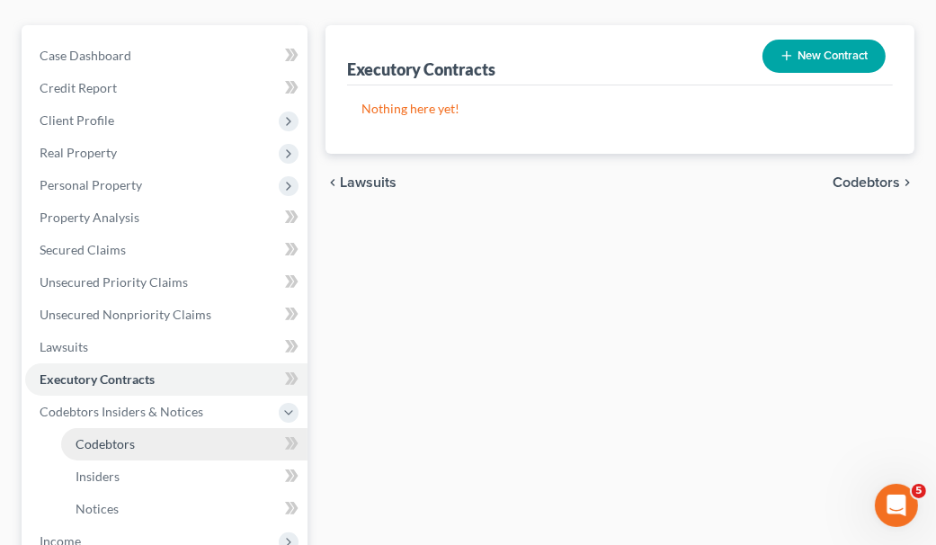
click at [201, 433] on link "Codebtors" at bounding box center [184, 444] width 246 height 32
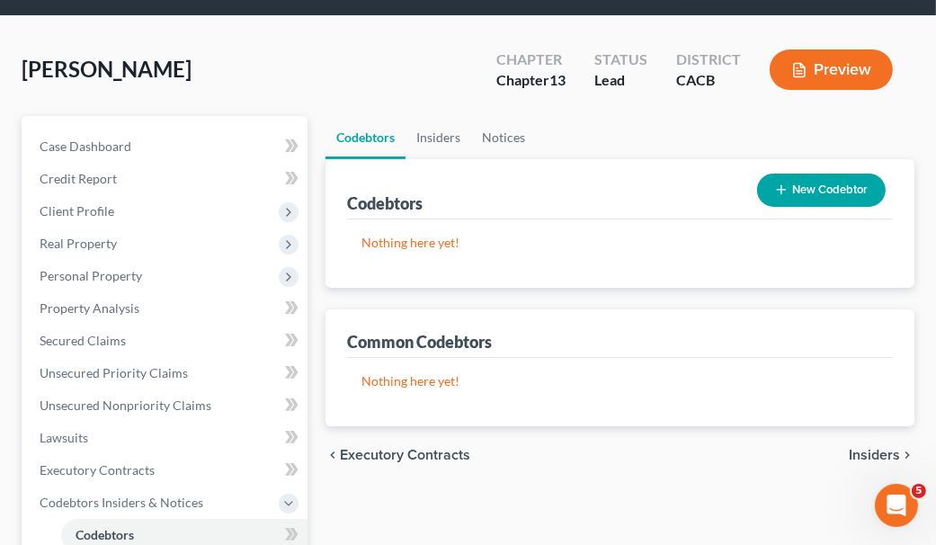
scroll to position [180, 0]
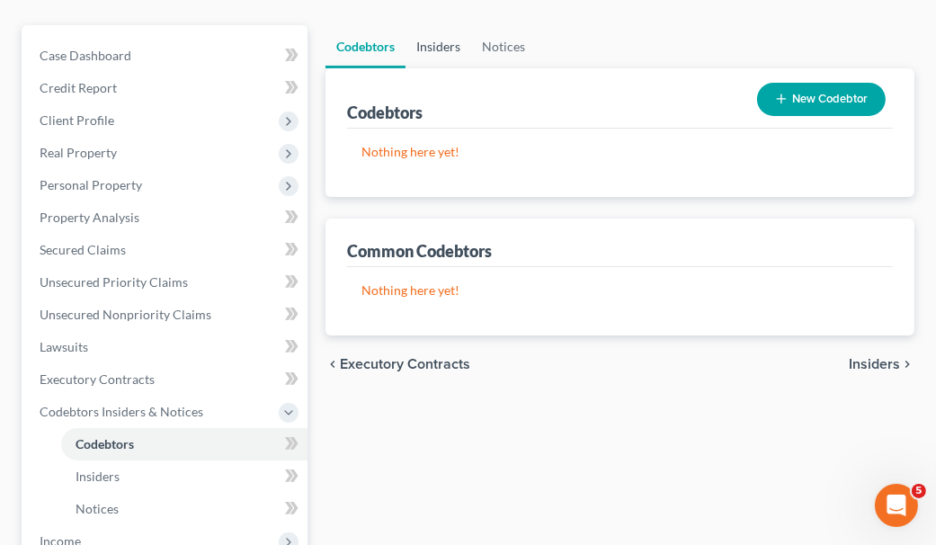
click at [438, 46] on link "Insiders" at bounding box center [439, 46] width 66 height 43
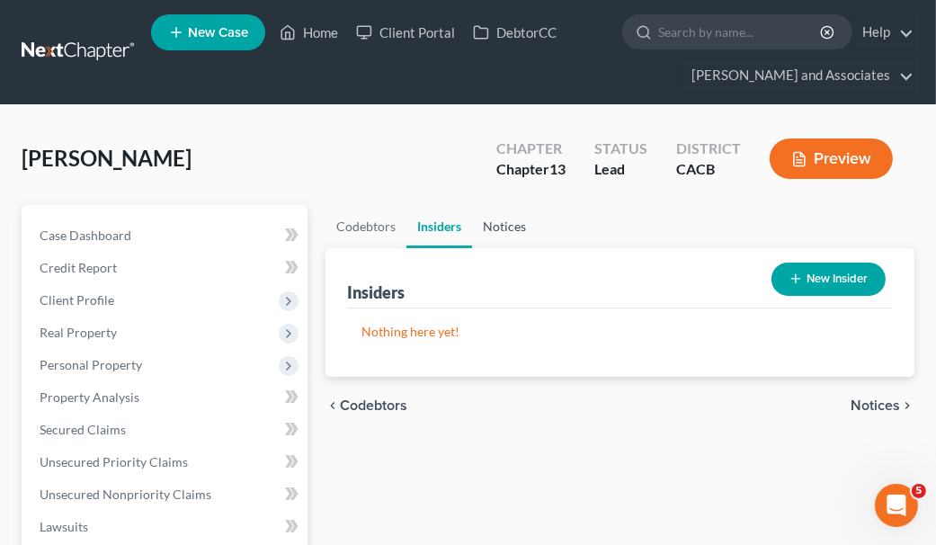
click at [503, 221] on link "Notices" at bounding box center [504, 226] width 65 height 43
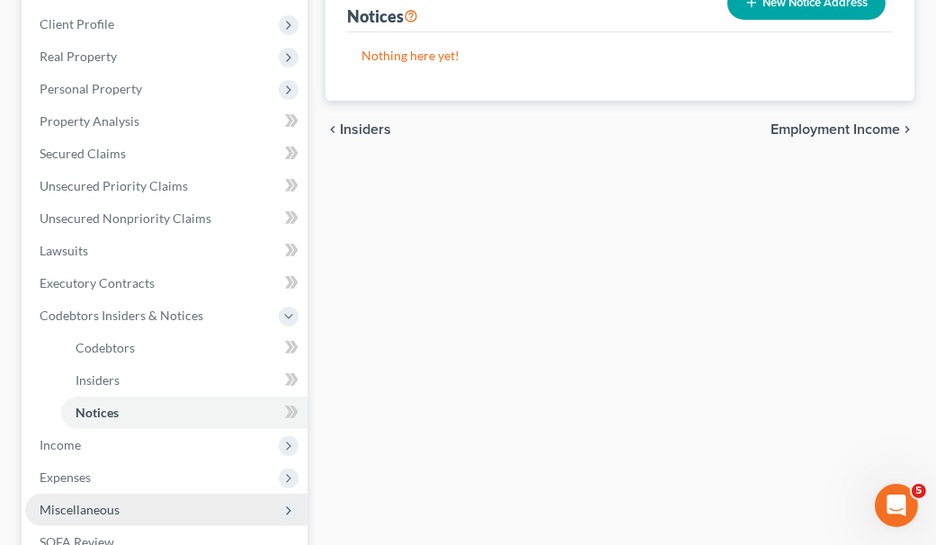
scroll to position [360, 0]
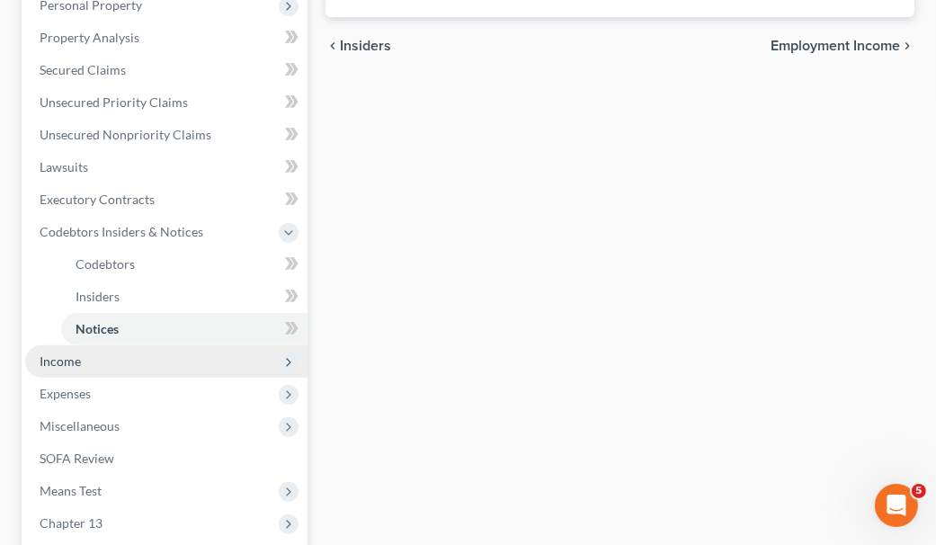
click at [124, 368] on span "Income" at bounding box center [166, 361] width 282 height 32
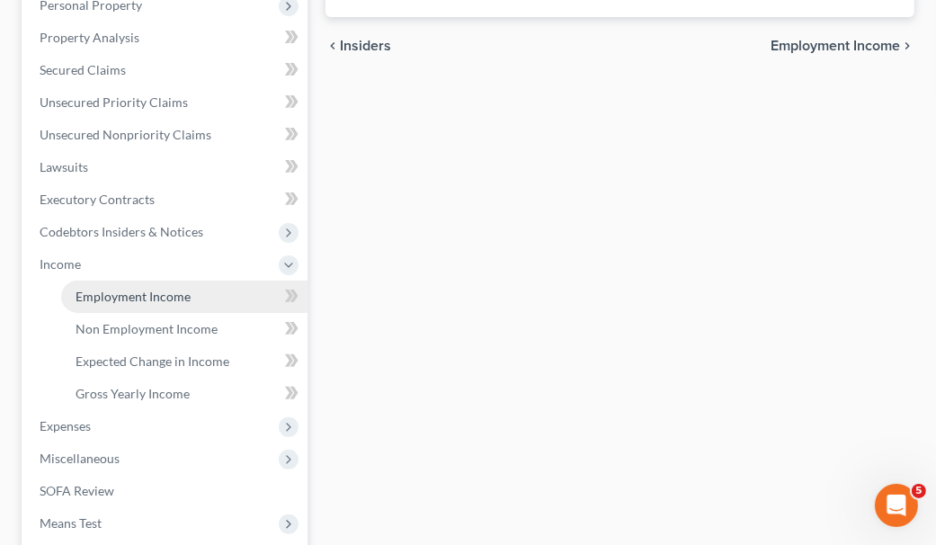
click at [130, 300] on span "Employment Income" at bounding box center [133, 296] width 115 height 15
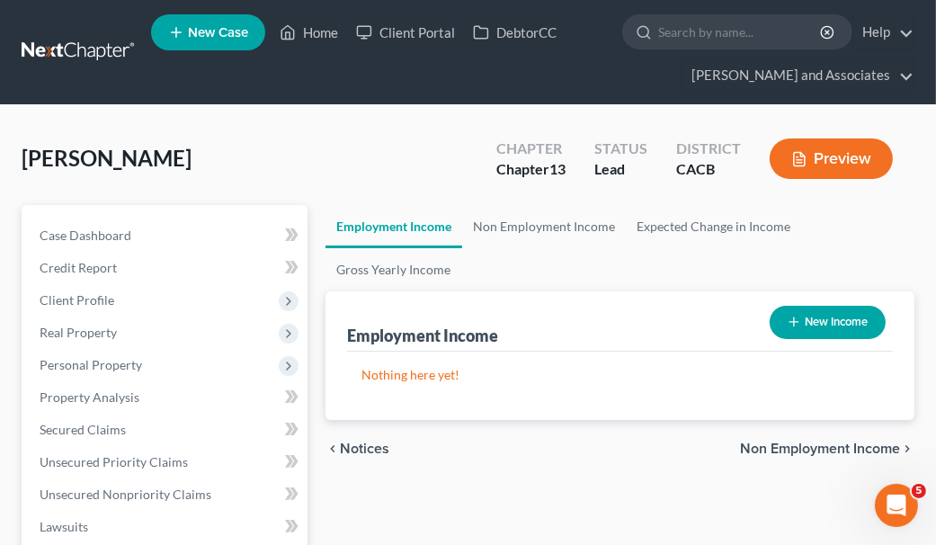
click at [436, 329] on div "Employment Income" at bounding box center [422, 336] width 151 height 22
click at [842, 327] on button "New Income" at bounding box center [828, 322] width 116 height 33
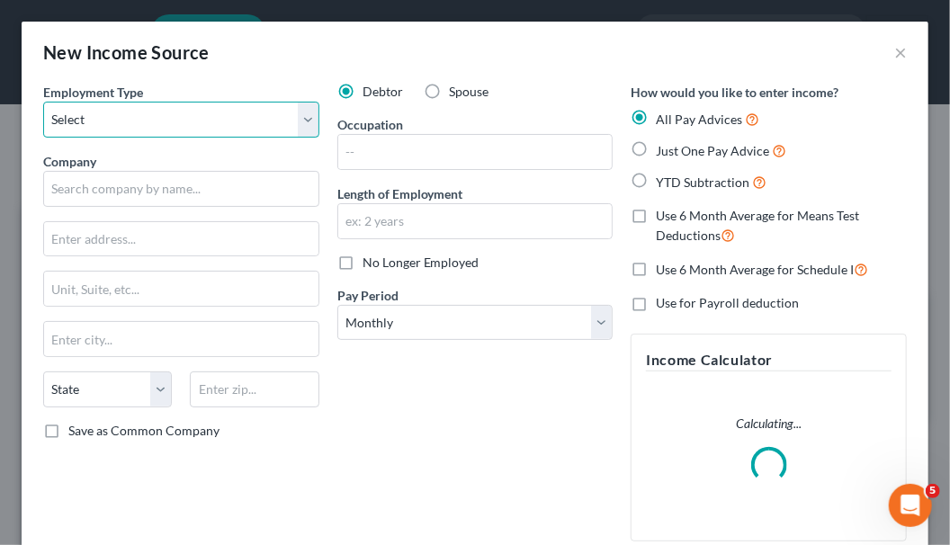
click at [287, 117] on select "Select Full or [DEMOGRAPHIC_DATA] Employment Self Employment" at bounding box center [181, 120] width 276 height 36
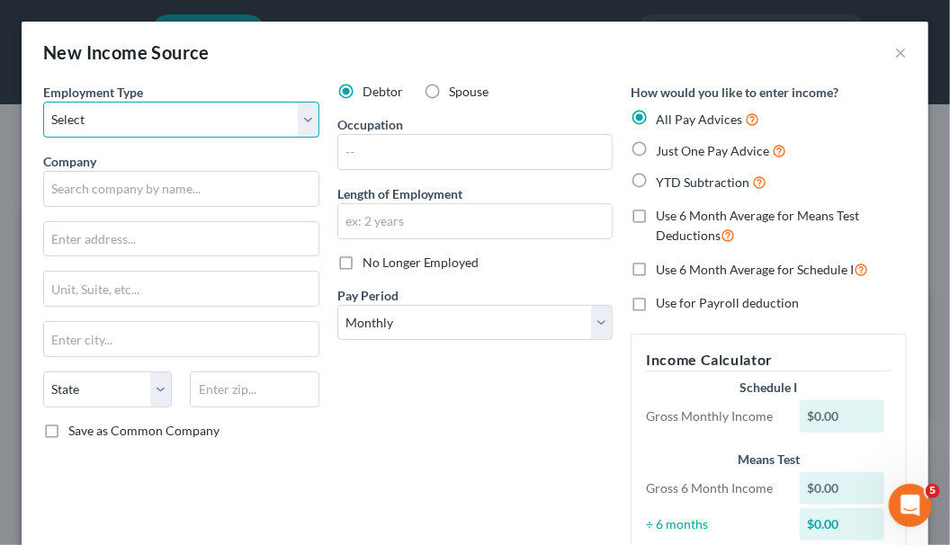
click at [288, 117] on select "Select Full or [DEMOGRAPHIC_DATA] Employment Self Employment" at bounding box center [181, 120] width 276 height 36
click at [894, 49] on button "×" at bounding box center [900, 52] width 13 height 22
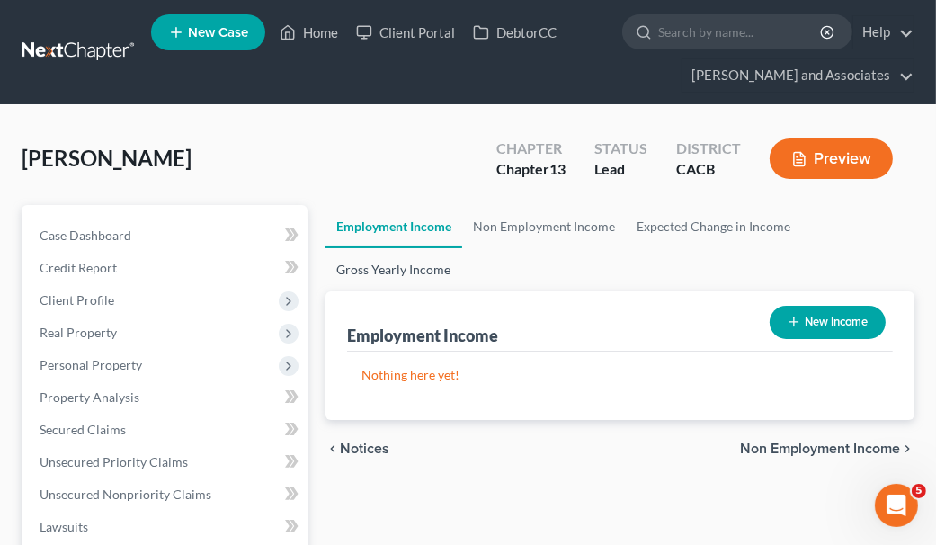
click at [411, 262] on link "Gross Yearly Income" at bounding box center [394, 269] width 136 height 43
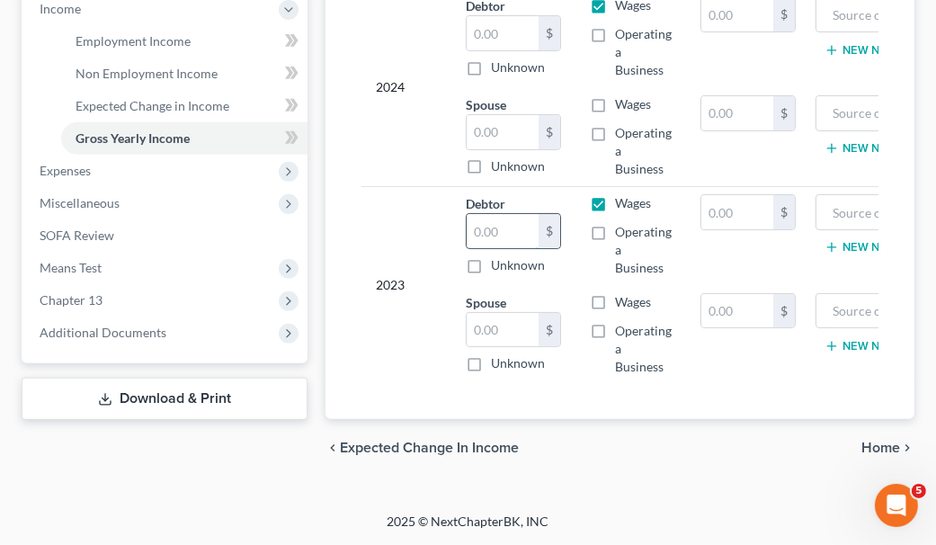
click at [494, 218] on input "text" at bounding box center [503, 231] width 72 height 34
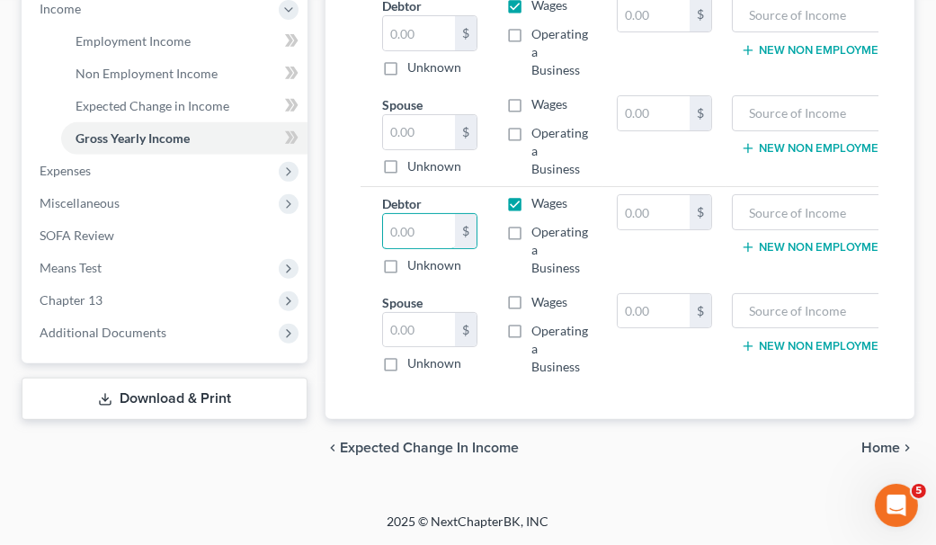
scroll to position [0, 98]
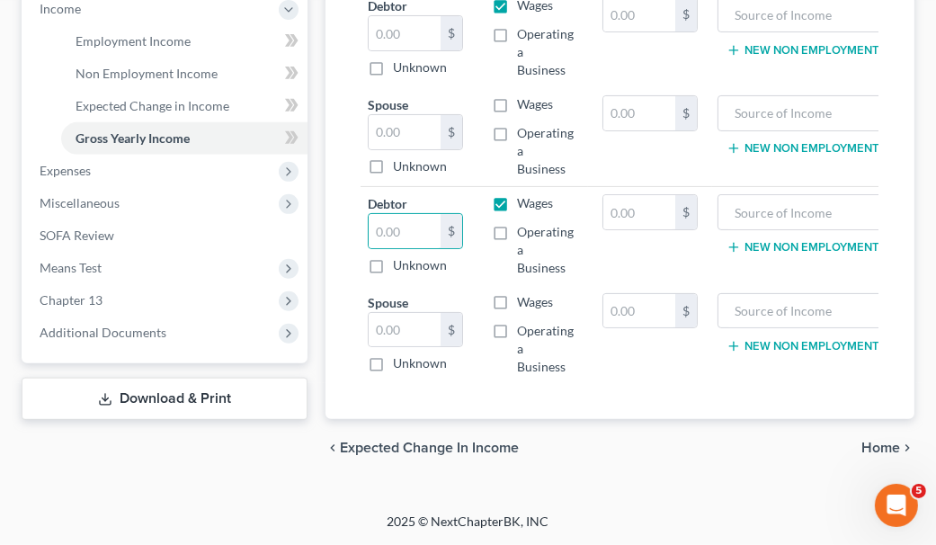
click at [517, 223] on label "Operating a Business" at bounding box center [545, 250] width 57 height 54
click at [524, 223] on input "Operating a Business" at bounding box center [530, 229] width 12 height 12
click at [517, 194] on label "Wages" at bounding box center [535, 203] width 36 height 18
click at [524, 194] on input "Wages" at bounding box center [530, 200] width 12 height 12
click at [517, 322] on label "Operating a Business" at bounding box center [545, 349] width 57 height 54
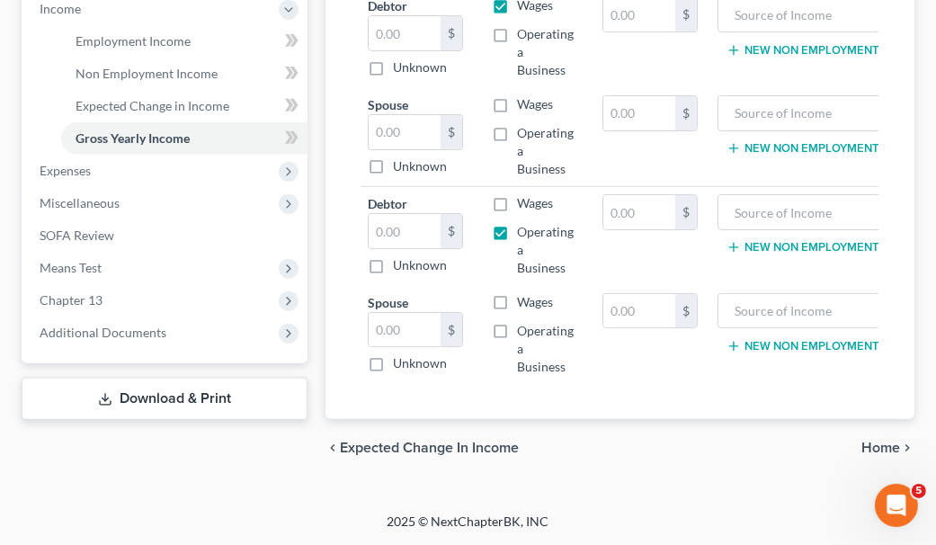
click at [524, 322] on input "Operating a Business" at bounding box center [530, 328] width 12 height 12
click at [610, 206] on input "text" at bounding box center [640, 212] width 72 height 34
click at [778, 214] on input "text" at bounding box center [809, 212] width 163 height 34
click at [658, 294] on input "text" at bounding box center [640, 311] width 72 height 34
click at [517, 322] on label "Operating a Business" at bounding box center [545, 349] width 57 height 54
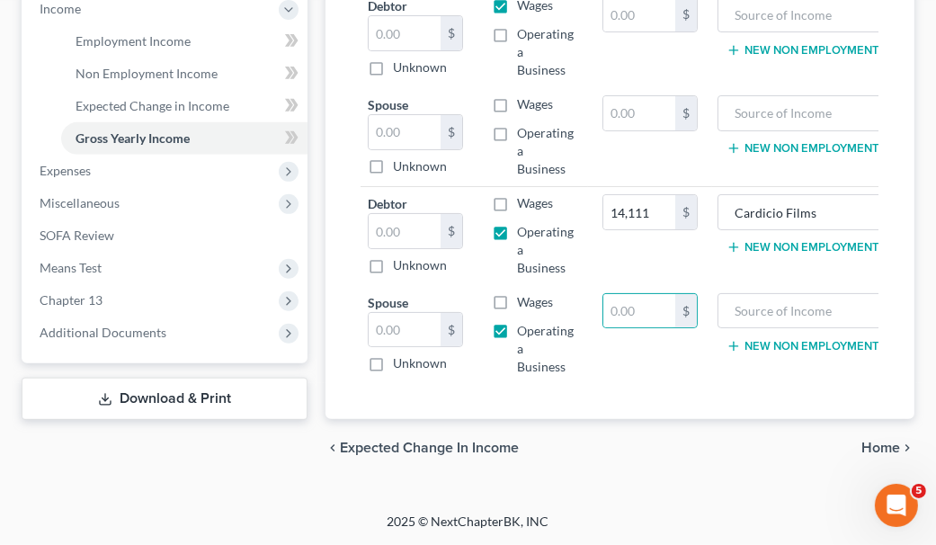
click at [524, 322] on input "Operating a Business" at bounding box center [530, 328] width 12 height 12
click at [807, 240] on button "New Non Employment Income" at bounding box center [827, 247] width 201 height 14
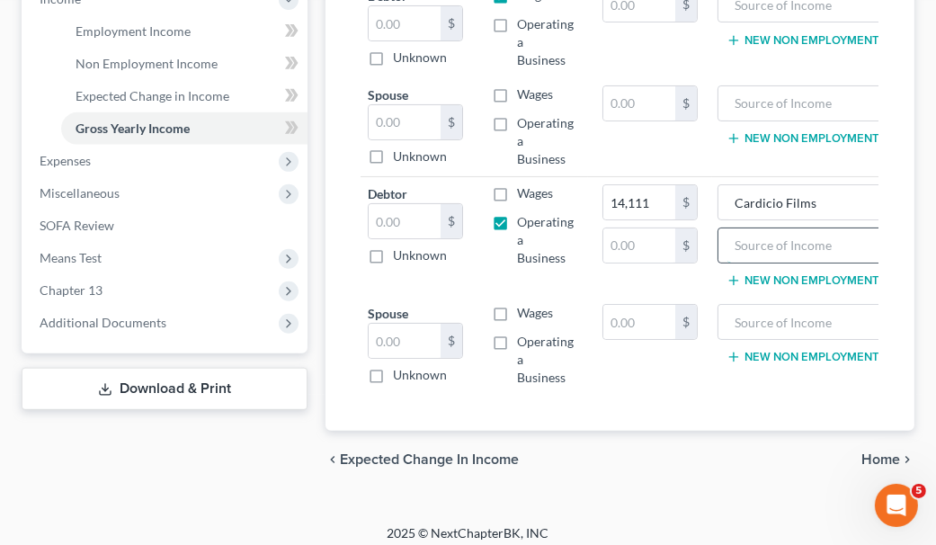
click at [770, 246] on input "text" at bounding box center [809, 245] width 163 height 34
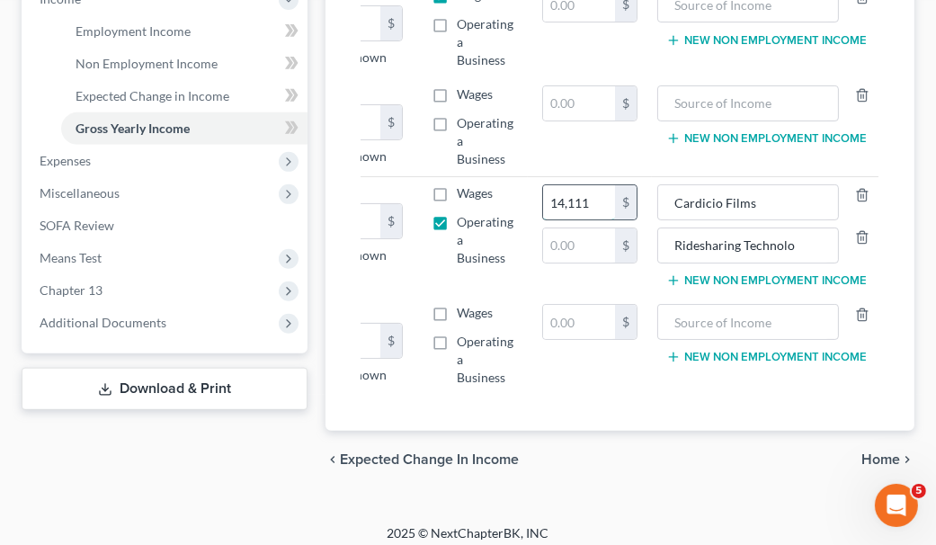
click at [605, 199] on input "14,111" at bounding box center [579, 202] width 72 height 34
click at [598, 238] on input "text" at bounding box center [579, 245] width 72 height 34
click at [795, 243] on input "Ridesharing Technolo" at bounding box center [748, 245] width 163 height 34
click at [569, 234] on input "text" at bounding box center [579, 245] width 72 height 34
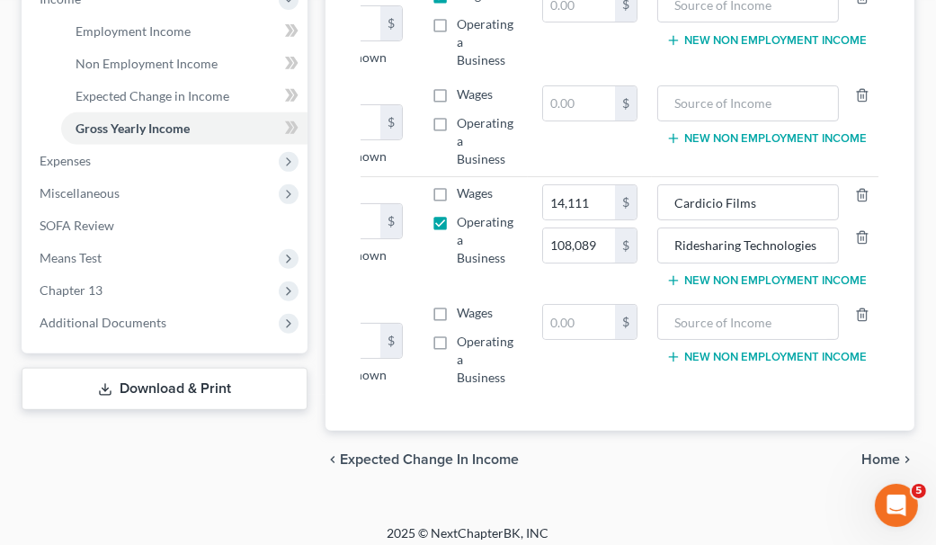
click at [935, 416] on div "[PERSON_NAME] Upgraded Chapter Chapter 13 Status Lead District CACB Preview Pet…" at bounding box center [468, 2] width 936 height 1044
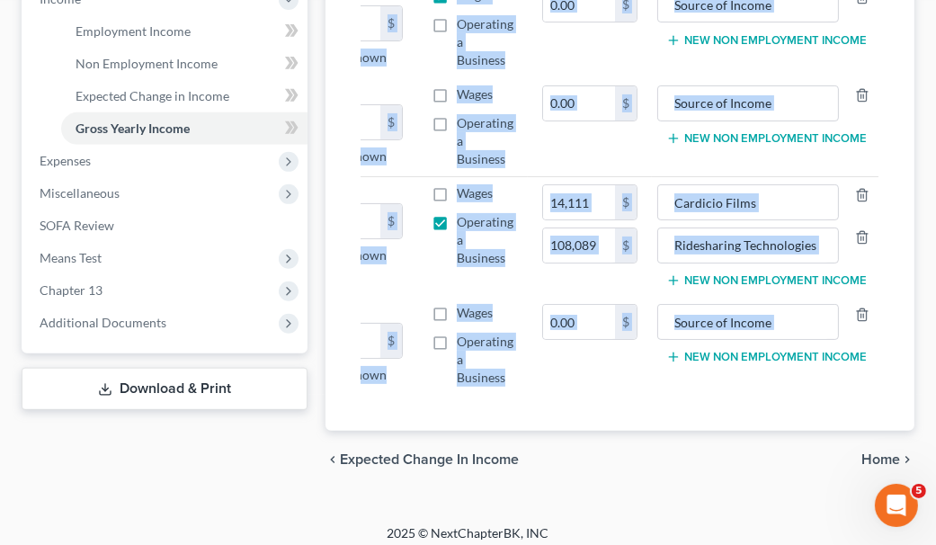
click at [935, 416] on div "[PERSON_NAME] Upgraded Chapter Chapter 13 Status Lead District CACB Preview Pet…" at bounding box center [468, 2] width 936 height 1044
click at [791, 276] on button "New Non Employment Income" at bounding box center [767, 280] width 201 height 14
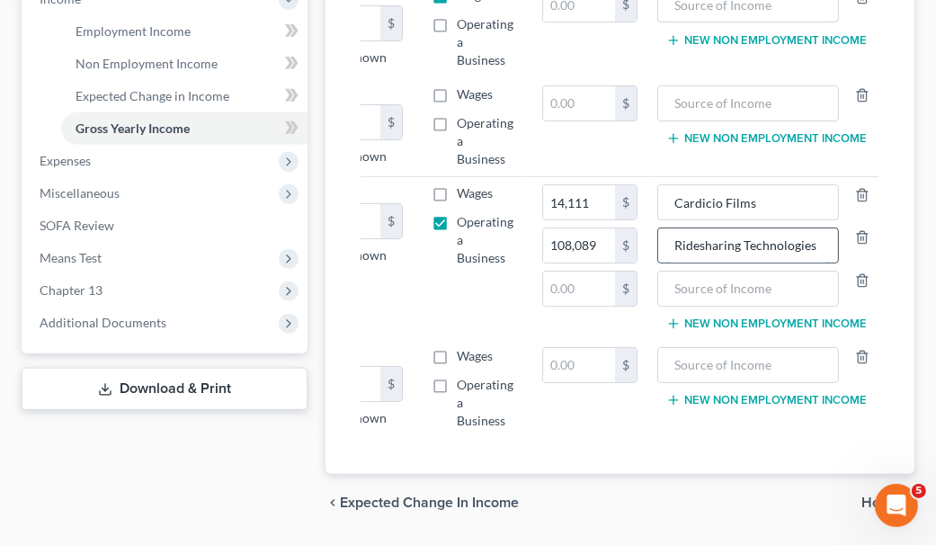
click at [818, 243] on input "Ridesharing Technologies" at bounding box center [748, 245] width 163 height 34
click at [599, 277] on input "text" at bounding box center [579, 289] width 72 height 34
click at [766, 249] on input "Ridesharing Technologies (UBER)" at bounding box center [748, 245] width 163 height 34
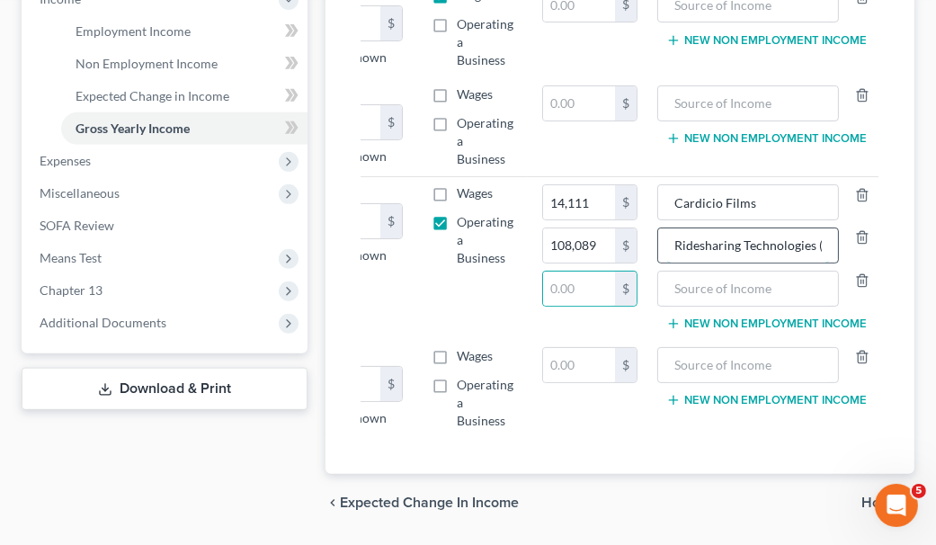
click at [766, 249] on input "Ridesharing Technologies (UBER)" at bounding box center [748, 245] width 163 height 34
click at [776, 278] on input "text" at bounding box center [748, 289] width 163 height 34
paste input "Ridesharing Technologies (UBER)"
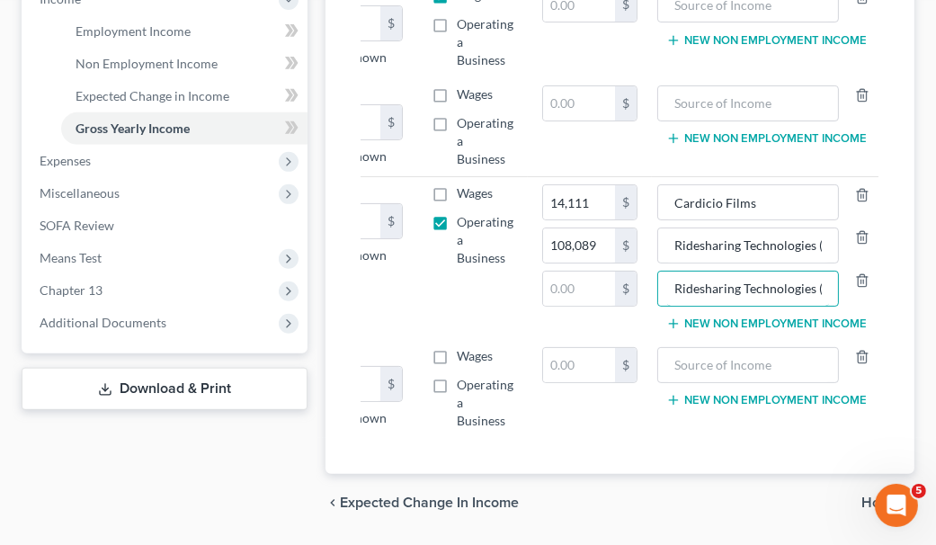
scroll to position [0, 34]
drag, startPoint x: 817, startPoint y: 280, endPoint x: 842, endPoint y: 287, distance: 26.2
click at [817, 281] on input "Ridesharing Technologies (UBER)" at bounding box center [748, 289] width 163 height 34
click at [595, 244] on input "108,089" at bounding box center [579, 245] width 72 height 34
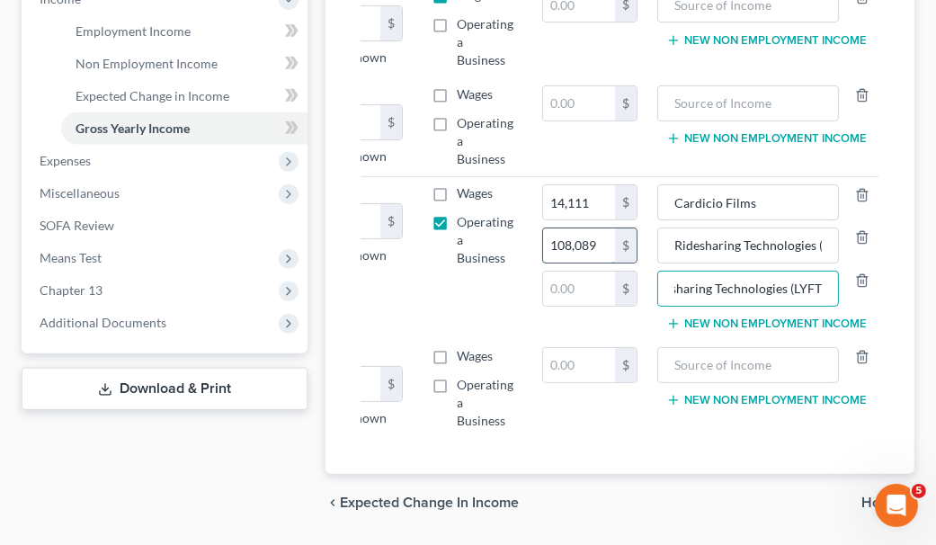
scroll to position [0, 0]
click at [595, 244] on input "108,089" at bounding box center [579, 245] width 72 height 34
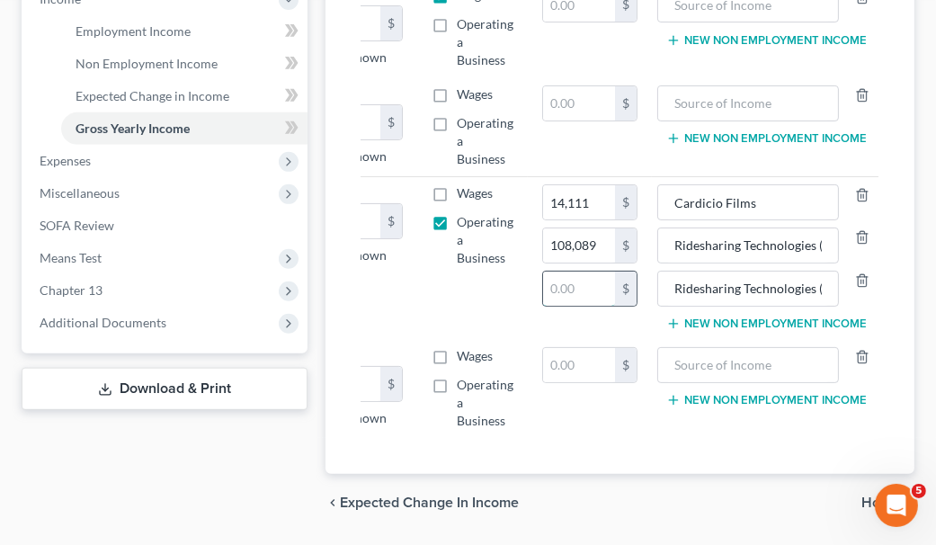
click at [580, 287] on input "text" at bounding box center [579, 289] width 72 height 34
click at [588, 245] on input "108,089" at bounding box center [579, 245] width 72 height 34
click at [589, 279] on input "text" at bounding box center [579, 289] width 72 height 34
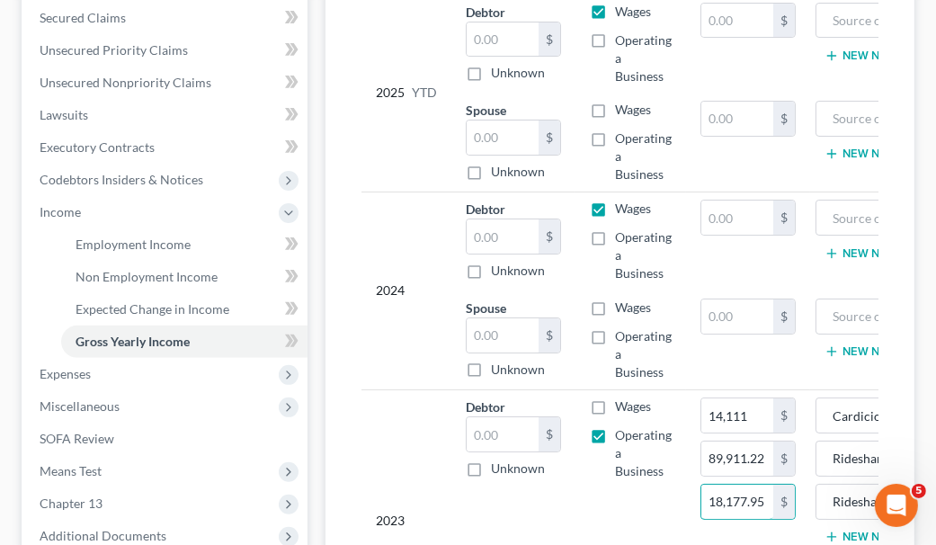
scroll to position [445, 0]
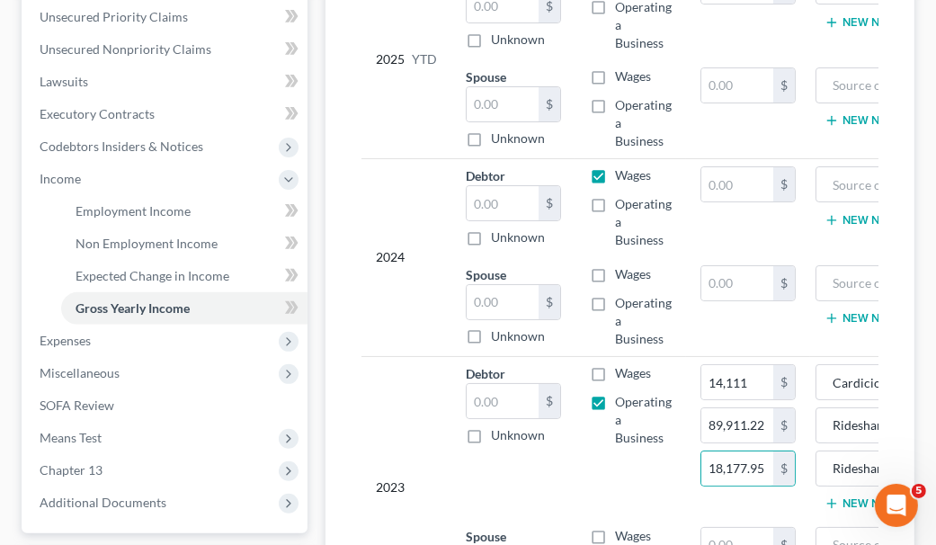
click at [615, 170] on label "Wages" at bounding box center [633, 175] width 36 height 18
click at [622, 170] on input "Wages" at bounding box center [628, 172] width 12 height 12
click at [615, 200] on label "Operating a Business" at bounding box center [643, 222] width 57 height 54
click at [622, 200] on input "Operating a Business" at bounding box center [628, 201] width 12 height 12
click at [843, 217] on button "New Non Employment Income" at bounding box center [925, 220] width 201 height 14
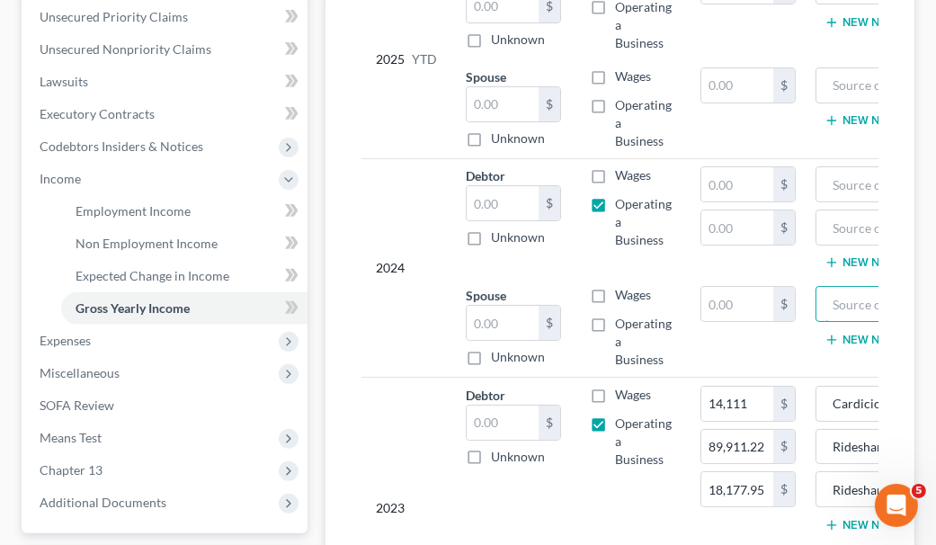
drag, startPoint x: 840, startPoint y: 298, endPoint x: 900, endPoint y: 305, distance: 60.7
click at [919, 301] on div "Employment Income Non Employment Income Expected Change in Income Gross Yearly …" at bounding box center [620, 246] width 607 height 972
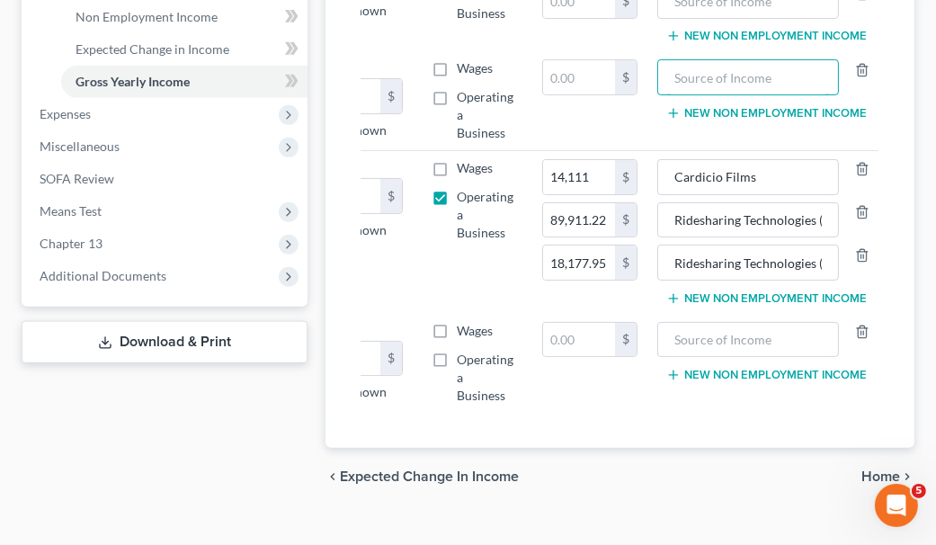
scroll to position [436, 0]
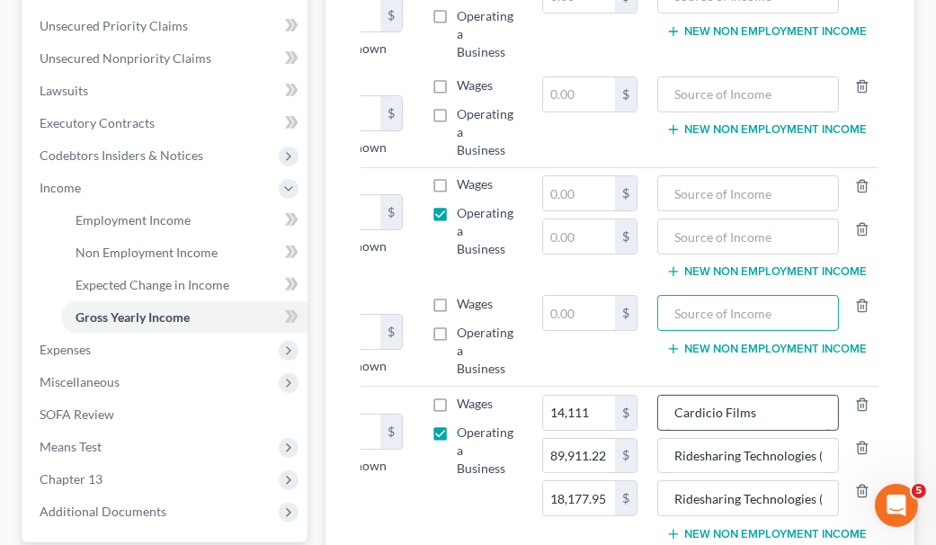
click at [748, 398] on input "Cardicio Films" at bounding box center [748, 413] width 163 height 34
drag, startPoint x: 748, startPoint y: 398, endPoint x: 739, endPoint y: 404, distance: 11.3
click at [739, 404] on input "Cardicio Films" at bounding box center [748, 413] width 163 height 34
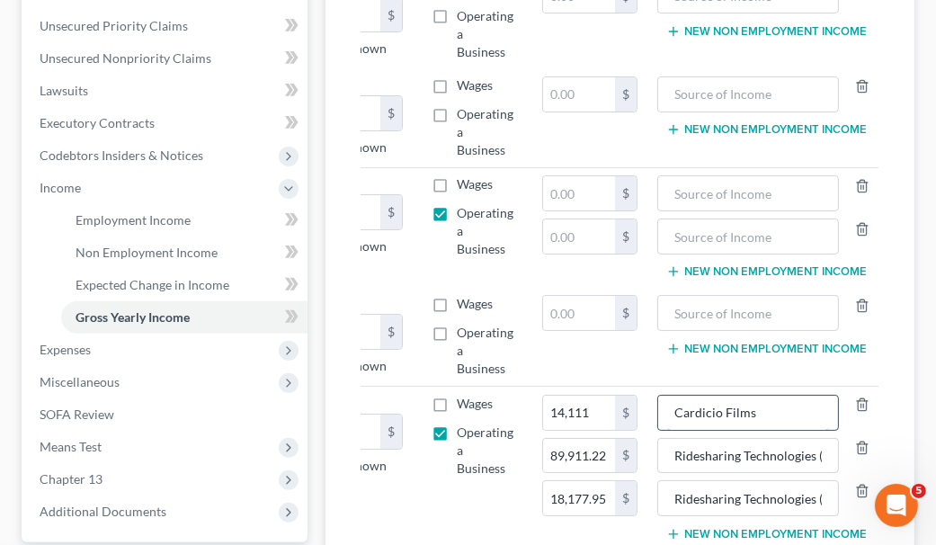
click at [739, 404] on input "Cardicio Films" at bounding box center [748, 413] width 163 height 34
click at [787, 183] on input "text" at bounding box center [748, 193] width 163 height 34
paste input "Cardicio Films"
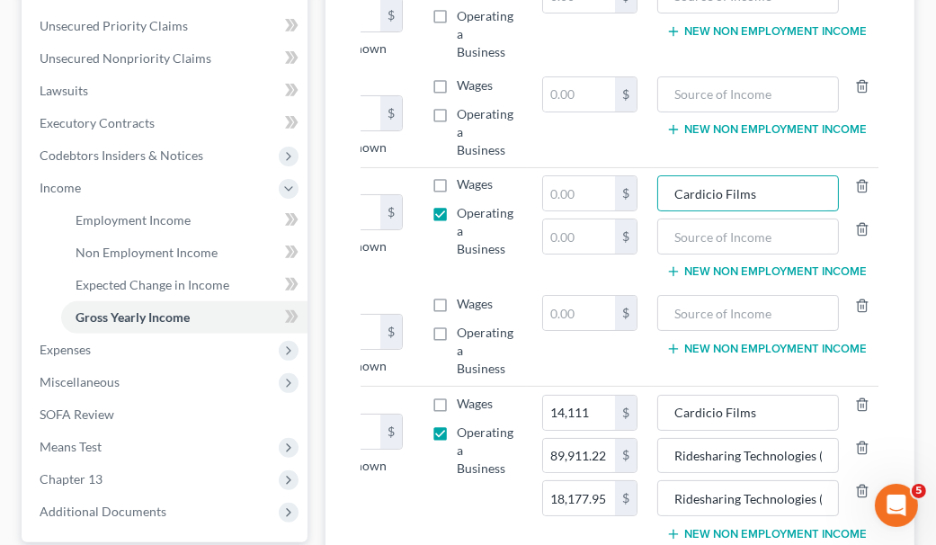
click at [806, 268] on button "New Non Employment Income" at bounding box center [767, 271] width 201 height 14
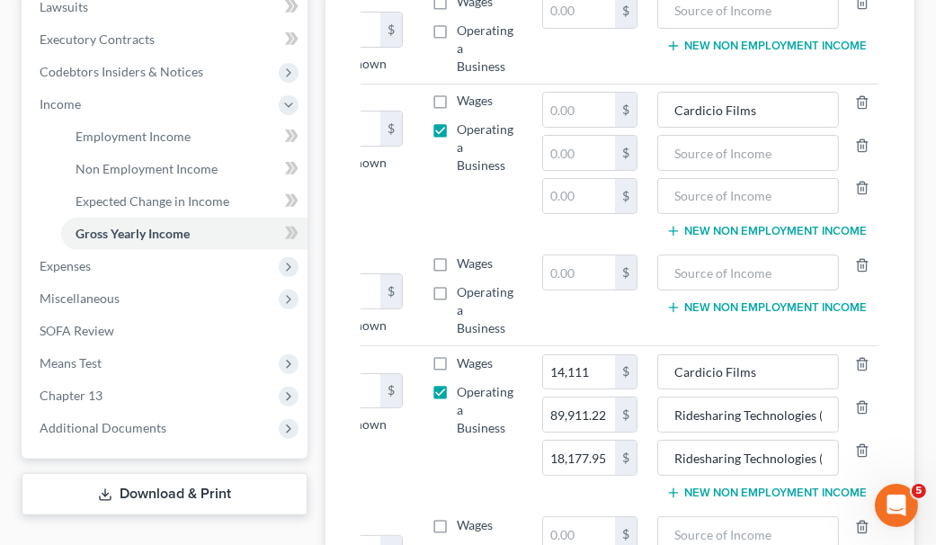
scroll to position [617, 0]
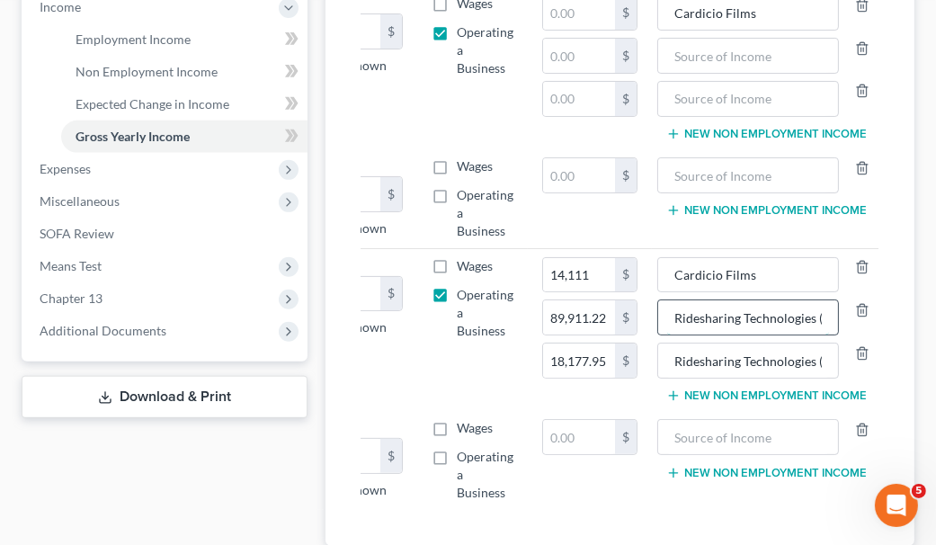
click at [789, 315] on input "Ridesharing Technologies (UBER)" at bounding box center [748, 317] width 163 height 34
click at [780, 53] on input "text" at bounding box center [748, 56] width 163 height 34
paste input "Ridesharing Technologies (UBER)"
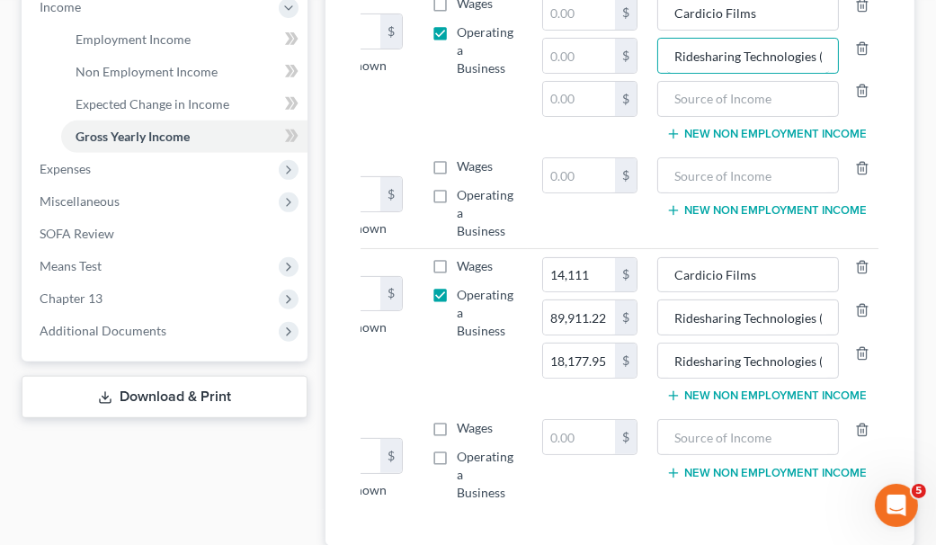
scroll to position [0, 34]
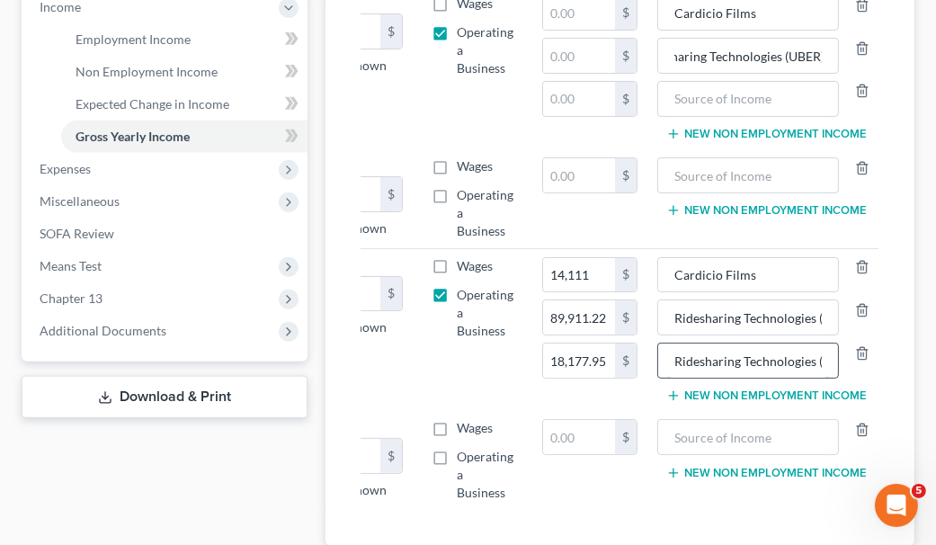
click at [764, 354] on input "Ridesharing Technologies (LYFT)" at bounding box center [748, 361] width 163 height 34
click at [786, 99] on input "text" at bounding box center [748, 99] width 163 height 34
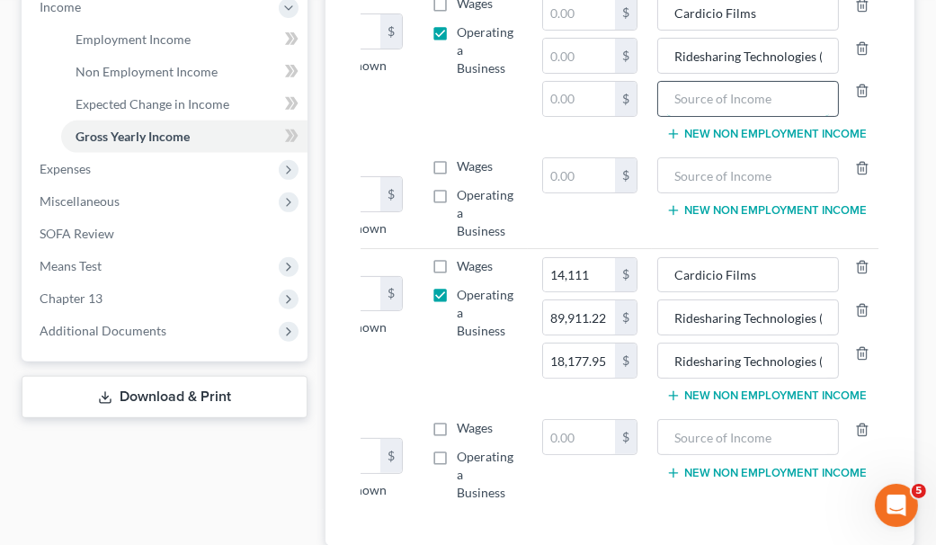
paste input "Ridesharing Technologies (LYFT)"
click at [574, 44] on input "text" at bounding box center [579, 56] width 72 height 34
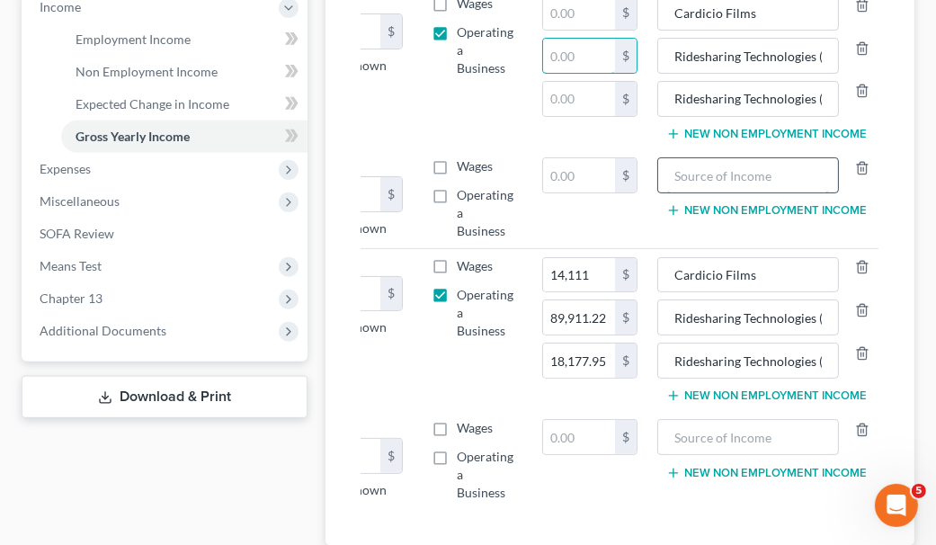
scroll to position [706, 0]
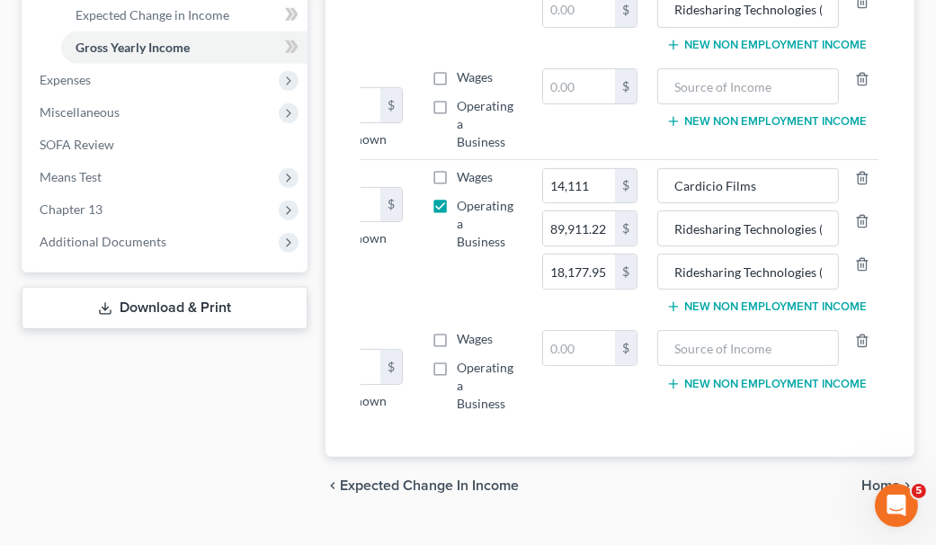
click at [718, 300] on button "New Non Employment Income" at bounding box center [767, 307] width 201 height 14
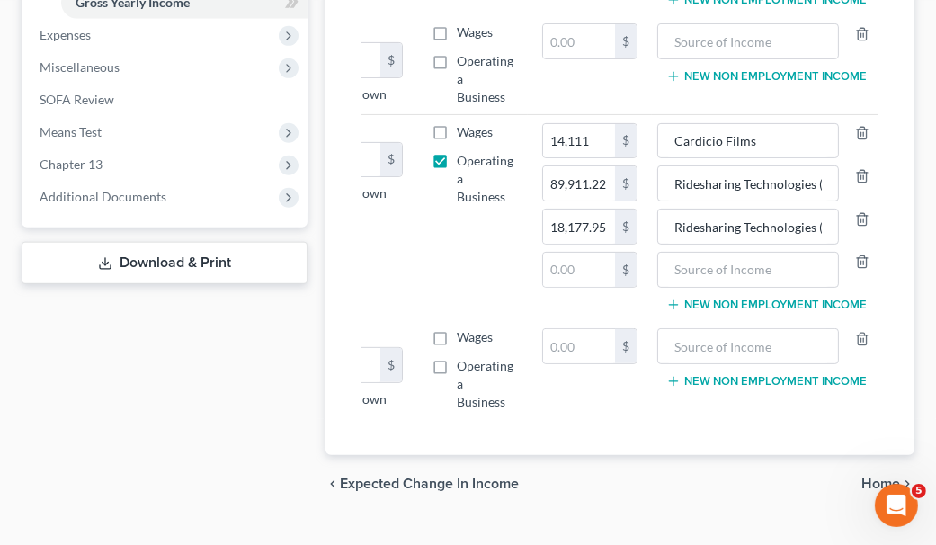
scroll to position [792, 0]
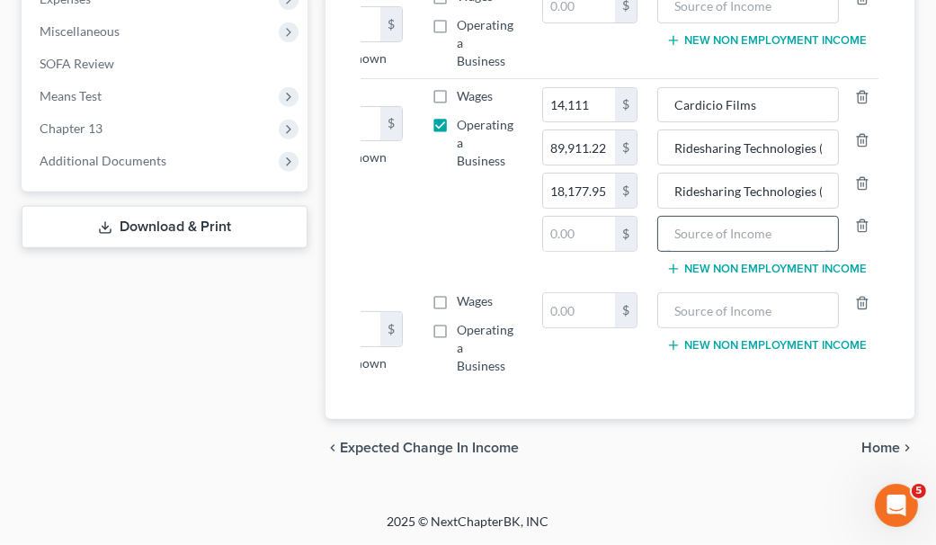
click at [704, 217] on input "text" at bounding box center [748, 234] width 163 height 34
click at [862, 226] on line "button" at bounding box center [862, 228] width 0 height 4
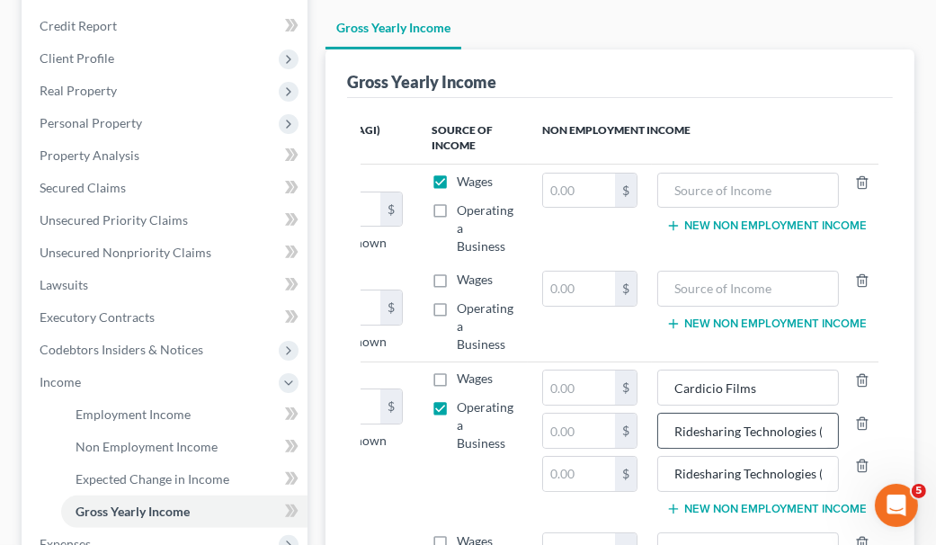
scroll to position [209, 0]
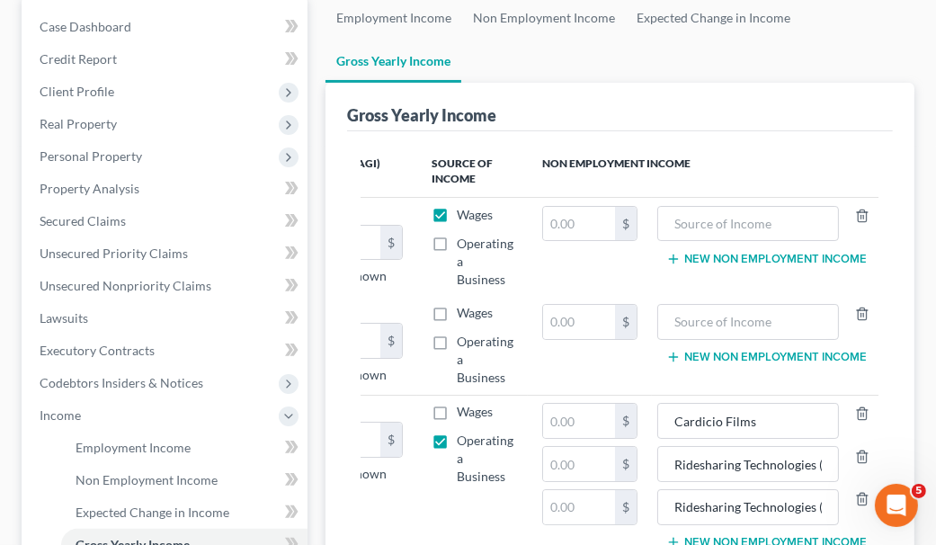
click at [639, 161] on th "Non Employment Income" at bounding box center [705, 172] width 354 height 52
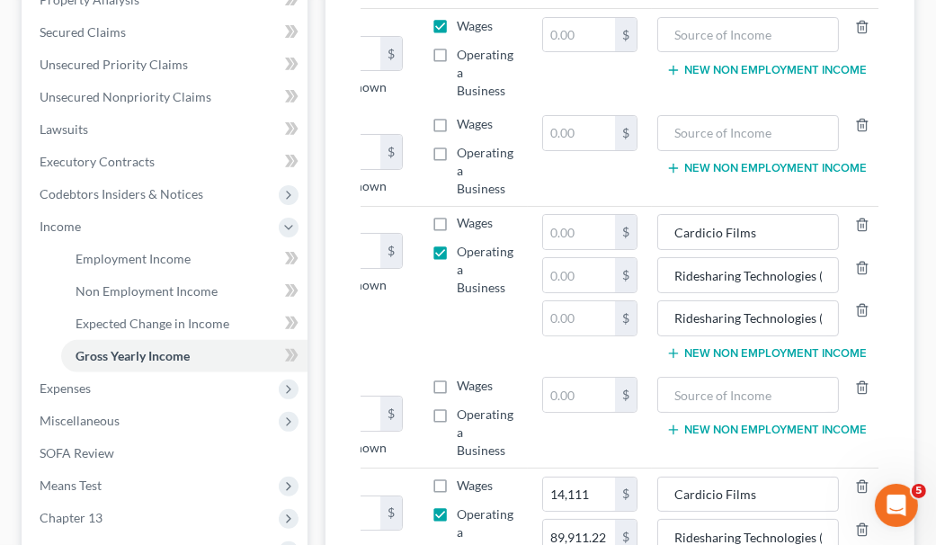
scroll to position [479, 0]
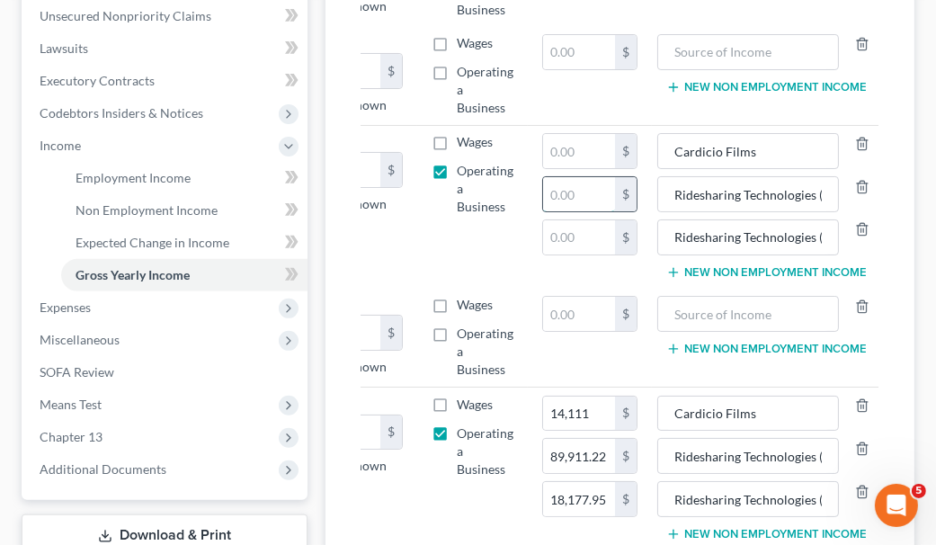
click at [591, 189] on input "text" at bounding box center [579, 194] width 72 height 34
drag, startPoint x: 762, startPoint y: 195, endPoint x: 872, endPoint y: 198, distance: 109.8
click at [872, 198] on div "Ridesharing Technologies (UBER)" at bounding box center [767, 194] width 219 height 36
click at [770, 192] on input "Ridesharing Technologies (UBER)" at bounding box center [748, 194] width 163 height 34
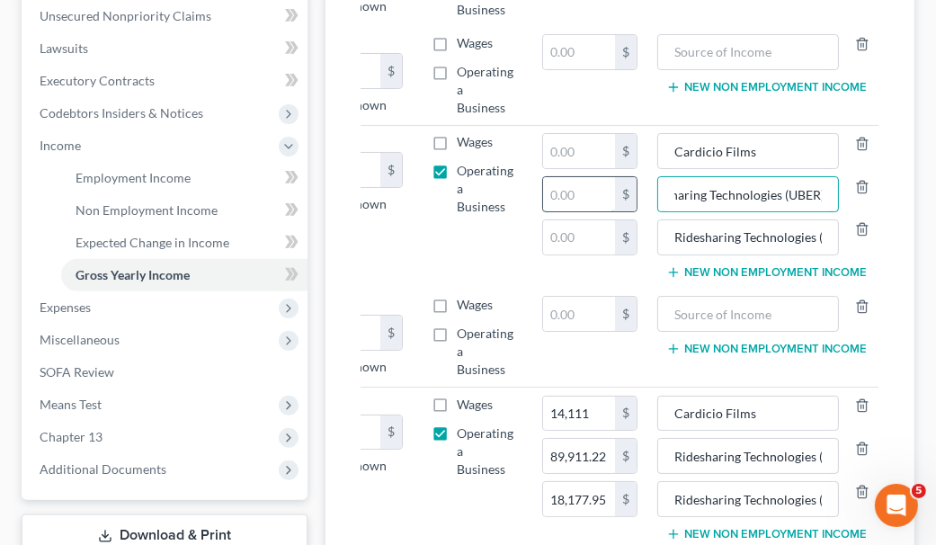
click at [565, 192] on input "text" at bounding box center [579, 194] width 72 height 34
click at [603, 198] on input "text" at bounding box center [579, 194] width 72 height 34
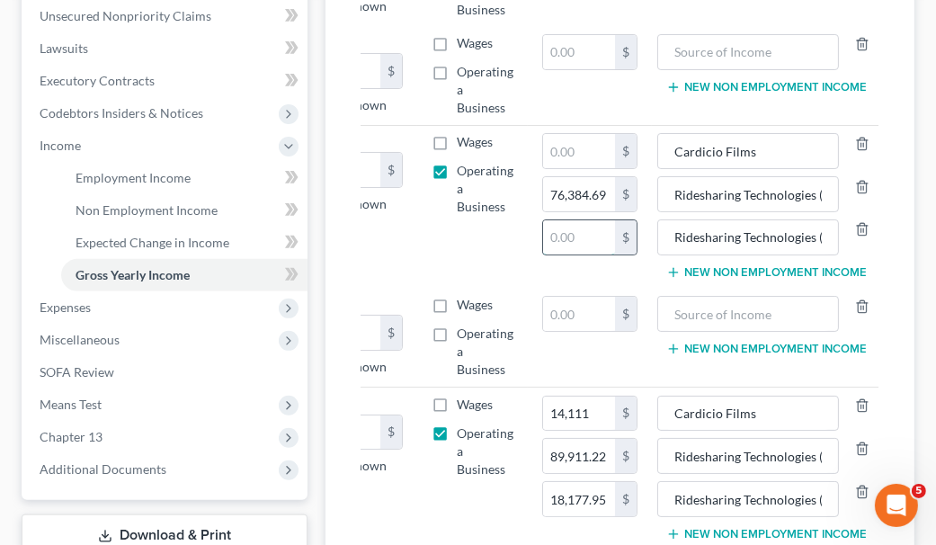
click at [589, 223] on input "text" at bounding box center [579, 237] width 72 height 34
drag, startPoint x: 739, startPoint y: 238, endPoint x: 810, endPoint y: 235, distance: 72.1
click at [840, 238] on div "Ridesharing Technologies (LYFT)" at bounding box center [767, 237] width 219 height 36
click at [596, 230] on input "text" at bounding box center [579, 237] width 72 height 34
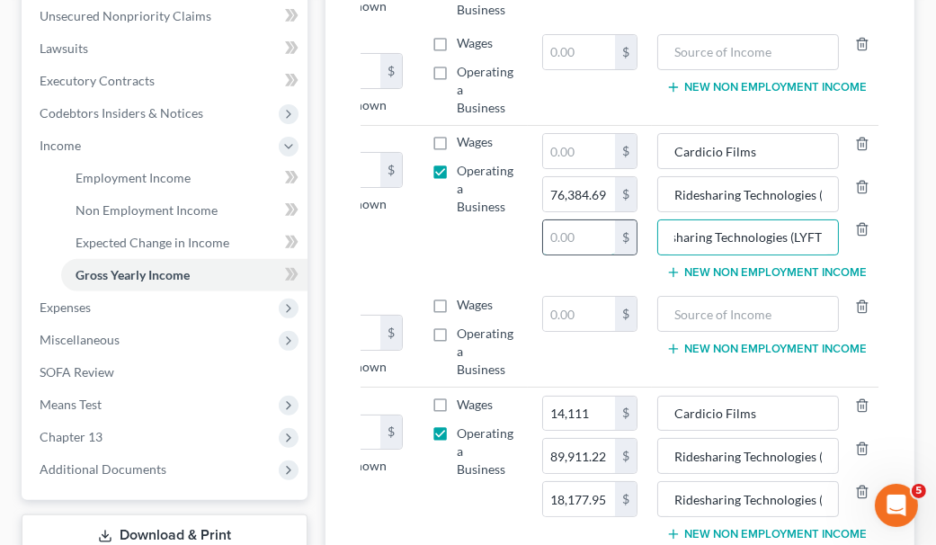
scroll to position [0, 0]
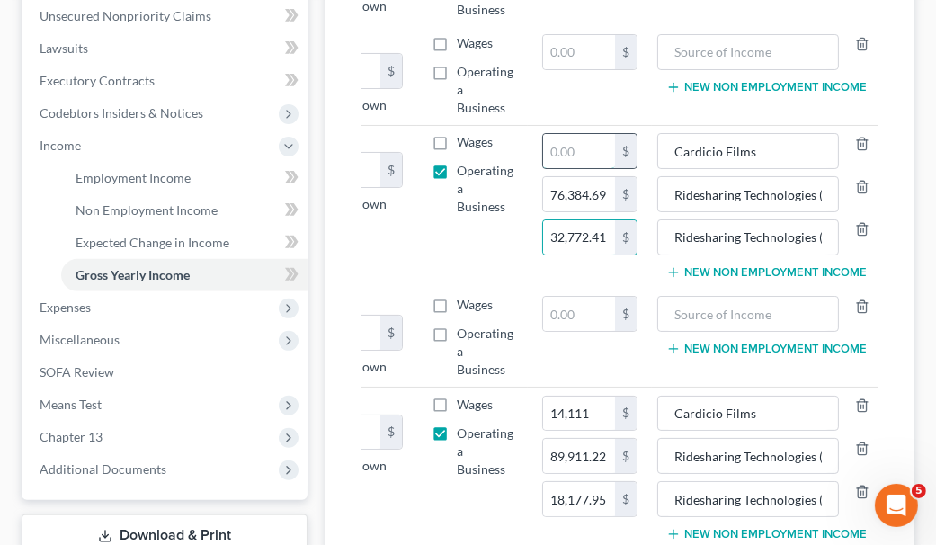
click at [582, 150] on input "text" at bounding box center [579, 151] width 72 height 34
click at [573, 148] on input "text" at bounding box center [579, 151] width 72 height 34
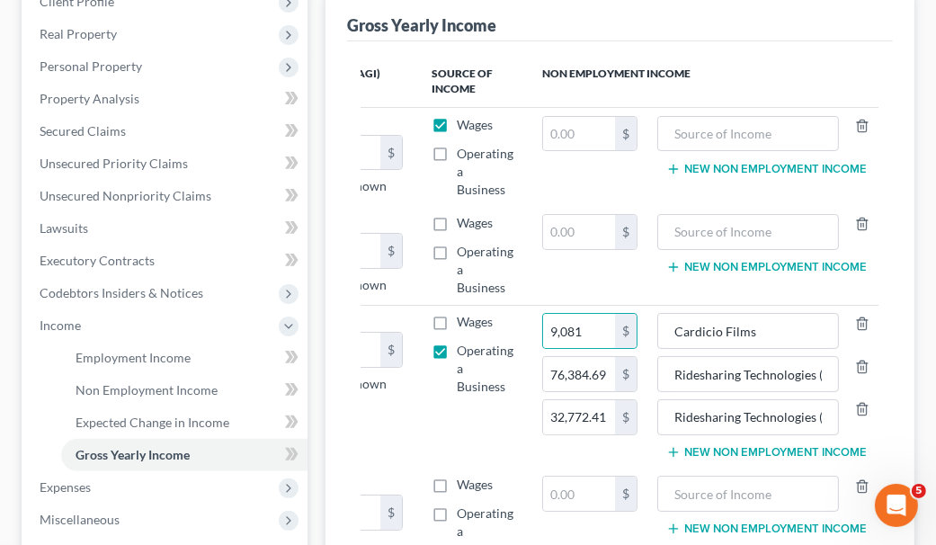
click at [457, 116] on label "Wages" at bounding box center [475, 125] width 36 height 18
click at [464, 116] on input "Wages" at bounding box center [470, 122] width 12 height 12
click at [457, 147] on label "Operating a Business" at bounding box center [485, 172] width 57 height 54
click at [464, 147] on input "Operating a Business" at bounding box center [470, 151] width 12 height 12
click at [782, 324] on input "Cardicio Films" at bounding box center [748, 331] width 163 height 34
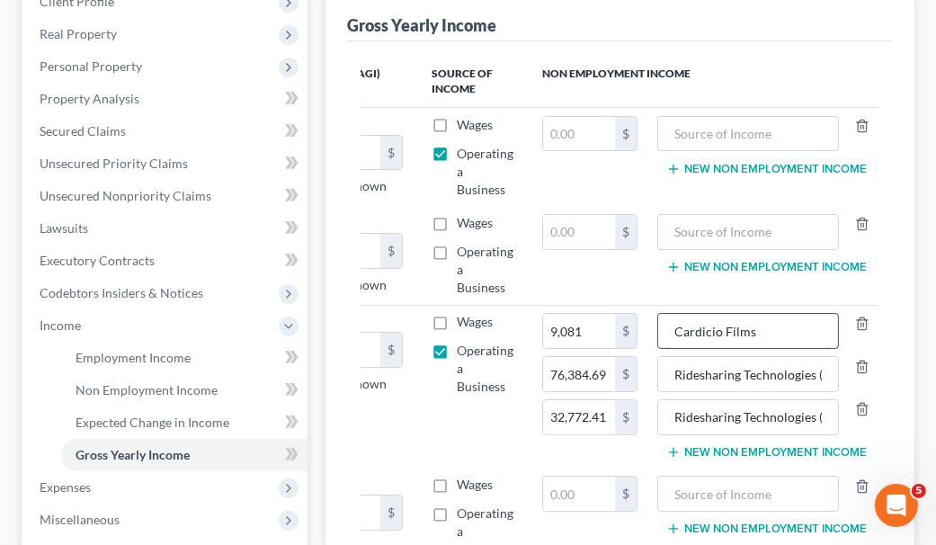
click at [782, 324] on input "Cardicio Films" at bounding box center [748, 331] width 163 height 34
click at [781, 324] on input "Cardicio Films" at bounding box center [748, 331] width 163 height 34
click at [759, 136] on input "text" at bounding box center [748, 134] width 163 height 34
paste input "Cardicio Films"
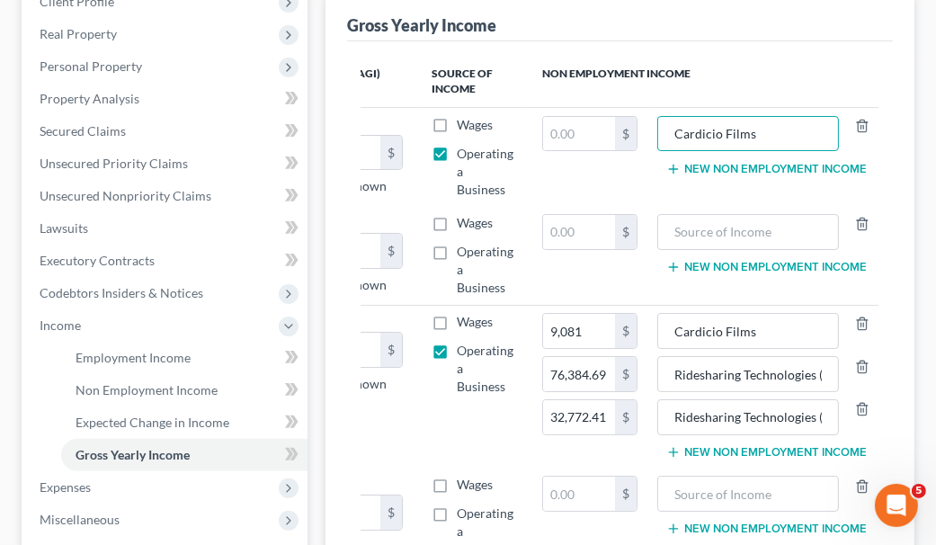
click at [777, 171] on button "New Non Employment Income" at bounding box center [767, 169] width 201 height 14
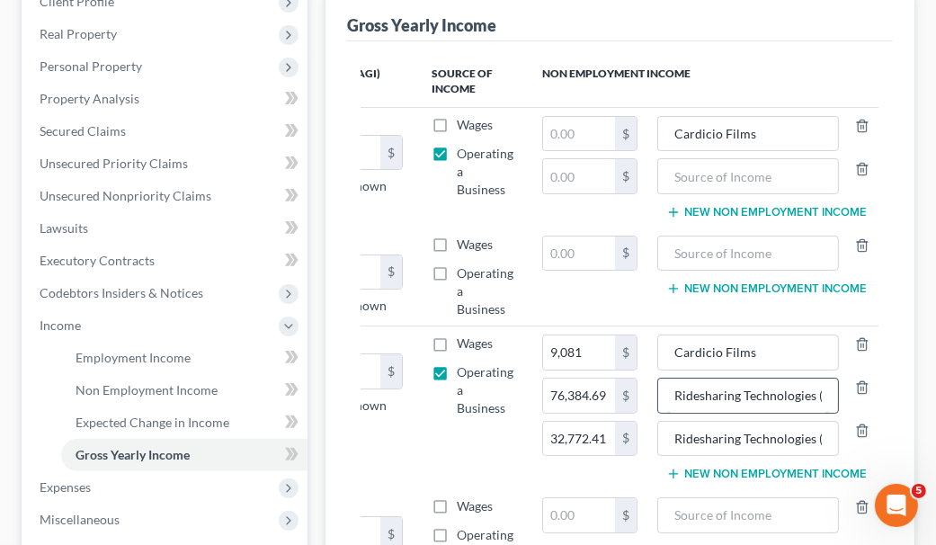
click at [786, 397] on input "Ridesharing Technologies (UBER)" at bounding box center [748, 396] width 163 height 34
click at [755, 186] on input "text" at bounding box center [748, 176] width 163 height 34
paste input "Ridesharing Technologies (UBER)"
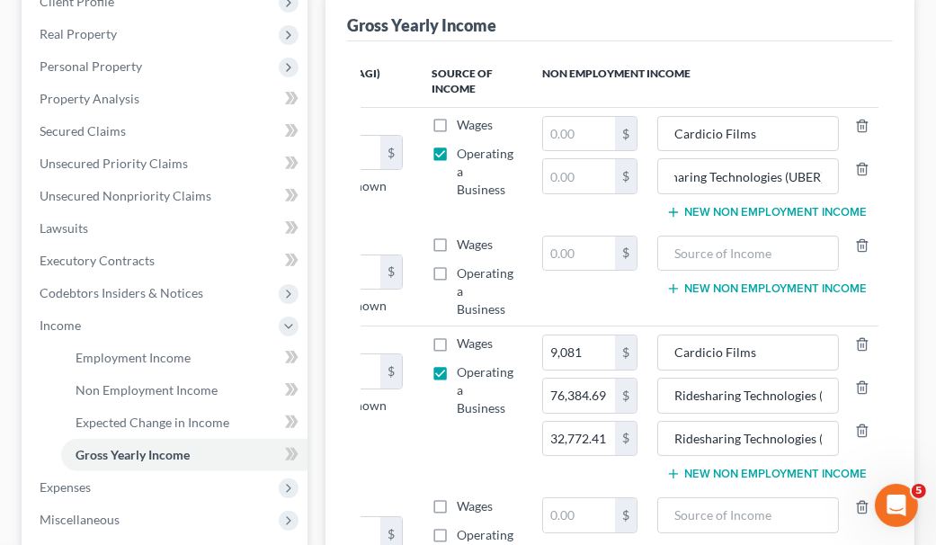
scroll to position [0, 0]
click at [744, 205] on button "New Non Employment Income" at bounding box center [767, 212] width 201 height 14
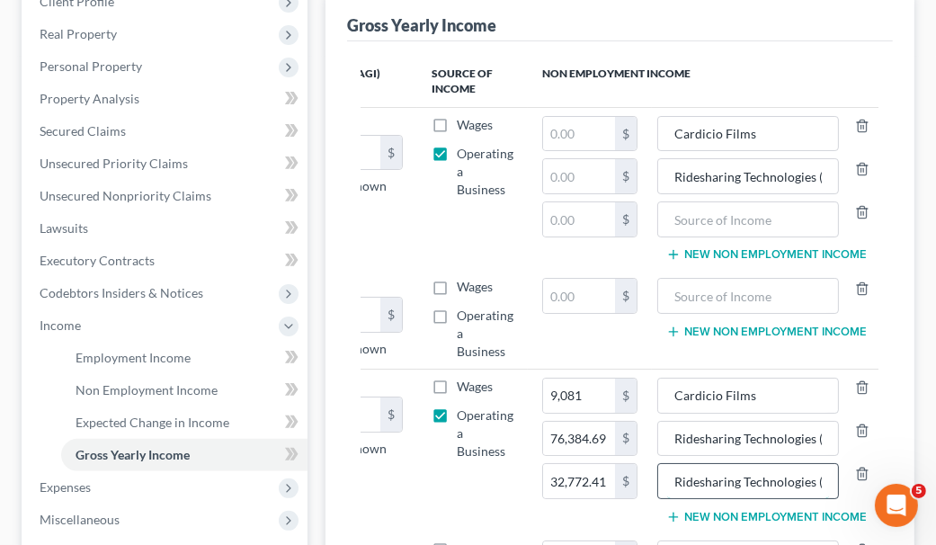
click at [781, 471] on input "Ridesharing Technologies (LYFT)" at bounding box center [748, 481] width 163 height 34
click at [776, 219] on input "text" at bounding box center [748, 219] width 163 height 34
paste input "Ridesharing Technologies (LYFT)"
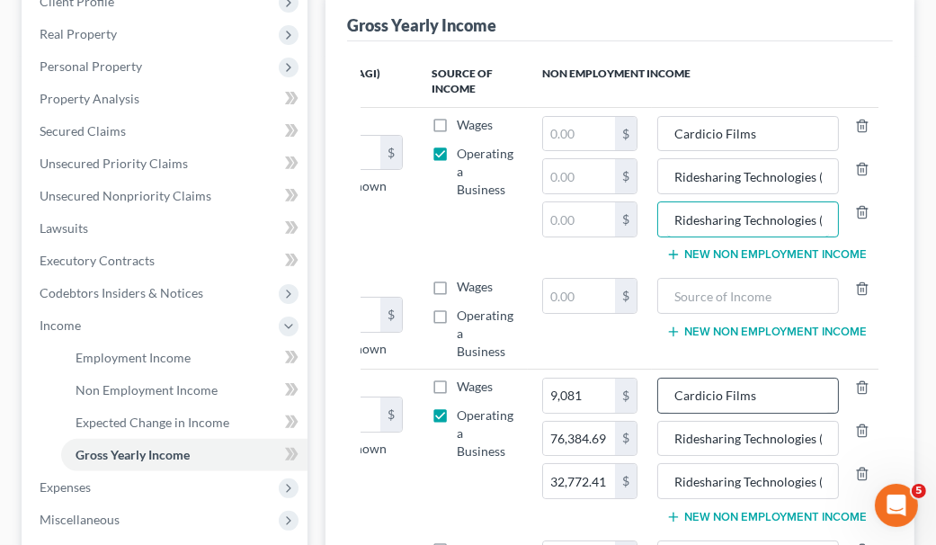
scroll to position [0, 29]
click at [585, 183] on input "text" at bounding box center [579, 176] width 72 height 34
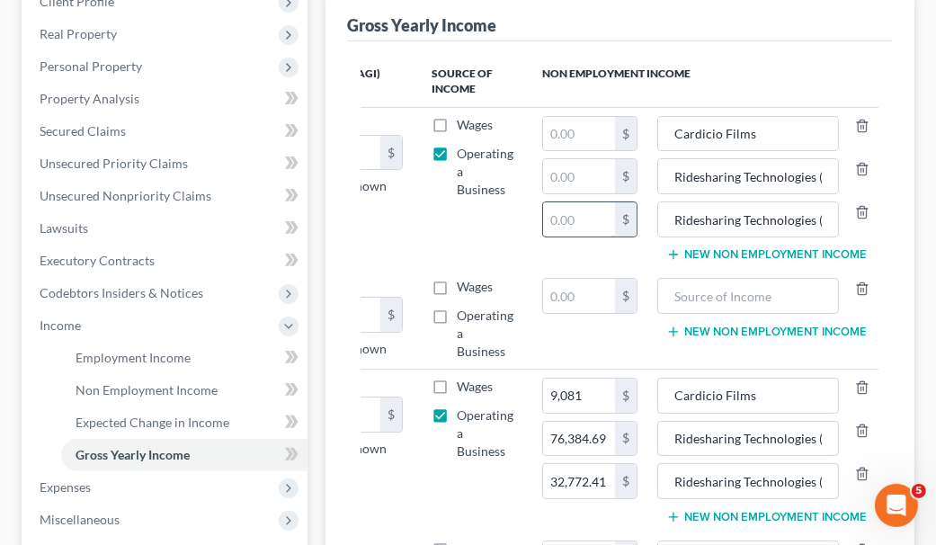
click at [590, 218] on input "text" at bounding box center [579, 219] width 72 height 34
click at [604, 223] on input "text" at bounding box center [579, 219] width 72 height 34
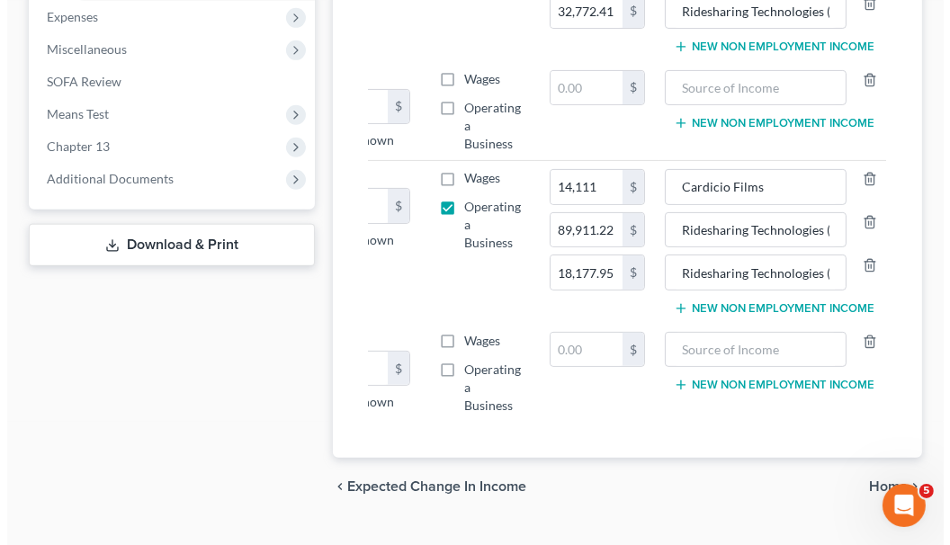
scroll to position [810, 0]
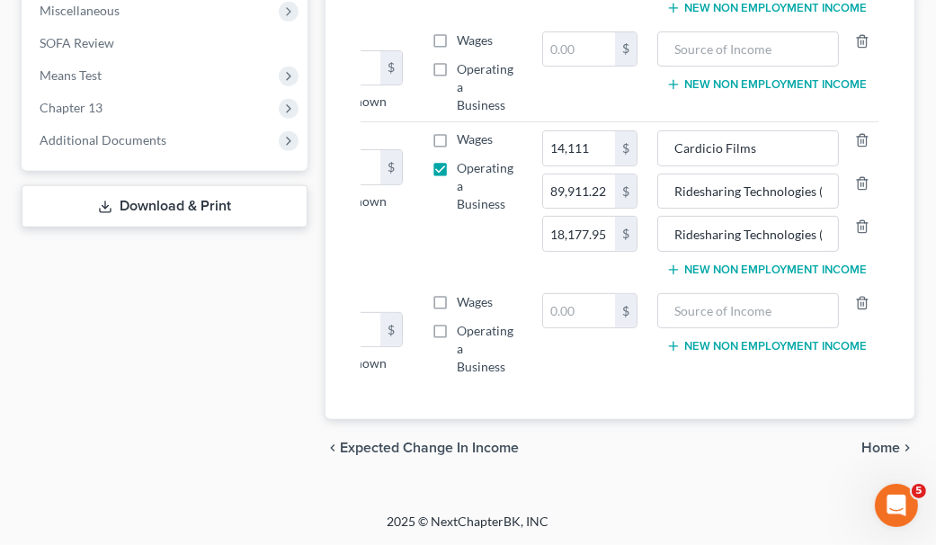
click at [884, 450] on span "Home" at bounding box center [881, 448] width 39 height 14
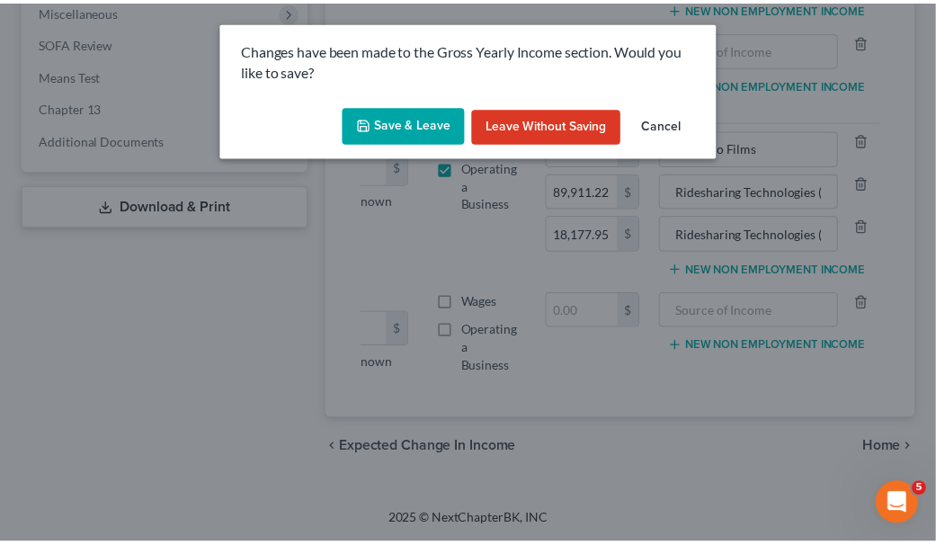
scroll to position [0, 148]
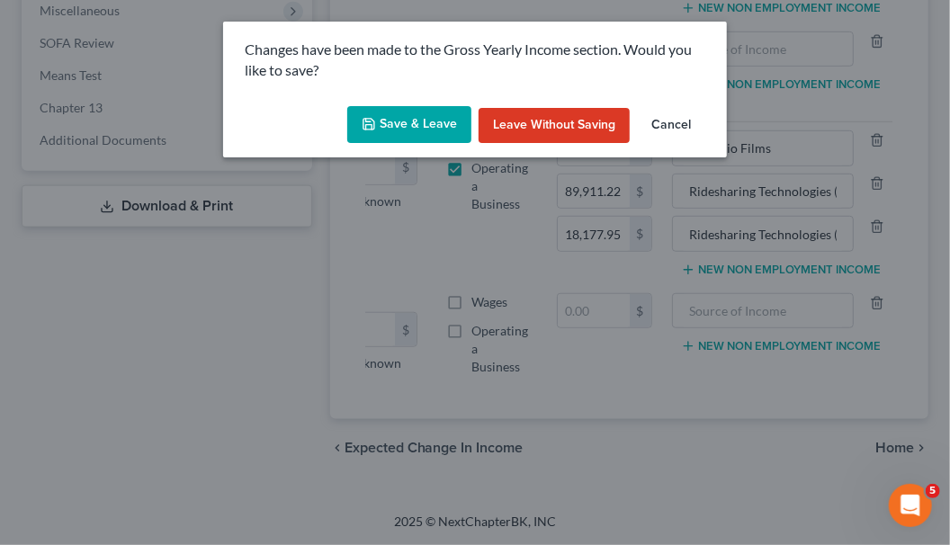
click at [443, 132] on button "Save & Leave" at bounding box center [409, 125] width 124 height 38
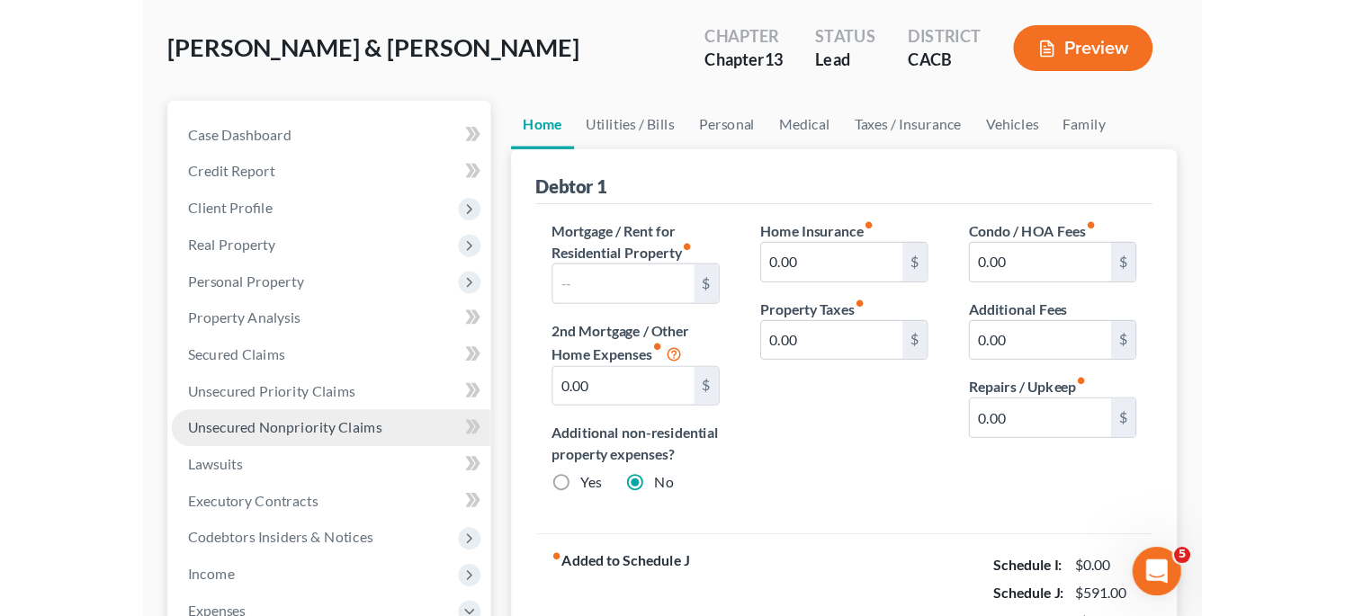
scroll to position [270, 0]
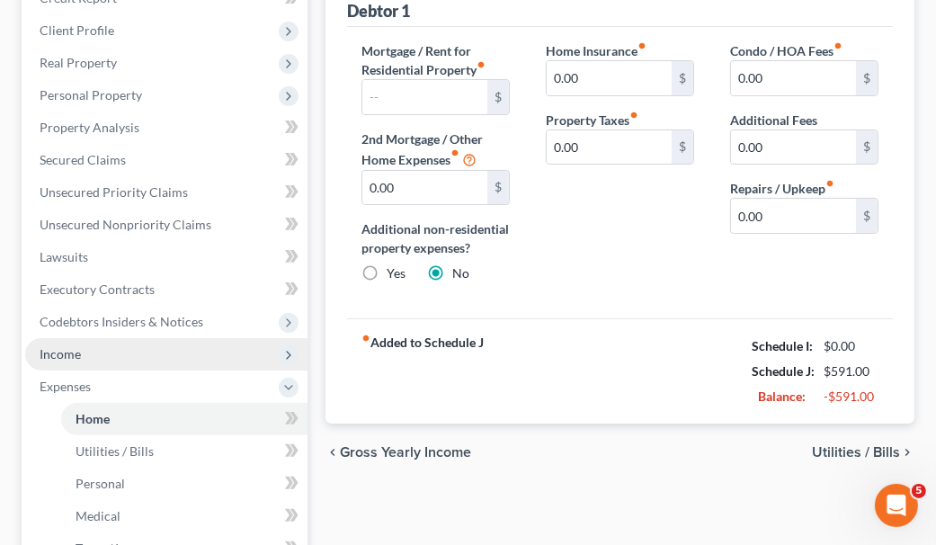
click at [214, 349] on span "Income" at bounding box center [166, 354] width 282 height 32
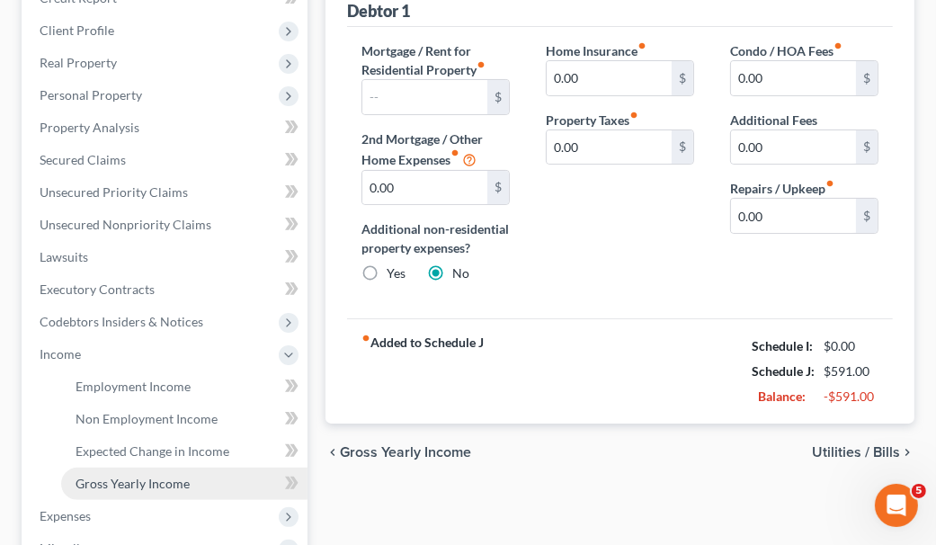
click at [247, 474] on link "Gross Yearly Income" at bounding box center [184, 484] width 246 height 32
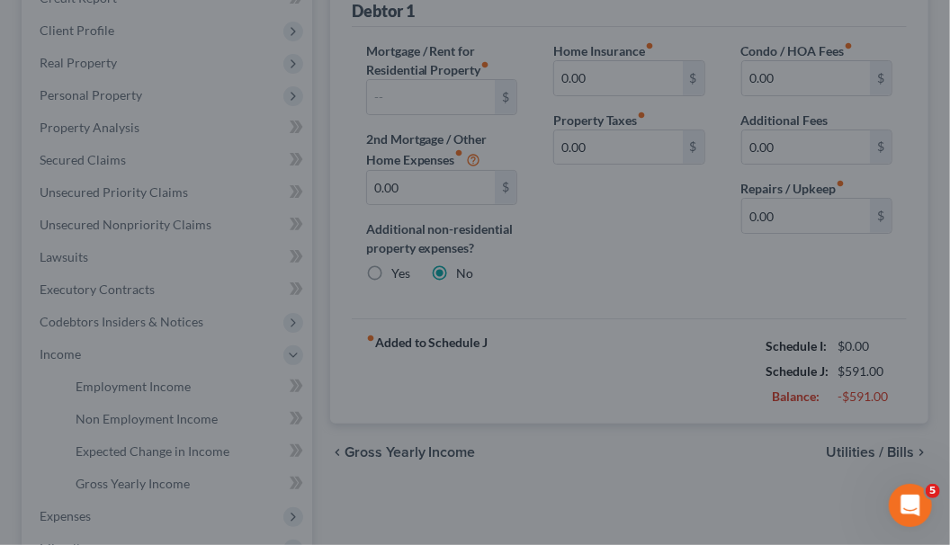
click at [622, 318] on div at bounding box center [475, 272] width 950 height 545
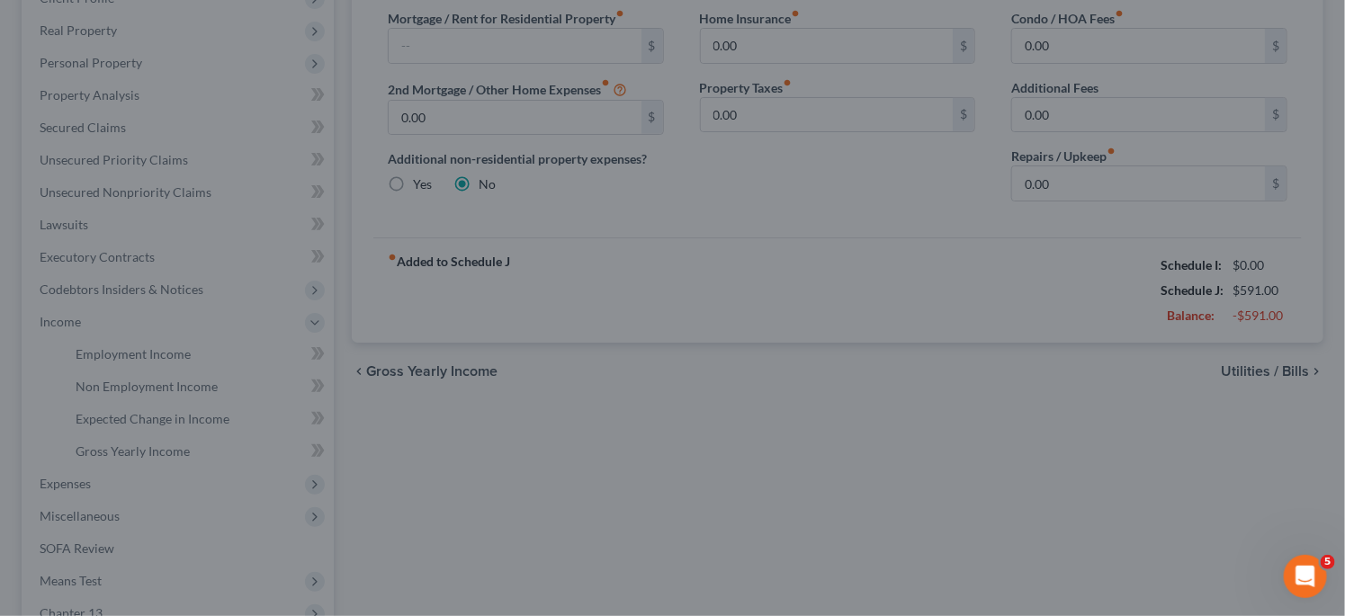
drag, startPoint x: 831, startPoint y: 113, endPoint x: 649, endPoint y: 143, distance: 185.0
click at [830, 114] on div at bounding box center [672, 308] width 1345 height 616
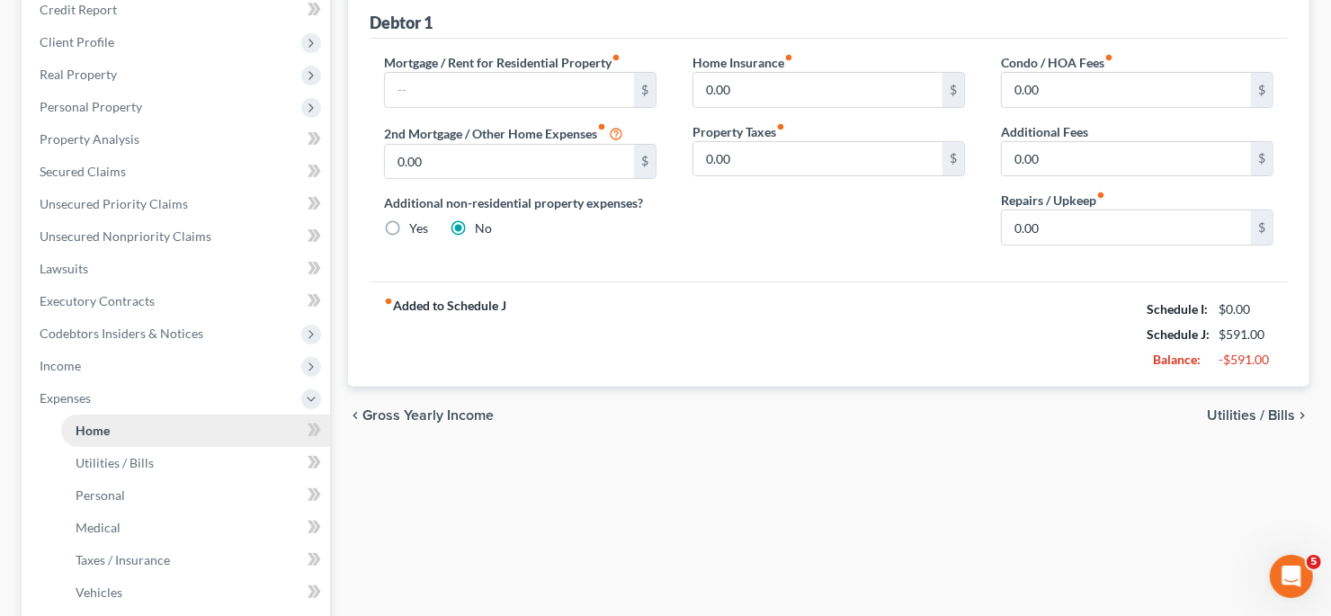
scroll to position [270, 0]
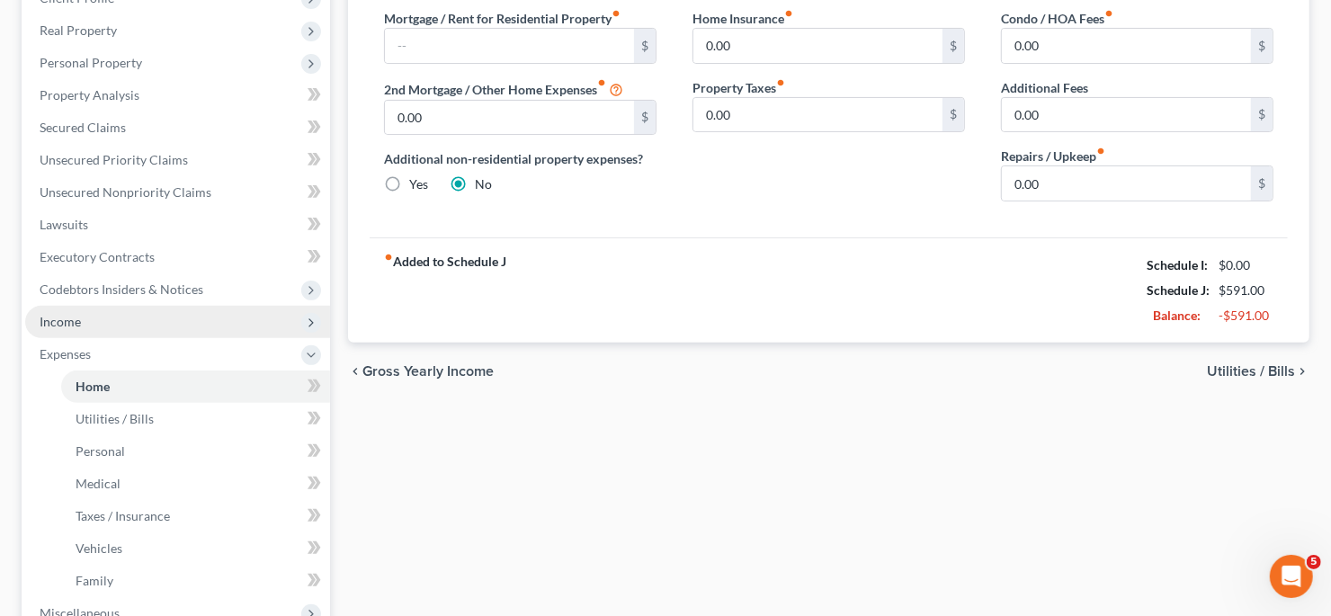
click at [198, 312] on span "Income" at bounding box center [177, 322] width 305 height 32
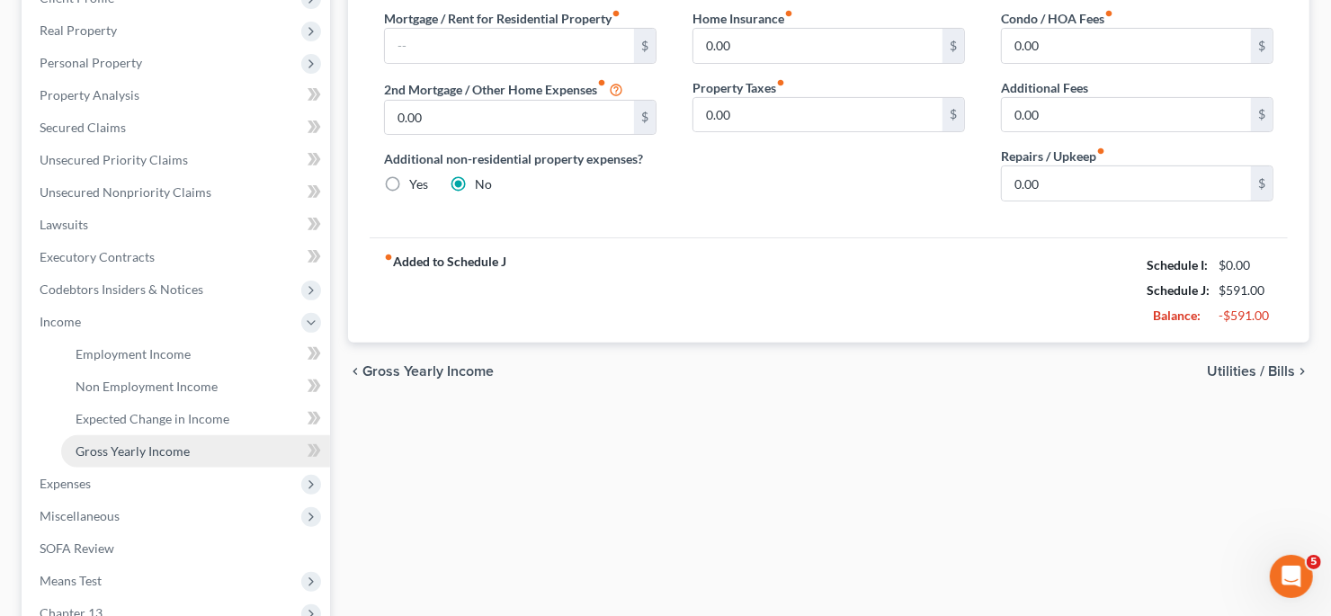
click at [201, 443] on link "Gross Yearly Income" at bounding box center [195, 451] width 269 height 32
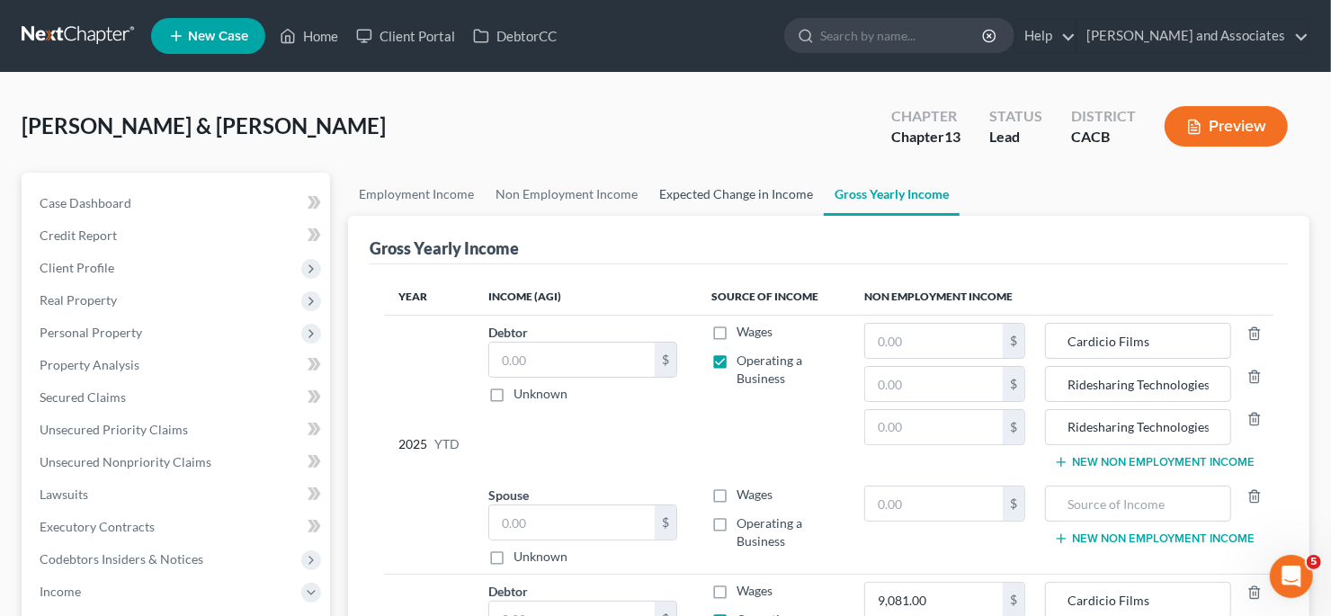
click at [694, 187] on link "Expected Change in Income" at bounding box center [736, 194] width 175 height 43
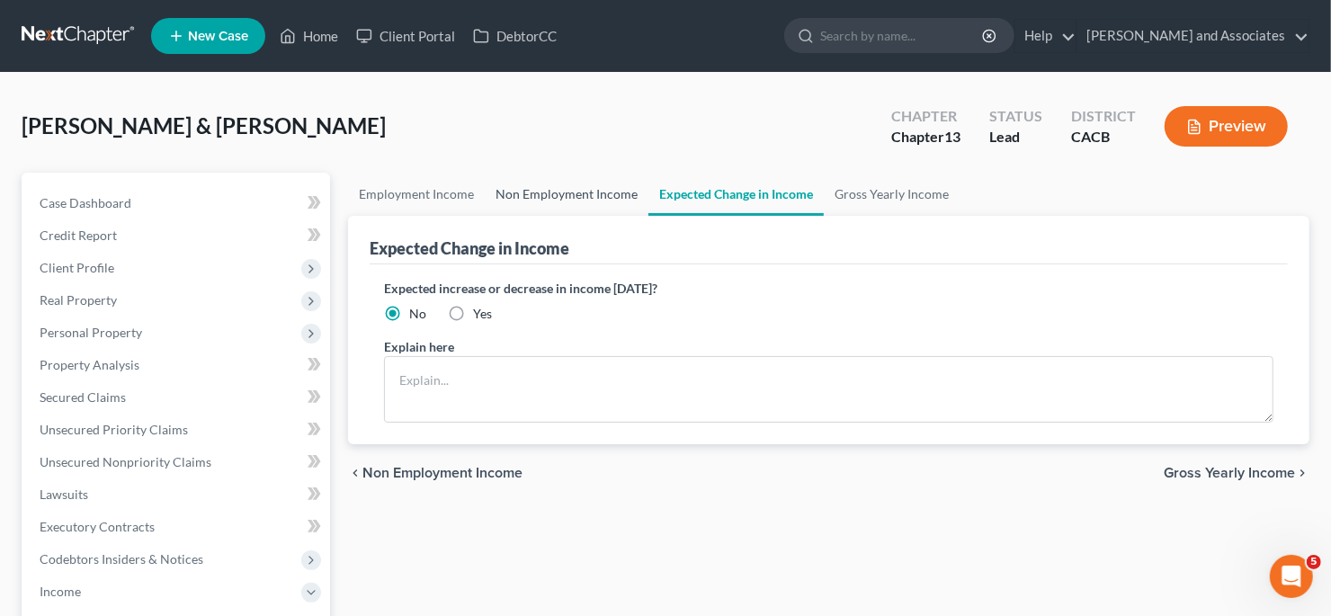
click at [610, 190] on link "Non Employment Income" at bounding box center [567, 194] width 164 height 43
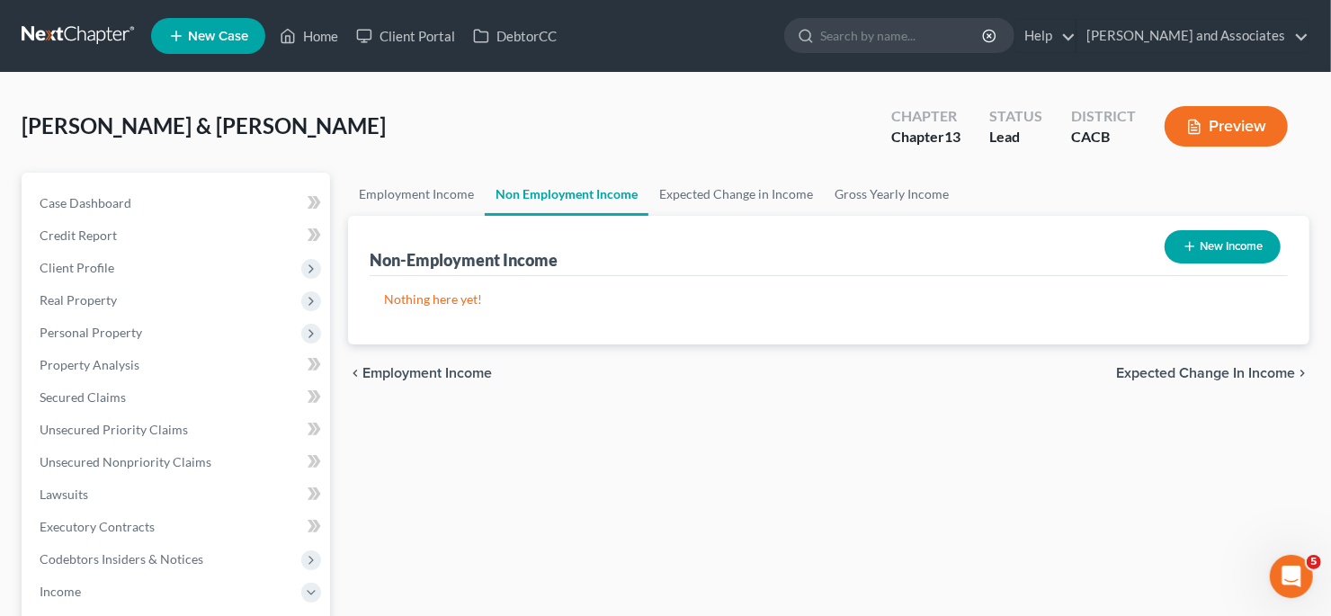
click at [1227, 237] on button "New Income" at bounding box center [1223, 246] width 116 height 33
select select "0"
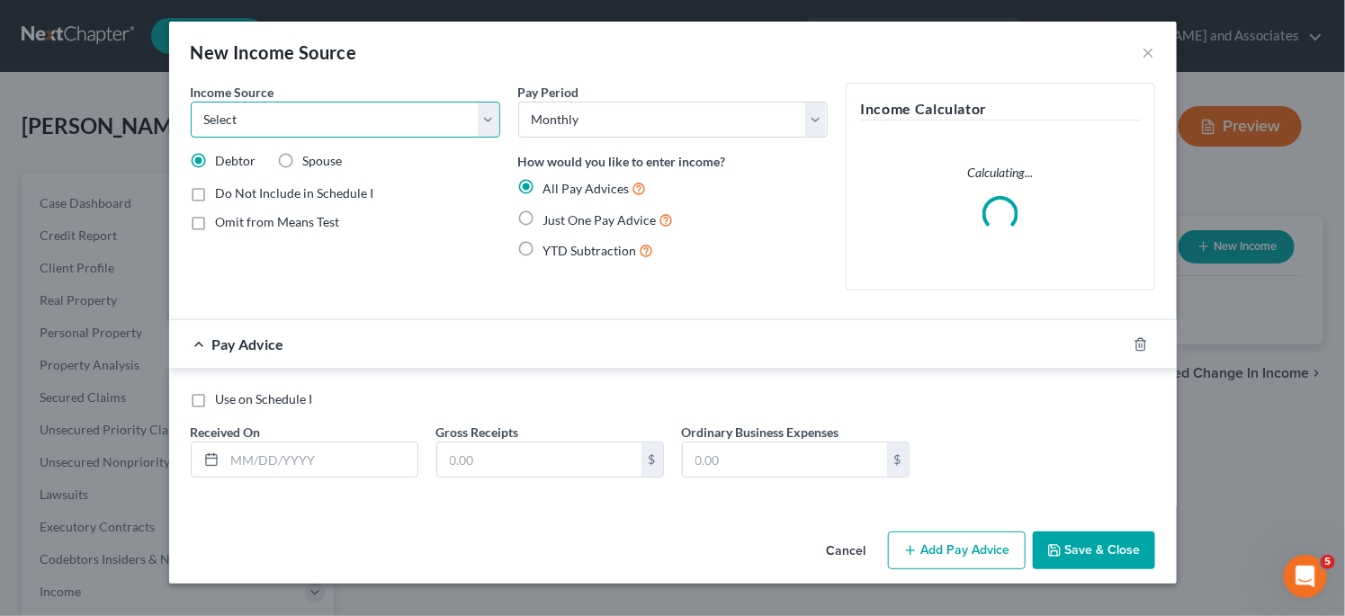
click at [307, 120] on select "Select Unemployment Disability (from employer) Pension Retirement Social Securi…" at bounding box center [345, 120] width 309 height 36
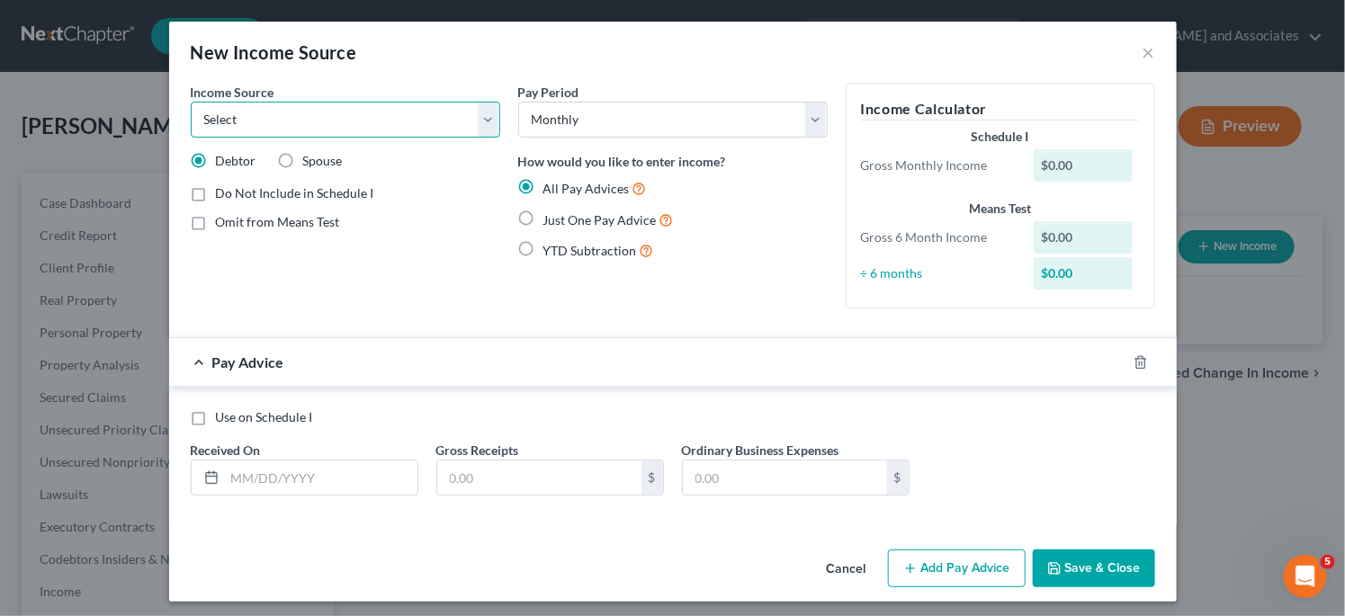
click at [312, 119] on select "Select Unemployment Disability (from employer) Pension Retirement Social Securi…" at bounding box center [345, 120] width 309 height 36
click at [1142, 46] on button "×" at bounding box center [1148, 52] width 13 height 22
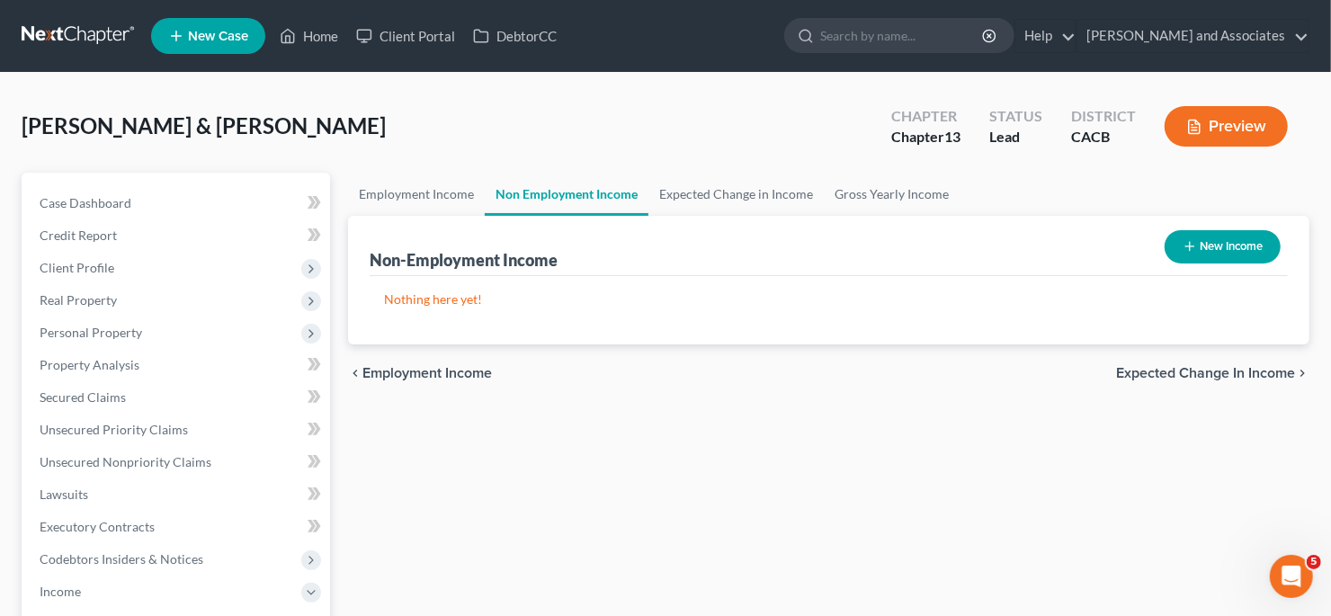
click at [1263, 251] on button "New Income" at bounding box center [1223, 246] width 116 height 33
select select "0"
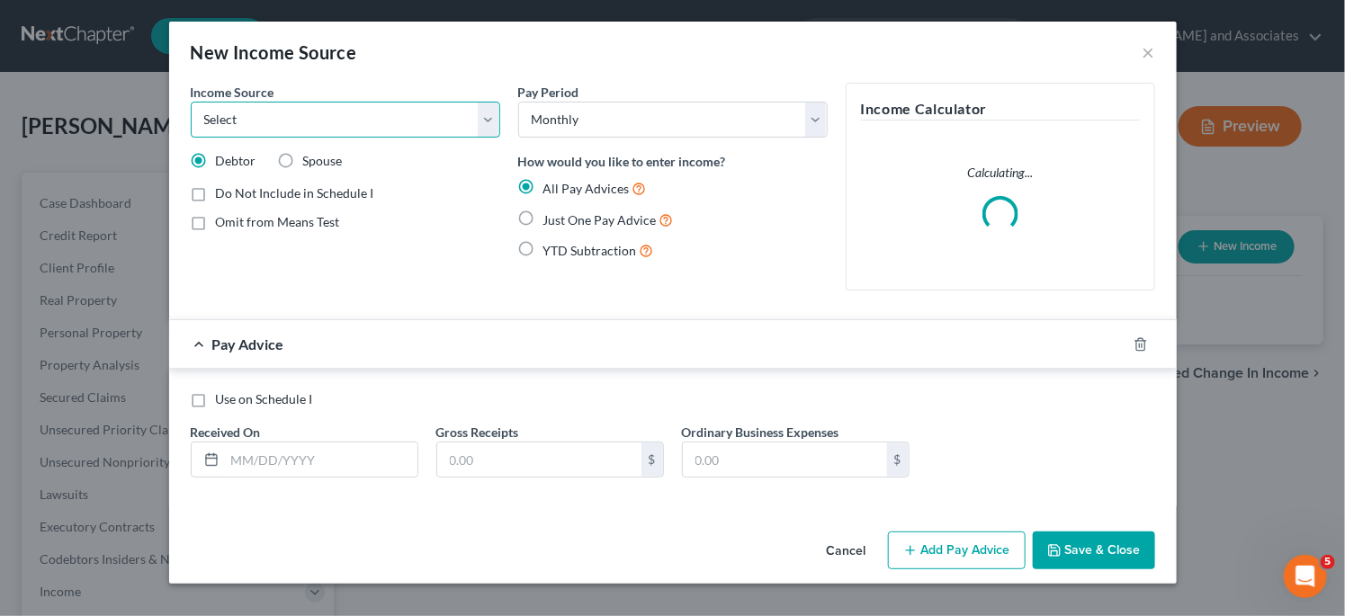
click at [432, 126] on select "Select Unemployment Disability (from employer) Pension Retirement Social Securi…" at bounding box center [345, 120] width 309 height 36
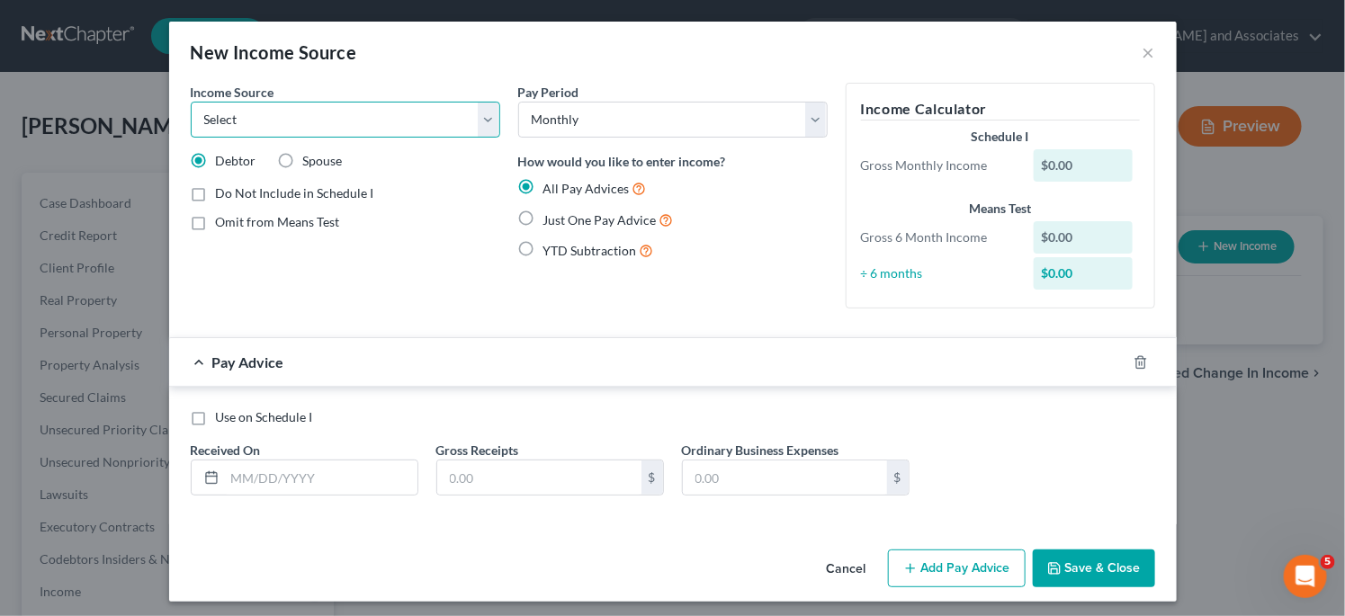
select select "4"
click at [191, 102] on select "Select Unemployment Disability (from employer) Pension Retirement Social Securi…" at bounding box center [345, 120] width 309 height 36
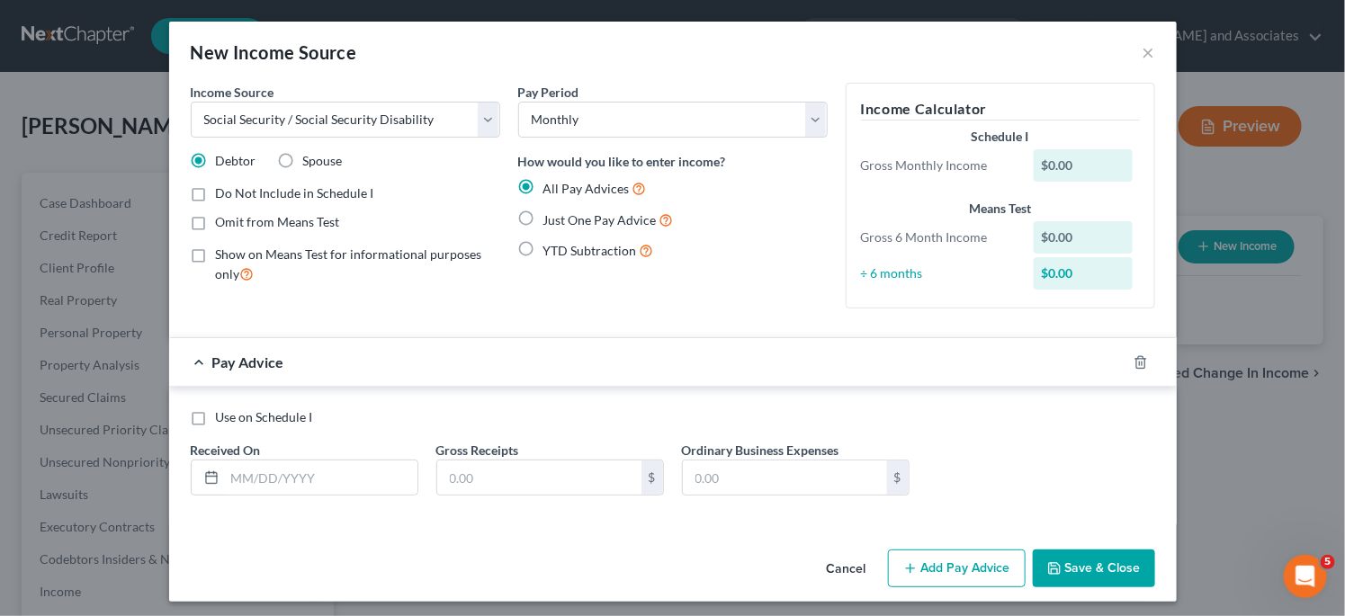
click at [216, 161] on label "Debtor" at bounding box center [236, 161] width 40 height 18
click at [223, 161] on input "Debtor" at bounding box center [229, 158] width 12 height 12
click at [310, 130] on select "Select Unemployment Disability (from employer) Pension Retirement Social Securi…" at bounding box center [345, 120] width 309 height 36
click at [568, 309] on div "Pay Period Select Monthly Twice Monthly Every Other Week Weekly How would you l…" at bounding box center [672, 203] width 327 height 240
click at [684, 137] on div "Pay Period Select Monthly Twice Monthly Every Other Week Weekly How would you l…" at bounding box center [672, 203] width 327 height 240
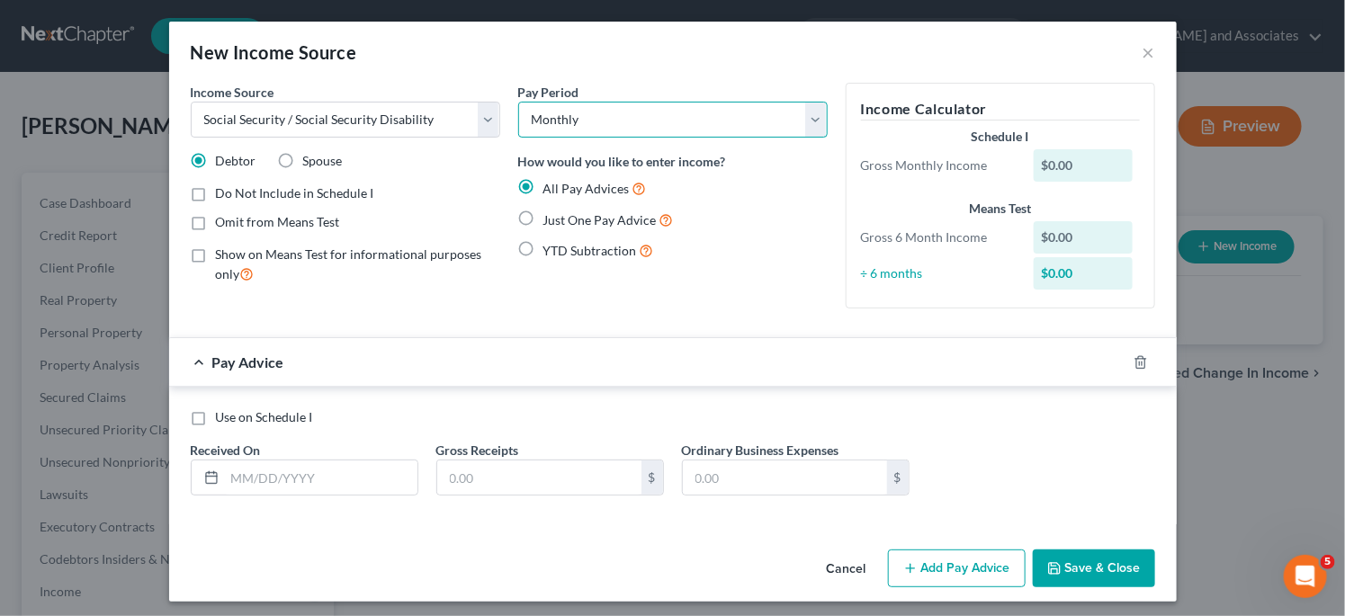
click at [687, 132] on select "Select Monthly Twice Monthly Every Other Week Weekly" at bounding box center [672, 120] width 309 height 36
click at [689, 130] on select "Select Monthly Twice Monthly Every Other Week Weekly" at bounding box center [672, 120] width 309 height 36
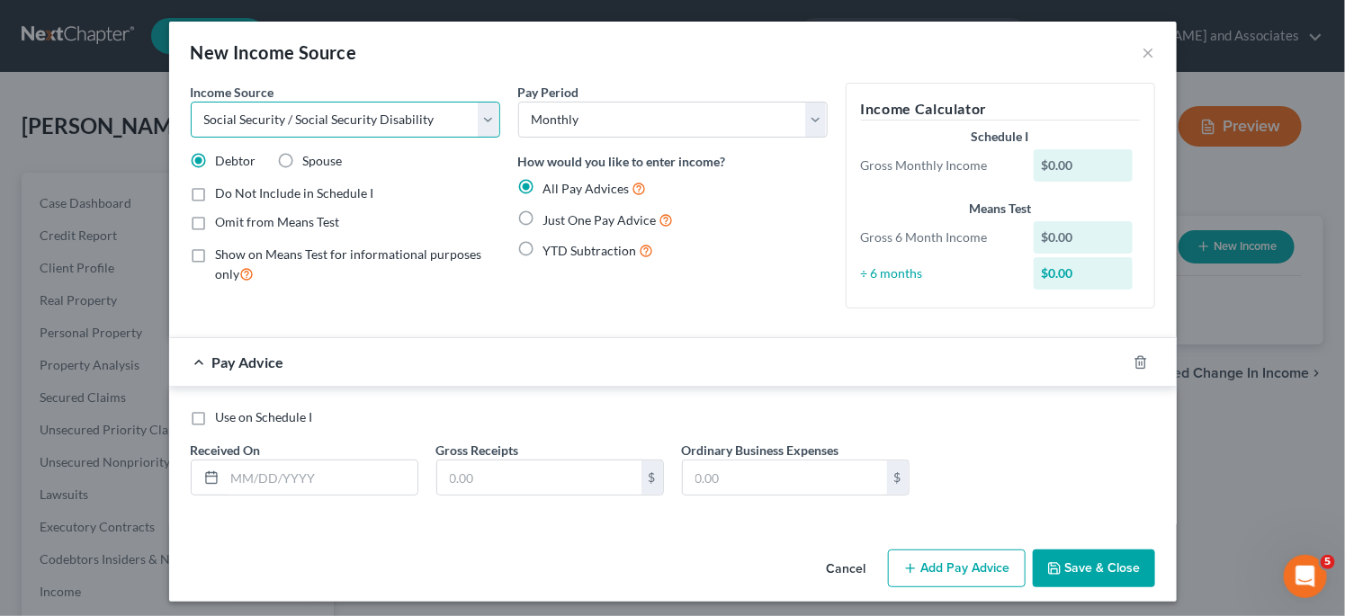
click at [305, 123] on select "Select Unemployment Disability (from employer) Pension Retirement Social Securi…" at bounding box center [345, 120] width 309 height 36
click at [842, 411] on div "Use on Schedule I" at bounding box center [673, 417] width 964 height 18
click at [216, 253] on label "Show on Means Test for informational purposes only" at bounding box center [358, 265] width 284 height 39
click at [223, 253] on input "Show on Means Test for informational purposes only" at bounding box center [229, 252] width 12 height 12
click at [216, 253] on label "Show on Means Test for informational purposes only" at bounding box center [358, 265] width 284 height 39
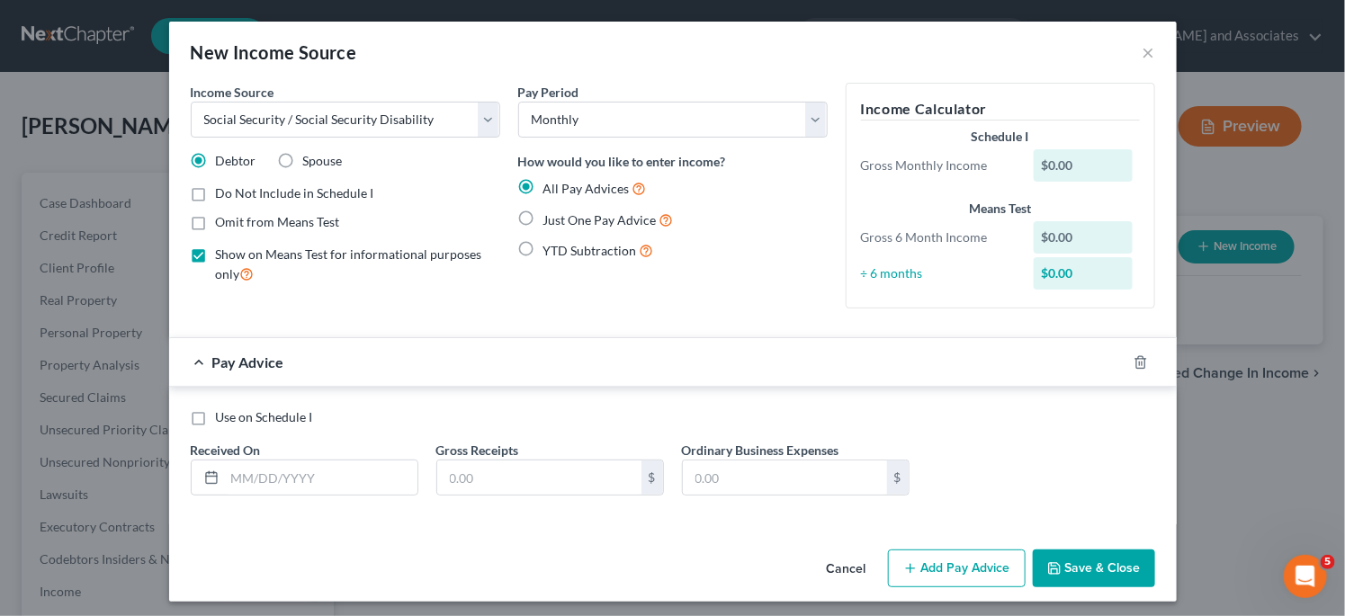
click at [223, 253] on input "Show on Means Test for informational purposes only" at bounding box center [229, 252] width 12 height 12
checkbox input "false"
click at [1142, 54] on button "×" at bounding box center [1148, 52] width 13 height 22
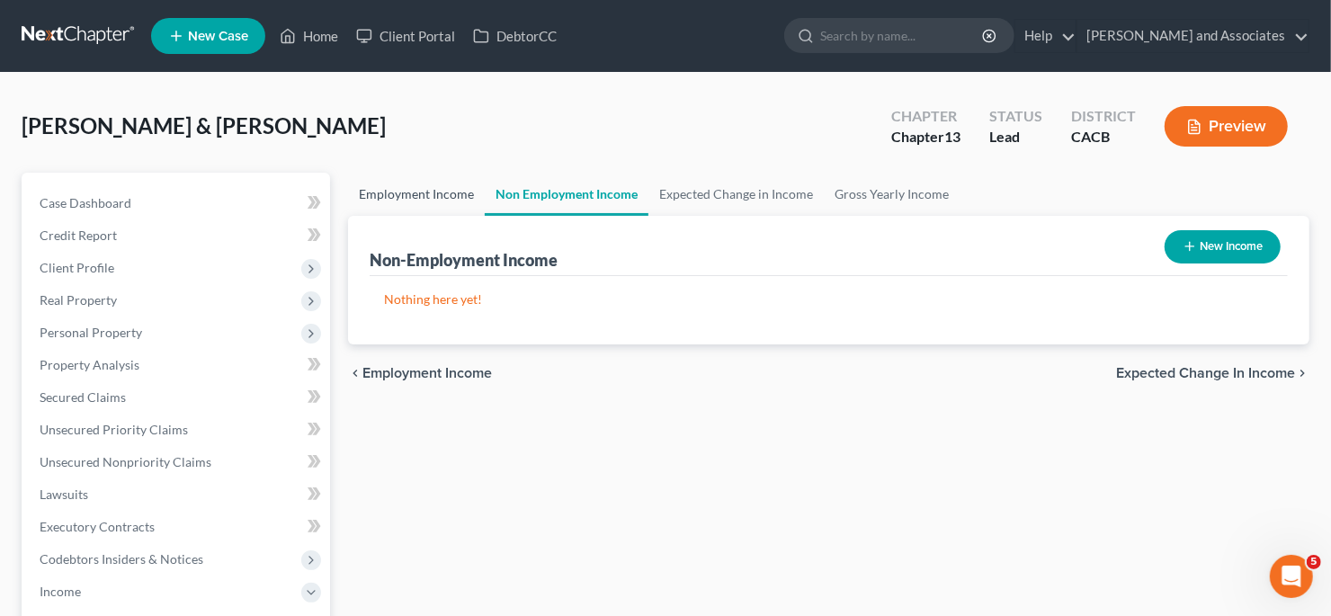
click at [418, 181] on link "Employment Income" at bounding box center [416, 194] width 137 height 43
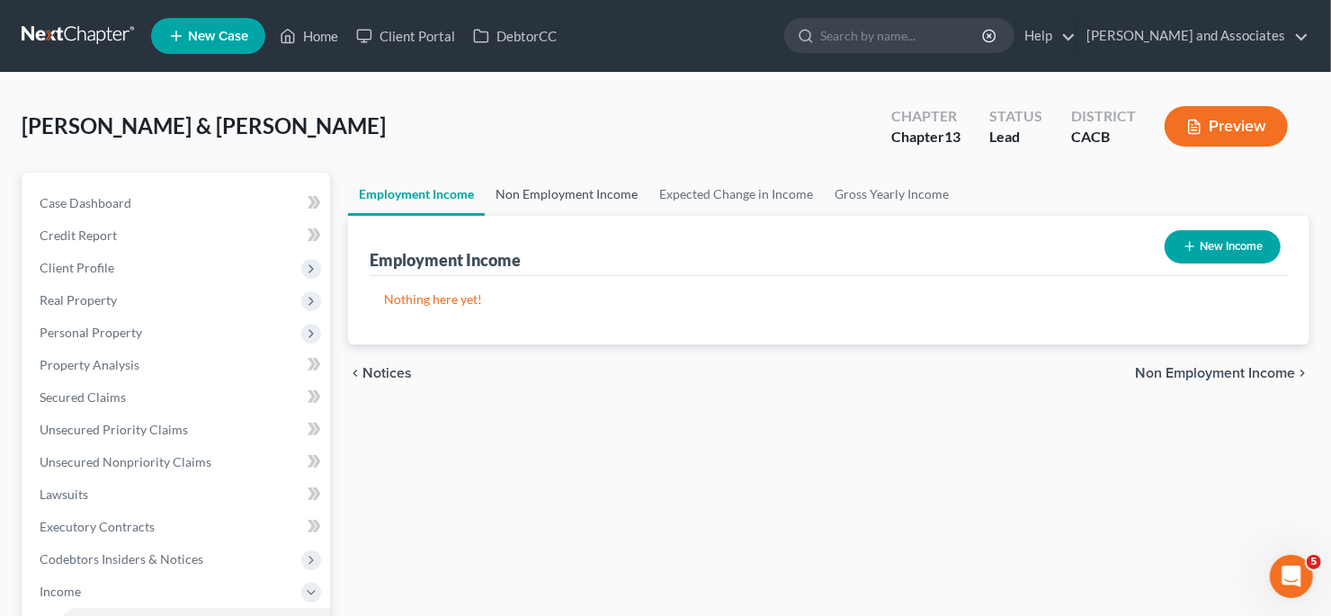
click at [593, 184] on link "Non Employment Income" at bounding box center [567, 194] width 164 height 43
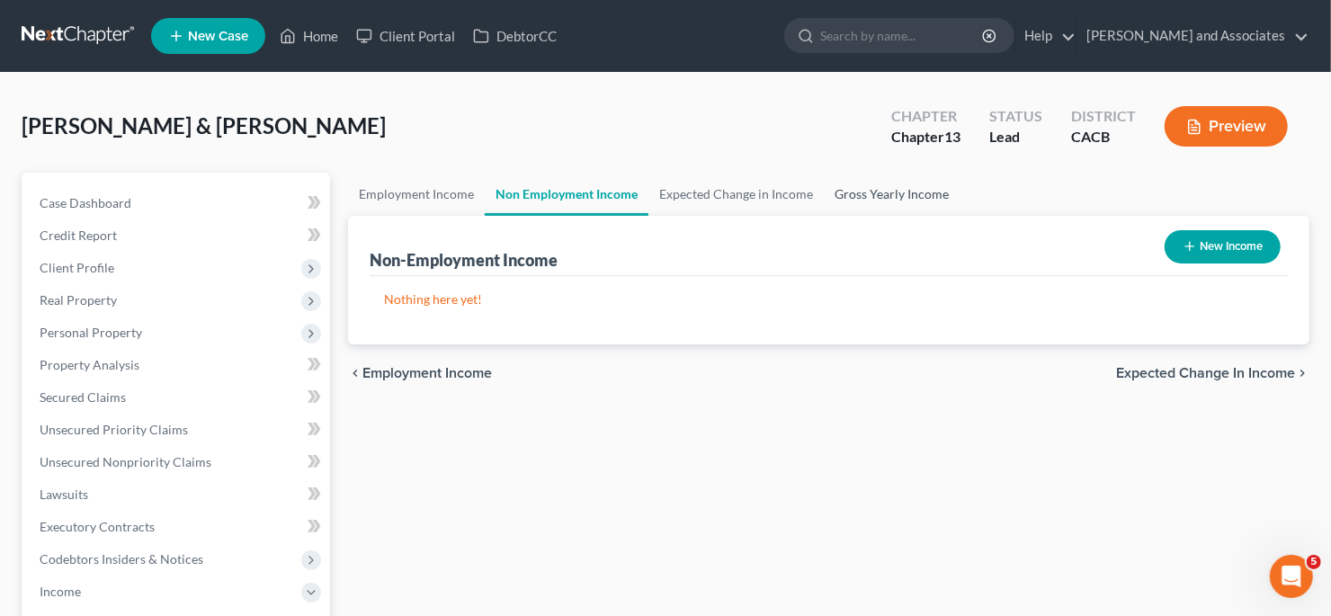
click at [918, 190] on link "Gross Yearly Income" at bounding box center [892, 194] width 136 height 43
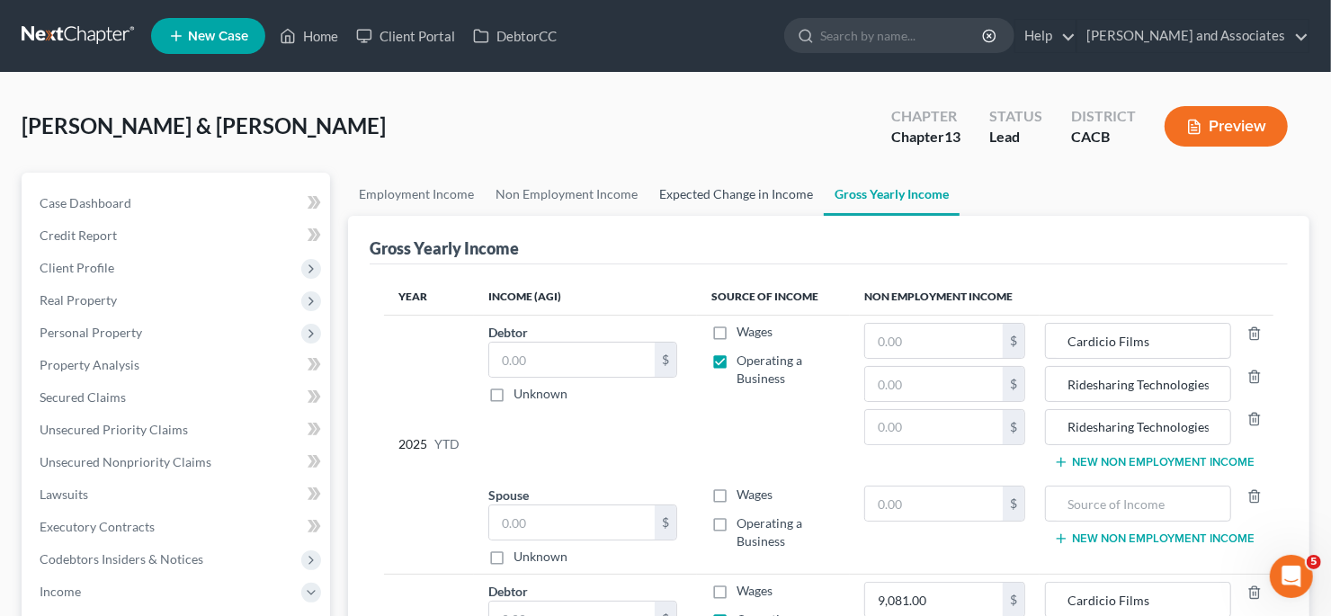
click at [807, 193] on link "Expected Change in Income" at bounding box center [736, 194] width 175 height 43
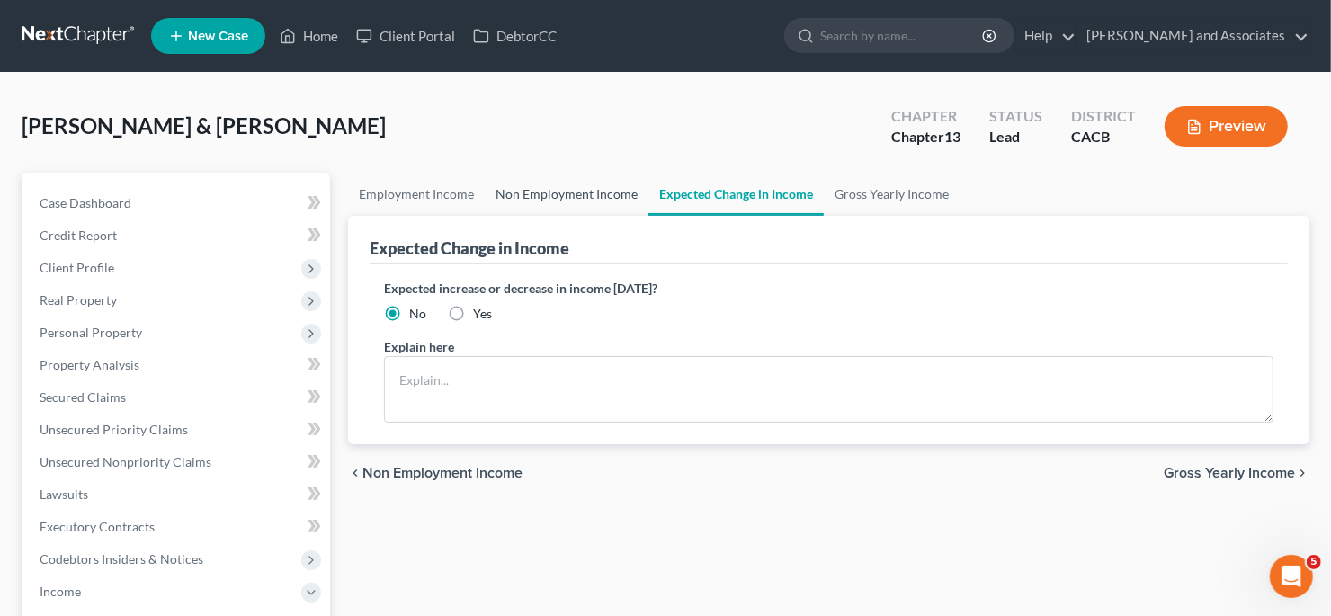
click at [615, 199] on link "Non Employment Income" at bounding box center [567, 194] width 164 height 43
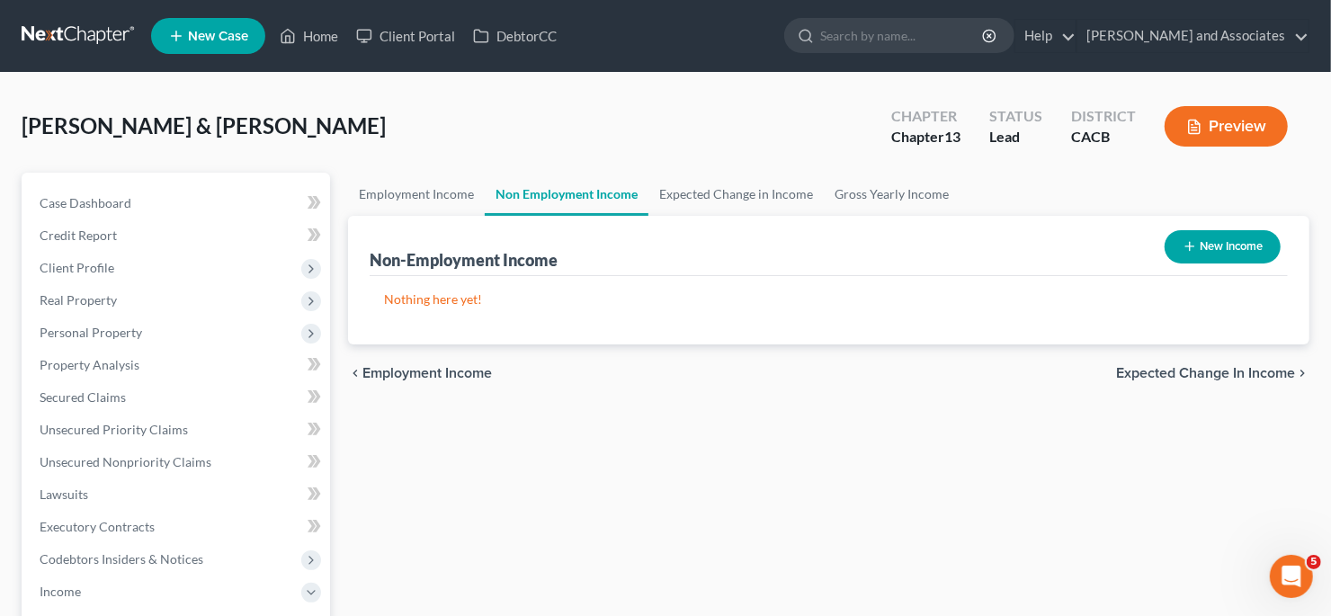
click at [493, 257] on div "Non-Employment Income" at bounding box center [464, 260] width 188 height 22
click at [1230, 246] on button "New Income" at bounding box center [1223, 246] width 116 height 33
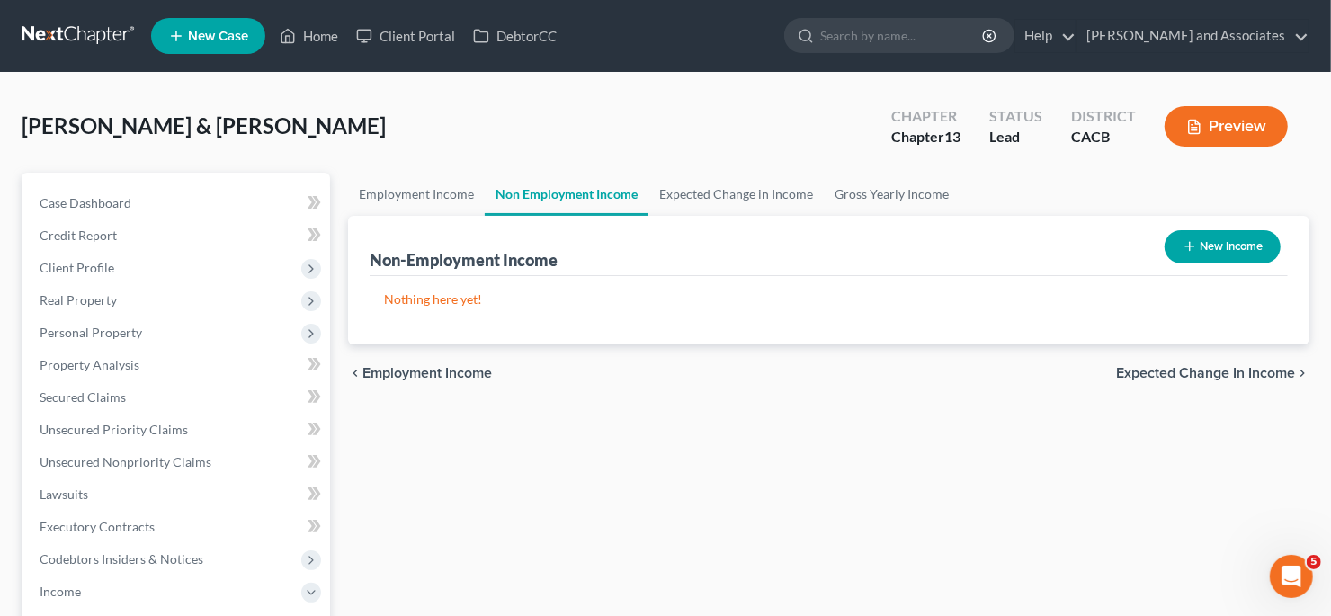
select select "0"
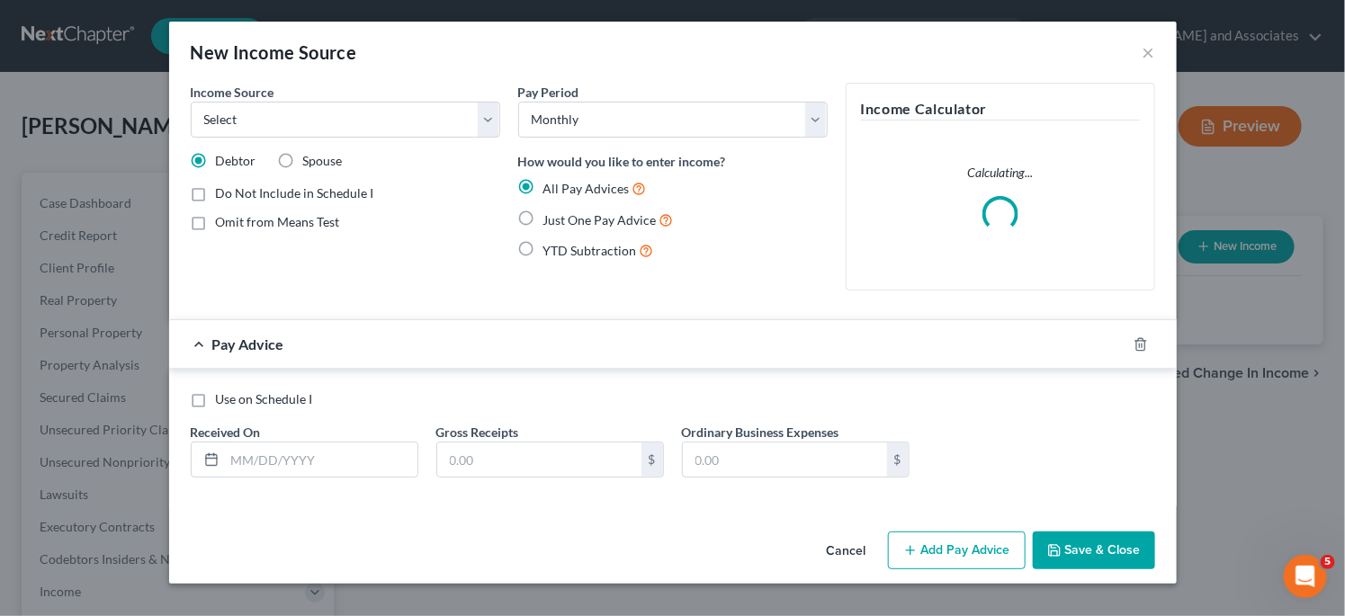
click at [312, 98] on div "Income Source * Select Unemployment Disability (from employer) Pension Retireme…" at bounding box center [345, 110] width 309 height 55
click at [338, 113] on select "Select Unemployment Disability (from employer) Pension Retirement Social Securi…" at bounding box center [345, 120] width 309 height 36
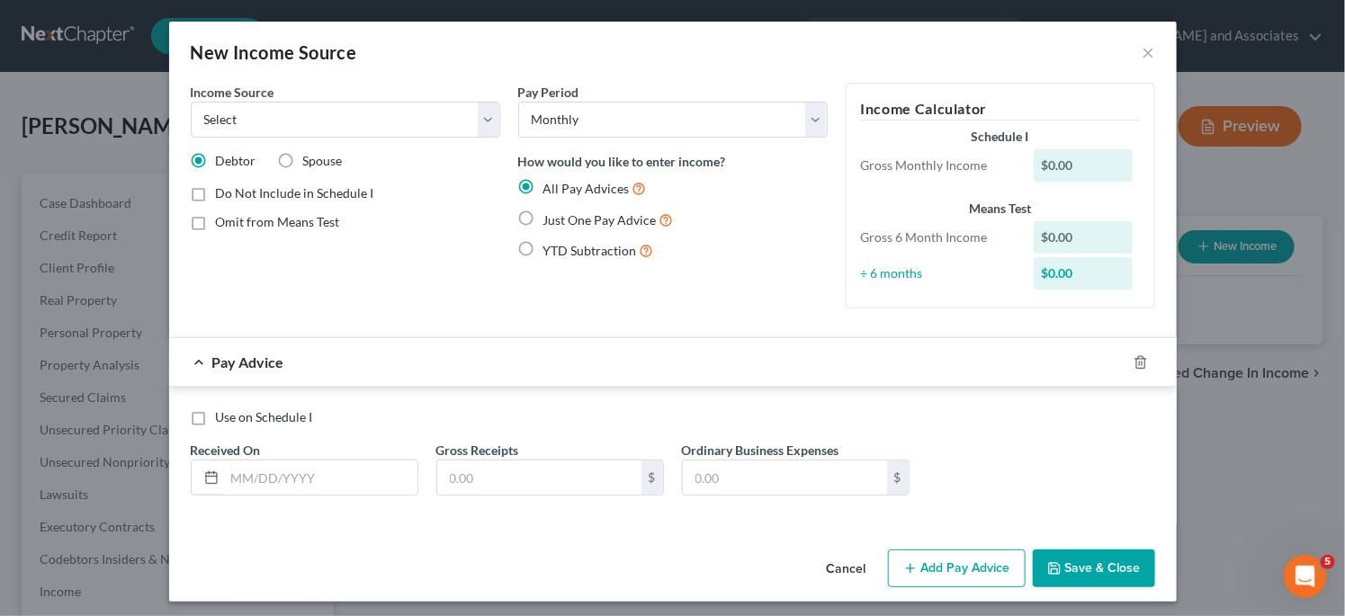
click at [660, 315] on div "Pay Period Select Monthly Twice Monthly Every Other Week Weekly How would you l…" at bounding box center [672, 203] width 327 height 240
click at [631, 125] on select "Select Monthly Twice Monthly Every Other Week Weekly" at bounding box center [672, 120] width 309 height 36
click at [631, 124] on select "Select Monthly Twice Monthly Every Other Week Weekly" at bounding box center [672, 120] width 309 height 36
click at [385, 478] on input "text" at bounding box center [321, 478] width 193 height 34
click at [468, 480] on input "text" at bounding box center [539, 478] width 204 height 34
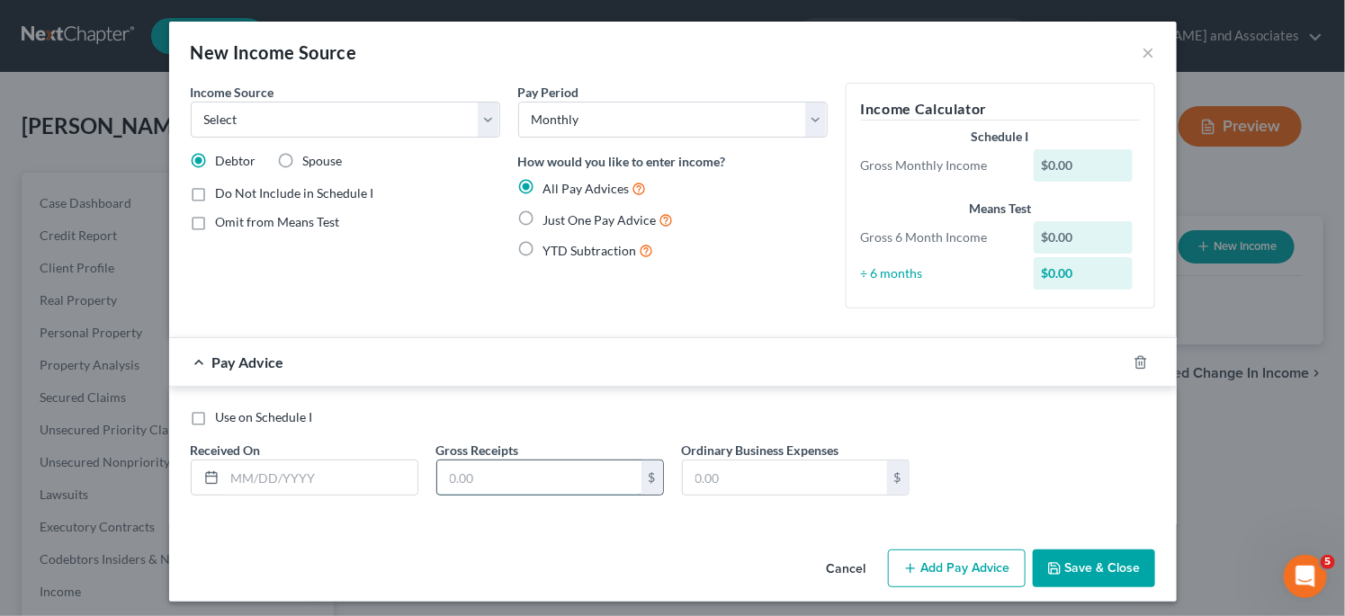
click at [566, 476] on input "text" at bounding box center [539, 478] width 204 height 34
type input "829"
click at [842, 560] on button "Cancel" at bounding box center [846, 569] width 68 height 36
